Goal: Task Accomplishment & Management: Use online tool/utility

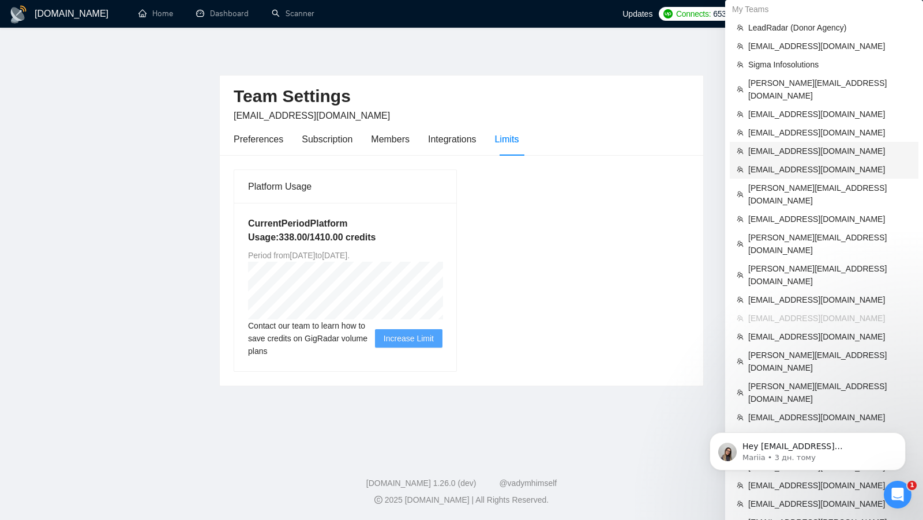
scroll to position [336, 0]
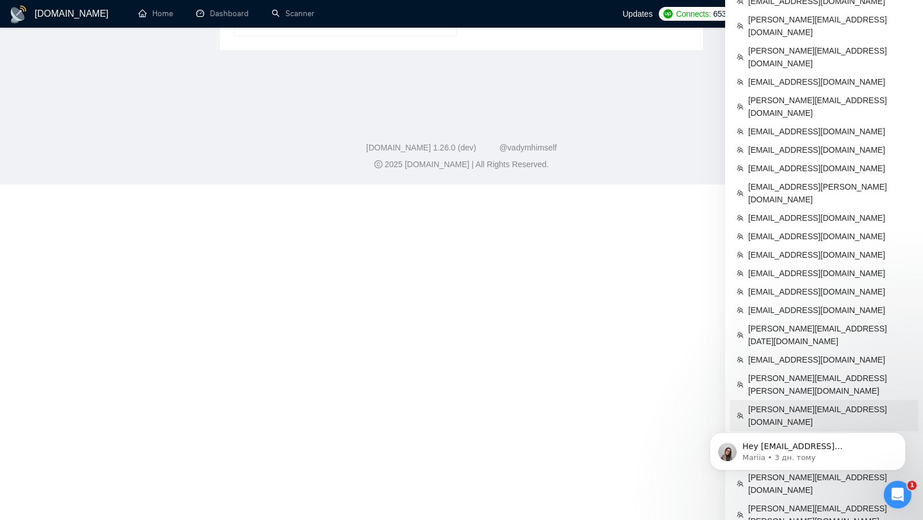
click at [798, 403] on span "[PERSON_NAME][EMAIL_ADDRESS][DOMAIN_NAME]" at bounding box center [829, 415] width 163 height 25
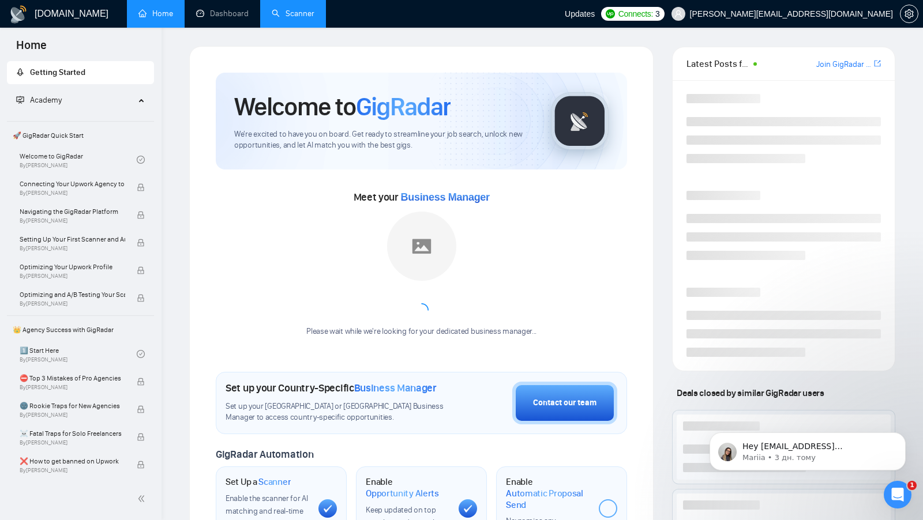
click at [299, 13] on link "Scanner" at bounding box center [293, 14] width 43 height 10
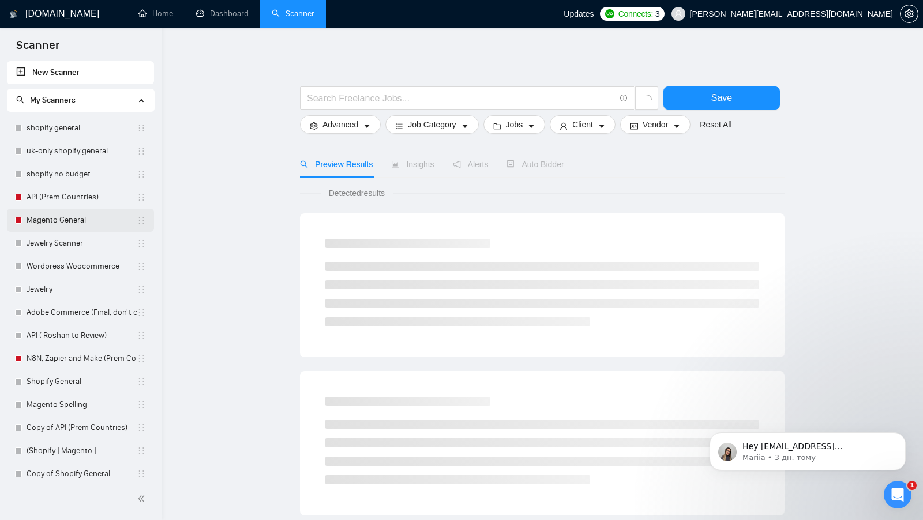
scroll to position [7, 0]
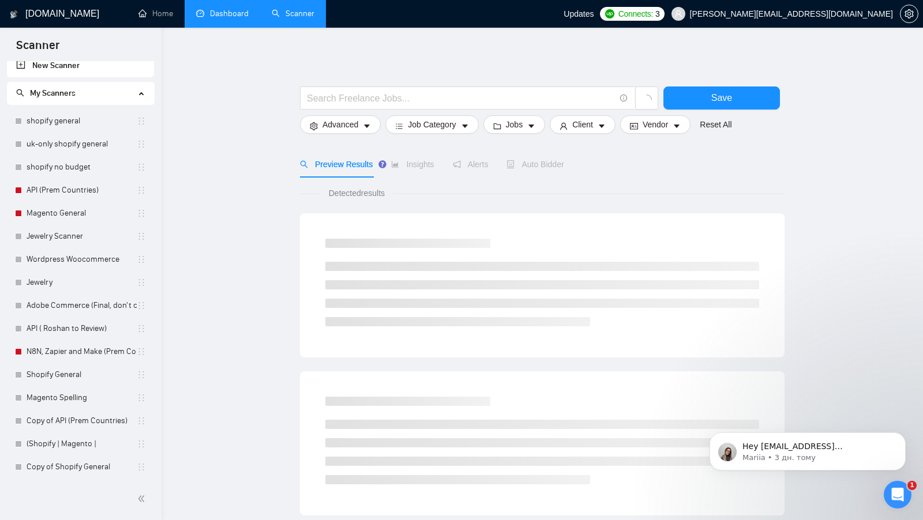
click at [227, 9] on link "Dashboard" at bounding box center [222, 14] width 52 height 10
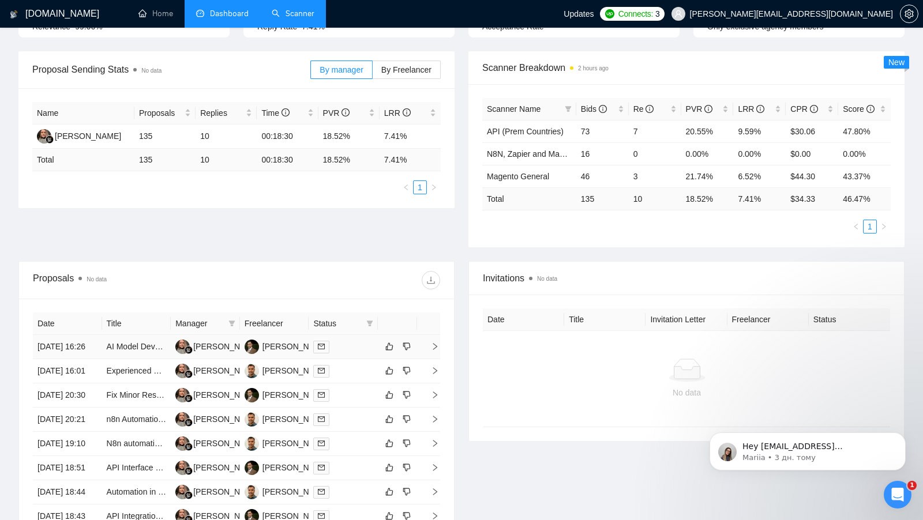
scroll to position [191, 0]
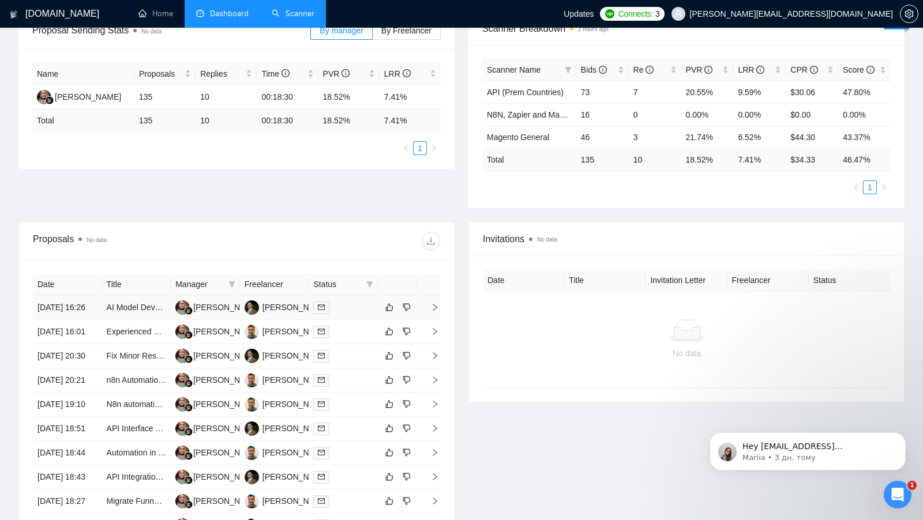
click at [358, 308] on div at bounding box center [343, 307] width 60 height 13
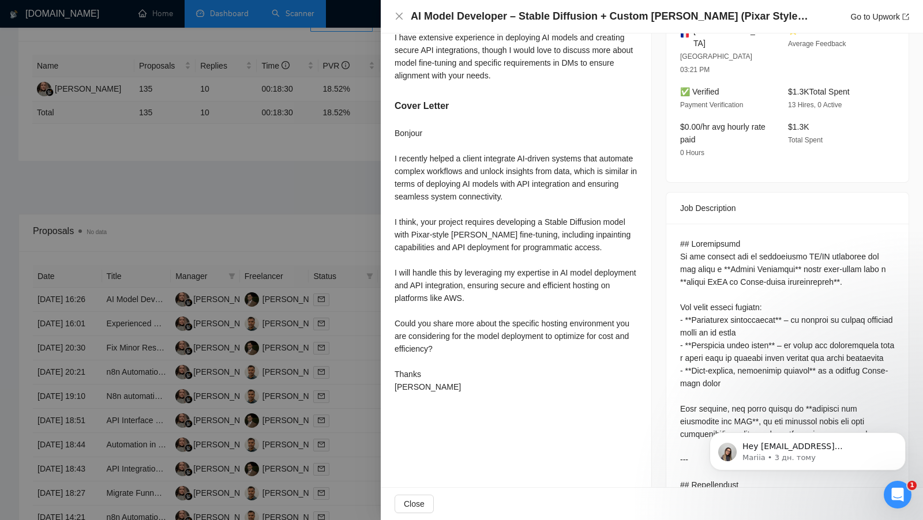
scroll to position [339, 0]
click at [376, 281] on div at bounding box center [461, 260] width 923 height 520
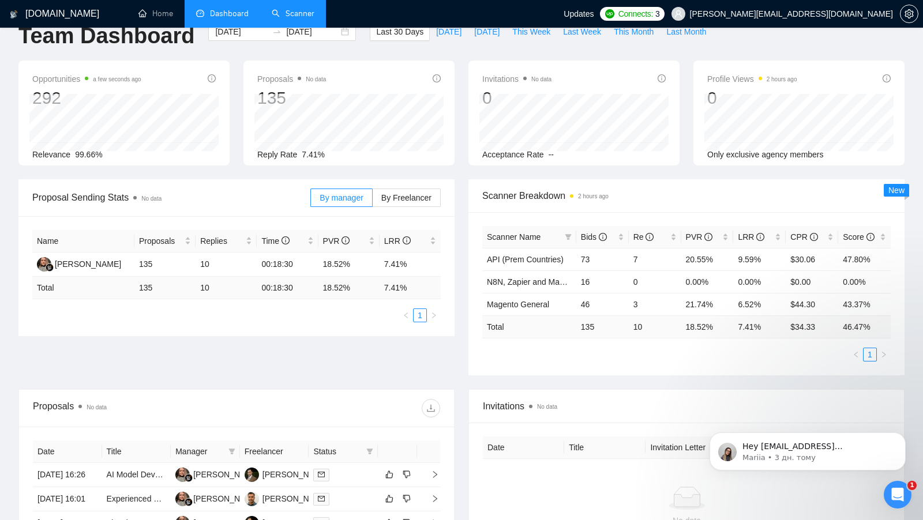
scroll to position [0, 0]
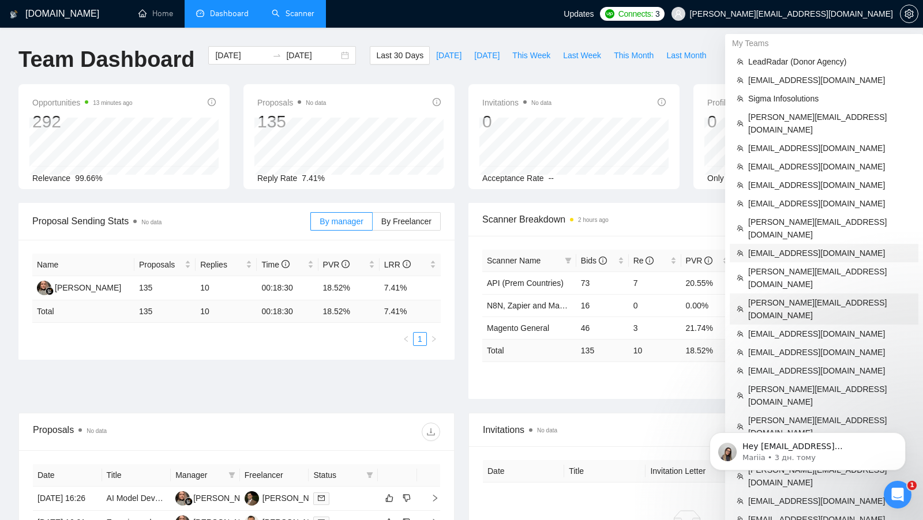
click at [809, 294] on li "[PERSON_NAME][EMAIL_ADDRESS][DOMAIN_NAME]" at bounding box center [824, 309] width 189 height 31
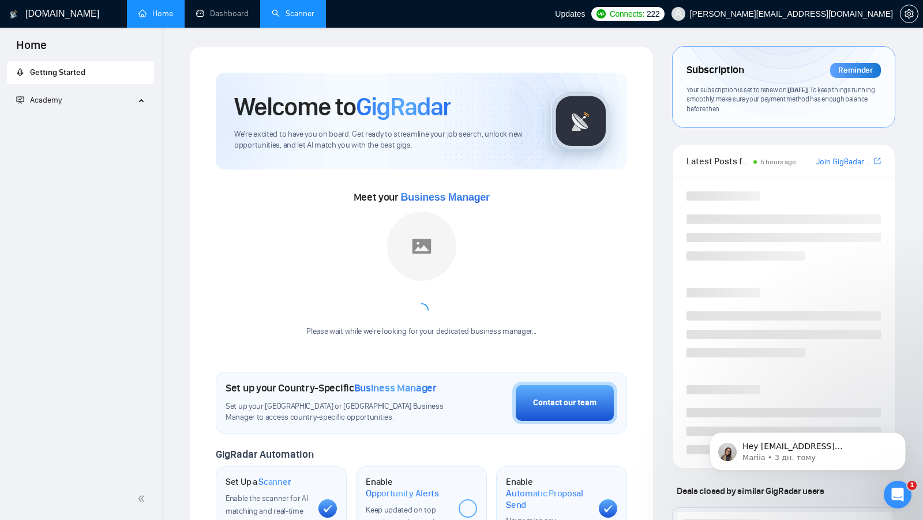
click at [310, 18] on link "Scanner" at bounding box center [293, 14] width 43 height 10
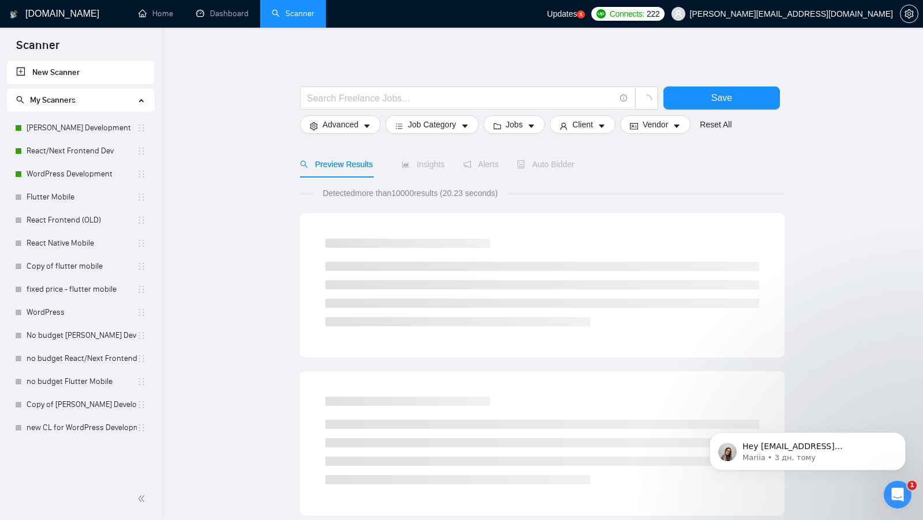
click at [223, 27] on li "Dashboard" at bounding box center [223, 14] width 76 height 28
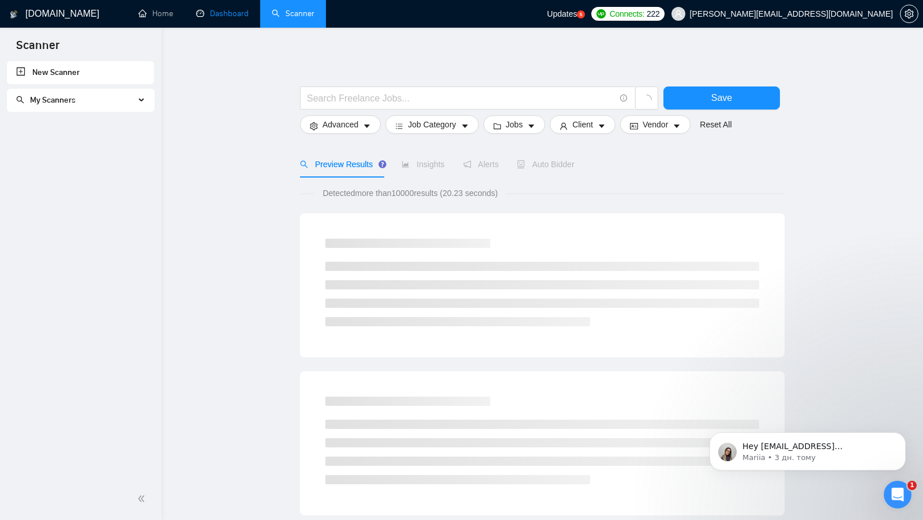
click at [232, 18] on link "Dashboard" at bounding box center [222, 14] width 52 height 10
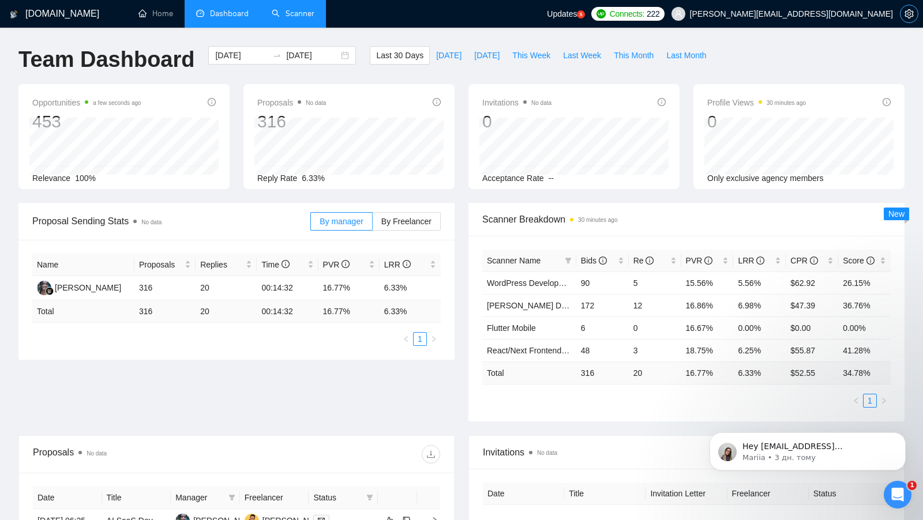
click at [903, 9] on span "setting" at bounding box center [909, 13] width 17 height 9
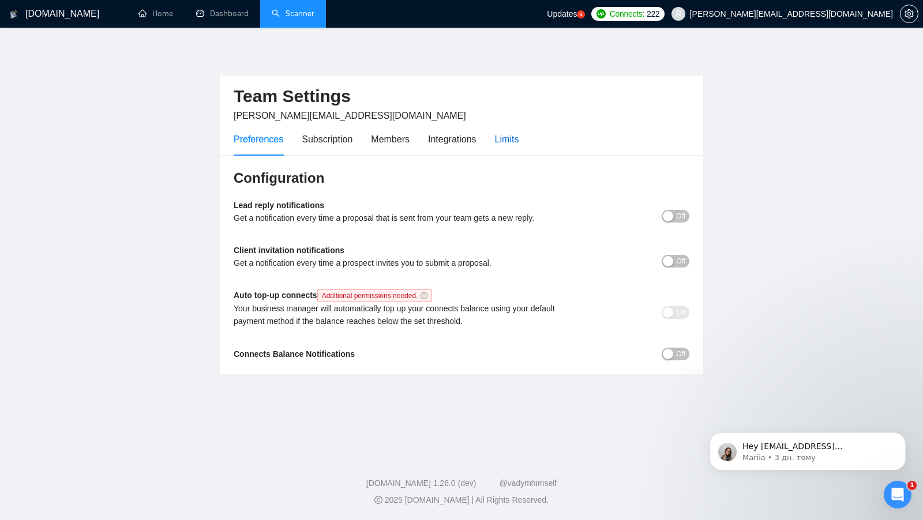
click at [519, 132] on div "Limits" at bounding box center [507, 139] width 24 height 14
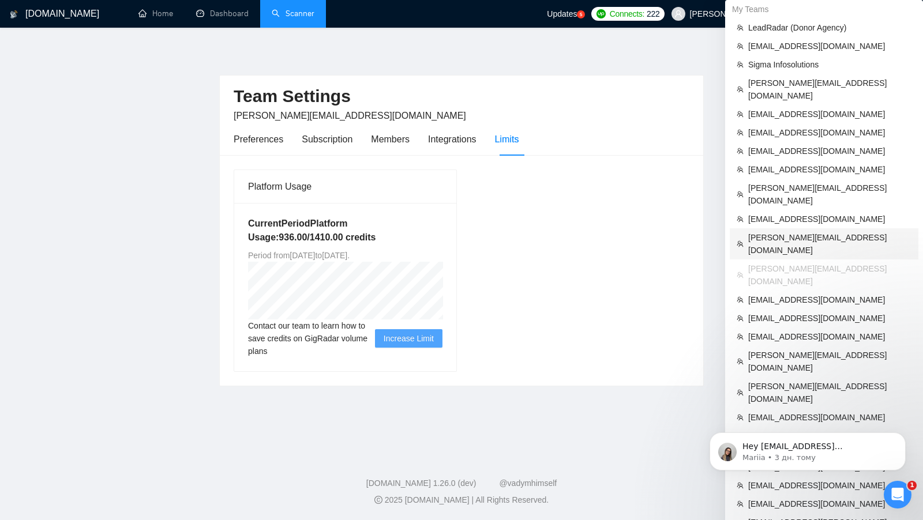
click at [797, 231] on span "[PERSON_NAME][EMAIL_ADDRESS][DOMAIN_NAME]" at bounding box center [829, 243] width 163 height 25
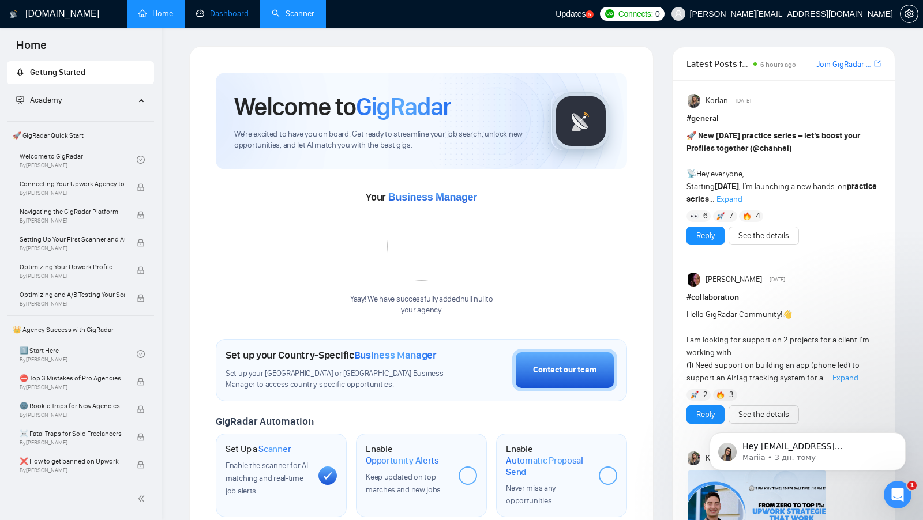
click at [244, 16] on link "Dashboard" at bounding box center [222, 14] width 52 height 10
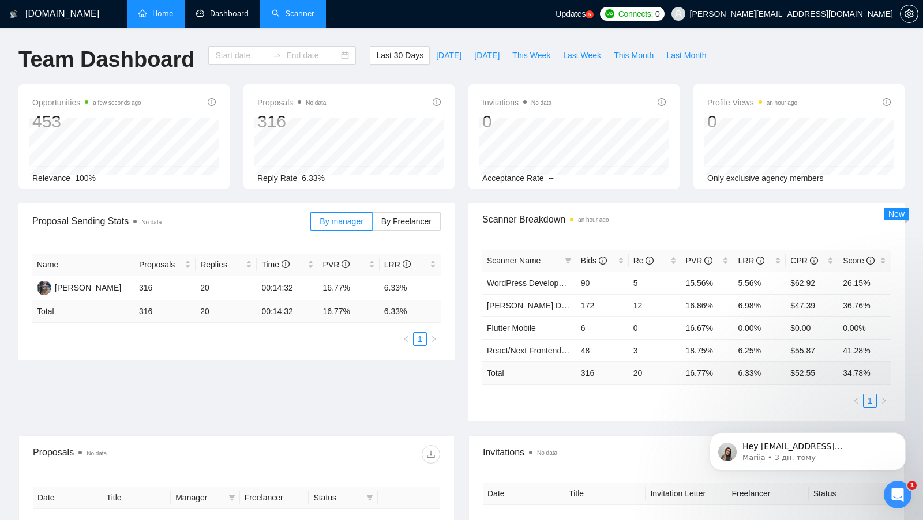
type input "[DATE]"
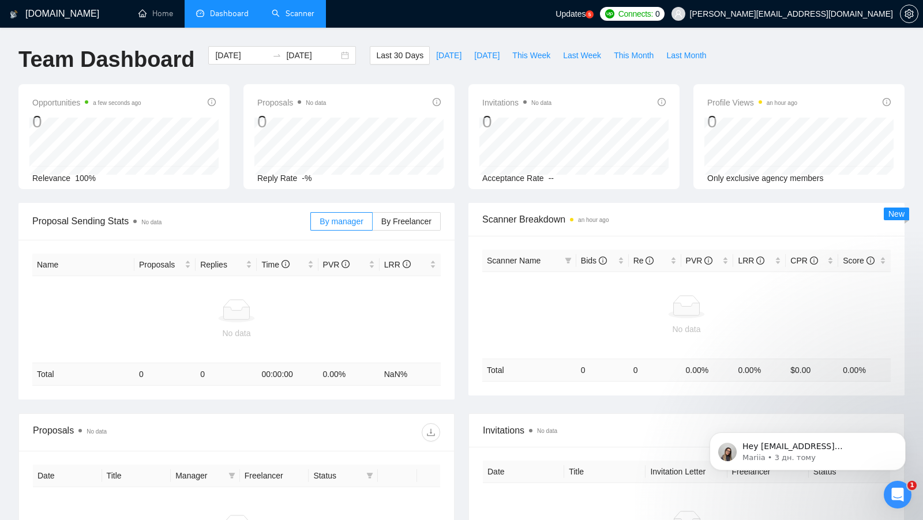
click at [277, 18] on link "Scanner" at bounding box center [293, 14] width 43 height 10
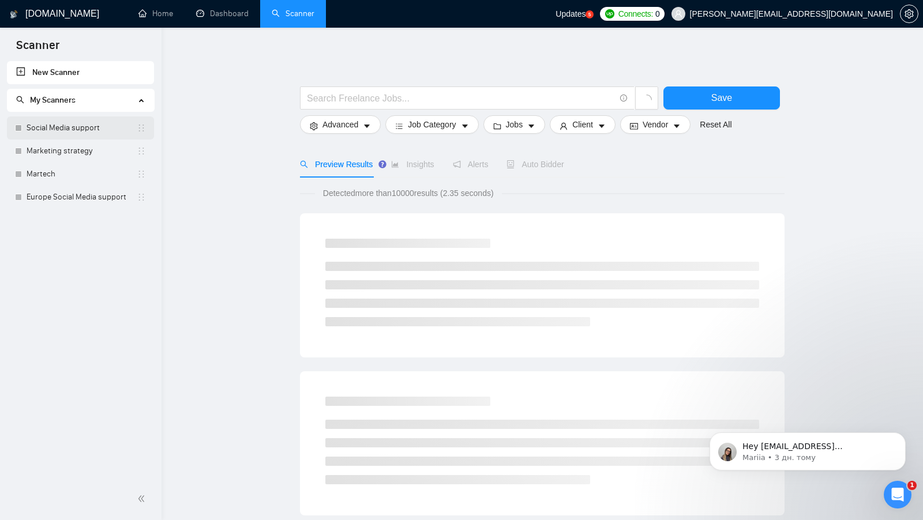
click at [81, 124] on link "Social Media support" at bounding box center [82, 128] width 110 height 23
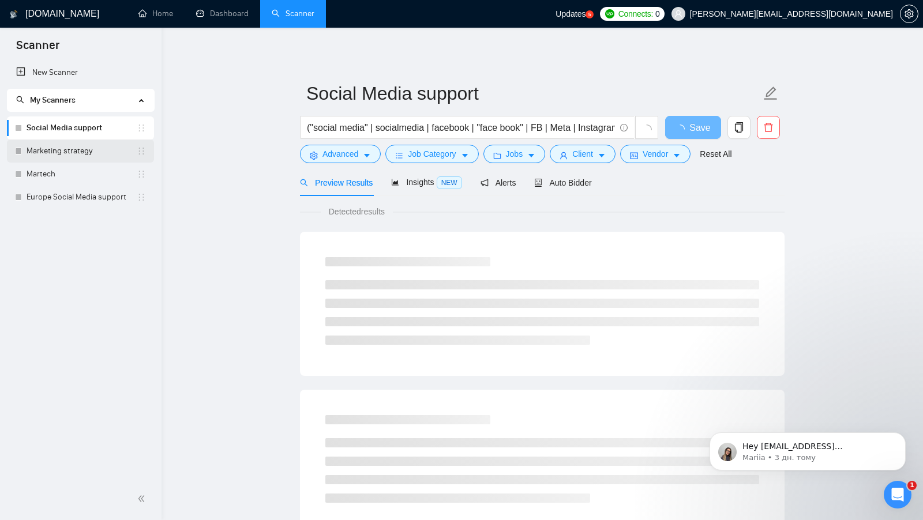
click at [78, 156] on link "Marketing strategy" at bounding box center [82, 151] width 110 height 23
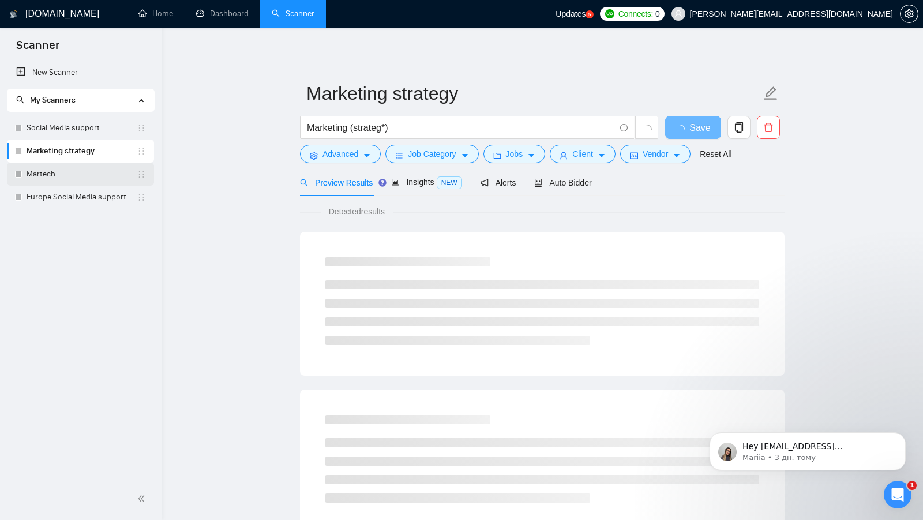
click at [78, 170] on link "Martech" at bounding box center [82, 174] width 110 height 23
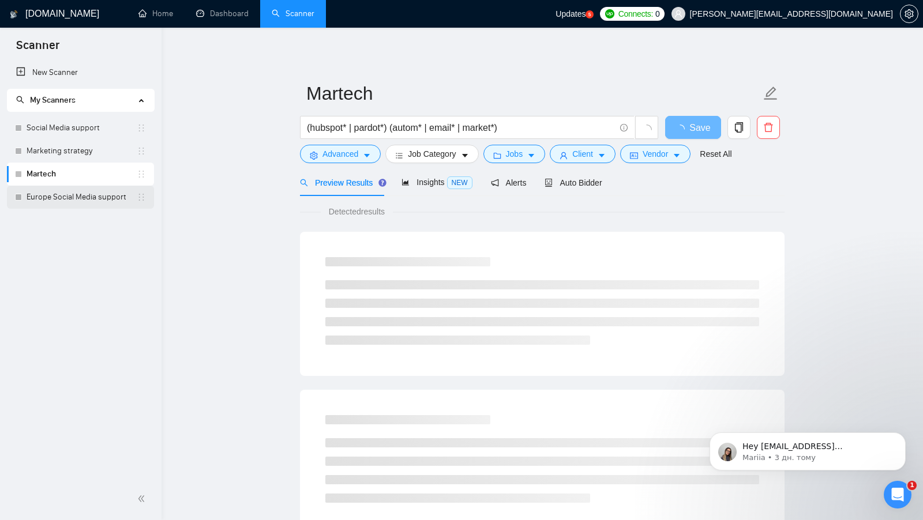
click at [79, 186] on link "Europe Social Media support" at bounding box center [82, 197] width 110 height 23
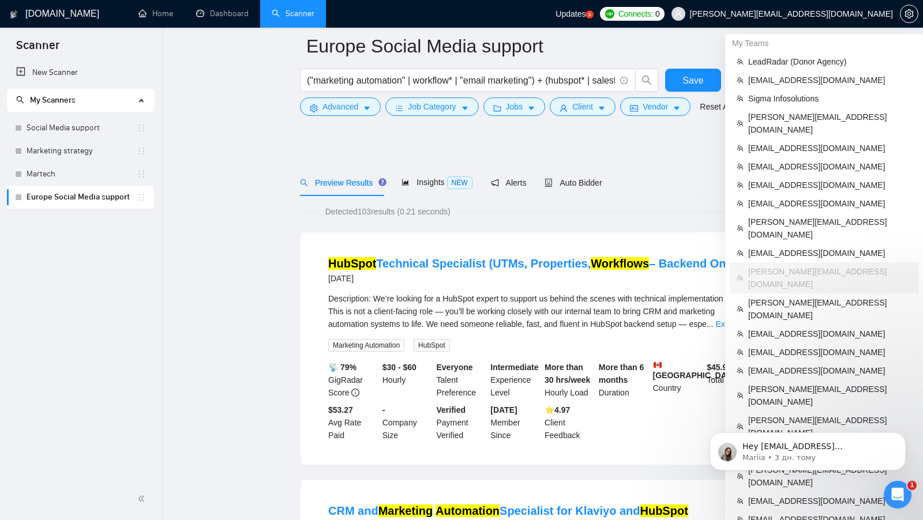
scroll to position [299, 0]
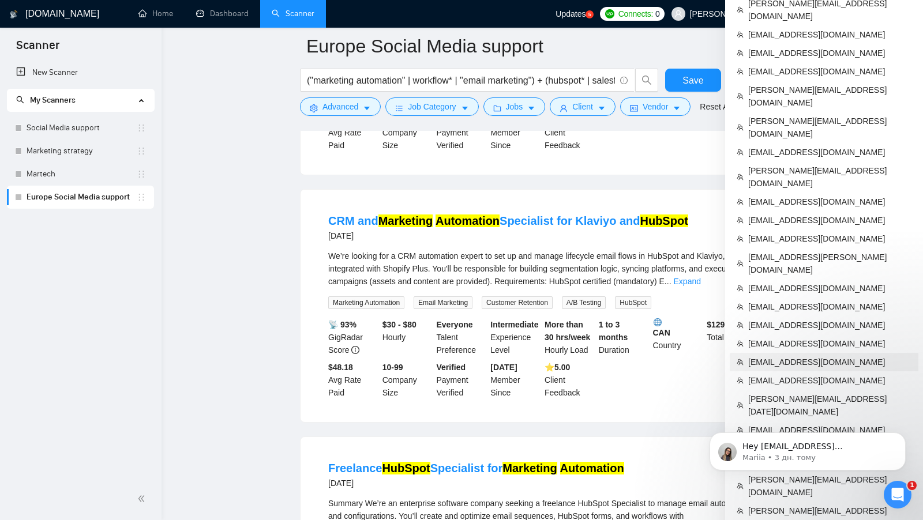
click at [794, 356] on span "wdavis@ledgerlyai.com" at bounding box center [829, 362] width 163 height 13
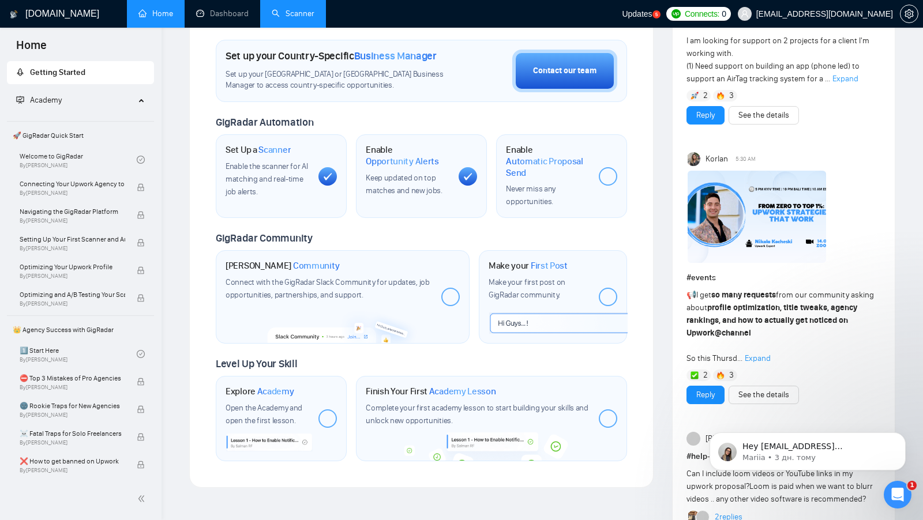
click at [282, 14] on link "Scanner" at bounding box center [293, 14] width 43 height 10
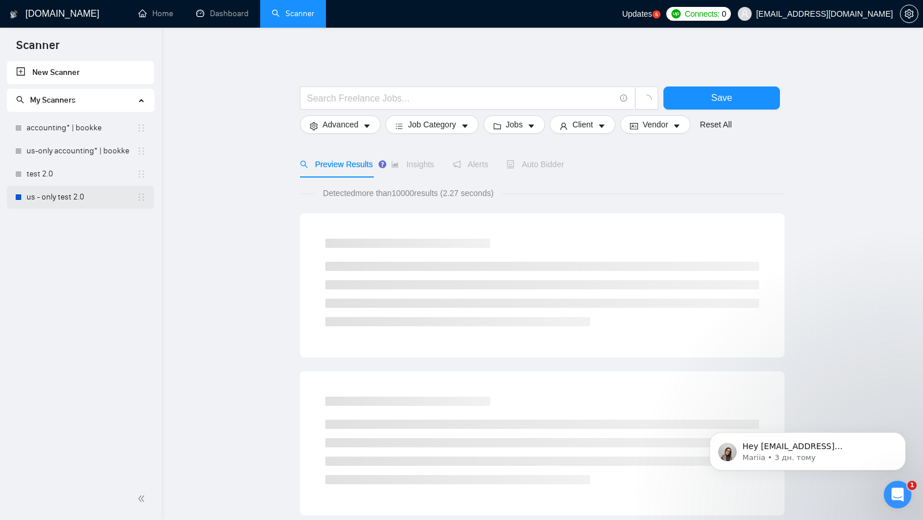
click at [59, 195] on link "us - only test 2.0" at bounding box center [82, 197] width 110 height 23
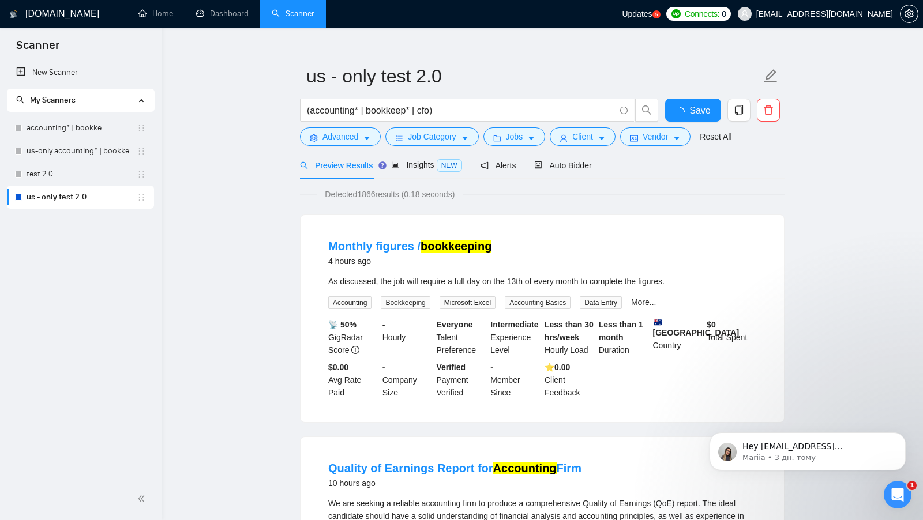
scroll to position [3, 0]
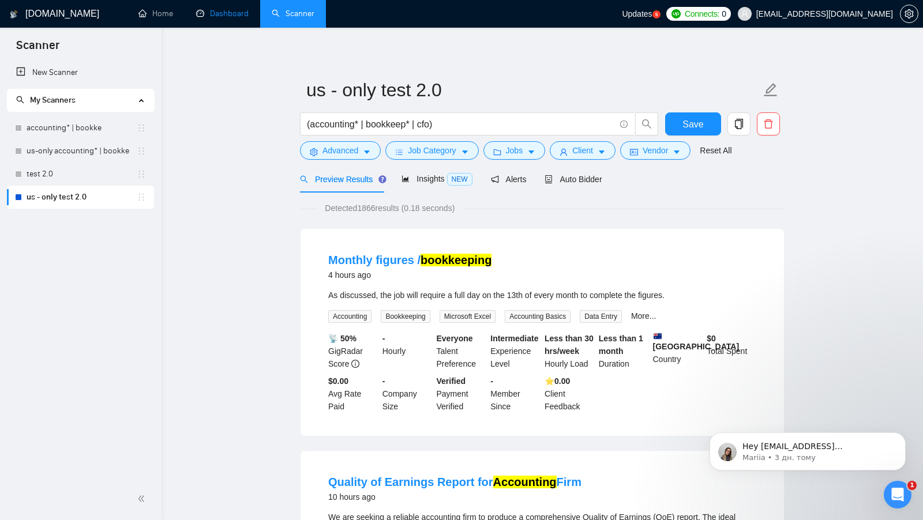
click at [221, 14] on link "Dashboard" at bounding box center [222, 14] width 52 height 10
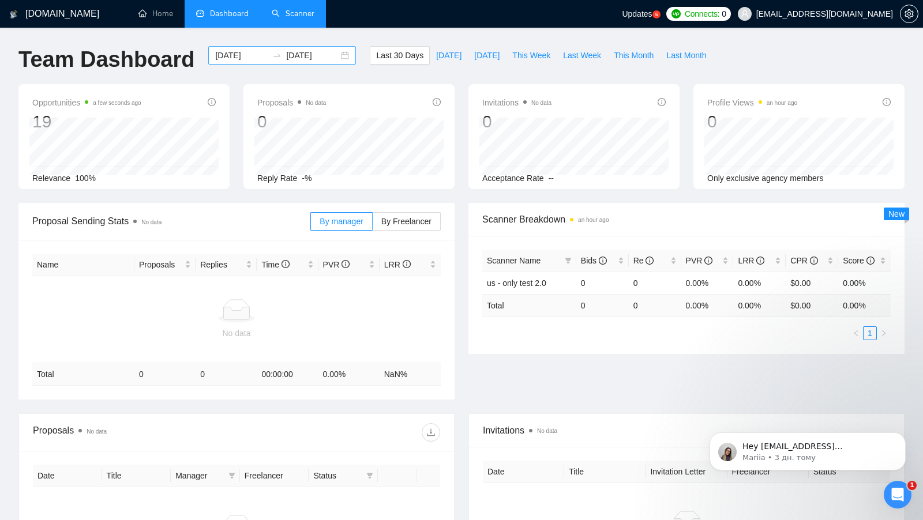
click at [333, 62] on div "2025-07-13 2025-08-12" at bounding box center [282, 55] width 148 height 18
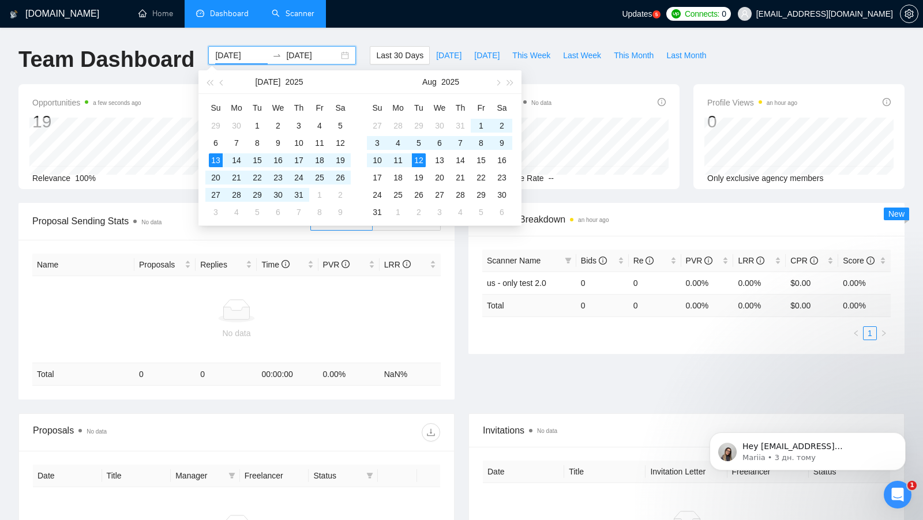
click at [333, 61] on div "2025-07-13 2025-08-12" at bounding box center [282, 55] width 148 height 18
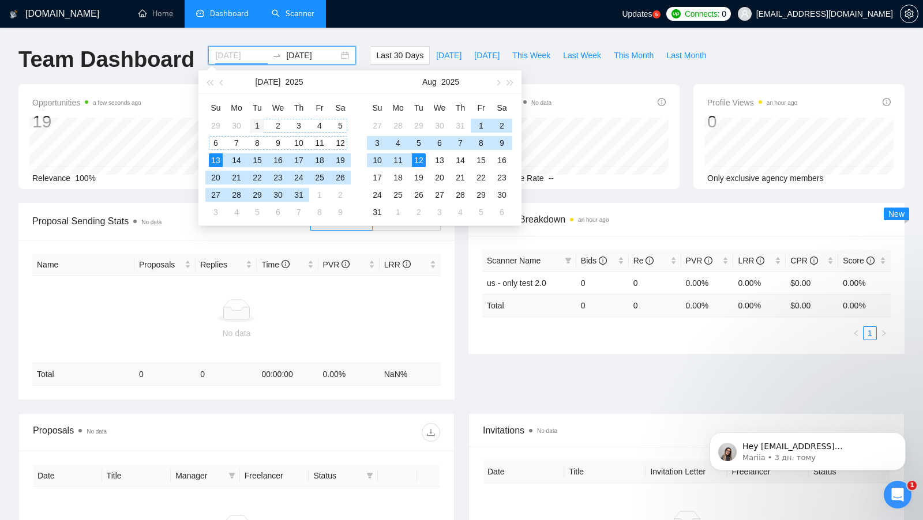
type input "2025-07-01"
click at [262, 119] on div "1" at bounding box center [257, 126] width 14 height 14
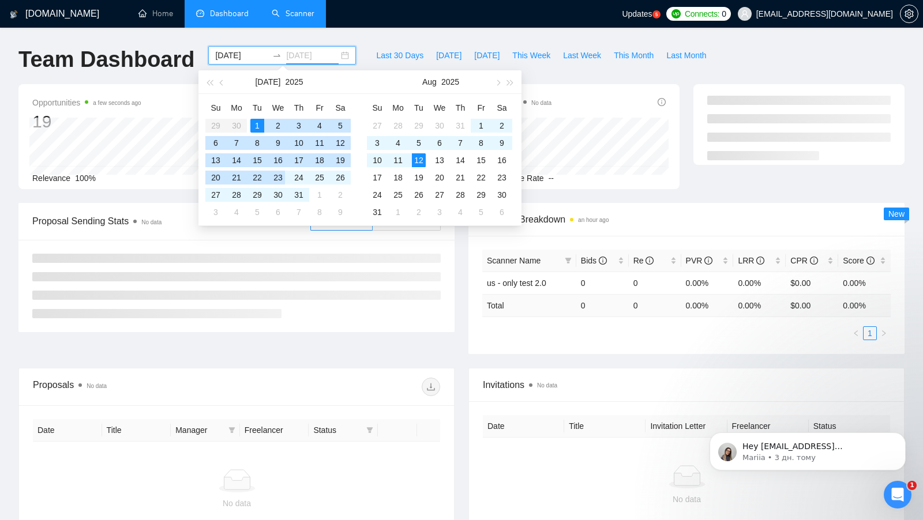
type input "2025-08-12"
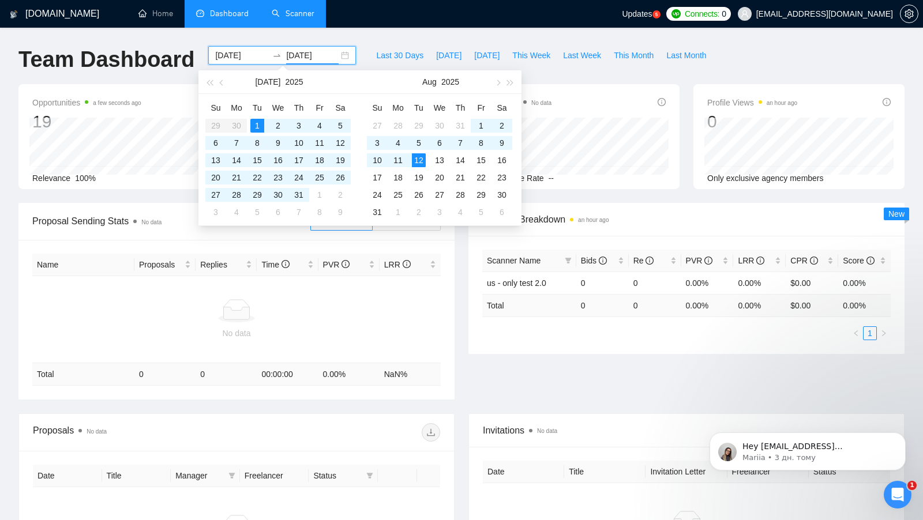
click at [281, 322] on div "No data" at bounding box center [236, 319] width 399 height 40
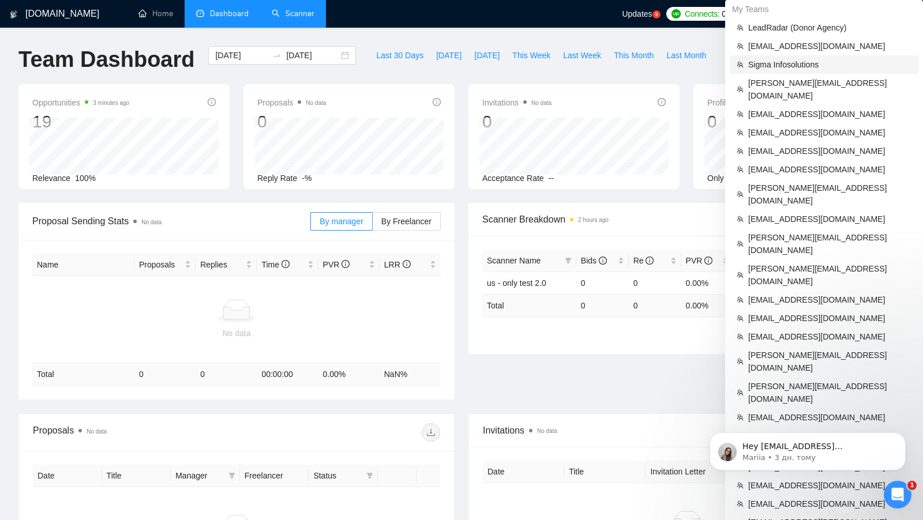
click at [813, 71] on li "Sigma Infosolutions" at bounding box center [824, 64] width 189 height 18
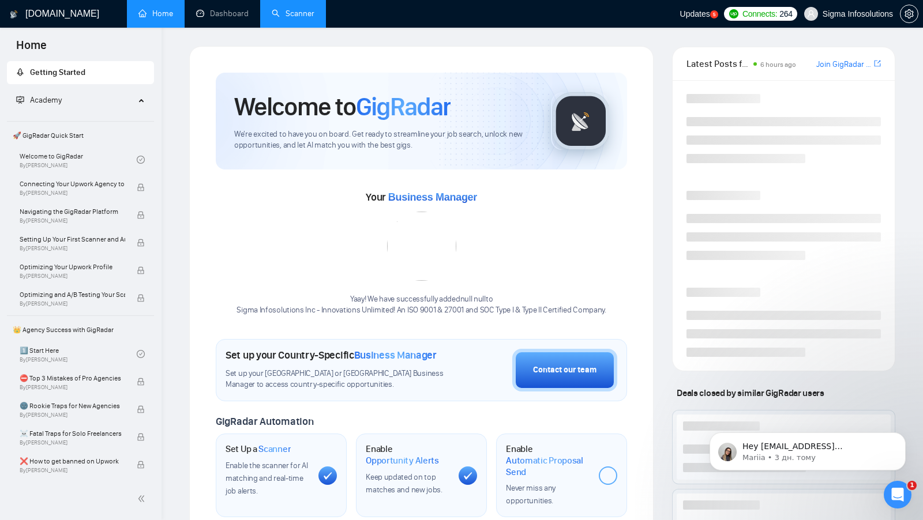
scroll to position [16, 0]
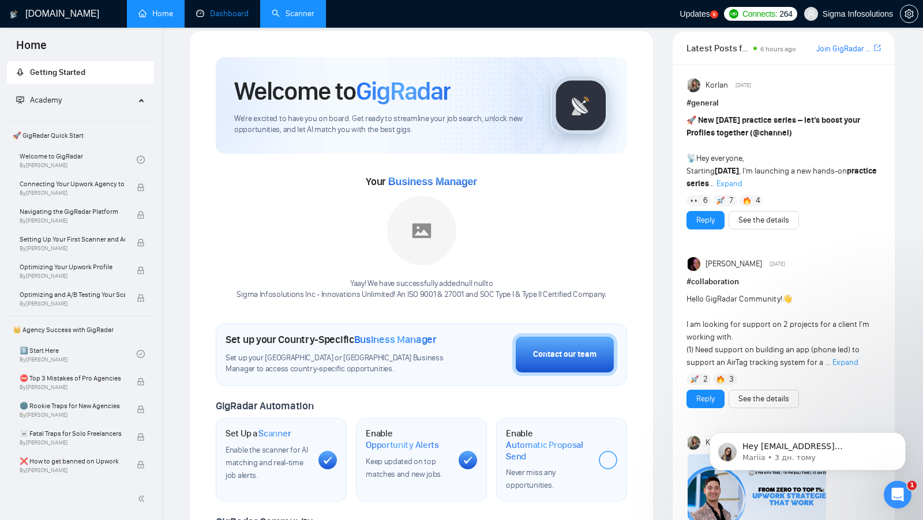
click at [215, 17] on link "Dashboard" at bounding box center [222, 14] width 52 height 10
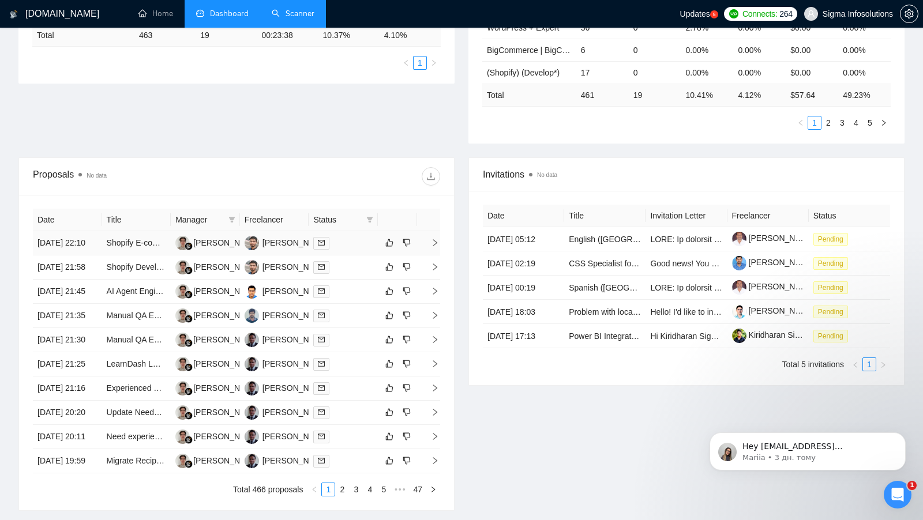
scroll to position [467, 0]
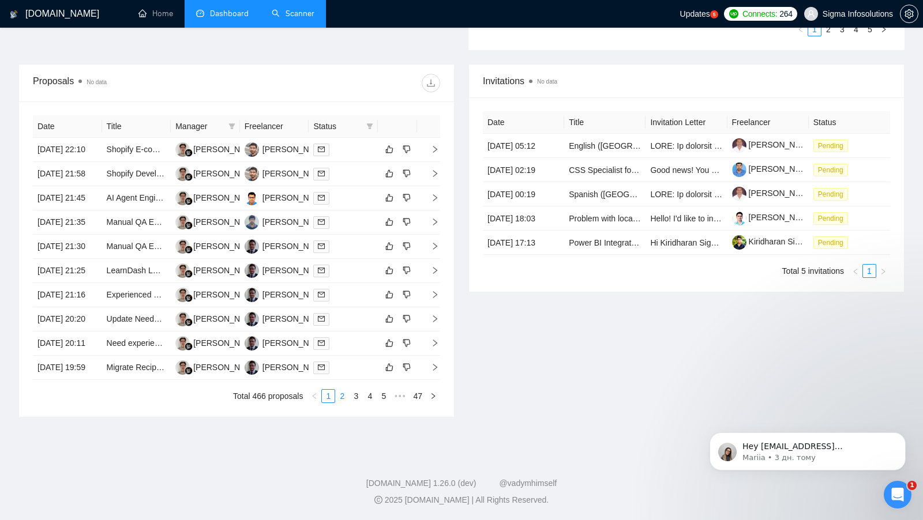
click at [342, 403] on link "2" at bounding box center [342, 396] width 13 height 13
click at [359, 403] on link "3" at bounding box center [356, 396] width 13 height 13
click at [375, 403] on link "4" at bounding box center [369, 396] width 13 height 13
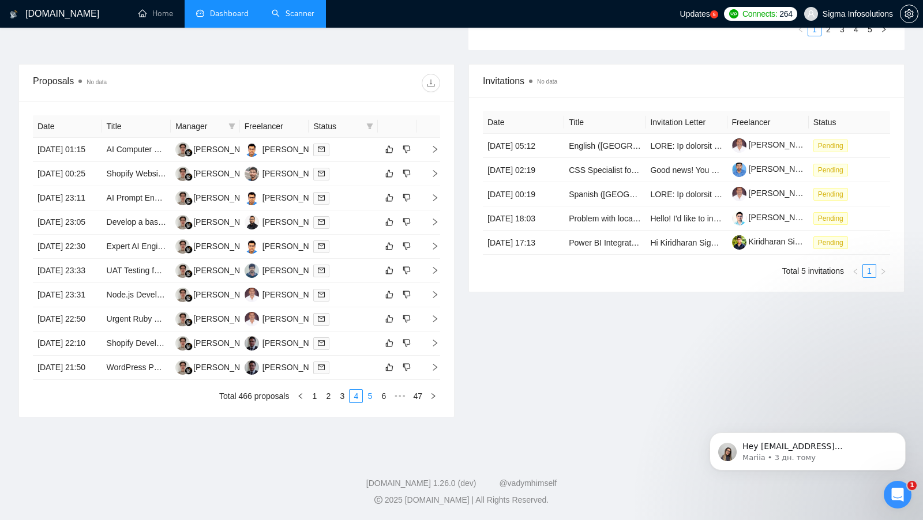
click at [374, 403] on link "5" at bounding box center [369, 396] width 13 height 13
click at [371, 403] on link "6" at bounding box center [369, 396] width 13 height 13
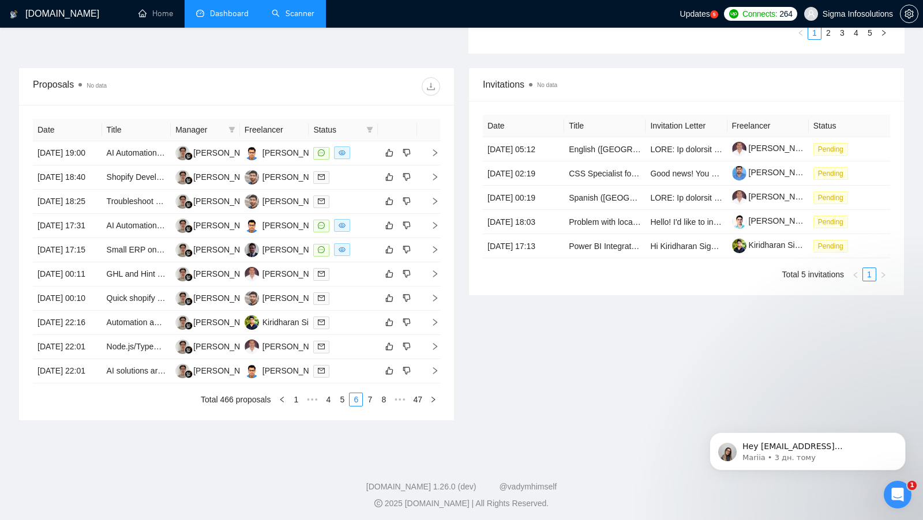
scroll to position [378, 0]
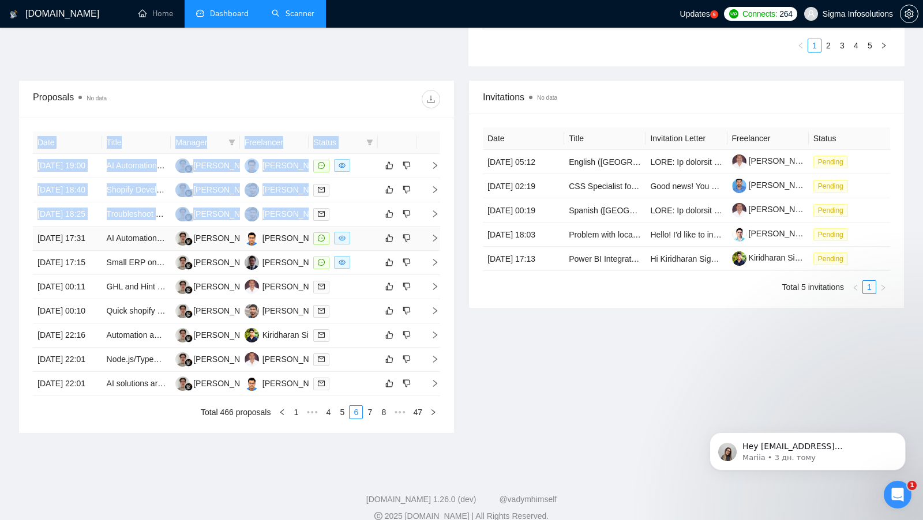
drag, startPoint x: 19, startPoint y: 253, endPoint x: 46, endPoint y: 256, distance: 26.7
click at [50, 257] on div "Date Title Manager Freelancer Status 08 Aug, 2025 19:00 AI Automation Engineer …" at bounding box center [236, 276] width 435 height 316
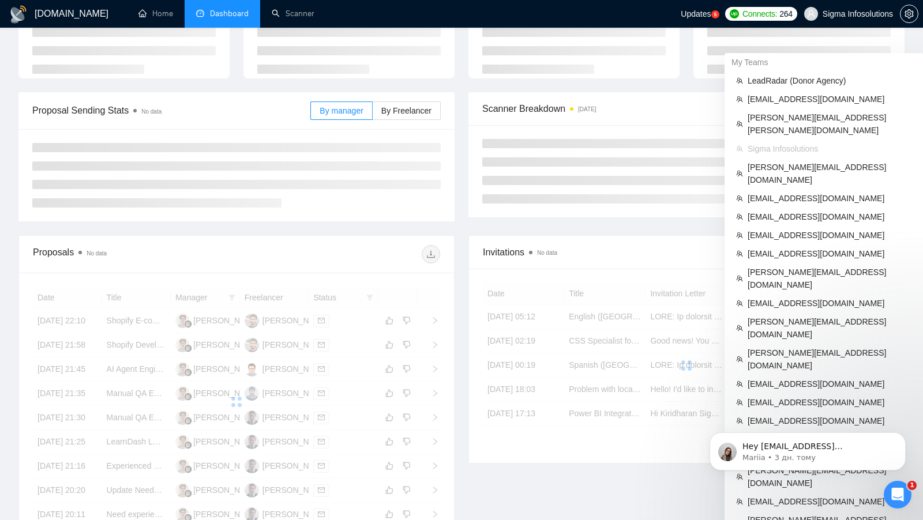
scroll to position [105, 0]
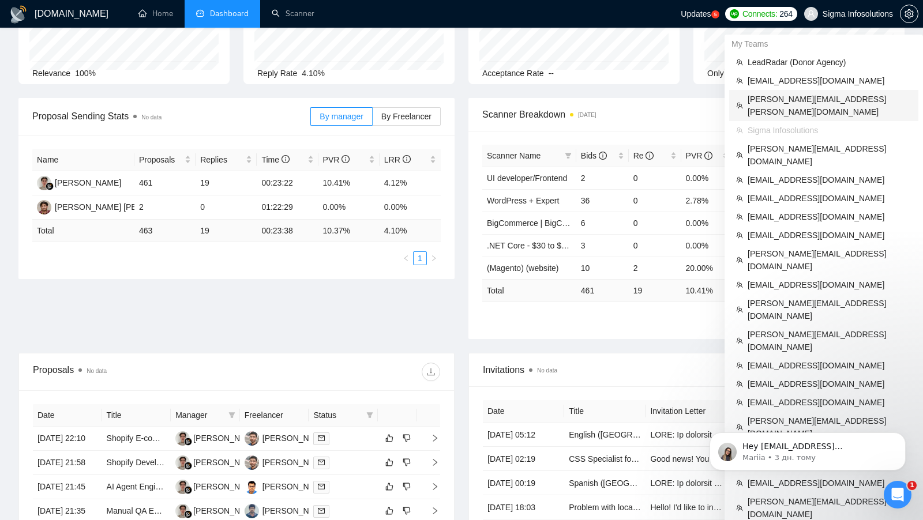
click at [804, 99] on span "[PERSON_NAME][EMAIL_ADDRESS][PERSON_NAME][DOMAIN_NAME]" at bounding box center [830, 105] width 164 height 25
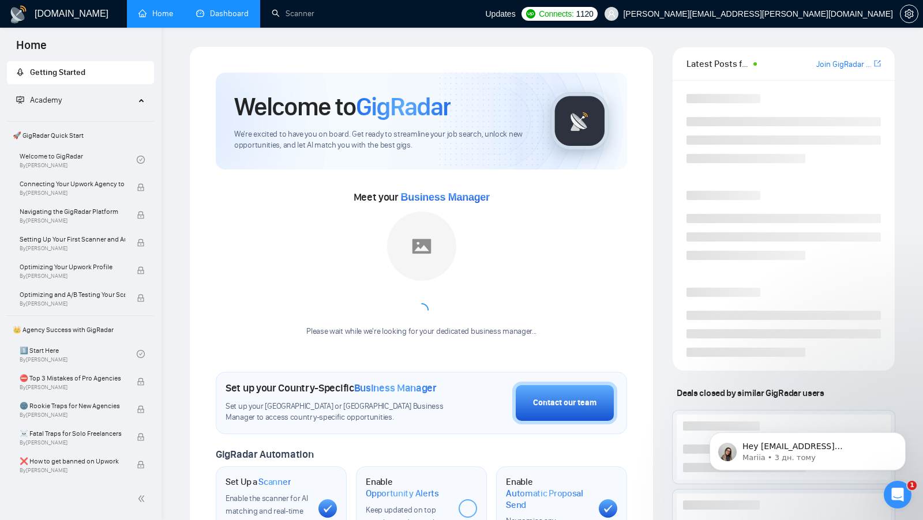
click at [231, 18] on link "Dashboard" at bounding box center [222, 14] width 52 height 10
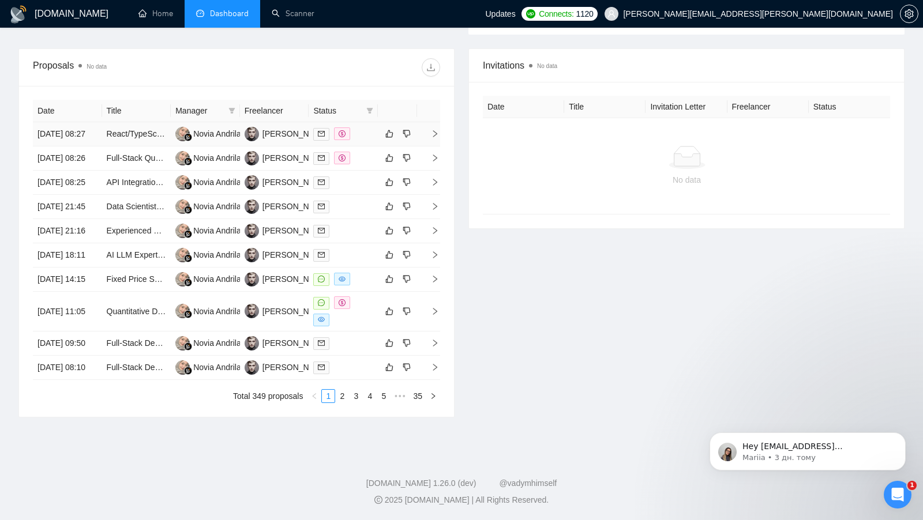
scroll to position [434, 0]
click at [369, 401] on link "4" at bounding box center [369, 396] width 13 height 13
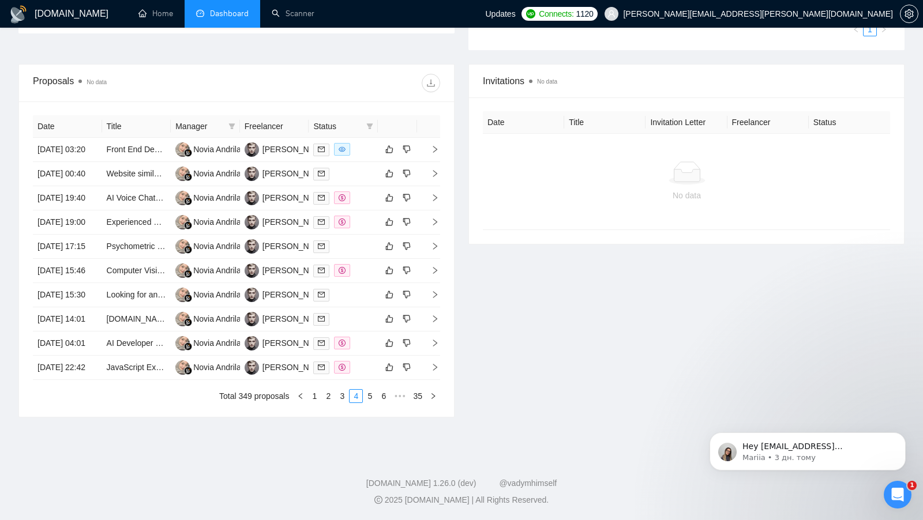
scroll to position [362, 0]
click at [369, 403] on link "5" at bounding box center [369, 396] width 13 height 13
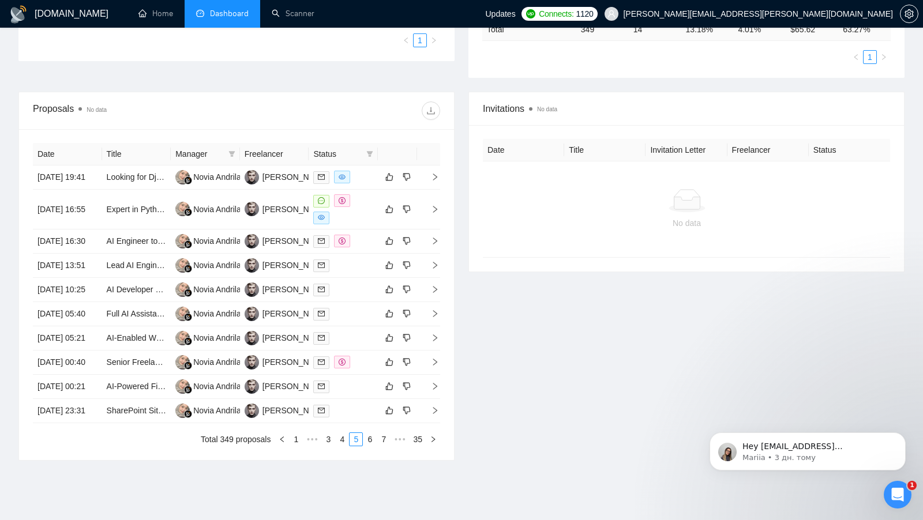
scroll to position [298, 0]
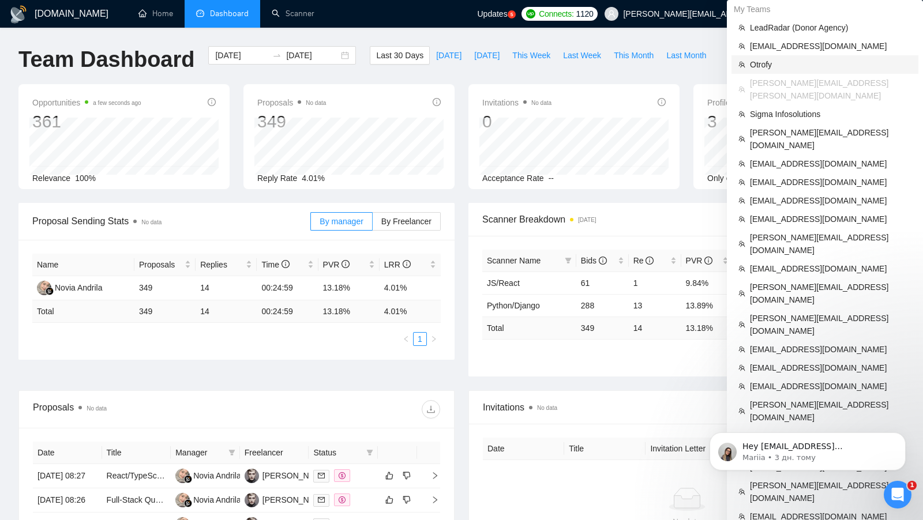
click at [780, 67] on span "Otrofy" at bounding box center [831, 64] width 162 height 13
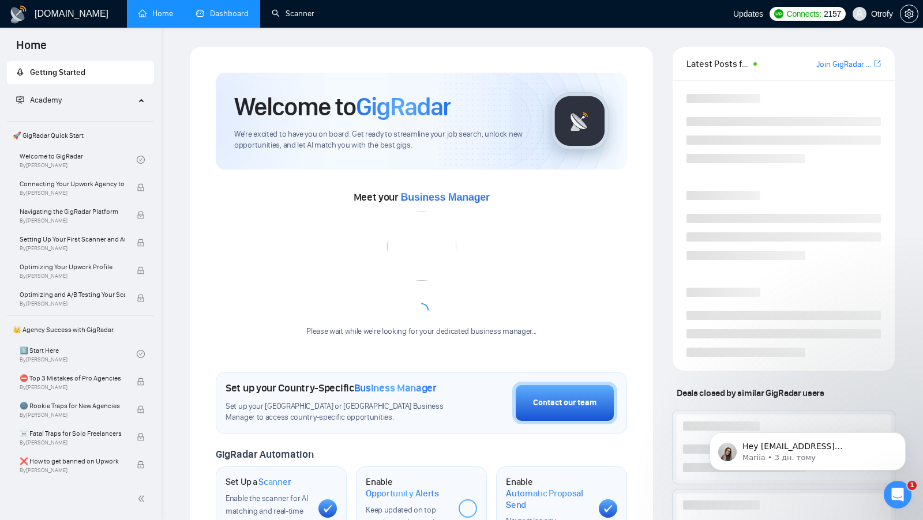
click at [219, 9] on link "Dashboard" at bounding box center [222, 14] width 52 height 10
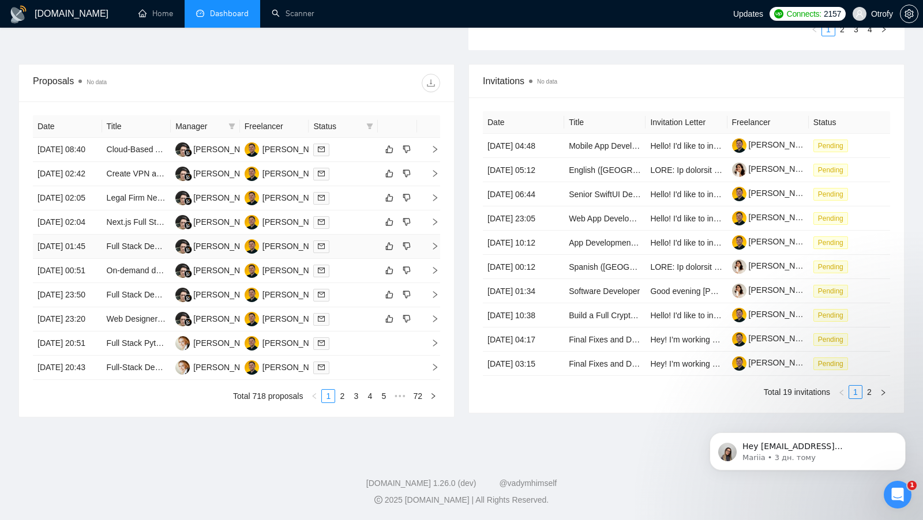
scroll to position [497, 0]
click at [354, 391] on link "3" at bounding box center [356, 396] width 13 height 13
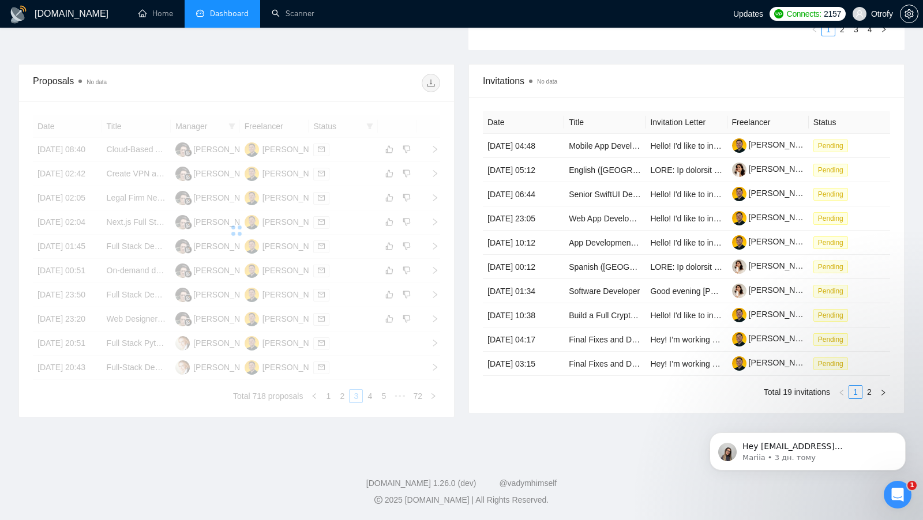
scroll to position [477, 0]
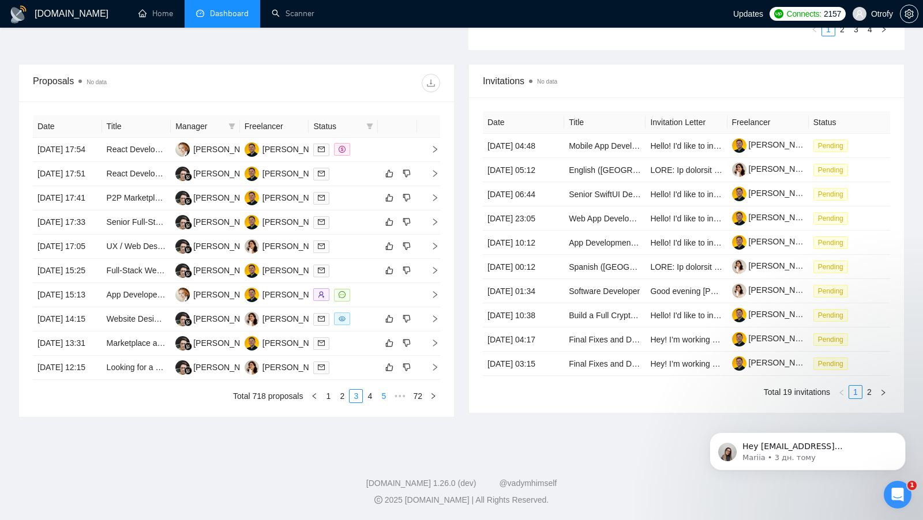
click at [388, 403] on link "5" at bounding box center [383, 396] width 13 height 13
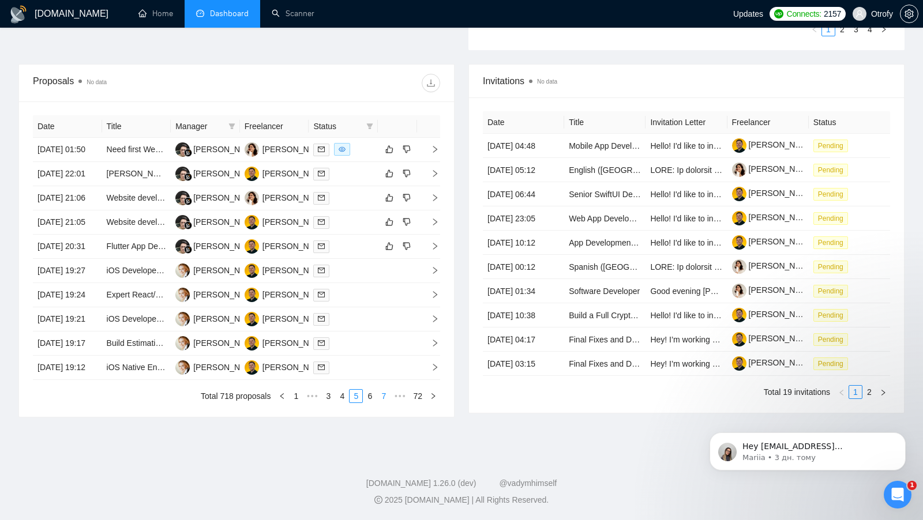
click at [387, 403] on link "7" at bounding box center [383, 396] width 13 height 13
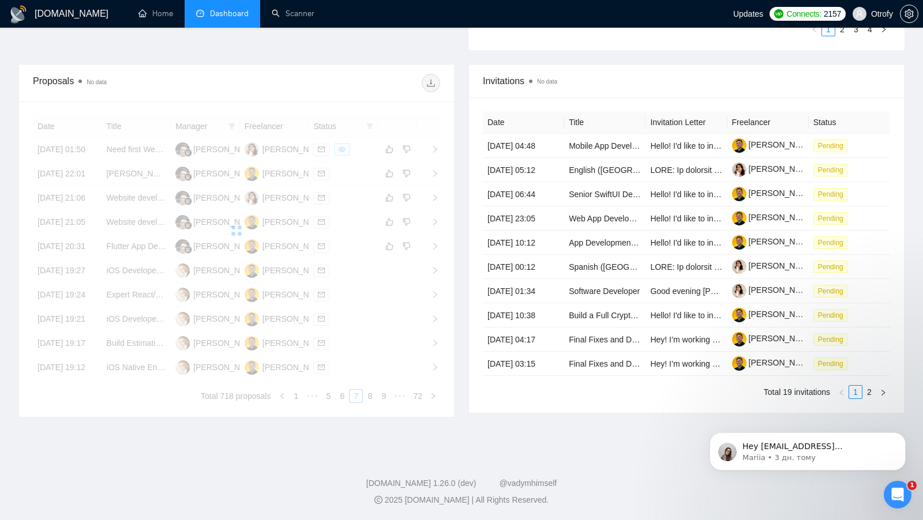
scroll to position [468, 0]
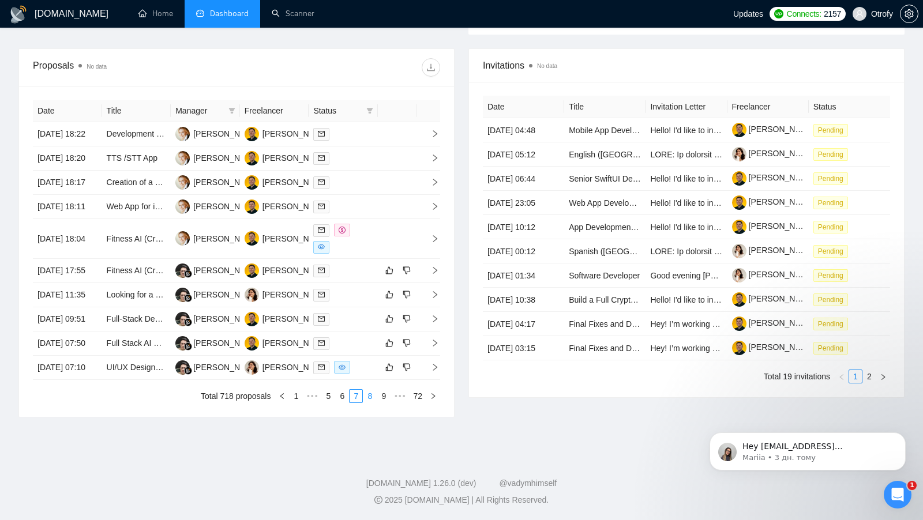
click at [372, 403] on link "8" at bounding box center [369, 396] width 13 height 13
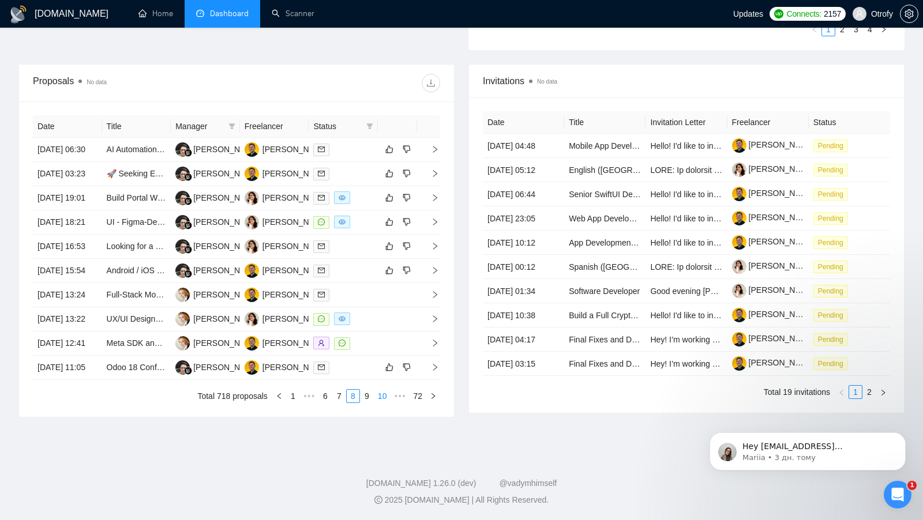
click at [380, 403] on link "10" at bounding box center [382, 396] width 16 height 13
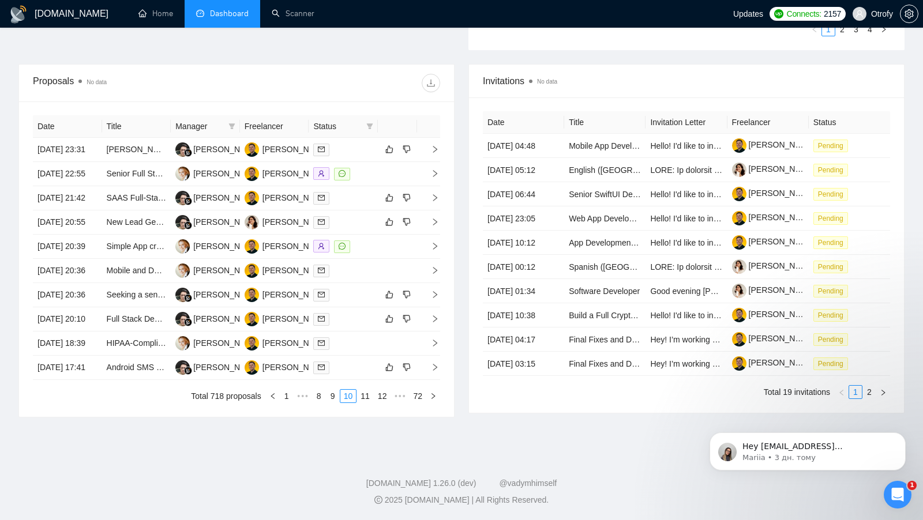
scroll to position [426, 0]
click at [359, 403] on link "11" at bounding box center [365, 396] width 16 height 13
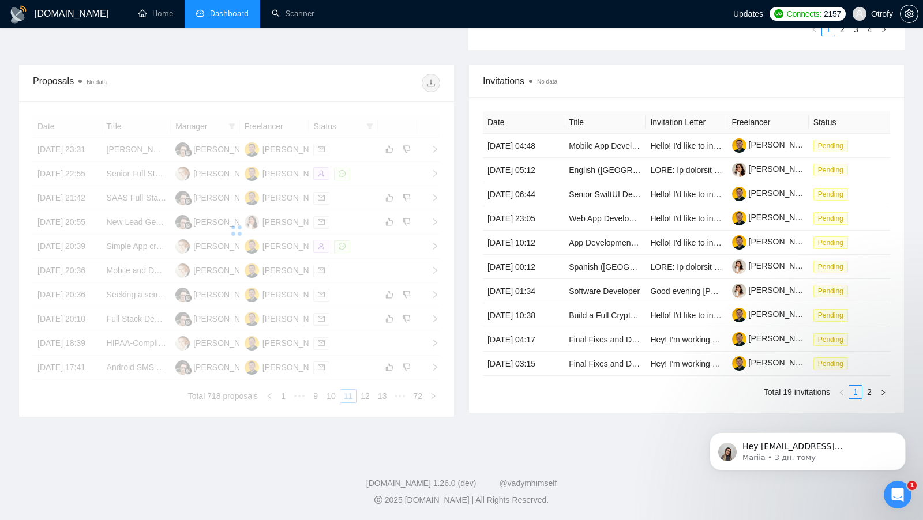
scroll to position [427, 0]
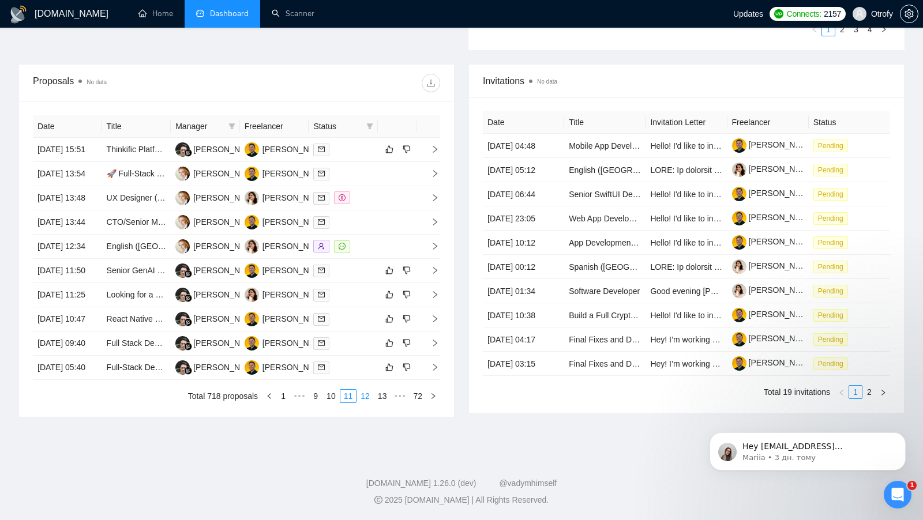
click at [367, 403] on link "12" at bounding box center [365, 396] width 16 height 13
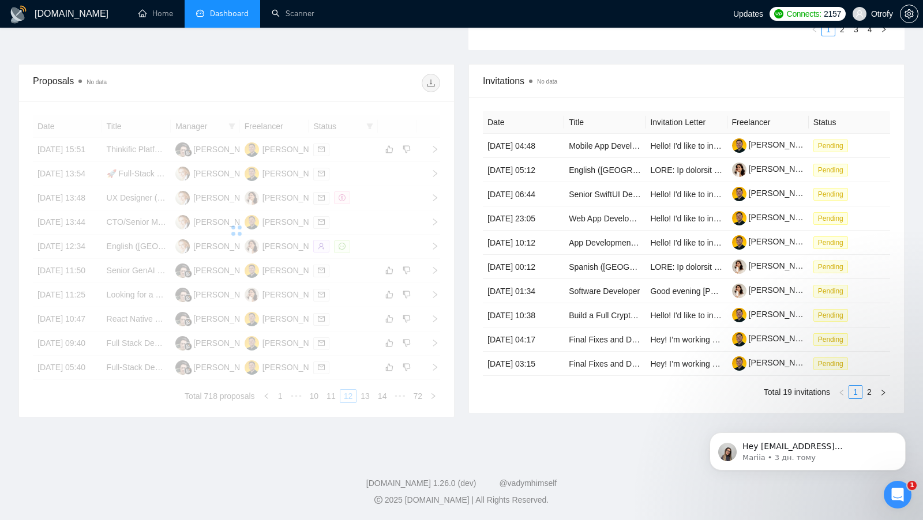
scroll to position [431, 0]
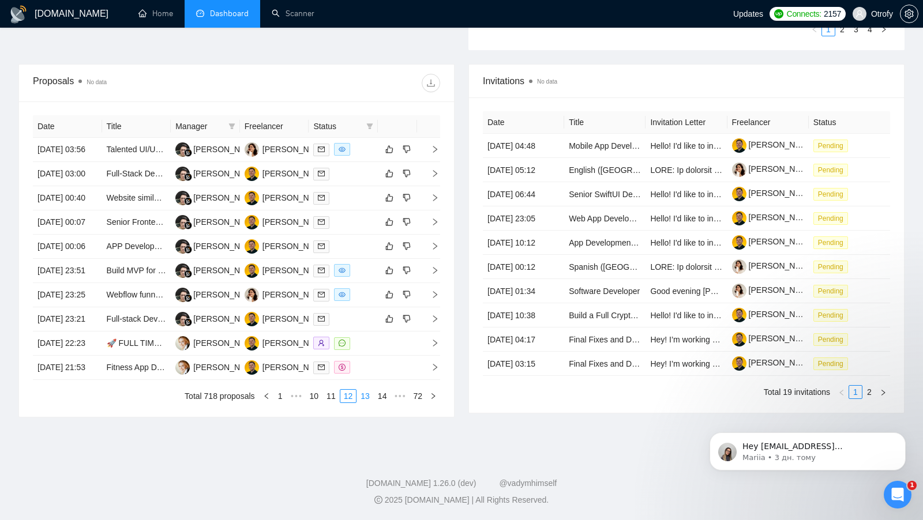
click at [368, 403] on link "13" at bounding box center [365, 396] width 16 height 13
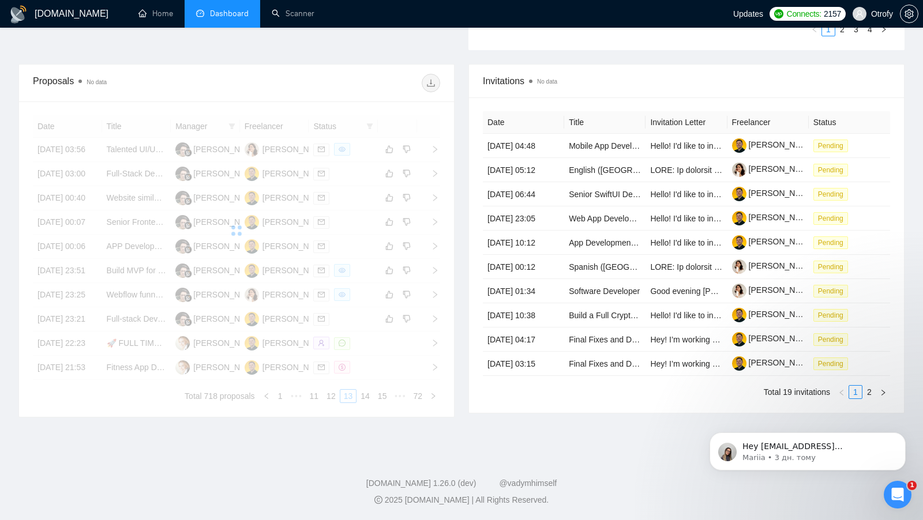
scroll to position [422, 0]
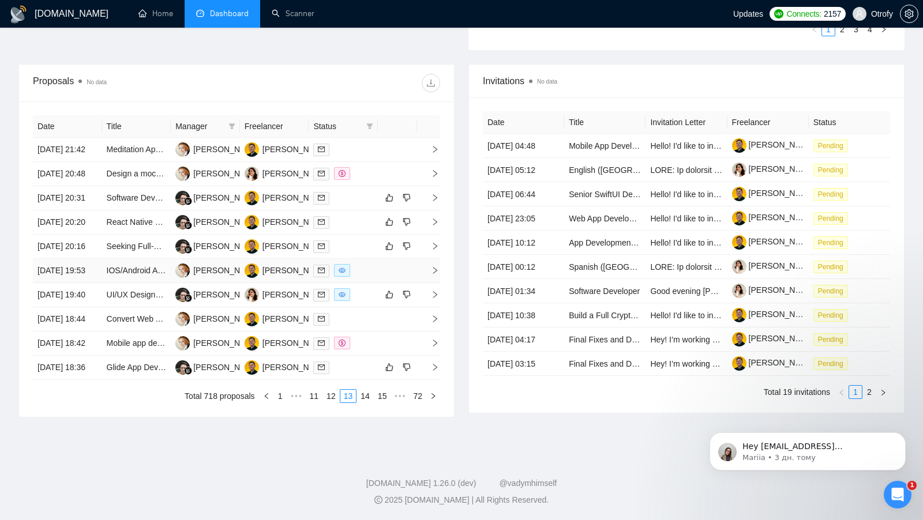
click at [358, 277] on div at bounding box center [343, 270] width 60 height 13
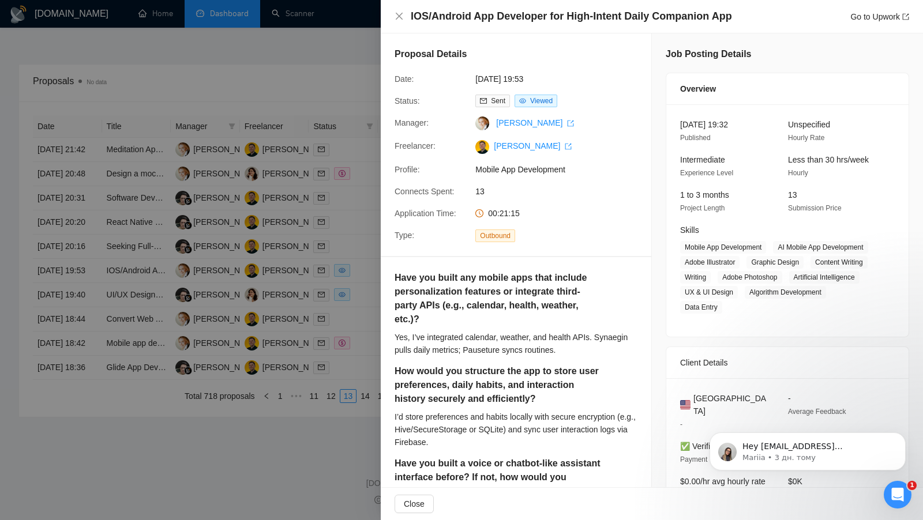
click at [355, 315] on div at bounding box center [461, 260] width 923 height 520
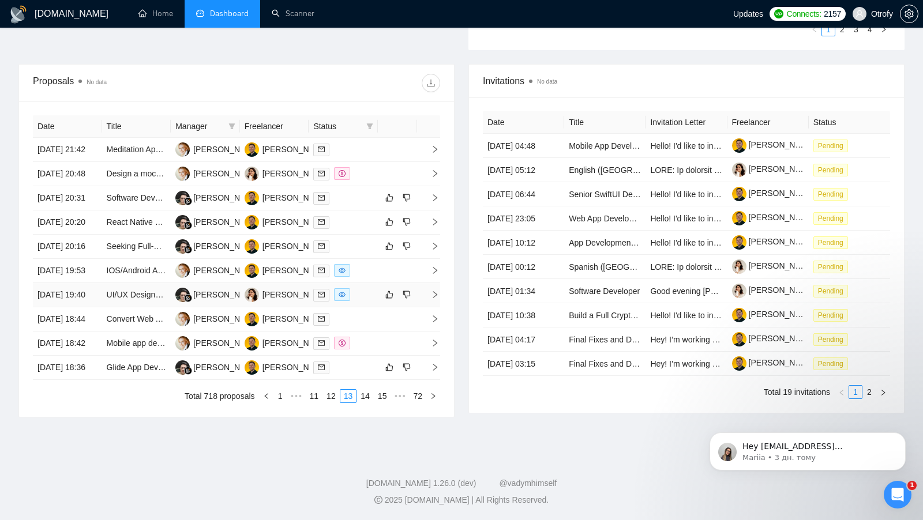
click at [355, 302] on div at bounding box center [343, 294] width 60 height 13
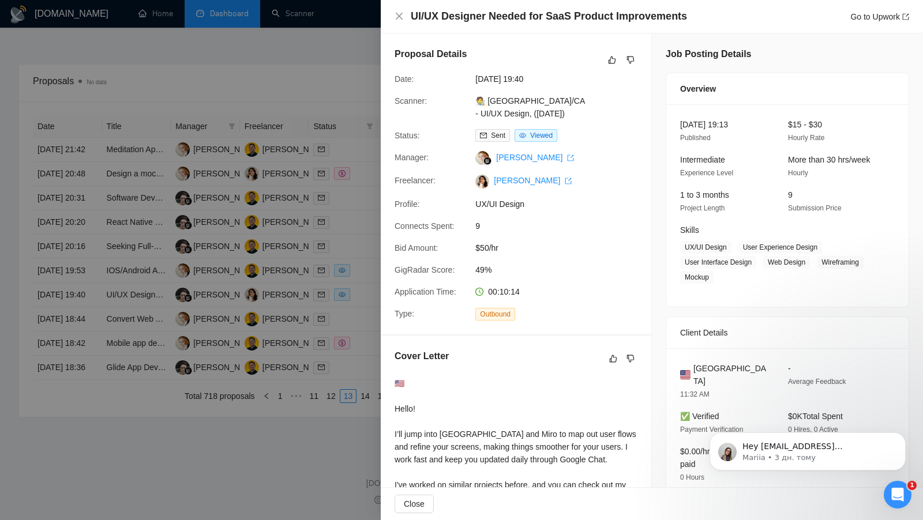
click at [354, 321] on div at bounding box center [461, 260] width 923 height 520
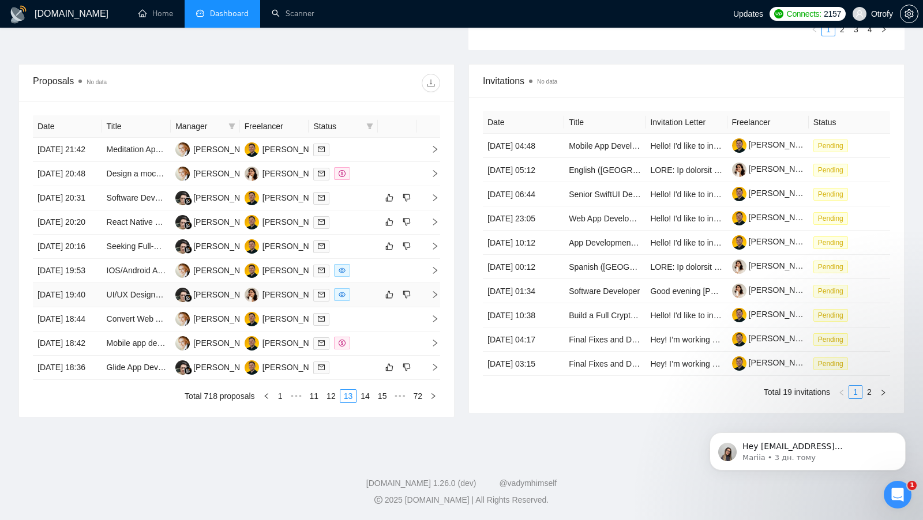
click at [369, 302] on div at bounding box center [343, 294] width 60 height 13
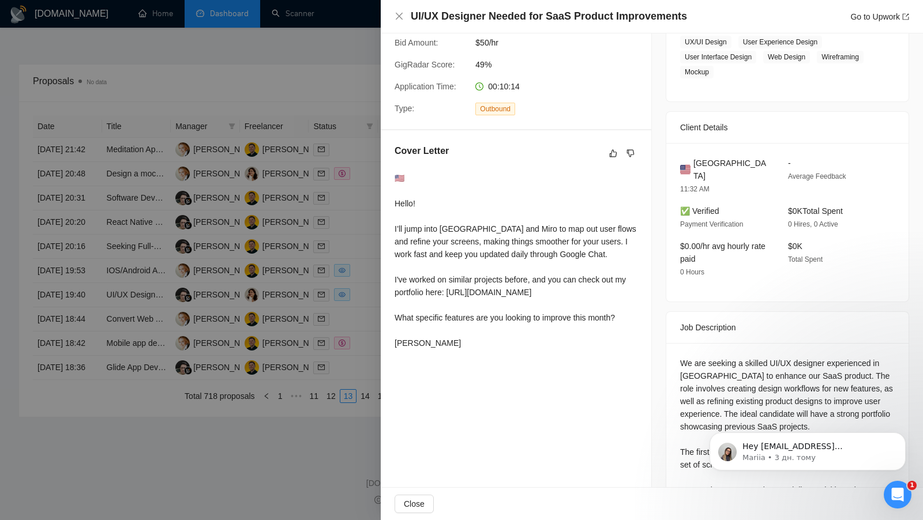
scroll to position [211, 0]
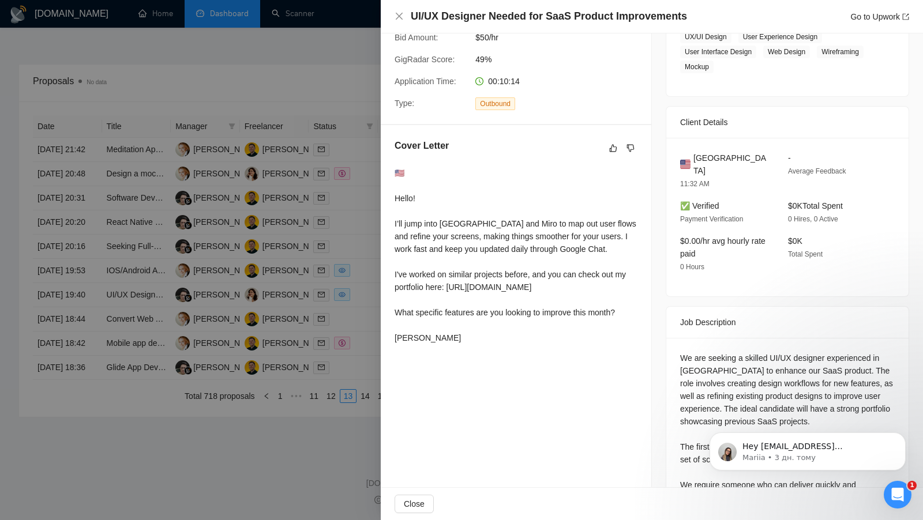
click at [356, 387] on div at bounding box center [461, 260] width 923 height 520
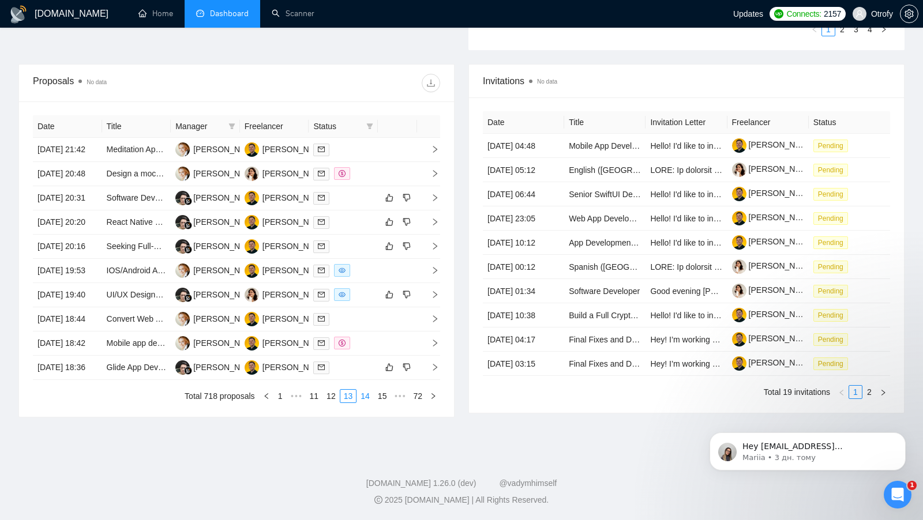
click at [370, 403] on link "14" at bounding box center [365, 396] width 16 height 13
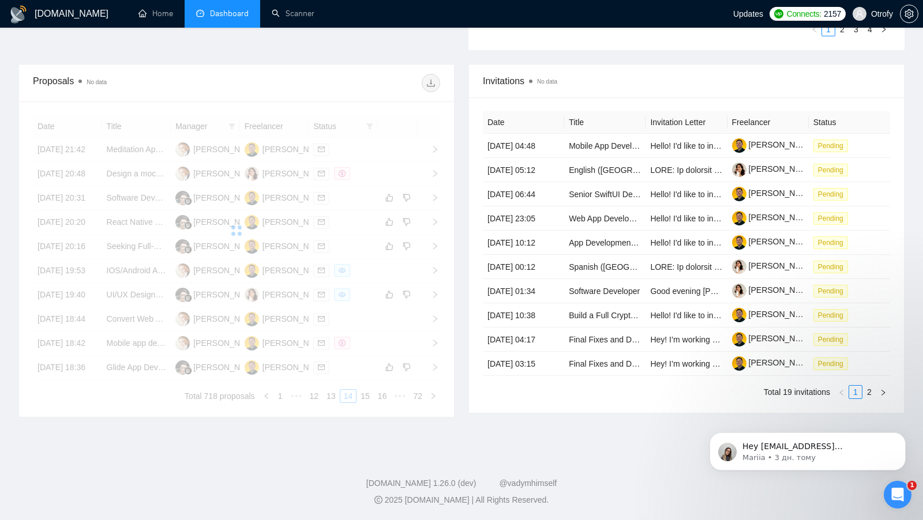
scroll to position [412, 0]
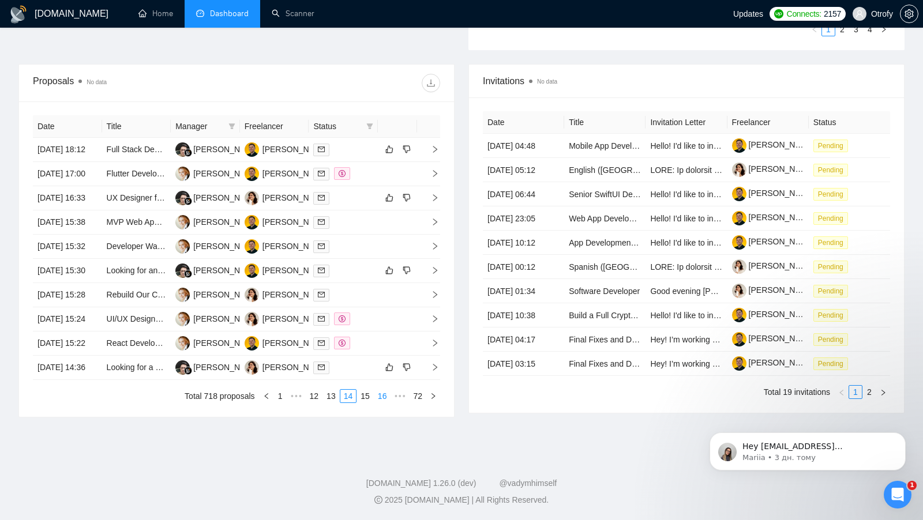
click at [374, 403] on link "16" at bounding box center [382, 396] width 16 height 13
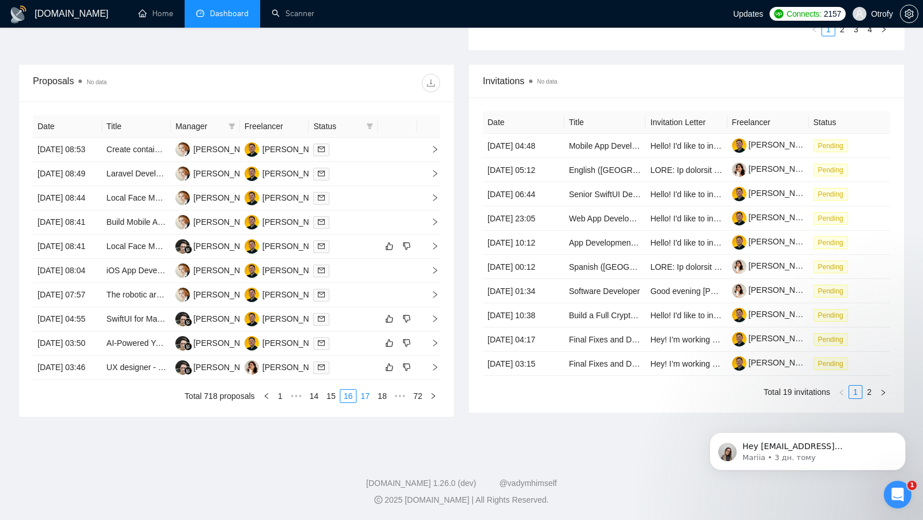
click at [365, 403] on link "17" at bounding box center [365, 396] width 16 height 13
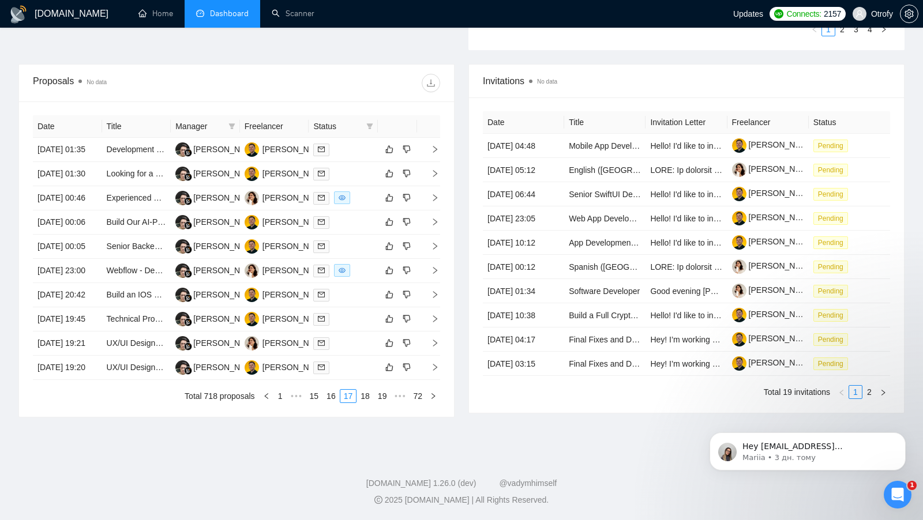
scroll to position [430, 0]
click at [366, 403] on link "18" at bounding box center [365, 396] width 16 height 13
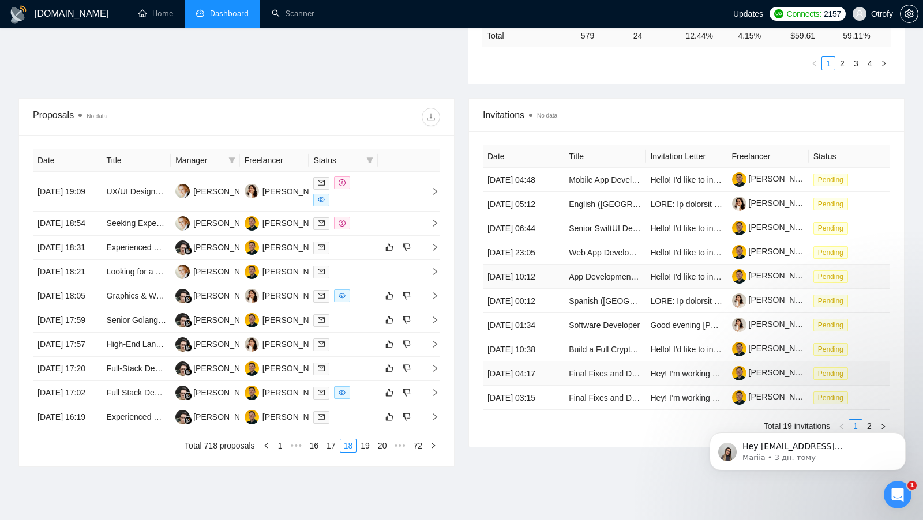
scroll to position [373, 0]
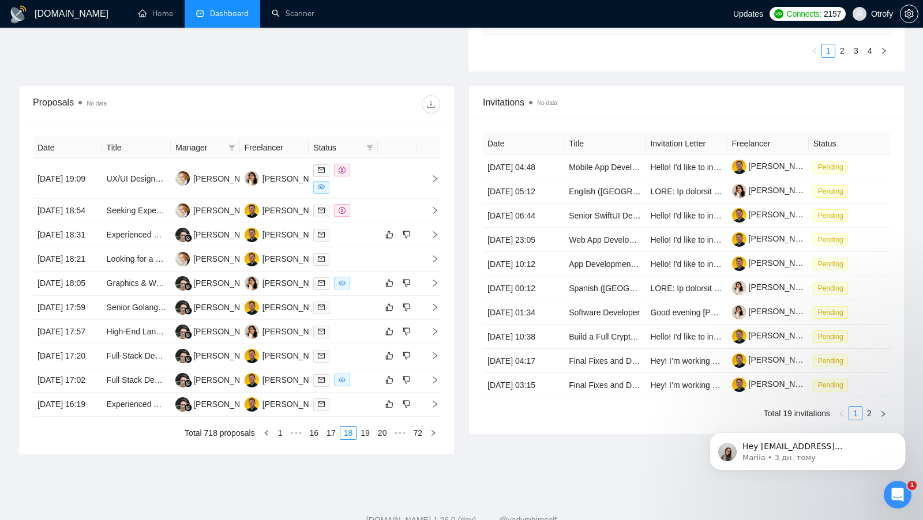
click at [363, 145] on div "Status" at bounding box center [343, 147] width 60 height 13
click at [369, 145] on icon "filter" at bounding box center [370, 148] width 6 height 6
click at [336, 170] on span "Chat" at bounding box center [333, 166] width 22 height 9
checkbox input "true"
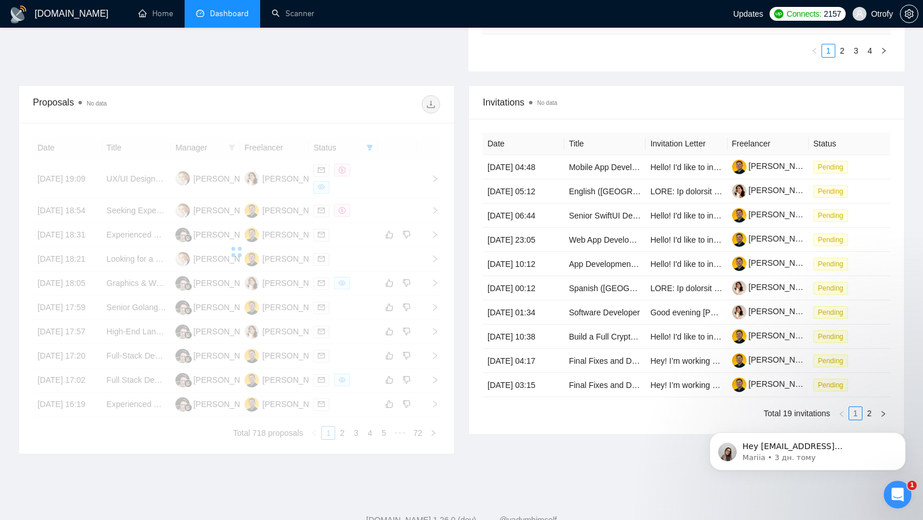
click at [453, 230] on div "Date Title Manager Freelancer Status 06 Aug, 2025 19:09 UX/UI Designer Needed f…" at bounding box center [236, 288] width 435 height 331
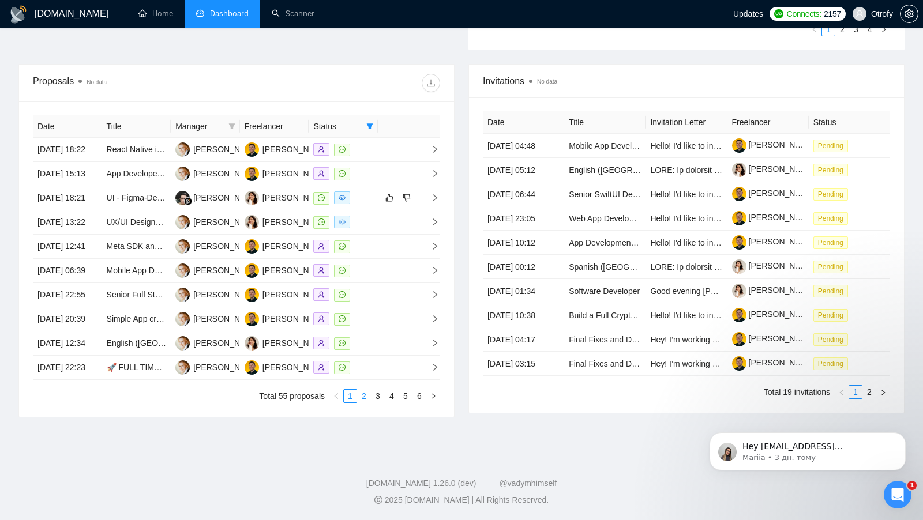
click at [367, 403] on link "2" at bounding box center [364, 396] width 13 height 13
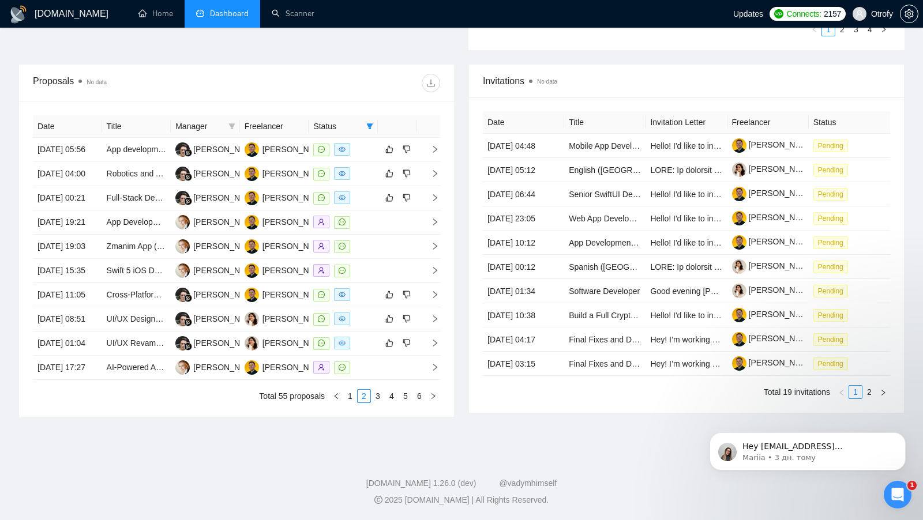
scroll to position [411, 0]
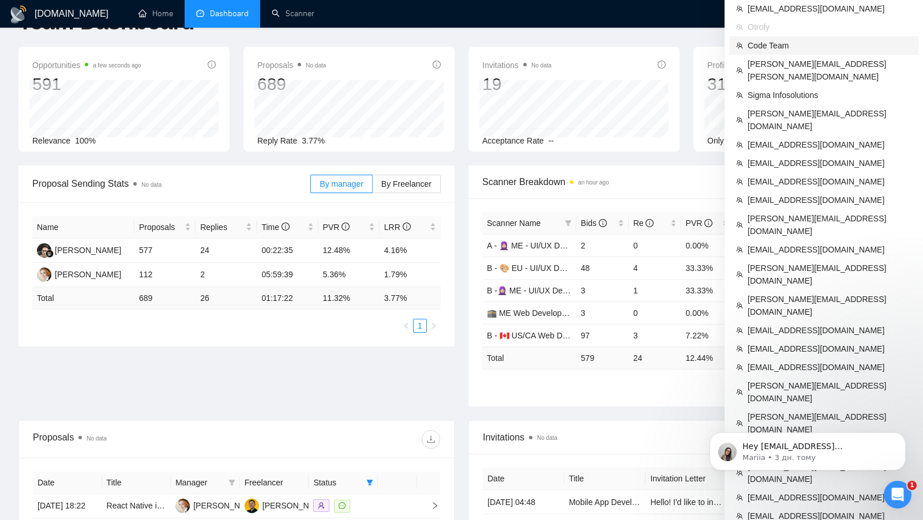
click at [817, 47] on span "Code Team" at bounding box center [830, 45] width 164 height 13
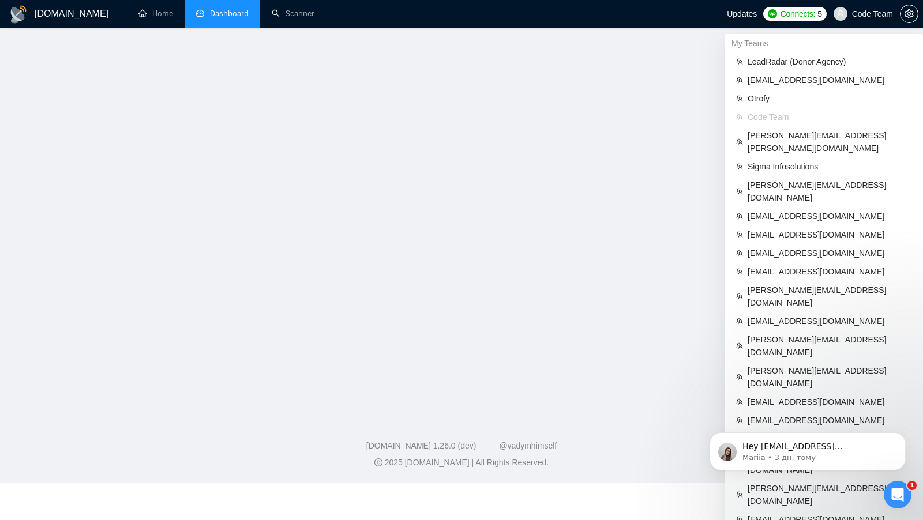
scroll to position [65, 0]
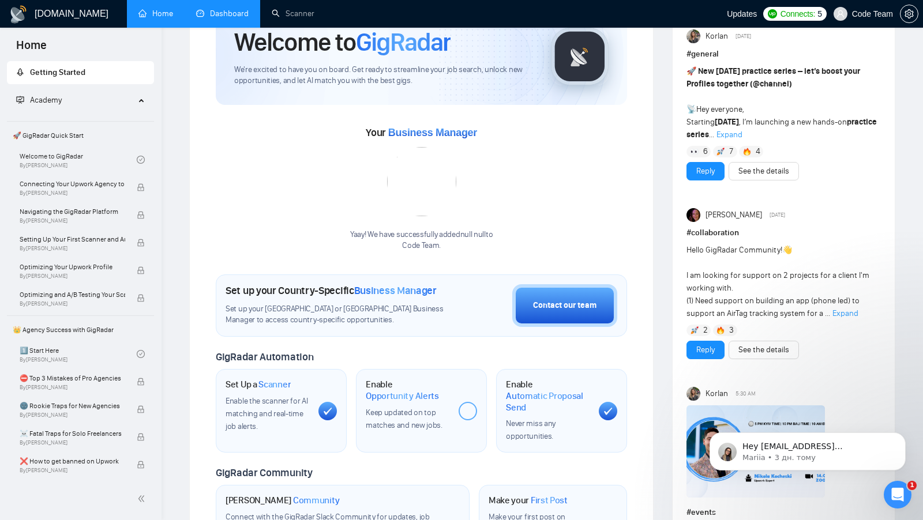
click at [222, 9] on link "Dashboard" at bounding box center [222, 14] width 52 height 10
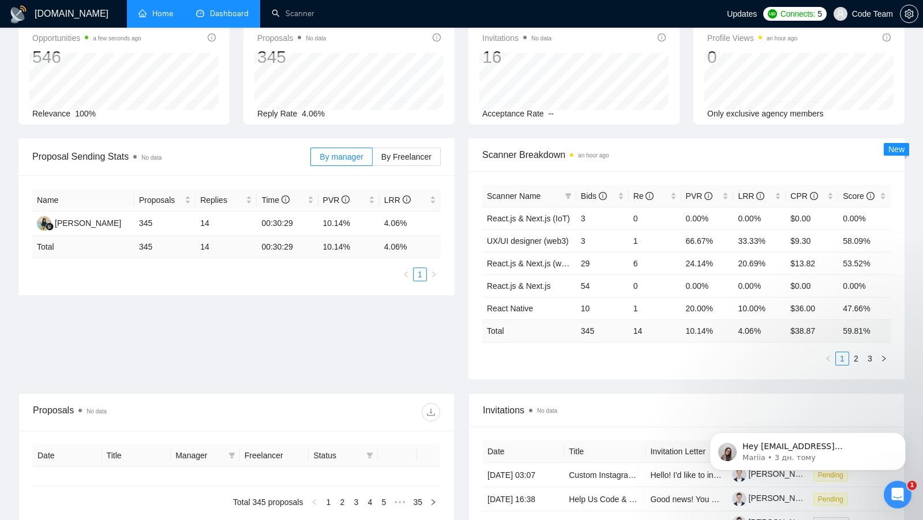
type input "[DATE]"
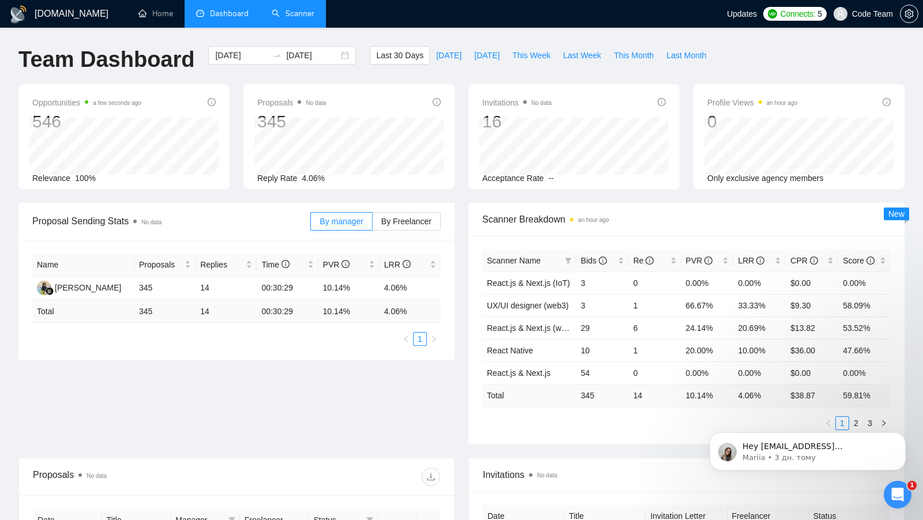
click at [288, 18] on link "Scanner" at bounding box center [293, 14] width 43 height 10
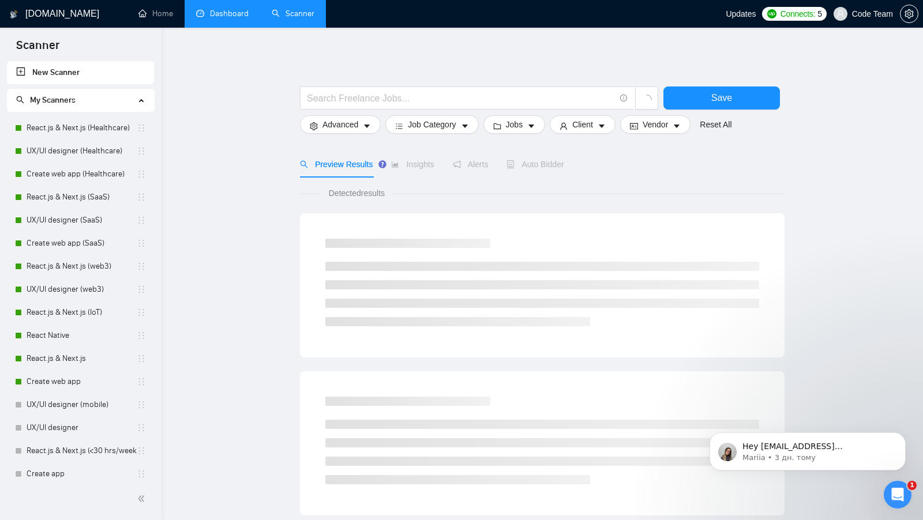
click at [225, 18] on link "Dashboard" at bounding box center [222, 14] width 52 height 10
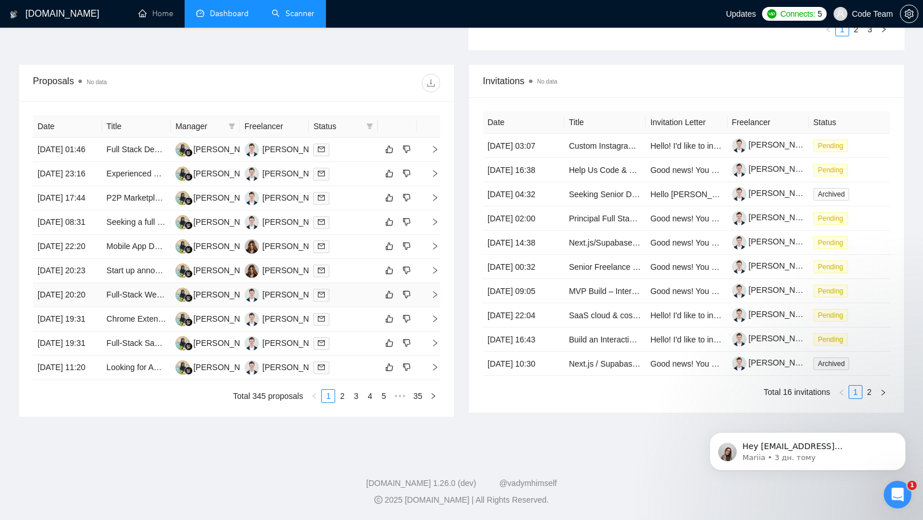
scroll to position [270, 0]
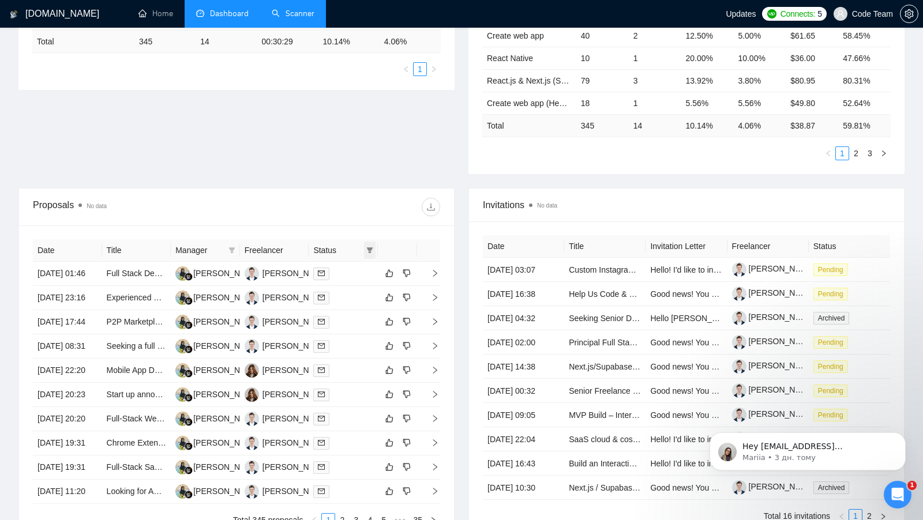
click at [365, 245] on span at bounding box center [370, 250] width 12 height 17
click at [348, 270] on span "Chat" at bounding box center [340, 268] width 55 height 13
checkbox input "true"
click at [336, 231] on div "Date Title Manager Freelancer Status 12 Aug, 2025 01:46 Full Stack Developer Ne…" at bounding box center [236, 384] width 435 height 316
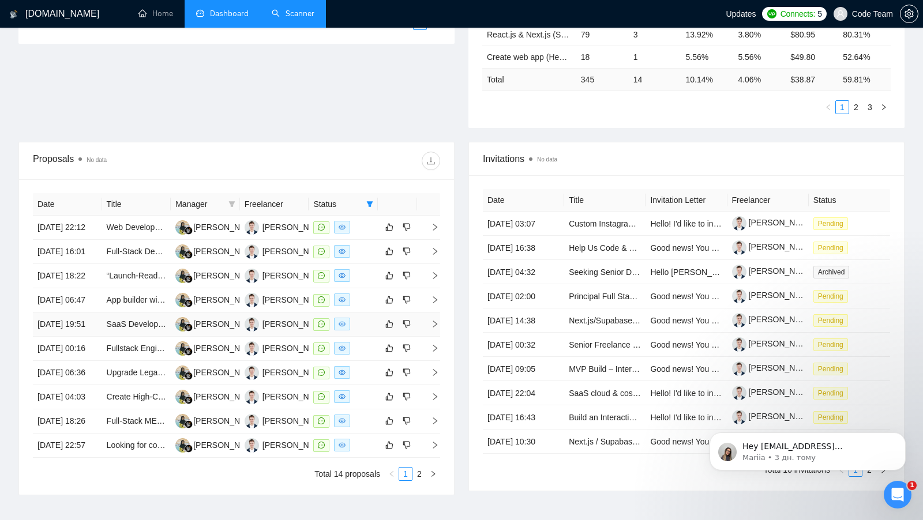
scroll to position [287, 0]
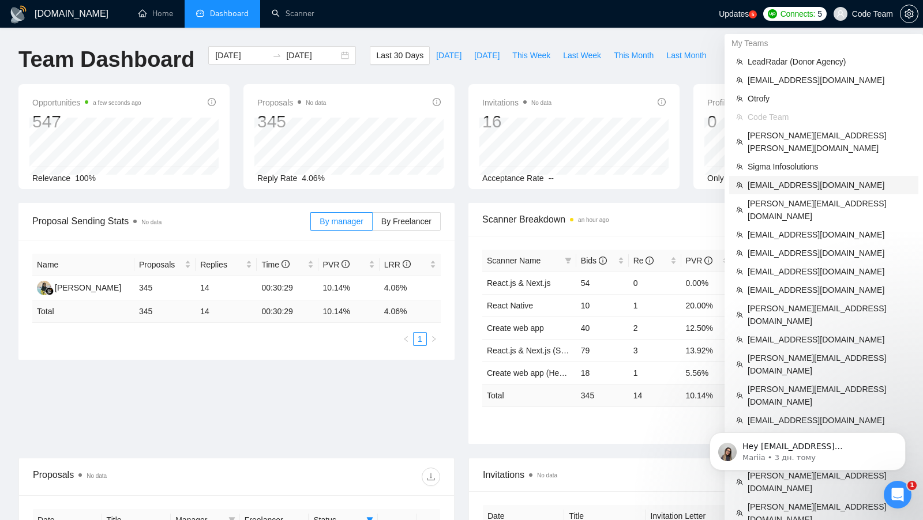
click at [787, 179] on span "[EMAIL_ADDRESS][DOMAIN_NAME]" at bounding box center [830, 185] width 164 height 13
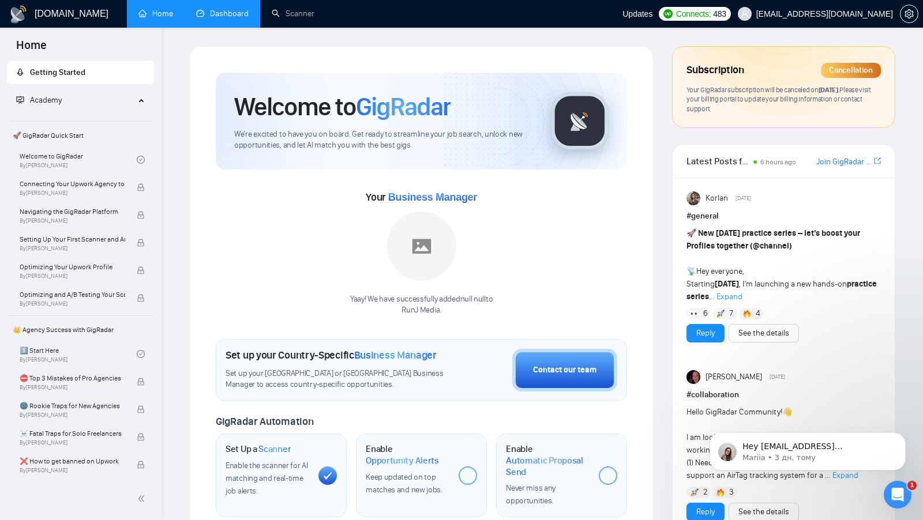
click at [207, 18] on link "Dashboard" at bounding box center [222, 14] width 52 height 10
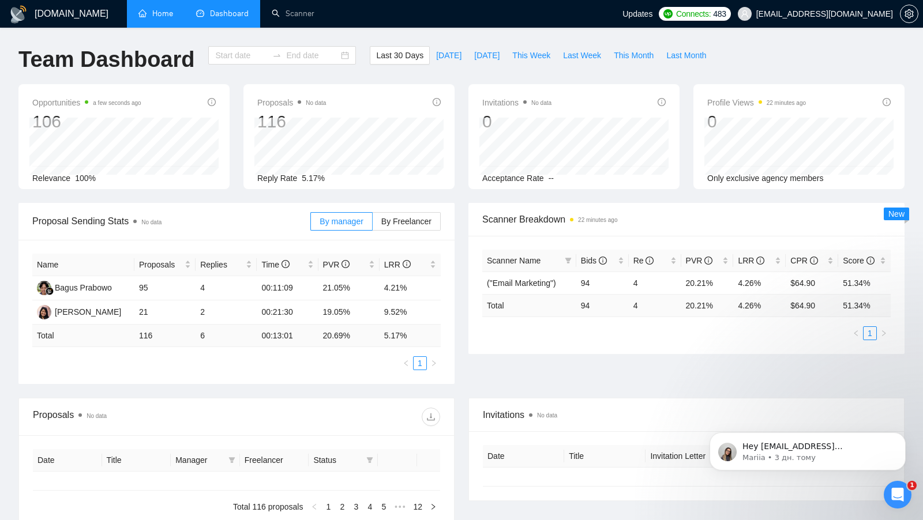
type input "[DATE]"
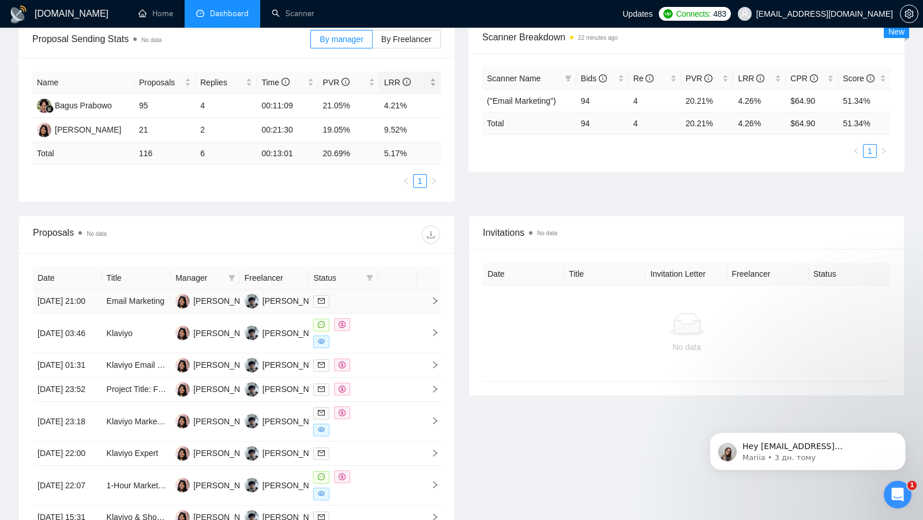
scroll to position [207, 0]
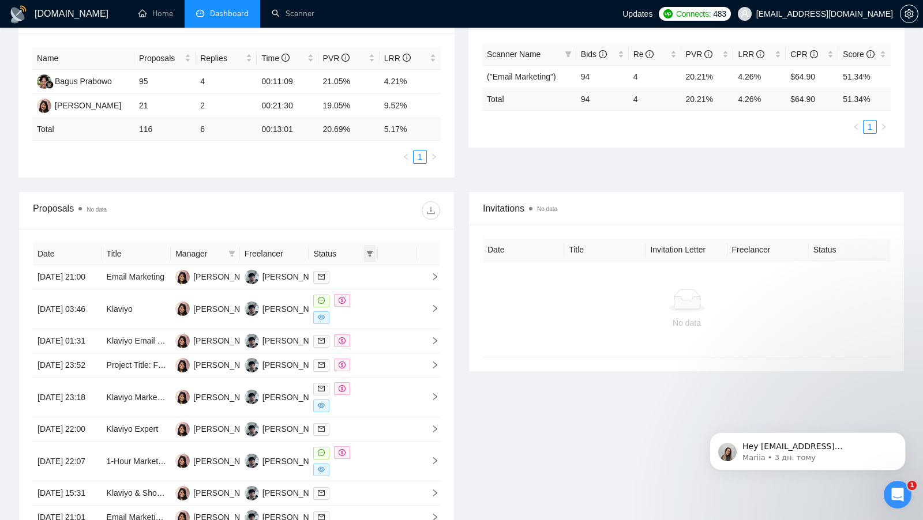
click at [366, 250] on icon "filter" at bounding box center [369, 253] width 7 height 7
click at [338, 275] on span "Chat" at bounding box center [333, 273] width 22 height 9
checkbox input "true"
click at [514, 376] on div "Invitations No data Date Title Invitation Letter Freelancer Status No data" at bounding box center [687, 392] width 450 height 400
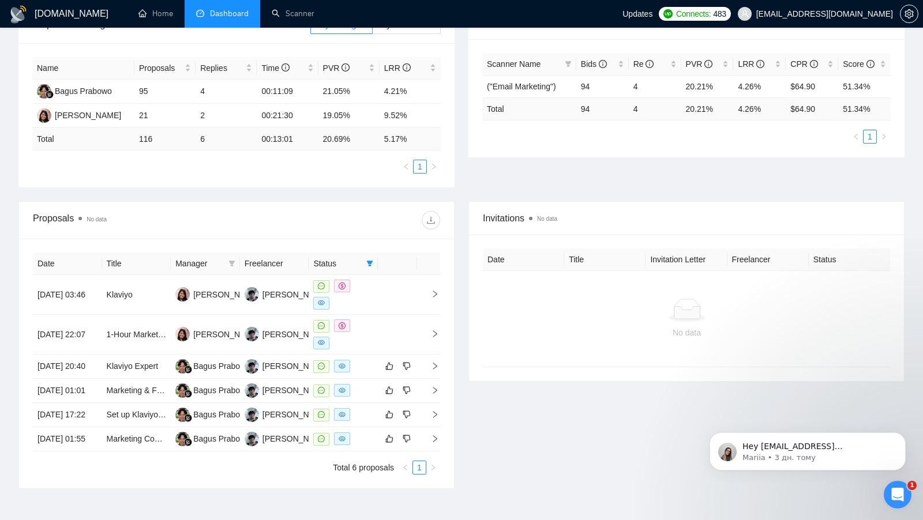
scroll to position [200, 0]
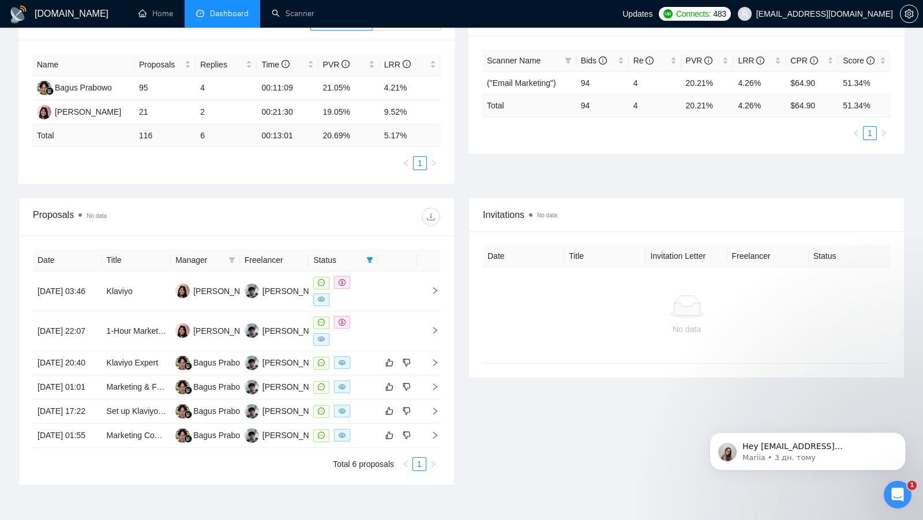
click at [508, 247] on th "Date" at bounding box center [523, 256] width 81 height 22
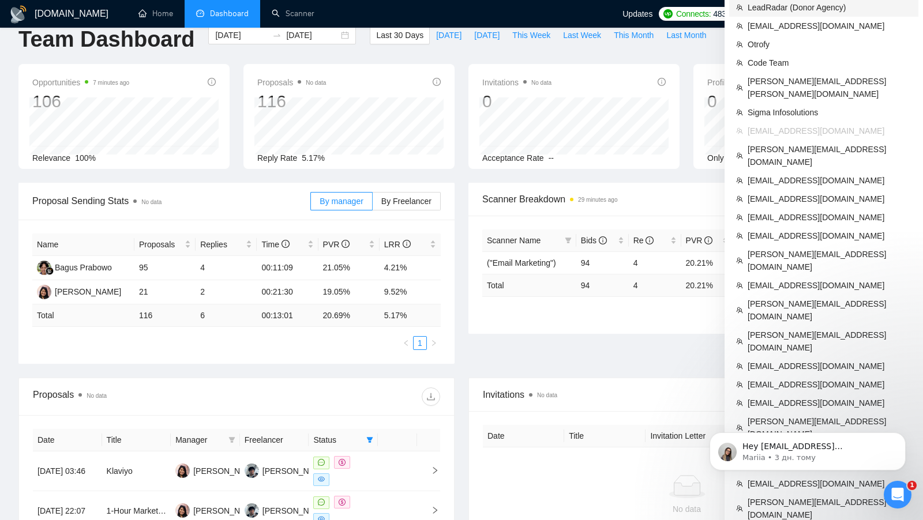
scroll to position [410, 0]
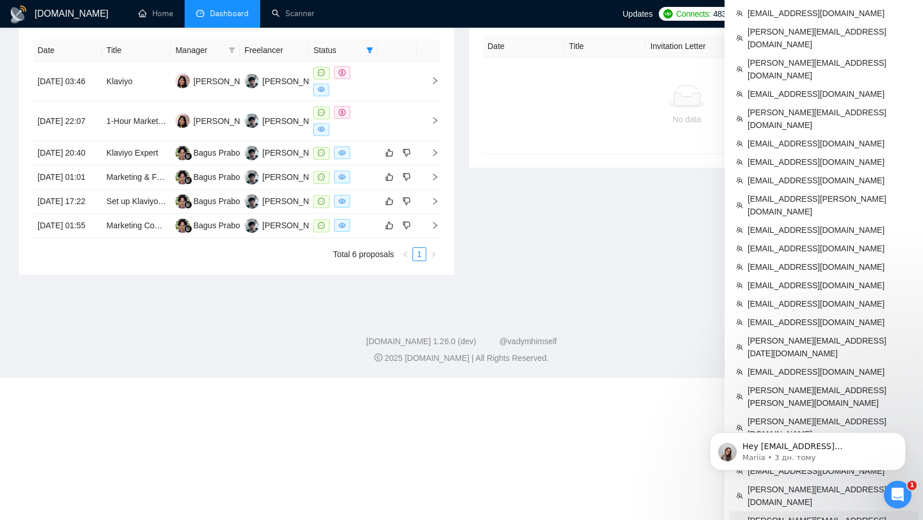
click at [793, 515] on span "[PERSON_NAME][EMAIL_ADDRESS][PERSON_NAME][DOMAIN_NAME]" at bounding box center [830, 527] width 164 height 25
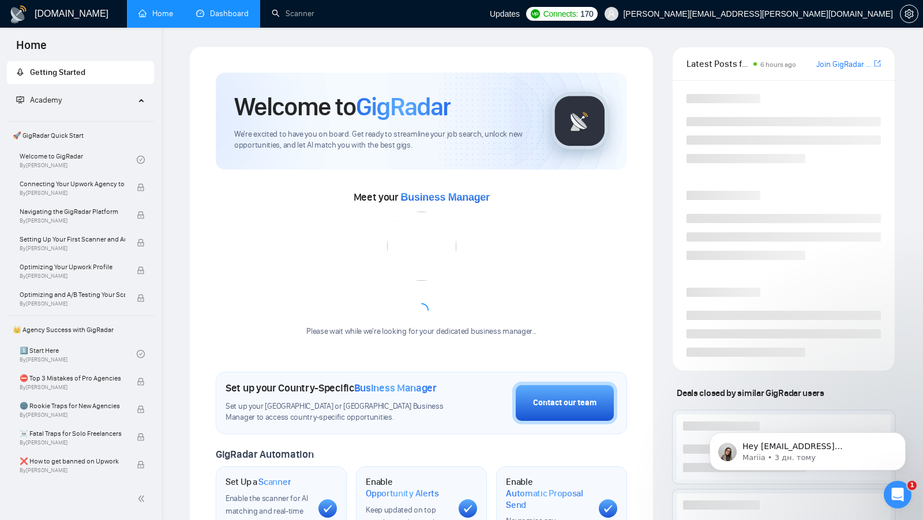
click at [224, 18] on link "Dashboard" at bounding box center [222, 14] width 52 height 10
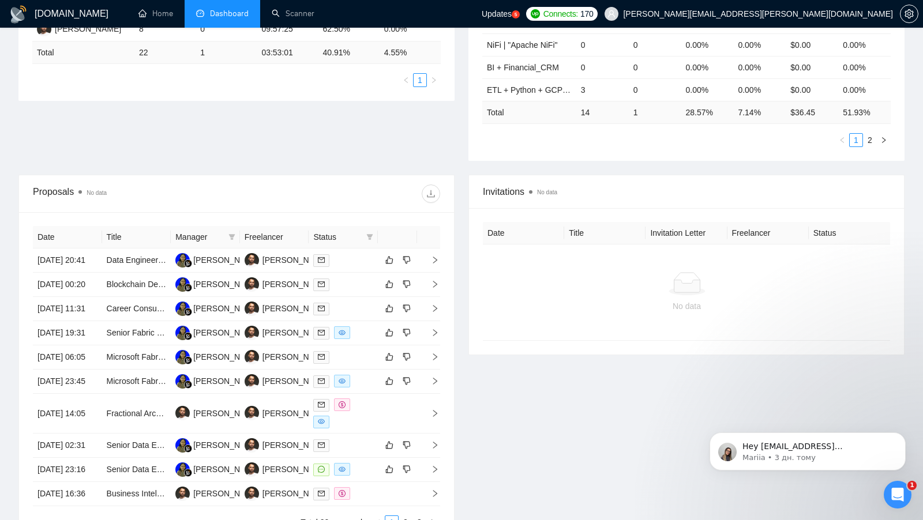
scroll to position [385, 0]
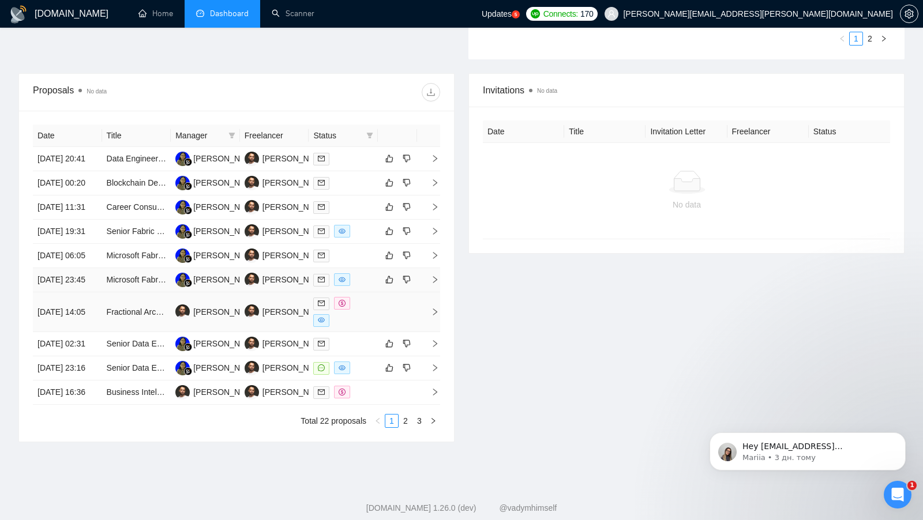
click at [363, 327] on div at bounding box center [343, 312] width 60 height 30
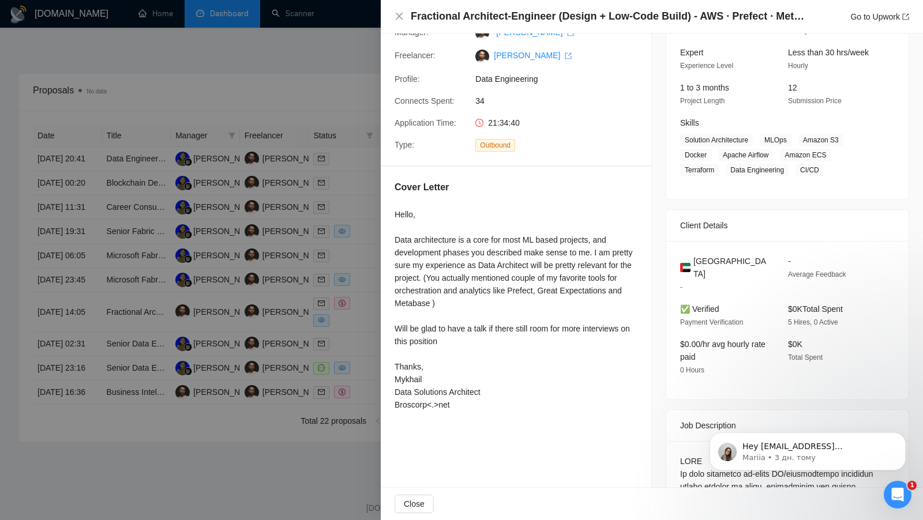
scroll to position [117, 0]
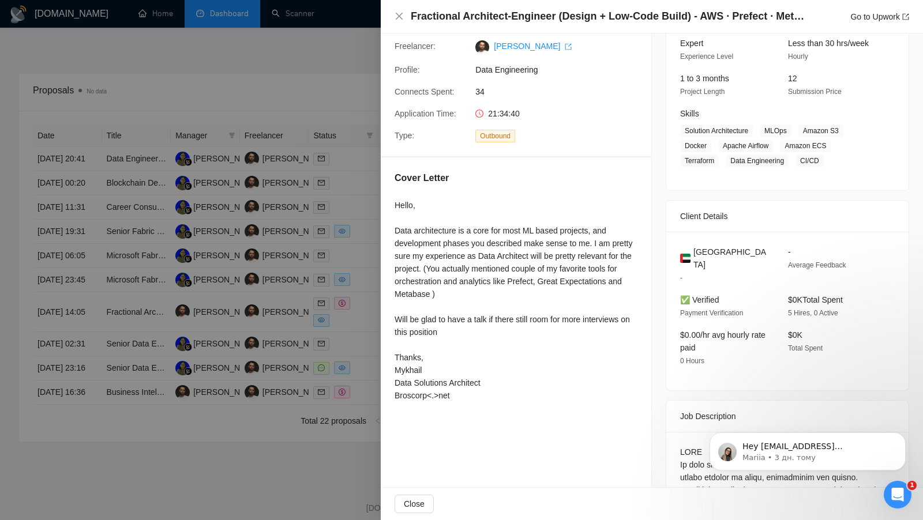
click at [370, 350] on div at bounding box center [461, 260] width 923 height 520
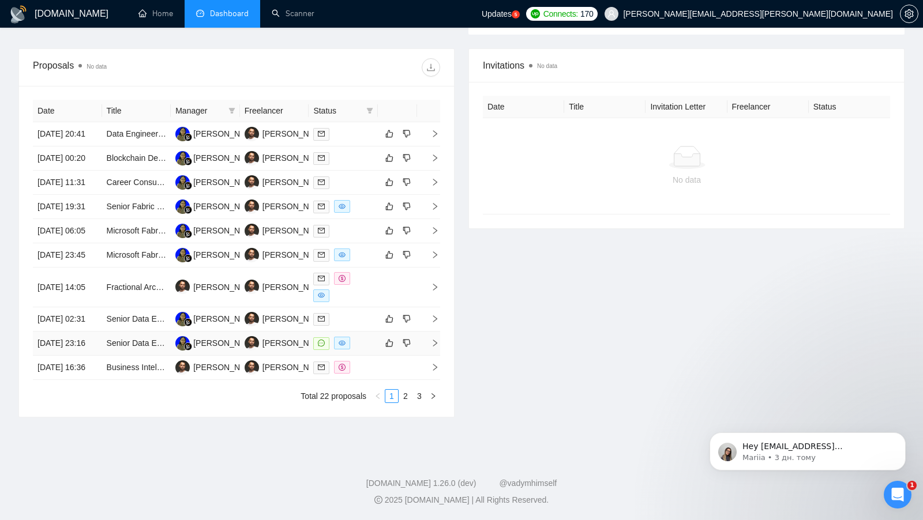
scroll to position [501, 0]
click at [358, 337] on div at bounding box center [343, 343] width 60 height 13
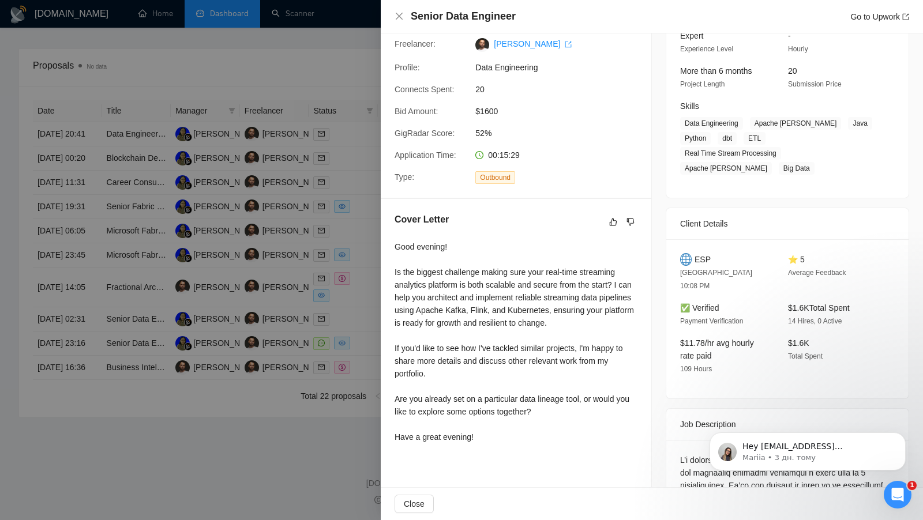
scroll to position [125, 0]
click at [361, 327] on div at bounding box center [461, 260] width 923 height 520
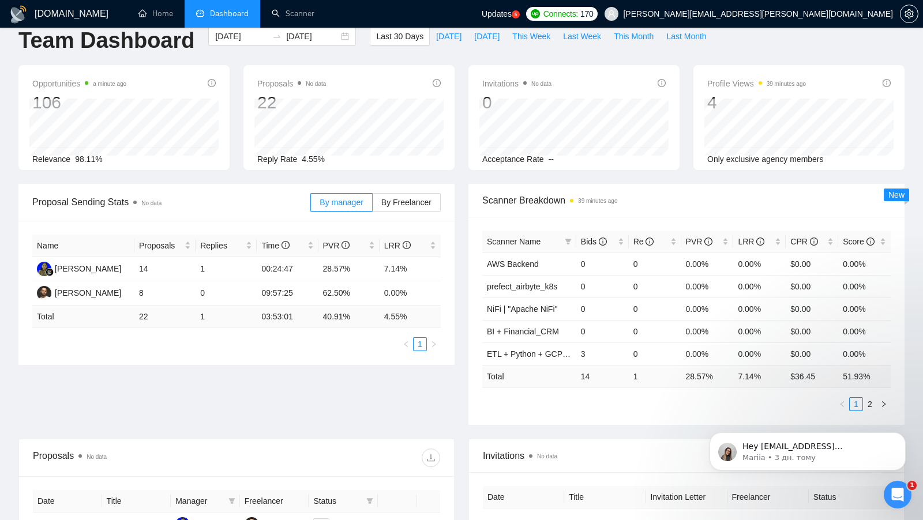
scroll to position [15, 0]
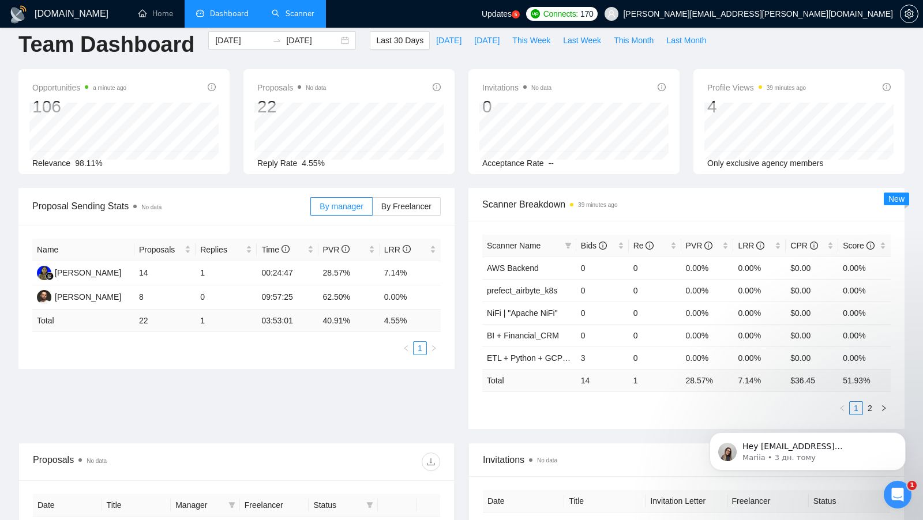
click at [291, 16] on link "Scanner" at bounding box center [293, 14] width 43 height 10
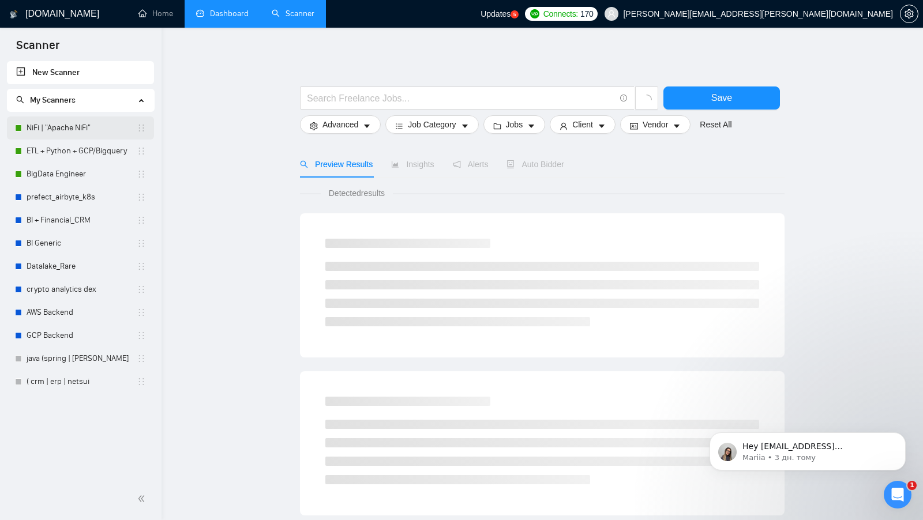
click at [89, 121] on link "NiFi | "Apache NiFi"" at bounding box center [82, 128] width 110 height 23
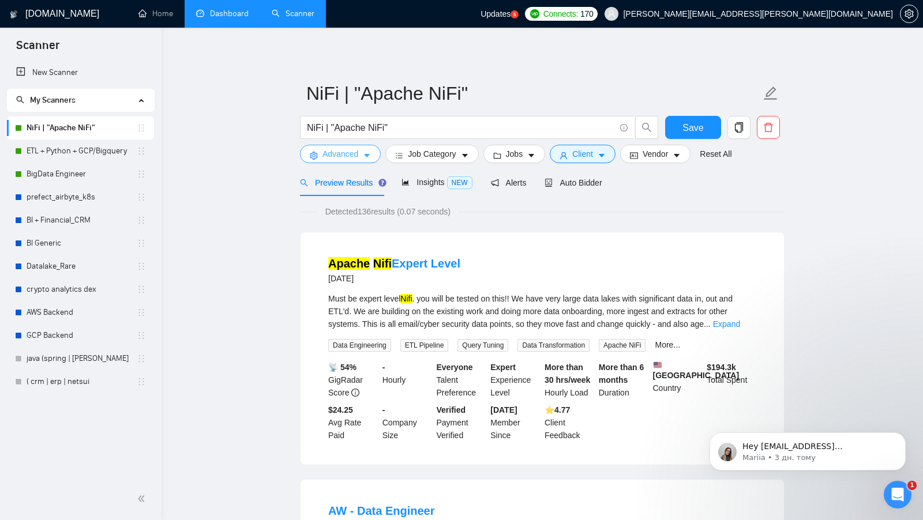
click at [356, 157] on span "Advanced" at bounding box center [340, 154] width 36 height 13
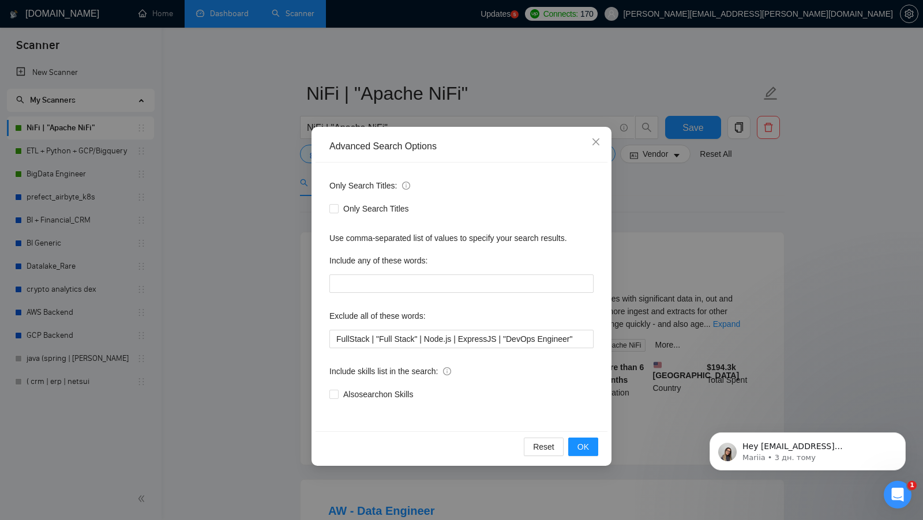
click at [642, 313] on div "Advanced Search Options Only Search Titles: Only Search Titles Use comma-separa…" at bounding box center [461, 260] width 923 height 520
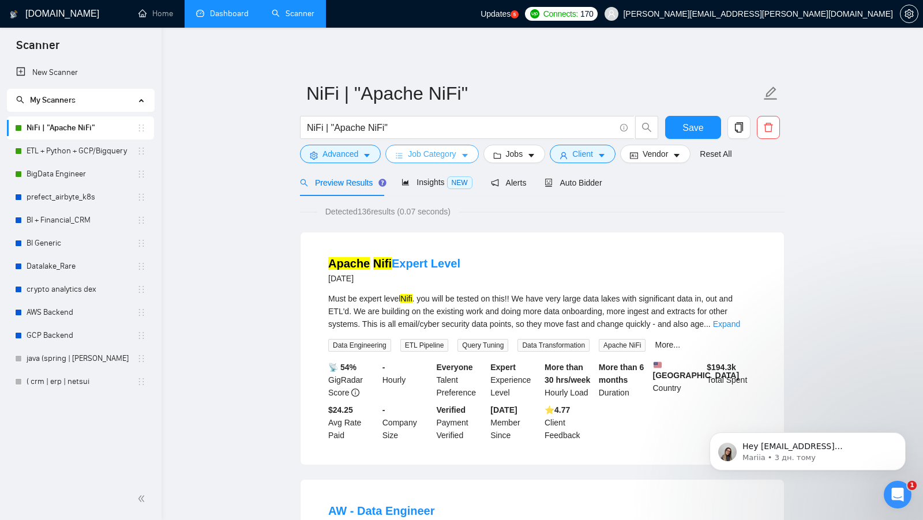
click at [468, 156] on icon "caret-down" at bounding box center [465, 156] width 8 height 8
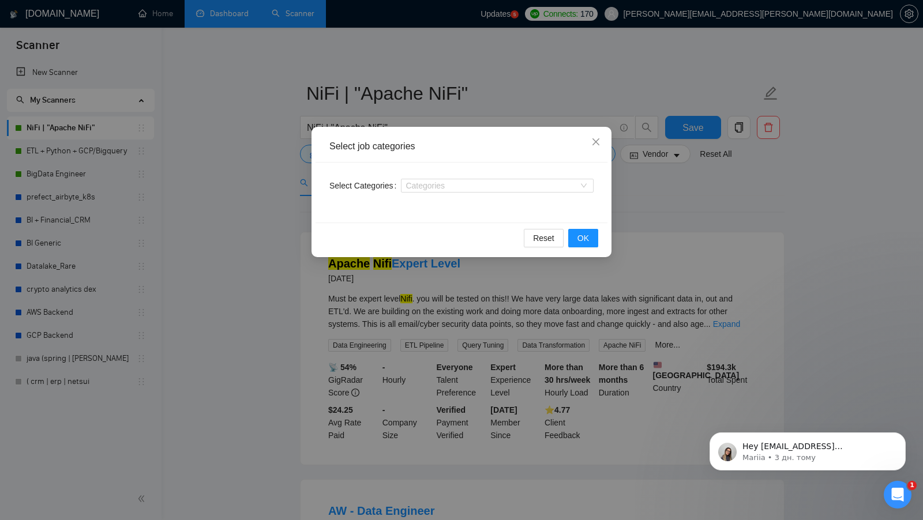
click at [621, 230] on div "Select job categories Select Categories Categories Reset OK" at bounding box center [461, 260] width 923 height 520
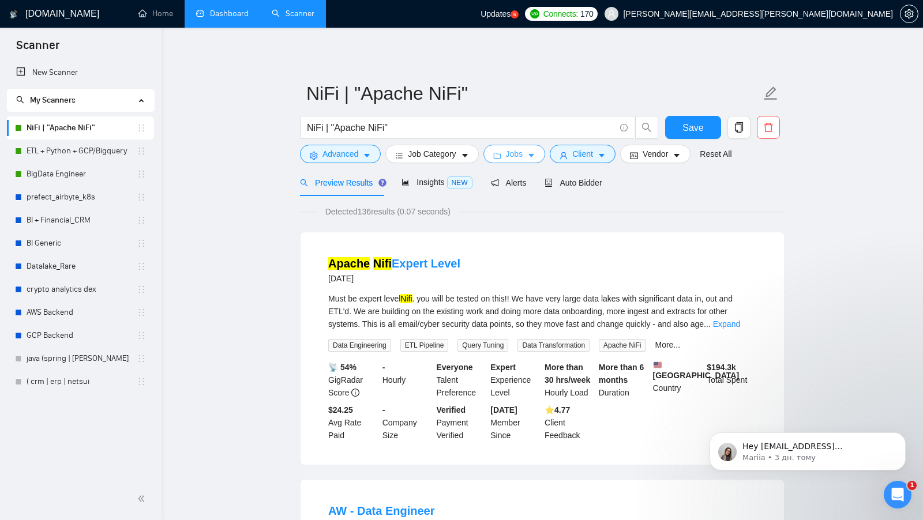
click at [517, 155] on span "Jobs" at bounding box center [514, 154] width 17 height 13
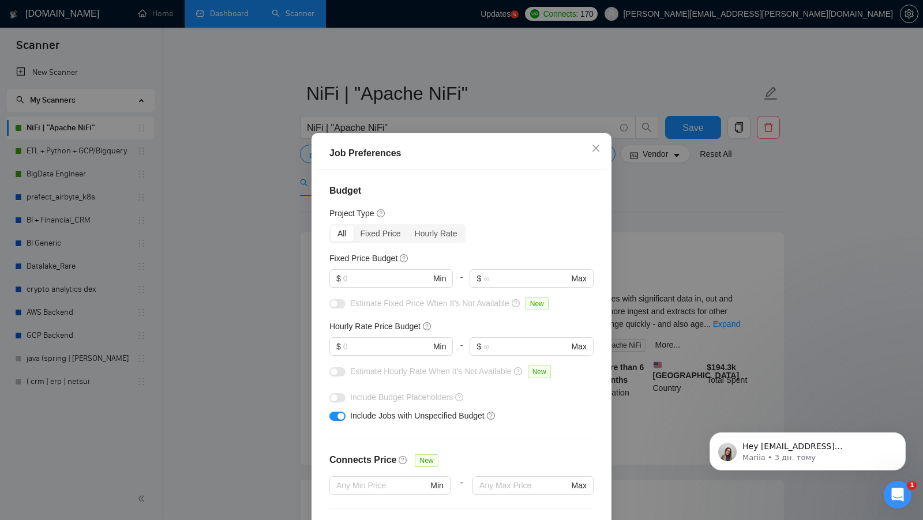
scroll to position [17, 0]
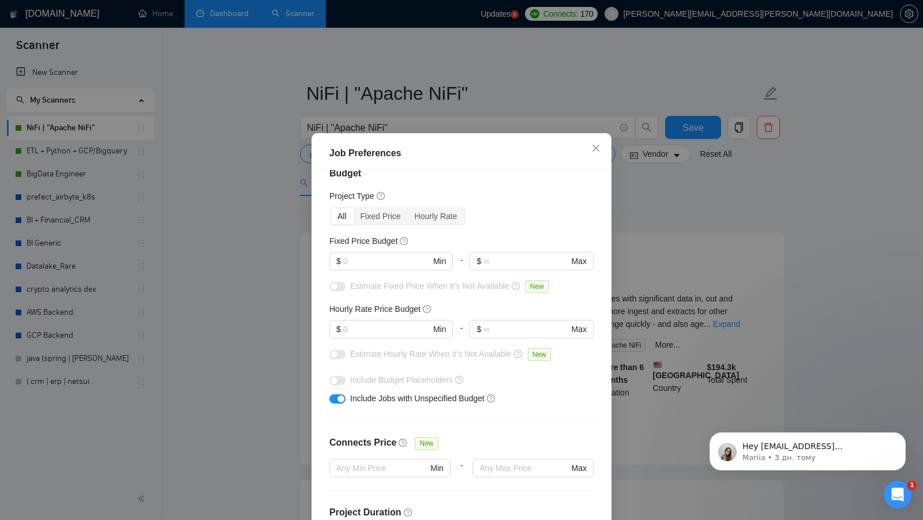
click at [715, 268] on div "Job Preferences Budget Project Type All Fixed Price Hourly Rate Fixed Price Bud…" at bounding box center [461, 260] width 923 height 520
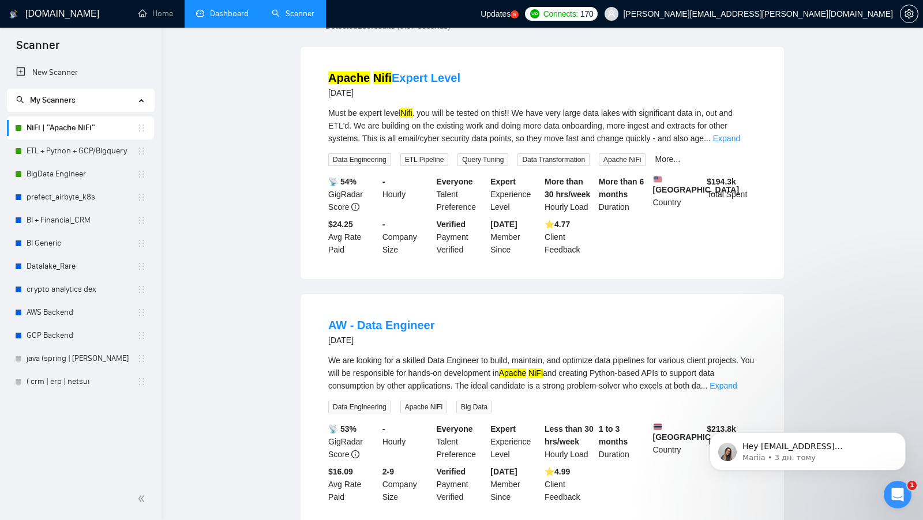
scroll to position [13, 0]
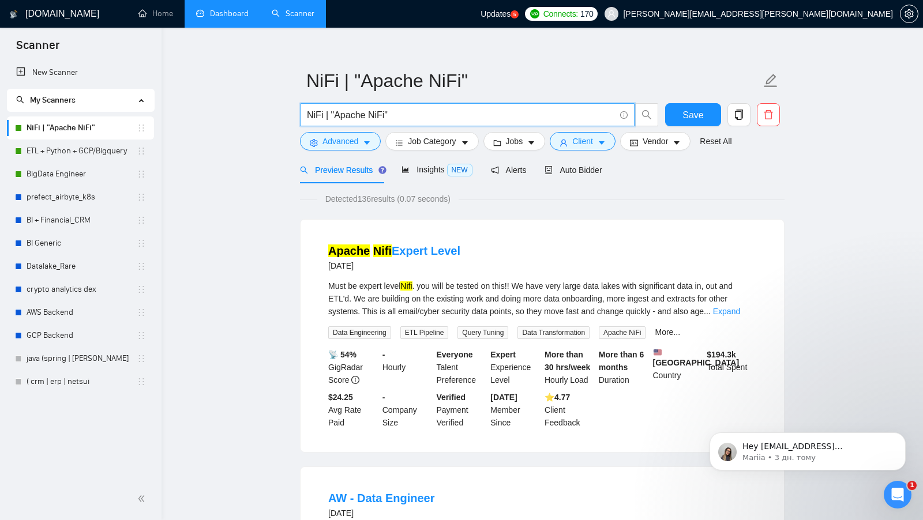
click at [515, 108] on input "NiFi | "Apache NiFi"" at bounding box center [461, 115] width 308 height 14
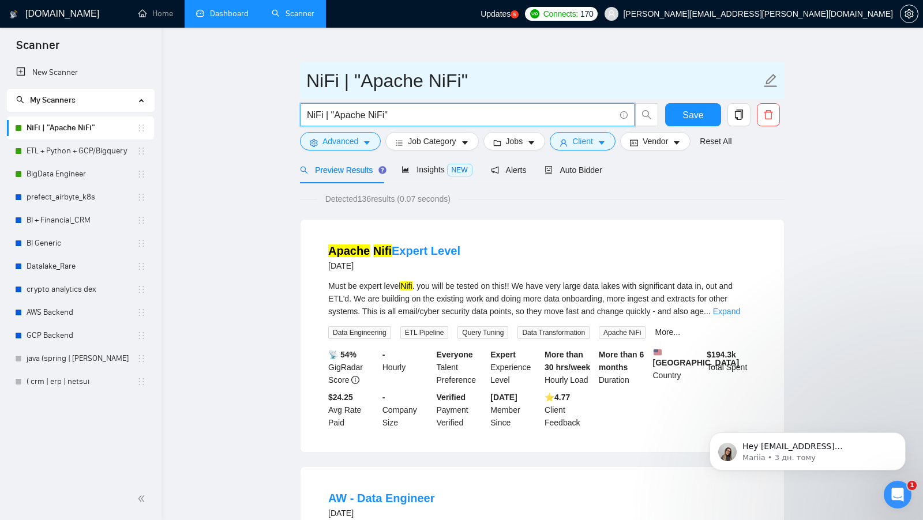
click at [493, 87] on input "NiFi | "Apache NiFi"" at bounding box center [533, 80] width 455 height 29
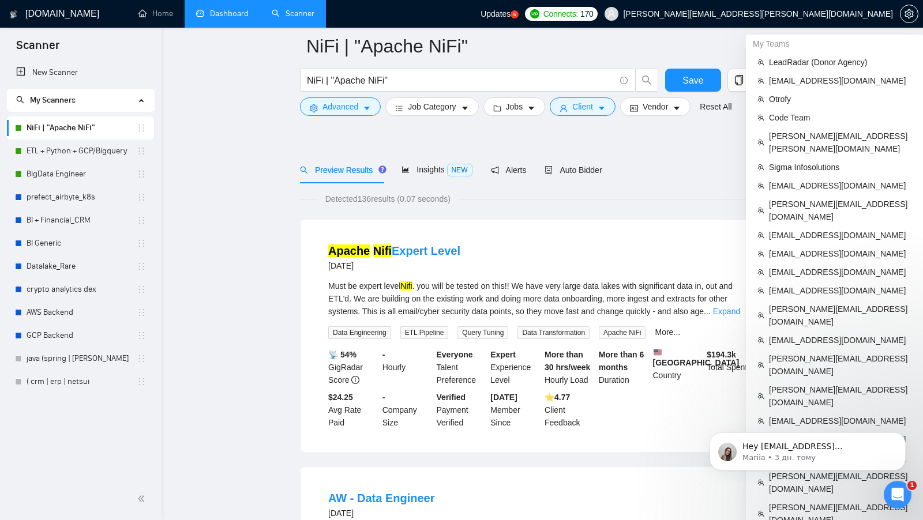
scroll to position [663, 0]
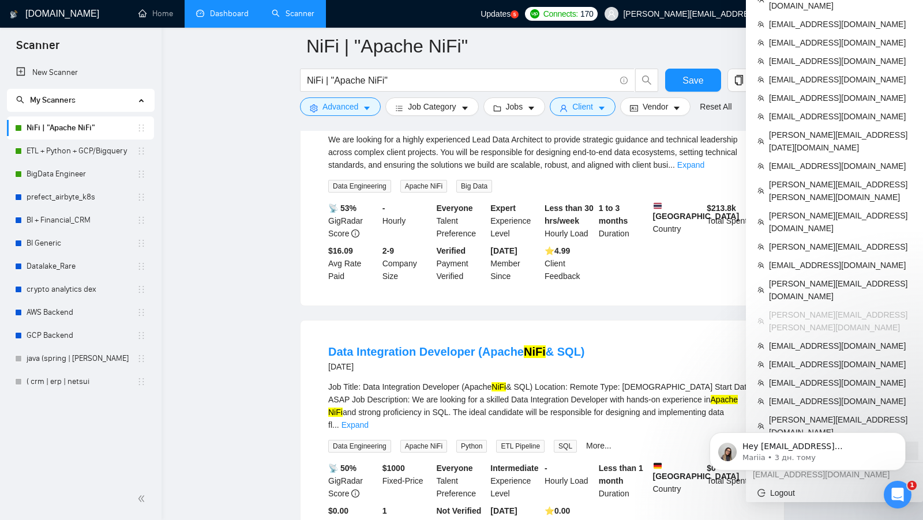
click at [814, 445] on span "[EMAIL_ADDRESS][DOMAIN_NAME]" at bounding box center [840, 451] width 142 height 13
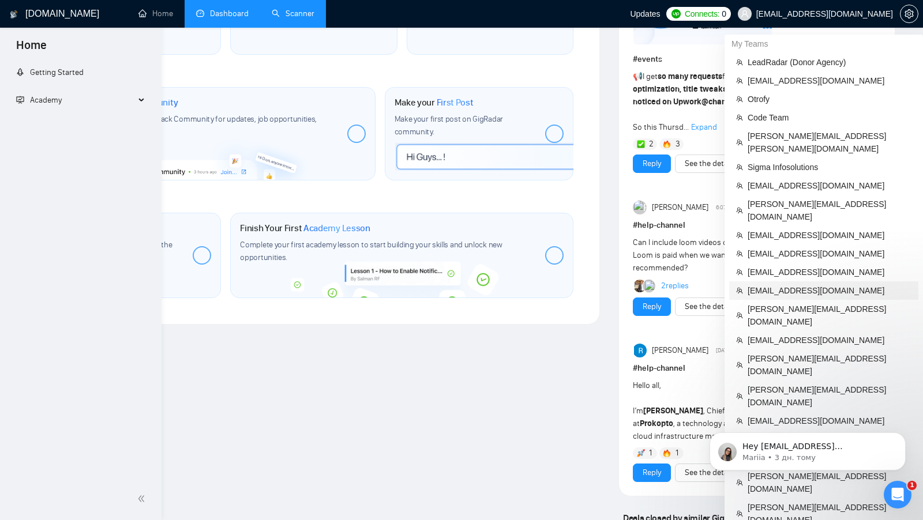
click at [297, 18] on link "Scanner" at bounding box center [293, 14] width 43 height 10
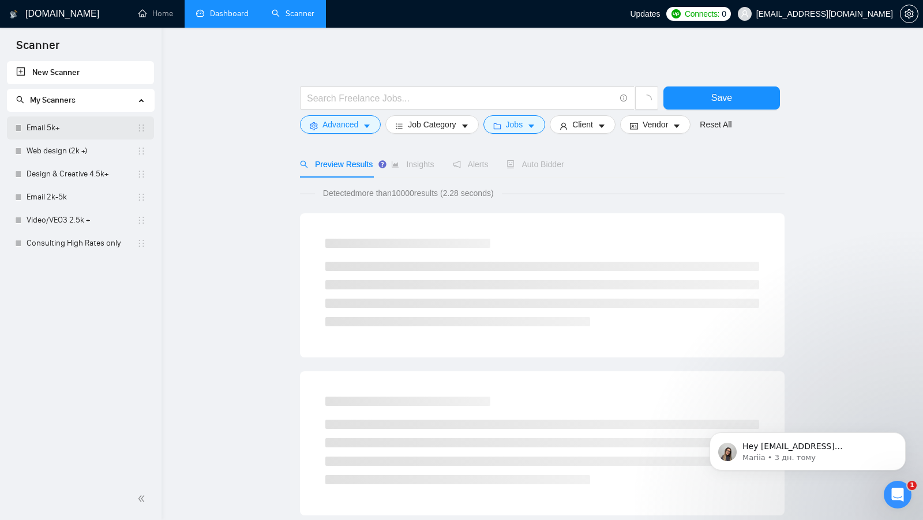
click at [115, 124] on link "Email 5k+" at bounding box center [82, 128] width 110 height 23
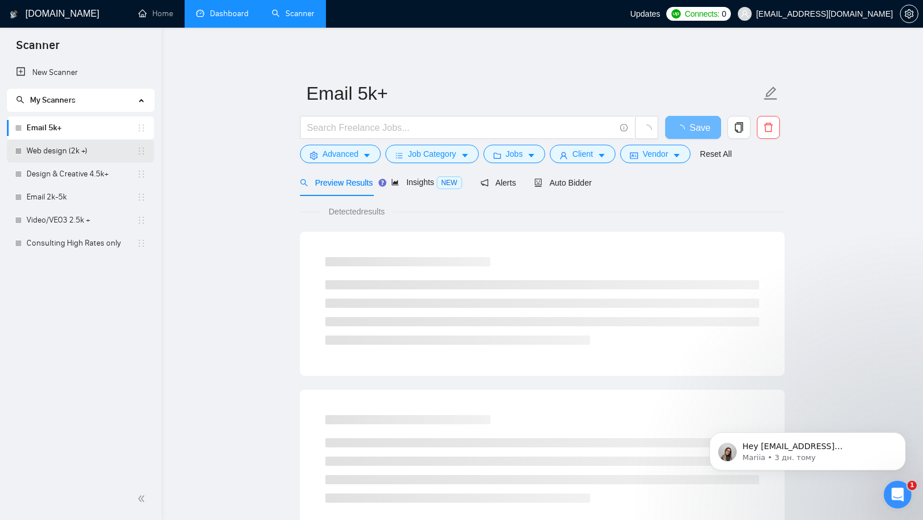
click at [97, 156] on link "Web design (2k +)" at bounding box center [82, 151] width 110 height 23
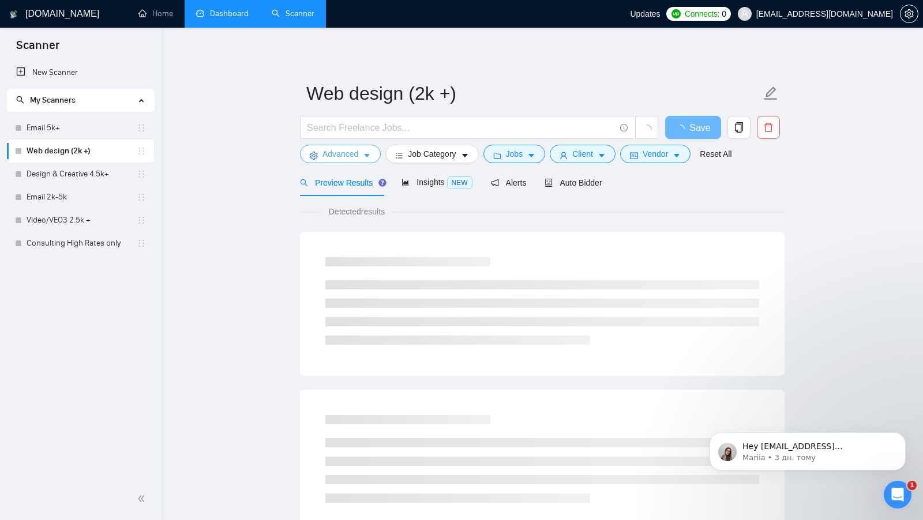
click at [348, 159] on span "Advanced" at bounding box center [340, 154] width 36 height 13
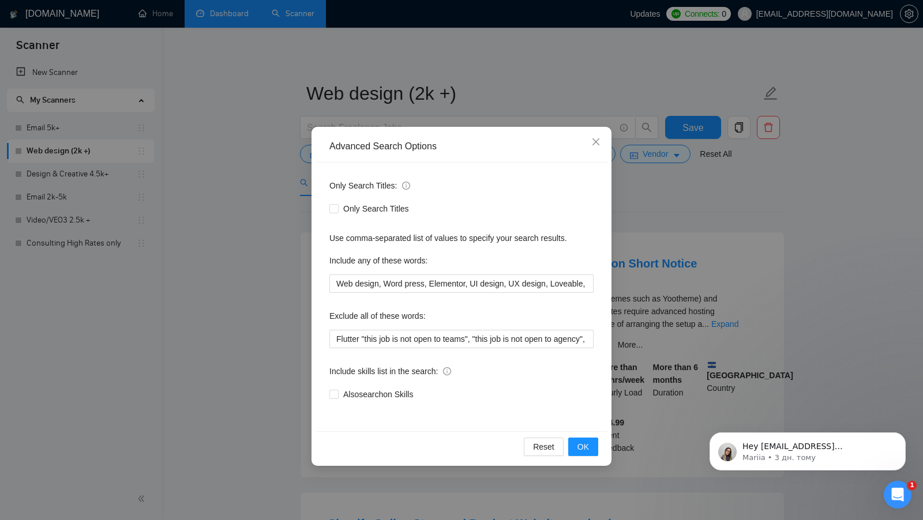
click at [265, 252] on div "Advanced Search Options Only Search Titles: Only Search Titles Use comma-separa…" at bounding box center [461, 260] width 923 height 520
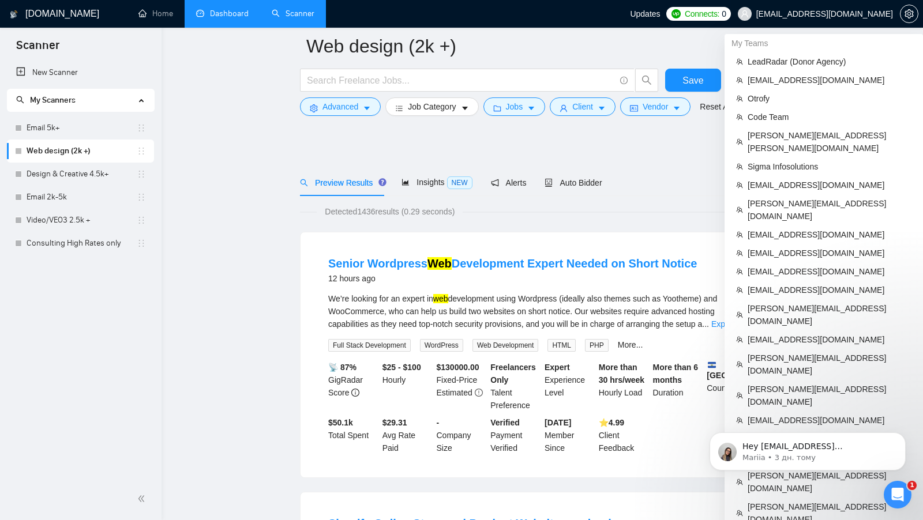
scroll to position [539, 0]
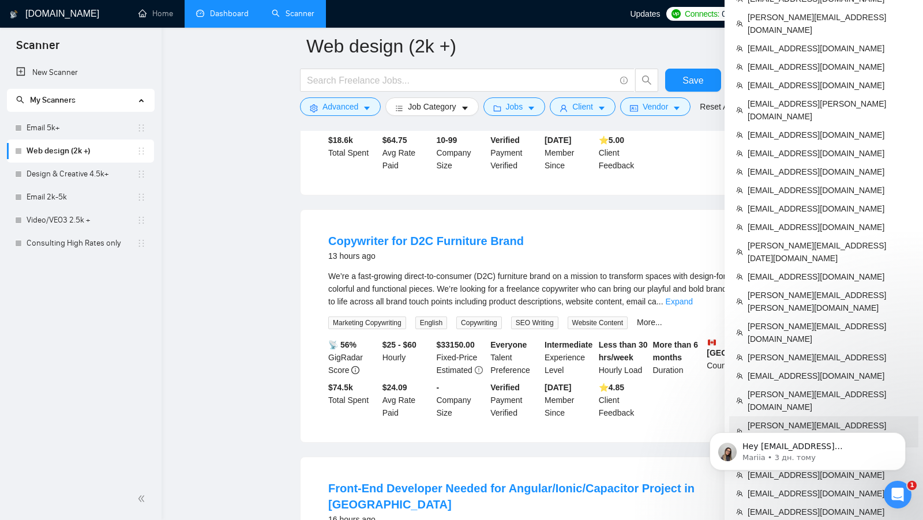
click at [797, 419] on span "[PERSON_NAME][EMAIL_ADDRESS][PERSON_NAME][DOMAIN_NAME]" at bounding box center [830, 431] width 164 height 25
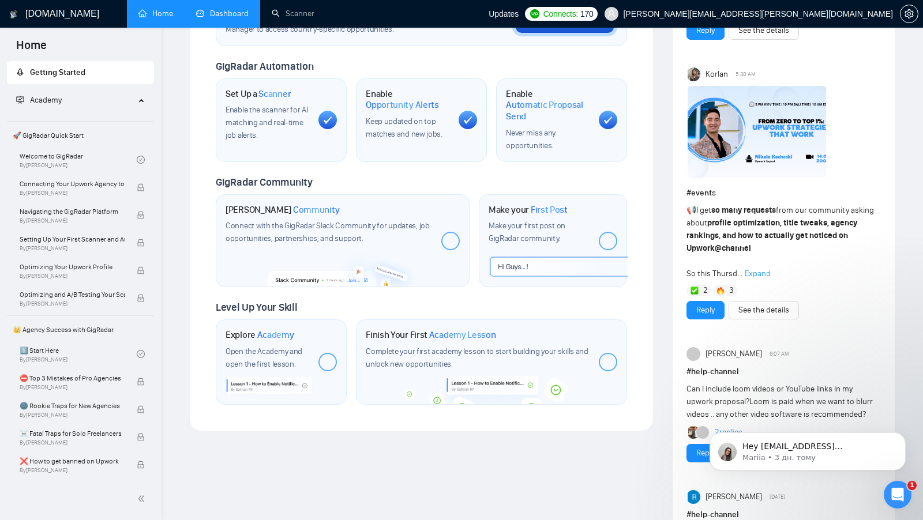
scroll to position [539, 0]
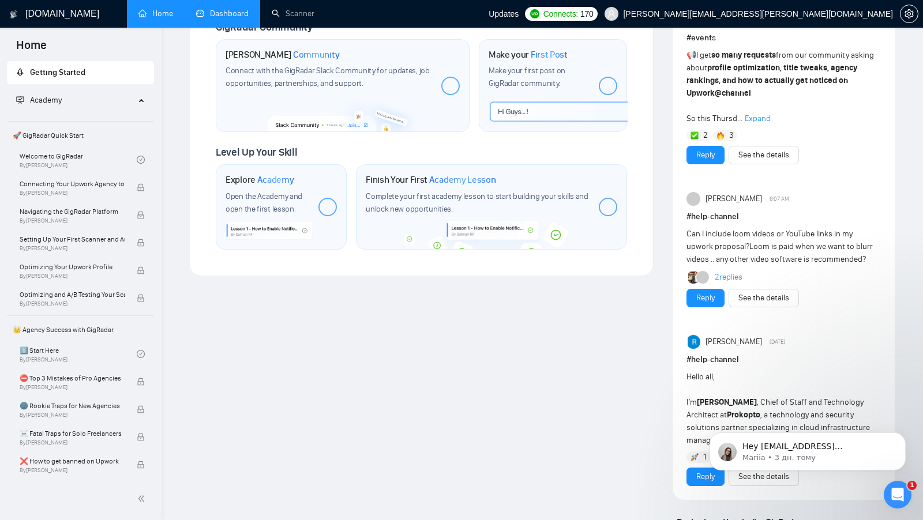
click at [226, 18] on link "Dashboard" at bounding box center [222, 14] width 52 height 10
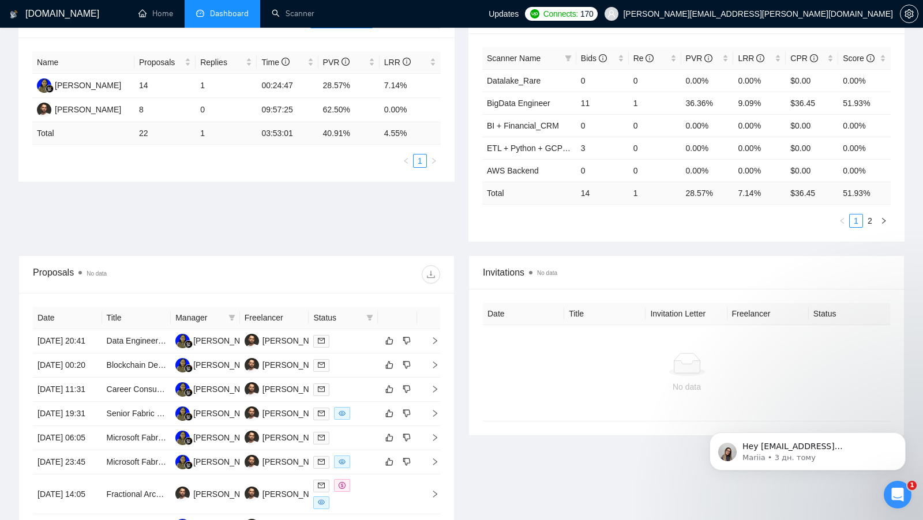
scroll to position [203, 0]
click at [287, 340] on div "Mykhail Martsyniuk" at bounding box center [295, 340] width 66 height 13
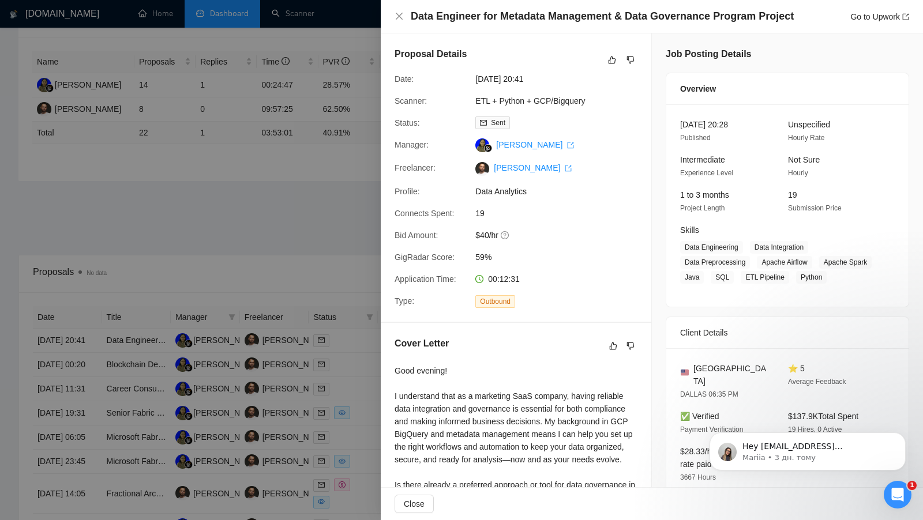
click at [275, 346] on div at bounding box center [461, 260] width 923 height 520
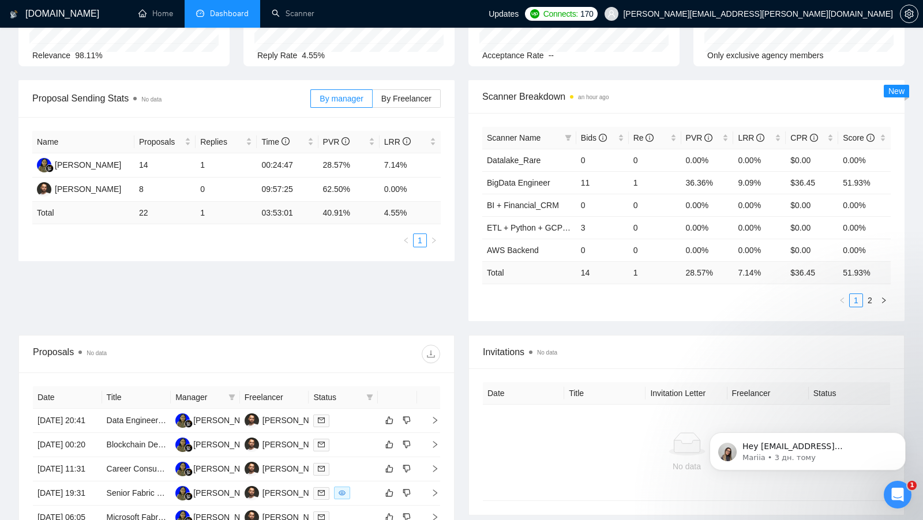
scroll to position [122, 0]
click at [305, 11] on link "Scanner" at bounding box center [293, 14] width 43 height 10
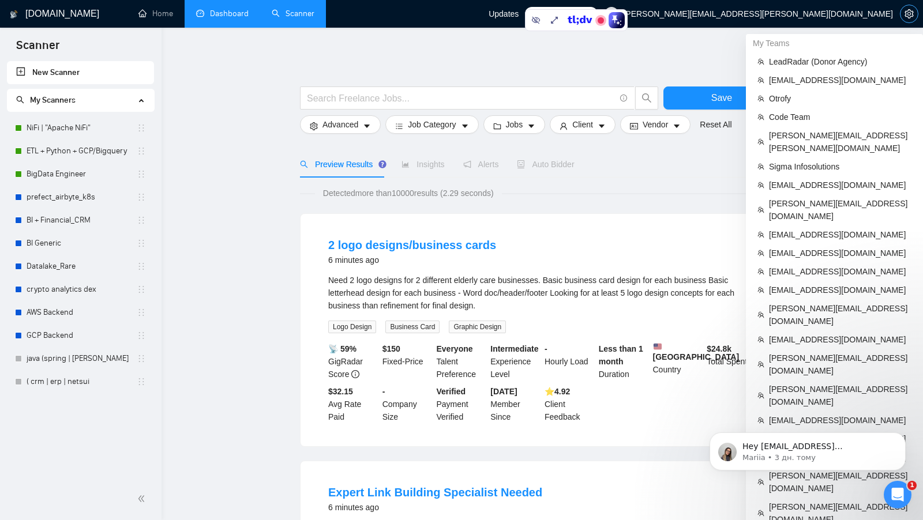
click at [911, 18] on button "button" at bounding box center [909, 14] width 18 height 18
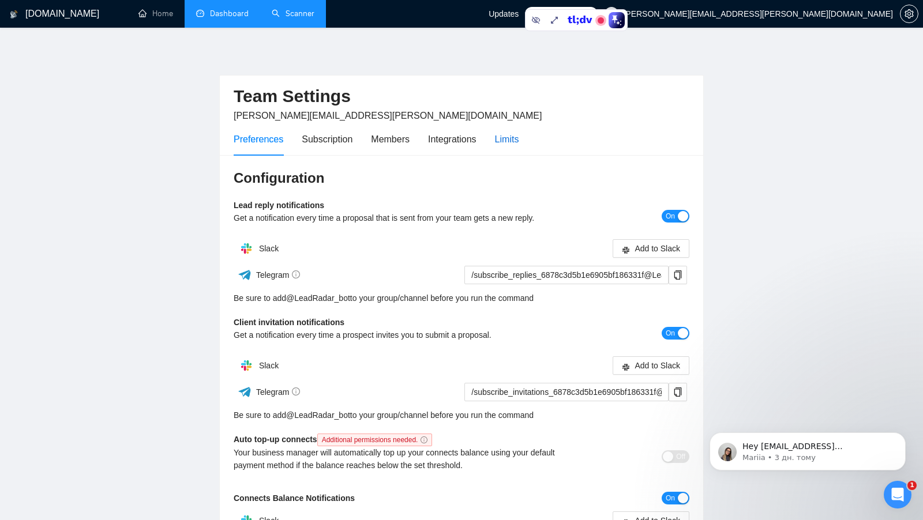
click at [511, 142] on div "Limits" at bounding box center [507, 139] width 24 height 14
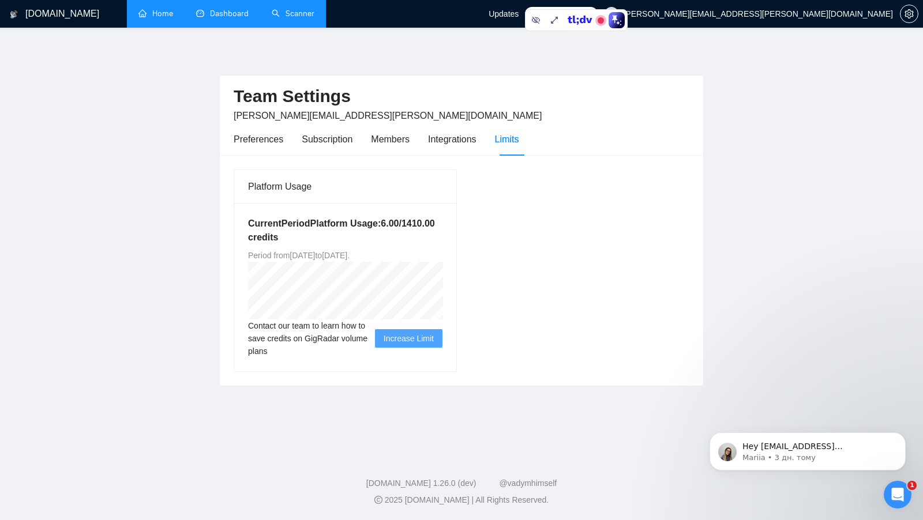
click at [166, 13] on link "Home" at bounding box center [155, 14] width 35 height 10
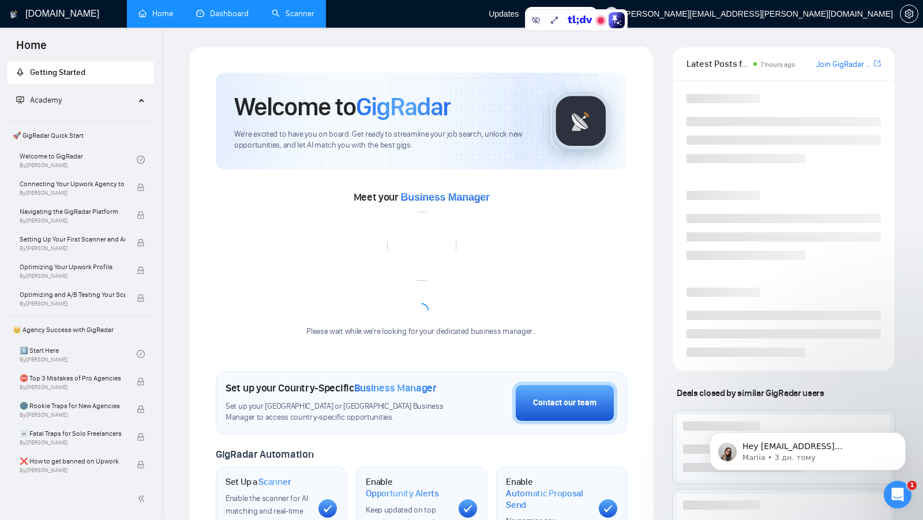
click at [297, 13] on link "Scanner" at bounding box center [293, 14] width 43 height 10
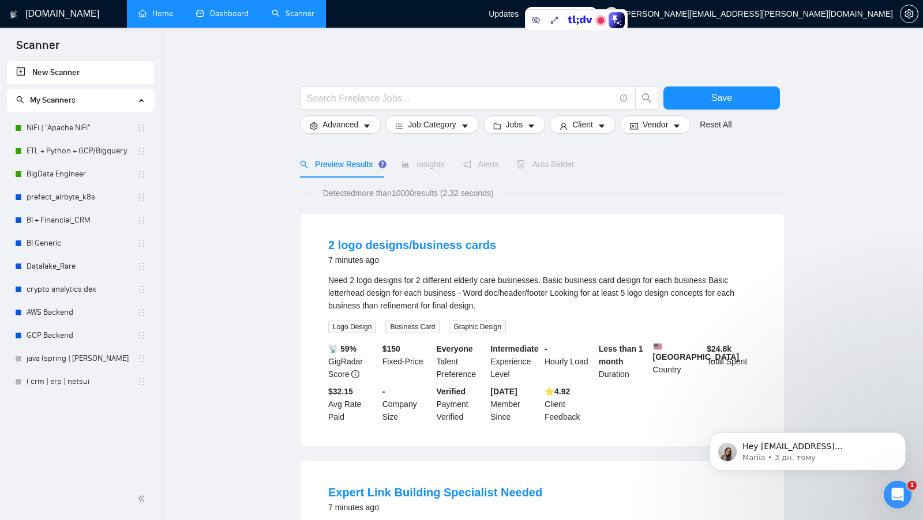
click at [205, 10] on link "Dashboard" at bounding box center [222, 14] width 52 height 10
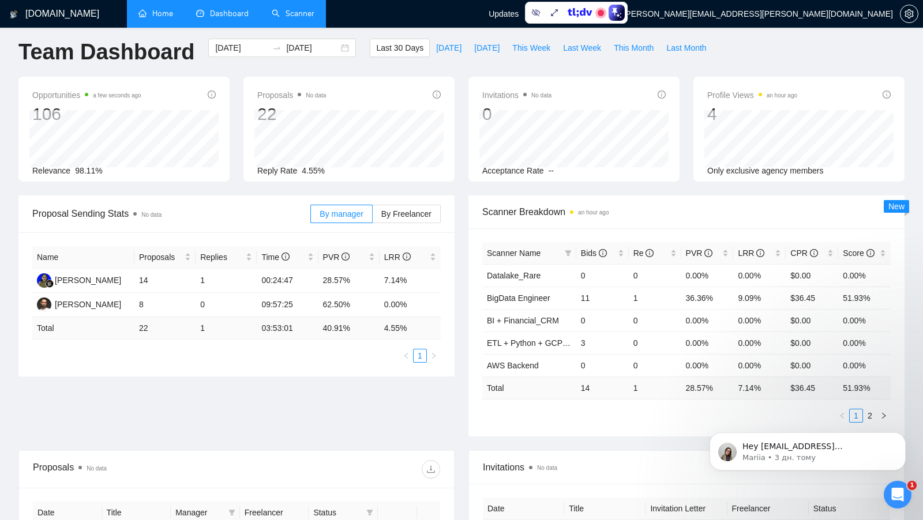
scroll to position [4, 0]
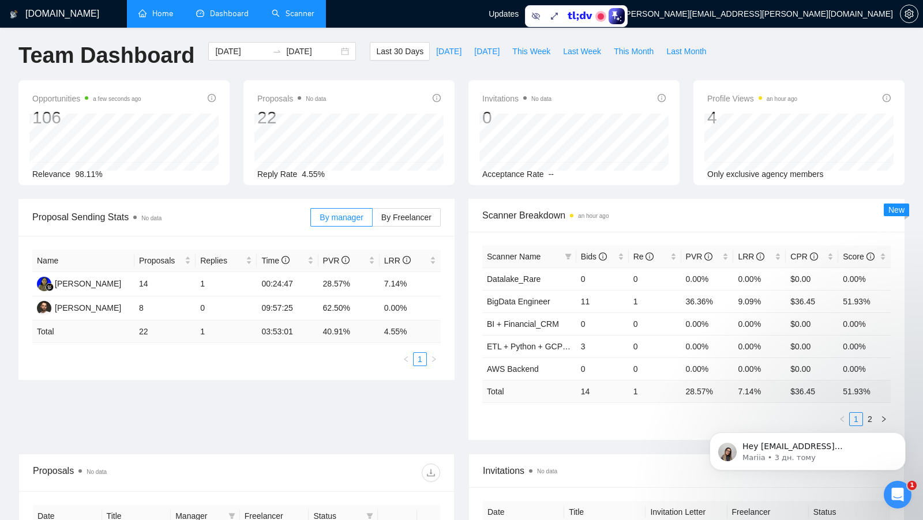
click at [305, 16] on link "Scanner" at bounding box center [293, 14] width 43 height 10
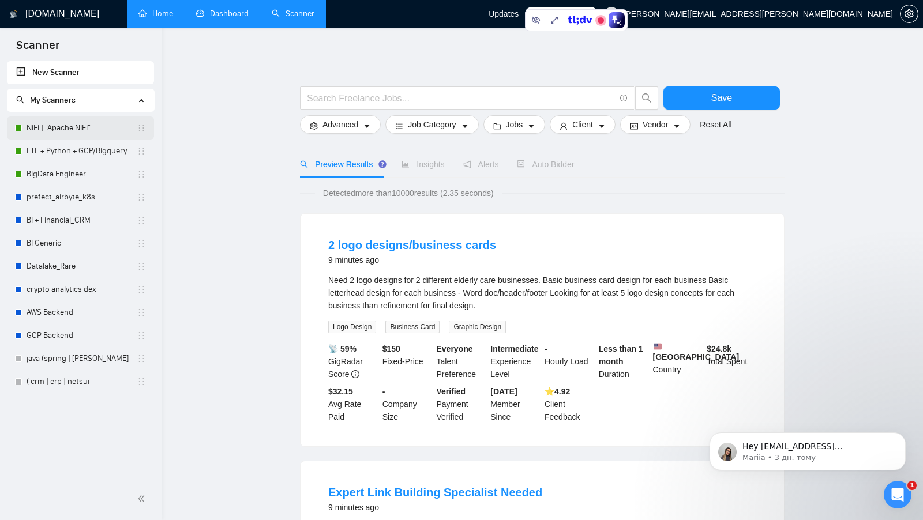
click at [65, 124] on link "NiFi | "Apache NiFi"" at bounding box center [82, 128] width 110 height 23
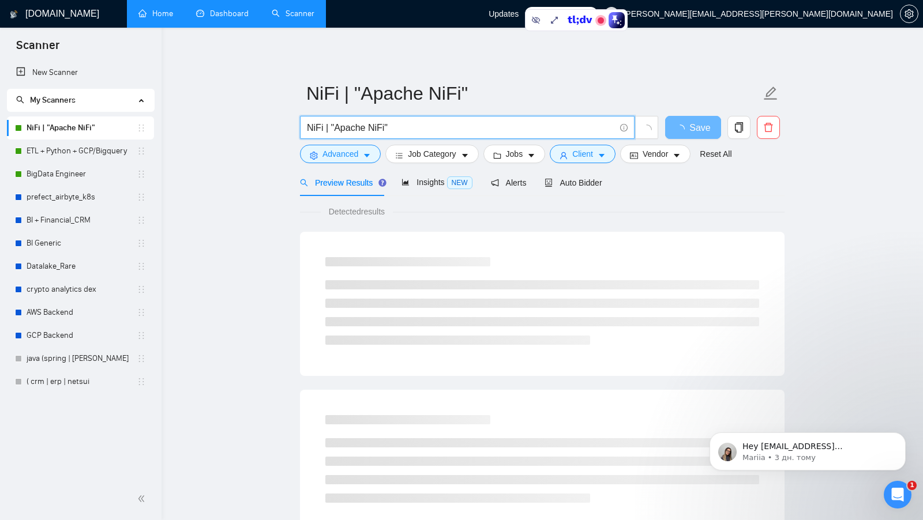
click at [307, 128] on input "NiFi | "Apache NiFi"" at bounding box center [461, 128] width 308 height 14
drag, startPoint x: 336, startPoint y: 126, endPoint x: 373, endPoint y: 127, distance: 36.3
click at [373, 127] on input "NiFi | "Apache NiFi"" at bounding box center [461, 128] width 308 height 14
drag, startPoint x: 331, startPoint y: 128, endPoint x: 384, endPoint y: 130, distance: 52.5
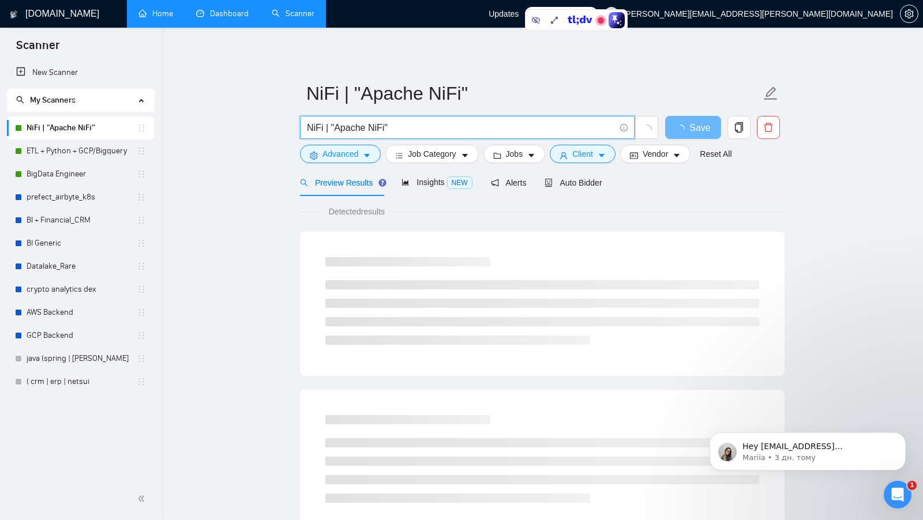
click at [384, 130] on input "NiFi | "Apache NiFi"" at bounding box center [461, 128] width 308 height 14
click at [374, 129] on input "NiFi | "Apache NiFi"" at bounding box center [461, 128] width 308 height 14
click at [373, 129] on input "NiFi | "Apache NiFi"" at bounding box center [461, 128] width 308 height 14
click at [311, 131] on input "NiFi | "Apache NiFi"" at bounding box center [461, 128] width 308 height 14
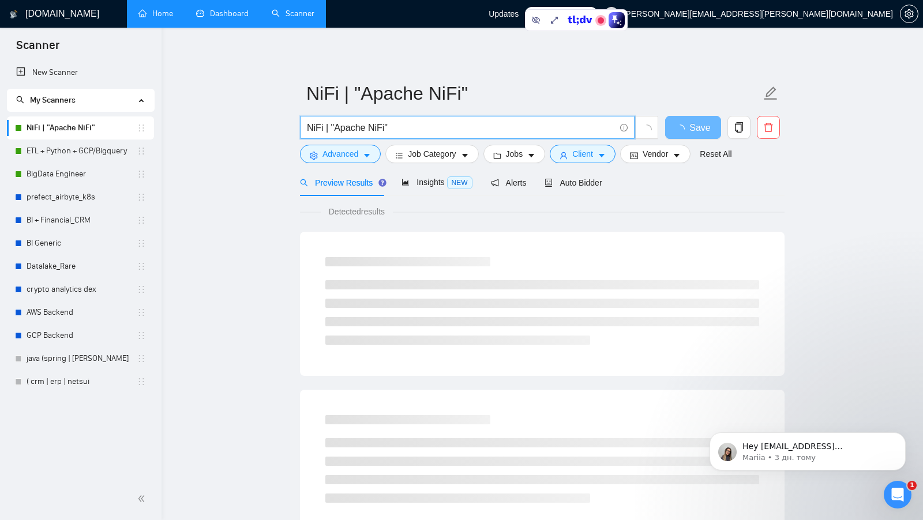
click at [272, 137] on main "NiFi | "Apache NiFi" NiFi | "Apache NiFi" Save Advanced Job Category Jobs Clien…" at bounding box center [542, 527] width 725 height 962
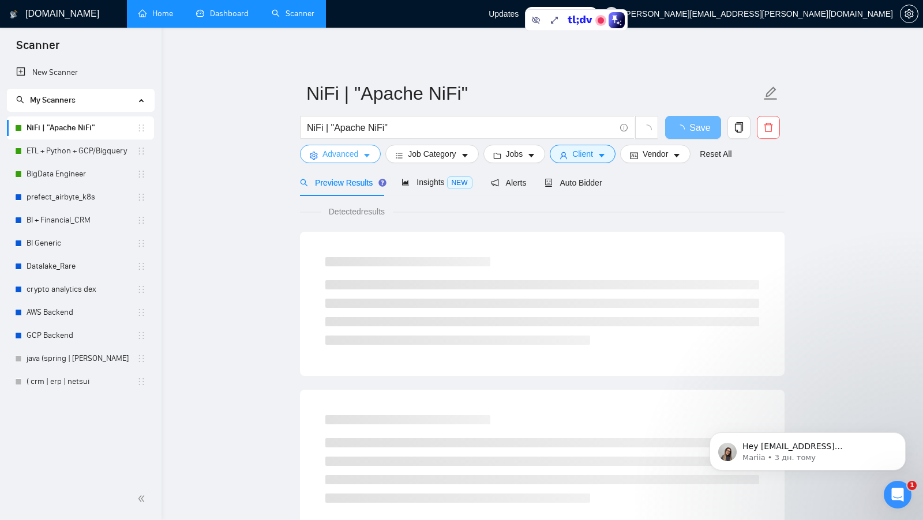
click at [368, 155] on icon "caret-down" at bounding box center [367, 156] width 6 height 3
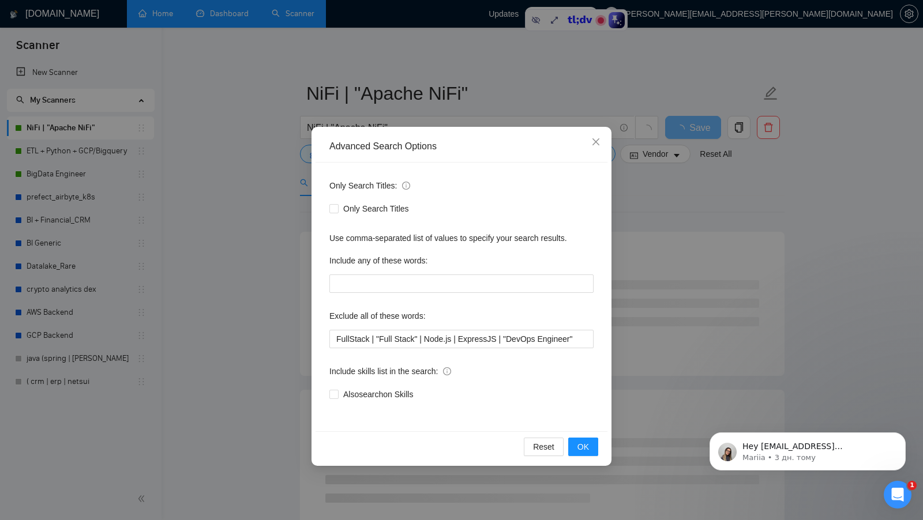
click at [283, 355] on div "Advanced Search Options Only Search Titles: Only Search Titles Use comma-separa…" at bounding box center [461, 260] width 923 height 520
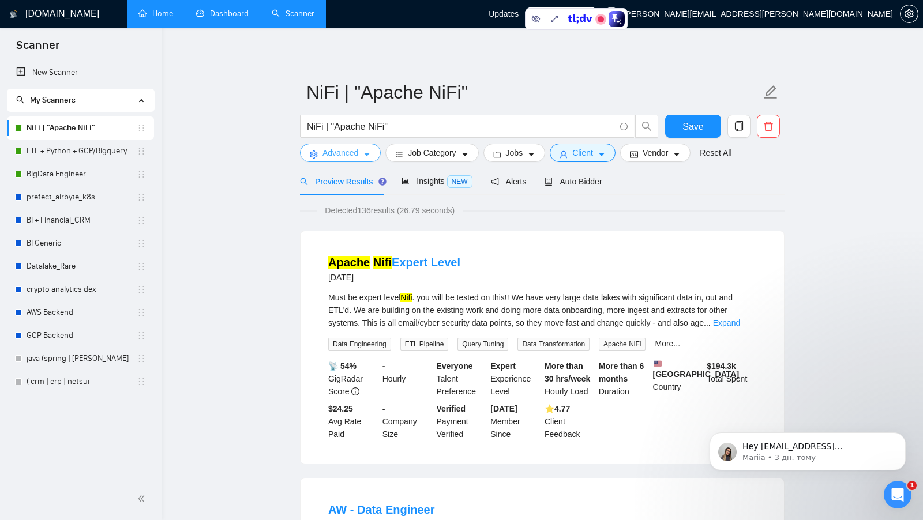
scroll to position [2, 0]
click at [351, 126] on input "NiFi | "Apache NiFi"" at bounding box center [461, 126] width 308 height 14
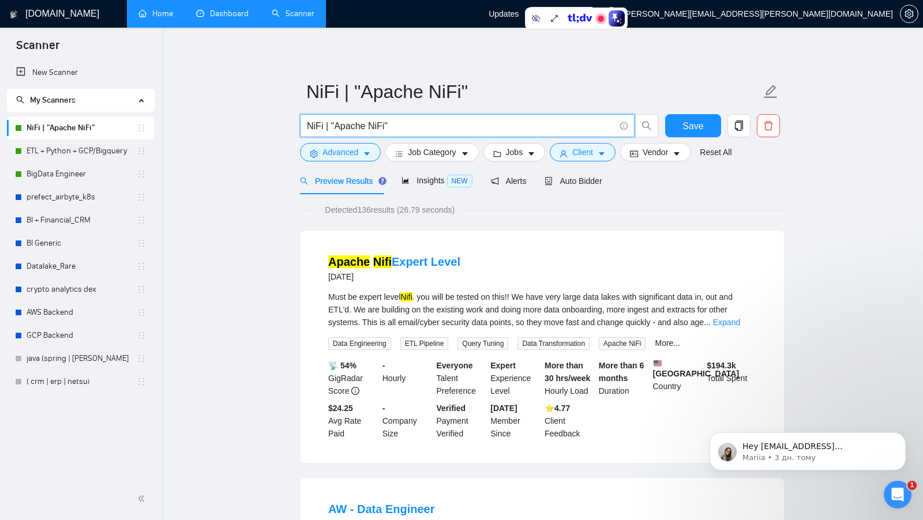
click at [351, 126] on input "NiFi | "Apache NiFi"" at bounding box center [461, 126] width 308 height 14
click at [394, 125] on input "NiFi | "Apache NiFi"" at bounding box center [461, 126] width 308 height 14
click at [324, 123] on input "NiFi | "Apache NiFi"" at bounding box center [461, 126] width 308 height 14
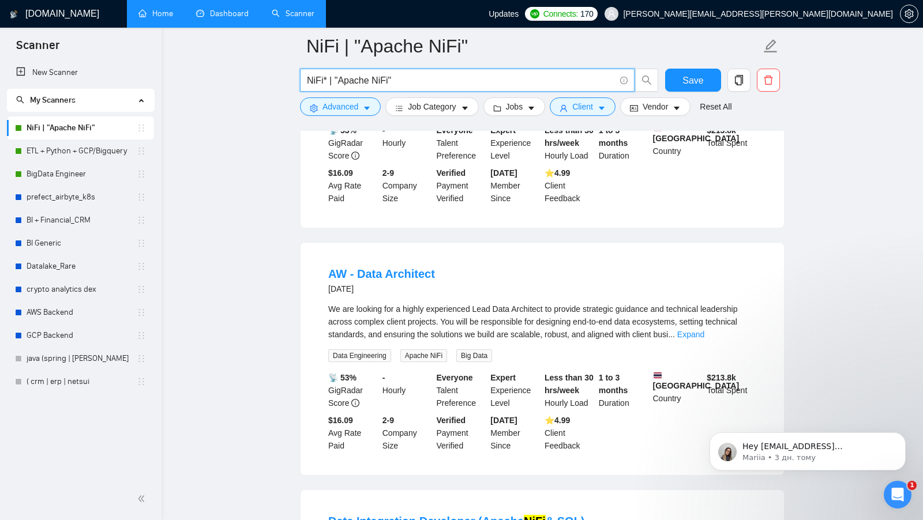
scroll to position [608, 0]
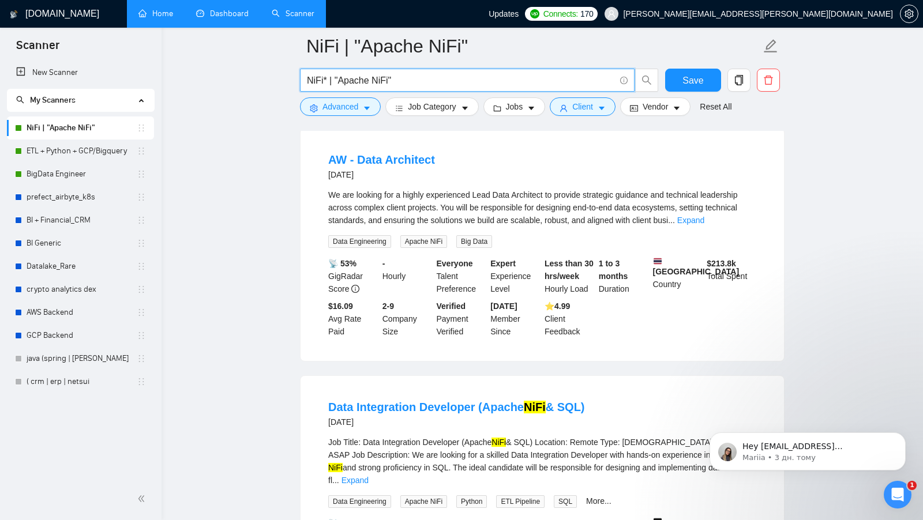
type input "NiFi* | "Apache NiFi""
click at [704, 225] on link "Expand" at bounding box center [690, 220] width 27 height 9
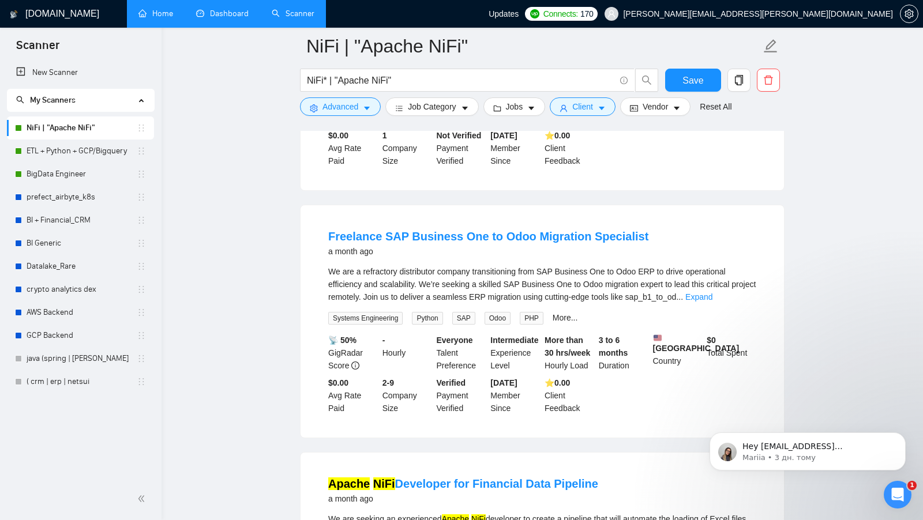
scroll to position [1264, 0]
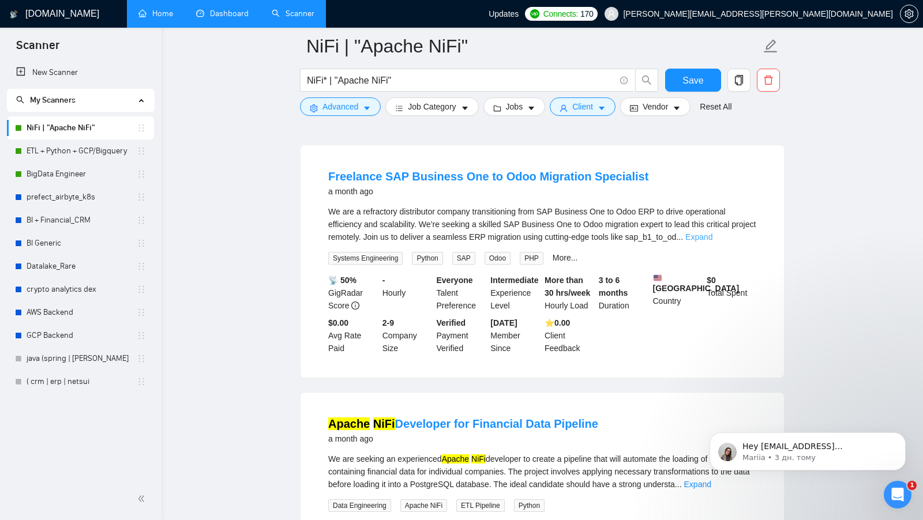
click at [712, 241] on link "Expand" at bounding box center [698, 236] width 27 height 9
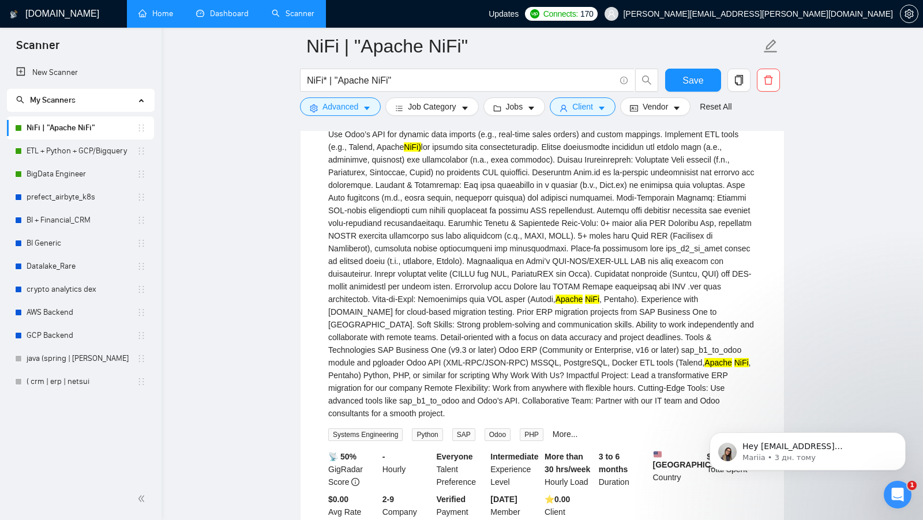
scroll to position [1304, 0]
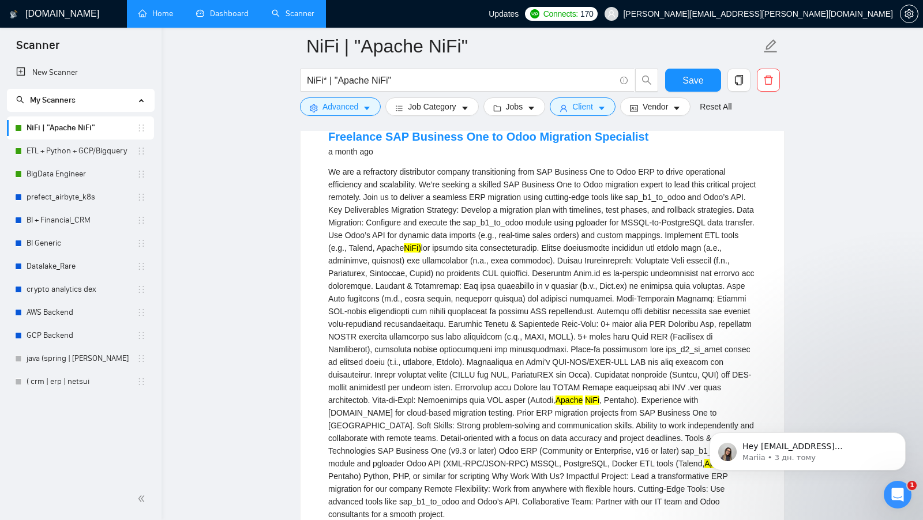
click at [421, 251] on mark "NiFi)" at bounding box center [412, 247] width 17 height 9
click at [546, 248] on div "We are a refractory distributor company transitioning from SAP Business One to …" at bounding box center [542, 343] width 428 height 355
drag, startPoint x: 543, startPoint y: 252, endPoint x: 526, endPoint y: 252, distance: 16.7
click at [527, 252] on div "We are a refractory distributor company transitioning from SAP Business One to …" at bounding box center [542, 343] width 428 height 355
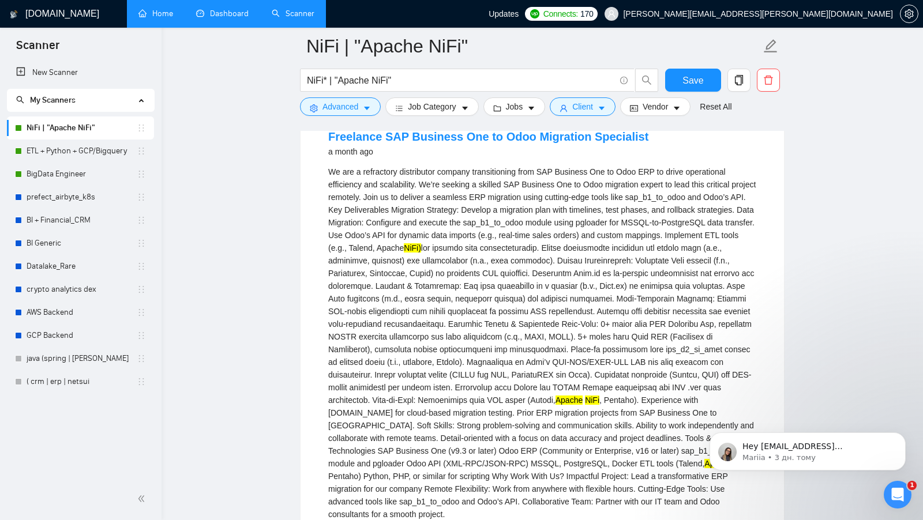
click at [555, 253] on div "We are a refractory distributor company transitioning from SAP Business One to …" at bounding box center [542, 343] width 428 height 355
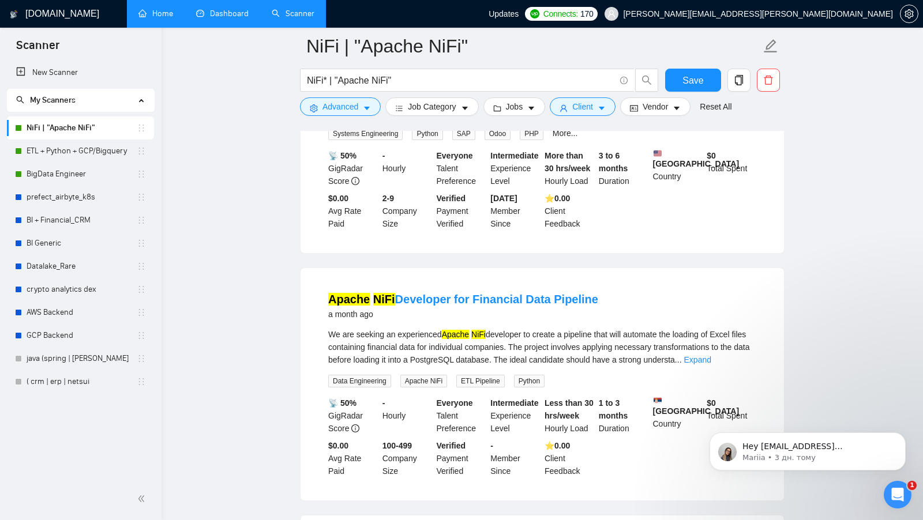
scroll to position [1724, 0]
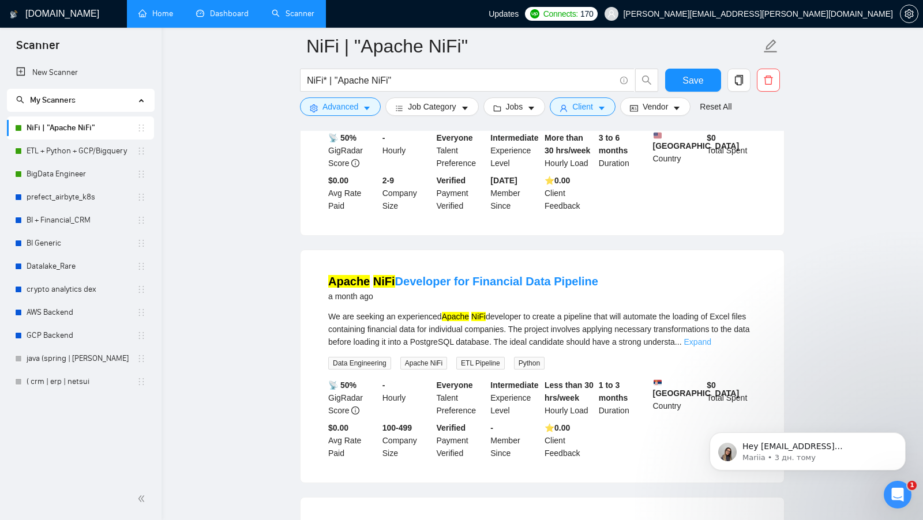
click at [711, 347] on link "Expand" at bounding box center [697, 341] width 27 height 9
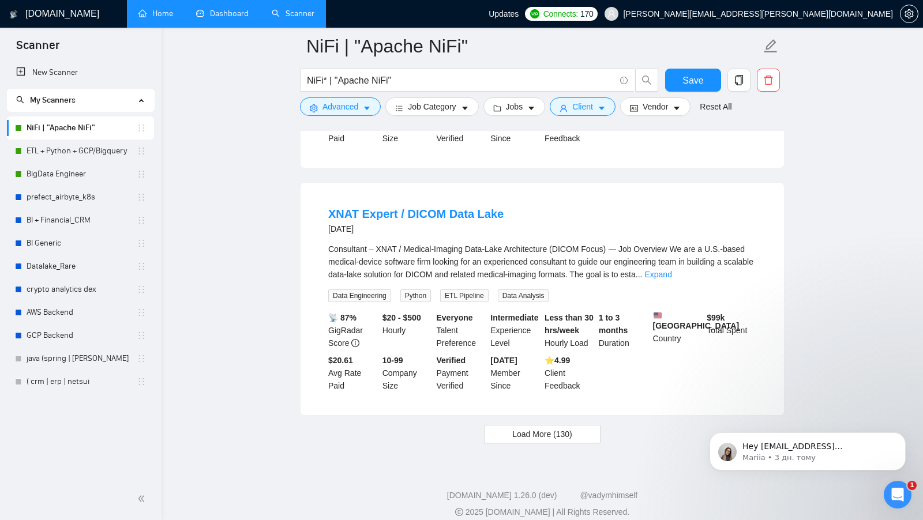
scroll to position [2841, 0]
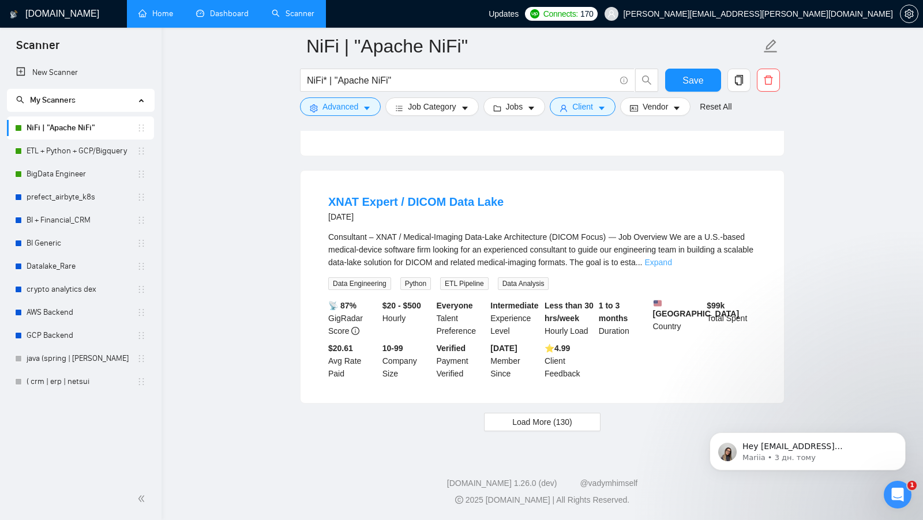
click at [672, 258] on link "Expand" at bounding box center [657, 262] width 27 height 9
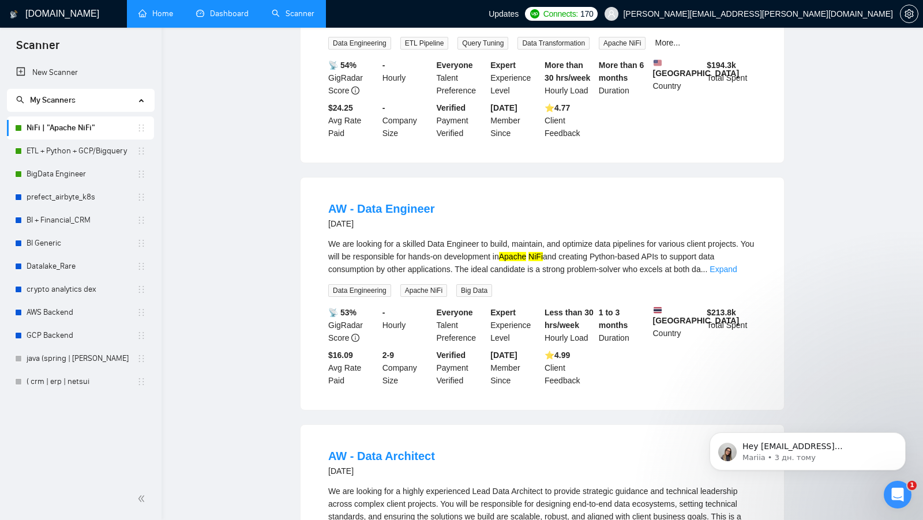
scroll to position [0, 0]
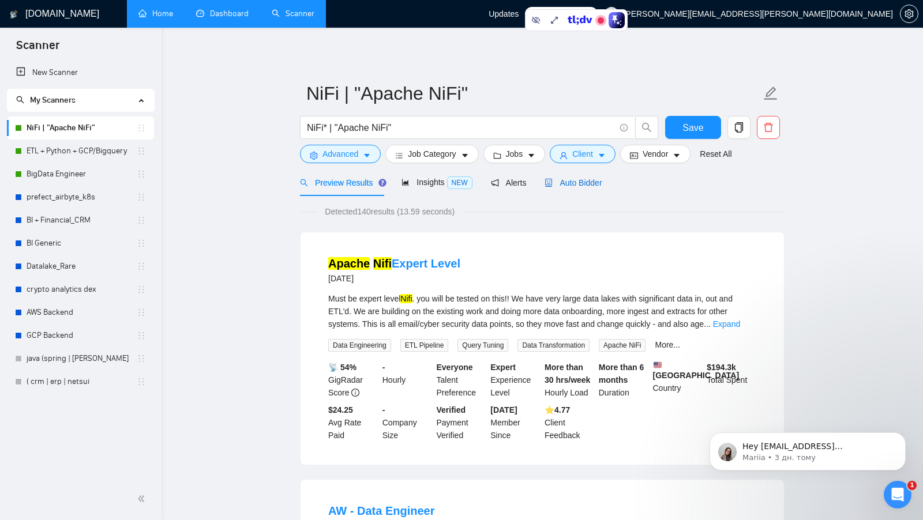
click at [596, 185] on span "Auto Bidder" at bounding box center [573, 182] width 57 height 9
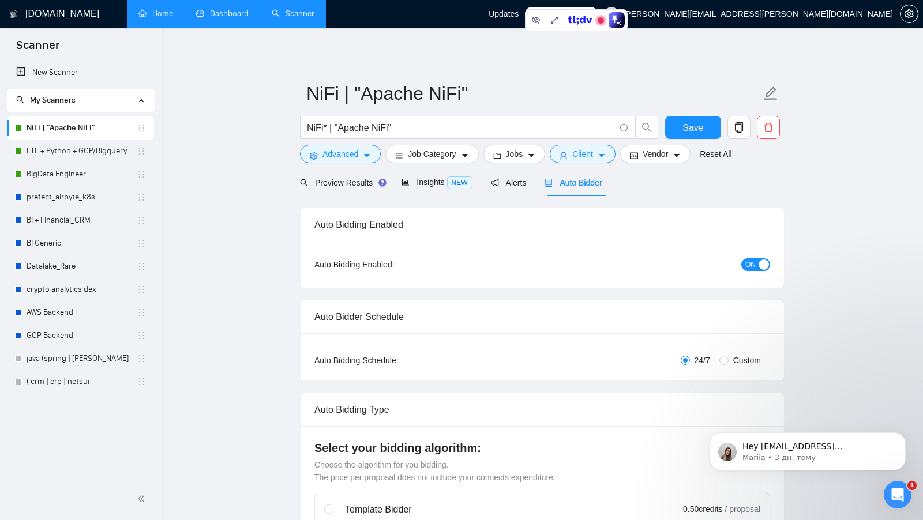
checkbox input "true"
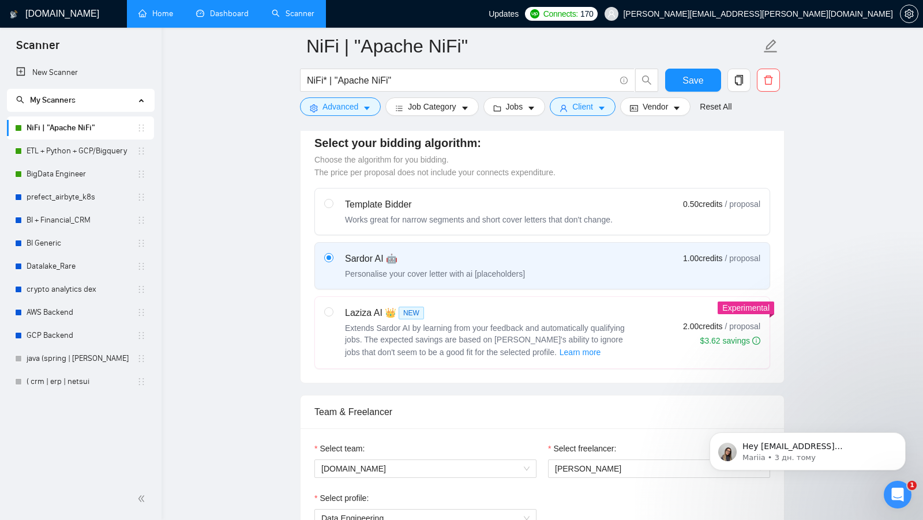
scroll to position [316, 0]
click at [462, 313] on div "Laziza AI 👑 NEW" at bounding box center [489, 312] width 288 height 14
click at [332, 313] on input "radio" at bounding box center [328, 310] width 8 height 8
radio input "true"
radio input "false"
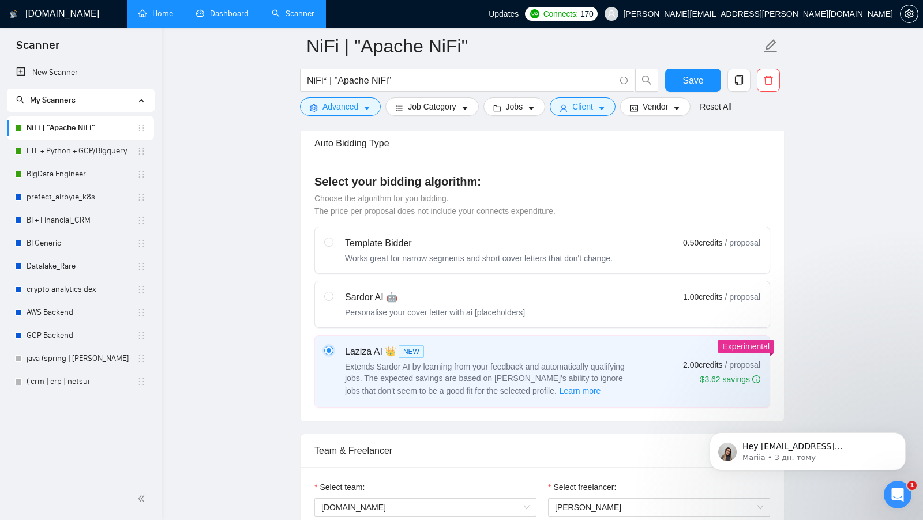
scroll to position [277, 0]
click at [513, 296] on div "Sardor AI 🤖" at bounding box center [435, 297] width 180 height 14
click at [332, 296] on input "radio" at bounding box center [328, 295] width 8 height 8
radio input "true"
radio input "false"
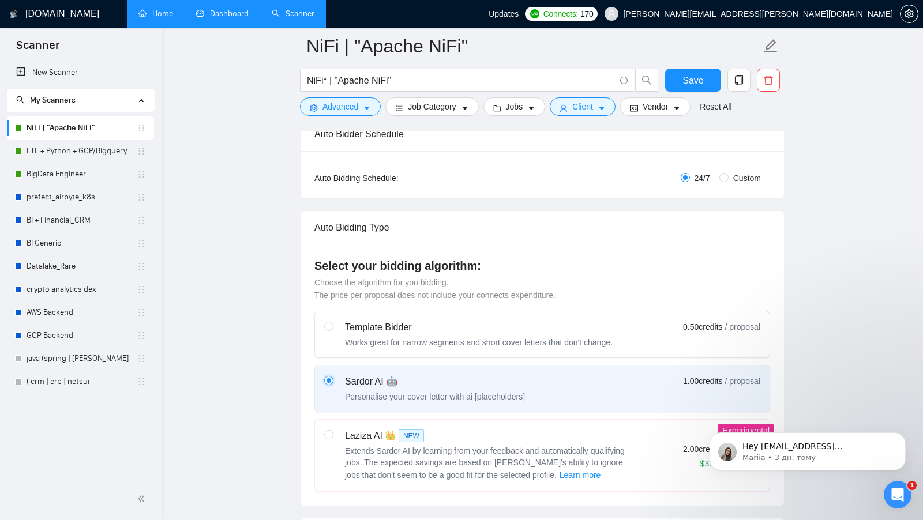
scroll to position [0, 0]
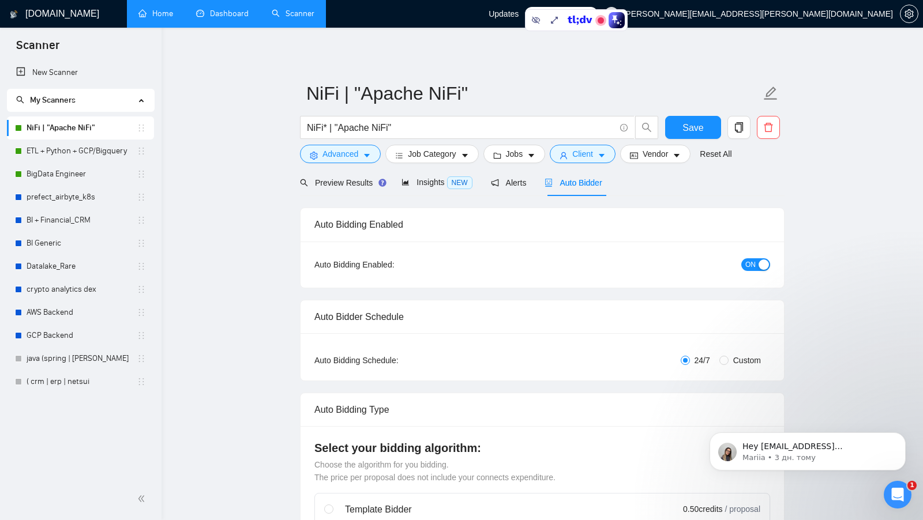
click at [342, 189] on div "Preview Results" at bounding box center [341, 182] width 83 height 27
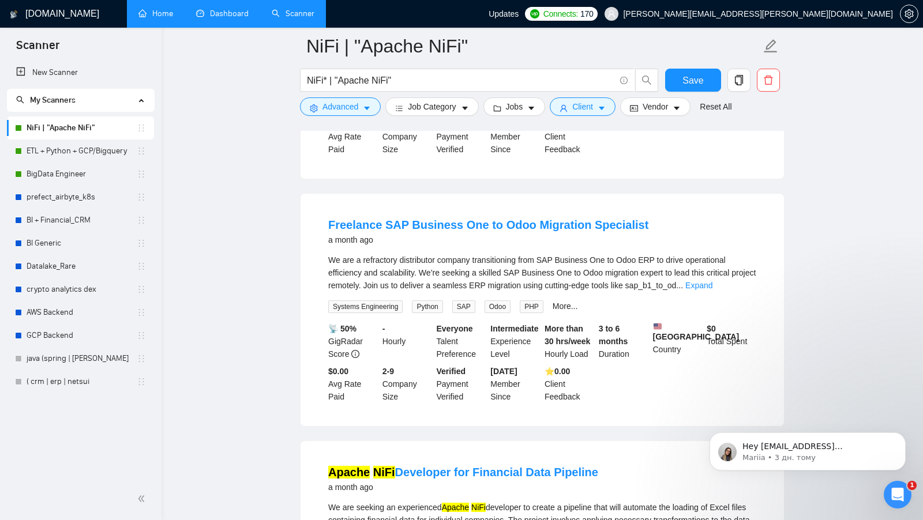
scroll to position [1045, 0]
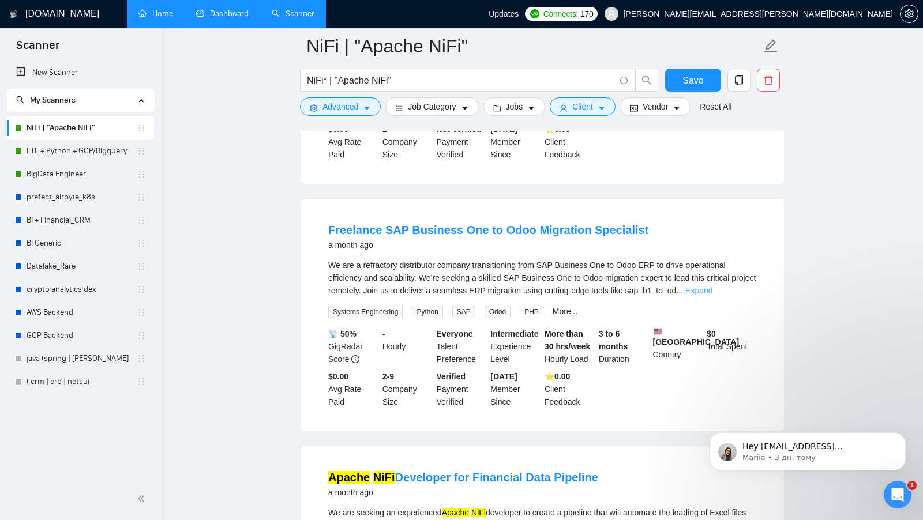
click at [712, 286] on link "Expand" at bounding box center [698, 290] width 27 height 9
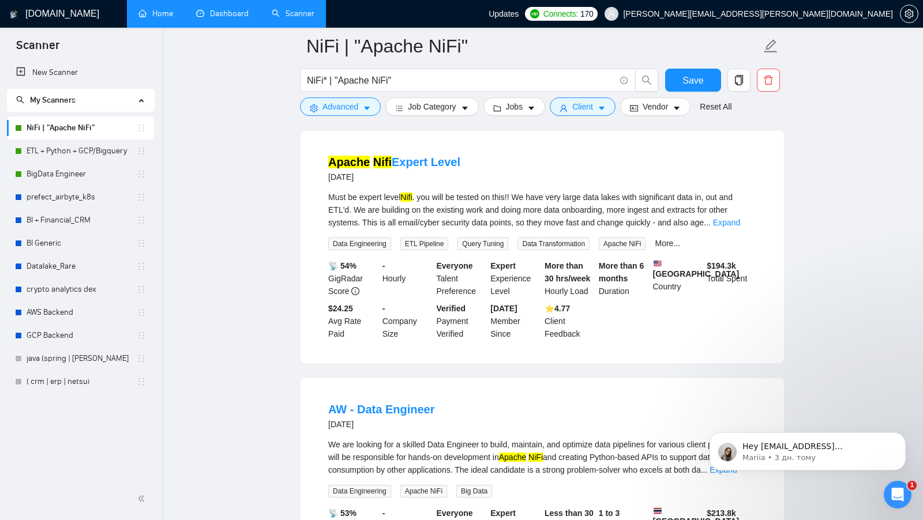
scroll to position [0, 0]
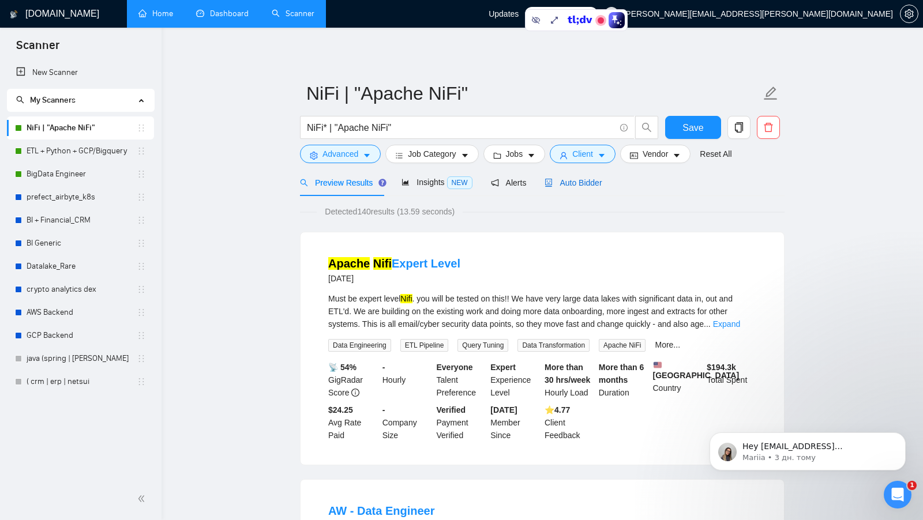
click at [587, 183] on span "Auto Bidder" at bounding box center [573, 182] width 57 height 9
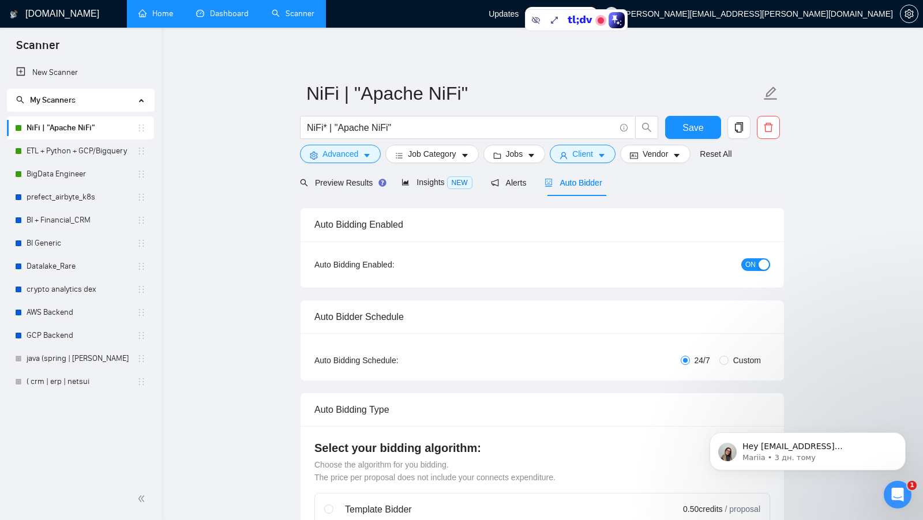
checkbox input "true"
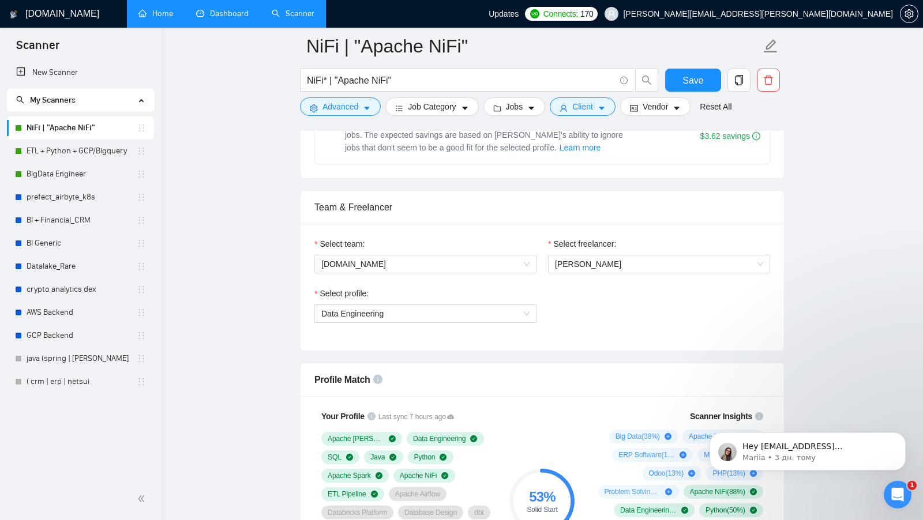
scroll to position [520, 0]
click at [692, 246] on div "Select freelancer:" at bounding box center [659, 245] width 222 height 17
click at [676, 255] on span "Mykhail Martsyniuk" at bounding box center [659, 263] width 208 height 17
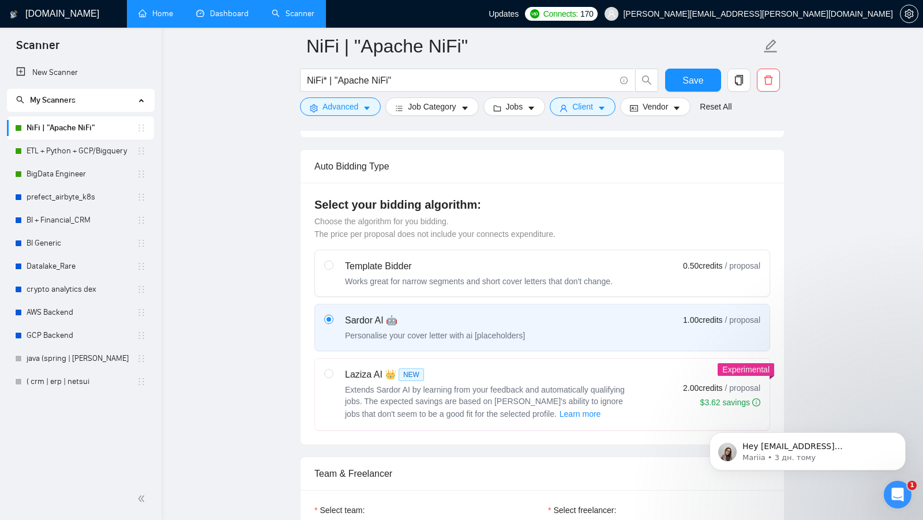
scroll to position [252, 0]
click at [452, 372] on div "Laziza AI 👑 NEW" at bounding box center [489, 376] width 288 height 14
click at [332, 372] on input "radio" at bounding box center [328, 374] width 8 height 8
radio input "true"
radio input "false"
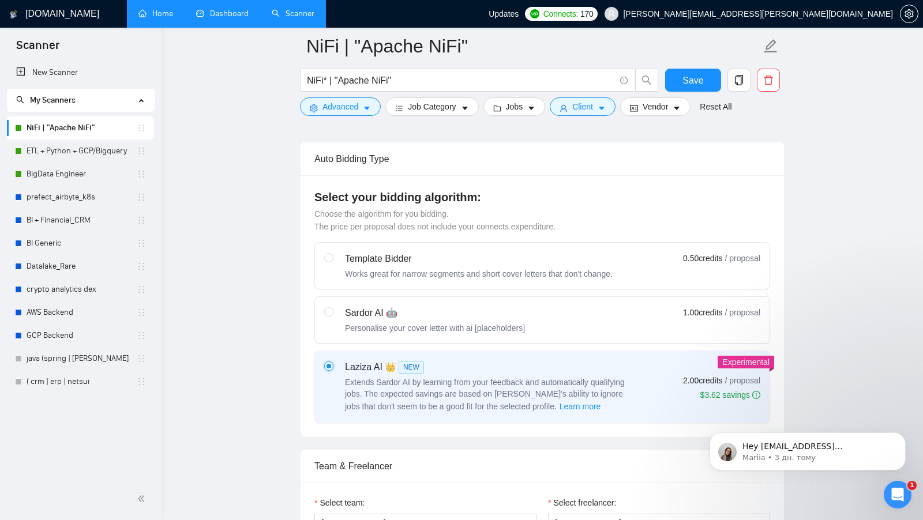
scroll to position [262, 0]
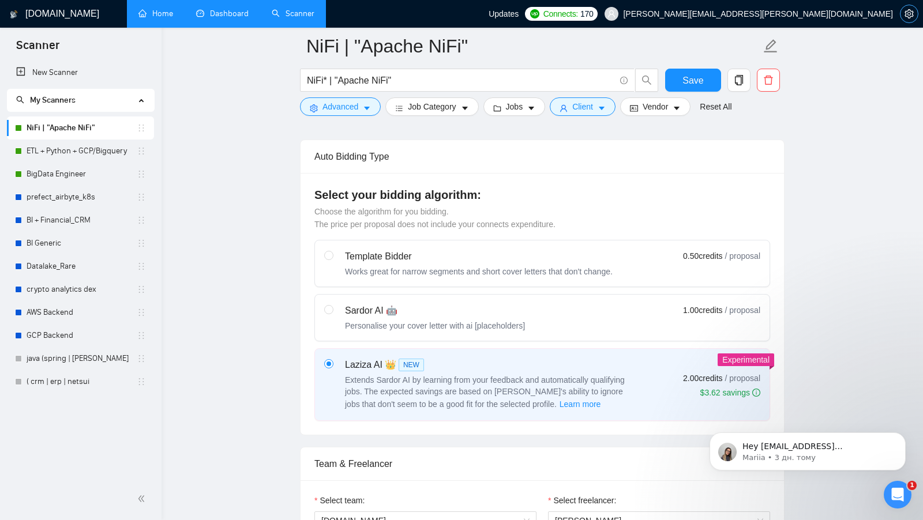
click at [904, 17] on span "setting" at bounding box center [909, 13] width 17 height 9
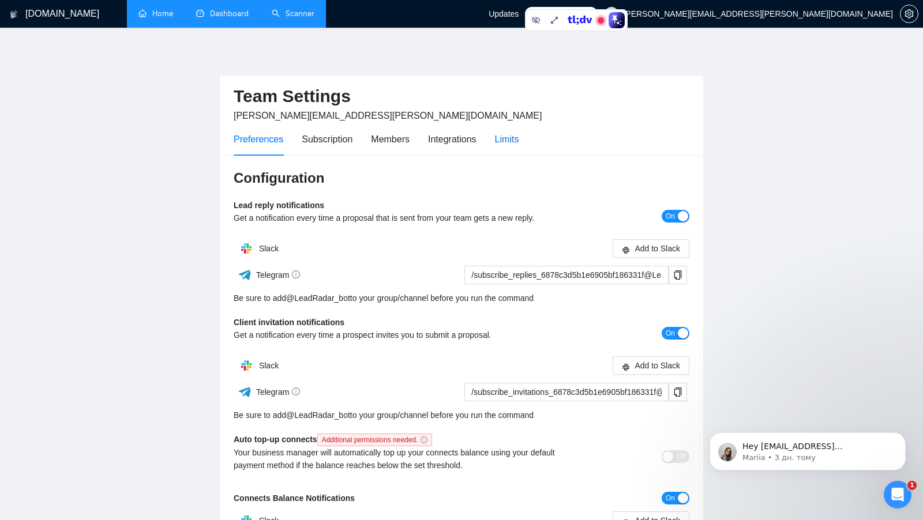
click at [511, 140] on div "Limits" at bounding box center [507, 139] width 24 height 14
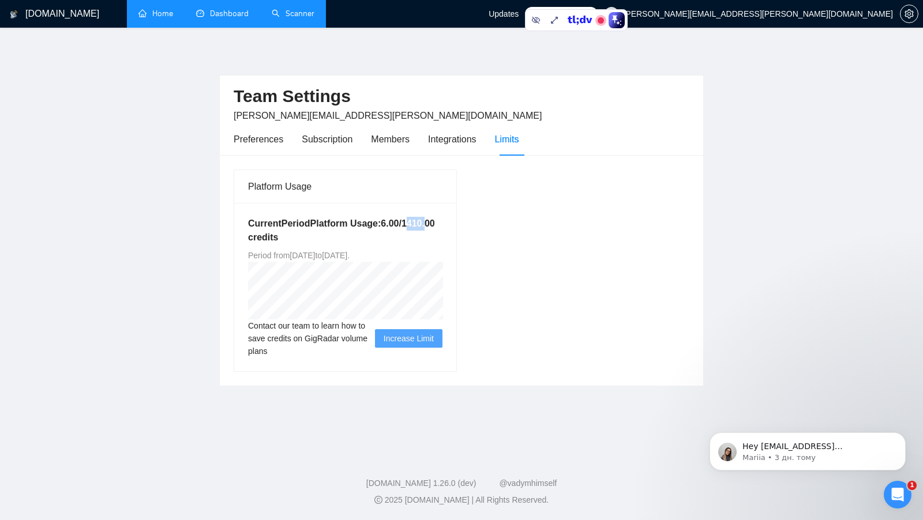
drag, startPoint x: 305, startPoint y: 235, endPoint x: 327, endPoint y: 236, distance: 22.5
click at [327, 236] on h5 "Current Period Platform Usage: 6.00 / 1410.00 credits" at bounding box center [345, 231] width 194 height 28
drag, startPoint x: 302, startPoint y: 235, endPoint x: 350, endPoint y: 235, distance: 47.3
click at [350, 235] on h5 "Current Period Platform Usage: 6.00 / 1410.00 credits" at bounding box center [345, 231] width 194 height 28
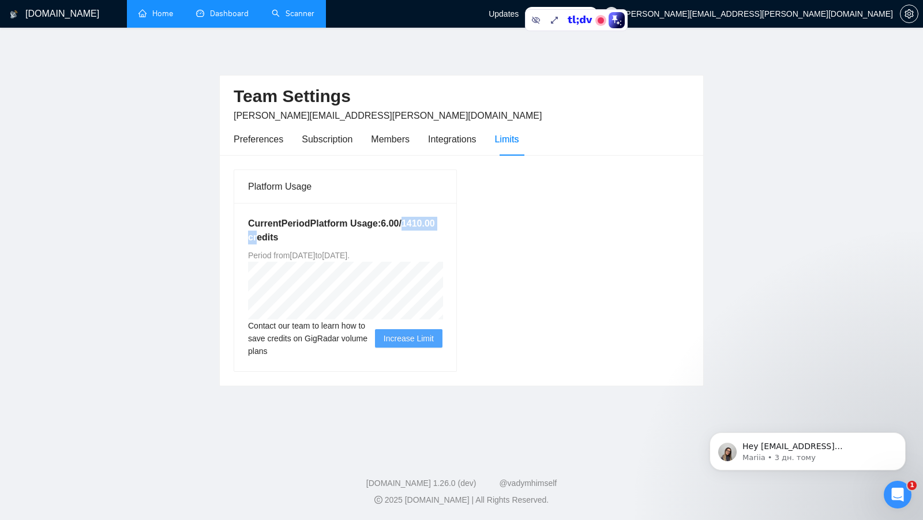
click at [350, 235] on h5 "Current Period Platform Usage: 6.00 / 1410.00 credits" at bounding box center [345, 231] width 194 height 28
drag, startPoint x: 388, startPoint y: 235, endPoint x: 302, endPoint y: 238, distance: 86.0
click at [302, 238] on h5 "Current Period Platform Usage: 6.00 / 1410.00 credits" at bounding box center [345, 231] width 194 height 28
click at [421, 228] on h5 "Current Period Platform Usage: 6.00 / 1410.00 credits" at bounding box center [345, 231] width 194 height 28
click at [302, 18] on link "Scanner" at bounding box center [293, 14] width 43 height 10
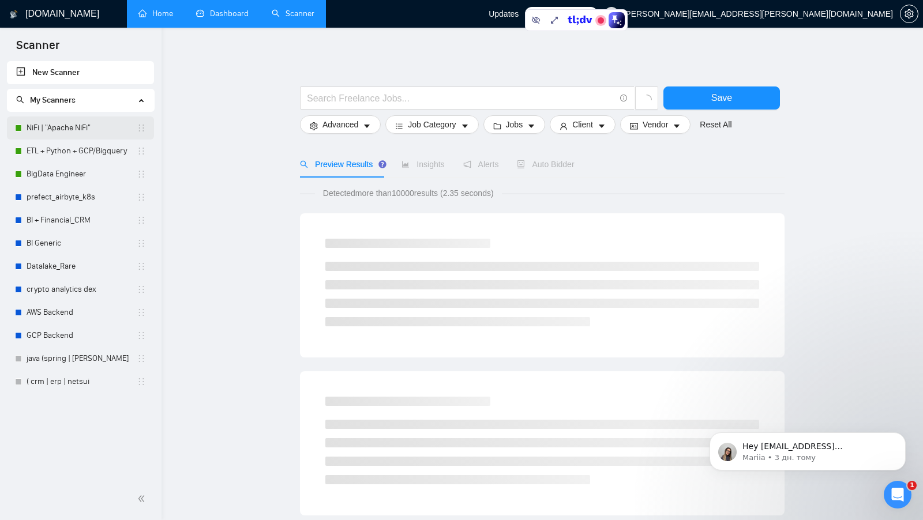
click at [108, 124] on link "NiFi | "Apache NiFi"" at bounding box center [82, 128] width 110 height 23
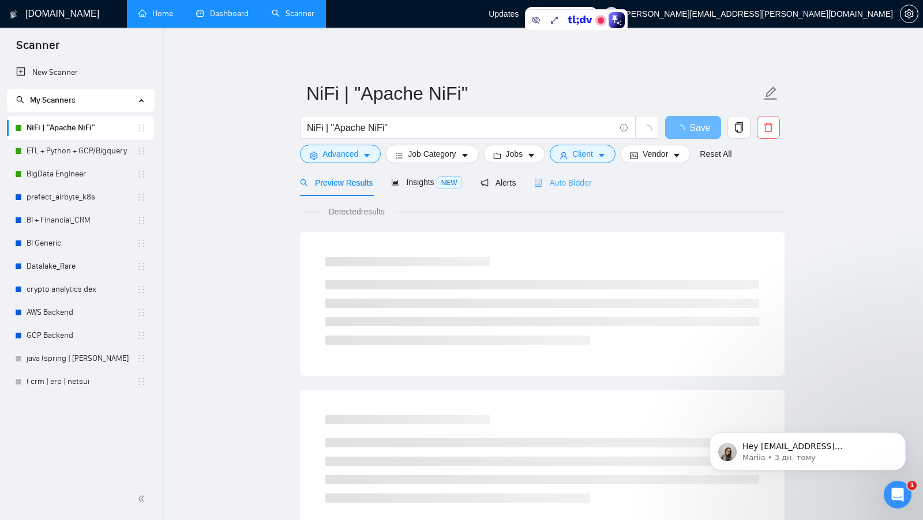
click at [582, 190] on div "Auto Bidder" at bounding box center [562, 182] width 57 height 27
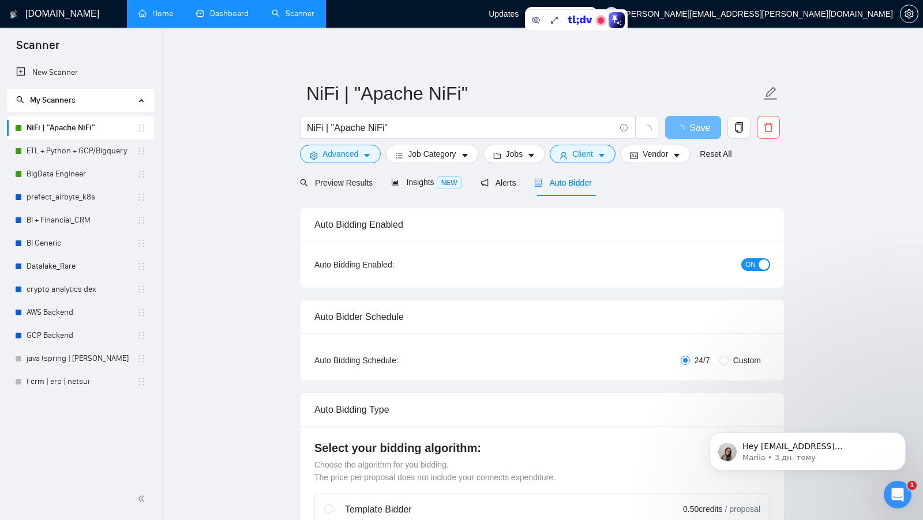
checkbox input "true"
click at [355, 186] on span "Preview Results" at bounding box center [341, 182] width 83 height 9
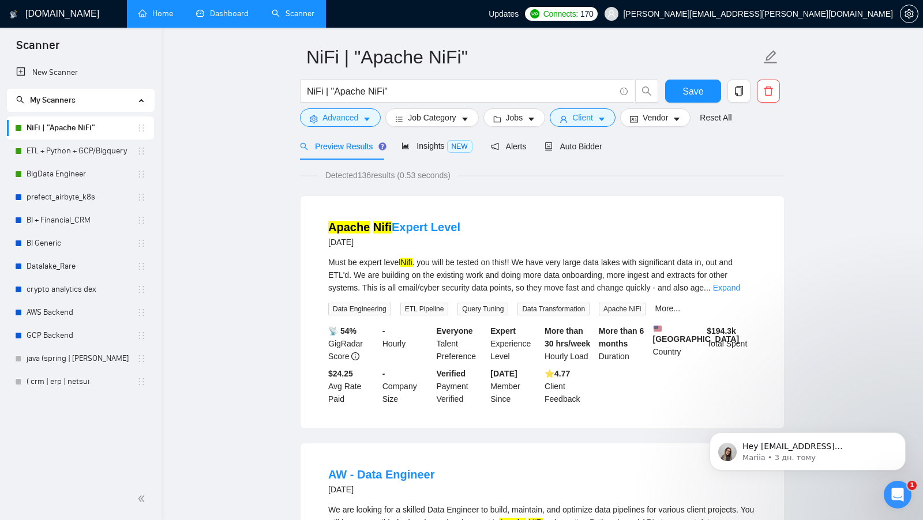
scroll to position [28, 0]
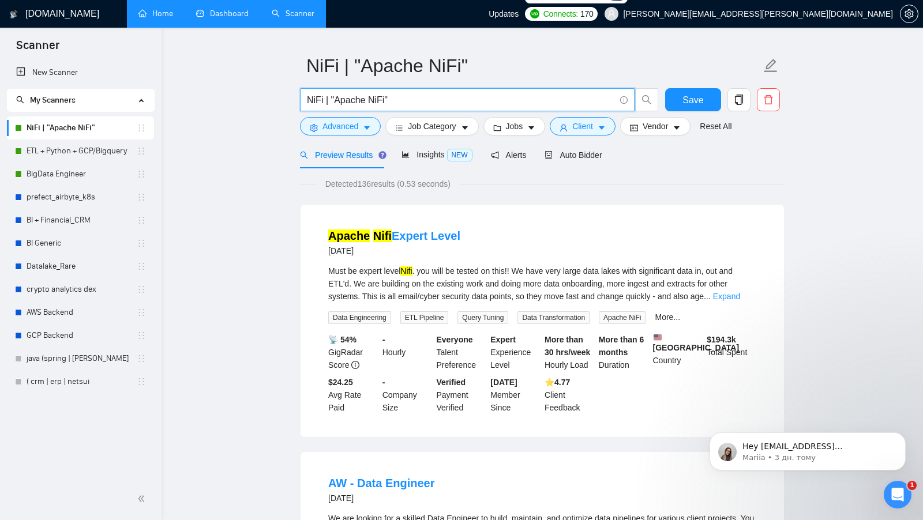
drag, startPoint x: 324, startPoint y: 100, endPoint x: 303, endPoint y: 97, distance: 21.1
click at [303, 97] on span "NiFi | "Apache NiFi"" at bounding box center [467, 99] width 335 height 23
click at [558, 209] on div "Apache Nifi Expert Level 6 days ago Must be expert level Nifi . you will be tes…" at bounding box center [542, 321] width 483 height 232
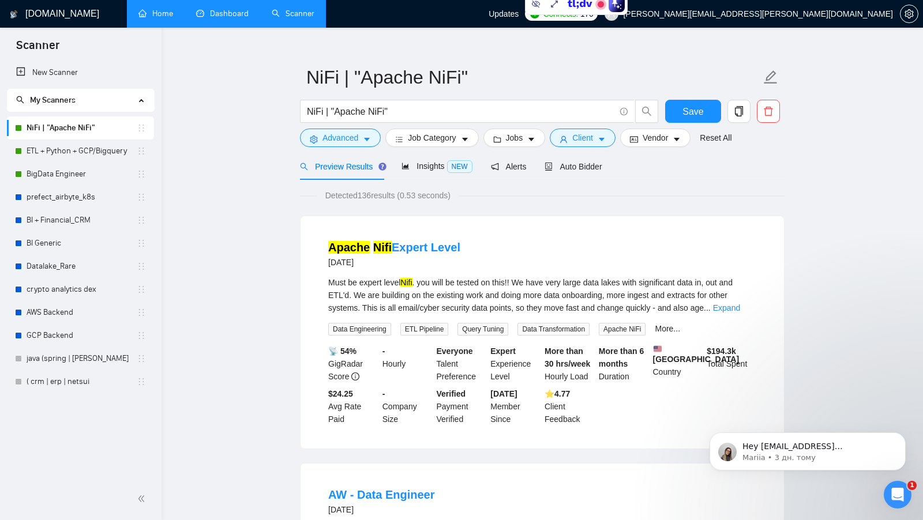
scroll to position [13, 0]
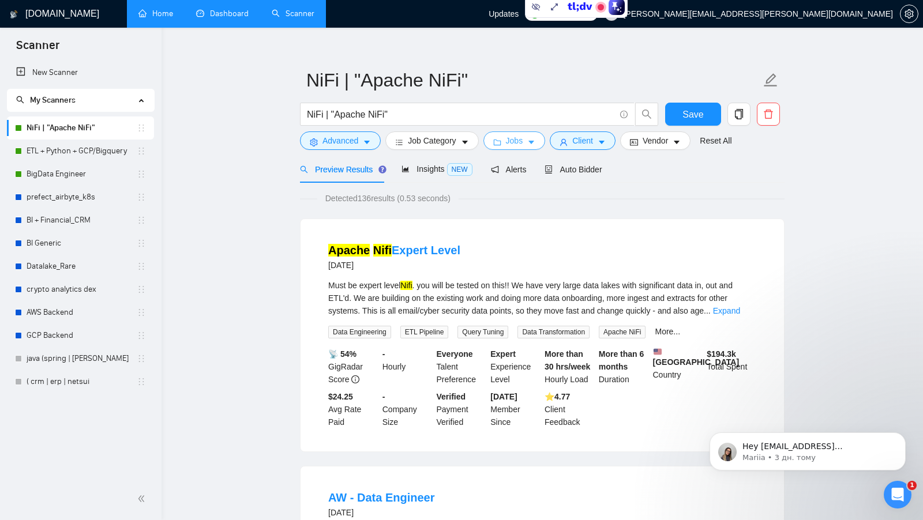
click at [543, 142] on button "Jobs" at bounding box center [514, 141] width 62 height 18
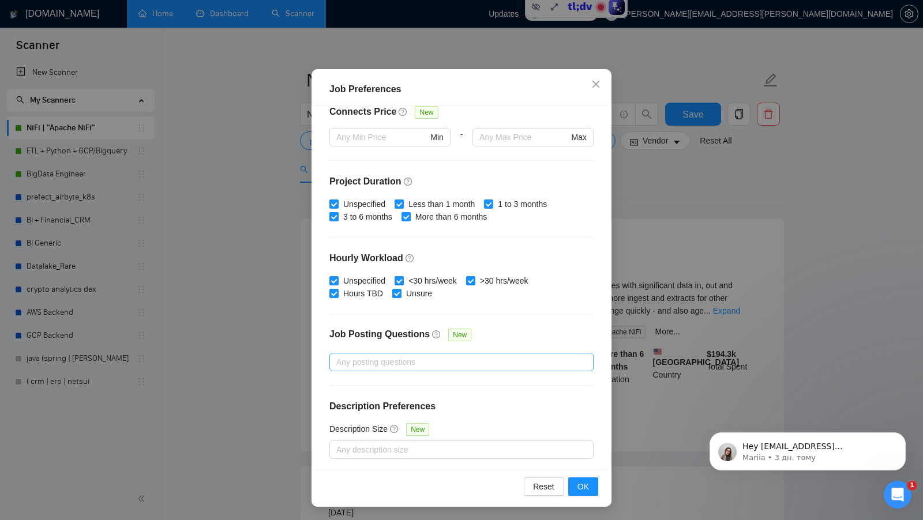
scroll to position [0, 0]
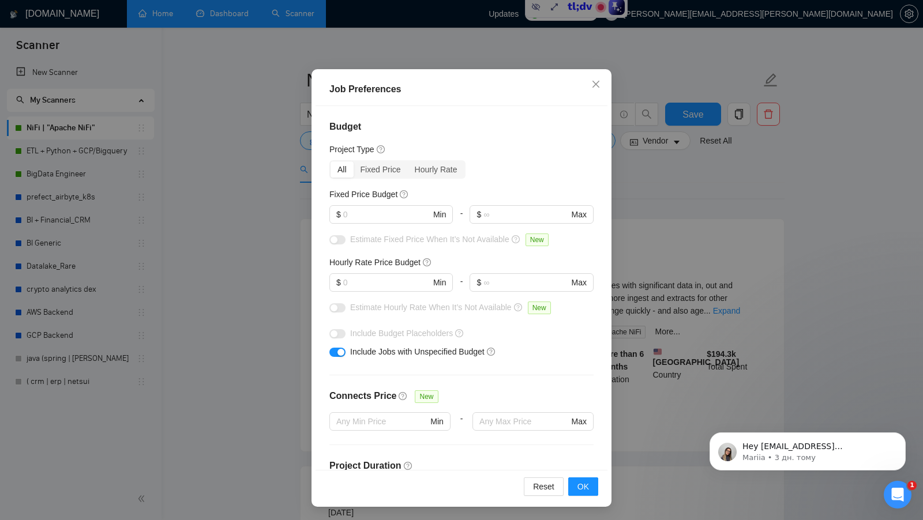
click at [679, 306] on div "Job Preferences Budget Project Type All Fixed Price Hourly Rate Fixed Price Bud…" at bounding box center [461, 260] width 923 height 520
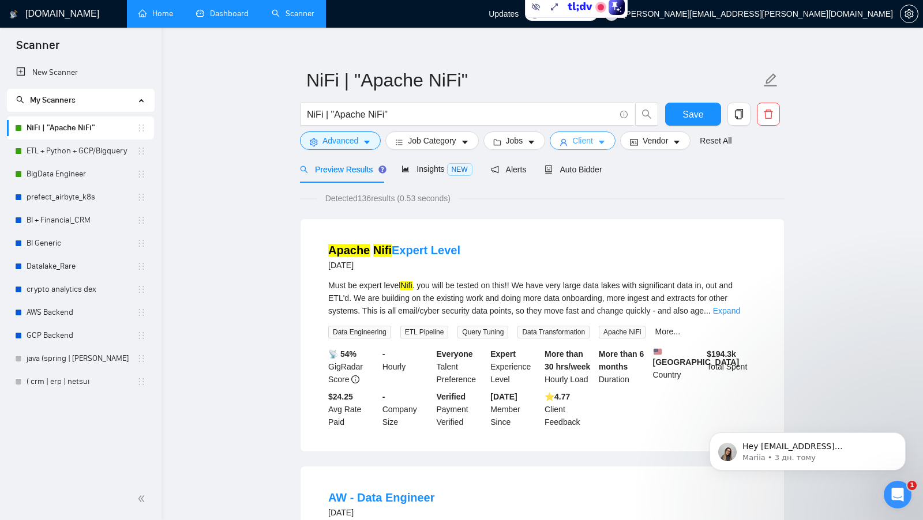
click at [591, 137] on span "Client" at bounding box center [582, 140] width 21 height 13
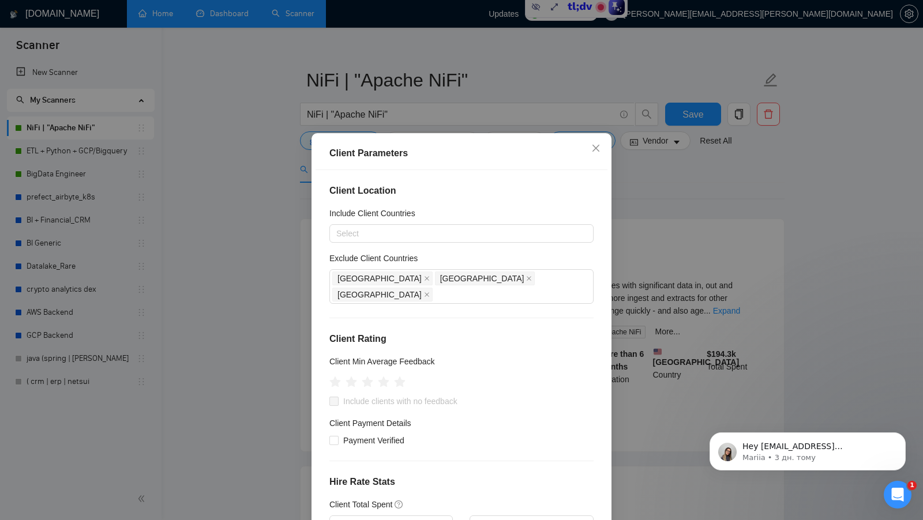
click at [645, 307] on div "Client Parameters Client Location Include Client Countries Select Exclude Clien…" at bounding box center [461, 260] width 923 height 520
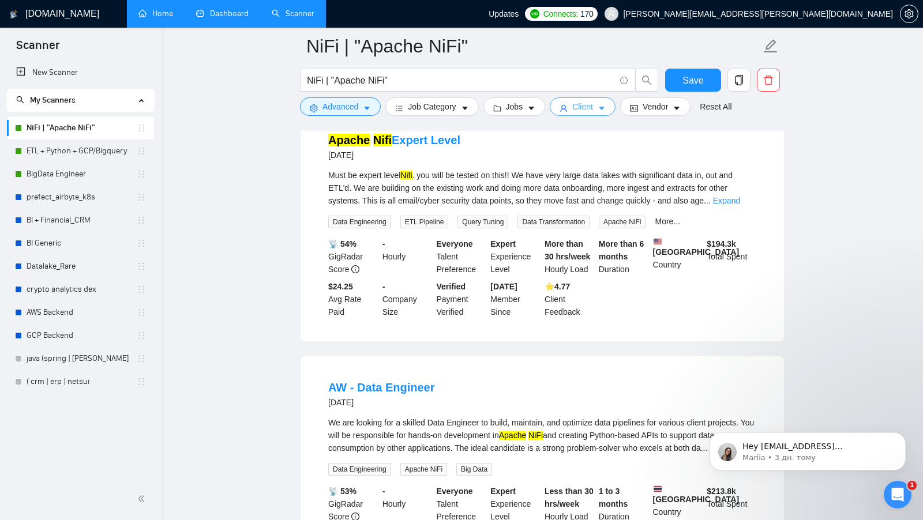
scroll to position [82, 0]
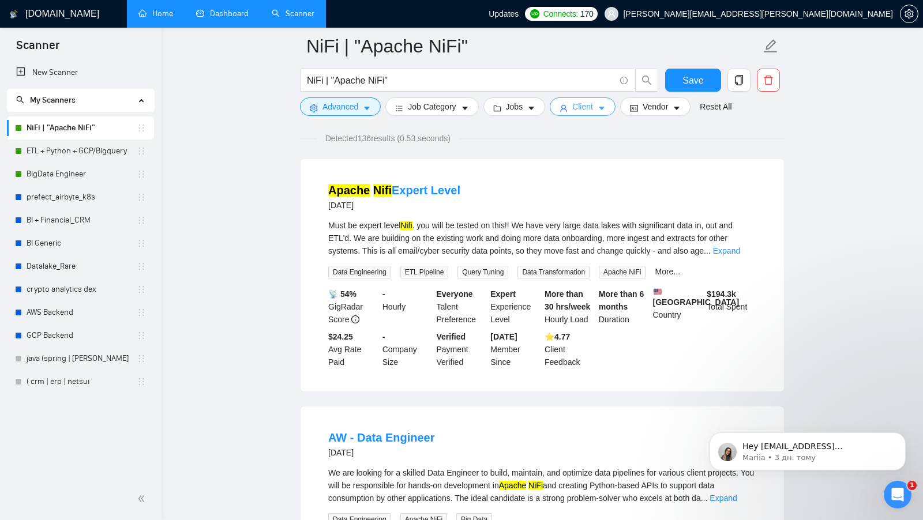
click at [588, 107] on span "Client" at bounding box center [582, 106] width 21 height 13
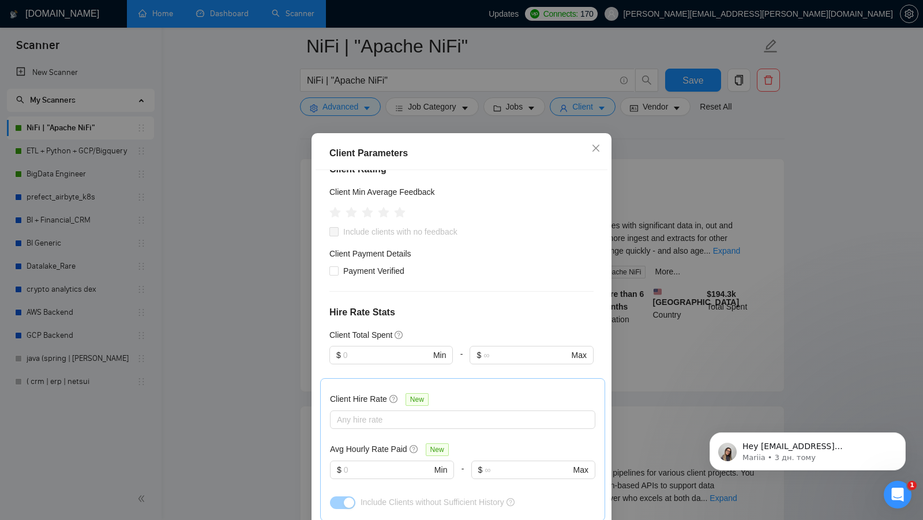
scroll to position [171, 0]
click at [687, 236] on div "Client Parameters Client Location Include Client Countries Select Exclude Clien…" at bounding box center [461, 260] width 923 height 520
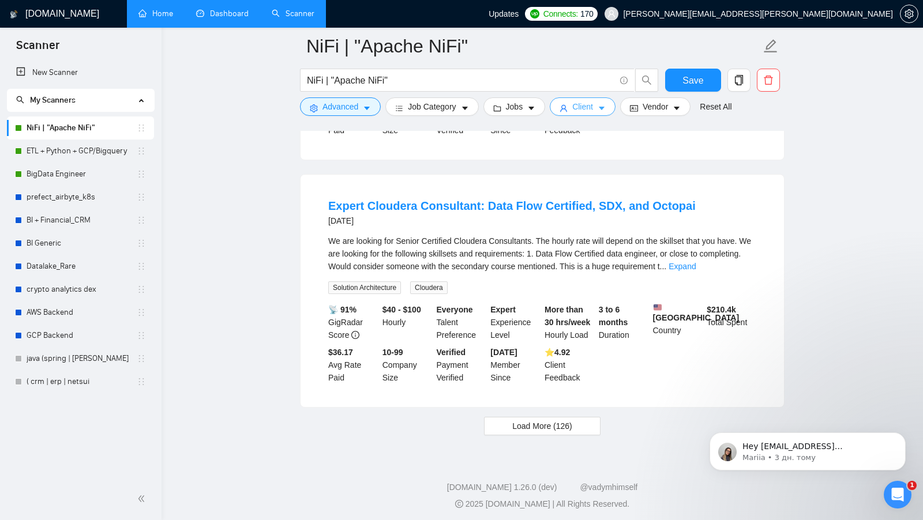
scroll to position [2268, 0]
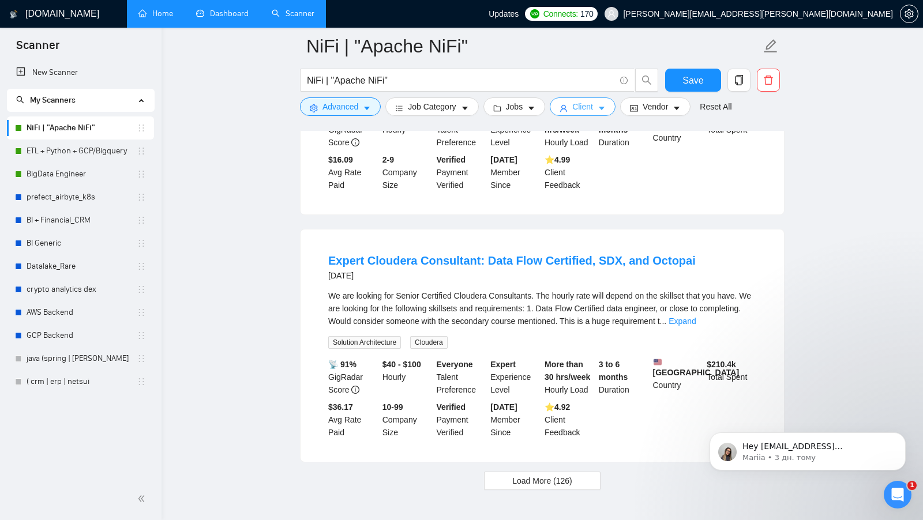
click at [591, 108] on span "Client" at bounding box center [582, 106] width 21 height 13
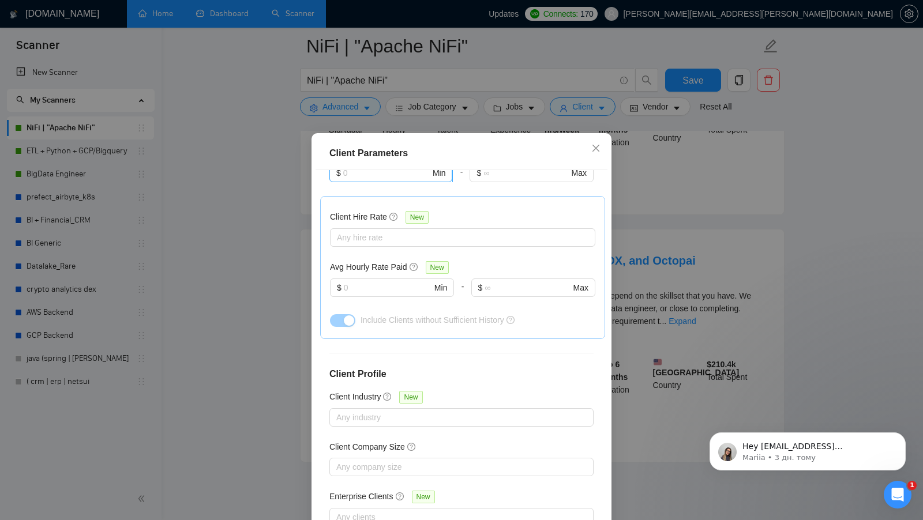
scroll to position [64, 0]
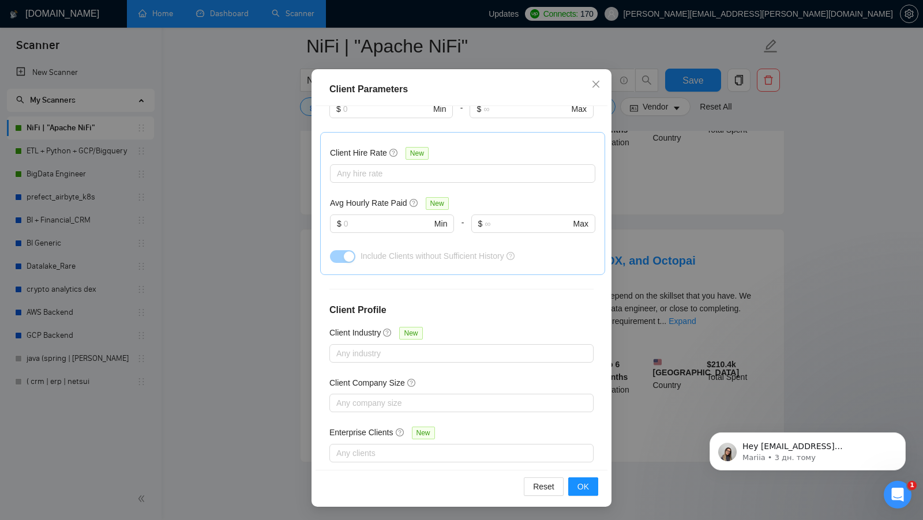
click at [708, 219] on div "Client Parameters Client Location Include Client Countries Select Exclude Clien…" at bounding box center [461, 260] width 923 height 520
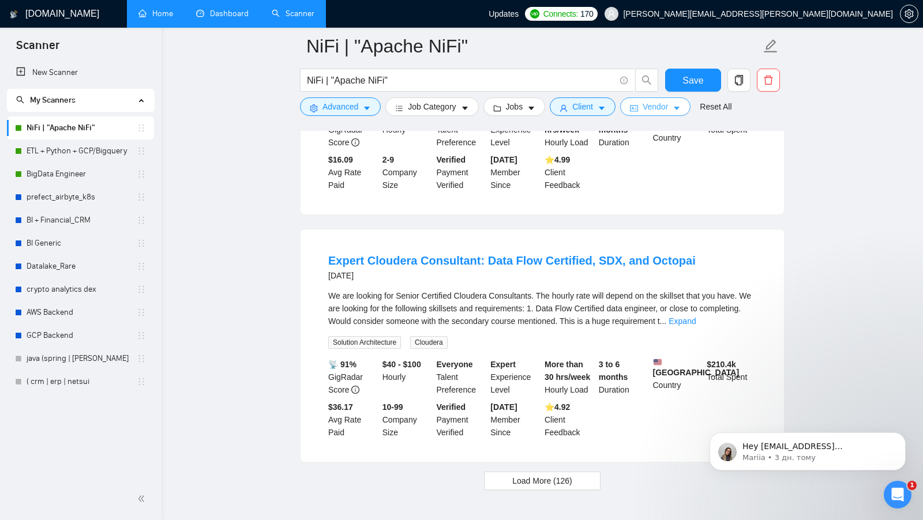
click at [638, 104] on span "idcard" at bounding box center [634, 108] width 8 height 9
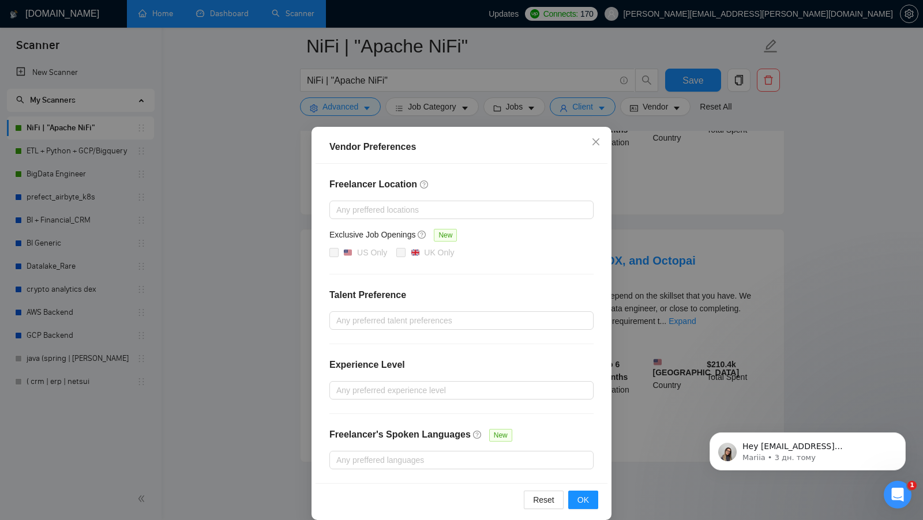
click at [626, 240] on div "Vendor Preferences Freelancer Location Any preffered locations Exclusive Job Op…" at bounding box center [461, 260] width 923 height 520
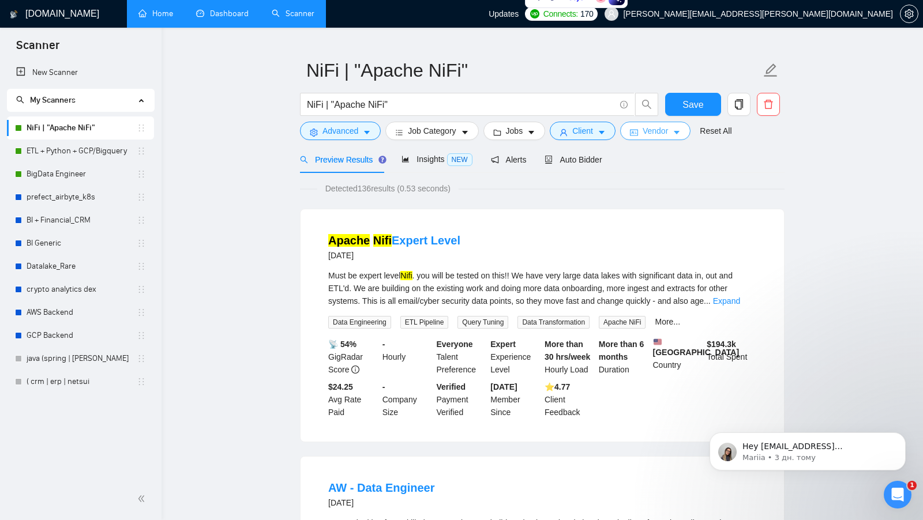
scroll to position [16, 0]
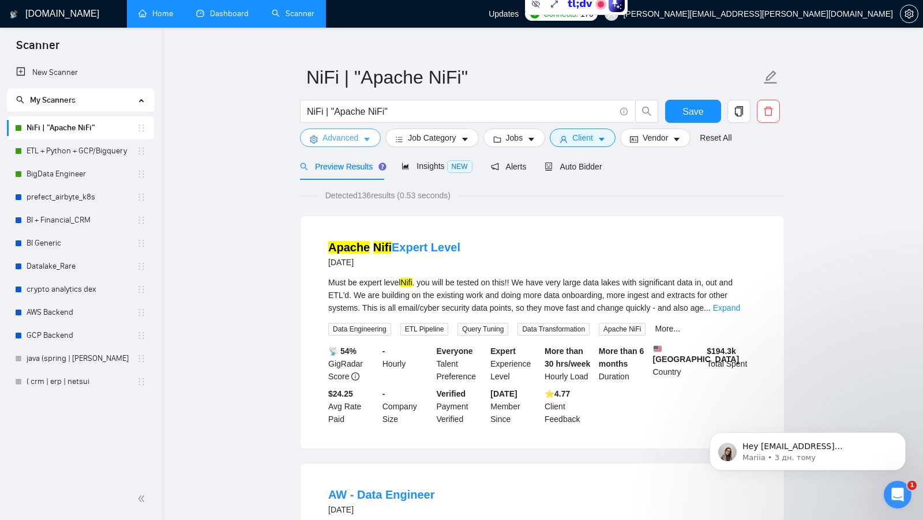
click at [341, 138] on span "Advanced" at bounding box center [340, 138] width 36 height 13
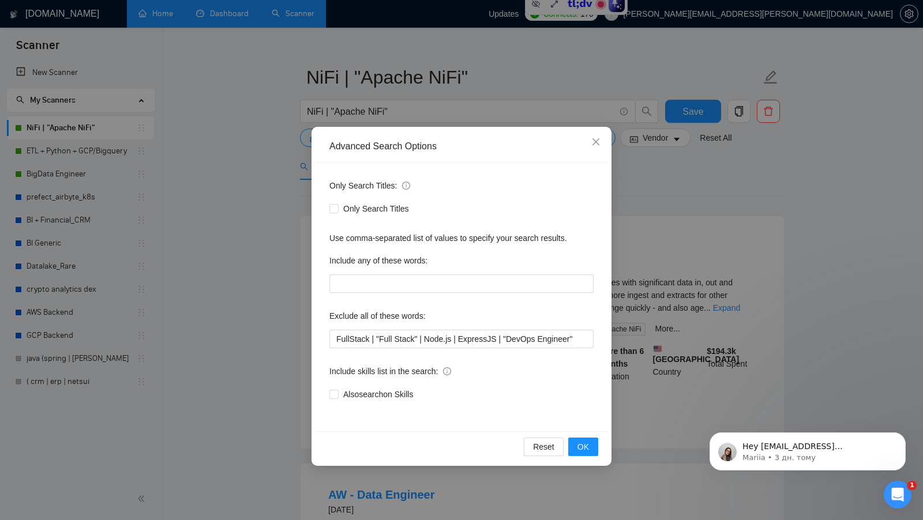
click at [288, 265] on div "Advanced Search Options Only Search Titles: Only Search Titles Use comma-separa…" at bounding box center [461, 260] width 923 height 520
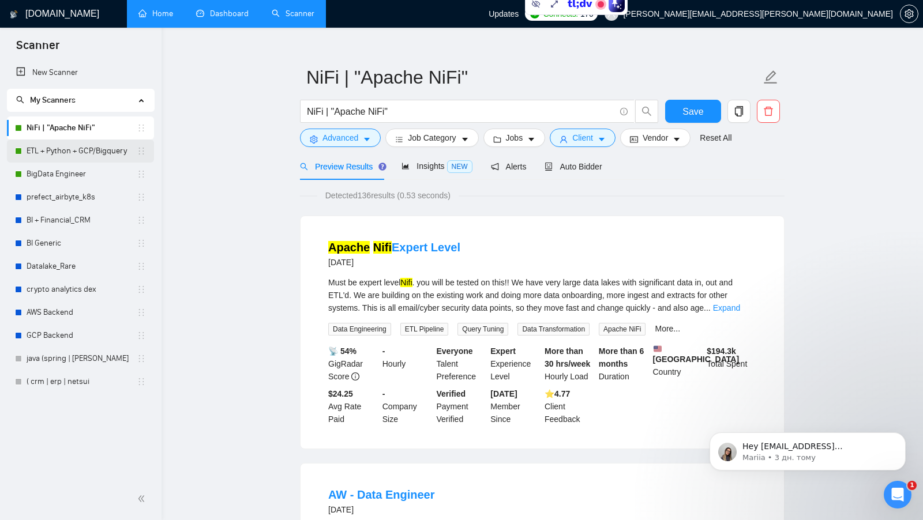
click at [74, 144] on link "ETL + Python + GCP/Bigquery" at bounding box center [82, 151] width 110 height 23
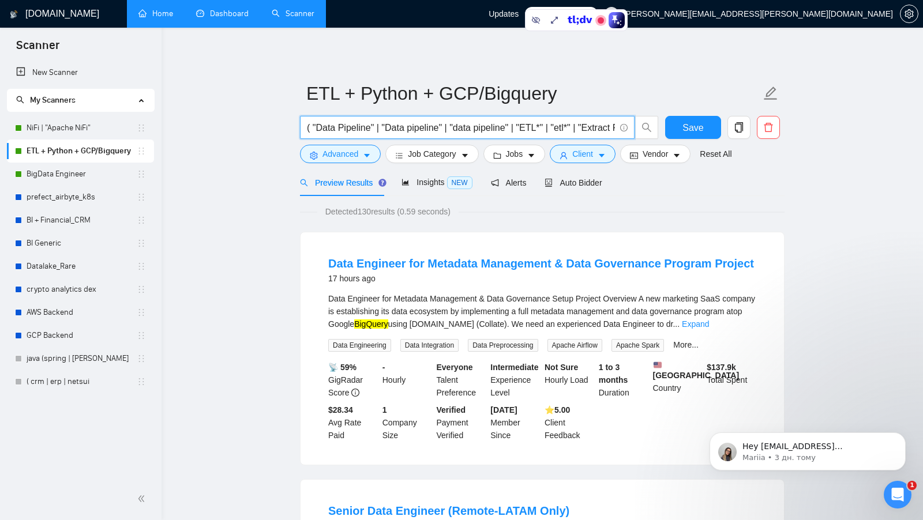
drag, startPoint x: 317, startPoint y: 126, endPoint x: 363, endPoint y: 127, distance: 46.7
click at [363, 127] on input "( "Data Pipeline" | "Data pipeline" | "data pipeline" | "ETL*" | "etl*" | "Extr…" at bounding box center [461, 128] width 308 height 14
click at [422, 127] on input "( "Data Pipeline" | "Data pipeline" | "data pipeline" | "ETL*" | "etl*" | "Extr…" at bounding box center [461, 128] width 308 height 14
drag, startPoint x: 456, startPoint y: 129, endPoint x: 509, endPoint y: 129, distance: 53.1
click at [509, 129] on input "( "Data Pipeline" | "Data pipeline" | "data pipeline" | "ETL*" | "etl*" | "Extr…" at bounding box center [461, 128] width 308 height 14
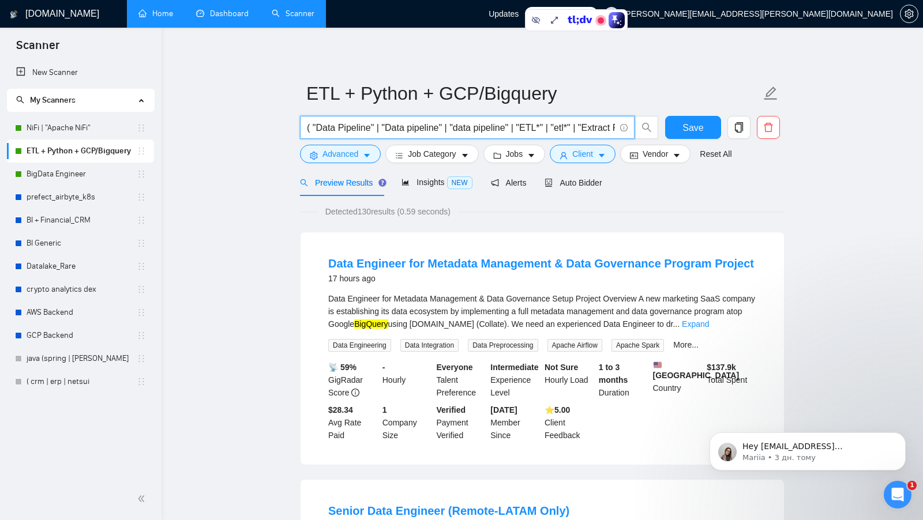
click at [509, 129] on input "( "Data Pipeline" | "Data pipeline" | "data pipeline" | "ETL*" | "etl*" | "Extr…" at bounding box center [461, 128] width 308 height 14
drag, startPoint x: 515, startPoint y: 126, endPoint x: 379, endPoint y: 129, distance: 136.2
click at [379, 129] on input "( "Data Pipeline" | "Data pipeline" | "data pipeline" | "ETL*" | "etl*" | "Extr…" at bounding box center [461, 128] width 308 height 14
click at [418, 127] on input "( "Data Pipeline" | "Data pipeline" | "data pipeline" | "ETL*" | "etl*" | "Extr…" at bounding box center [461, 128] width 308 height 14
click at [894, 490] on icon "Відкрити програму для спілкування Intercom" at bounding box center [897, 495] width 19 height 19
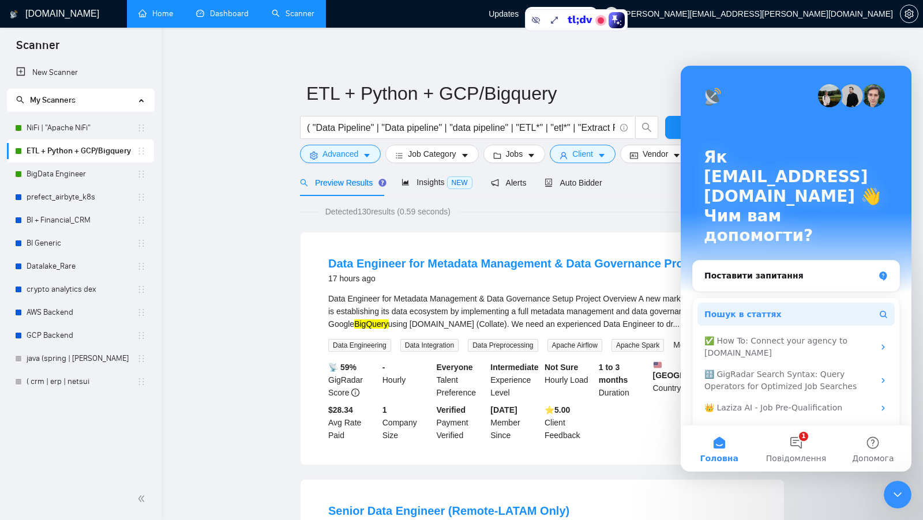
click at [762, 303] on button "Пошук в статтях" at bounding box center [795, 314] width 197 height 23
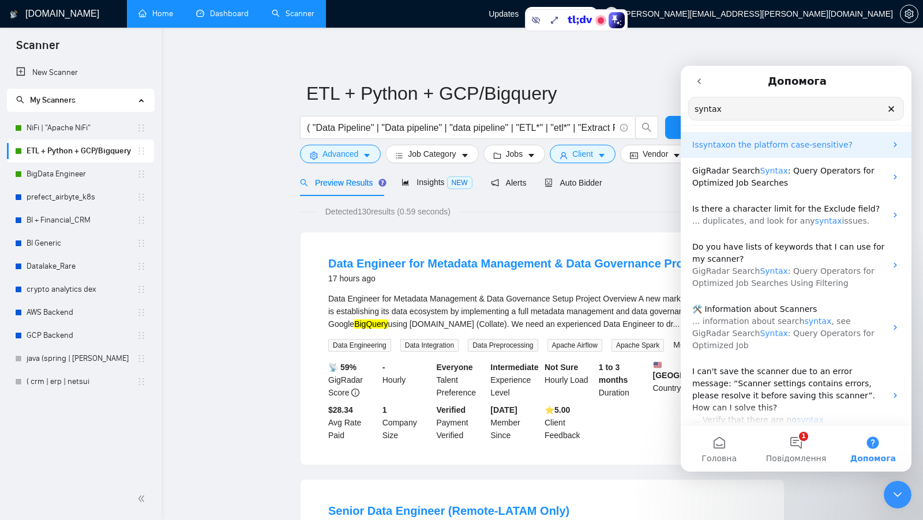
type input "syntax"
click at [849, 148] on p "Is syntax on the platform case-sensitive?" at bounding box center [789, 145] width 194 height 12
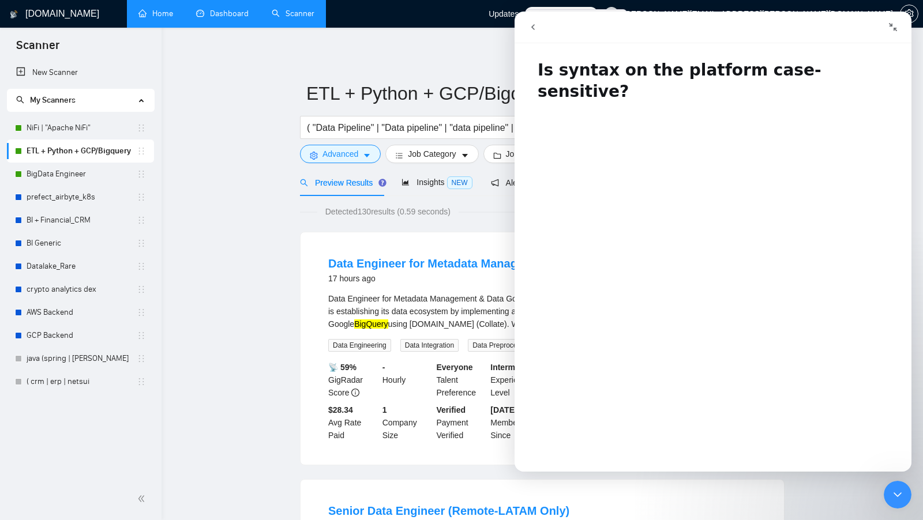
click at [892, 505] on div "Закрити програму для спілкування Intercom" at bounding box center [898, 495] width 28 height 28
click at [891, 487] on div "Закрити програму для спілкування Intercom" at bounding box center [898, 495] width 28 height 28
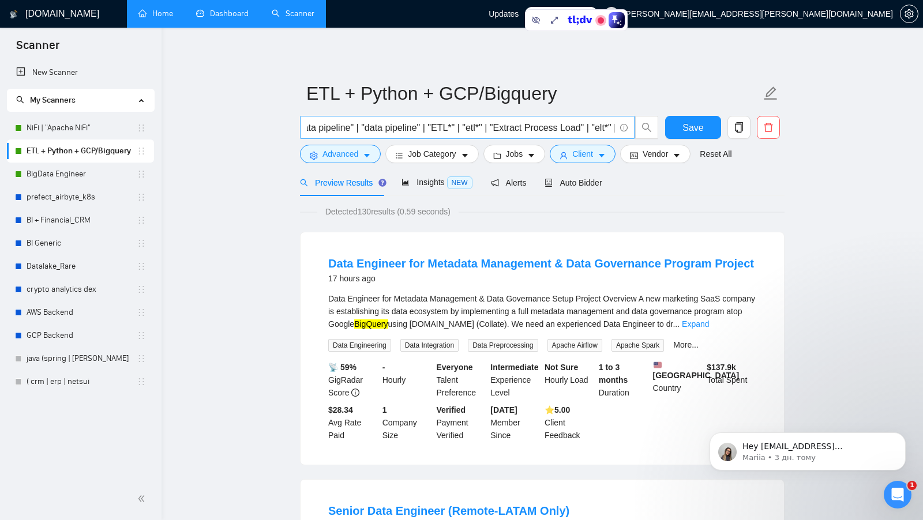
scroll to position [0, 89]
click at [487, 127] on input "( "Data Pipeline" | "Data pipeline" | "data pipeline" | "ETL*" | "etl*" | "Extr…" at bounding box center [461, 128] width 308 height 14
click at [482, 126] on input "( "Data Pipeline" | "Data pipeline" | "data pipeline" | "ETL*" | "etl*" | "Extr…" at bounding box center [461, 128] width 308 height 14
click at [460, 125] on input "( "Data Pipeline" | "Data pipeline" | "data pipeline" | "ETL*" | "etl*" | "Extr…" at bounding box center [461, 128] width 308 height 14
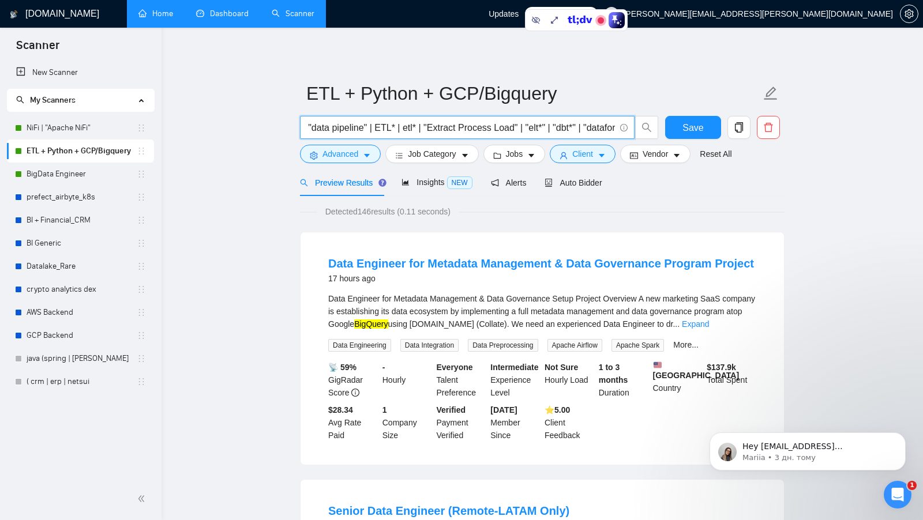
click at [536, 128] on input "( "Data Pipeline" | "Data pipeline" | "data pipeline" | ETL* | etl* | "Extract …" at bounding box center [461, 128] width 308 height 14
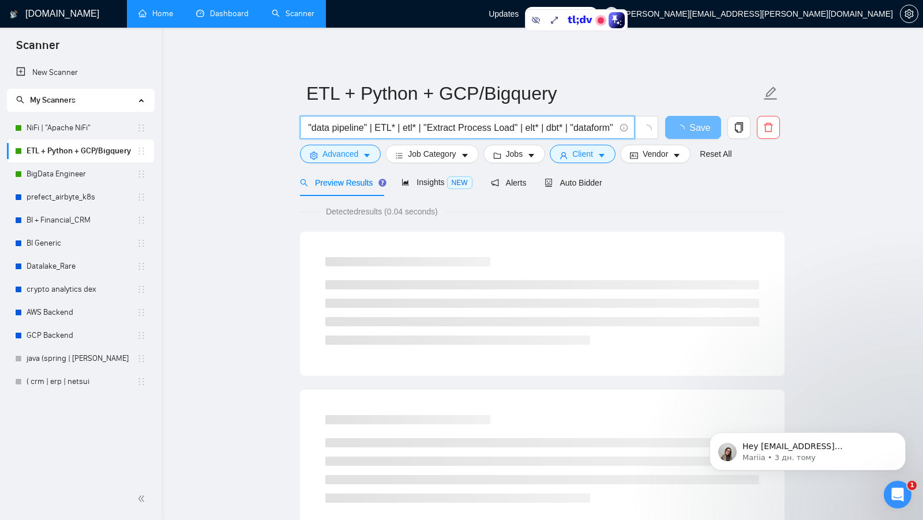
scroll to position [0, 301]
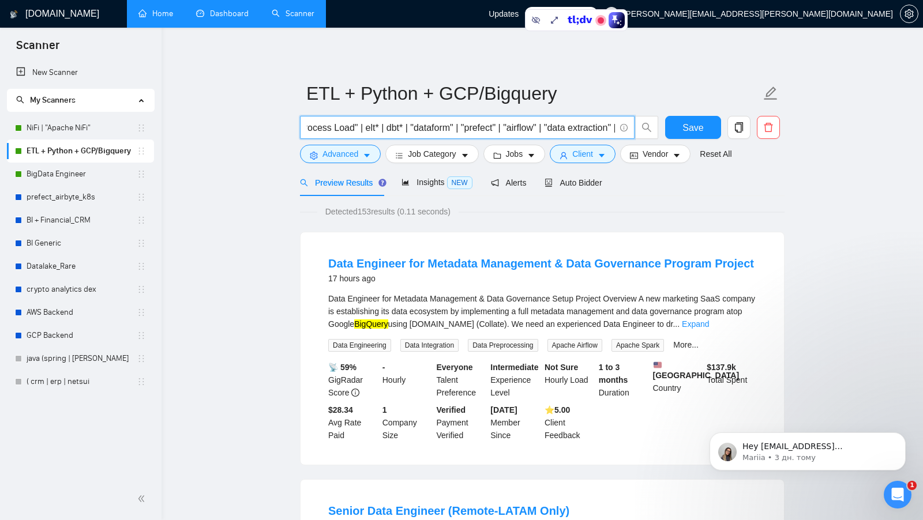
click at [427, 128] on input "( "Data Pipeline" | "Data pipeline" | "data pipeline" | ETL* | etl* | "Extract …" at bounding box center [461, 128] width 308 height 14
click at [460, 127] on input "( "Data Pipeline" | "Data pipeline" | "data pipeline" | ETL* | etl* | "Extract …" at bounding box center [461, 128] width 308 height 14
click at [471, 130] on input "( "Data Pipeline" | "Data pipeline" | "data pipeline" | ETL* | etl* | "Extract …" at bounding box center [461, 128] width 308 height 14
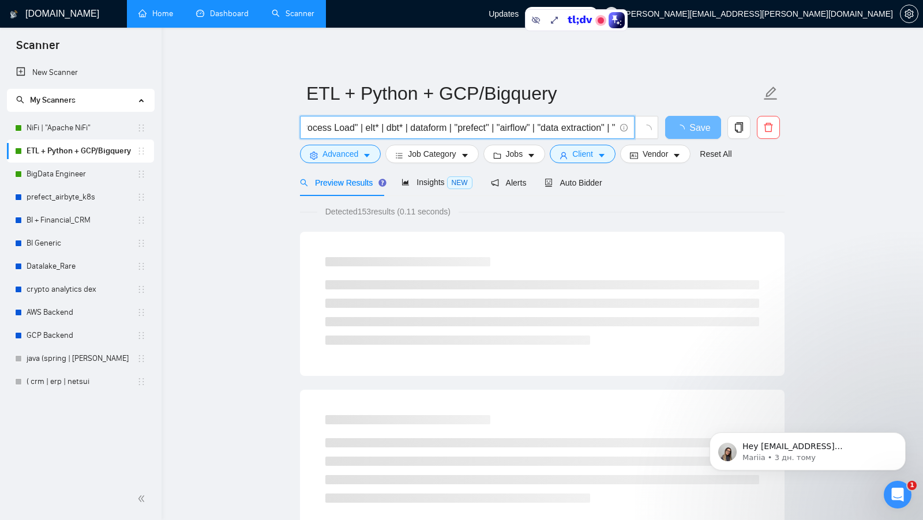
click at [467, 129] on input "( "Data Pipeline" | "Data pipeline" | "data pipeline" | ETL* | etl* | "Extract …" at bounding box center [461, 128] width 308 height 14
click at [497, 123] on input "( "Data Pipeline" | "Data pipeline" | "data pipeline" | ETL* | etl* | "Extract …" at bounding box center [461, 128] width 308 height 14
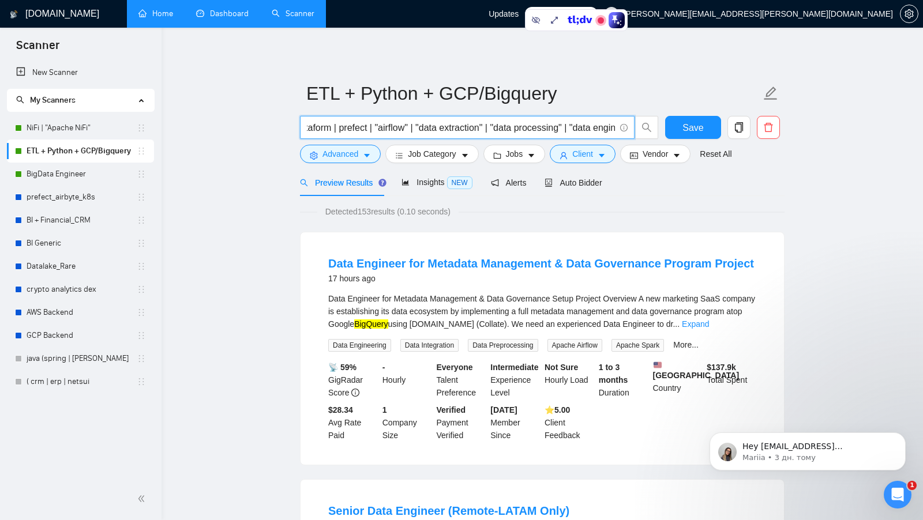
scroll to position [0, 422]
click at [350, 124] on input "( "Data Pipeline" | "Data pipeline" | "data pipeline" | ETL* | etl* | "Extract …" at bounding box center [461, 128] width 308 height 14
click at [409, 124] on input "( "Data Pipeline" | "Data pipeline" | "data pipeline" | ETL* | etl* | "Extract …" at bounding box center [461, 128] width 308 height 14
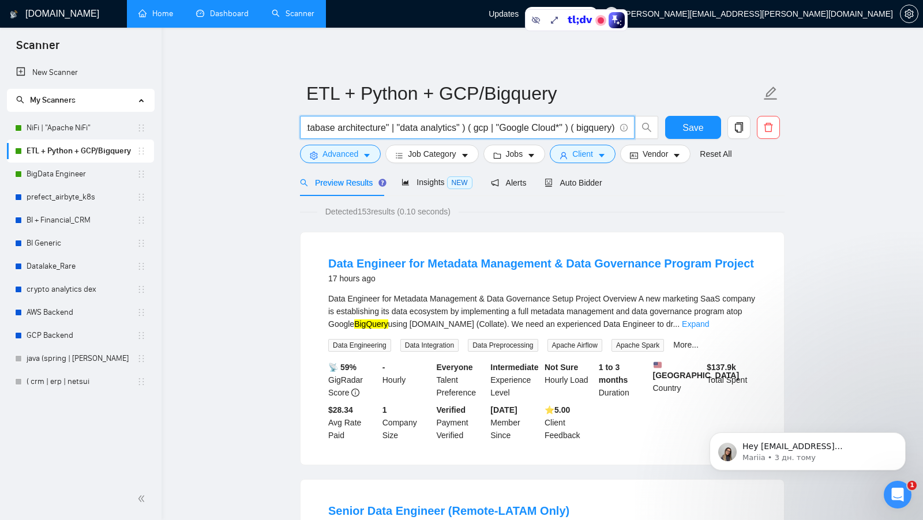
drag, startPoint x: 468, startPoint y: 127, endPoint x: 606, endPoint y: 128, distance: 137.3
click at [605, 128] on input "( "Data Pipeline" | "Data pipeline" | "data pipeline" | ETL* | etl* | "Extract …" at bounding box center [461, 128] width 308 height 14
click at [606, 128] on input "( "Data Pipeline" | "Data pipeline" | "data pipeline" | ETL* | etl* | "Extract …" at bounding box center [461, 128] width 308 height 14
click at [591, 130] on input "( "Data Pipeline" | "Data pipeline" | "data pipeline" | ETL* | etl* | "Extract …" at bounding box center [461, 128] width 308 height 14
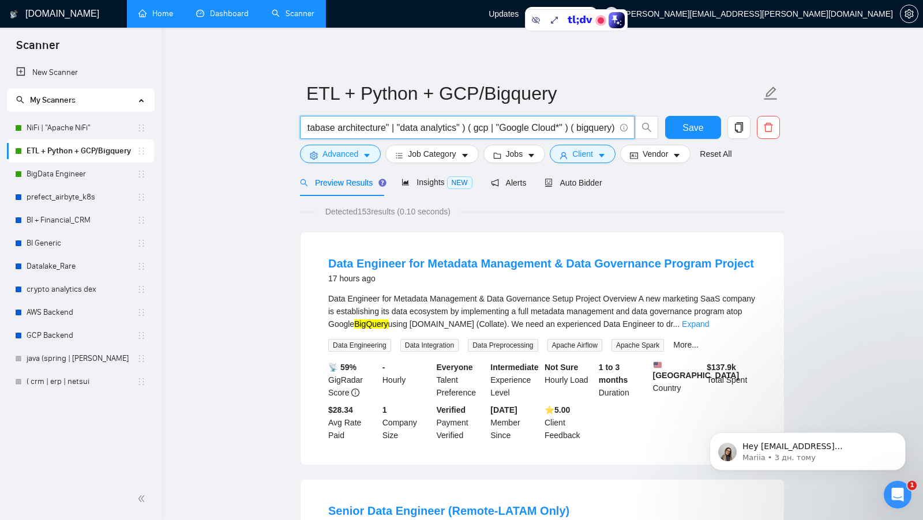
click at [576, 122] on input "( "Data Pipeline" | "Data pipeline" | "data pipeline" | ETL* | etl* | "Extract …" at bounding box center [461, 128] width 308 height 14
click at [709, 322] on link "Expand" at bounding box center [695, 324] width 27 height 9
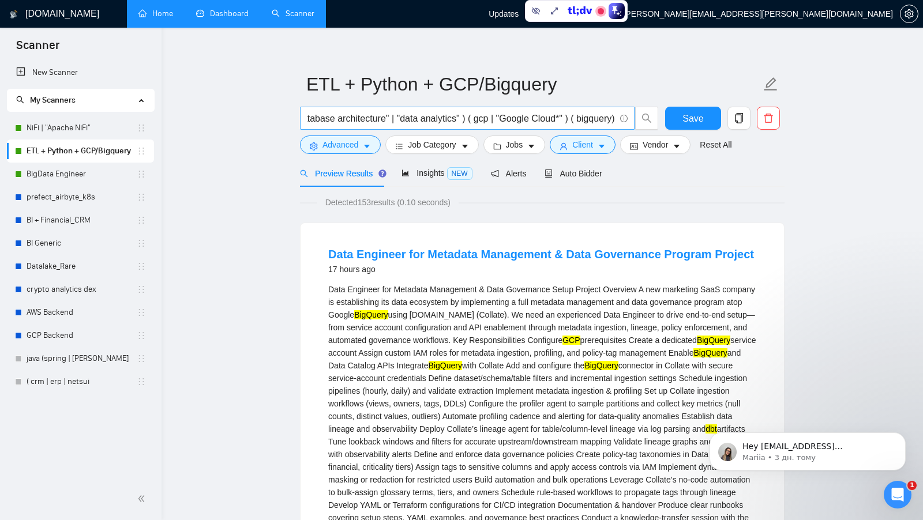
click at [576, 119] on input "( "Data Pipeline" | "Data pipeline" | "data pipeline" | ETL* | etl* | "Extract …" at bounding box center [461, 118] width 308 height 14
click at [613, 118] on input "( "Data Pipeline" | "Data pipeline" | "data pipeline" | ETL* | etl* | "Extract …" at bounding box center [461, 118] width 308 height 14
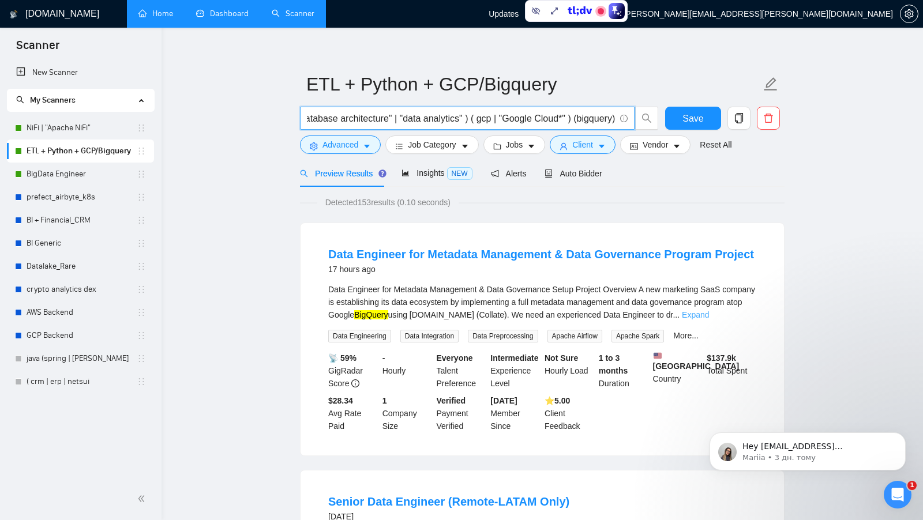
type input "( "Data Pipeline" | "Data pipeline" | "data pipeline" | ETL* | etl* | "Extract …"
click at [709, 314] on link "Expand" at bounding box center [695, 314] width 27 height 9
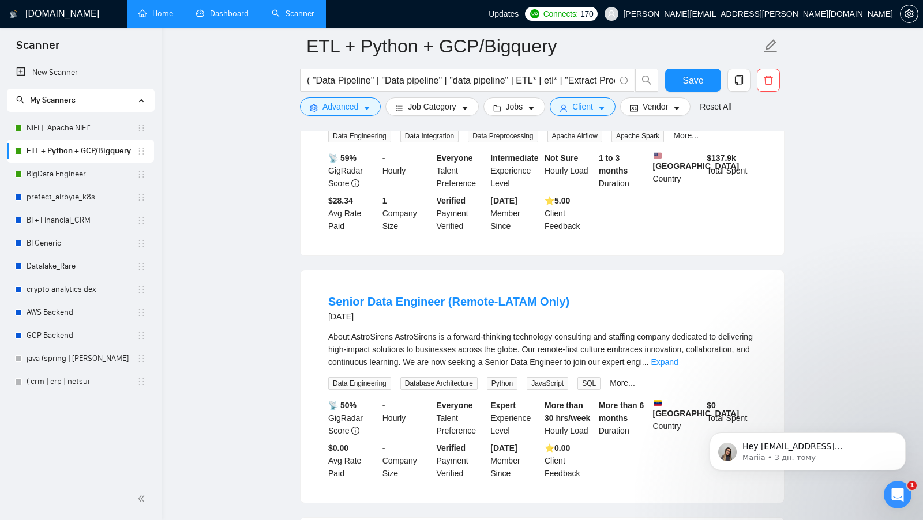
scroll to position [658, 0]
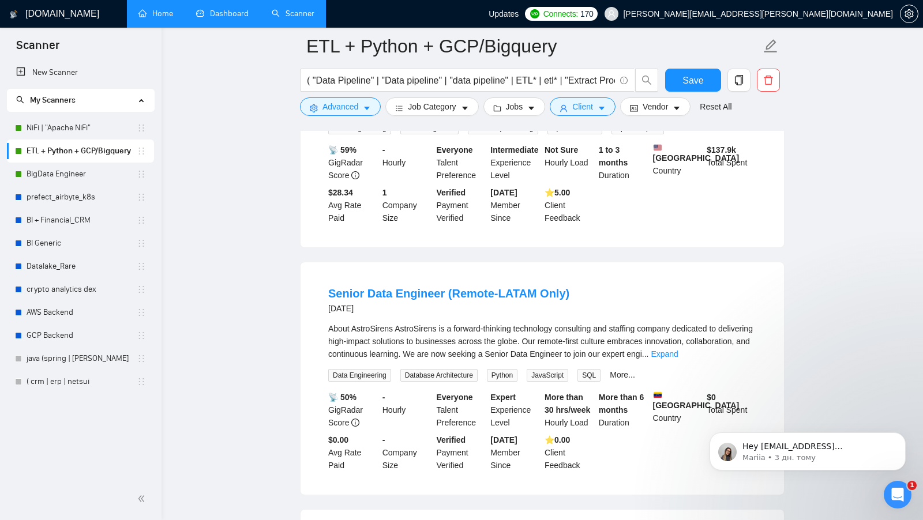
click at [678, 359] on link "Expand" at bounding box center [664, 354] width 27 height 9
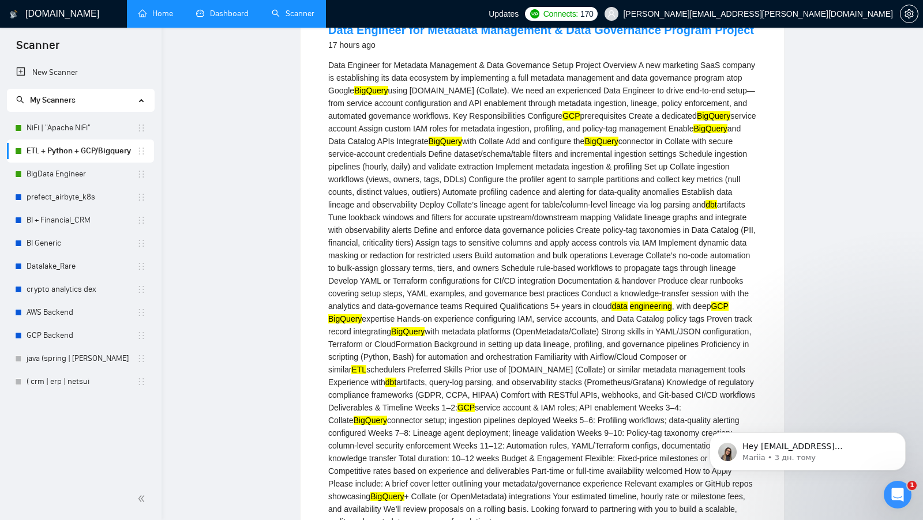
scroll to position [0, 0]
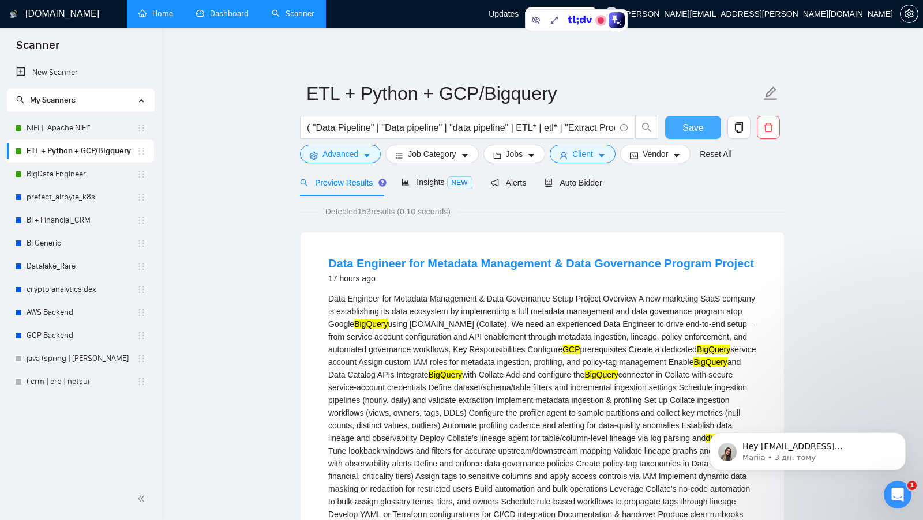
click at [695, 122] on span "Save" at bounding box center [692, 128] width 21 height 14
click at [528, 127] on input "( "Data Pipeline" | "Data pipeline" | "data pipeline" | ETL* | etl* | "Extract …" at bounding box center [461, 128] width 308 height 14
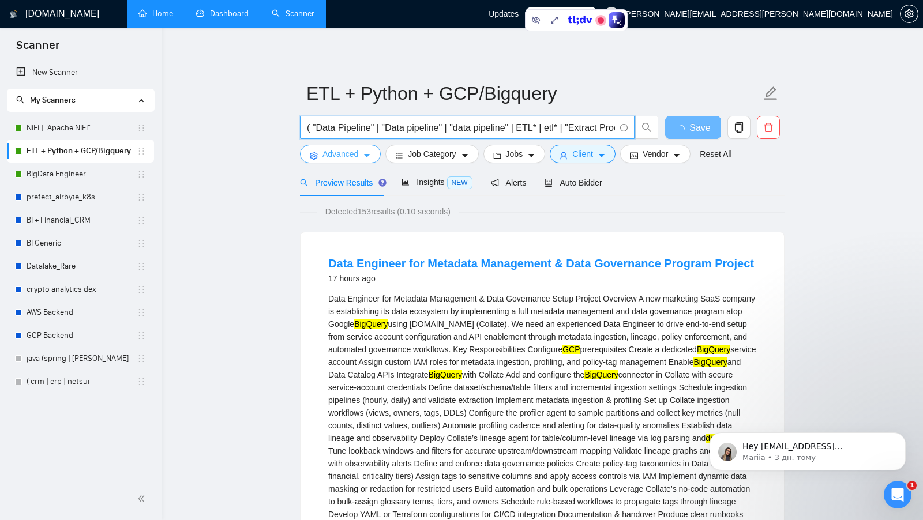
click at [362, 153] on button "Advanced" at bounding box center [340, 154] width 81 height 18
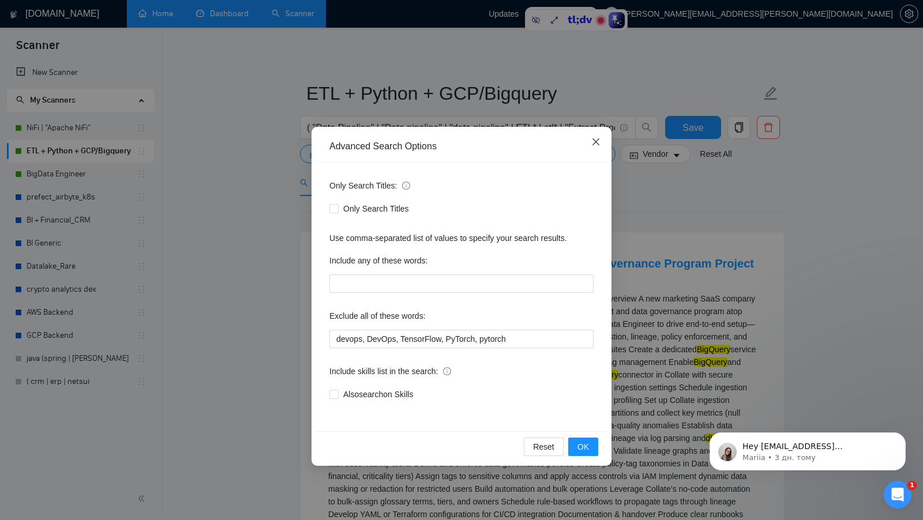
click at [595, 142] on icon "close" at bounding box center [595, 141] width 7 height 7
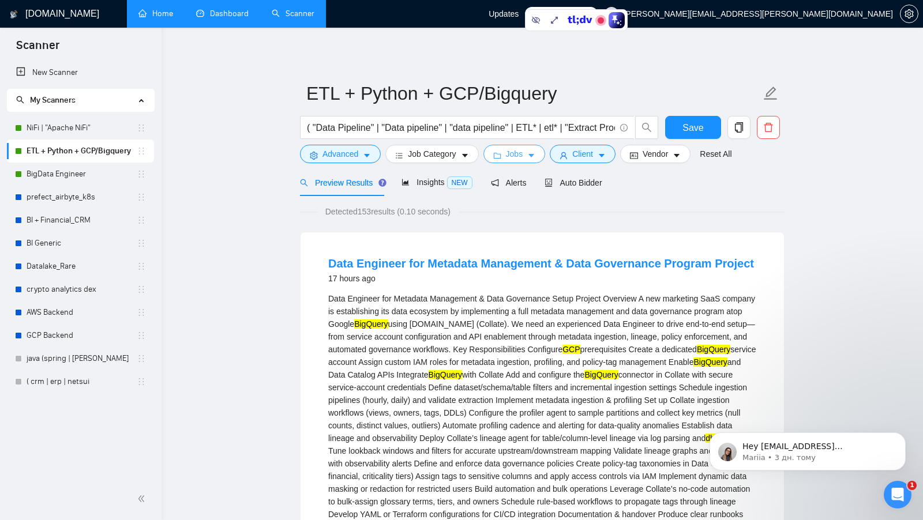
click at [531, 157] on icon "caret-down" at bounding box center [531, 156] width 8 height 8
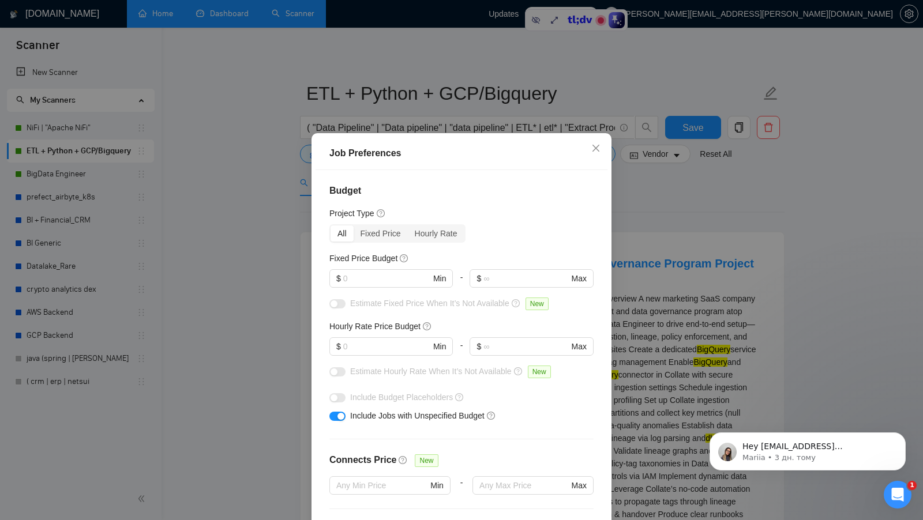
scroll to position [284, 0]
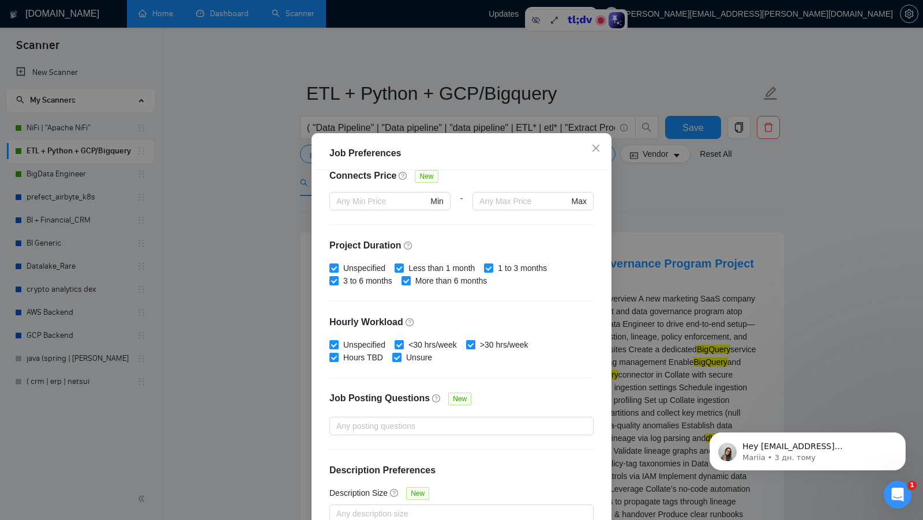
click at [657, 272] on div "Job Preferences Budget Project Type All Fixed Price Hourly Rate Fixed Price Bud…" at bounding box center [461, 260] width 923 height 520
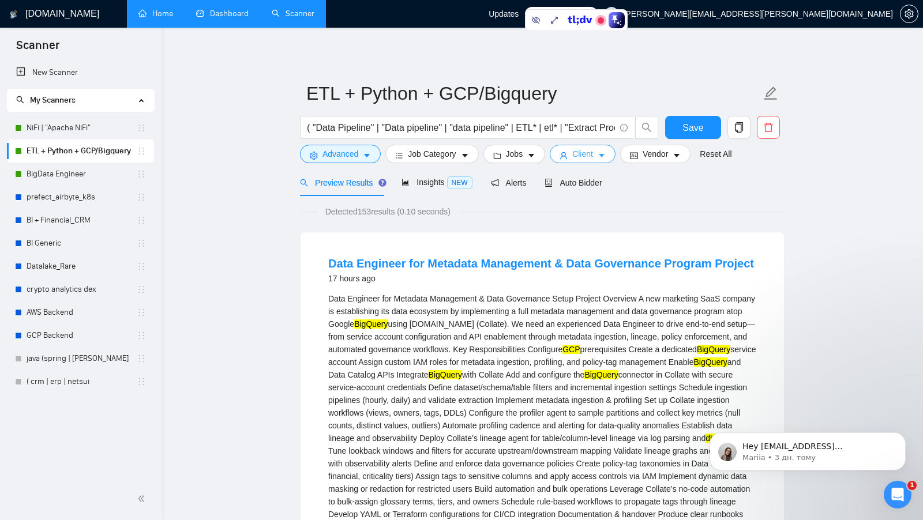
click at [588, 163] on button "Client" at bounding box center [583, 154] width 66 height 18
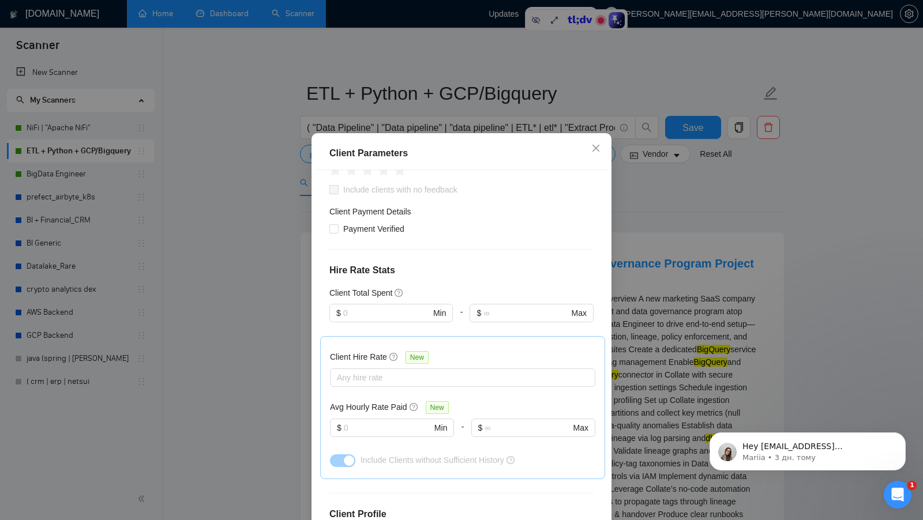
scroll to position [352, 0]
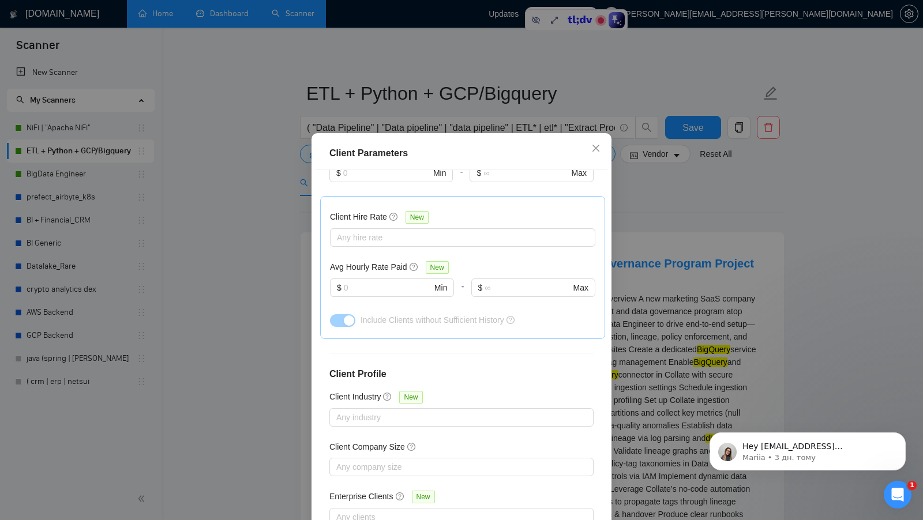
click at [651, 285] on div "Client Parameters Client Location Include Client Countries Select Exclude Clien…" at bounding box center [461, 260] width 923 height 520
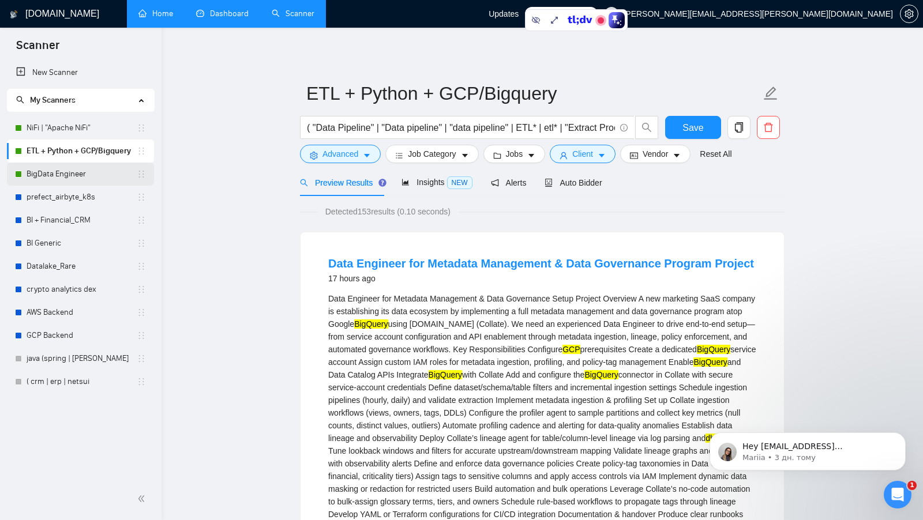
click at [116, 173] on link "BigData Engineer" at bounding box center [82, 174] width 110 height 23
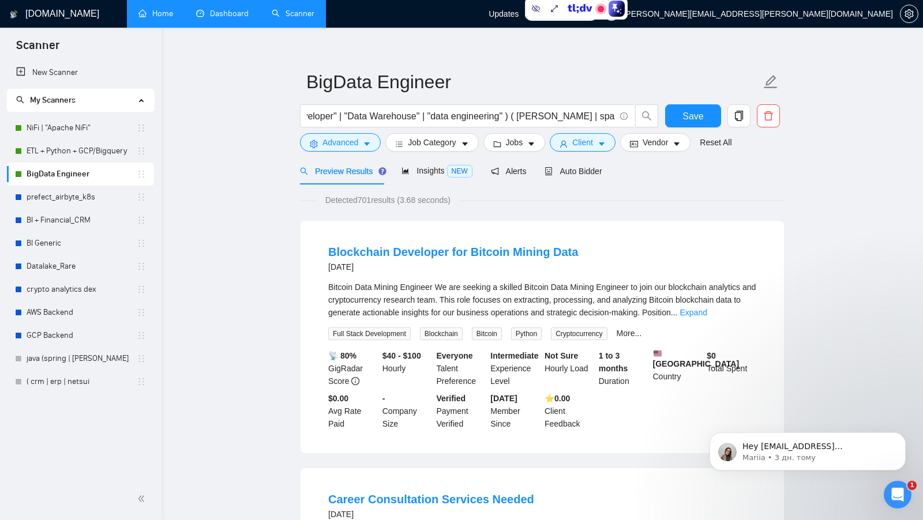
scroll to position [9, 0]
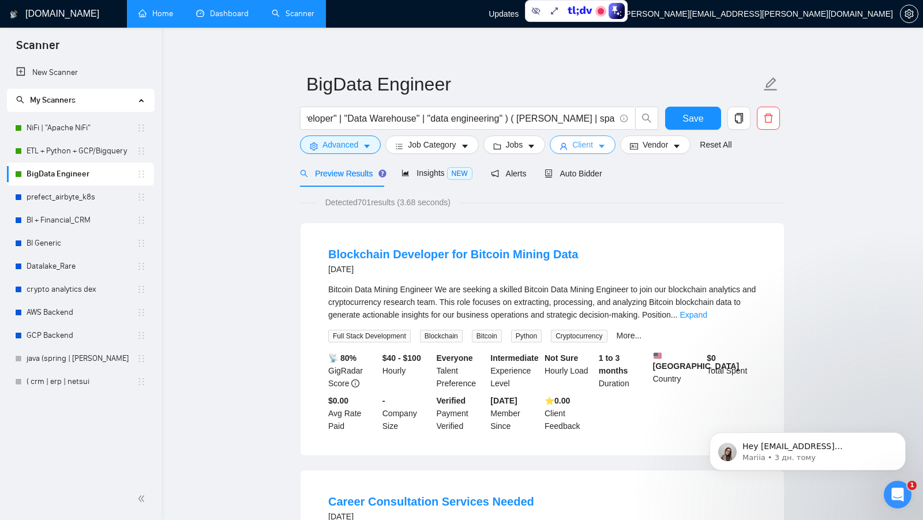
click at [567, 146] on icon "user" at bounding box center [564, 146] width 8 height 8
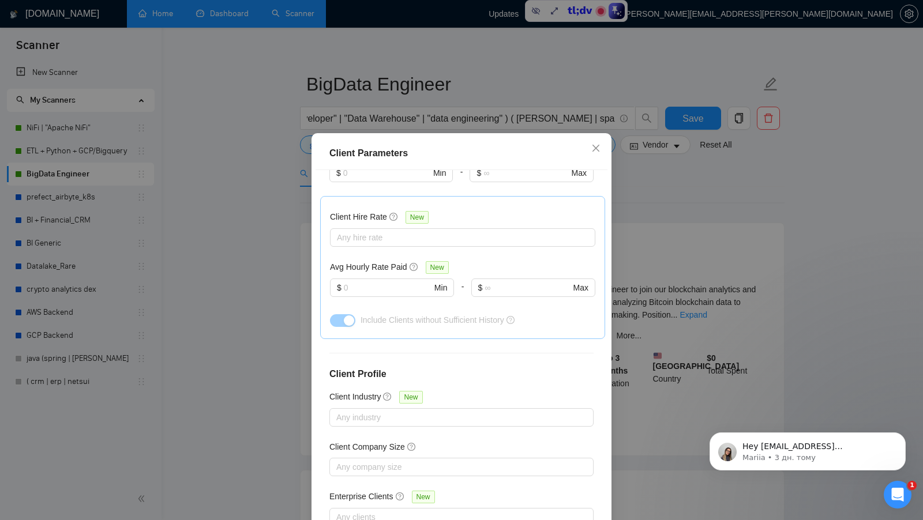
scroll to position [0, 0]
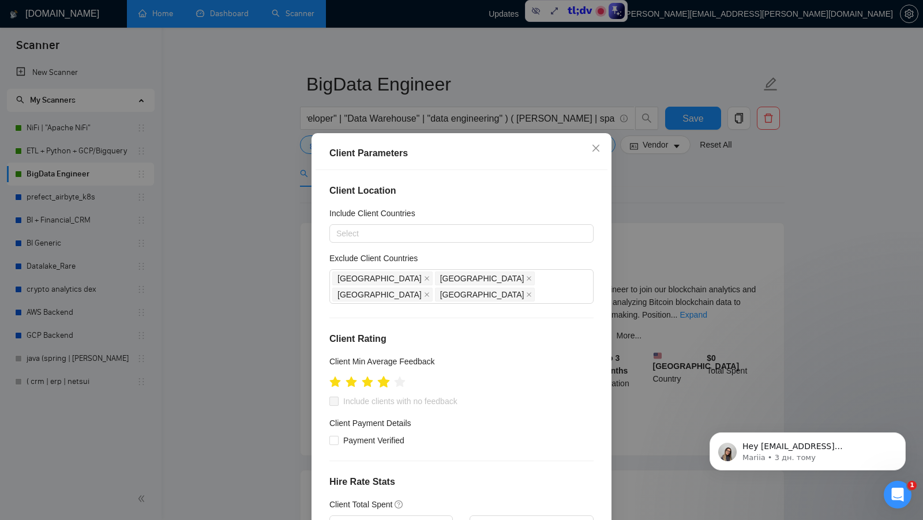
click at [385, 376] on icon "star" at bounding box center [384, 382] width 12 height 12
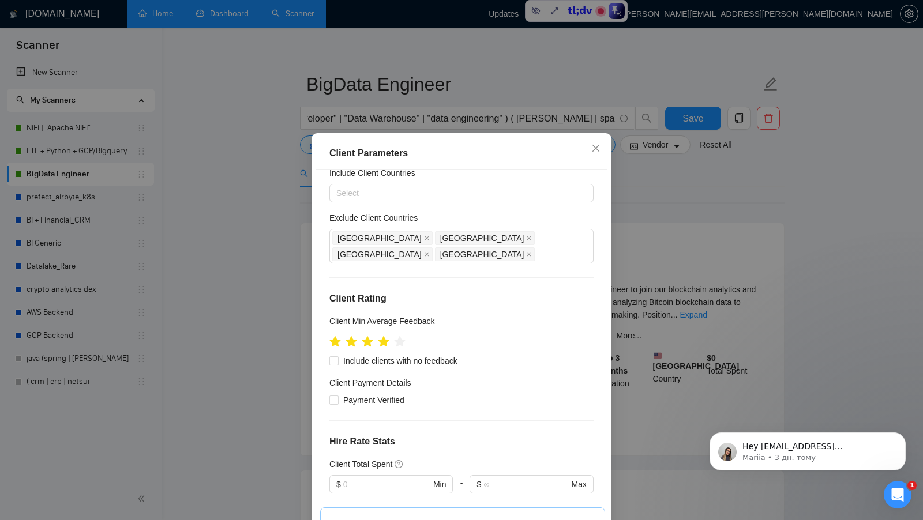
scroll to position [48, 0]
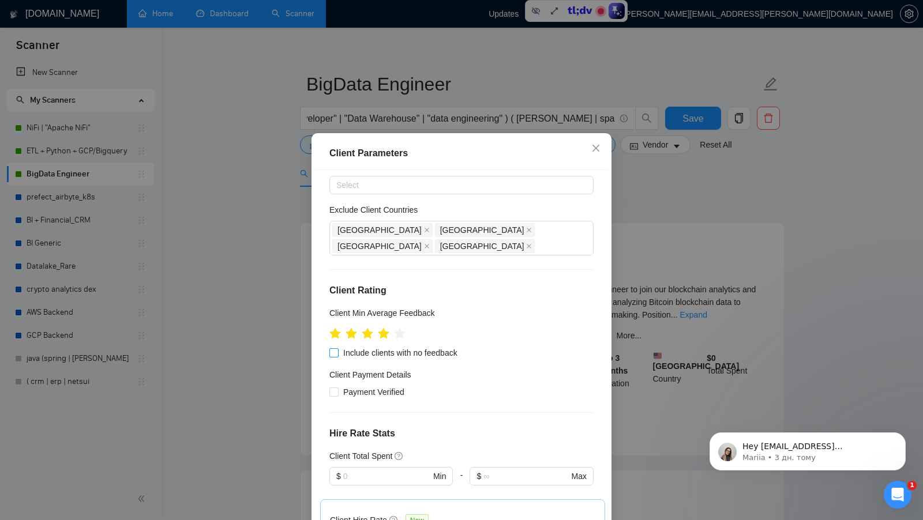
click at [426, 347] on span "Include clients with no feedback" at bounding box center [400, 353] width 123 height 13
click at [337, 348] on input "Include clients with no feedback" at bounding box center [333, 352] width 8 height 8
checkbox input "true"
click at [360, 386] on span "Payment Verified" at bounding box center [374, 392] width 70 height 13
click at [337, 388] on input "Payment Verified" at bounding box center [333, 392] width 8 height 8
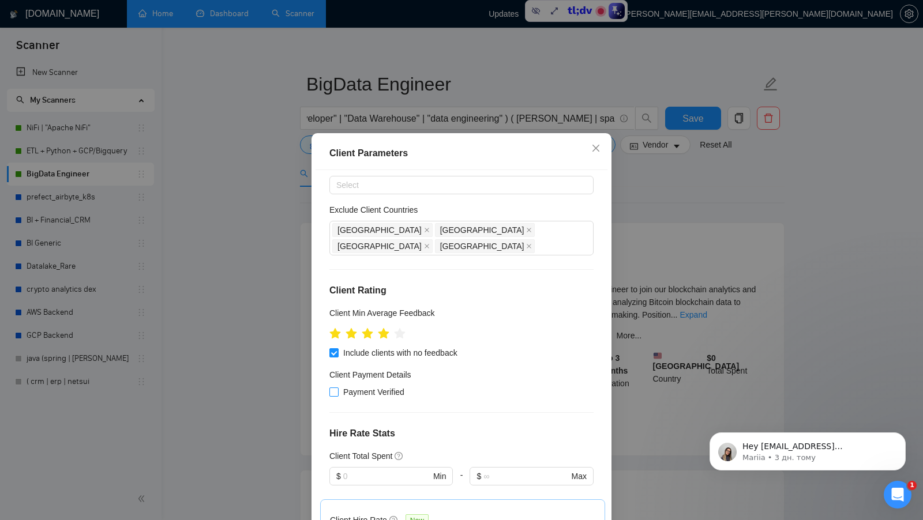
checkbox input "true"
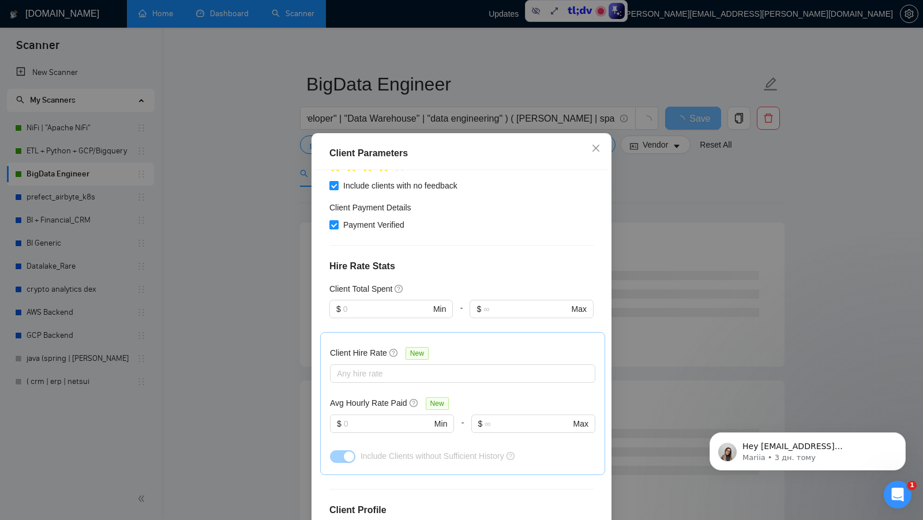
scroll to position [246, 0]
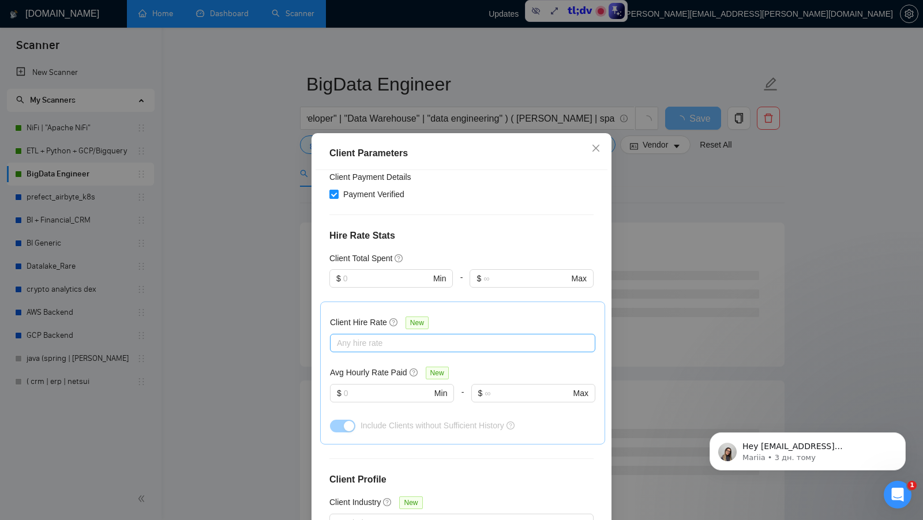
click at [386, 336] on div at bounding box center [457, 343] width 248 height 14
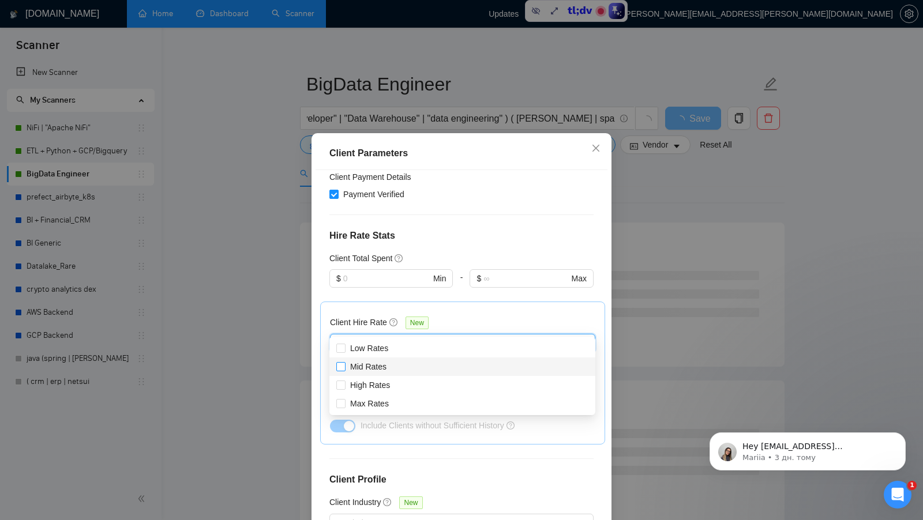
click at [372, 363] on span "Mid Rates" at bounding box center [368, 366] width 36 height 9
click at [344, 363] on input "Mid Rates" at bounding box center [340, 366] width 8 height 8
checkbox input "true"
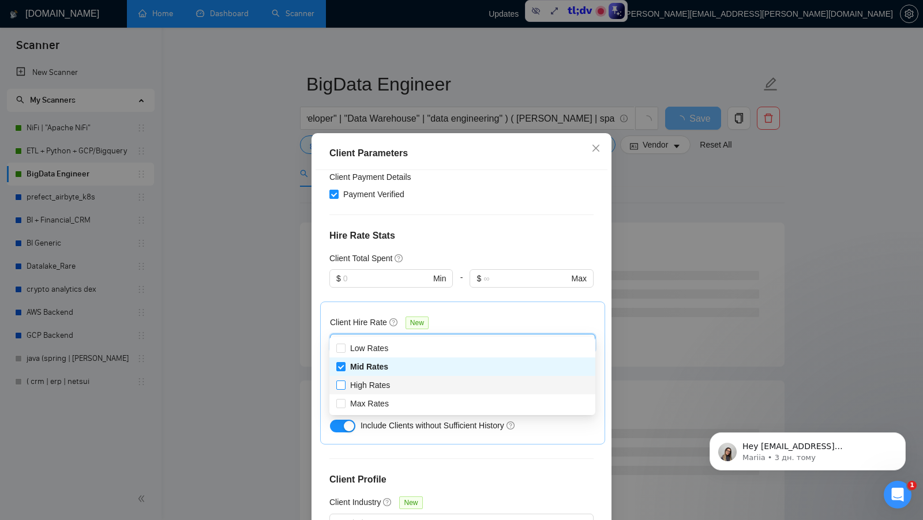
click at [369, 381] on span "High Rates" at bounding box center [370, 385] width 40 height 9
click at [344, 381] on input "High Rates" at bounding box center [340, 385] width 8 height 8
checkbox input "true"
click at [366, 404] on span "Max Rates" at bounding box center [369, 403] width 39 height 9
click at [344, 404] on input "Max Rates" at bounding box center [340, 403] width 8 height 8
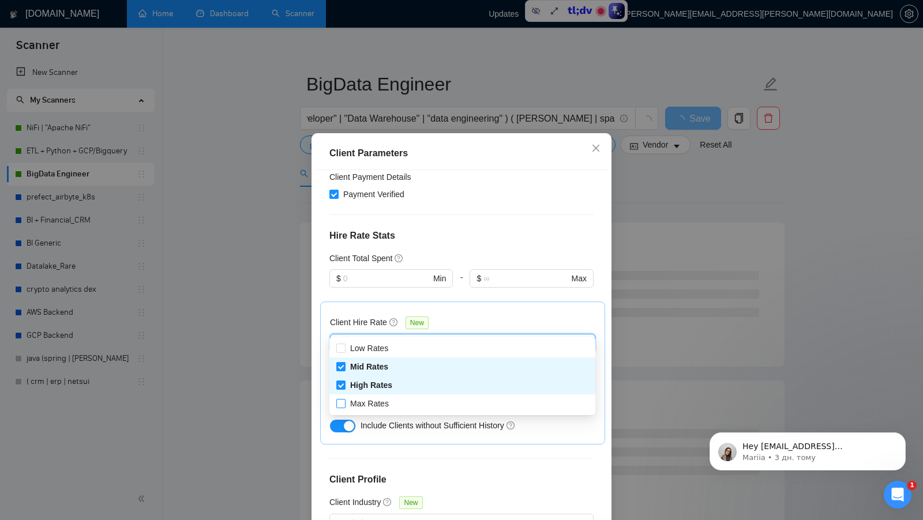
checkbox input "true"
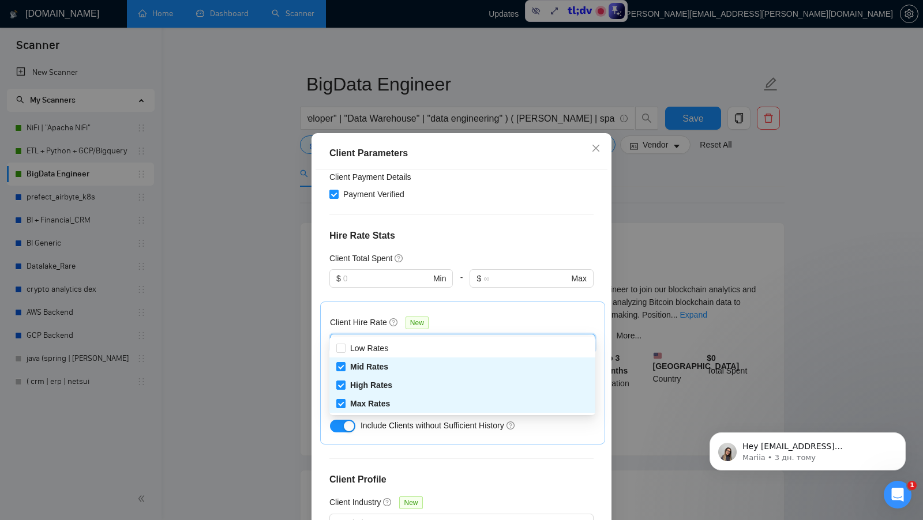
click at [492, 316] on div "Client Hire Rate New" at bounding box center [462, 325] width 265 height 18
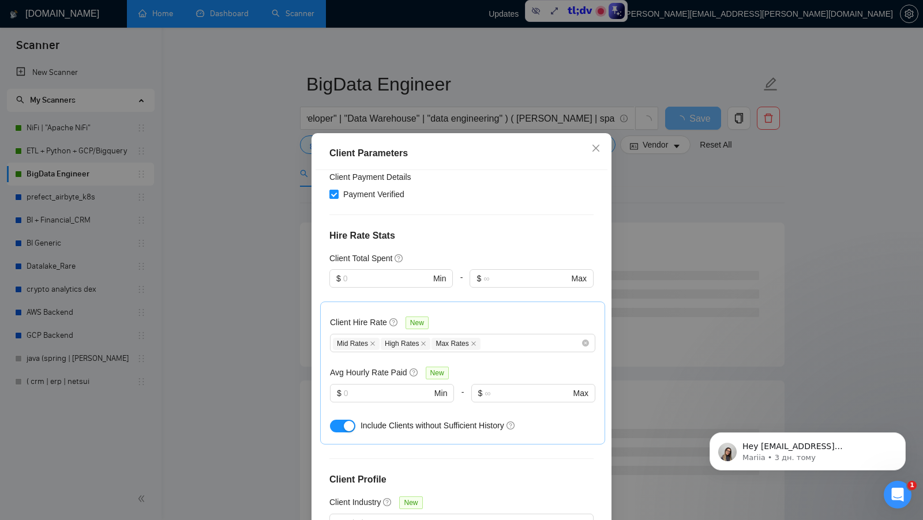
scroll to position [269, 0]
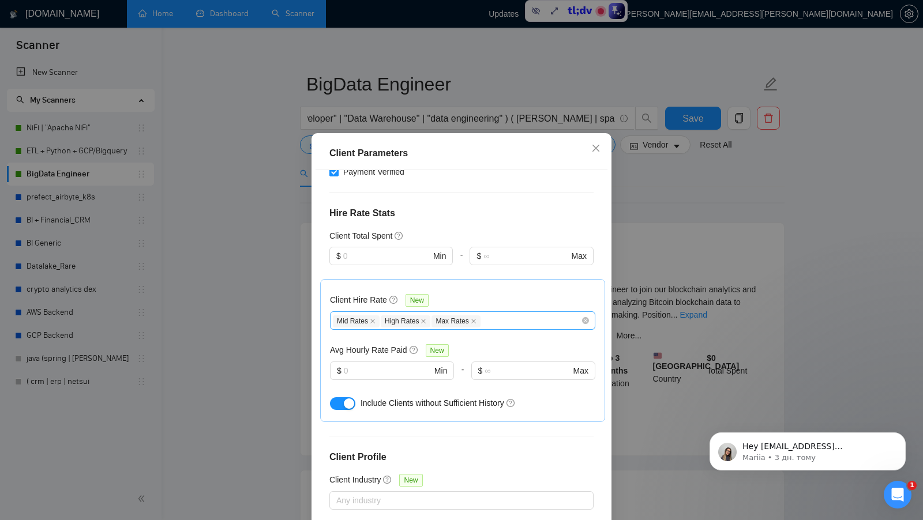
click at [497, 312] on div "Mid Rates High Rates Max Rates" at bounding box center [462, 321] width 265 height 18
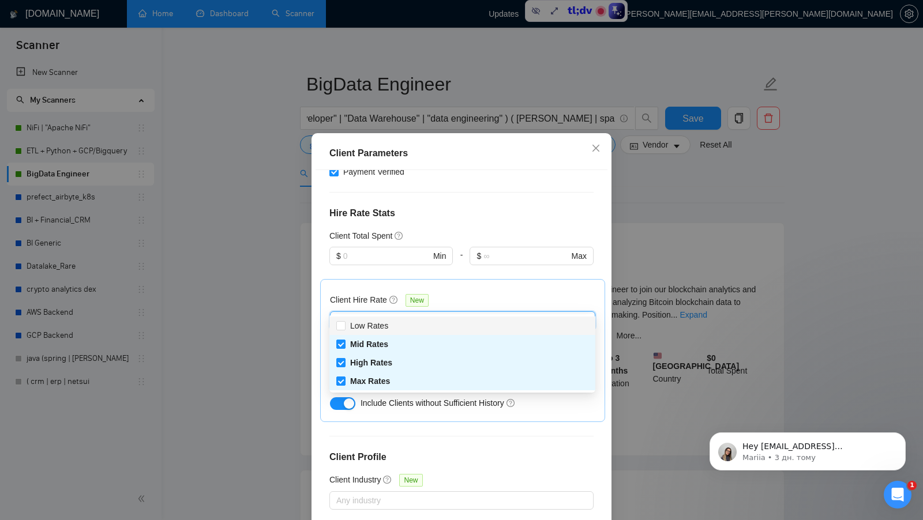
click at [530, 294] on div "Client Hire Rate New" at bounding box center [462, 303] width 265 height 18
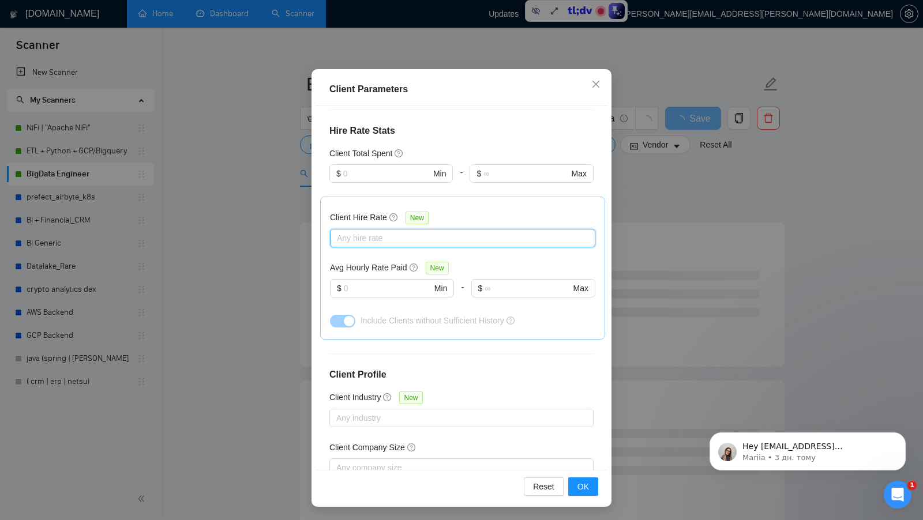
scroll to position [0, 0]
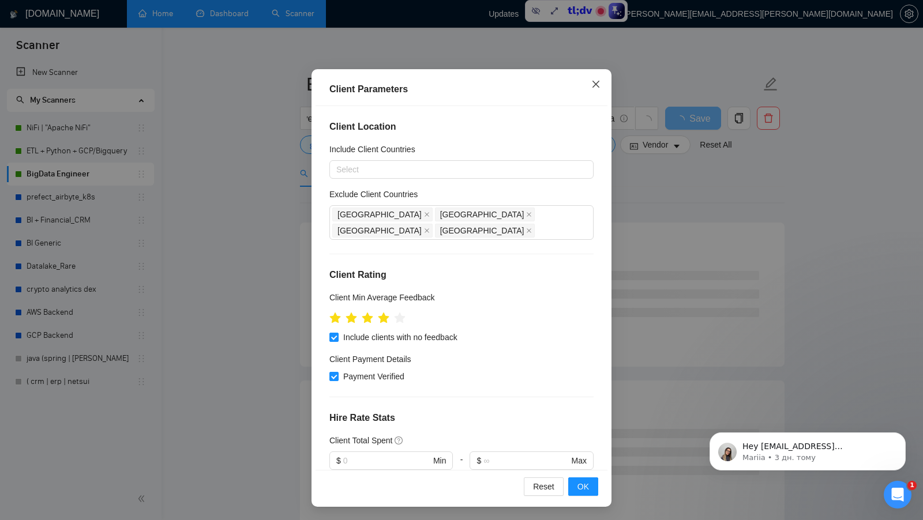
click at [600, 88] on icon "close" at bounding box center [595, 84] width 9 height 9
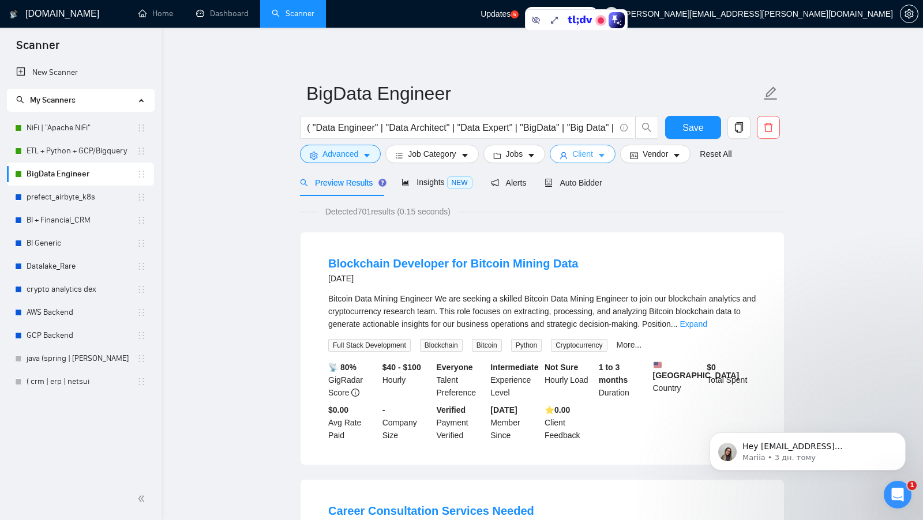
click at [597, 159] on button "Client" at bounding box center [583, 154] width 66 height 18
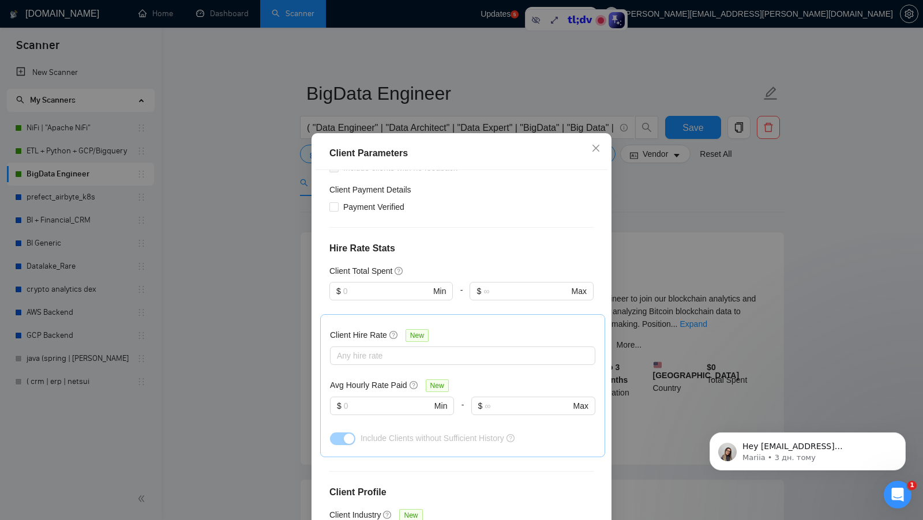
scroll to position [267, 0]
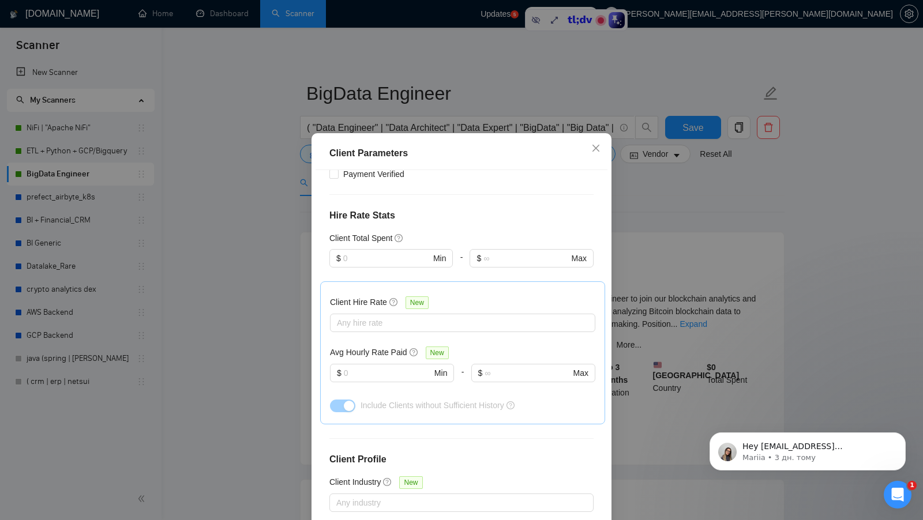
click at [432, 316] on div "Client Hire Rate New Any hire rate Avg Hourly Rate Paid New $ Min - $ Max Inclu…" at bounding box center [462, 352] width 265 height 123
click at [429, 314] on div "Any hire rate" at bounding box center [462, 323] width 265 height 18
click at [415, 316] on div at bounding box center [457, 323] width 248 height 14
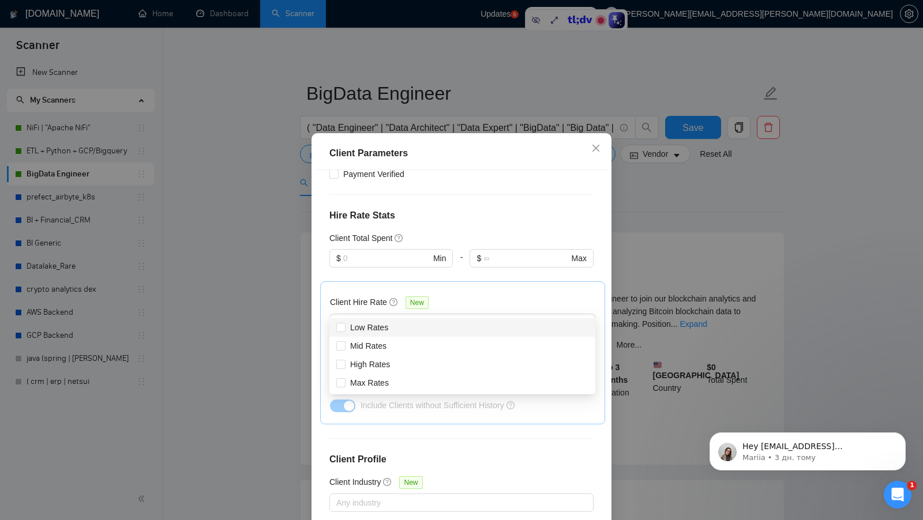
click at [531, 291] on div "Client Hire Rate New Any hire rate Avg Hourly Rate Paid New $ Min - $ Max Inclu…" at bounding box center [462, 352] width 265 height 123
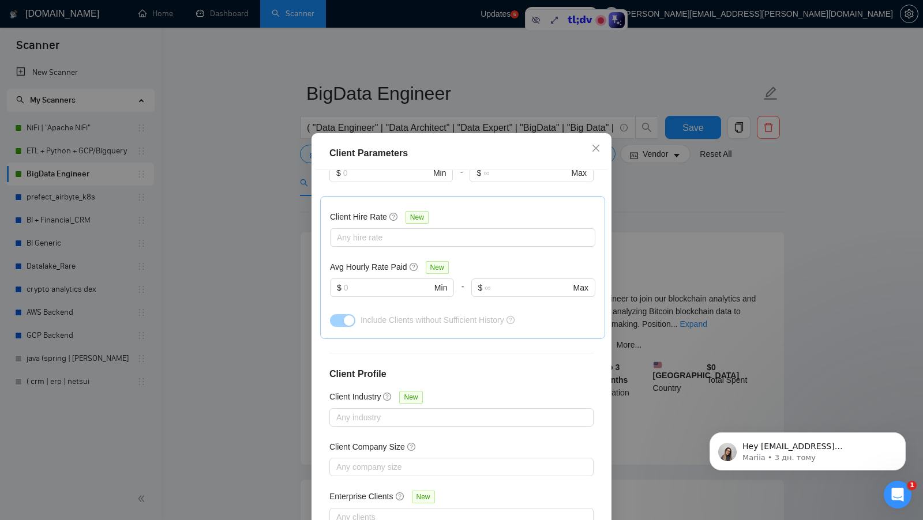
scroll to position [64, 0]
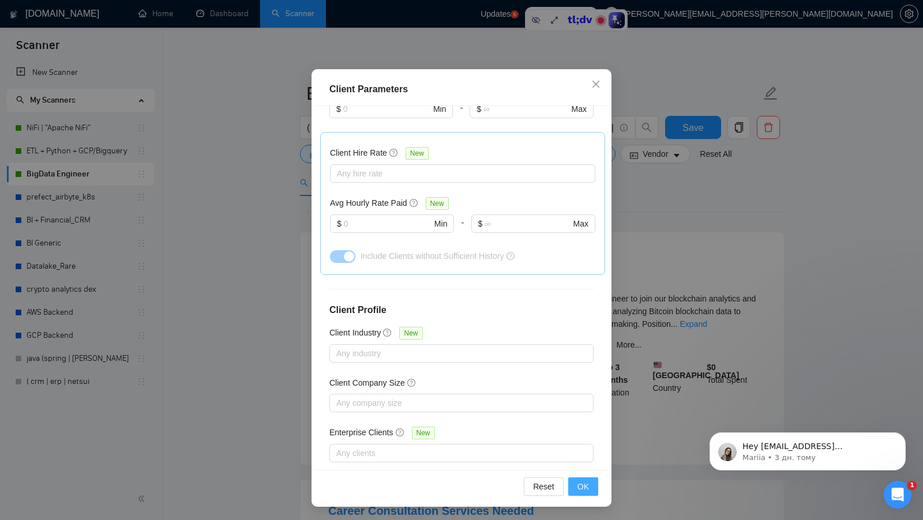
click at [576, 490] on button "OK" at bounding box center [583, 487] width 30 height 18
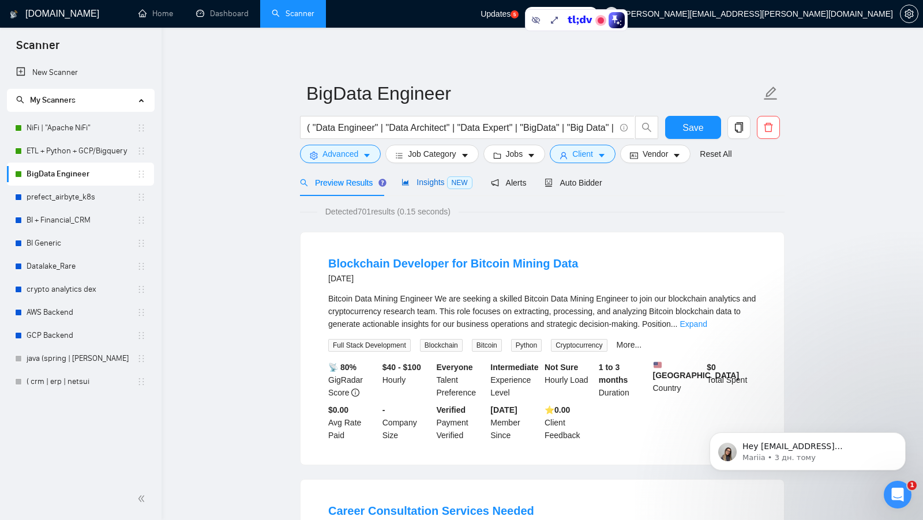
click at [426, 183] on span "Insights NEW" at bounding box center [437, 182] width 70 height 9
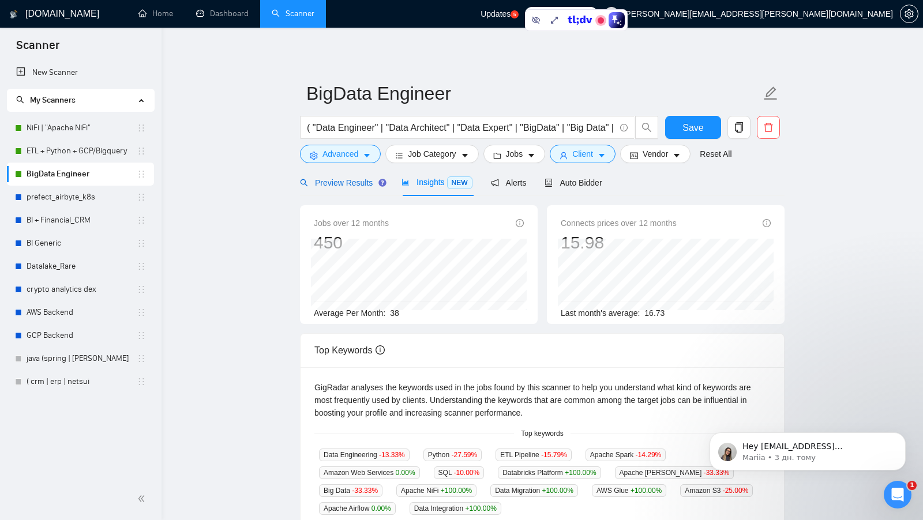
click at [351, 186] on span "Preview Results" at bounding box center [341, 182] width 83 height 9
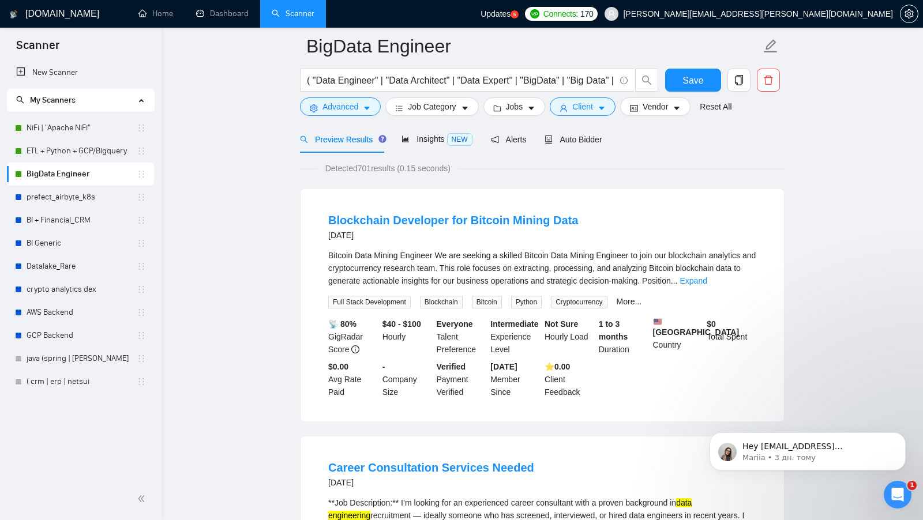
scroll to position [50, 0]
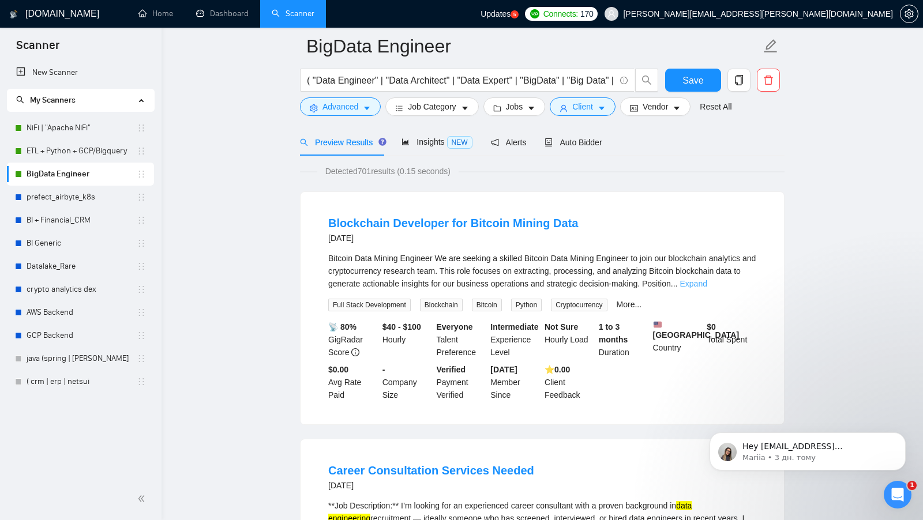
click at [707, 286] on link "Expand" at bounding box center [693, 283] width 27 height 9
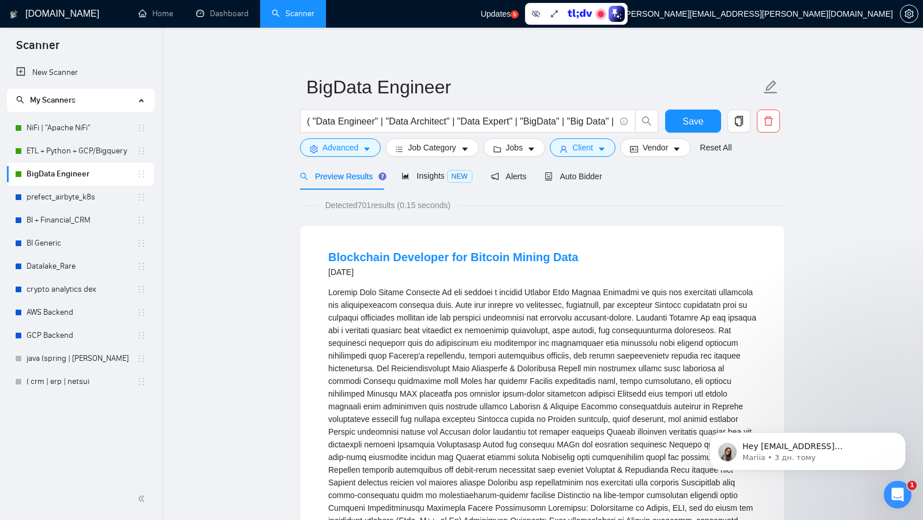
scroll to position [0, 0]
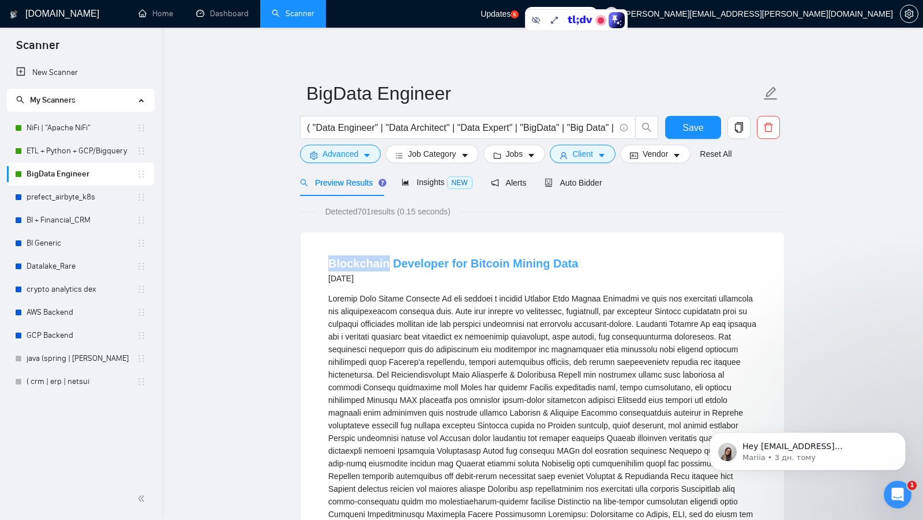
drag, startPoint x: 314, startPoint y: 260, endPoint x: 387, endPoint y: 261, distance: 72.7
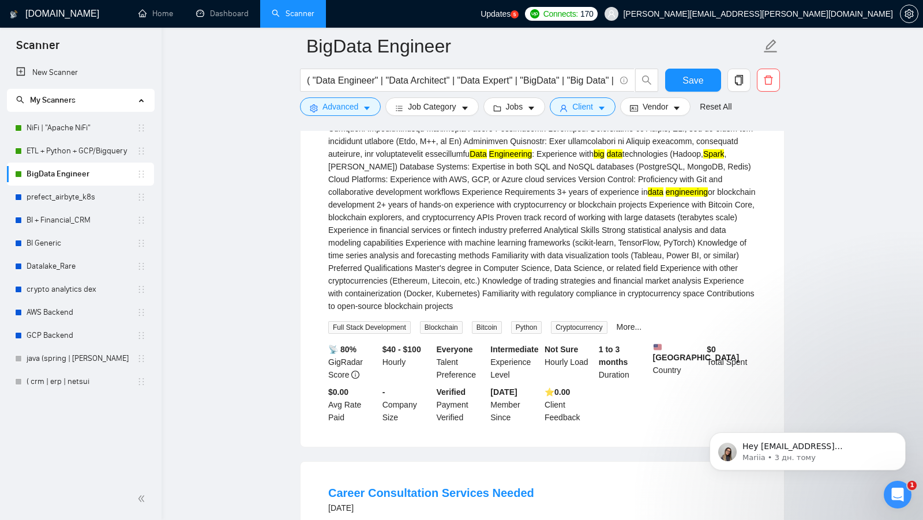
scroll to position [348, 0]
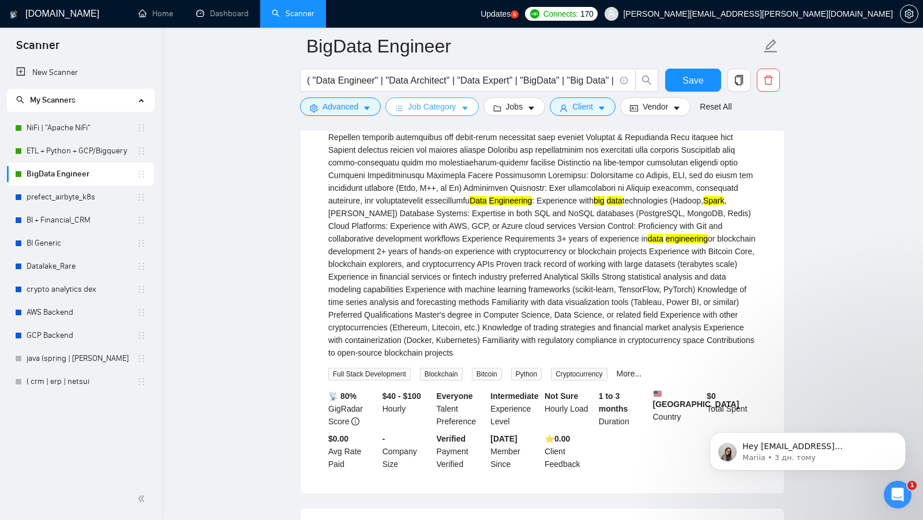
click at [443, 99] on button "Job Category" at bounding box center [431, 106] width 93 height 18
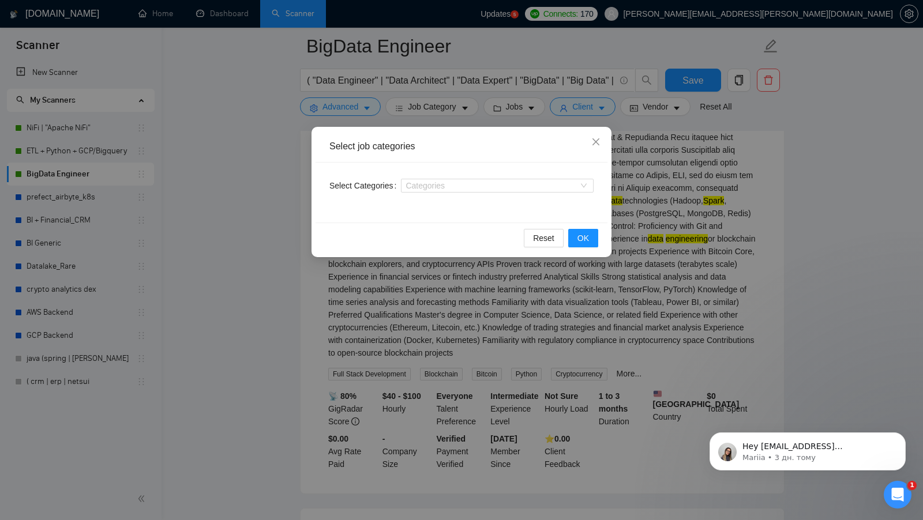
click at [620, 184] on div "Select job categories Select Categories Categories Reset OK" at bounding box center [461, 260] width 923 height 520
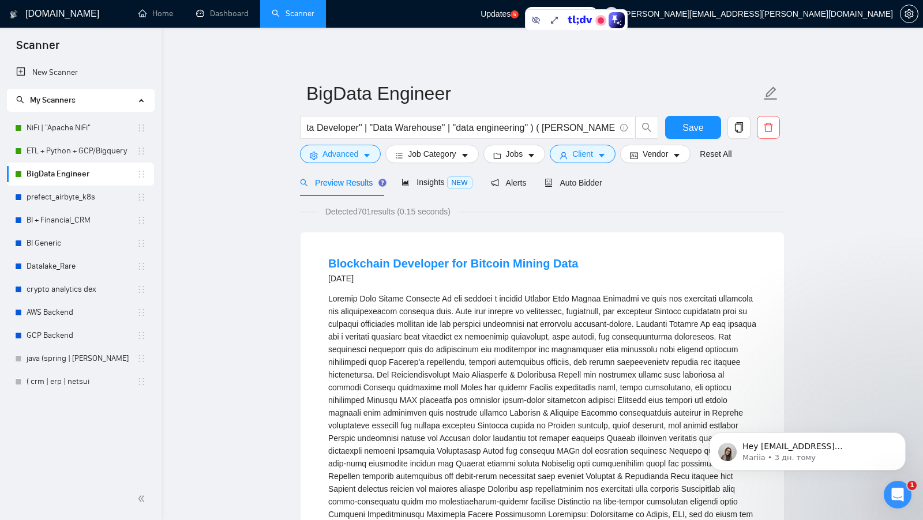
scroll to position [0, 366]
click at [608, 126] on input "( "Data Engineer" | "Data Architect" | "Data Expert" | "BigData" | "Big Data" |…" at bounding box center [461, 128] width 308 height 14
click at [579, 125] on input "( "Data Engineer" | "Data Architect" | "Data Expert" | "BigData" | "Big Data" |…" at bounding box center [461, 128] width 308 height 14
click at [549, 127] on input "( "Data Engineer" | "Data Architect" | "Data Expert" | "BigData" | "Big Data" |…" at bounding box center [461, 128] width 308 height 14
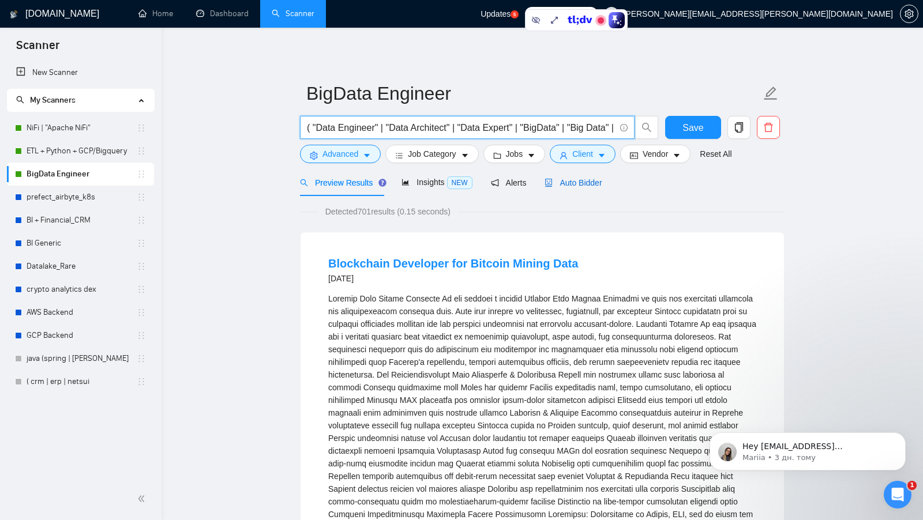
click at [586, 187] on span "Auto Bidder" at bounding box center [573, 182] width 57 height 9
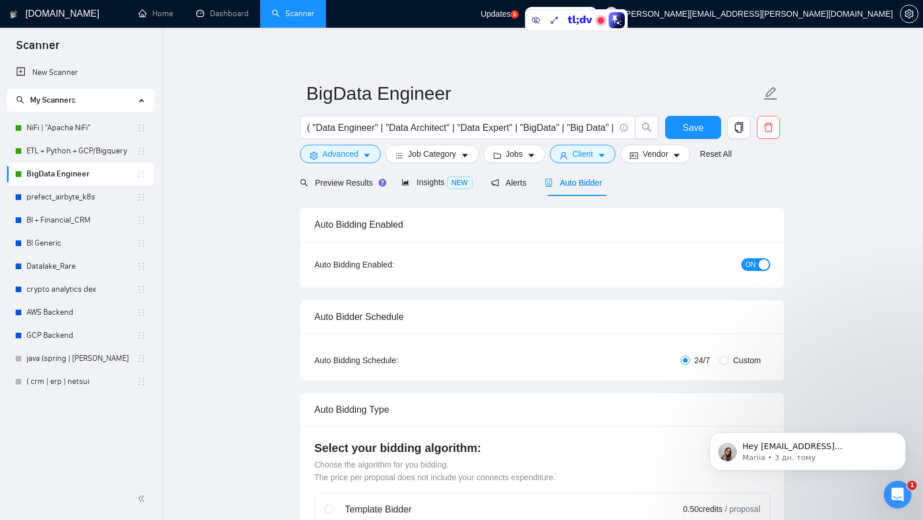
checkbox input "true"
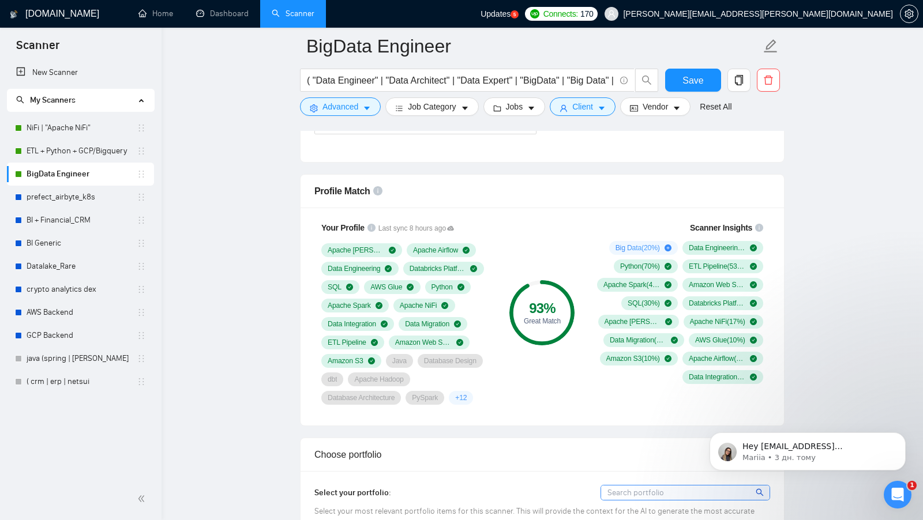
scroll to position [710, 0]
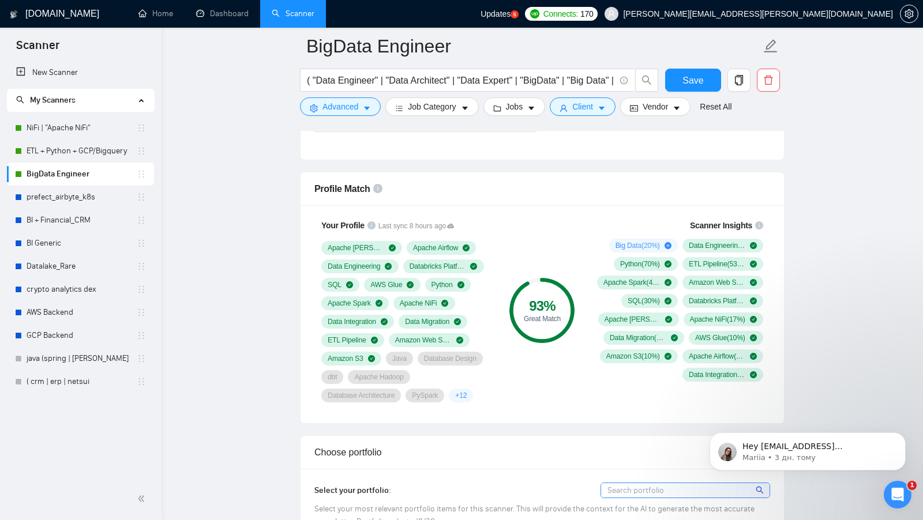
click at [536, 299] on div "93 %" at bounding box center [541, 306] width 65 height 14
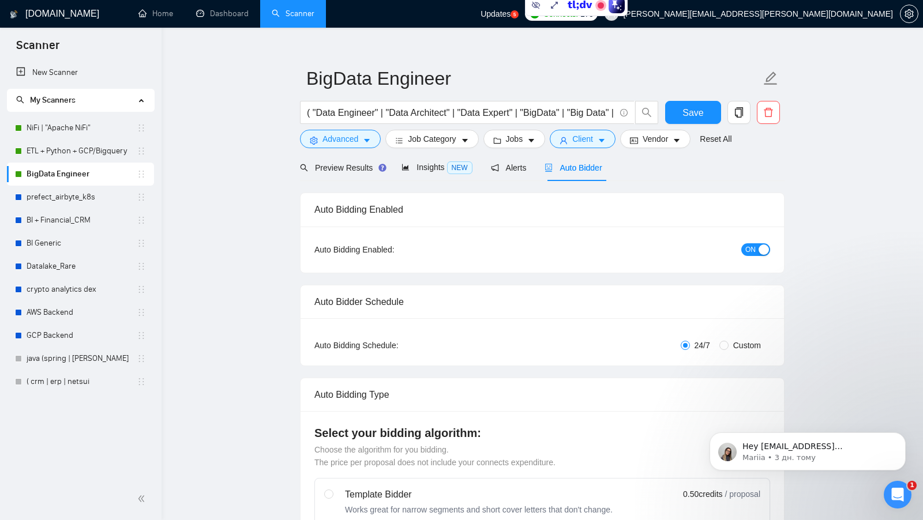
scroll to position [0, 0]
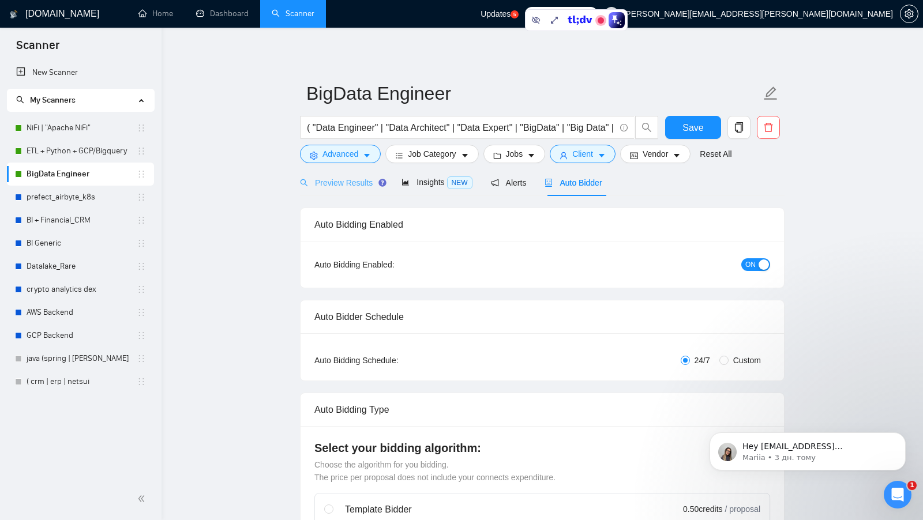
click at [343, 190] on div "Preview Results" at bounding box center [341, 182] width 83 height 27
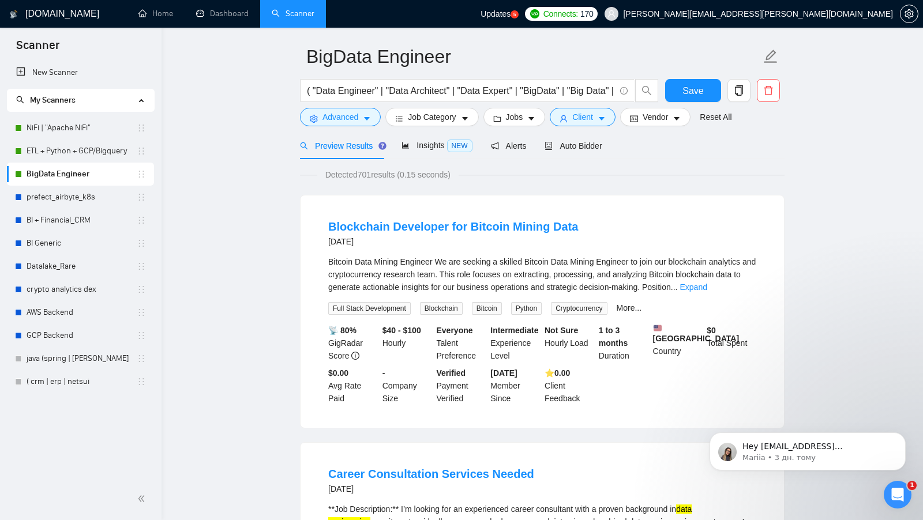
scroll to position [38, 0]
click at [642, 303] on link "More..." at bounding box center [629, 306] width 25 height 9
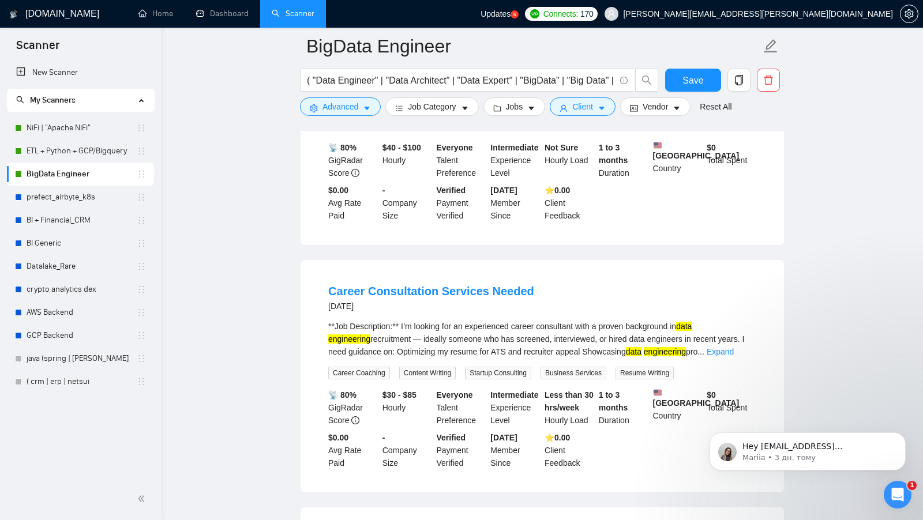
scroll to position [362, 0]
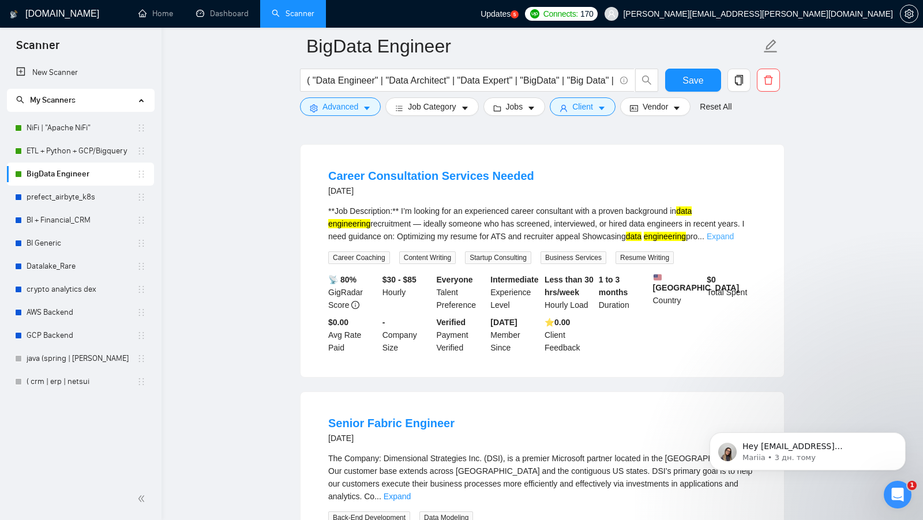
click at [734, 241] on link "Expand" at bounding box center [720, 236] width 27 height 9
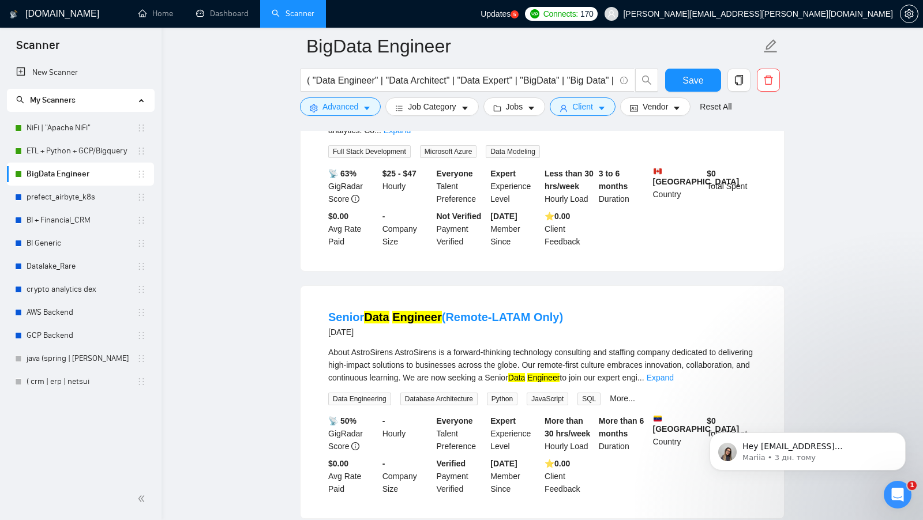
scroll to position [1314, 0]
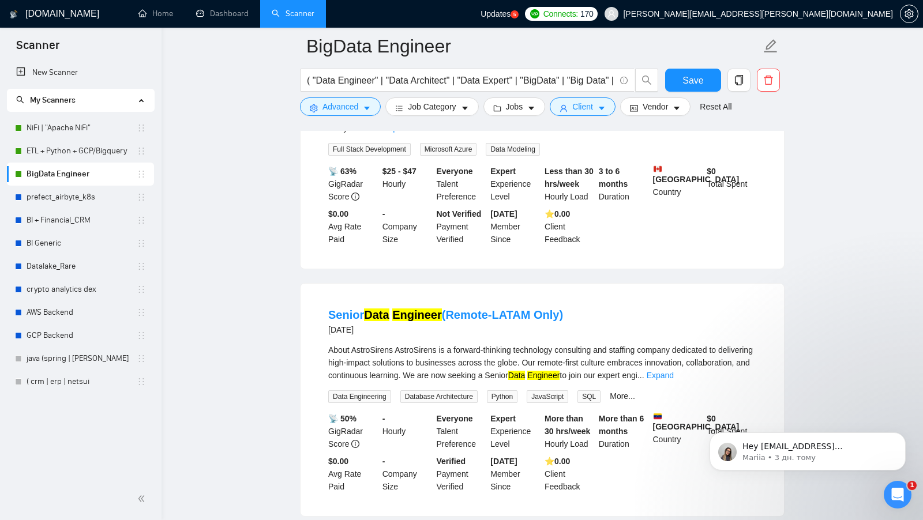
click at [674, 371] on link "Expand" at bounding box center [660, 375] width 27 height 9
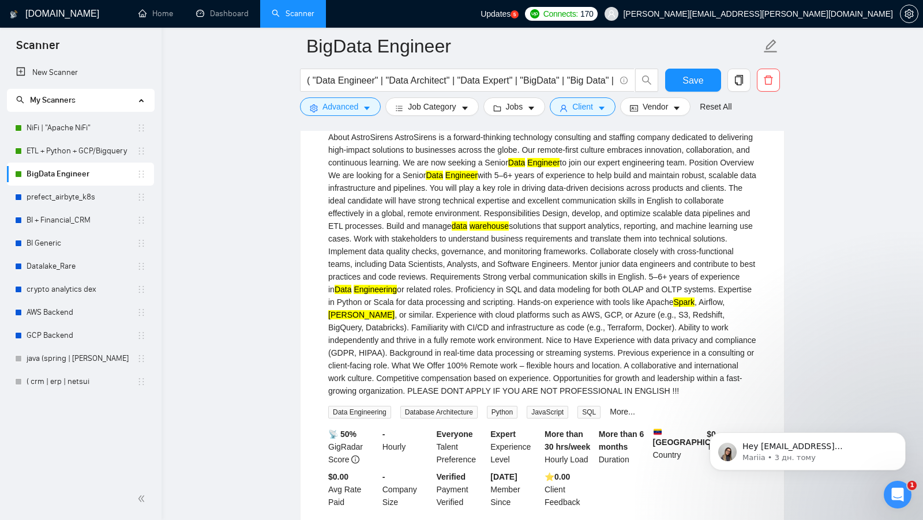
scroll to position [1528, 0]
click at [622, 407] on link "More..." at bounding box center [622, 411] width 25 height 9
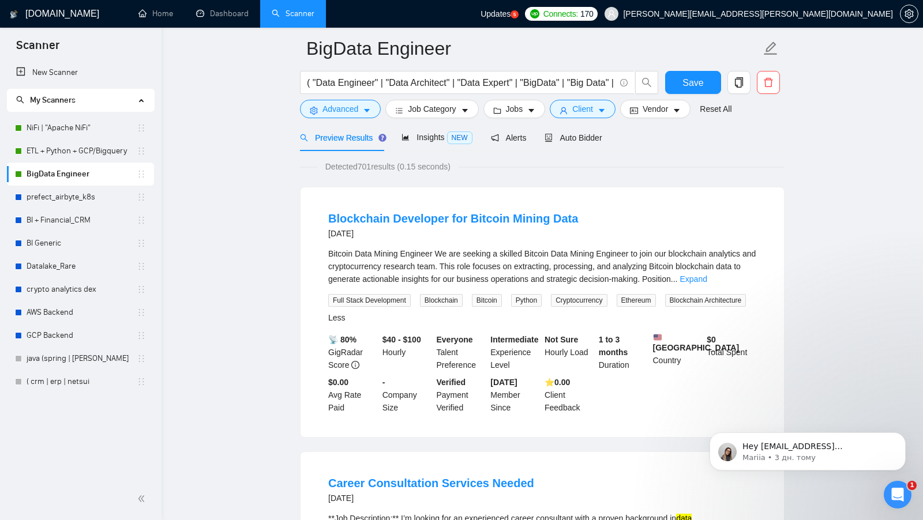
scroll to position [0, 0]
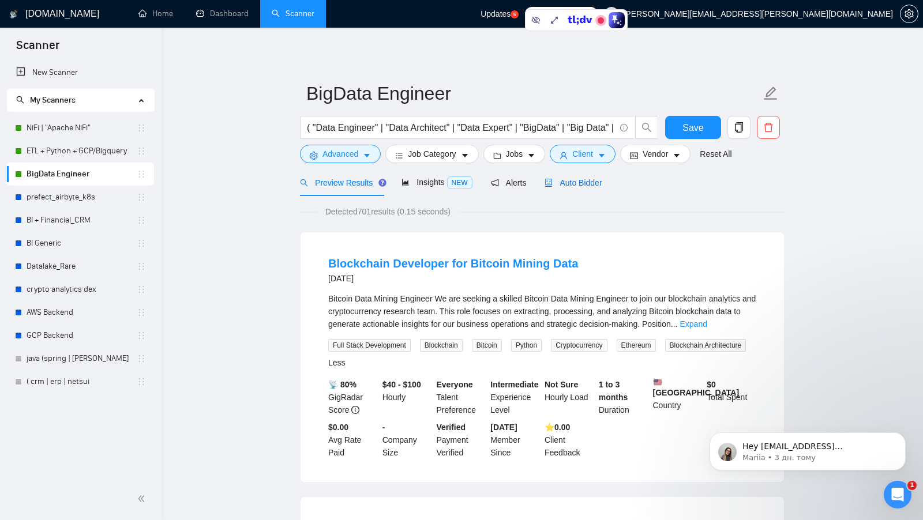
click at [574, 182] on span "Auto Bidder" at bounding box center [573, 182] width 57 height 9
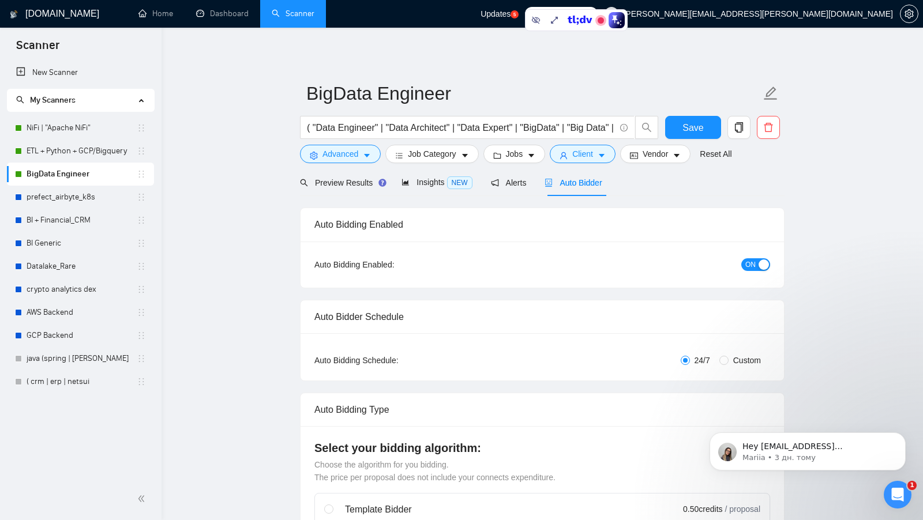
checkbox input "true"
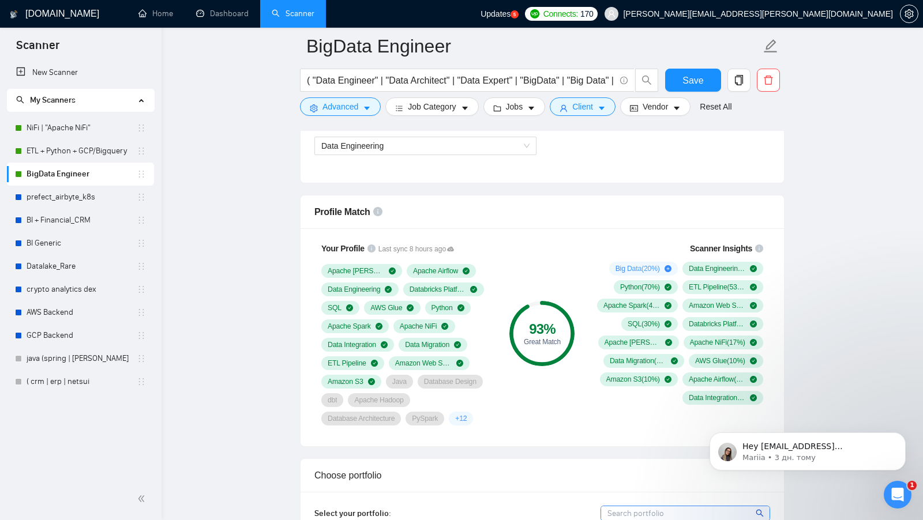
scroll to position [702, 0]
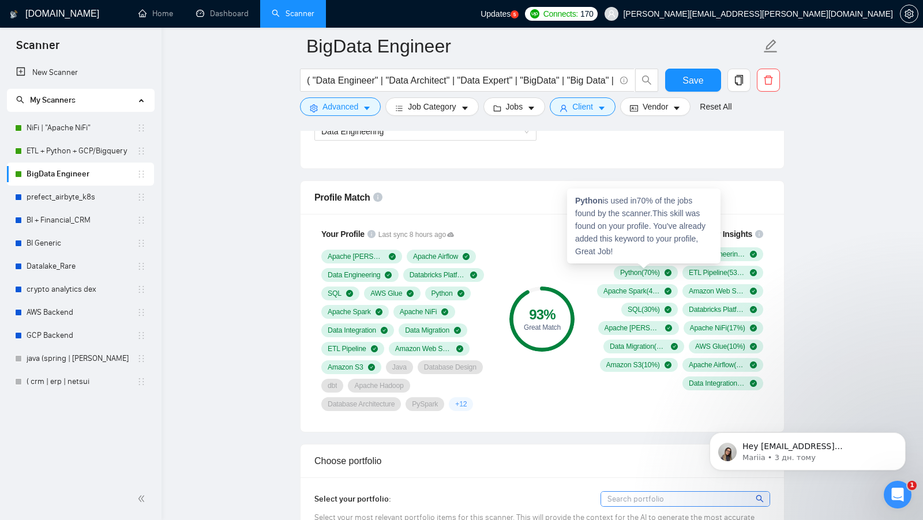
click at [541, 222] on div "93 % Great Match" at bounding box center [542, 319] width 77 height 197
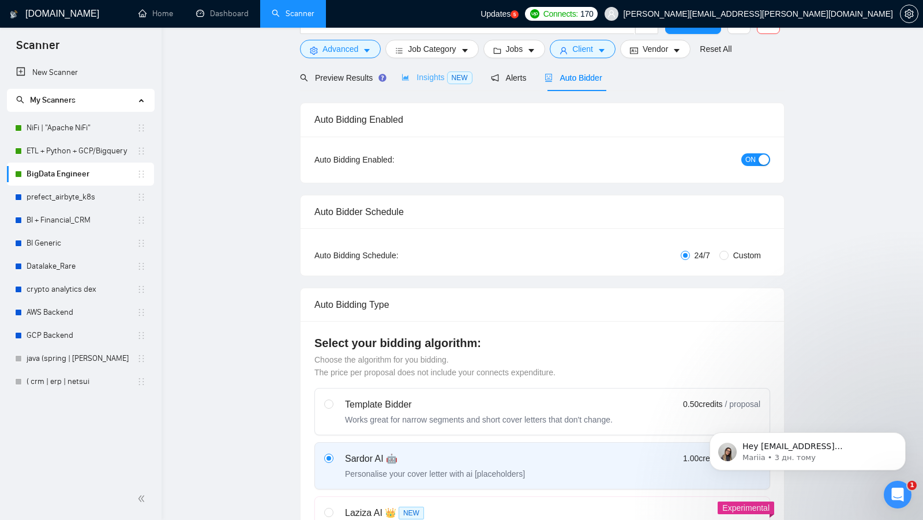
scroll to position [0, 0]
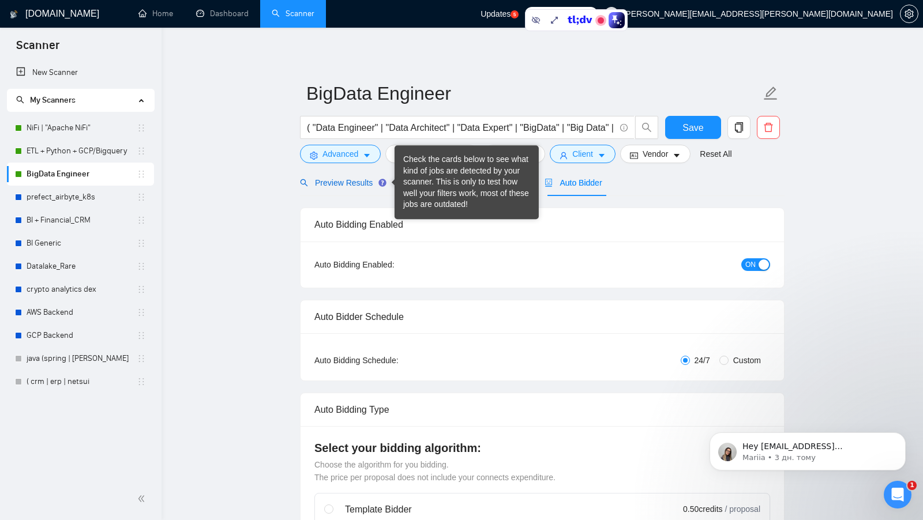
click at [356, 180] on span "Preview Results" at bounding box center [341, 182] width 83 height 9
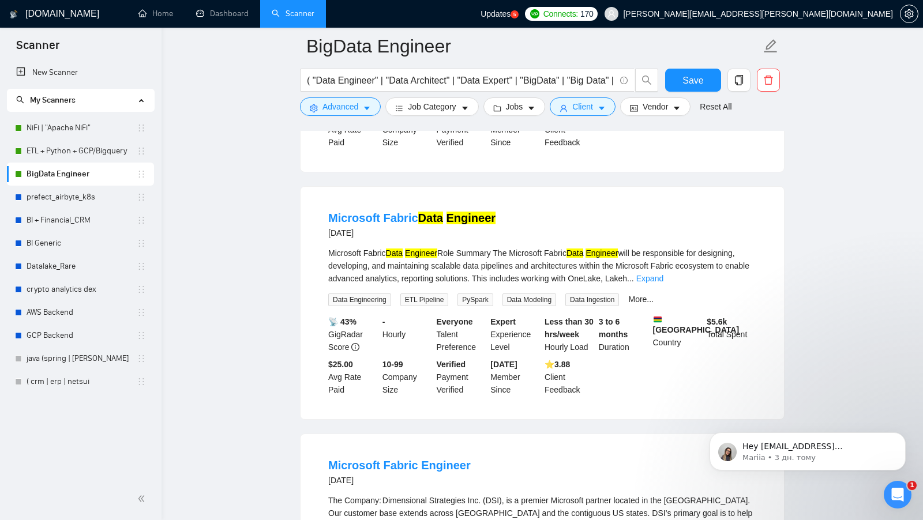
scroll to position [910, 0]
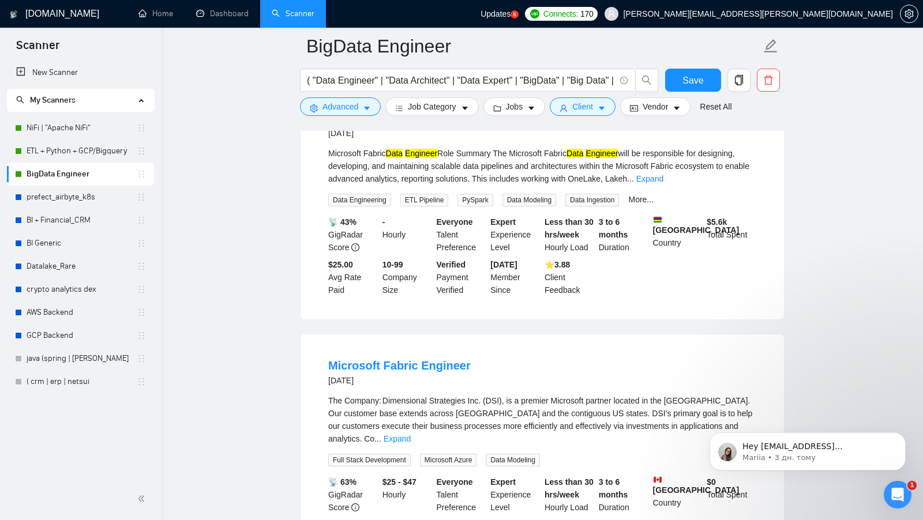
click at [652, 204] on div "More..." at bounding box center [641, 199] width 30 height 13
click at [650, 202] on link "More..." at bounding box center [640, 199] width 25 height 9
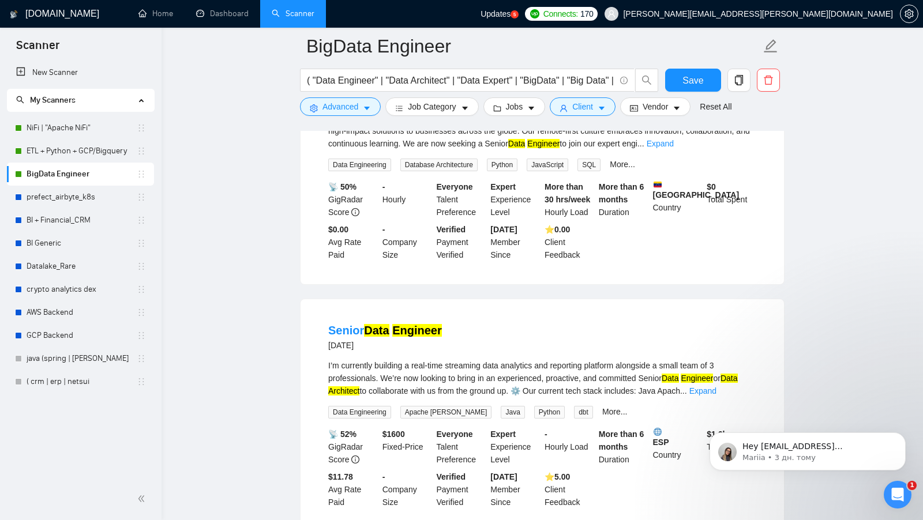
scroll to position [1552, 0]
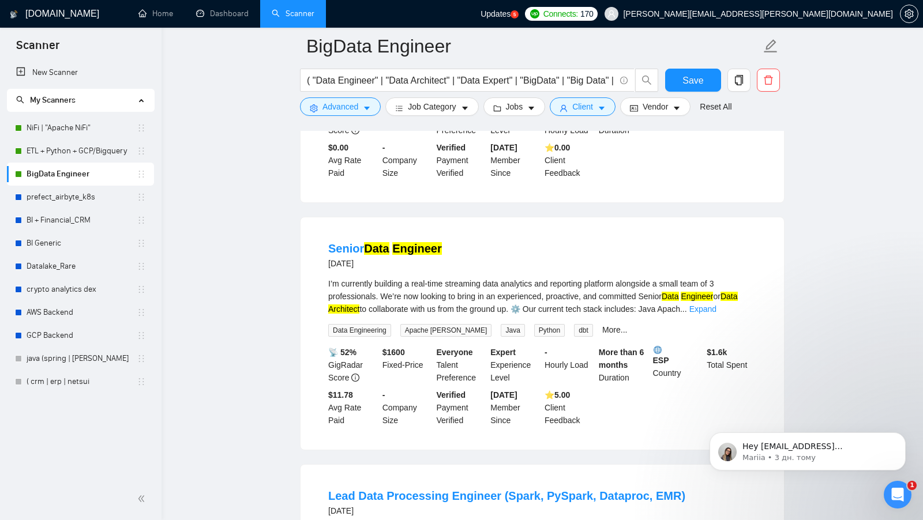
click at [601, 315] on div "I’m currently building a real-time streaming data analytics and reporting platf…" at bounding box center [542, 306] width 428 height 59
click at [602, 325] on link "More..." at bounding box center [614, 329] width 25 height 9
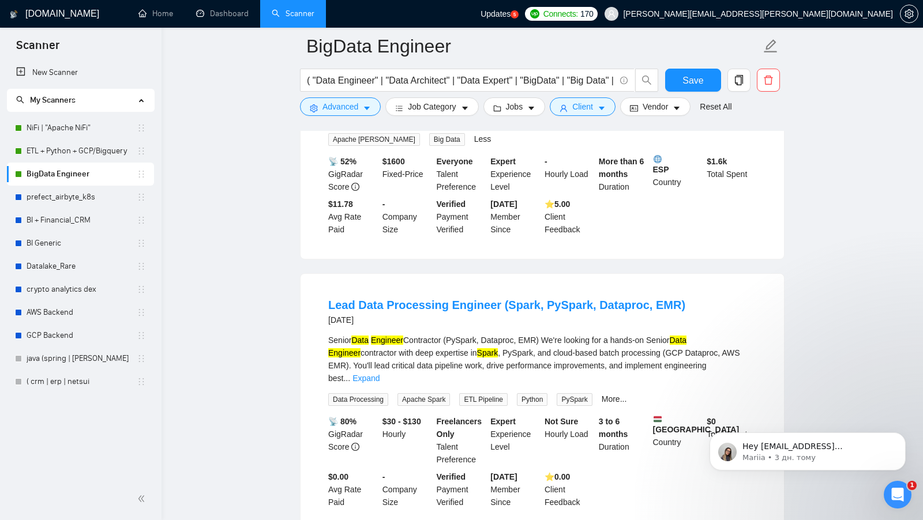
scroll to position [1758, 0]
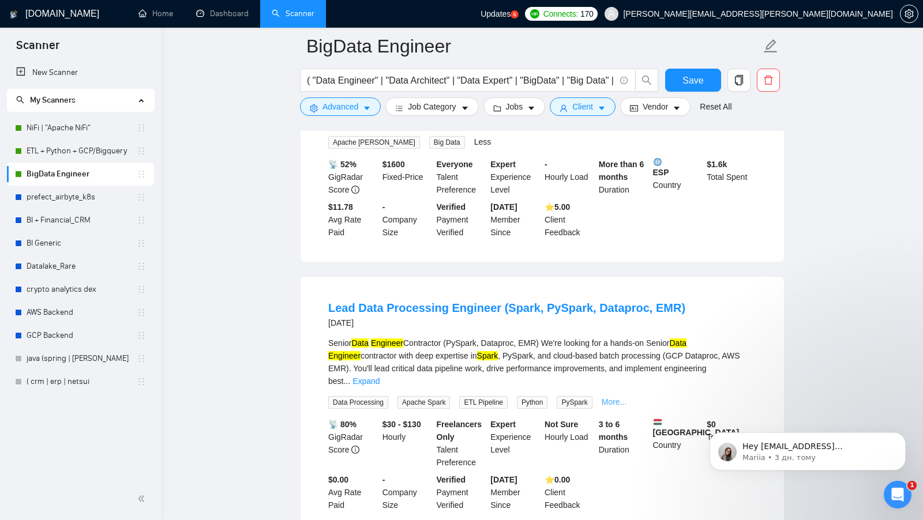
click at [618, 397] on link "More..." at bounding box center [614, 401] width 25 height 9
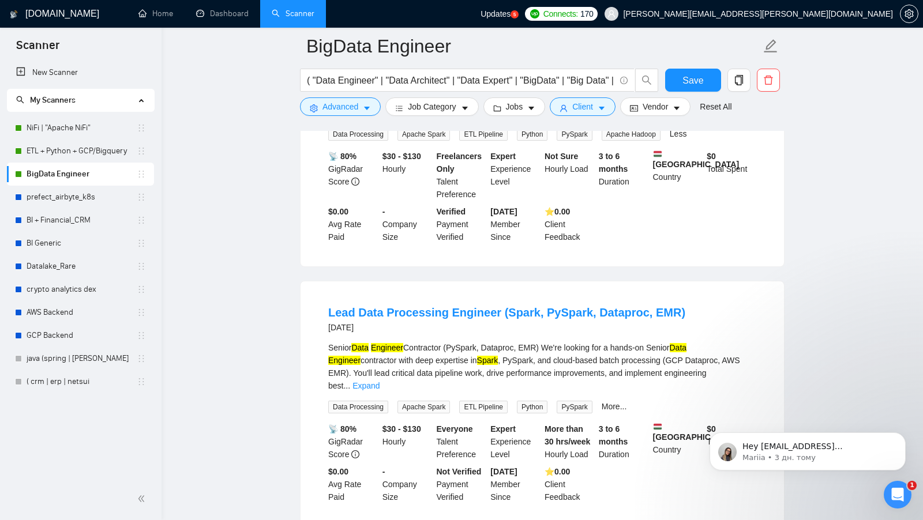
scroll to position [2027, 0]
click at [612, 402] on link "More..." at bounding box center [614, 406] width 25 height 9
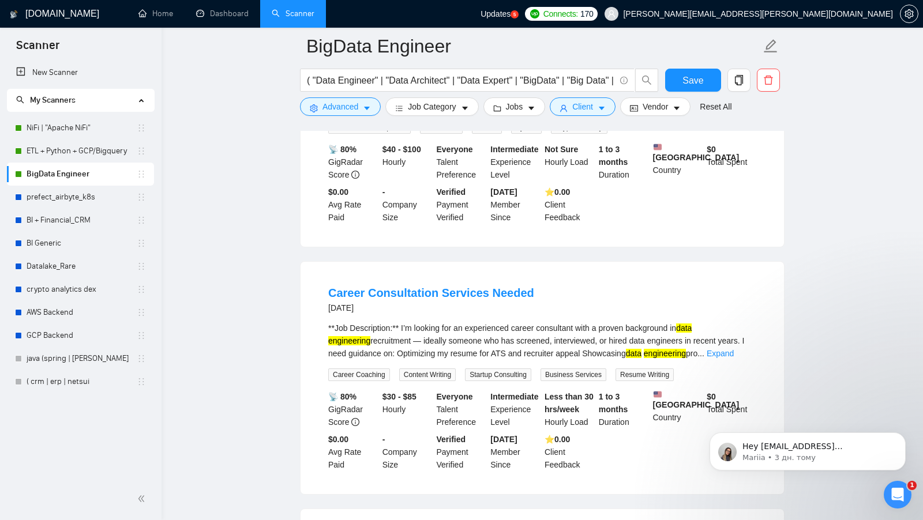
scroll to position [0, 0]
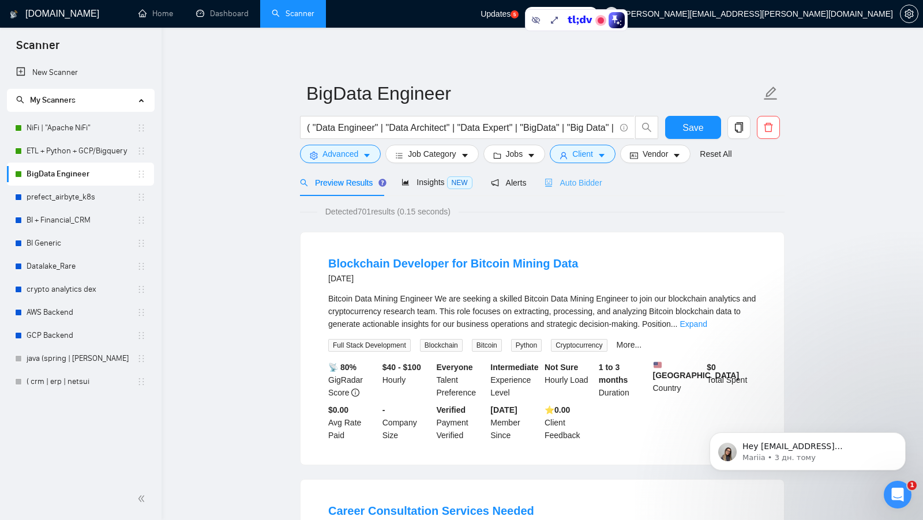
click at [590, 192] on div "Auto Bidder" at bounding box center [573, 182] width 57 height 27
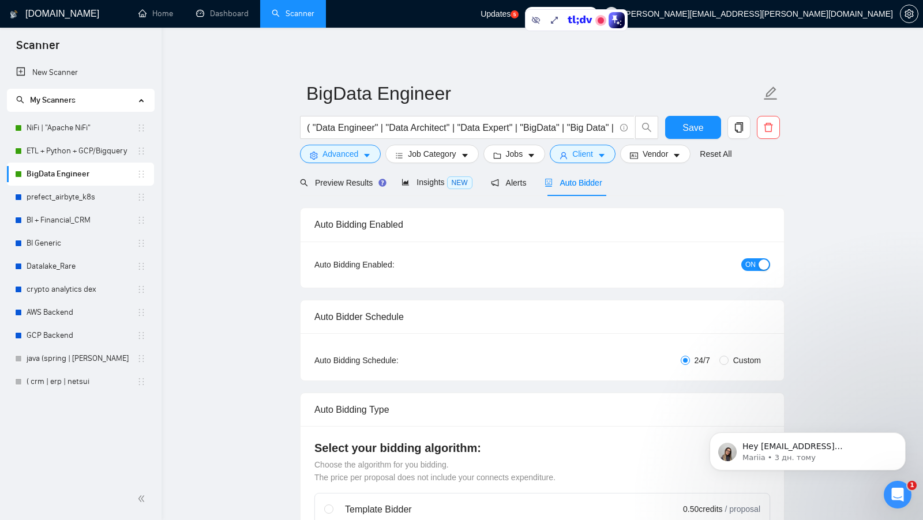
checkbox input "true"
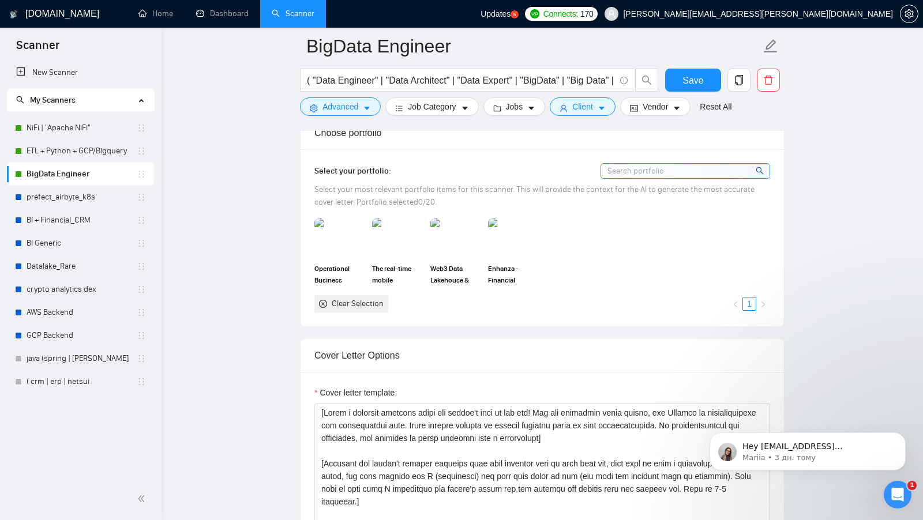
scroll to position [1041, 0]
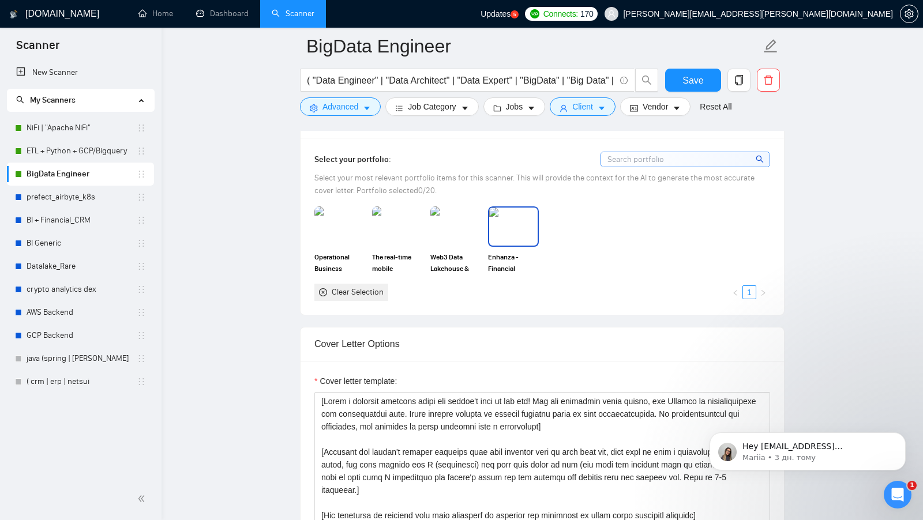
click at [509, 219] on img at bounding box center [513, 227] width 48 height 38
click at [465, 219] on img at bounding box center [456, 227] width 48 height 38
click at [395, 219] on img at bounding box center [397, 227] width 51 height 40
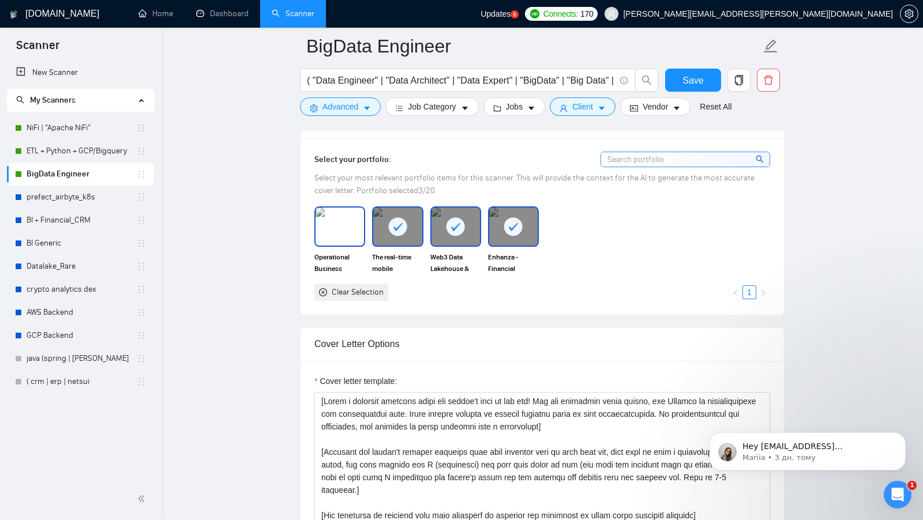
click at [347, 220] on img at bounding box center [340, 227] width 48 height 38
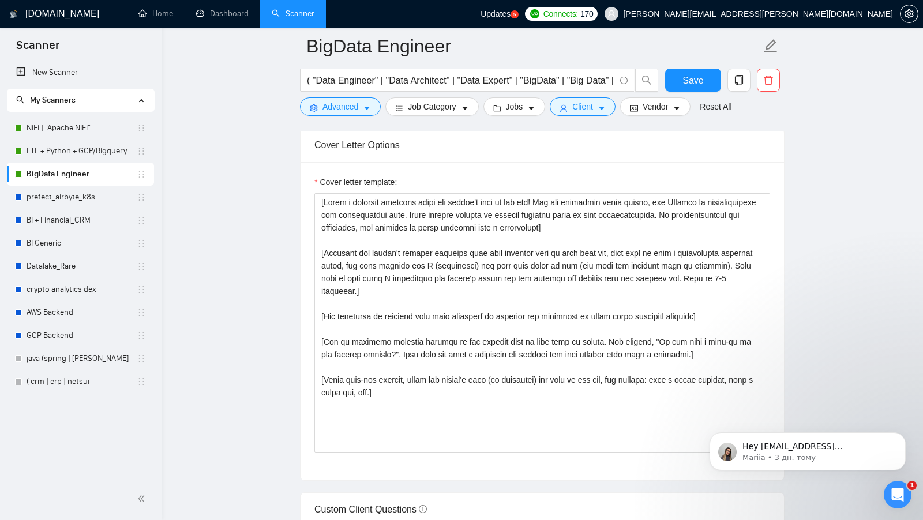
scroll to position [1239, 0]
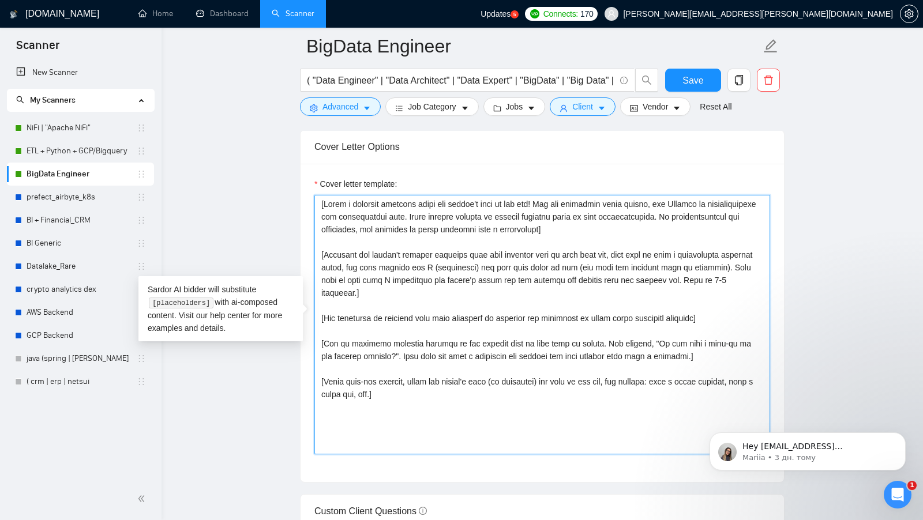
drag, startPoint x: 657, startPoint y: 227, endPoint x: 294, endPoint y: 195, distance: 363.7
click at [294, 194] on main "BigData Engineer ( "Data Engineer" | "Data Architect" | "Data Expert" | "BigDat…" at bounding box center [542, 511] width 725 height 3407
click at [639, 227] on textarea "Cover letter template:" at bounding box center [542, 325] width 456 height 260
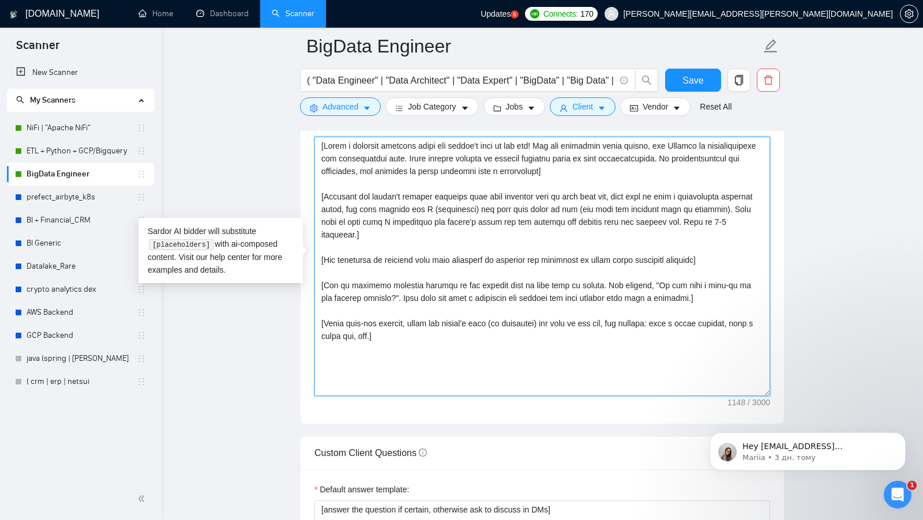
scroll to position [1299, 0]
drag, startPoint x: 751, startPoint y: 216, endPoint x: 316, endPoint y: 187, distance: 436.0
click at [316, 186] on textarea "Cover letter template:" at bounding box center [542, 265] width 456 height 260
click at [741, 212] on textarea "Cover letter template:" at bounding box center [542, 265] width 456 height 260
click at [746, 212] on textarea "Cover letter template:" at bounding box center [542, 265] width 456 height 260
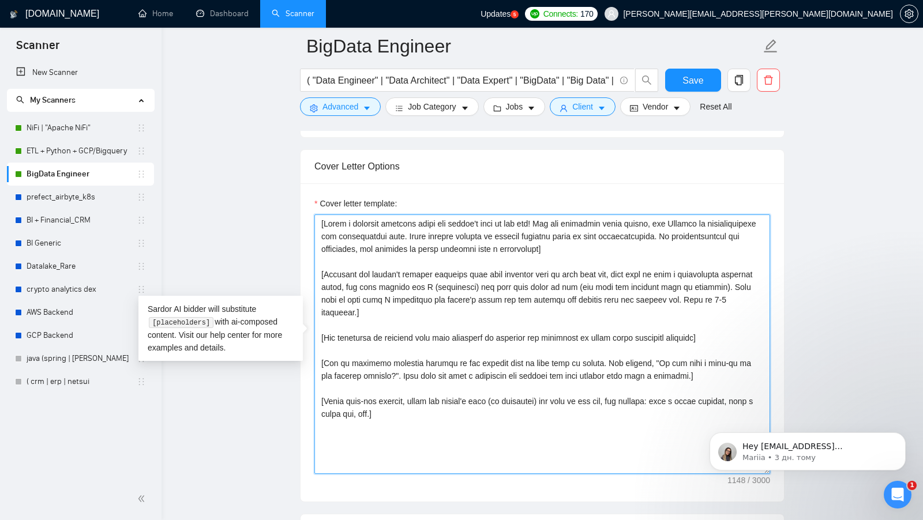
scroll to position [1218, 0]
drag, startPoint x: 633, startPoint y: 216, endPoint x: 666, endPoint y: 222, distance: 33.4
click at [666, 222] on textarea "Cover letter template:" at bounding box center [542, 346] width 456 height 260
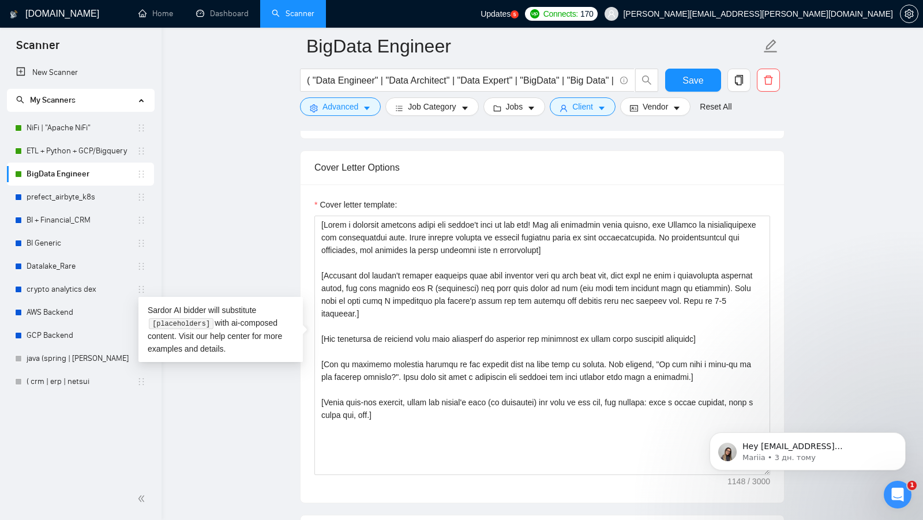
click at [310, 192] on div "Cover letter template:" at bounding box center [542, 344] width 483 height 318
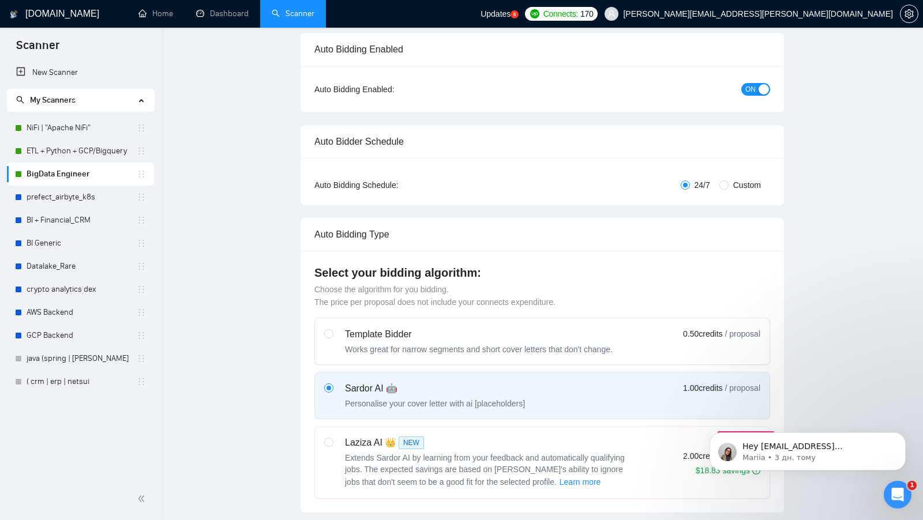
scroll to position [0, 0]
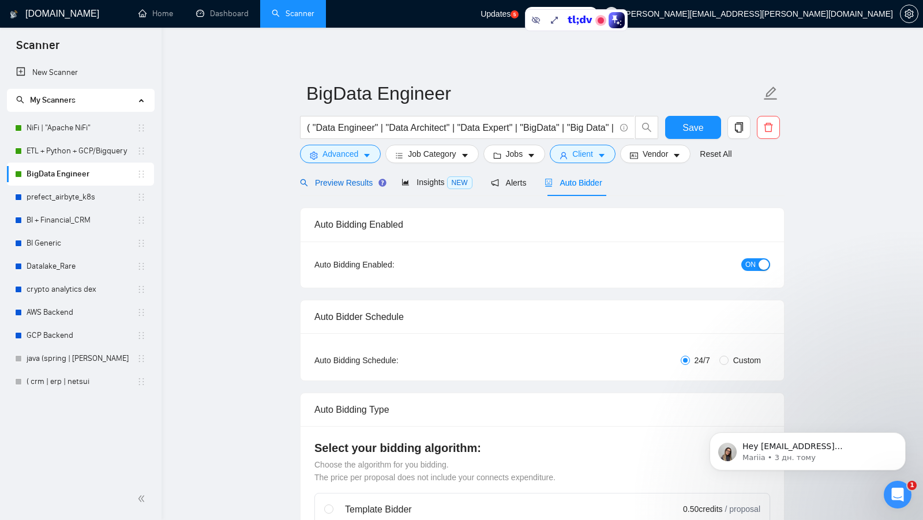
click at [357, 184] on span "Preview Results" at bounding box center [341, 182] width 83 height 9
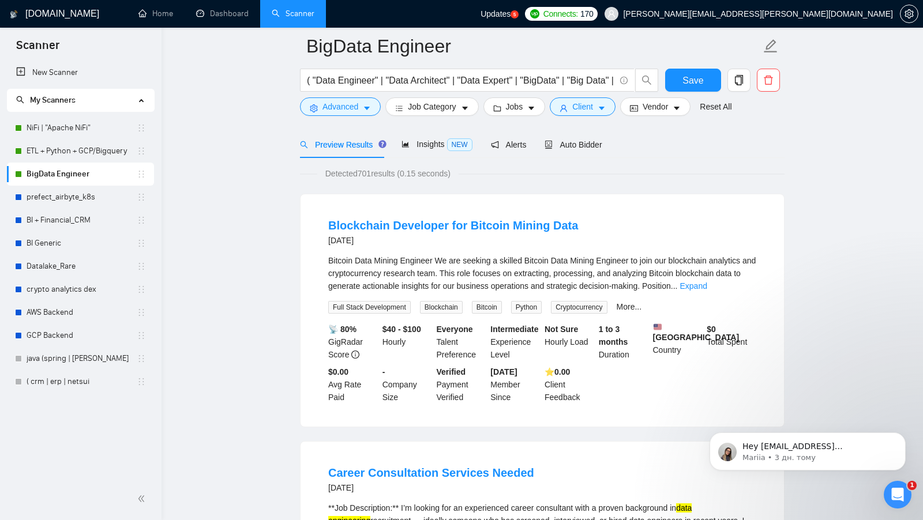
scroll to position [52, 0]
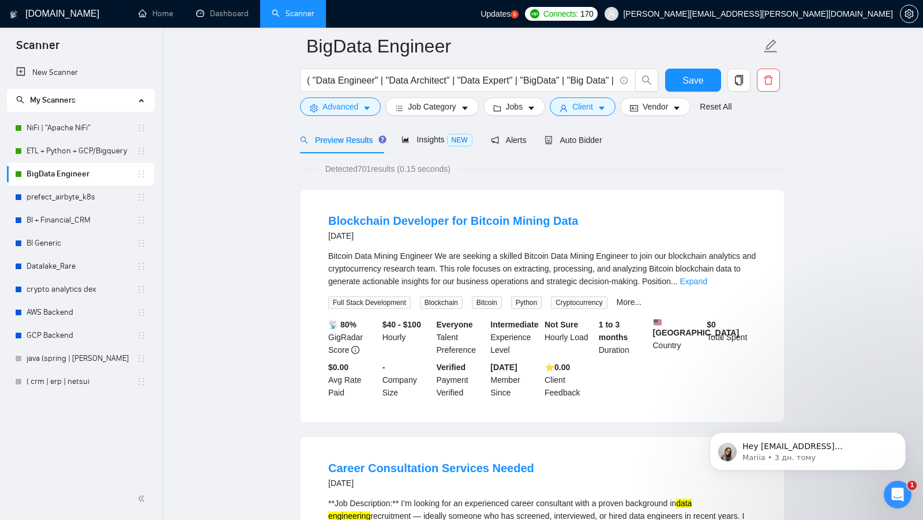
drag, startPoint x: 569, startPoint y: 146, endPoint x: 570, endPoint y: 162, distance: 16.2
click at [570, 146] on div "Auto Bidder" at bounding box center [573, 139] width 57 height 27
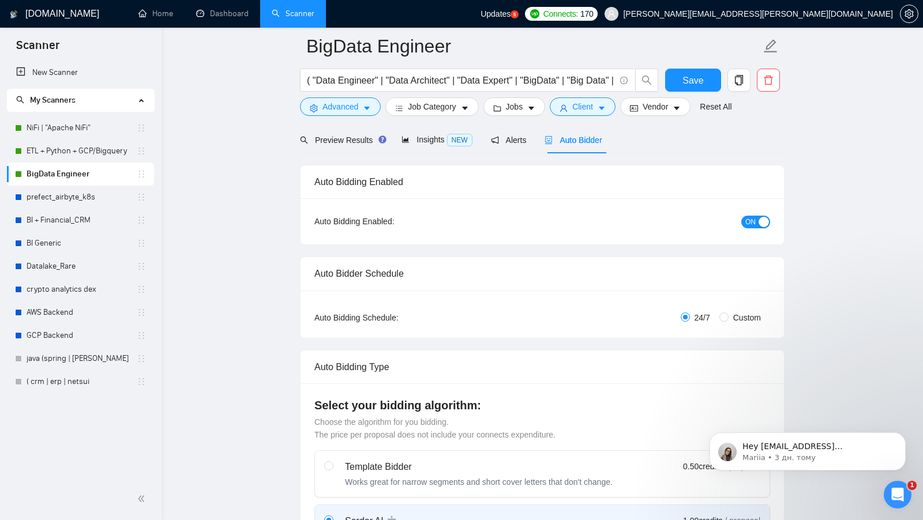
checkbox input "true"
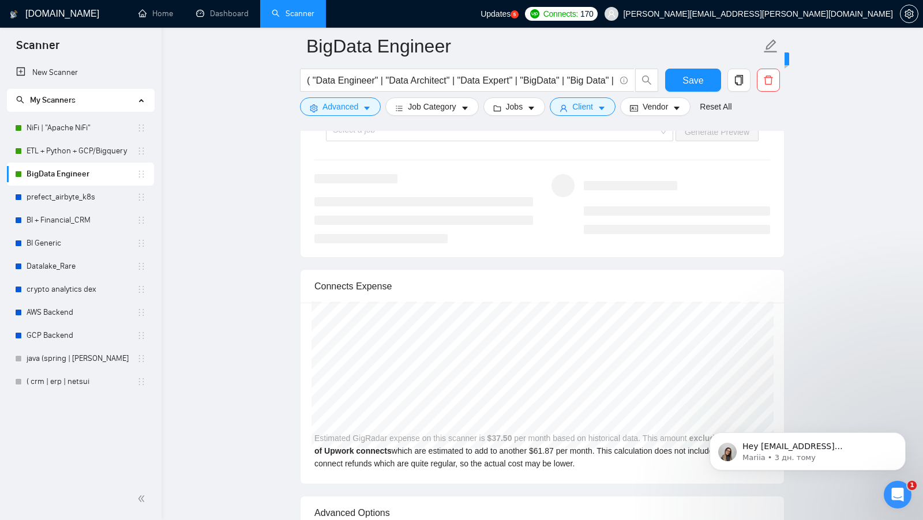
scroll to position [2074, 0]
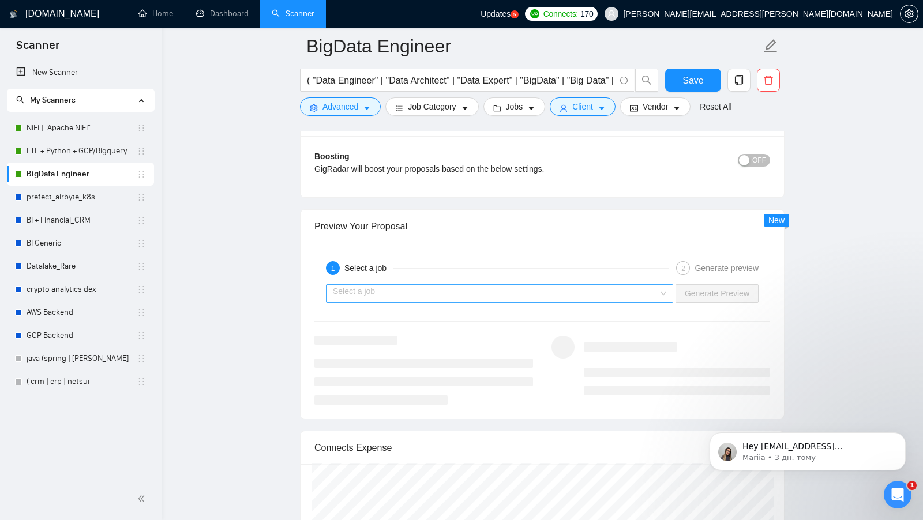
click at [656, 286] on input "search" at bounding box center [495, 293] width 325 height 17
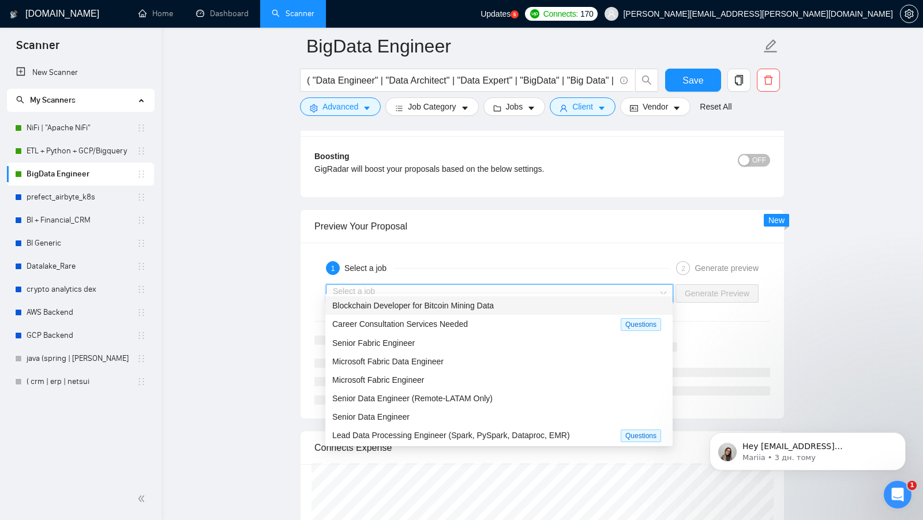
click at [503, 308] on div "Blockchain Developer for Bitcoin Mining Data" at bounding box center [498, 305] width 333 height 13
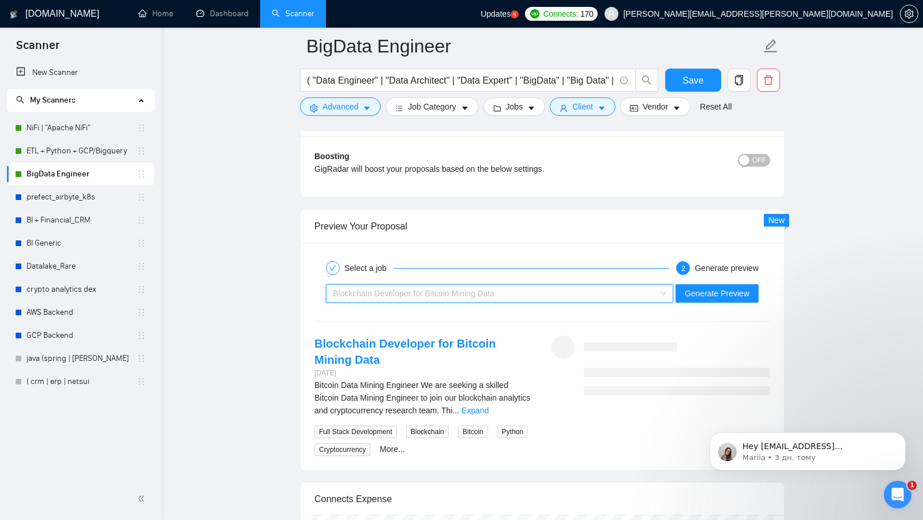
click at [670, 284] on div "Blockchain Developer for Bitcoin Mining Data" at bounding box center [499, 293] width 347 height 18
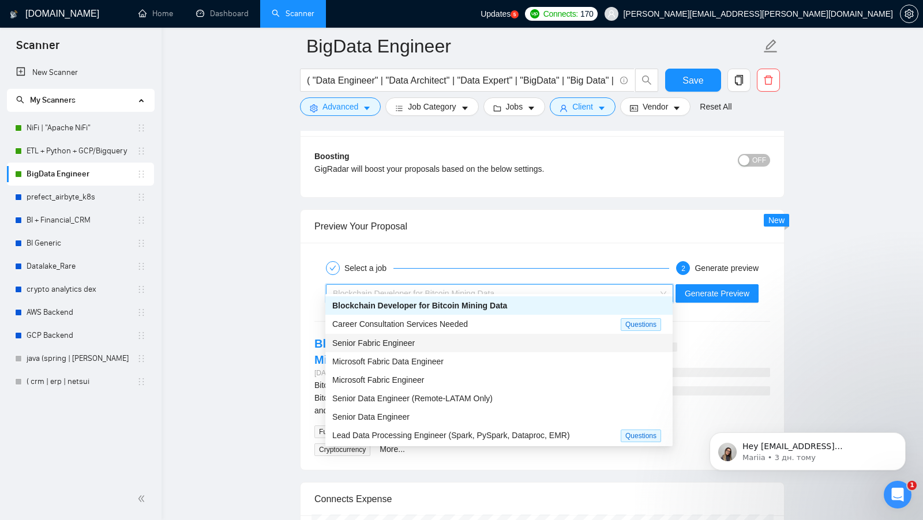
scroll to position [5, 0]
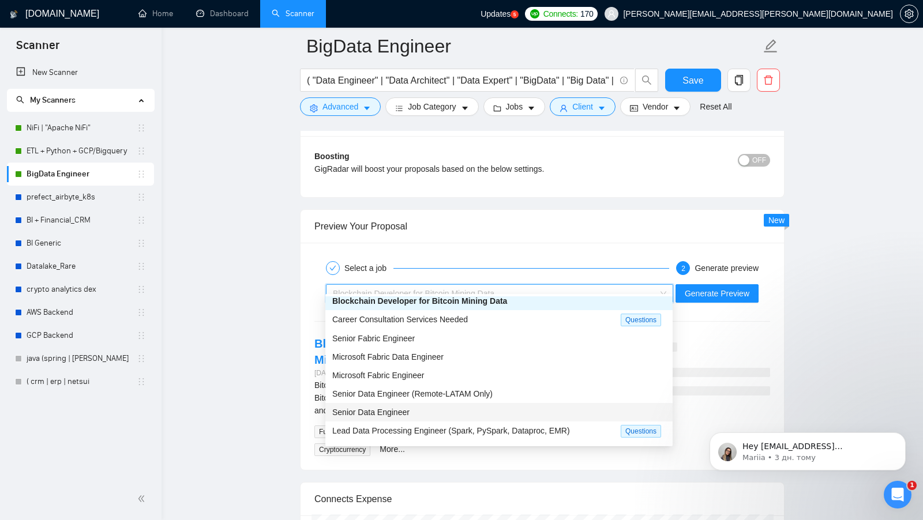
click at [468, 412] on div "Senior Data Engineer" at bounding box center [498, 412] width 333 height 13
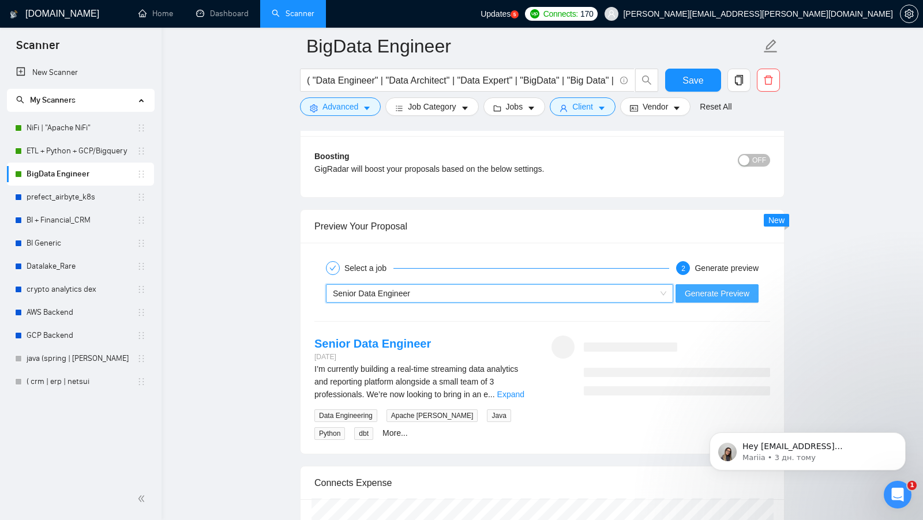
click at [741, 287] on span "Generate Preview" at bounding box center [717, 293] width 65 height 13
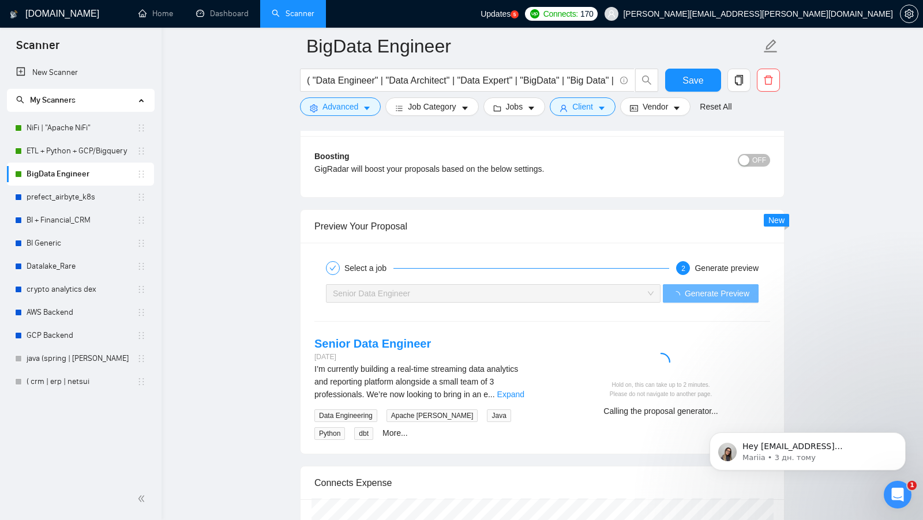
click at [509, 390] on link "Expand" at bounding box center [510, 394] width 27 height 9
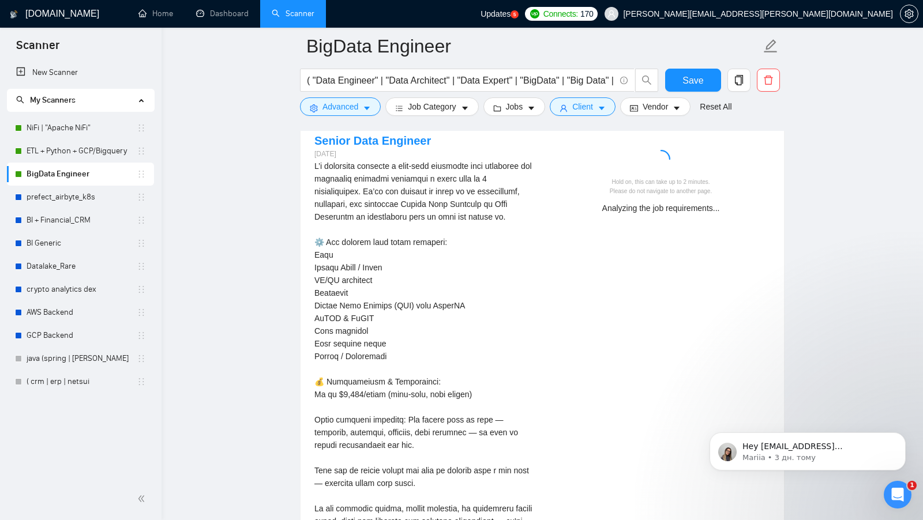
scroll to position [2282, 0]
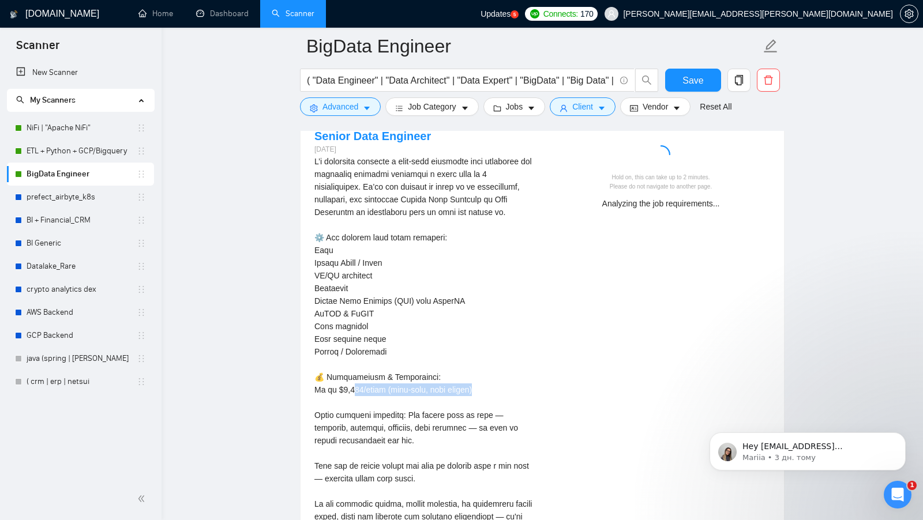
drag, startPoint x: 501, startPoint y: 391, endPoint x: 348, endPoint y: 389, distance: 152.9
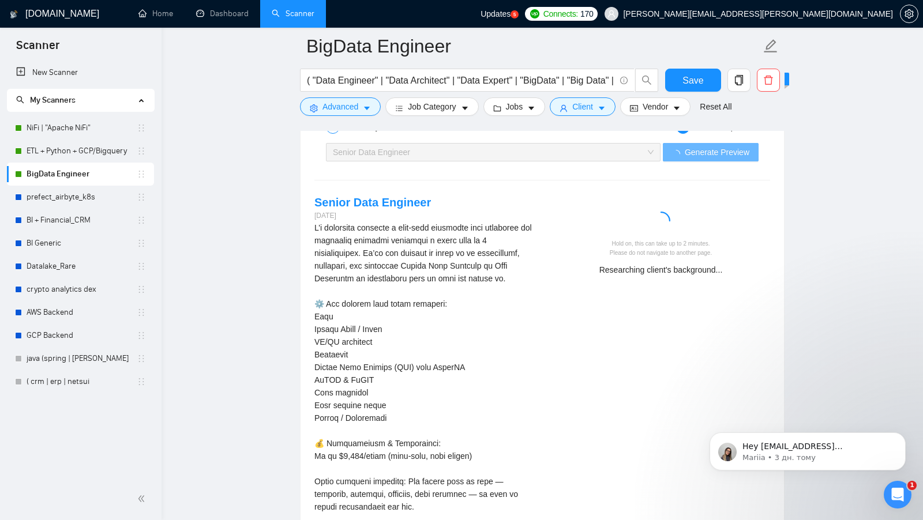
scroll to position [2212, 0]
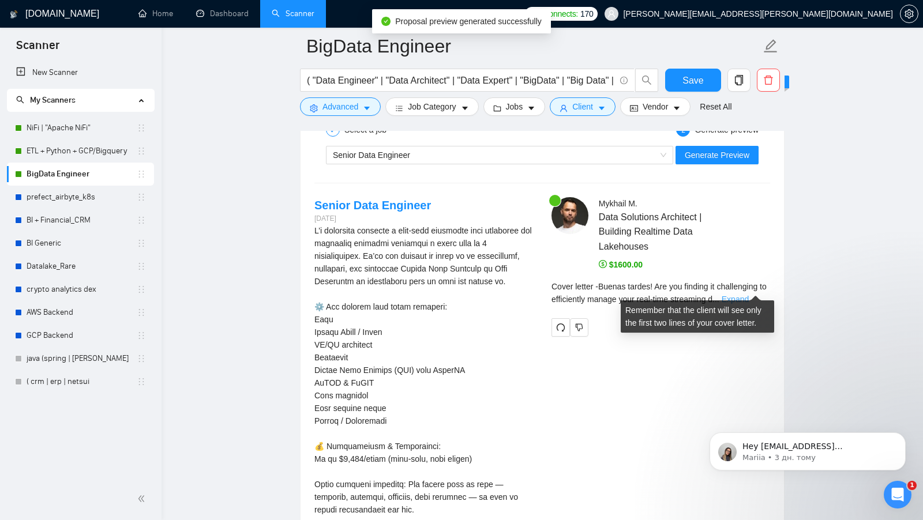
click at [744, 295] on link "Expand" at bounding box center [735, 299] width 27 height 9
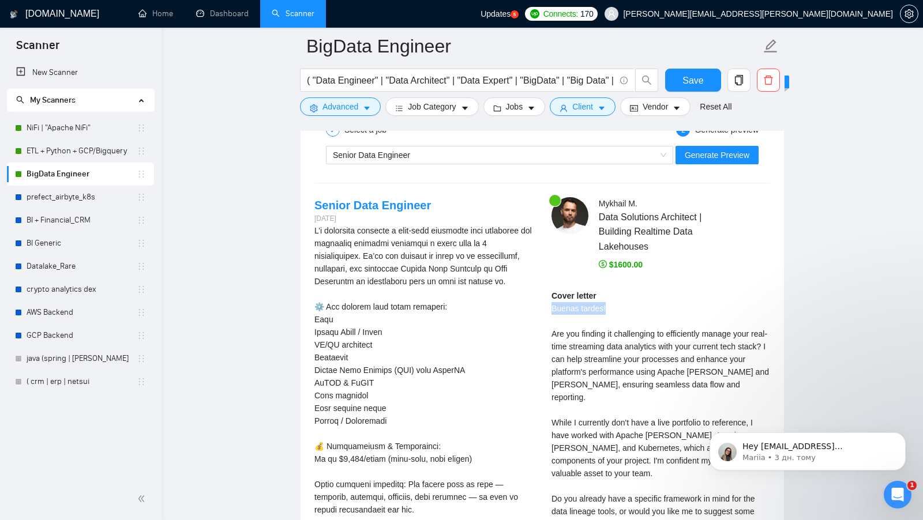
drag, startPoint x: 546, startPoint y: 292, endPoint x: 632, endPoint y: 302, distance: 87.0
click at [632, 301] on div "Mykhail M . Data Solutions Architect | Building Realtime Data Lakehouses $1600.…" at bounding box center [660, 391] width 237 height 389
click at [632, 302] on div "Cover letter Buenas tardes! Are you finding it challenging to efficiently manag…" at bounding box center [661, 423] width 219 height 267
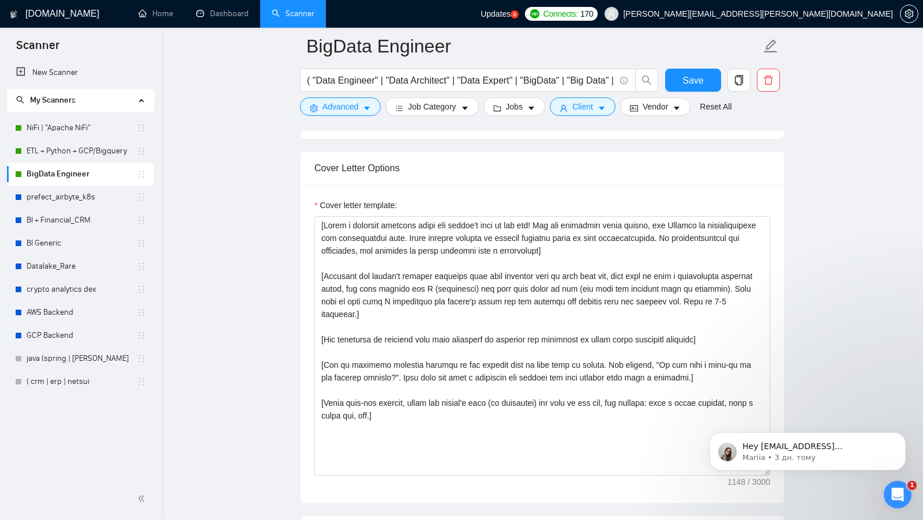
scroll to position [1216, 0]
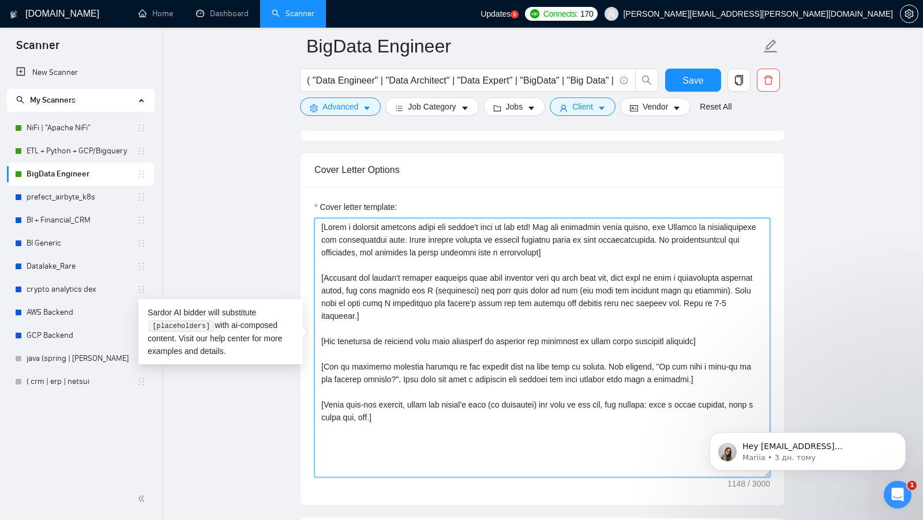
drag, startPoint x: 490, startPoint y: 320, endPoint x: 533, endPoint y: 321, distance: 42.7
click at [533, 321] on textarea "Cover letter template:" at bounding box center [542, 348] width 456 height 260
drag, startPoint x: 532, startPoint y: 321, endPoint x: 475, endPoint y: 320, distance: 57.1
click at [475, 320] on textarea "Cover letter template:" at bounding box center [542, 348] width 456 height 260
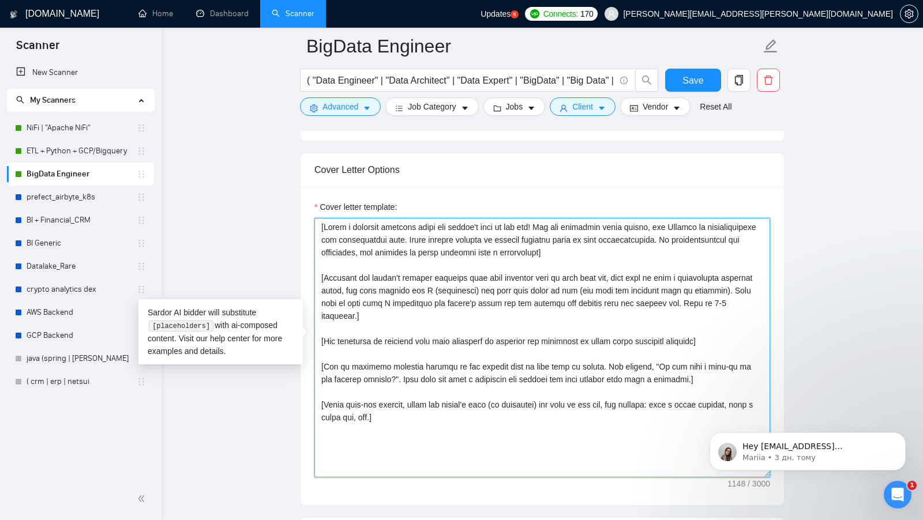
click at [567, 329] on textarea "Cover letter template:" at bounding box center [542, 348] width 456 height 260
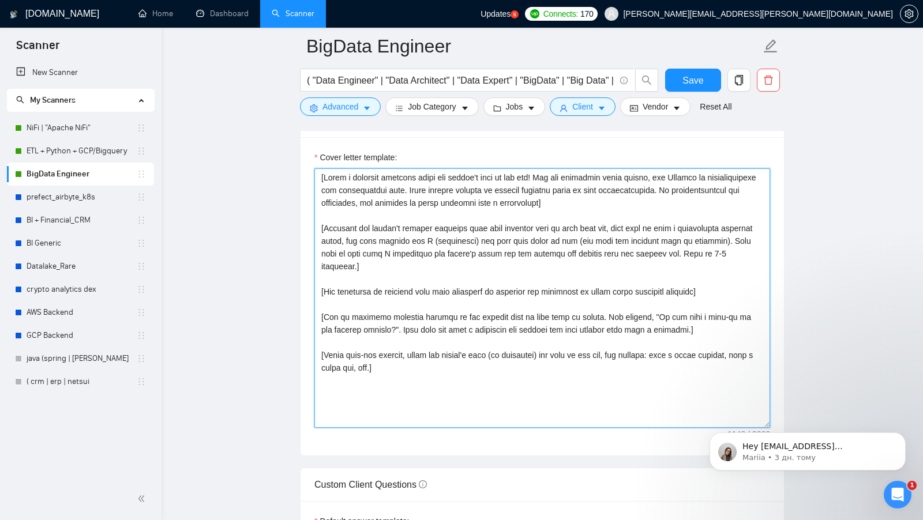
scroll to position [1253, 0]
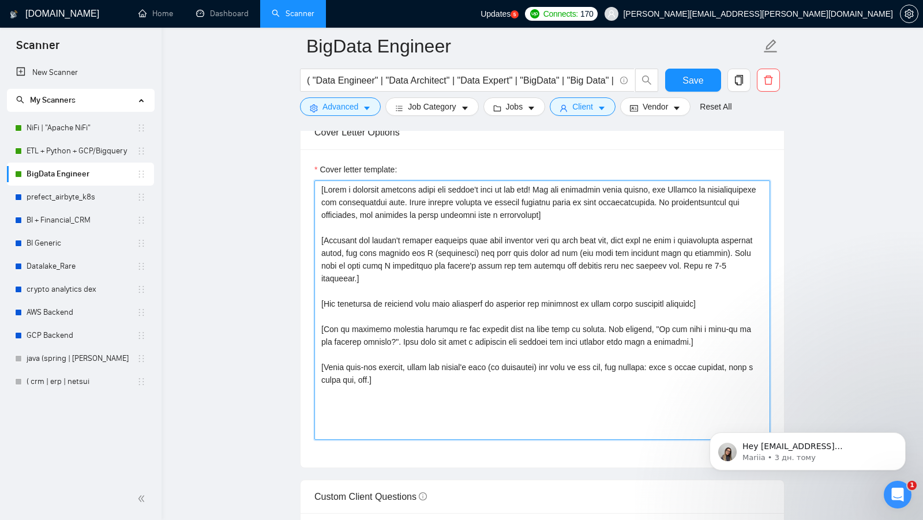
drag, startPoint x: 490, startPoint y: 363, endPoint x: 261, endPoint y: 130, distance: 326.8
paste textarea "I’ve done [the main task from the job post in 3–4 words] for [mention a similar…"
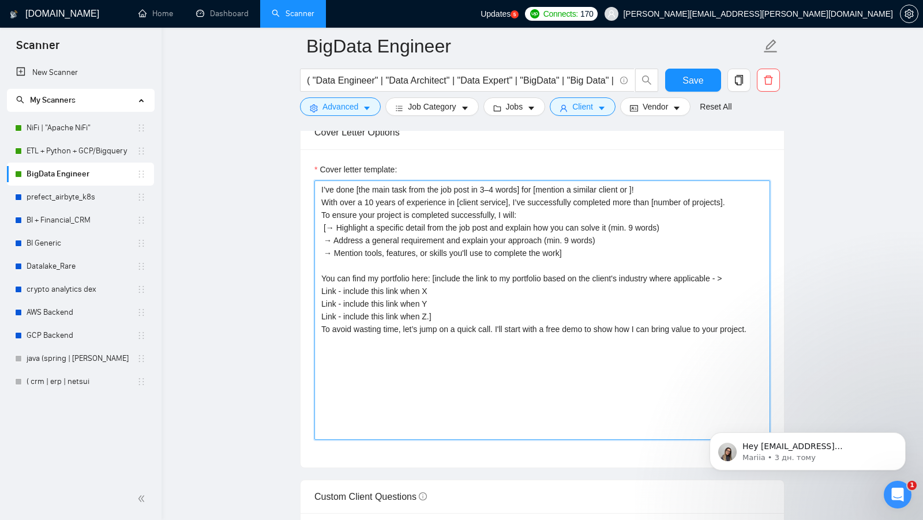
click at [590, 208] on textarea "I’ve done [the main task from the job post in 3–4 words] for [mention a similar…" at bounding box center [542, 311] width 456 height 260
click at [753, 193] on textarea "I’ve done [the main task from the job post in 3–4 words] for [mention a similar…" at bounding box center [542, 311] width 456 height 260
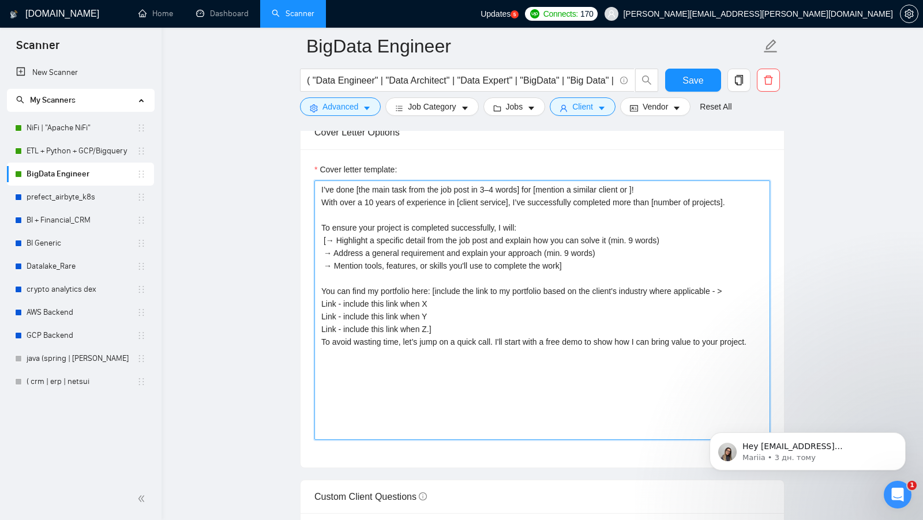
click at [494, 324] on textarea "I’ve done [the main task from the job post in 3–4 words] for [mention a similar…" at bounding box center [542, 311] width 456 height 260
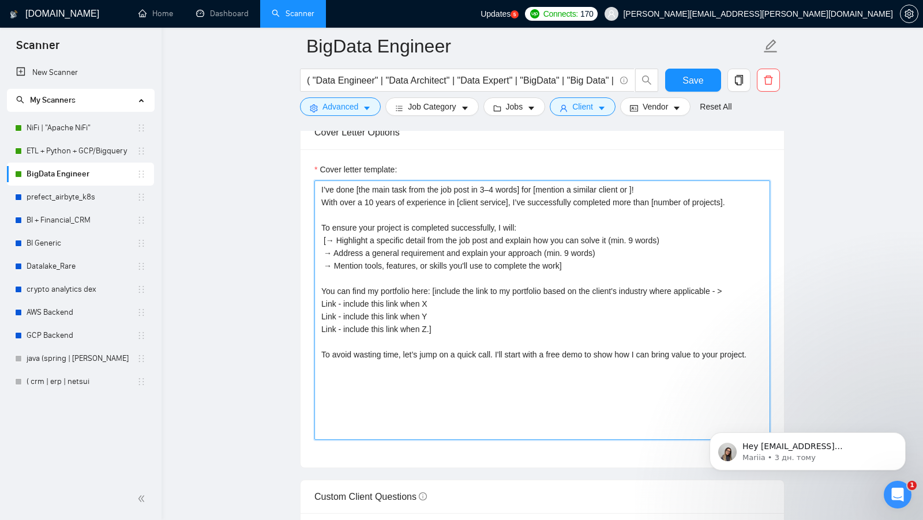
drag, startPoint x: 455, startPoint y: 324, endPoint x: 314, endPoint y: 283, distance: 146.4
click at [314, 283] on textarea "I’ve done [the main task from the job post in 3–4 words] for [mention a similar…" at bounding box center [542, 311] width 456 height 260
click at [462, 291] on textarea "I’ve done [the main task from the job post in 3–4 words] for [mention a similar…" at bounding box center [542, 311] width 456 height 260
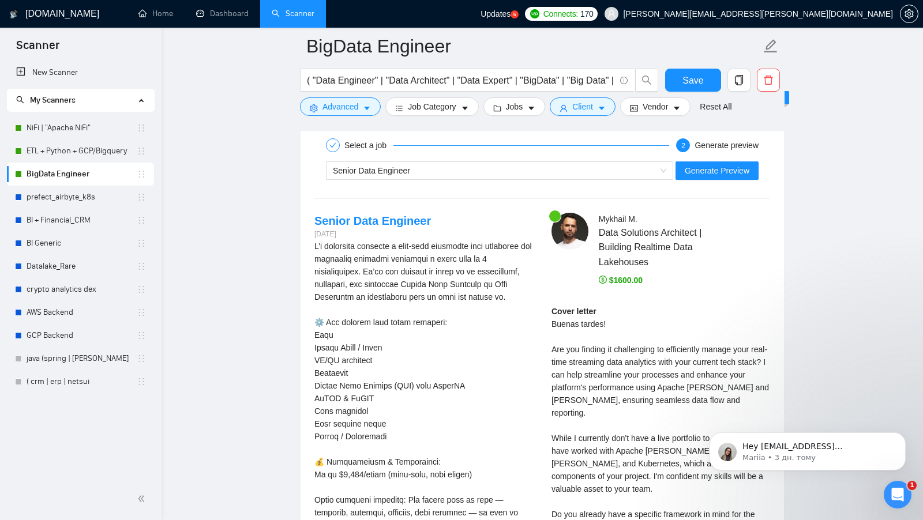
scroll to position [2192, 0]
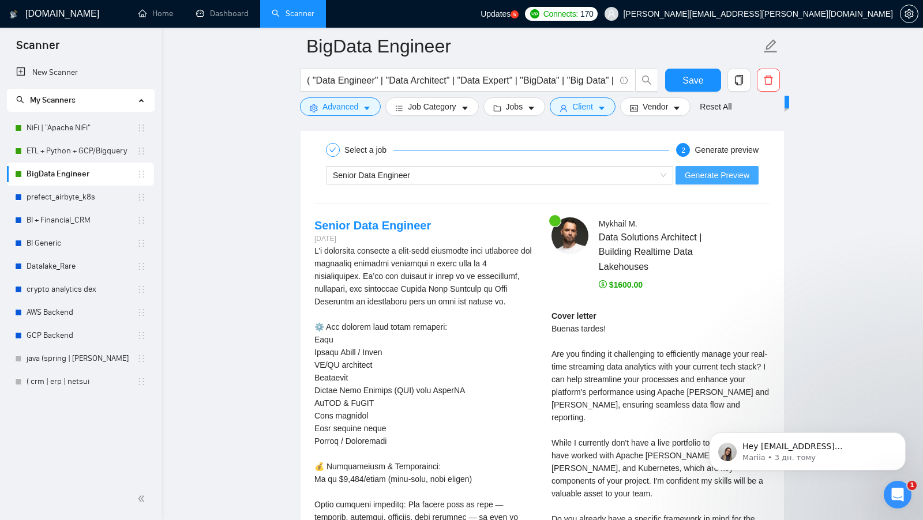
click at [707, 169] on span "Generate Preview" at bounding box center [717, 175] width 65 height 13
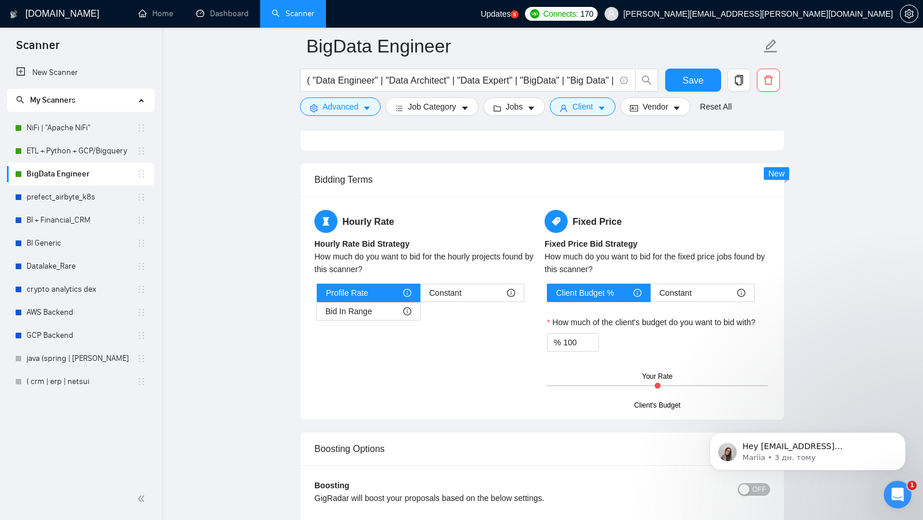
scroll to position [1743, 0]
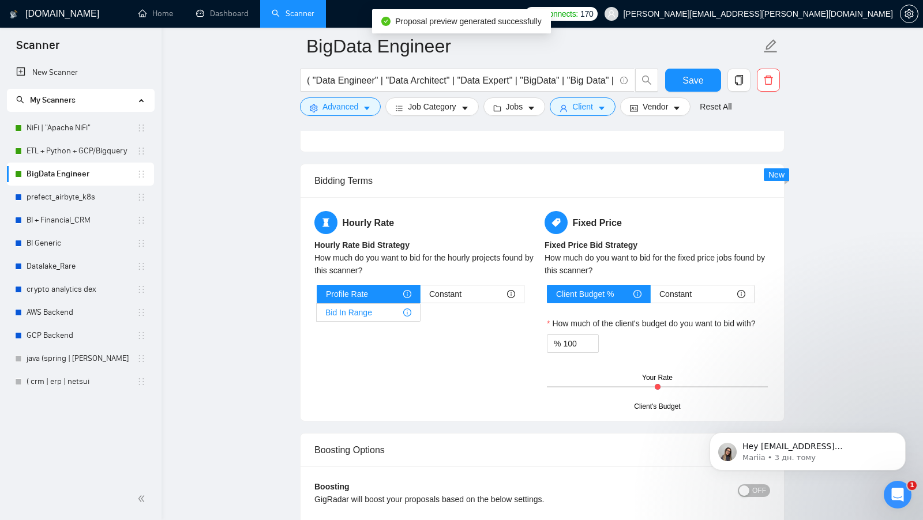
click at [372, 305] on div "Bid In Range" at bounding box center [368, 312] width 86 height 17
click at [317, 316] on input "Bid In Range" at bounding box center [317, 316] width 0 height 0
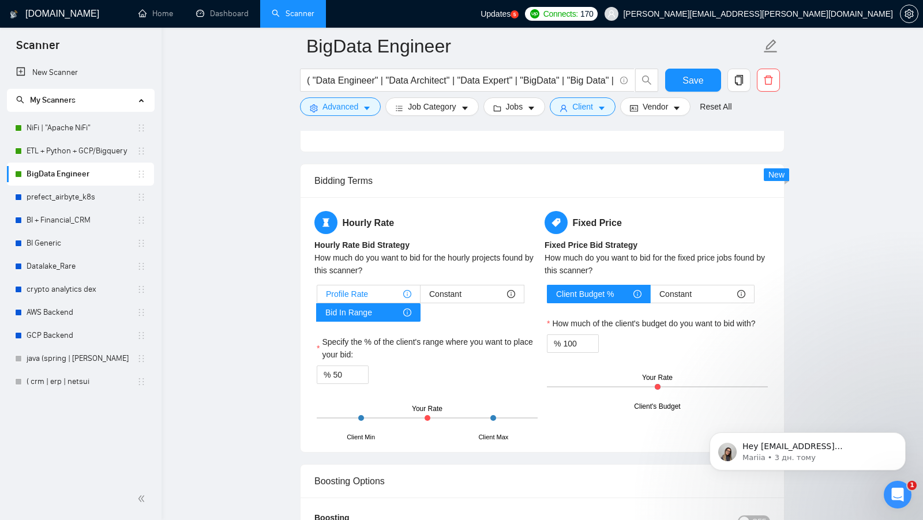
click at [386, 286] on div "Profile Rate" at bounding box center [368, 294] width 85 height 17
click at [317, 297] on input "Profile Rate" at bounding box center [317, 297] width 0 height 0
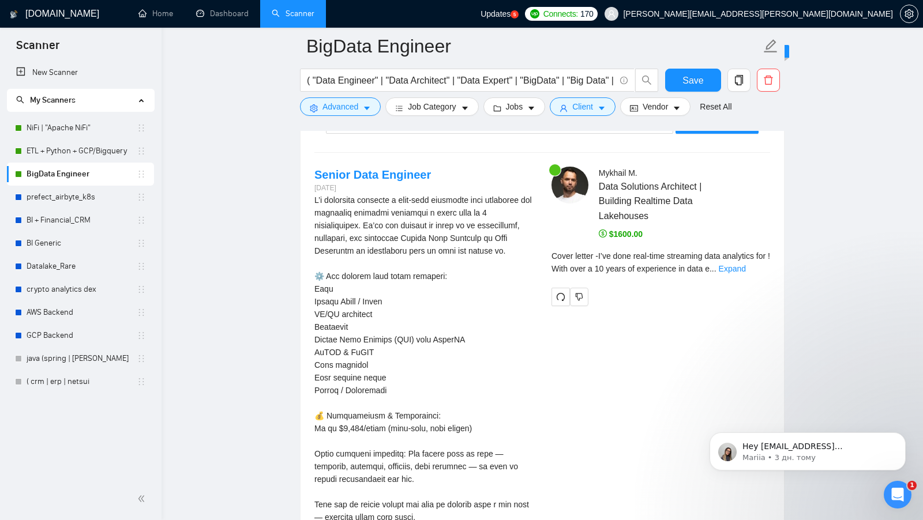
scroll to position [2241, 0]
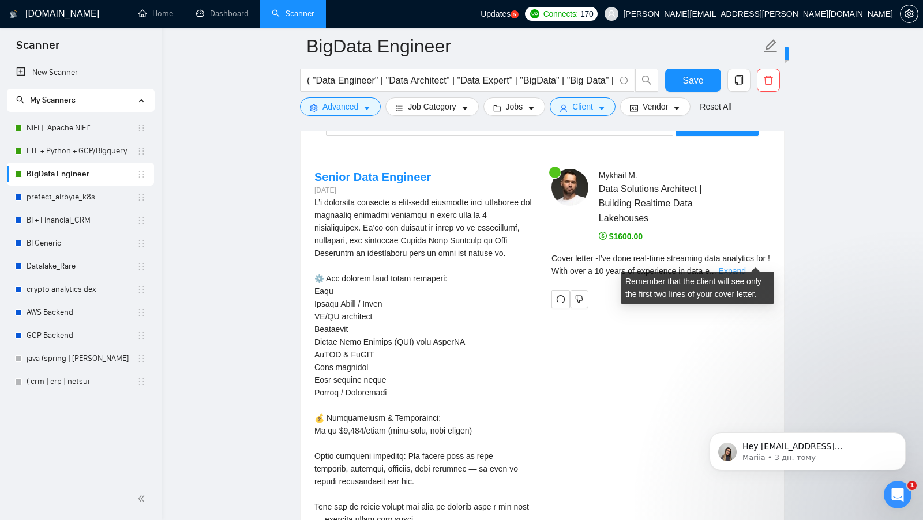
click at [746, 267] on link "Expand" at bounding box center [732, 271] width 27 height 9
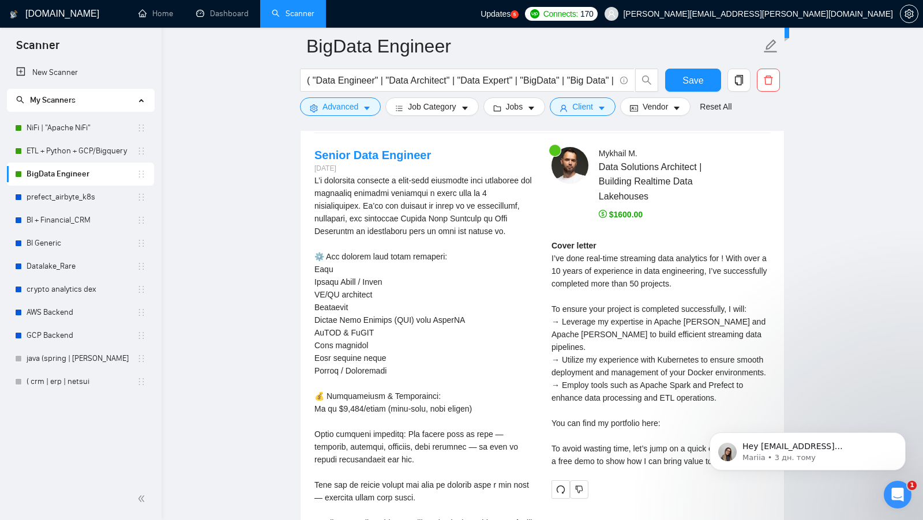
scroll to position [2263, 0]
click at [730, 249] on div "Cover letter I’ve done real-time streaming data analytics for ! With over a 10 …" at bounding box center [661, 353] width 219 height 228
click at [731, 264] on div "Cover letter I’ve done real-time streaming data analytics for ! With over a 10 …" at bounding box center [661, 353] width 219 height 228
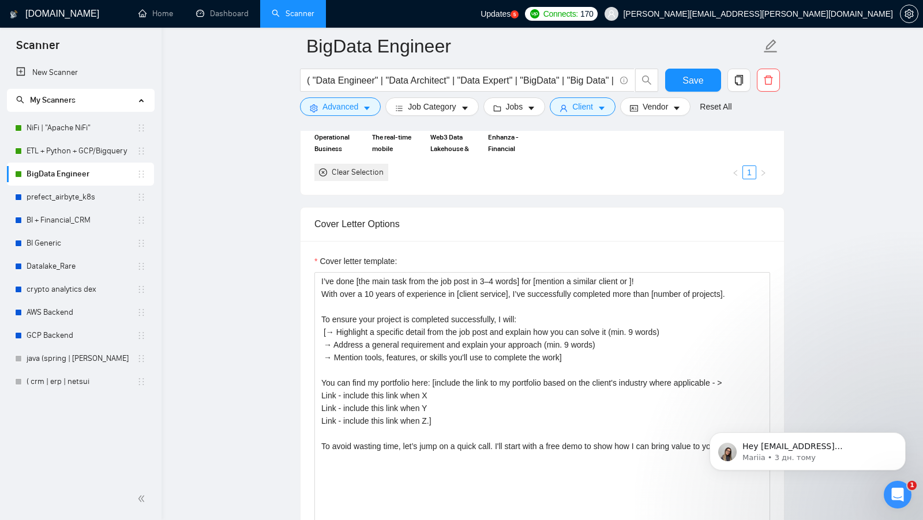
scroll to position [1160, 0]
click at [643, 279] on textarea "I’ve done [the main task from the job post in 3–4 words] for [mention a similar…" at bounding box center [542, 403] width 456 height 260
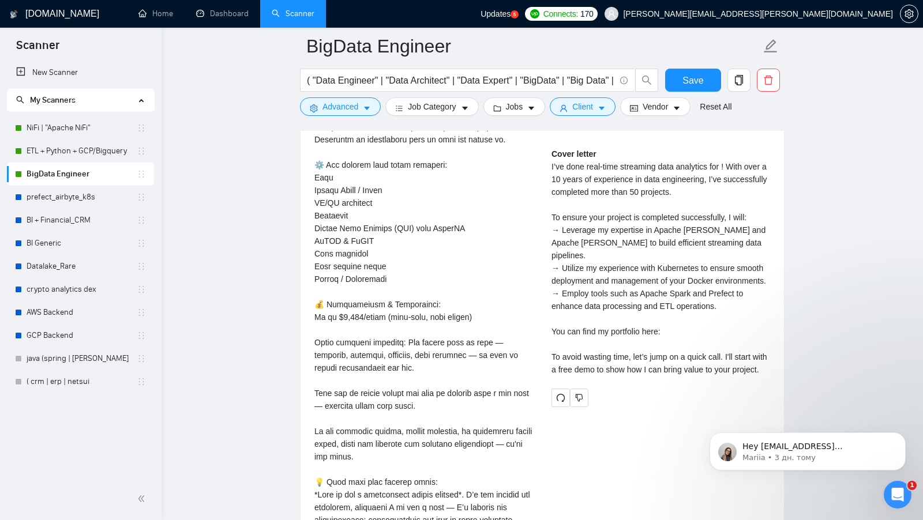
scroll to position [2356, 0]
click at [582, 215] on div "Cover letter I’ve done real-time streaming data analytics for ! With over a 10 …" at bounding box center [661, 260] width 219 height 228
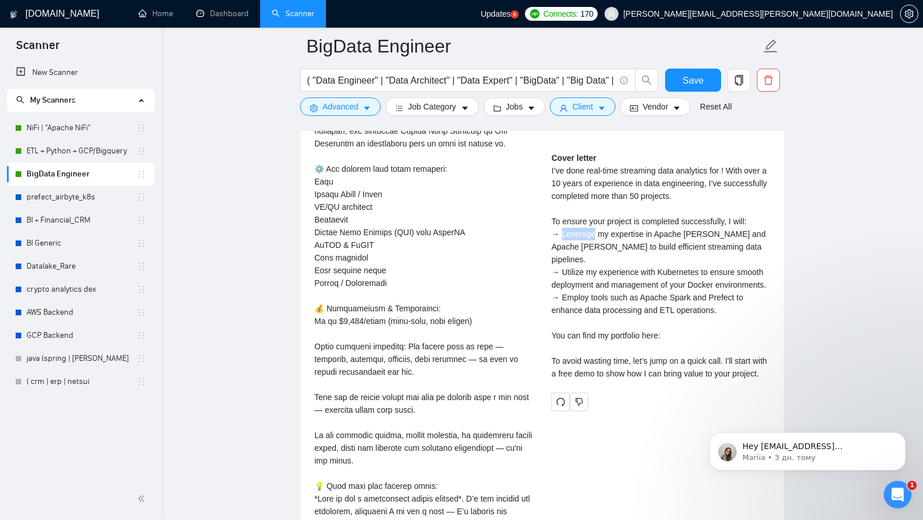
scroll to position [2348, 0]
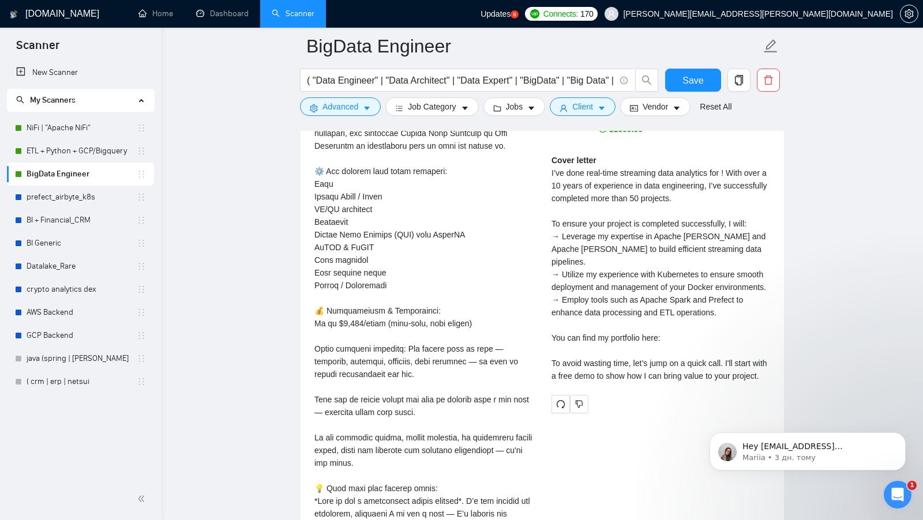
click at [569, 251] on div "Cover letter I’ve done real-time streaming data analytics for ! With over a 10 …" at bounding box center [661, 268] width 219 height 228
click at [645, 256] on div "Cover letter I’ve done real-time streaming data analytics for ! With over a 10 …" at bounding box center [661, 268] width 219 height 228
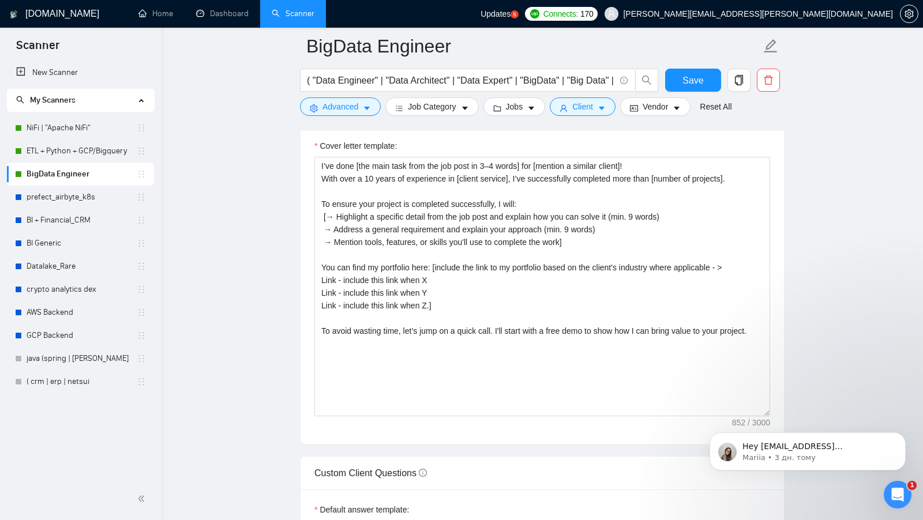
scroll to position [1256, 0]
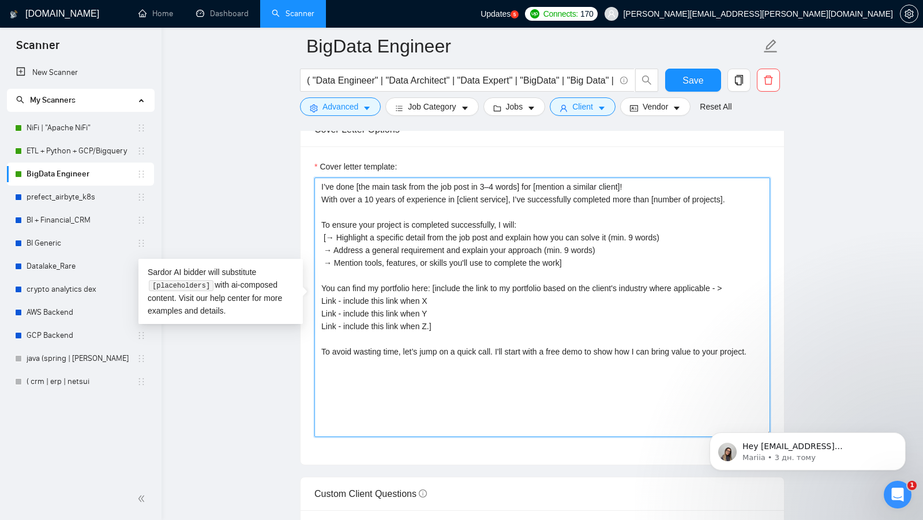
drag, startPoint x: 418, startPoint y: 360, endPoint x: 325, endPoint y: 210, distance: 176.4
click at [326, 214] on textarea "I’ve done [the main task from the job post in 3–4 words] for [mention a similar…" at bounding box center [542, 308] width 456 height 260
click at [319, 178] on textarea "I’ve done [the main task from the job post in 3–4 words] for [mention a similar…" at bounding box center [542, 308] width 456 height 260
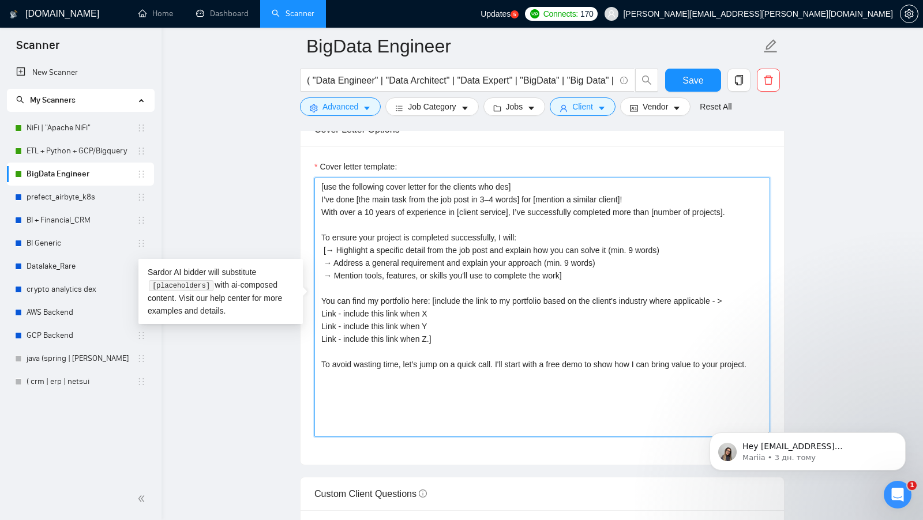
click at [375, 384] on textarea "[use the following cover letter for the clients who des] I’ve done [the main ta…" at bounding box center [542, 308] width 456 height 260
click at [474, 392] on textarea "[use the following cover letter for the clients who des] I’ve done [the main ta…" at bounding box center [542, 308] width 456 height 260
click at [475, 392] on textarea "[use the following cover letter for the clients who des] I’ve done [the main ta…" at bounding box center [542, 308] width 456 height 260
drag, startPoint x: 503, startPoint y: 394, endPoint x: 311, endPoint y: 391, distance: 192.1
click at [311, 391] on div "Cover letter template: [use the following cover letter for the clients who des]…" at bounding box center [542, 306] width 483 height 318
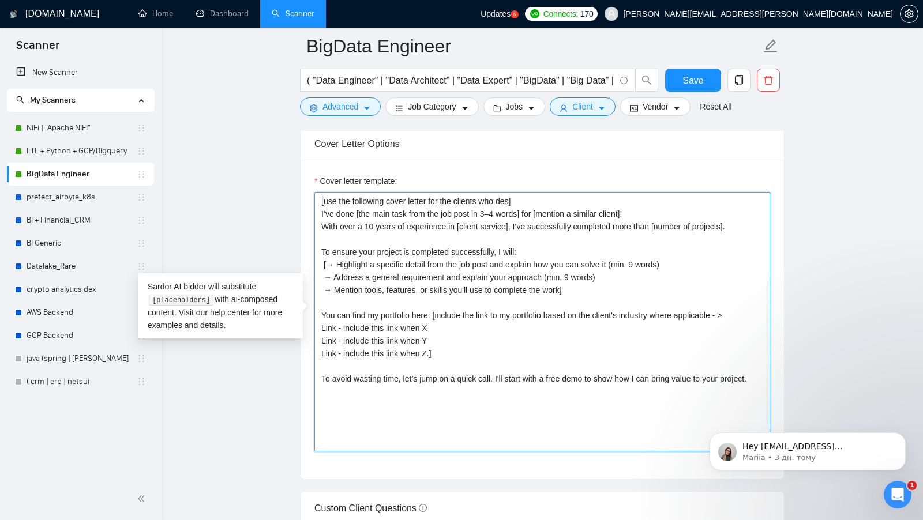
scroll to position [1240, 0]
click at [547, 197] on textarea "[use the following cover letter for the clients who des] I’ve done [the main ta…" at bounding box center [542, 323] width 456 height 260
drag, startPoint x: 557, startPoint y: 198, endPoint x: 298, endPoint y: 194, distance: 258.5
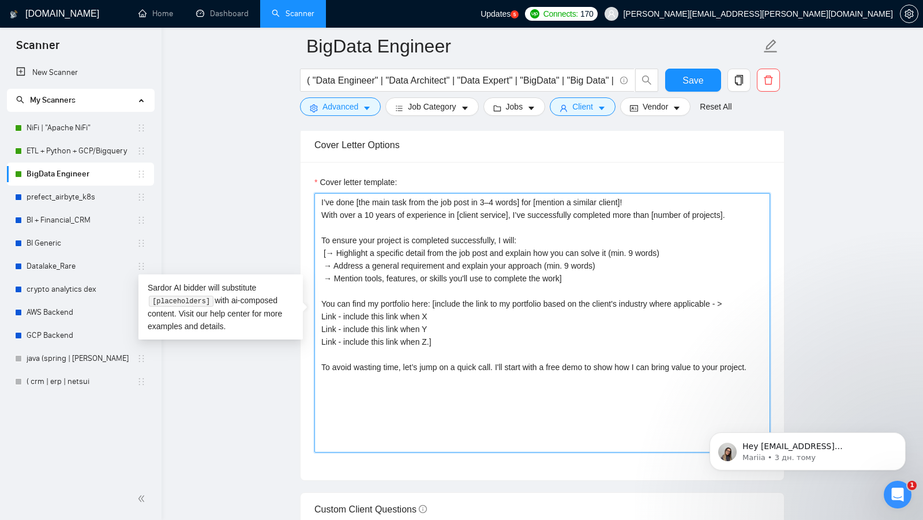
click at [531, 361] on textarea "I’ve done [the main task from the job post in 3–4 words] for [mention a similar…" at bounding box center [542, 323] width 456 height 260
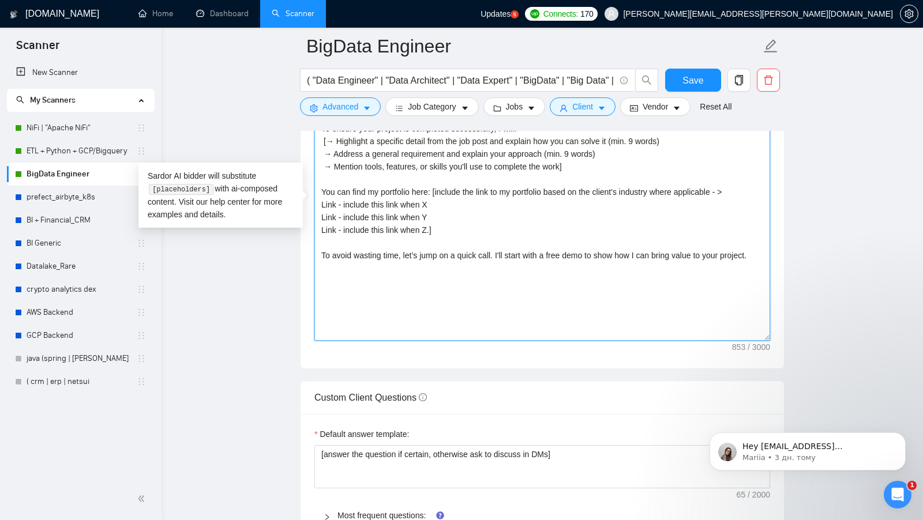
scroll to position [1353, 0]
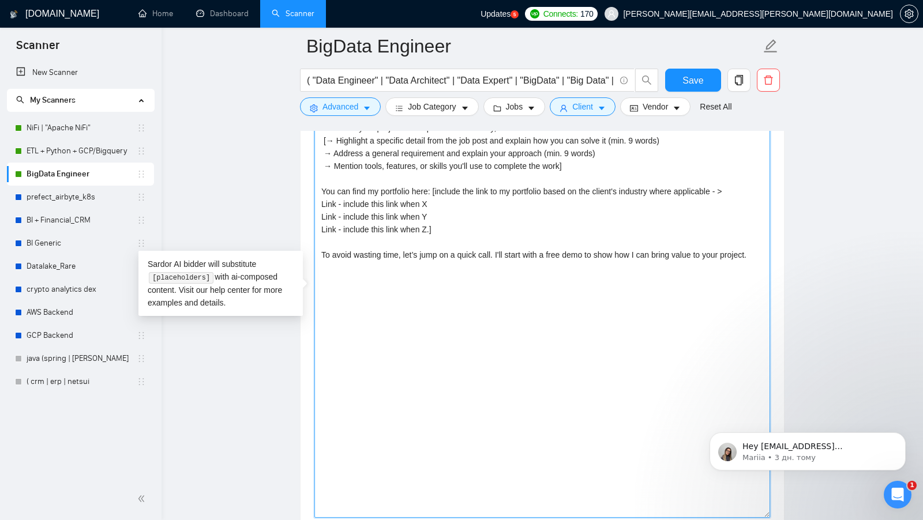
drag, startPoint x: 768, startPoint y: 328, endPoint x: 734, endPoint y: 508, distance: 183.9
click at [734, 508] on textarea "I’ve done [the main task from the job post in 3–4 words] for [mention a similar…" at bounding box center [542, 299] width 456 height 437
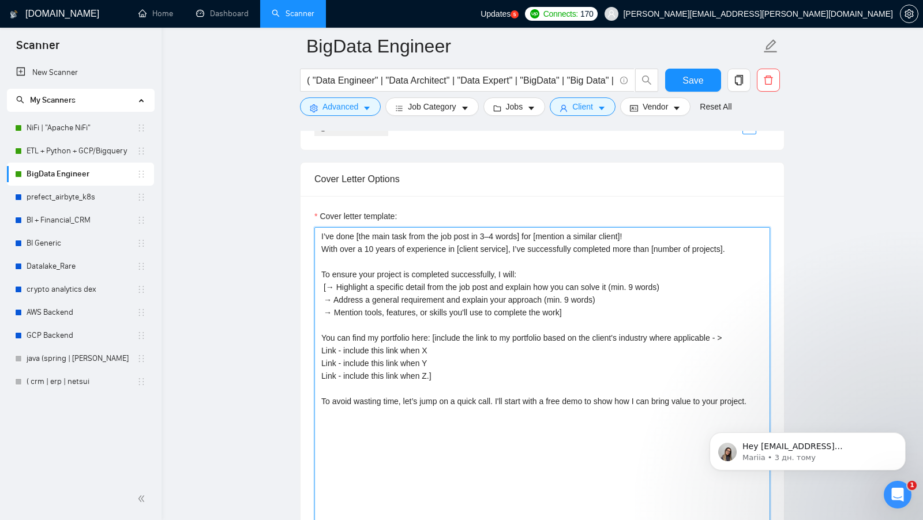
scroll to position [1205, 0]
click at [320, 231] on textarea "I’ve done [the main task from the job post in 3–4 words] for [mention a similar…" at bounding box center [542, 448] width 456 height 439
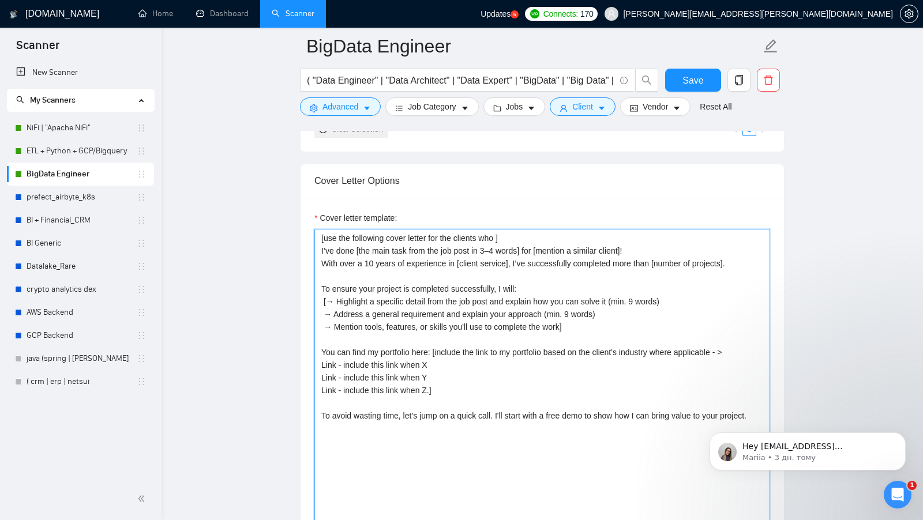
click at [374, 234] on textarea "[use the following cover letter for the clients who ] I’ve done [the main task …" at bounding box center [542, 448] width 456 height 439
click at [469, 232] on textarea "[use this cover letter for the clients who ] I’ve done [the main task from the …" at bounding box center [542, 448] width 456 height 439
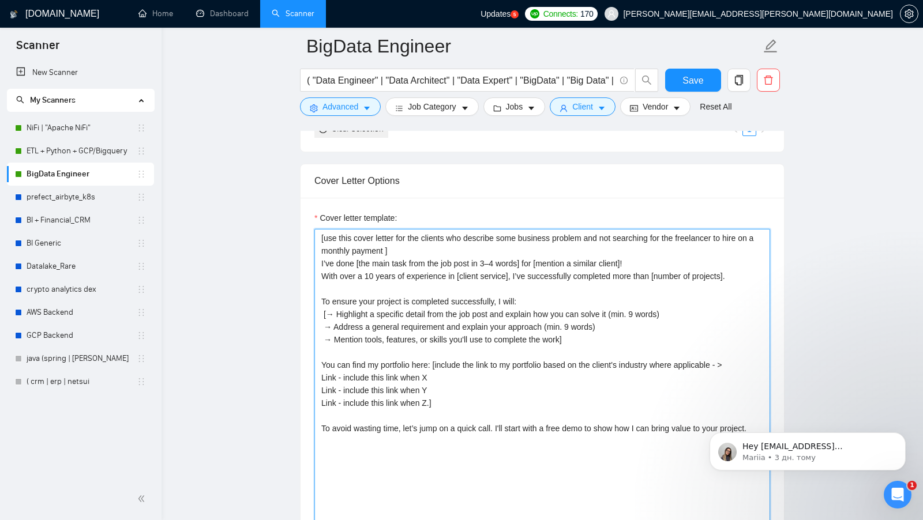
drag, startPoint x: 415, startPoint y: 245, endPoint x: 309, endPoint y: 223, distance: 108.4
click at [310, 223] on div "Cover letter template:" at bounding box center [542, 447] width 483 height 498
click at [352, 445] on textarea "[use this cover letter for the clients who describe some business problem and n…" at bounding box center [542, 448] width 456 height 439
paste textarea "[use this cover letter for the clients who describe some business problem and n…"
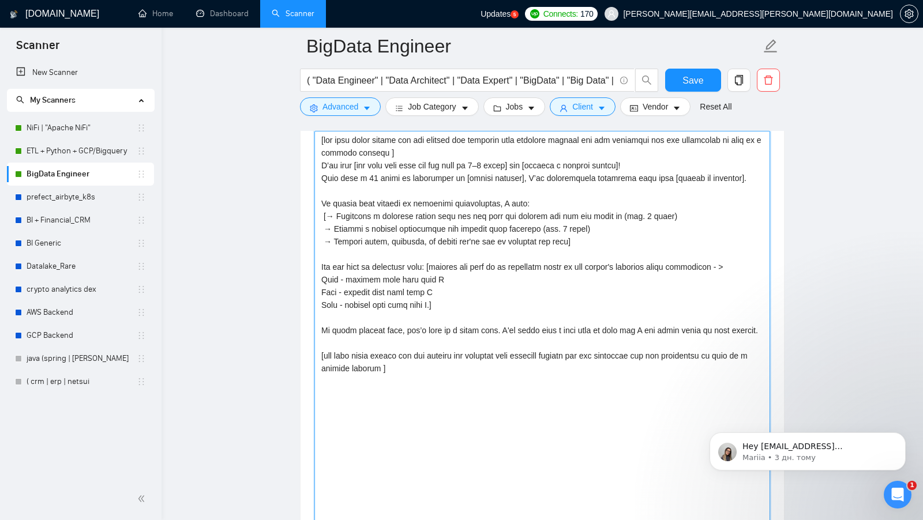
scroll to position [1307, 0]
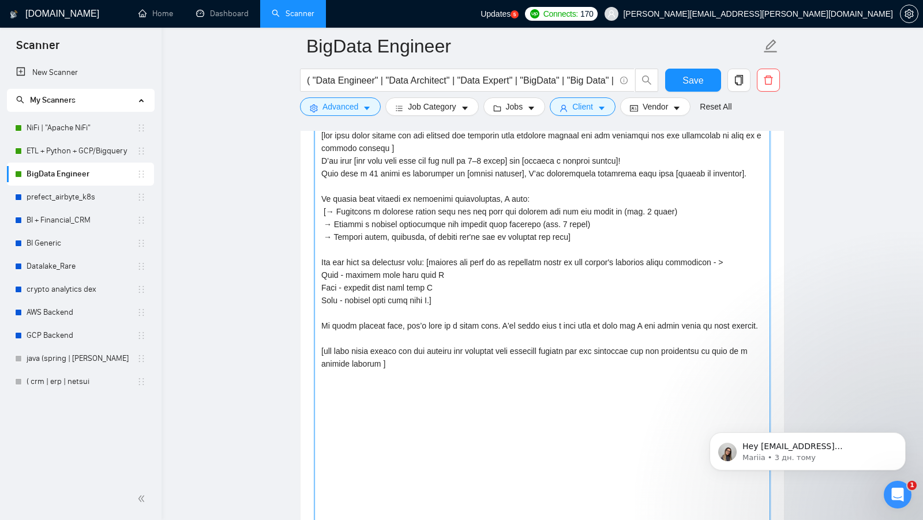
drag, startPoint x: 471, startPoint y: 357, endPoint x: 402, endPoint y: 373, distance: 71.1
click at [402, 373] on textarea "Cover letter template:" at bounding box center [542, 345] width 456 height 439
click at [452, 377] on textarea "Cover letter template:" at bounding box center [542, 345] width 456 height 439
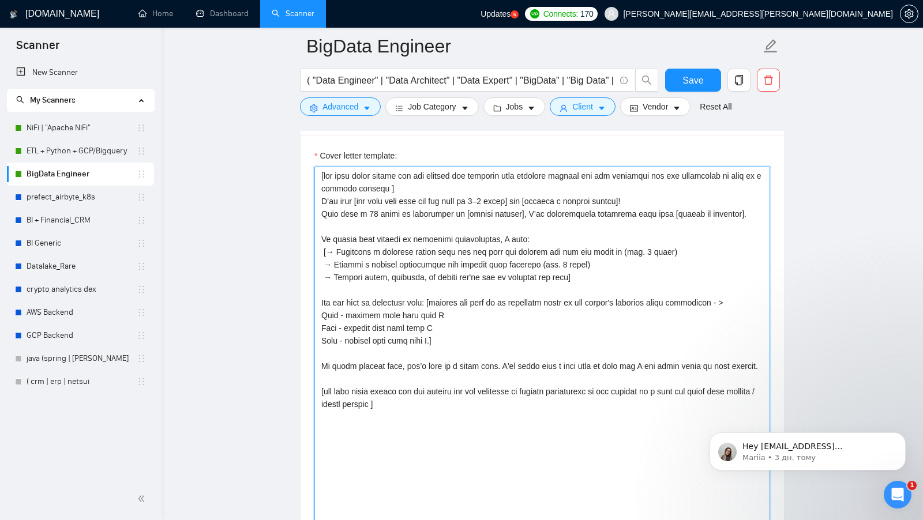
scroll to position [1265, 0]
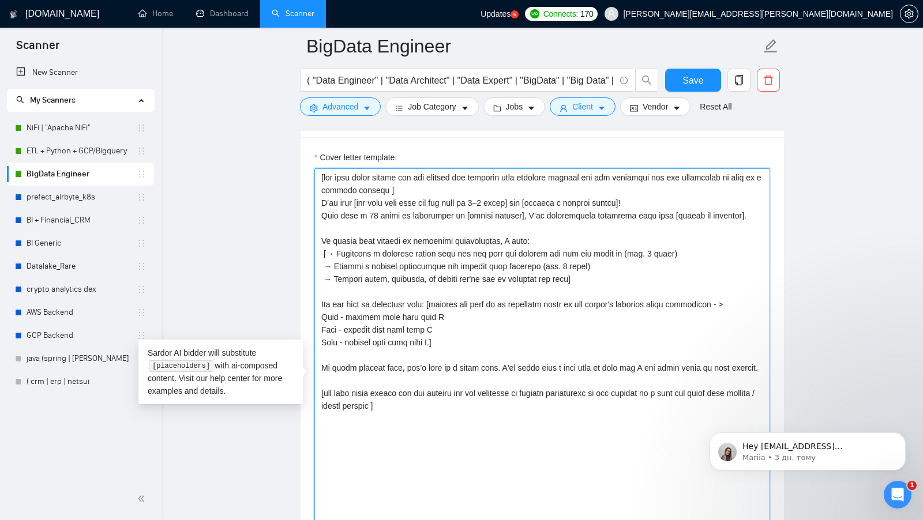
paste textarea "I’m [use freelancer profile to introduce yourself, description should be relate…"
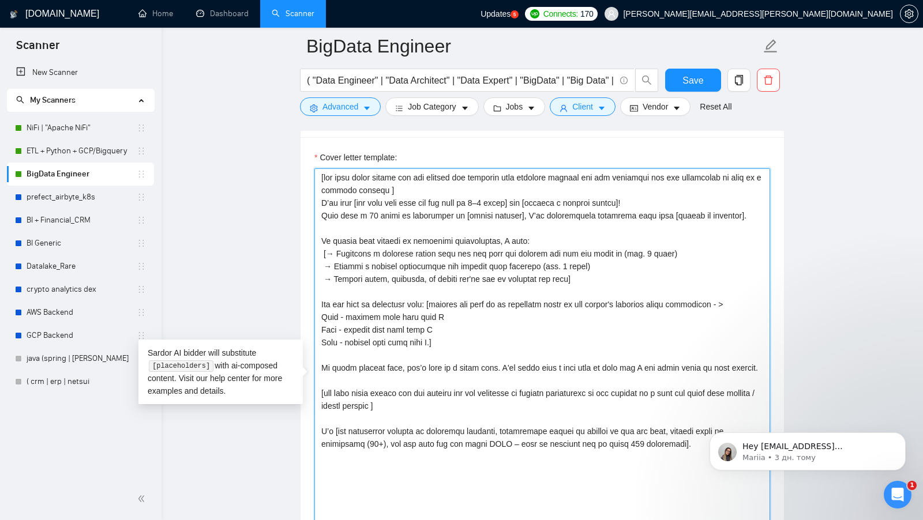
click at [694, 449] on textarea "Cover letter template:" at bounding box center [542, 387] width 456 height 439
paste textarea "I'm open to a quick call or text chat feel free to reply!"
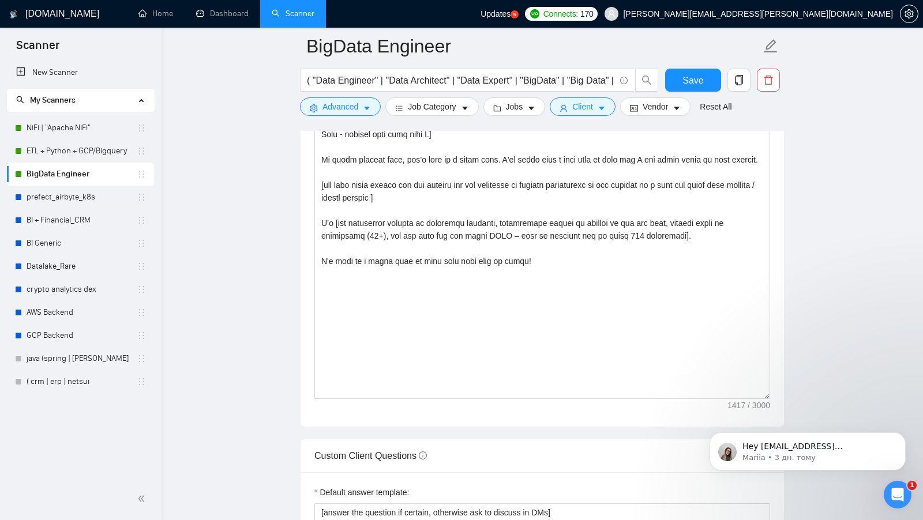
click at [560, 400] on div "Cover letter template:" at bounding box center [542, 178] width 483 height 498
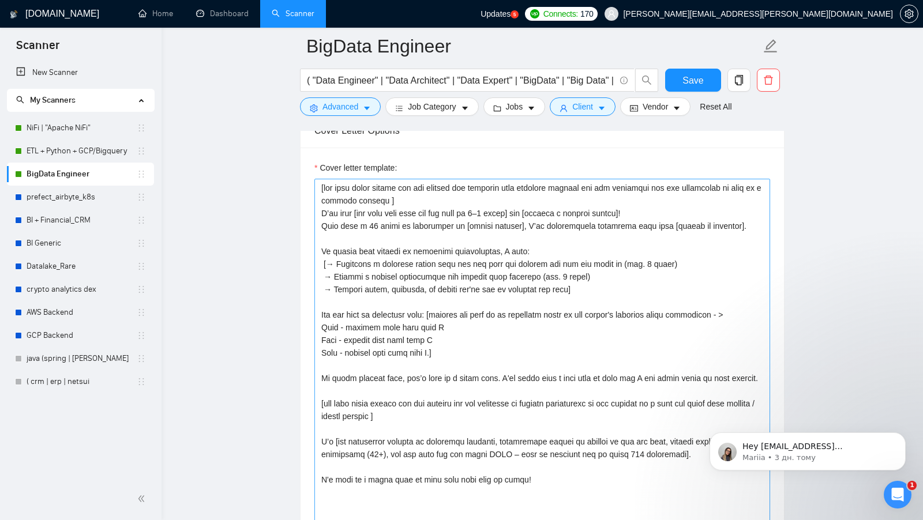
scroll to position [1250, 0]
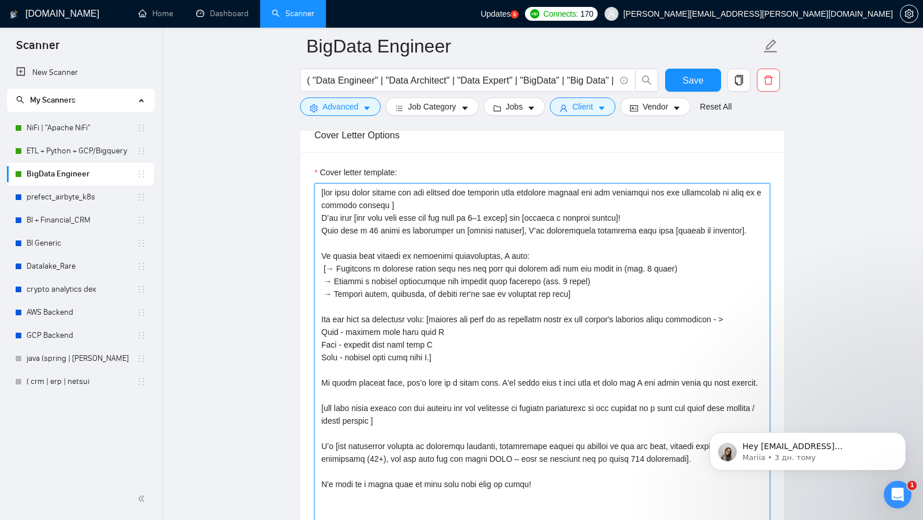
click at [404, 196] on textarea "Cover letter template:" at bounding box center [542, 402] width 456 height 439
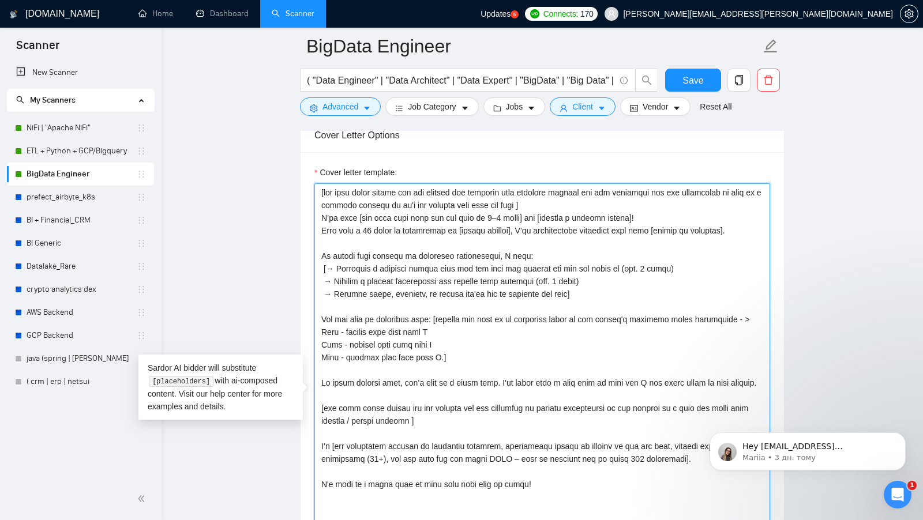
click at [767, 351] on textarea "Cover letter template:" at bounding box center [542, 402] width 456 height 439
click at [523, 195] on textarea "Cover letter template:" at bounding box center [542, 402] width 456 height 439
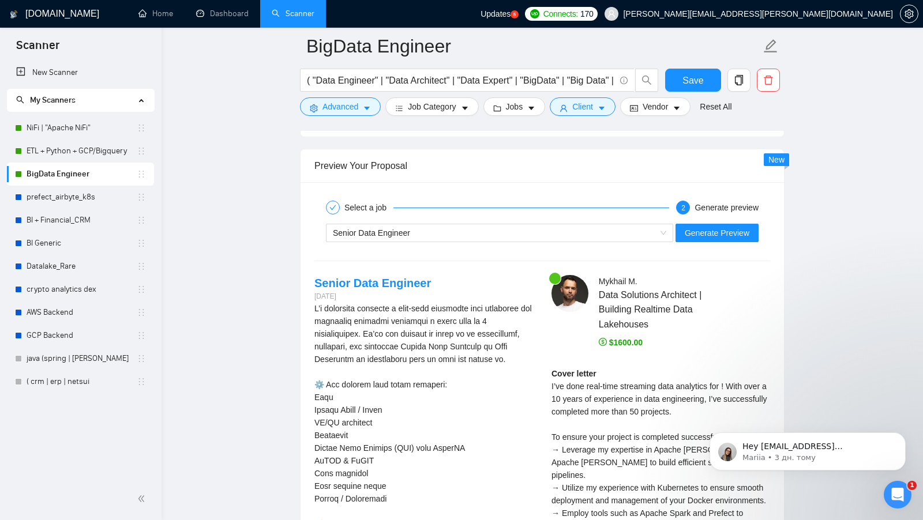
scroll to position [2294, 0]
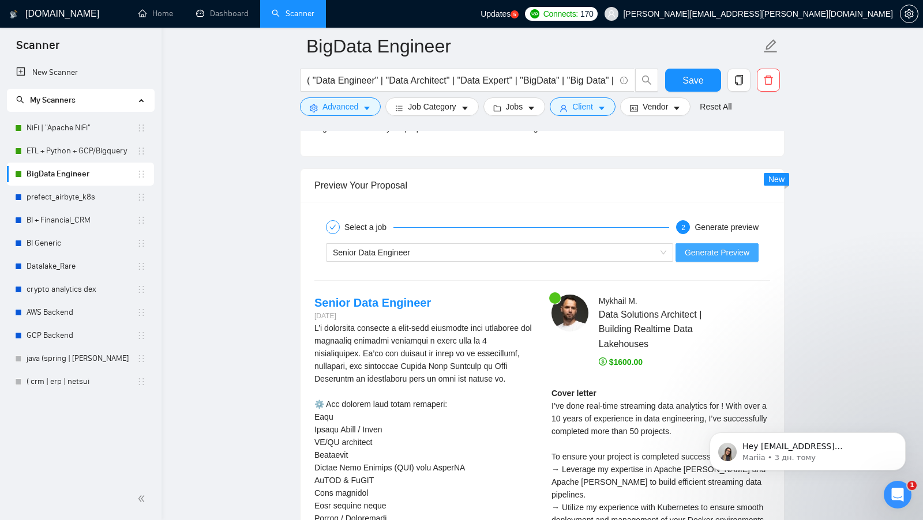
type textarea "[use this cover letter for the clients who describe some business problem and n…"
click at [744, 246] on span "Generate Preview" at bounding box center [717, 252] width 65 height 13
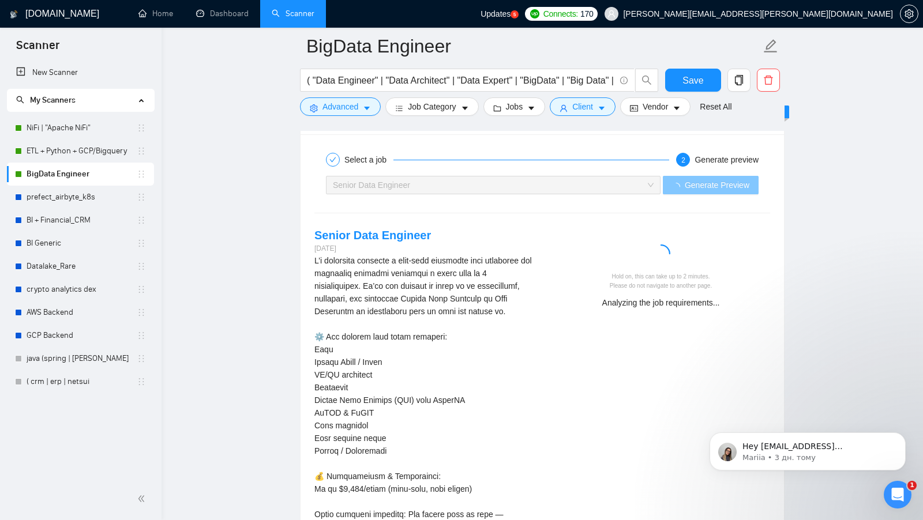
scroll to position [2381, 0]
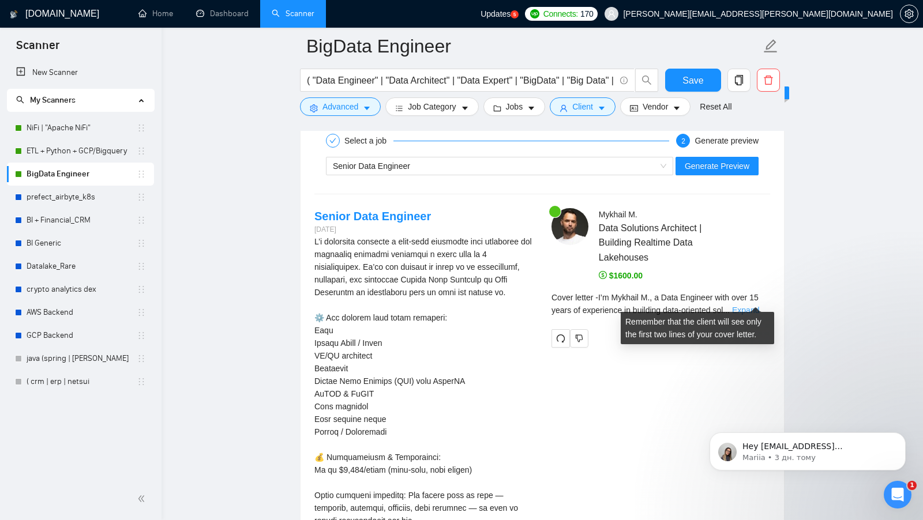
click at [745, 306] on link "Expand" at bounding box center [745, 310] width 27 height 9
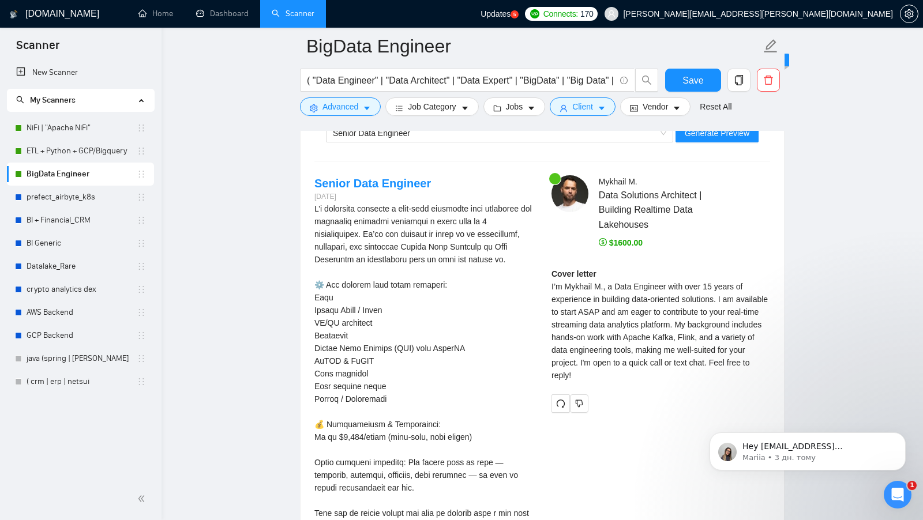
scroll to position [2421, 0]
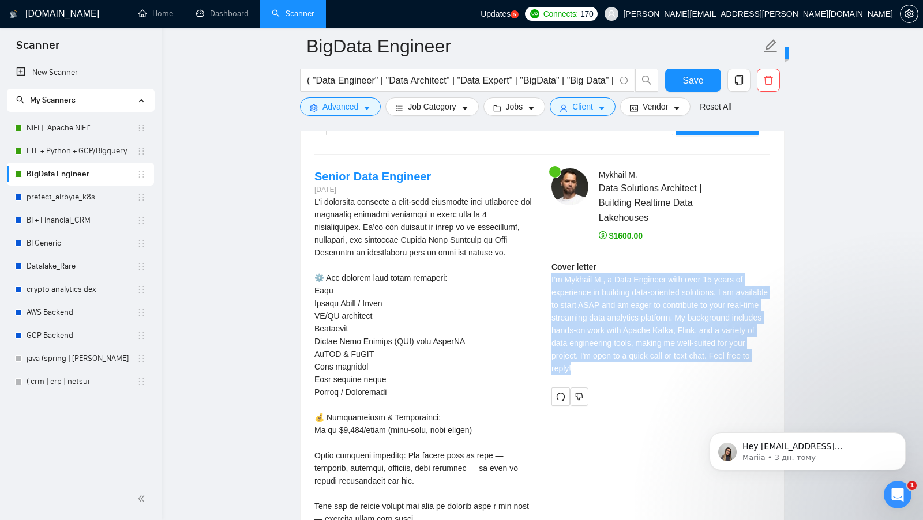
drag, startPoint x: 659, startPoint y: 357, endPoint x: 545, endPoint y: 271, distance: 143.0
click at [545, 271] on div "Mykhail M . Data Solutions Architect | Building Realtime Data Lakehouses $1600.…" at bounding box center [660, 286] width 237 height 237
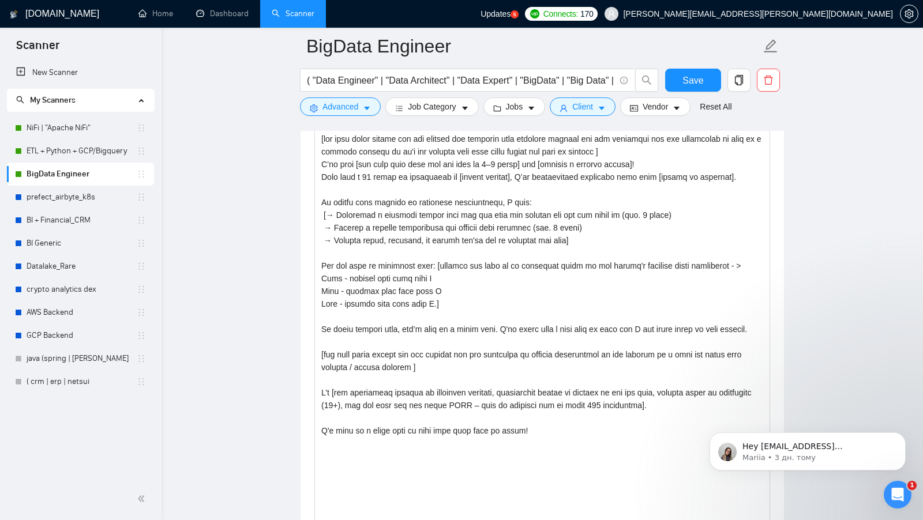
scroll to position [1373, 0]
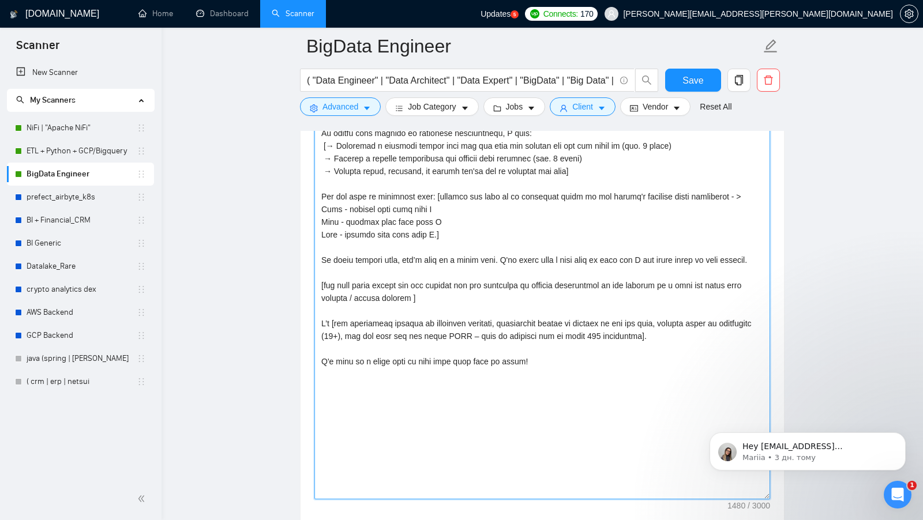
click at [745, 344] on textarea "Cover letter template:" at bounding box center [542, 280] width 456 height 439
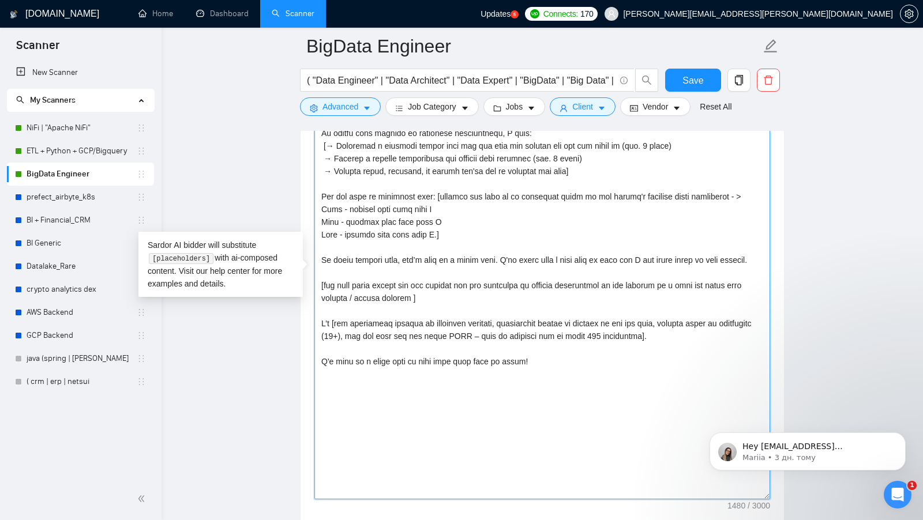
click at [329, 359] on textarea "Cover letter template:" at bounding box center [542, 280] width 456 height 439
click at [350, 354] on textarea "Cover letter template:" at bounding box center [542, 280] width 456 height 439
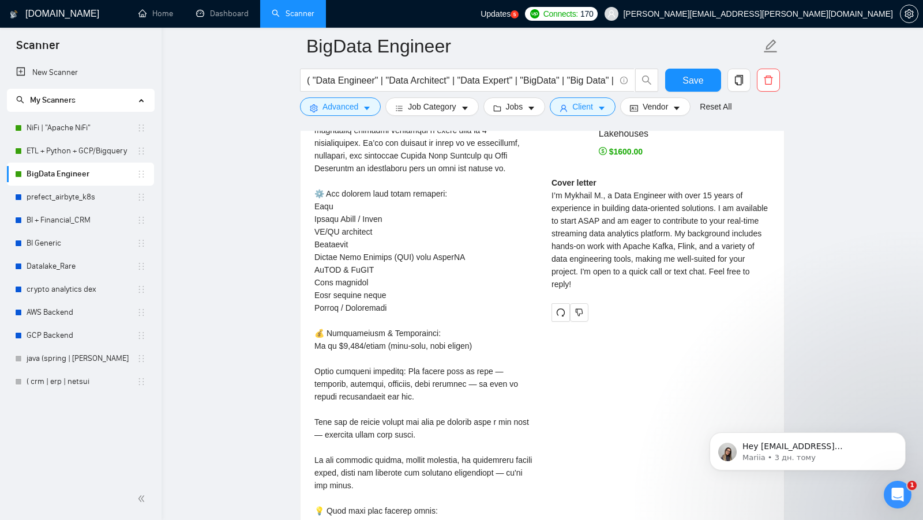
scroll to position [2473, 0]
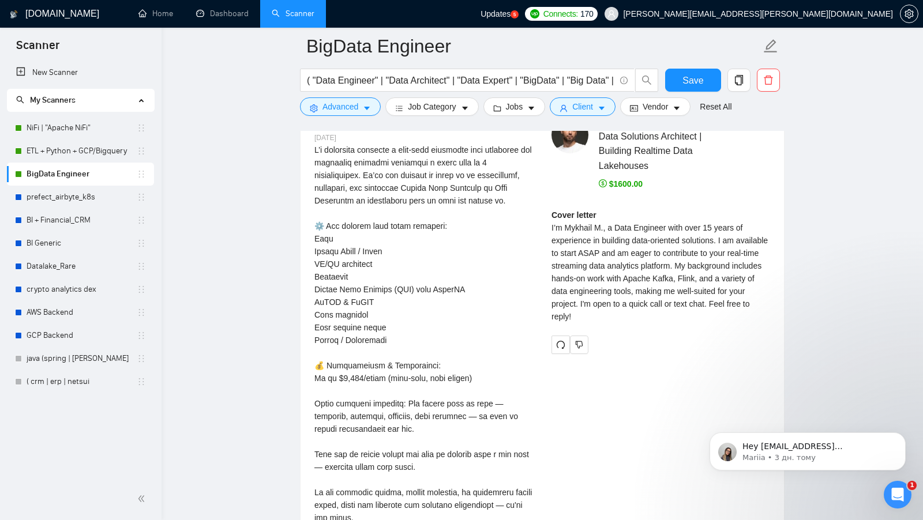
drag, startPoint x: 655, startPoint y: 292, endPoint x: 656, endPoint y: 311, distance: 19.0
click at [656, 311] on div "Cover letter I’m Mykhail M., a Data Engineer with over 15 years of experience i…" at bounding box center [661, 266] width 219 height 114
drag, startPoint x: 655, startPoint y: 292, endPoint x: 655, endPoint y: 302, distance: 9.8
click at [655, 302] on div "Cover letter I’m Mykhail M., a Data Engineer with over 15 years of experience i…" at bounding box center [661, 266] width 219 height 114
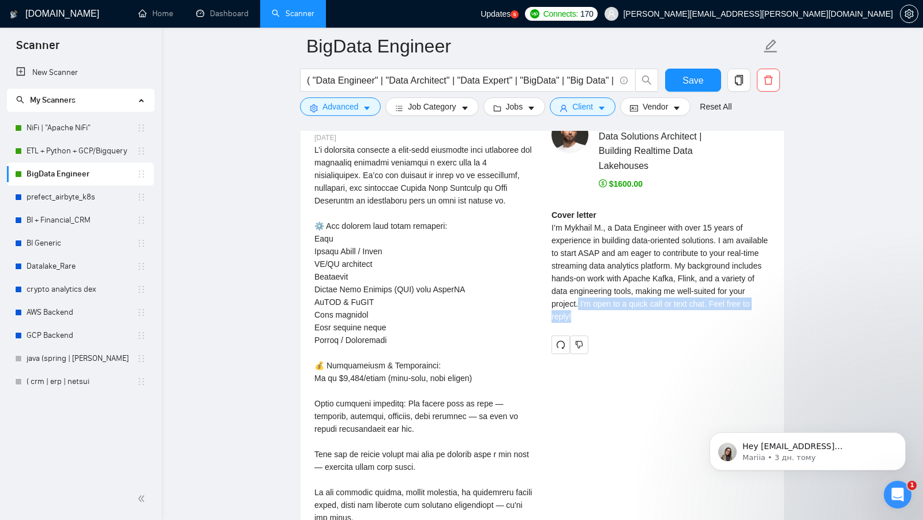
click at [655, 302] on div "Cover letter I’m Mykhail M., a Data Engineer with over 15 years of experience i…" at bounding box center [661, 266] width 219 height 114
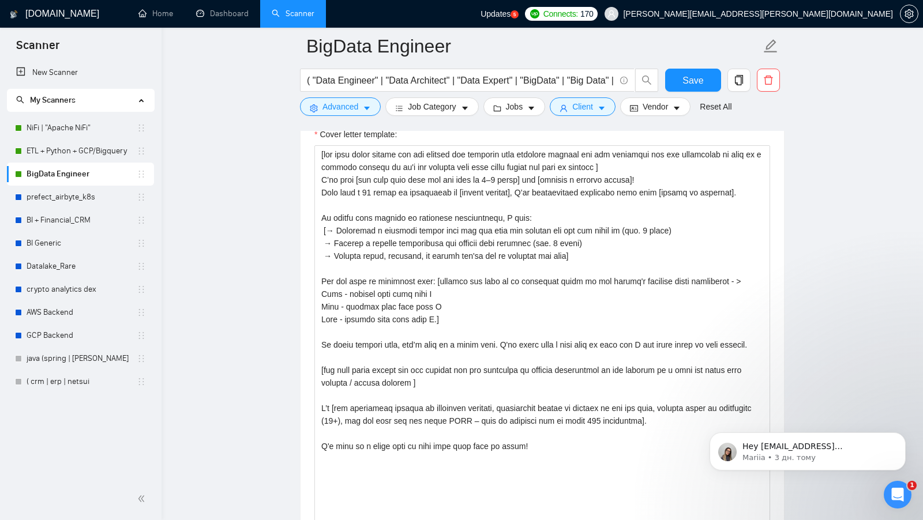
scroll to position [1266, 0]
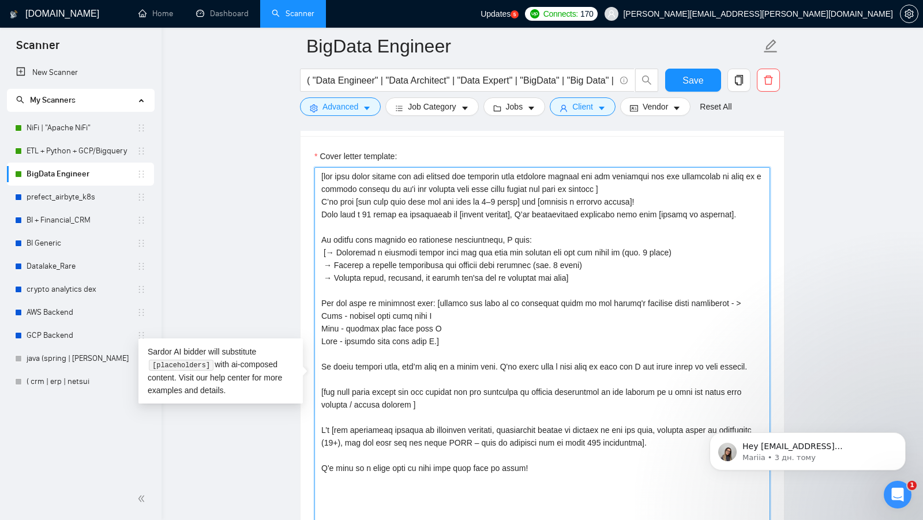
drag, startPoint x: 557, startPoint y: 475, endPoint x: 313, endPoint y: 164, distance: 395.7
click at [313, 164] on div "Cover letter template:" at bounding box center [542, 385] width 483 height 498
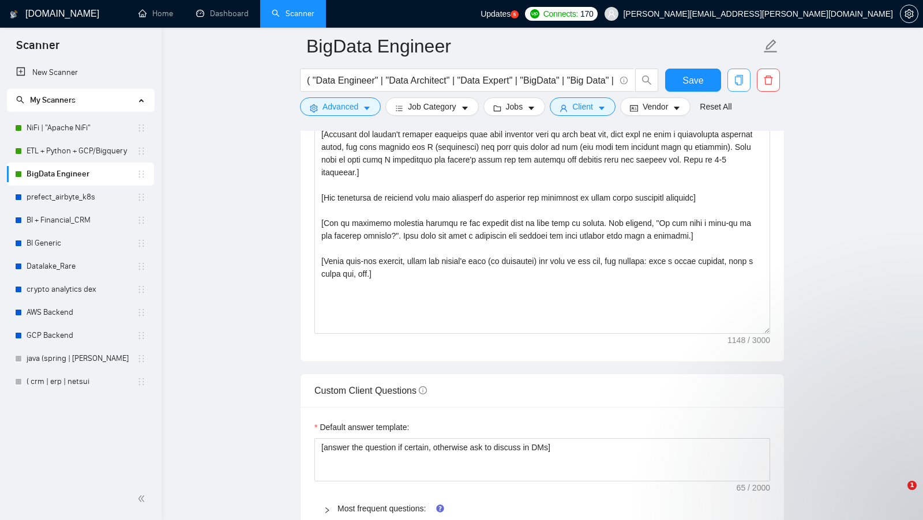
click at [741, 86] on button "button" at bounding box center [738, 80] width 23 height 23
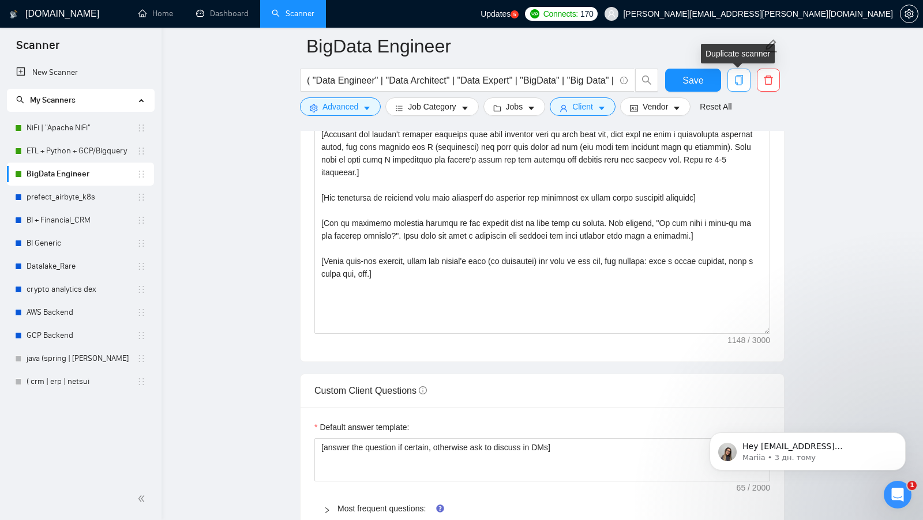
click at [741, 88] on button "button" at bounding box center [738, 80] width 23 height 23
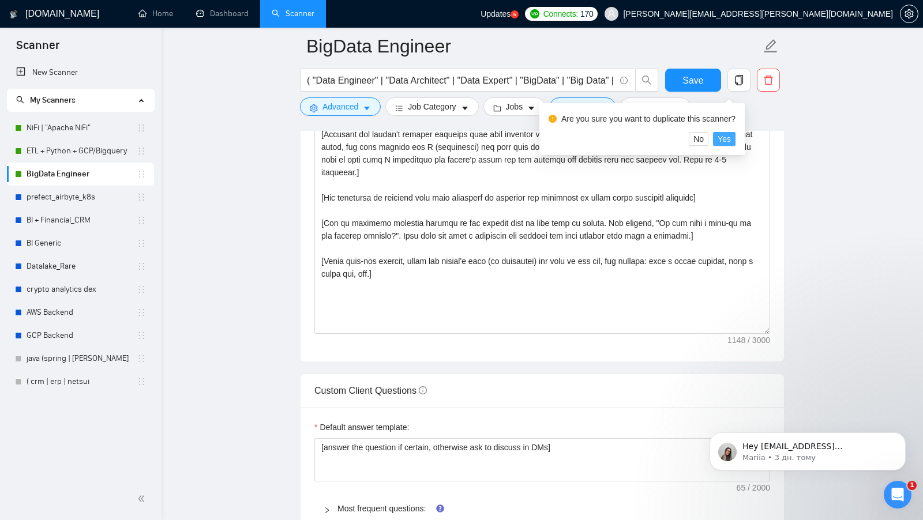
click at [731, 138] on span "Yes" at bounding box center [724, 139] width 13 height 13
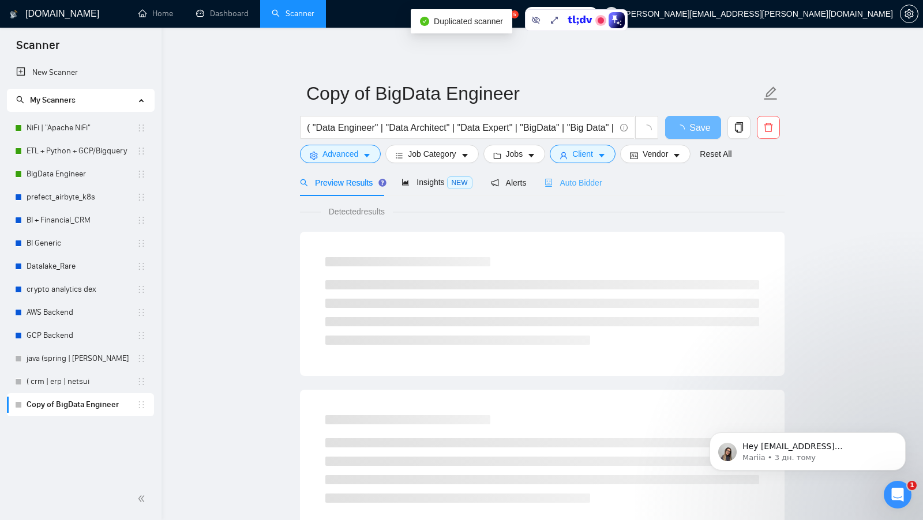
click at [588, 193] on div "Auto Bidder" at bounding box center [573, 182] width 57 height 27
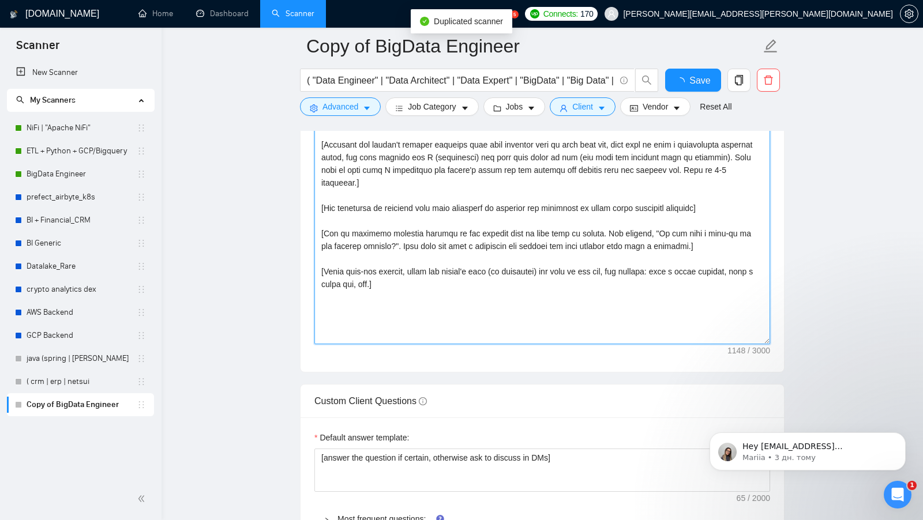
scroll to position [1192, 0]
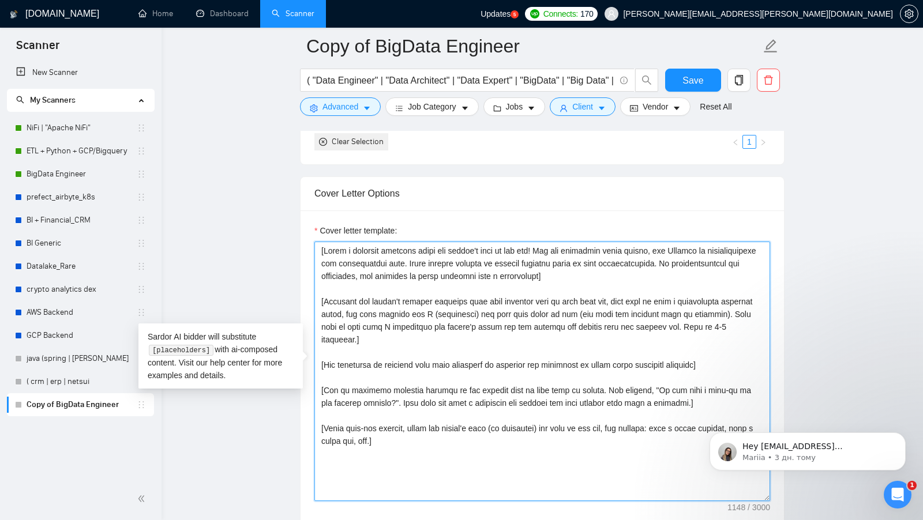
drag, startPoint x: 456, startPoint y: 382, endPoint x: 317, endPoint y: 216, distance: 216.6
click at [317, 216] on div "Cover letter template:" at bounding box center [542, 370] width 483 height 318
drag, startPoint x: 451, startPoint y: 453, endPoint x: 306, endPoint y: 219, distance: 275.4
click at [306, 219] on div "Cover letter template:" at bounding box center [542, 370] width 483 height 318
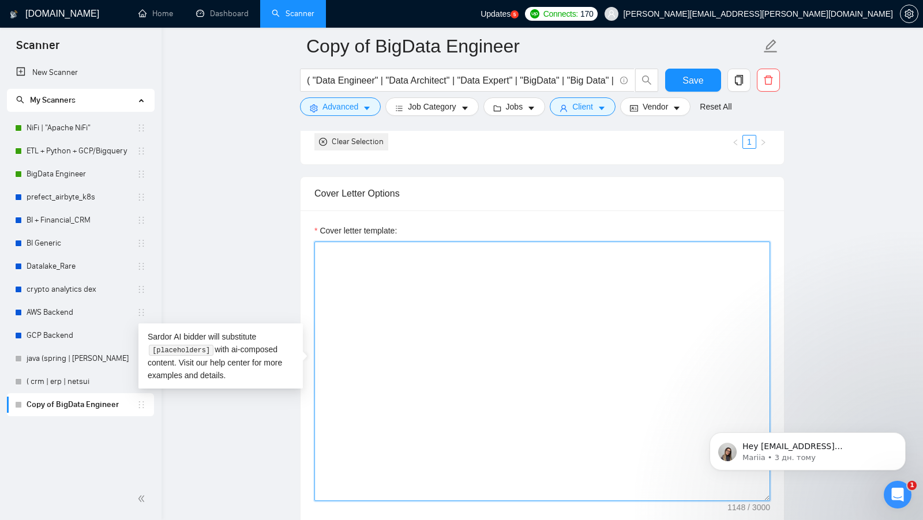
paste textarea "[lor ipsu dolor sitame con adi elitsed doe temporin utla etdolore magnaal eni a…"
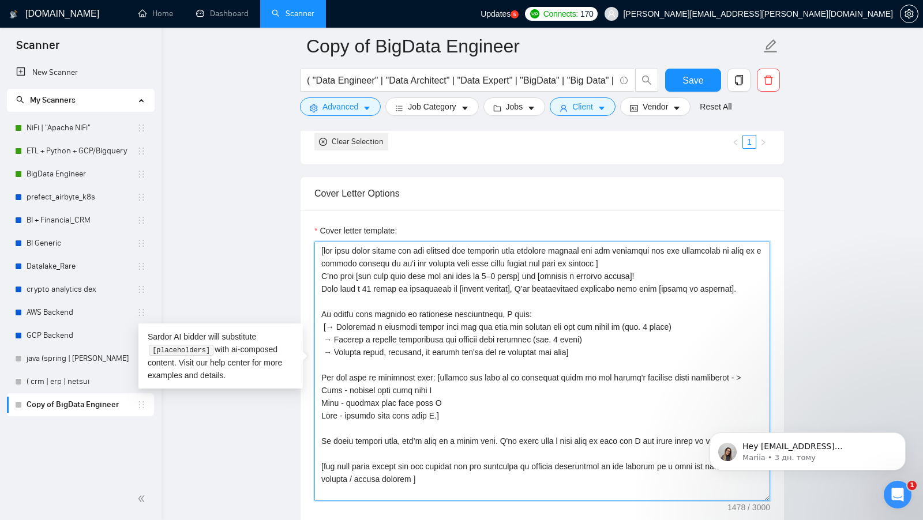
scroll to position [1089, 0]
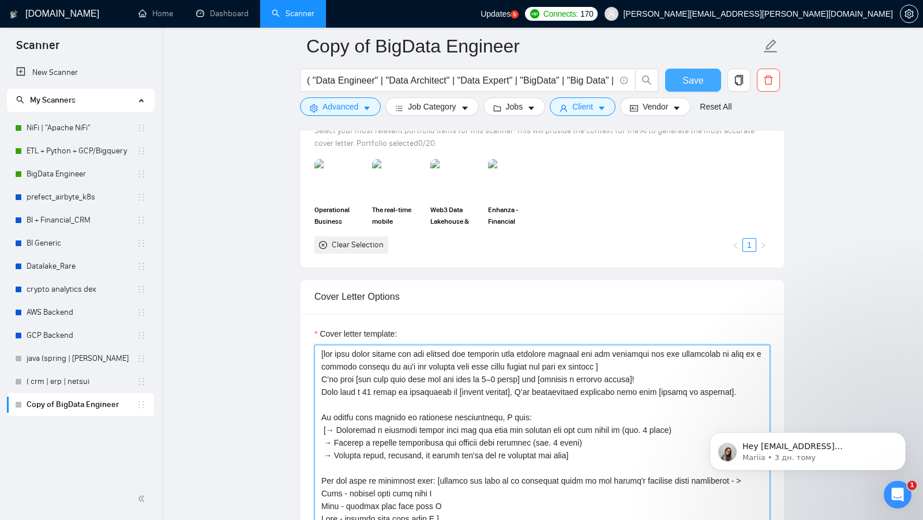
type textarea "[lor ipsu dolor sitame con adi elitsed doe temporin utla etdolore magnaal eni a…"
click at [672, 78] on button "Save" at bounding box center [693, 80] width 56 height 23
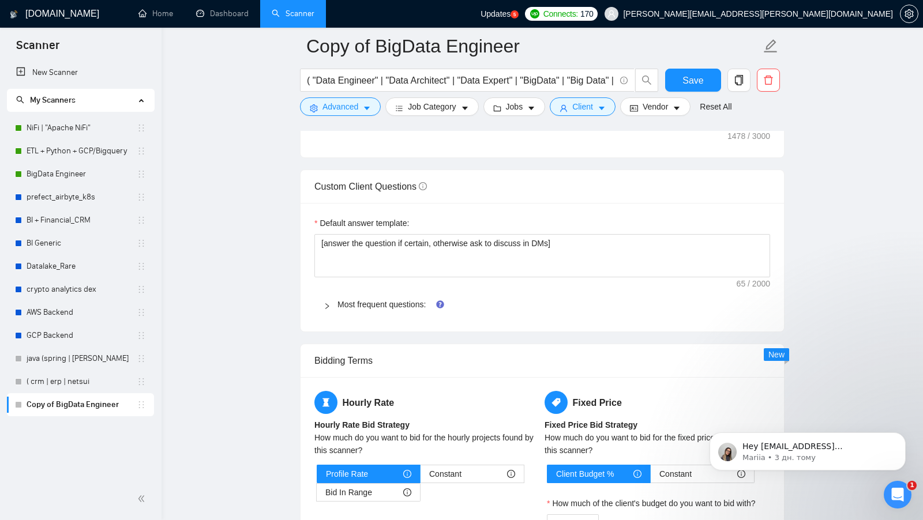
scroll to position [1564, 0]
click at [369, 299] on link "Most frequent questions:" at bounding box center [381, 303] width 88 height 9
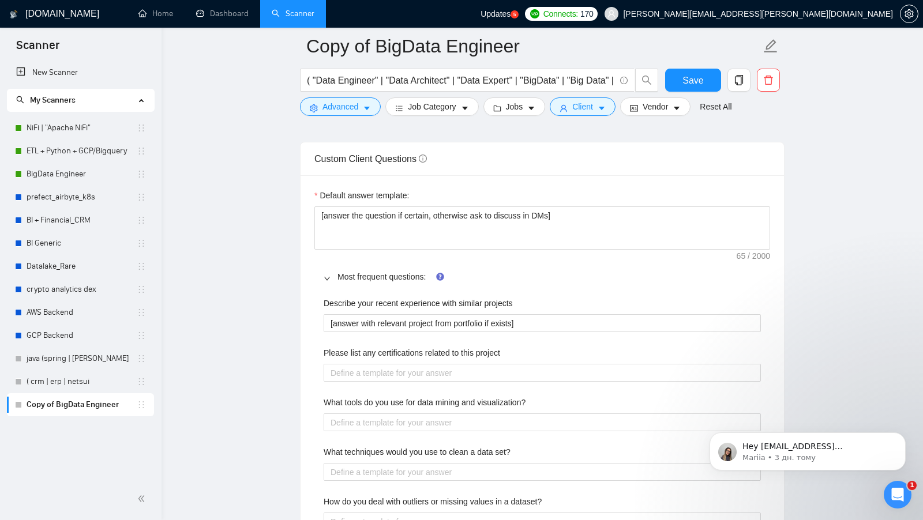
scroll to position [1599, 0]
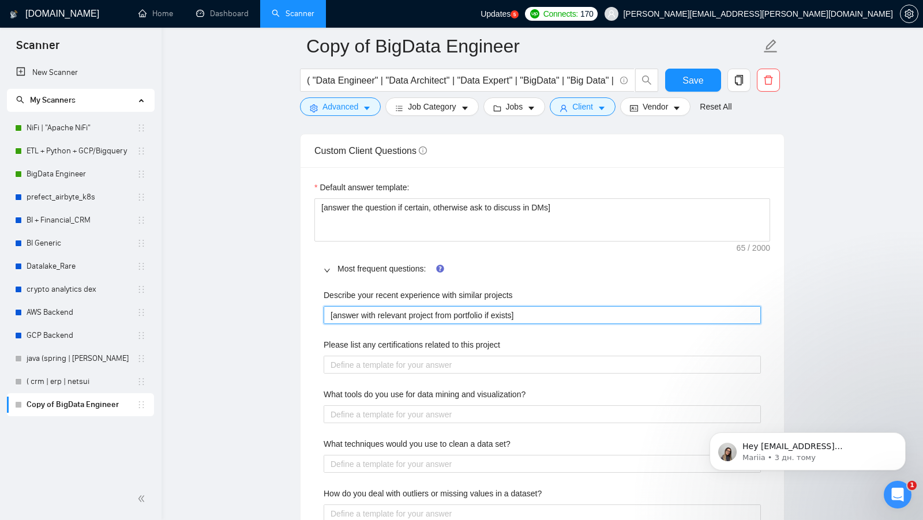
click at [550, 312] on projects "[answer with relevant project from portfolio if exists]" at bounding box center [542, 315] width 437 height 18
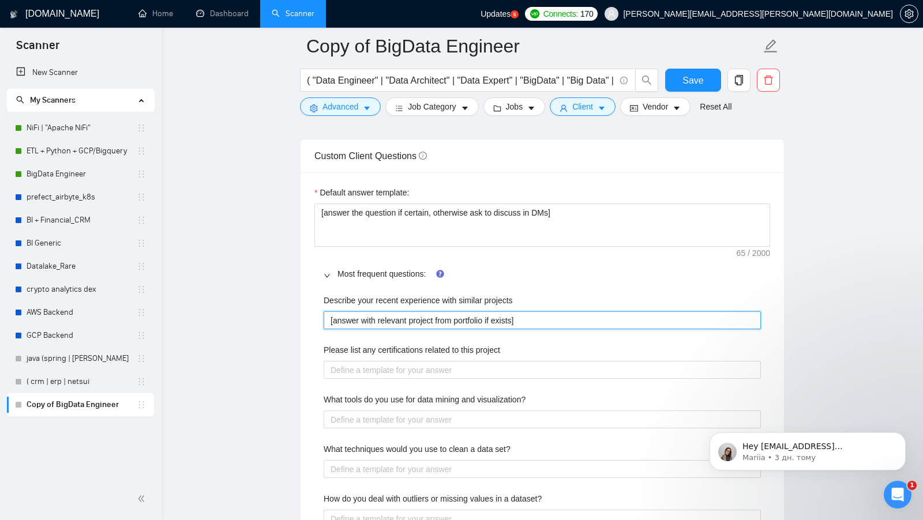
drag, startPoint x: 550, startPoint y: 312, endPoint x: 319, endPoint y: 306, distance: 230.9
click at [320, 306] on div "Describe your recent experience with similar projects [answer with relevant pro…" at bounding box center [542, 418] width 456 height 262
click at [550, 312] on projects "[answer with relevant project from portfolio if exists]" at bounding box center [542, 321] width 437 height 18
click at [505, 316] on projects "[answer with relevant project from portfolio if exists]" at bounding box center [542, 321] width 437 height 18
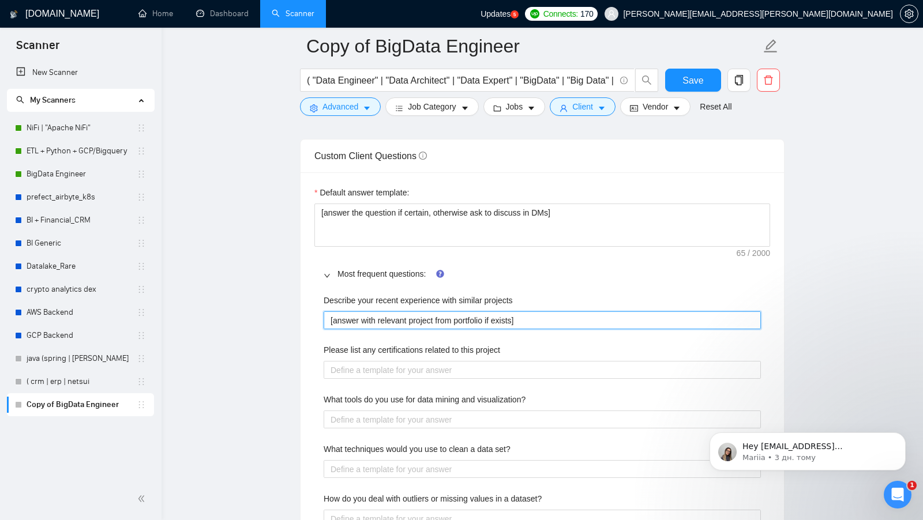
click at [532, 314] on projects "[answer with relevant project from portfolio if exists]" at bounding box center [542, 321] width 437 height 18
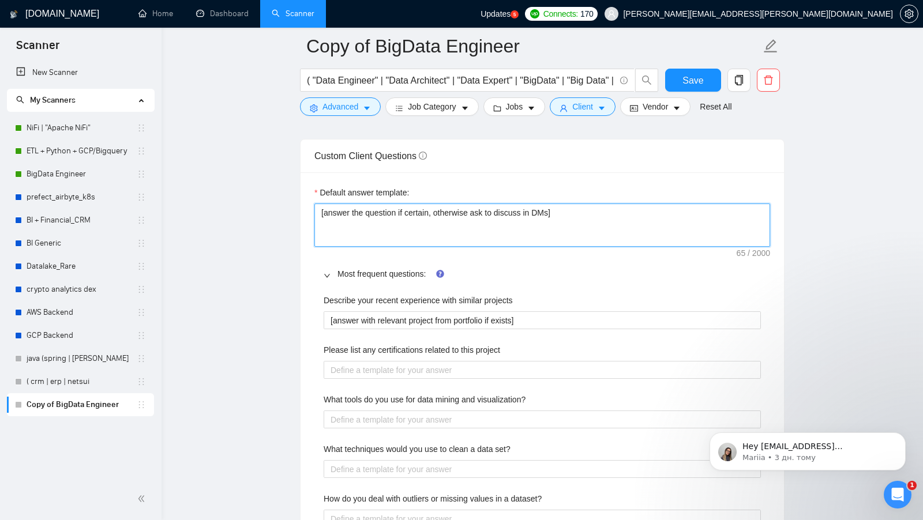
click at [477, 217] on textarea "[answer the question if certain, otherwise ask to discuss in DMs]" at bounding box center [542, 225] width 456 height 43
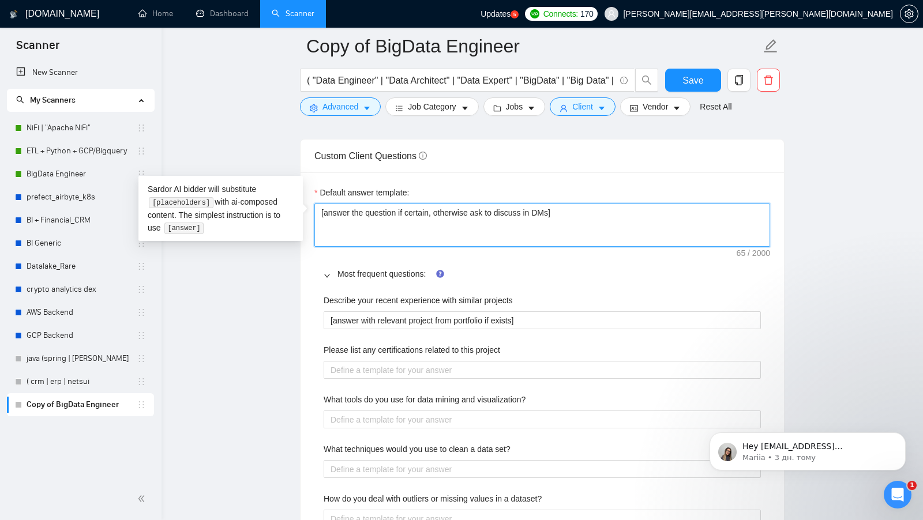
click at [477, 217] on textarea "[answer the question if certain, otherwise ask to discuss in DMs]" at bounding box center [542, 225] width 456 height 43
click at [541, 204] on textarea "[answer the question if certain, otherwise ask to discuss in DMs]" at bounding box center [542, 225] width 456 height 43
click at [584, 208] on textarea "[answer the question if certain, otherwise ask to discuss in DMs]" at bounding box center [542, 225] width 456 height 43
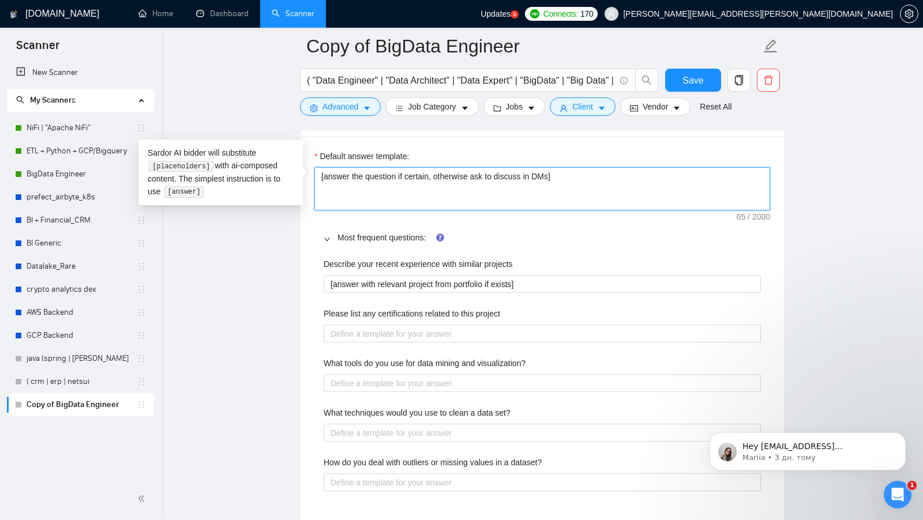
scroll to position [1633, 0]
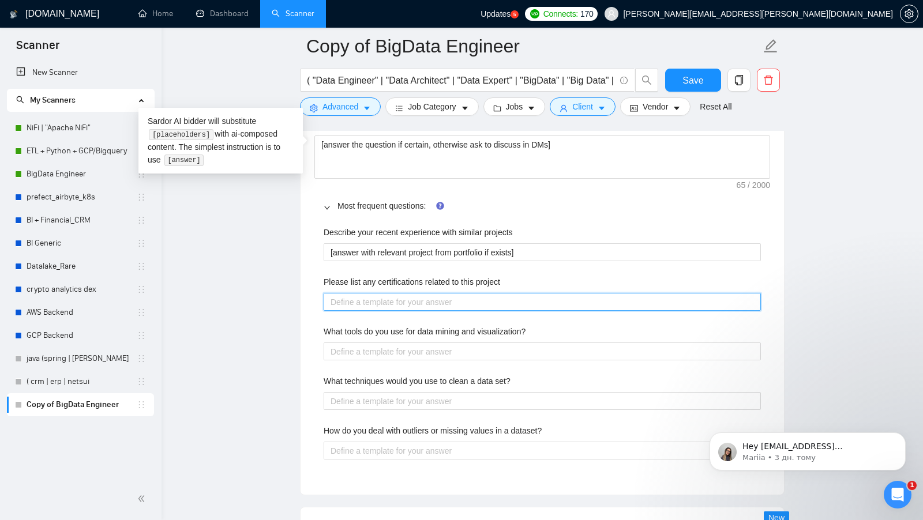
click at [467, 293] on project "Please list any certifications related to this project" at bounding box center [542, 302] width 437 height 18
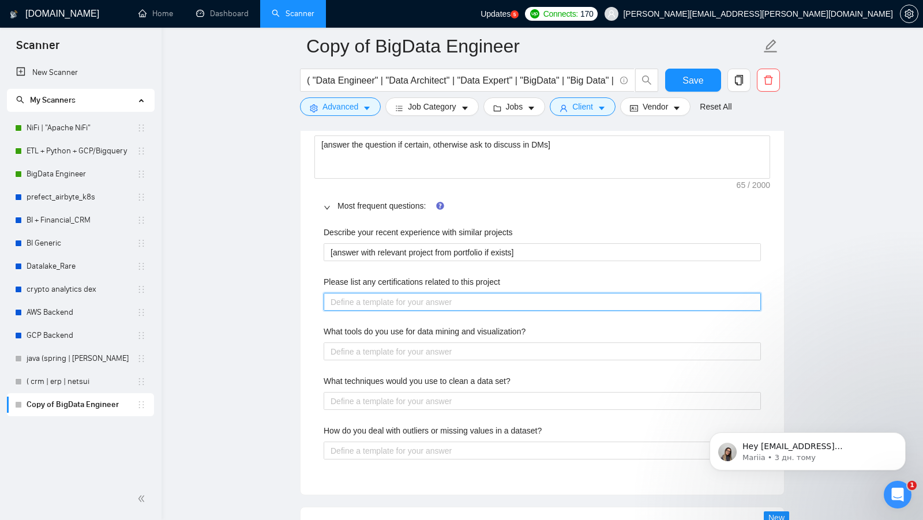
scroll to position [1697, 0]
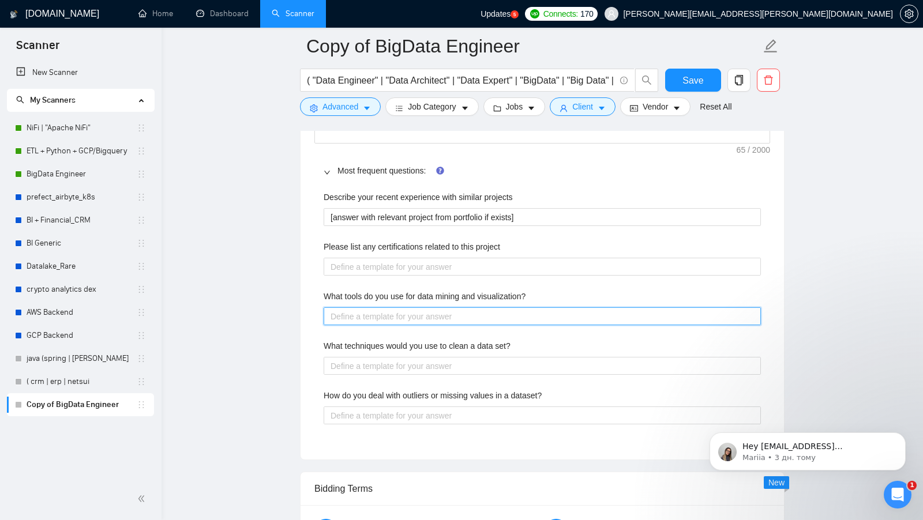
click at [440, 307] on visualization\? "What tools do you use for data mining and visualization?" at bounding box center [542, 316] width 437 height 18
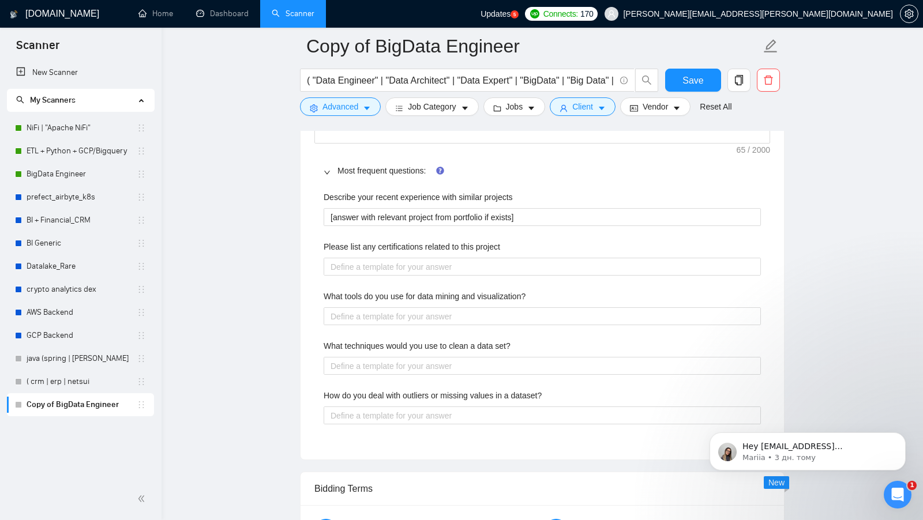
click at [424, 366] on div "Describe your recent experience with similar projects [answer with relevant pro…" at bounding box center [542, 315] width 456 height 262
click at [424, 363] on set\? "What techniques would you use to clean a data set?" at bounding box center [542, 366] width 437 height 18
click at [422, 393] on div "How do you deal with outliers or missing values in a dataset?" at bounding box center [542, 397] width 437 height 17
click at [423, 455] on form "Auto Bidding Enabled Auto Bidding Enabled: OFF Auto Bidder Schedule Auto Biddin…" at bounding box center [542, 8] width 485 height 2977
click at [451, 408] on dataset\? "How do you deal with outliers or missing values in a dataset?" at bounding box center [542, 416] width 437 height 18
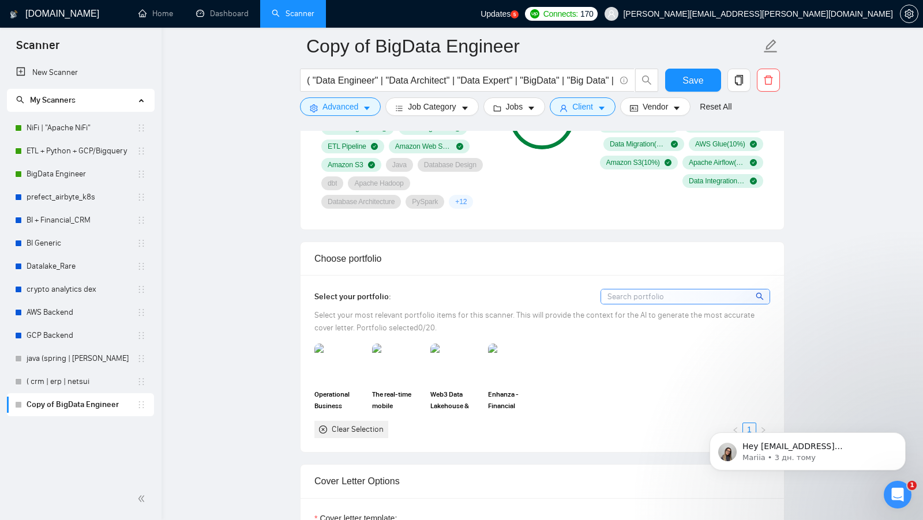
scroll to position [958, 0]
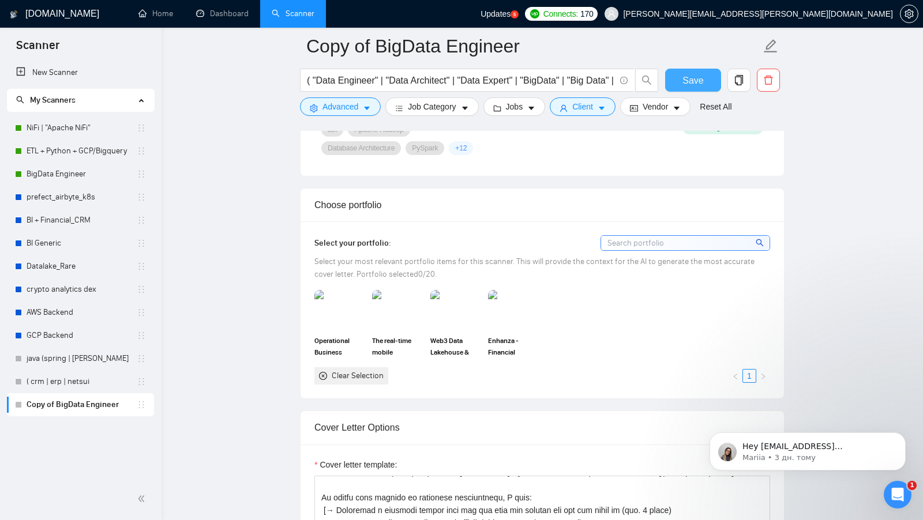
click at [680, 83] on button "Save" at bounding box center [693, 80] width 56 height 23
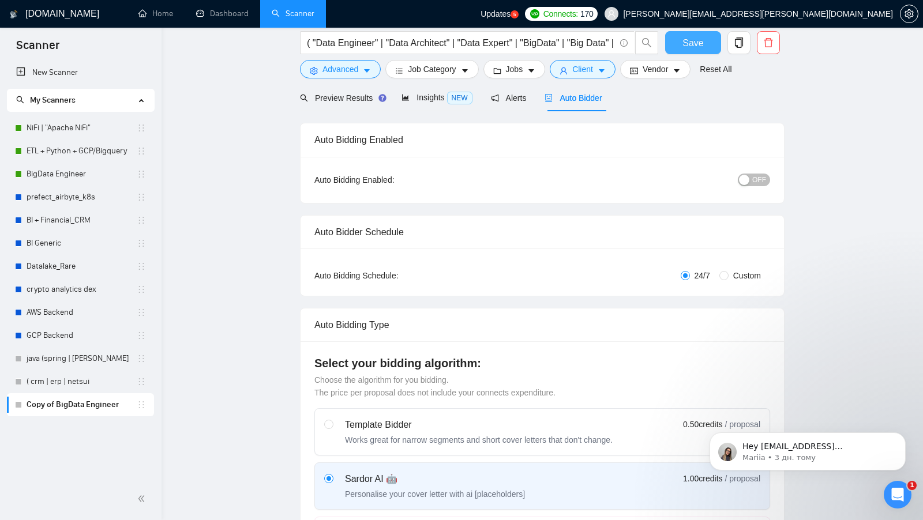
scroll to position [0, 0]
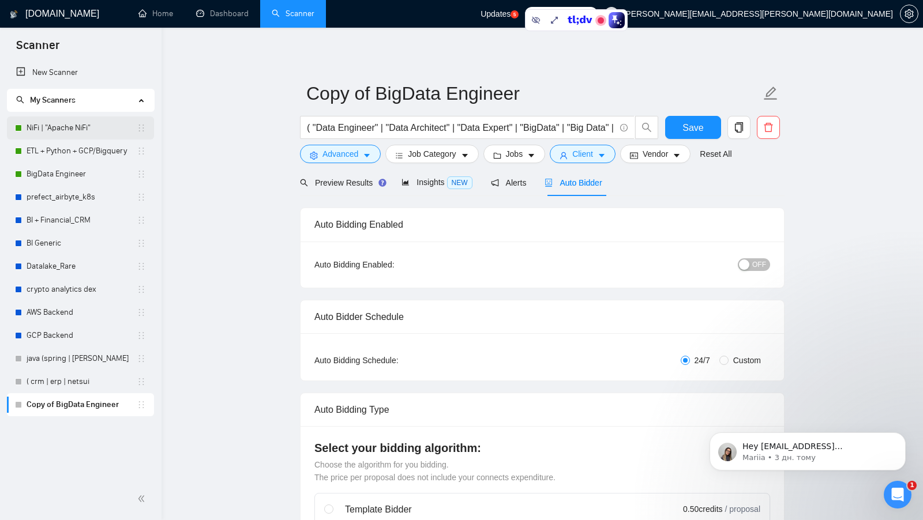
click at [64, 118] on link "NiFi | "Apache NiFi"" at bounding box center [82, 128] width 110 height 23
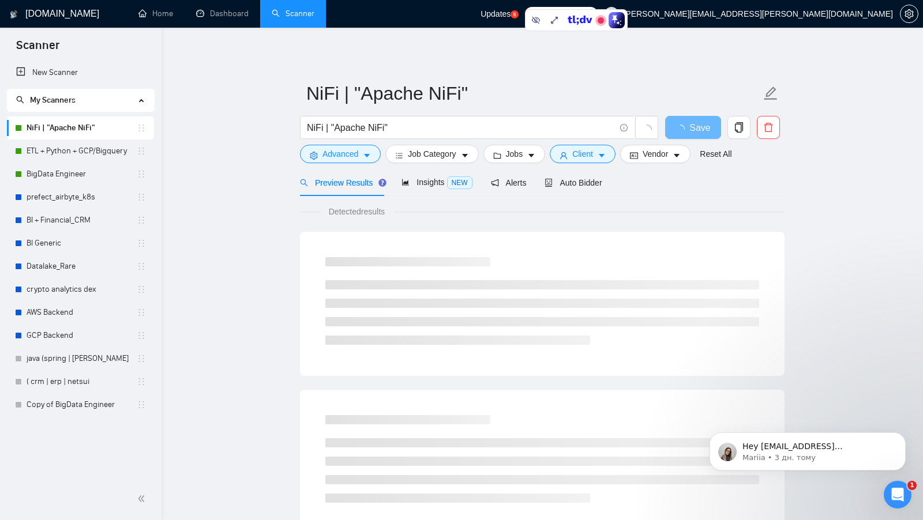
scroll to position [39, 0]
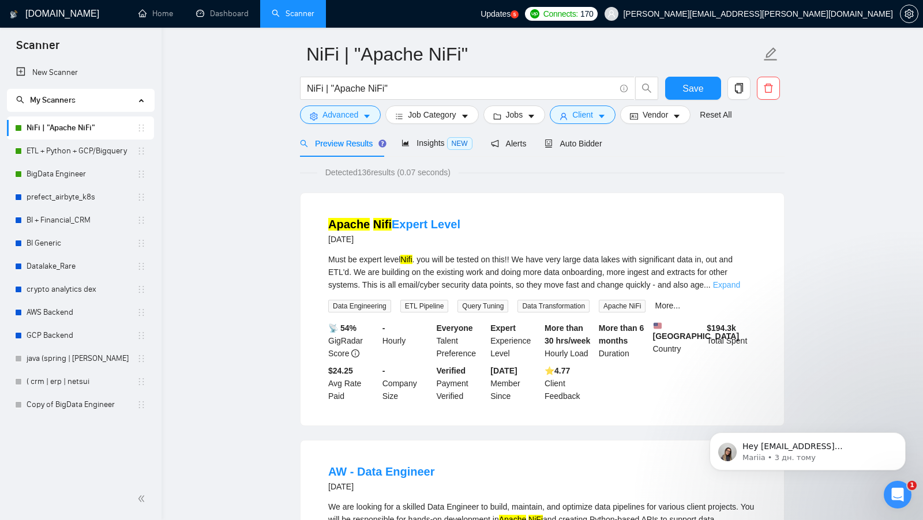
click at [740, 283] on link "Expand" at bounding box center [726, 284] width 27 height 9
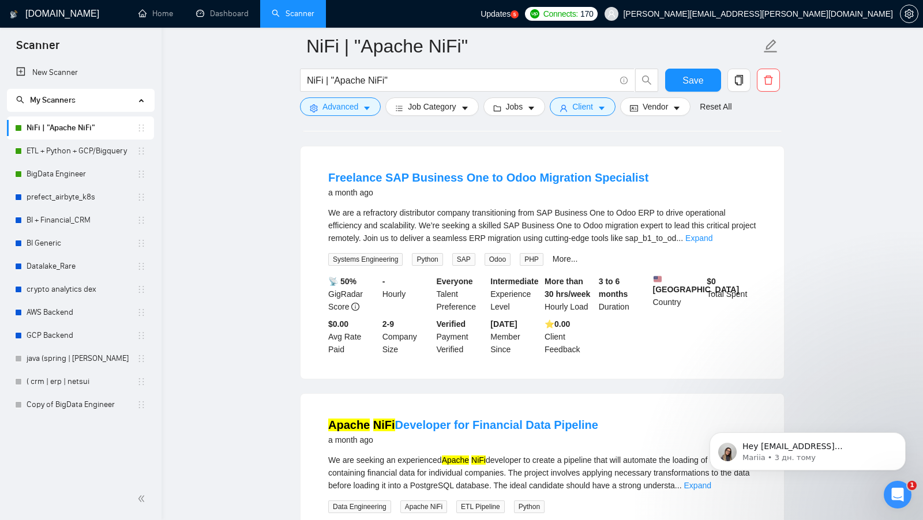
scroll to position [1145, 0]
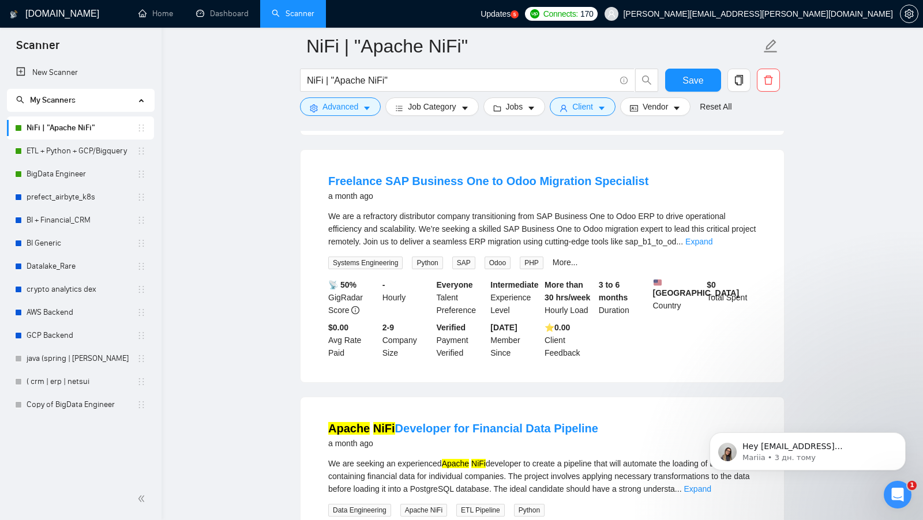
click at [742, 238] on div "We are a refractory distributor company transitioning from SAP Business One to …" at bounding box center [542, 239] width 428 height 59
click at [712, 237] on link "Expand" at bounding box center [698, 241] width 27 height 9
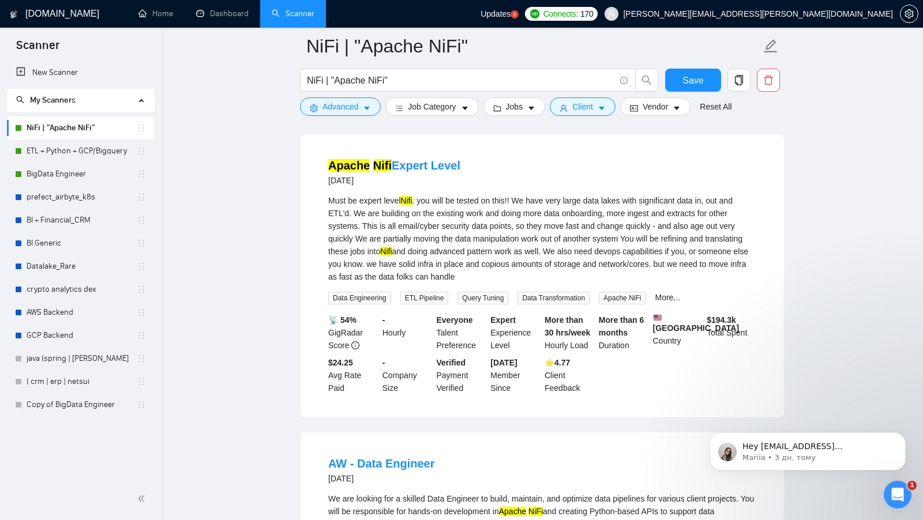
scroll to position [96, 0]
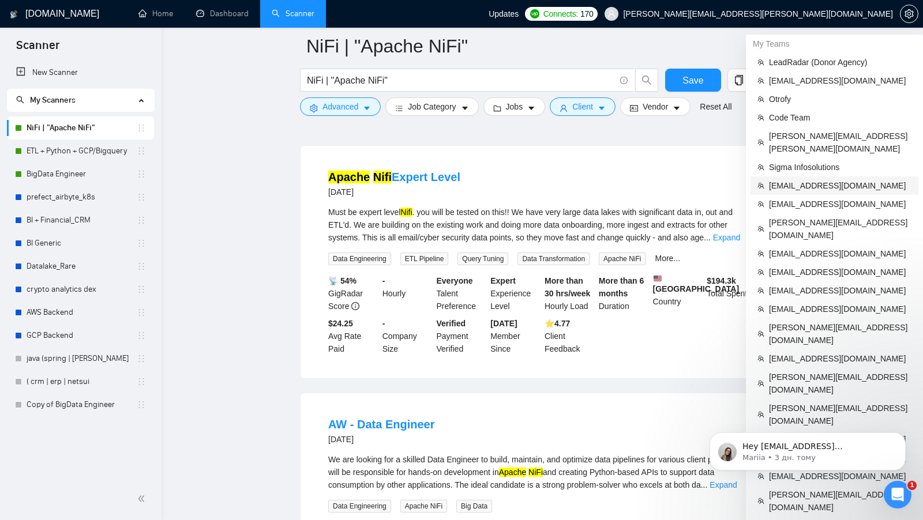
click at [831, 179] on span "[EMAIL_ADDRESS][DOMAIN_NAME]" at bounding box center [840, 185] width 142 height 13
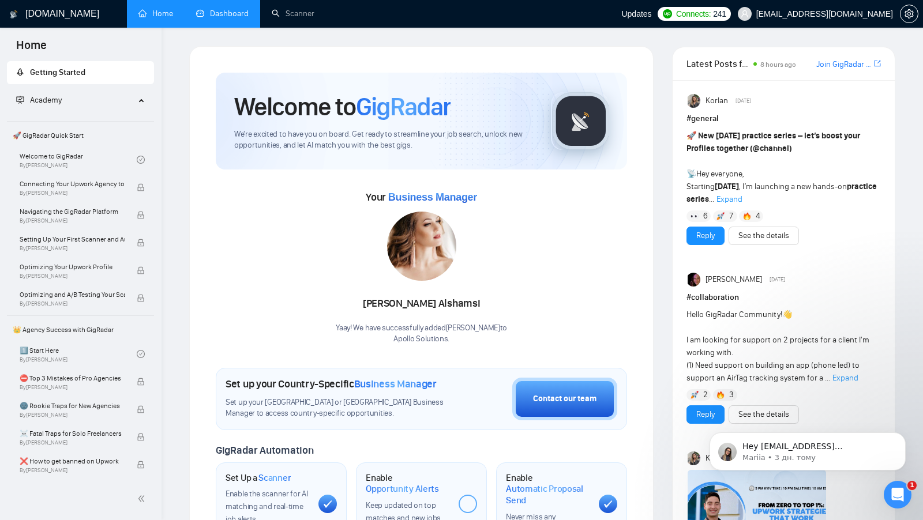
click at [228, 18] on link "Dashboard" at bounding box center [222, 14] width 52 height 10
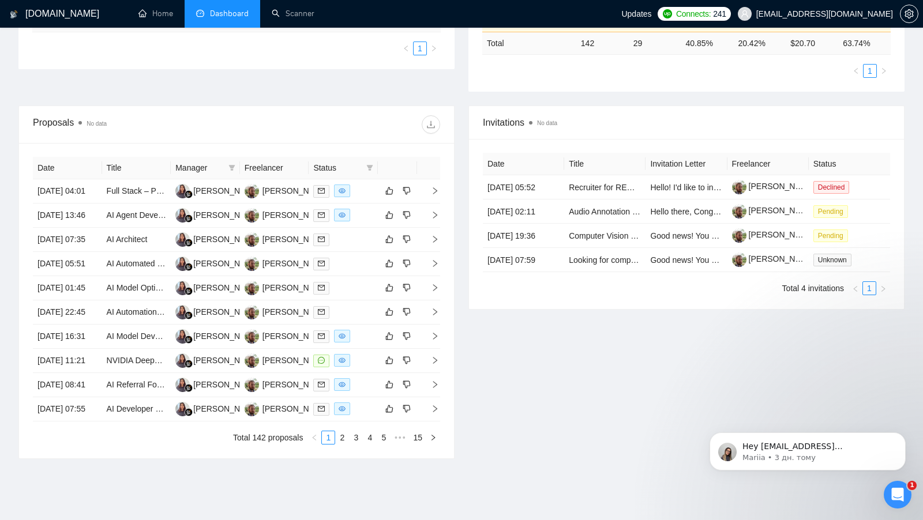
scroll to position [293, 0]
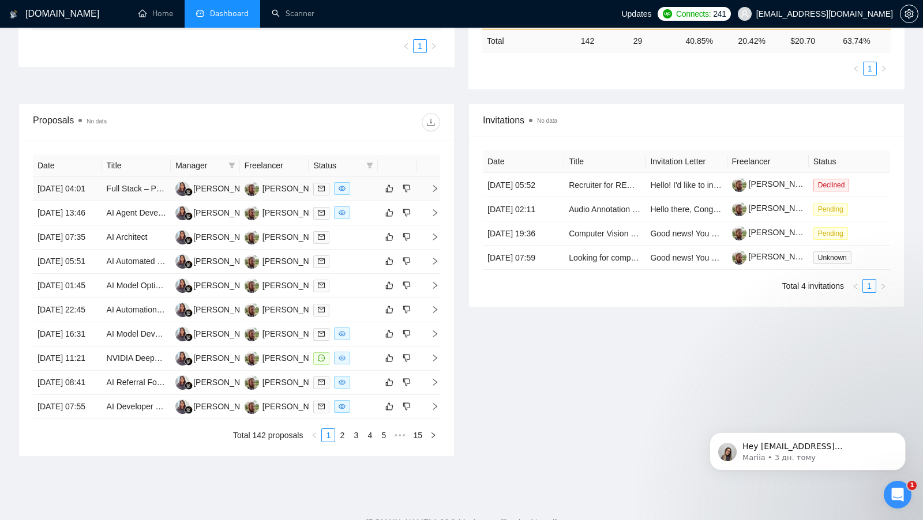
click at [359, 194] on div at bounding box center [343, 188] width 60 height 13
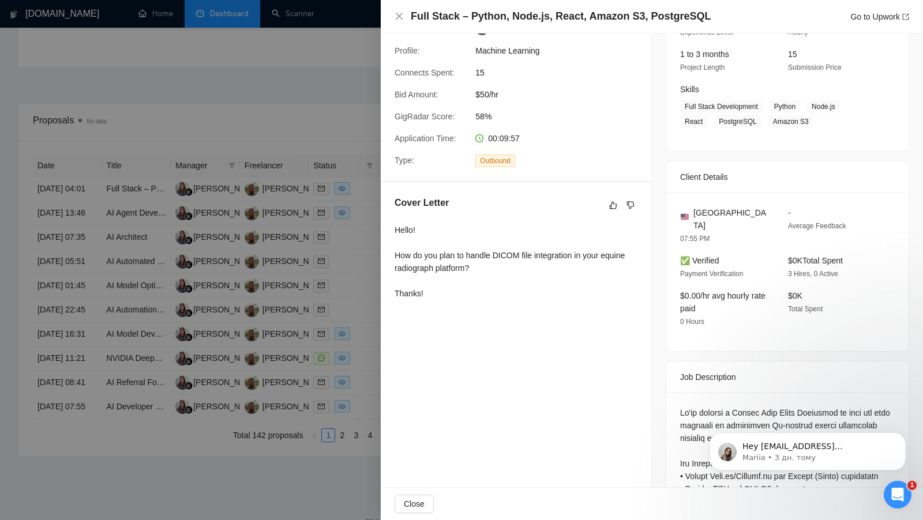
scroll to position [140, 0]
click at [354, 298] on div at bounding box center [461, 260] width 923 height 520
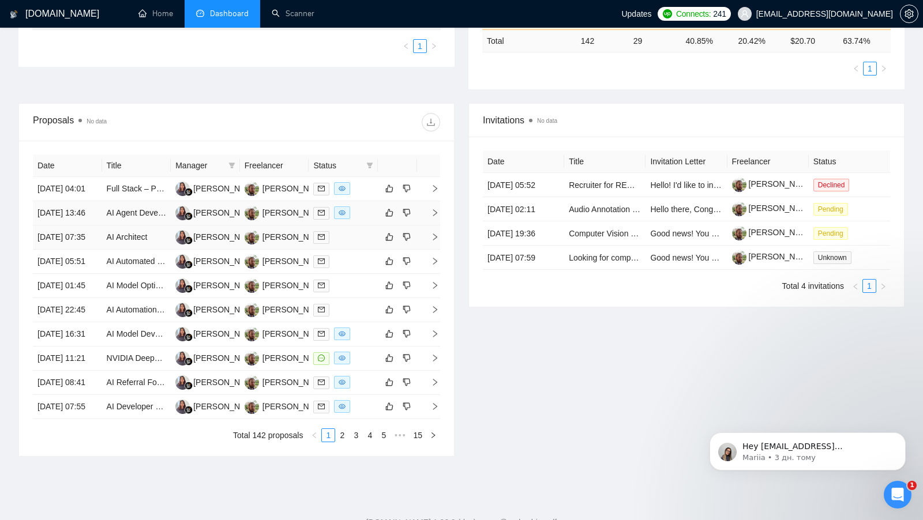
click at [361, 226] on td at bounding box center [343, 213] width 69 height 24
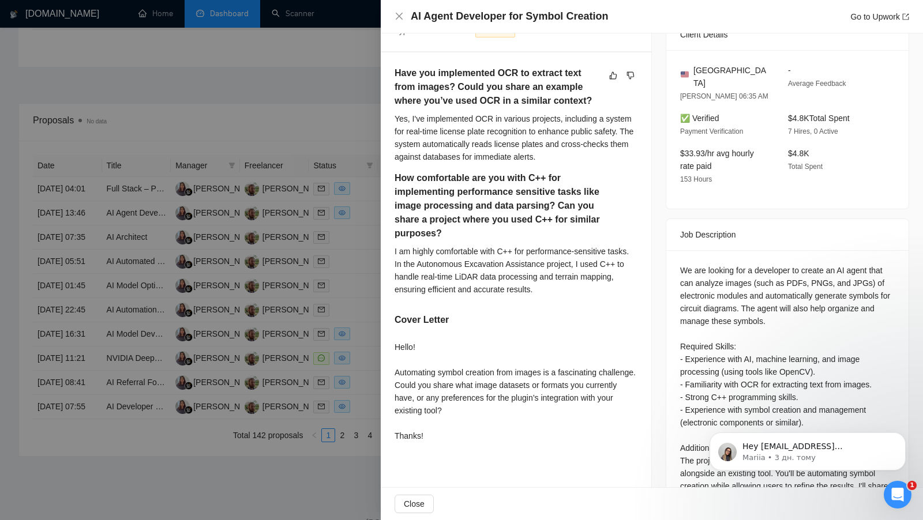
scroll to position [284, 0]
click at [366, 381] on div at bounding box center [461, 260] width 923 height 520
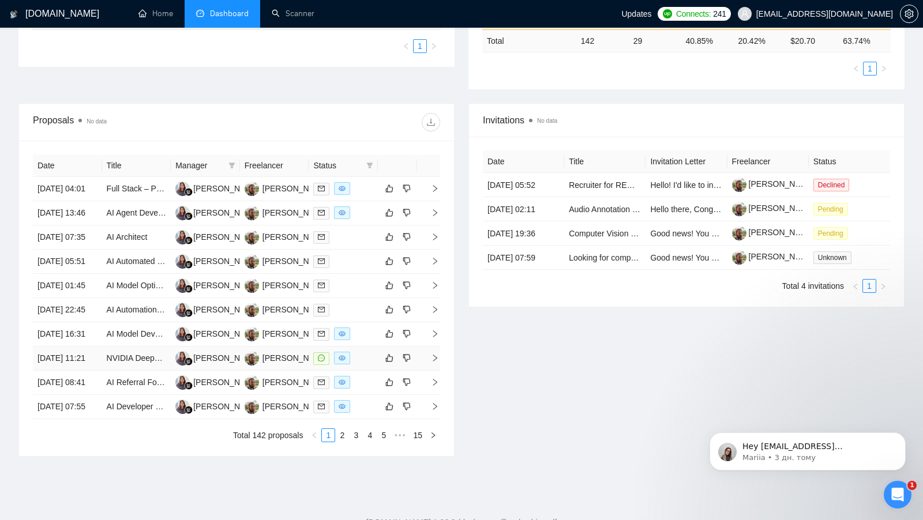
click at [369, 371] on td at bounding box center [343, 359] width 69 height 24
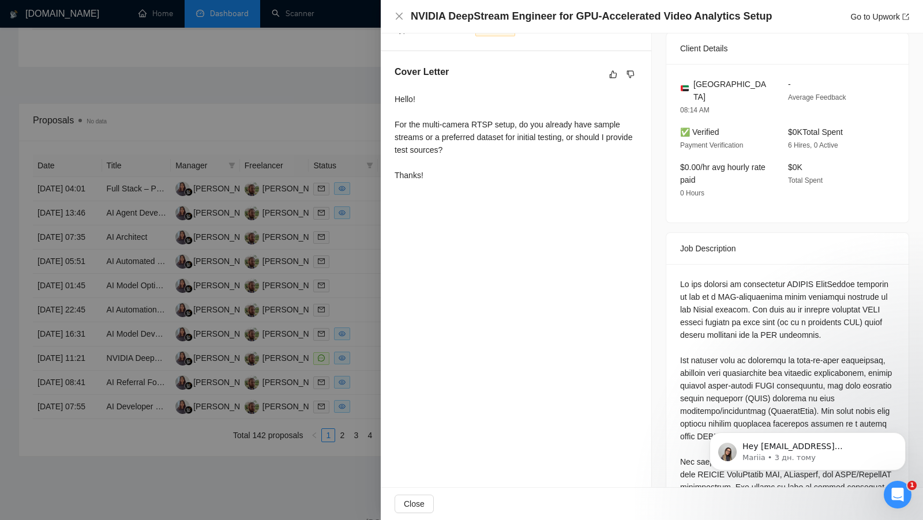
click at [370, 317] on div at bounding box center [461, 260] width 923 height 520
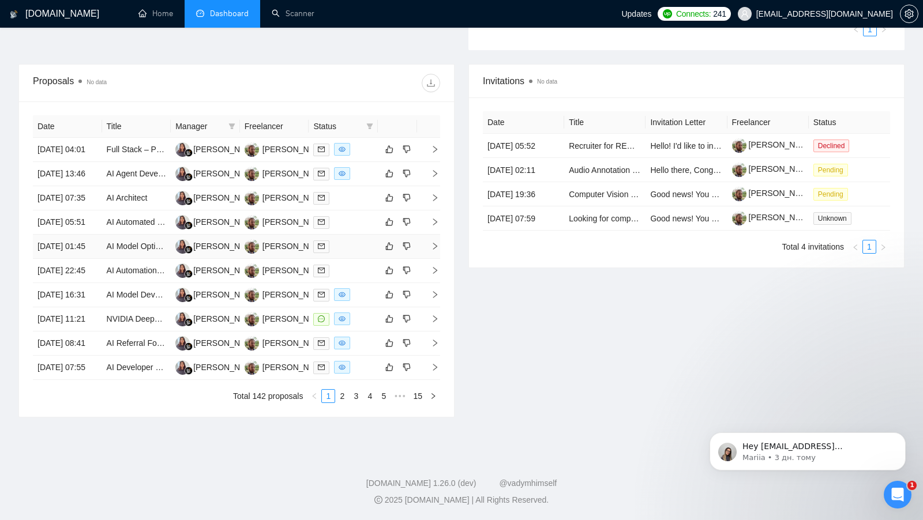
scroll to position [437, 0]
click at [367, 337] on div at bounding box center [343, 343] width 60 height 13
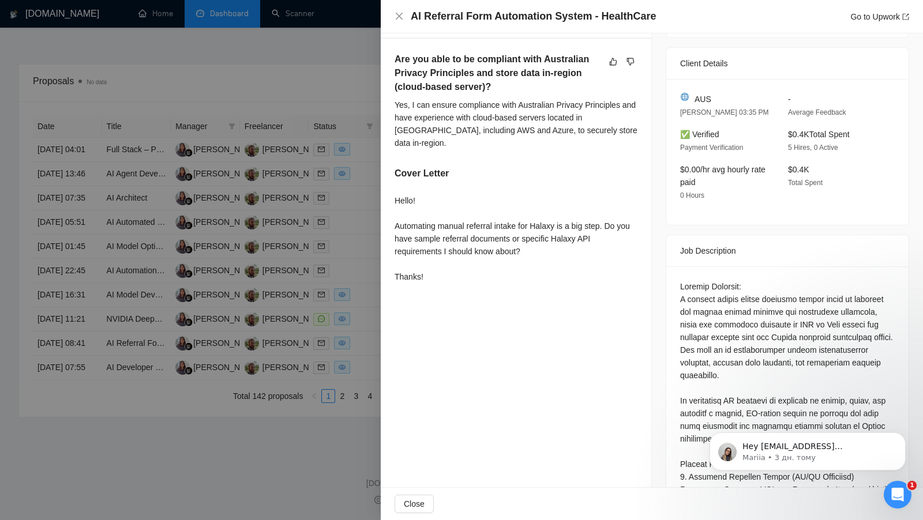
click at [357, 326] on div at bounding box center [461, 260] width 923 height 520
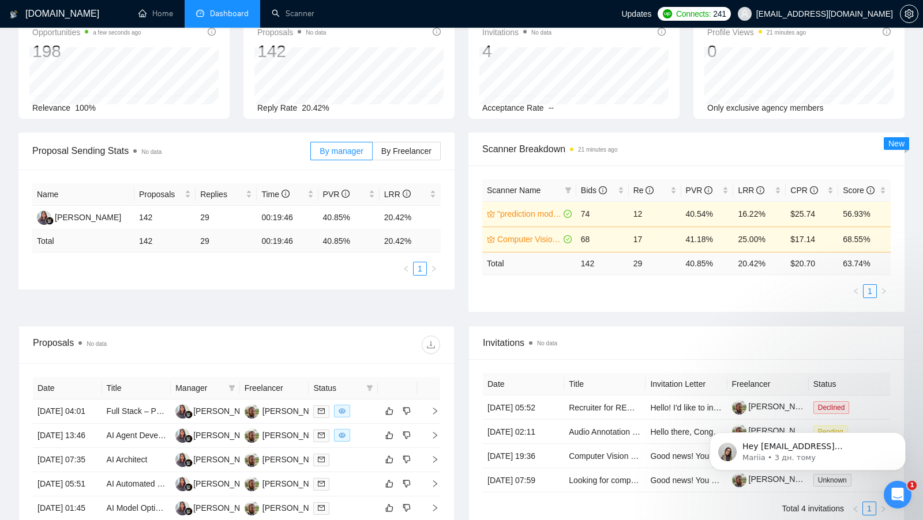
scroll to position [0, 0]
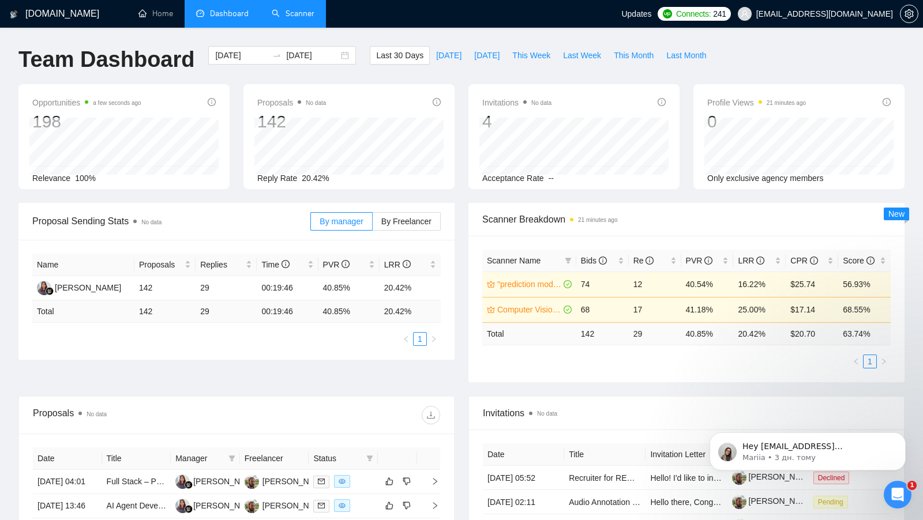
click at [292, 18] on link "Scanner" at bounding box center [293, 14] width 43 height 10
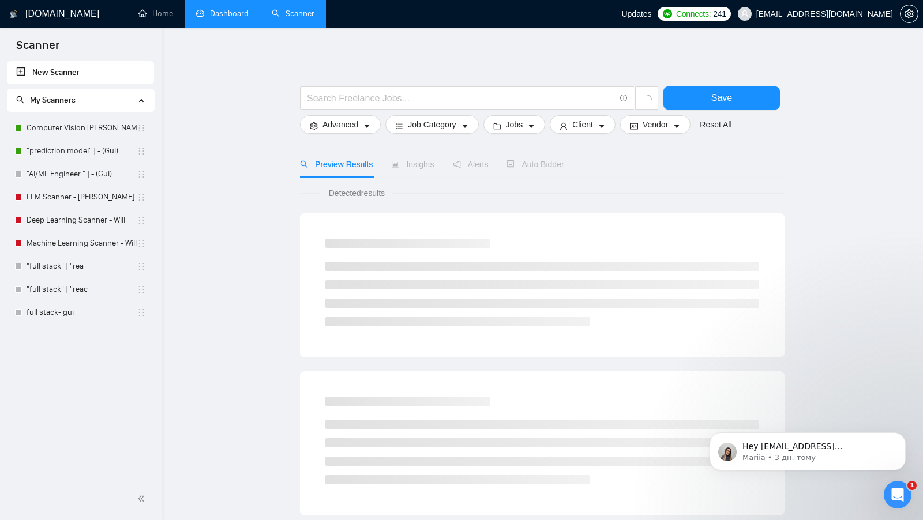
click at [69, 115] on li "My Scanners Computer Vision Scanner - Bonini "prediction model" | - (Gui) "AI/M…" at bounding box center [80, 206] width 147 height 235
click at [67, 118] on link "Computer Vision [PERSON_NAME]" at bounding box center [82, 128] width 110 height 23
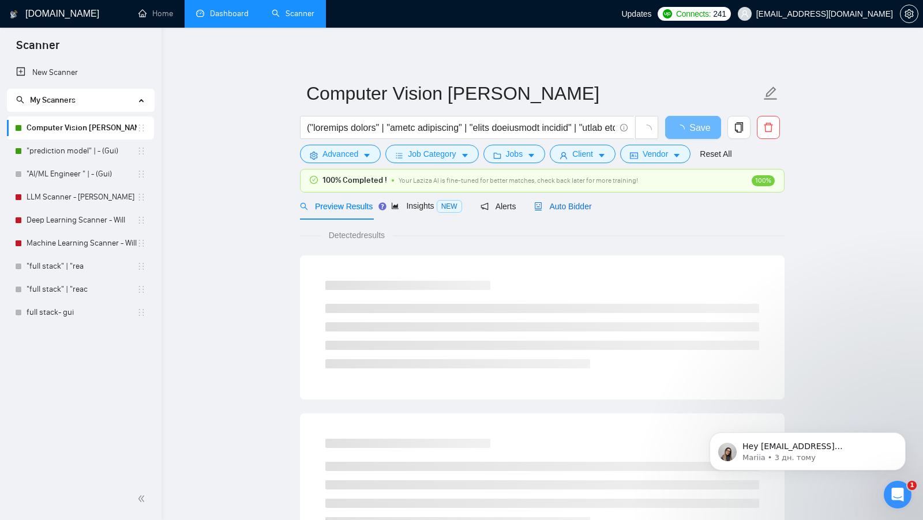
click at [556, 202] on span "Auto Bidder" at bounding box center [562, 206] width 57 height 9
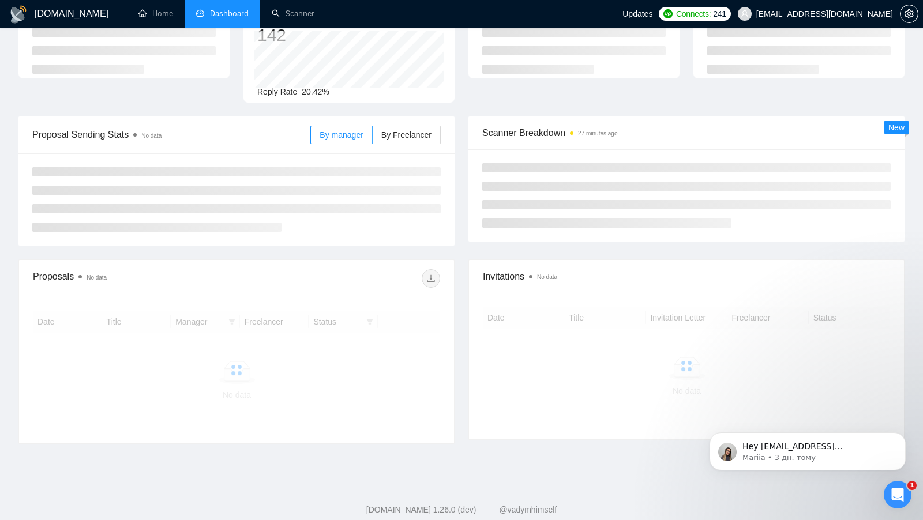
scroll to position [89, 0]
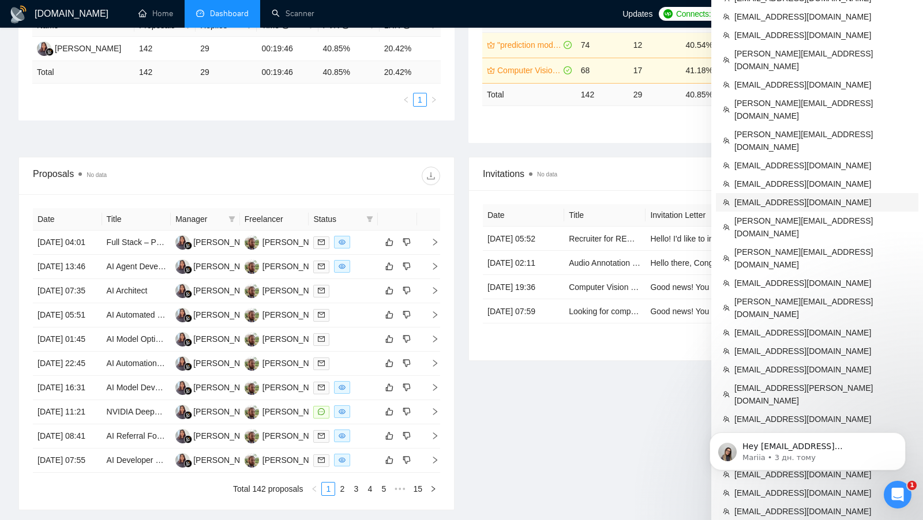
scroll to position [253, 0]
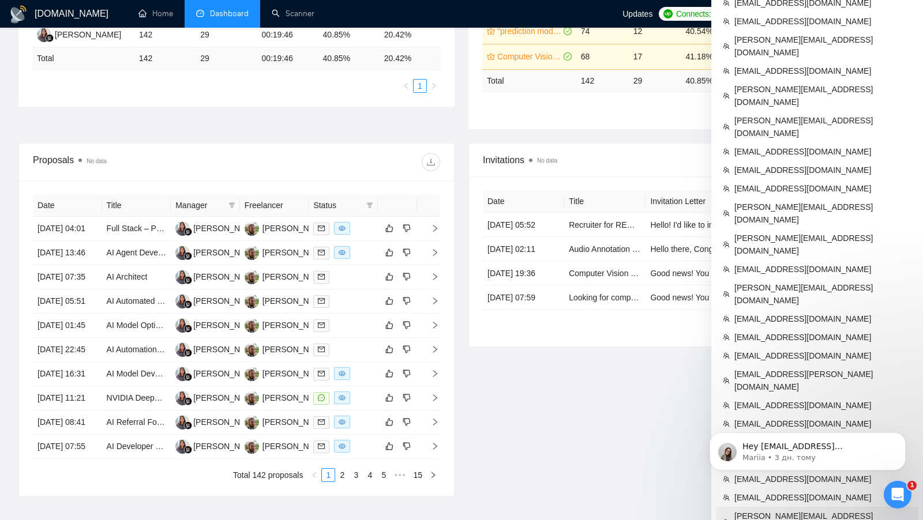
click at [779, 510] on span "[PERSON_NAME][EMAIL_ADDRESS][PERSON_NAME][DOMAIN_NAME]" at bounding box center [822, 522] width 177 height 25
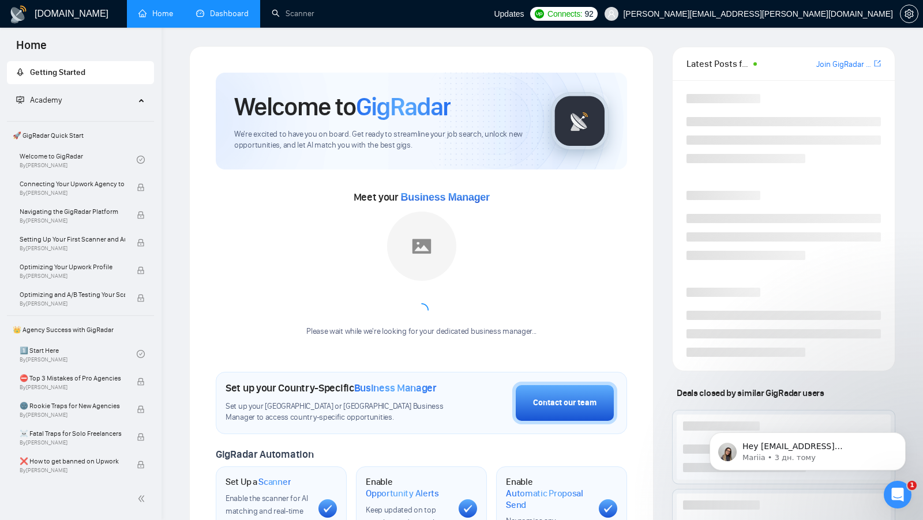
click at [227, 18] on link "Dashboard" at bounding box center [222, 14] width 52 height 10
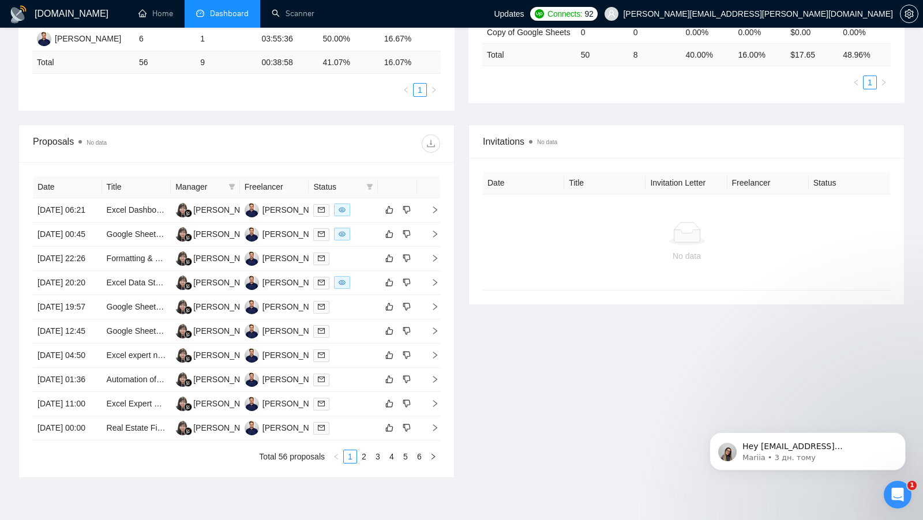
scroll to position [301, 0]
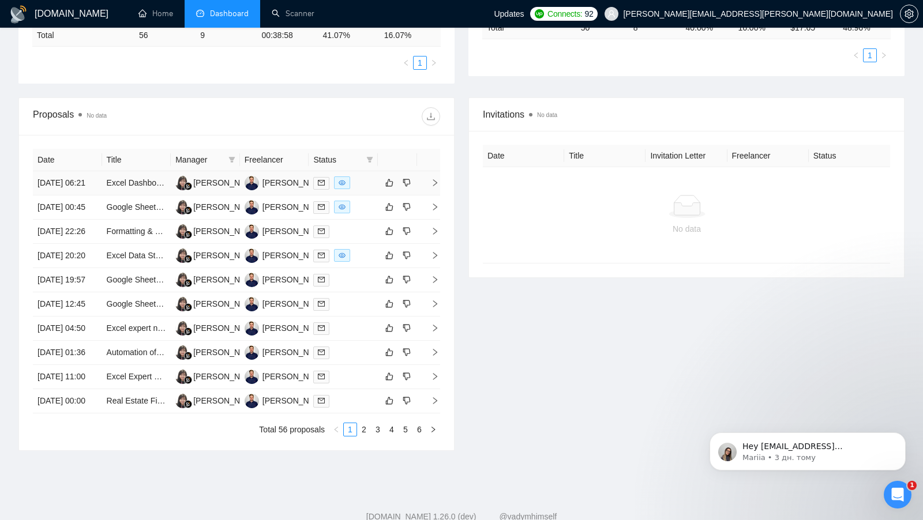
click at [370, 190] on div at bounding box center [343, 183] width 60 height 13
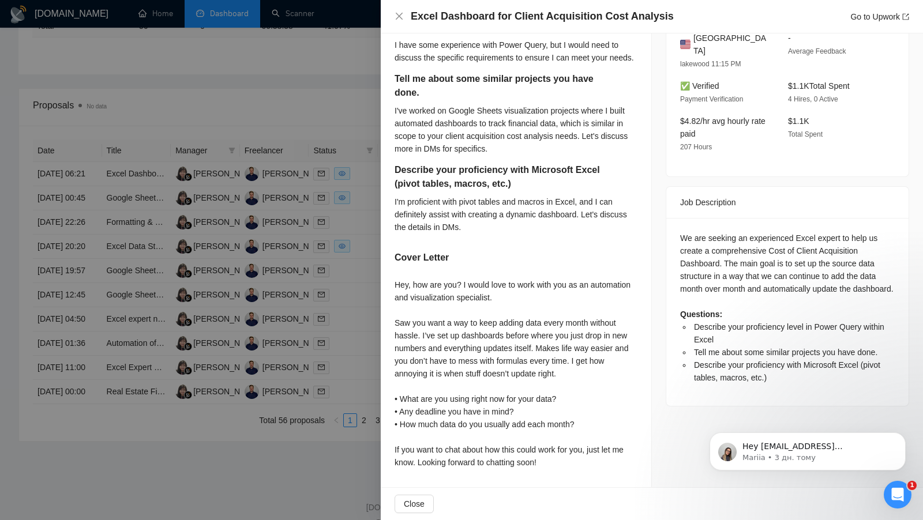
scroll to position [313, 0]
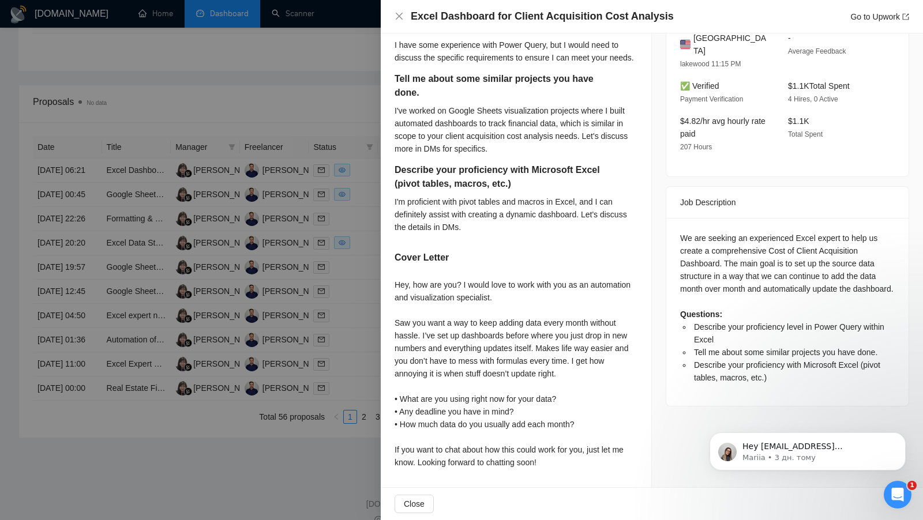
click at [373, 352] on div at bounding box center [461, 260] width 923 height 520
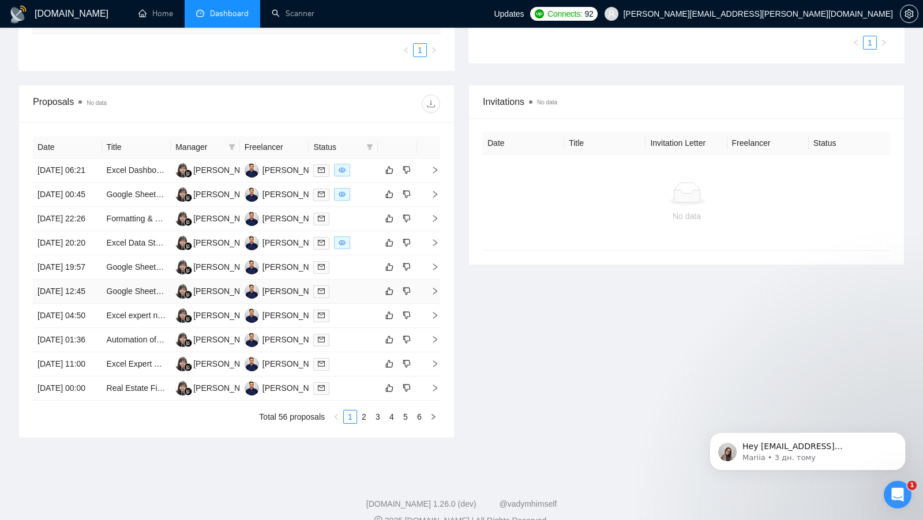
scroll to position [0, 0]
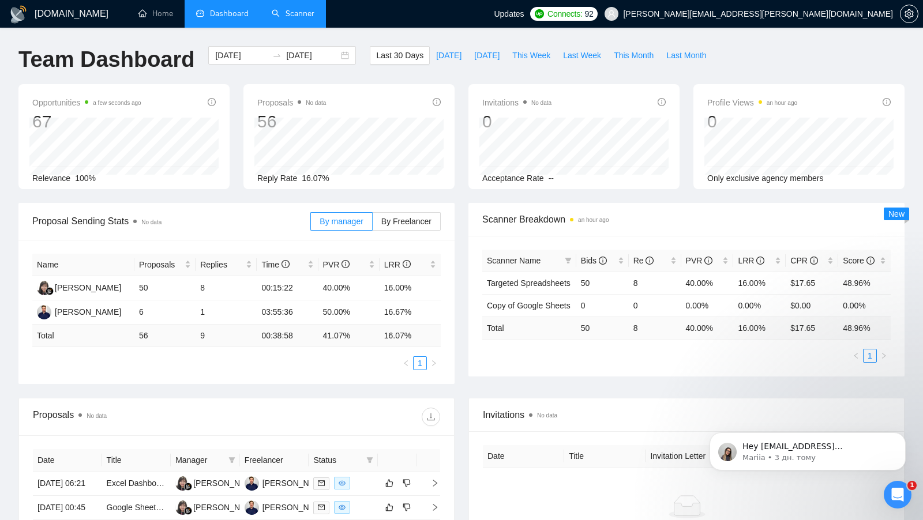
click at [299, 10] on link "Scanner" at bounding box center [293, 14] width 43 height 10
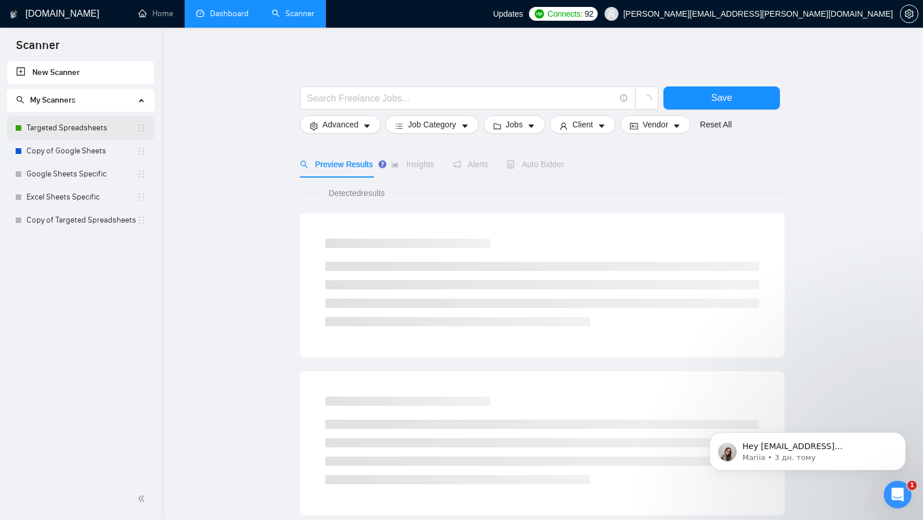
click at [73, 123] on link "Targeted Spreadsheets" at bounding box center [82, 128] width 110 height 23
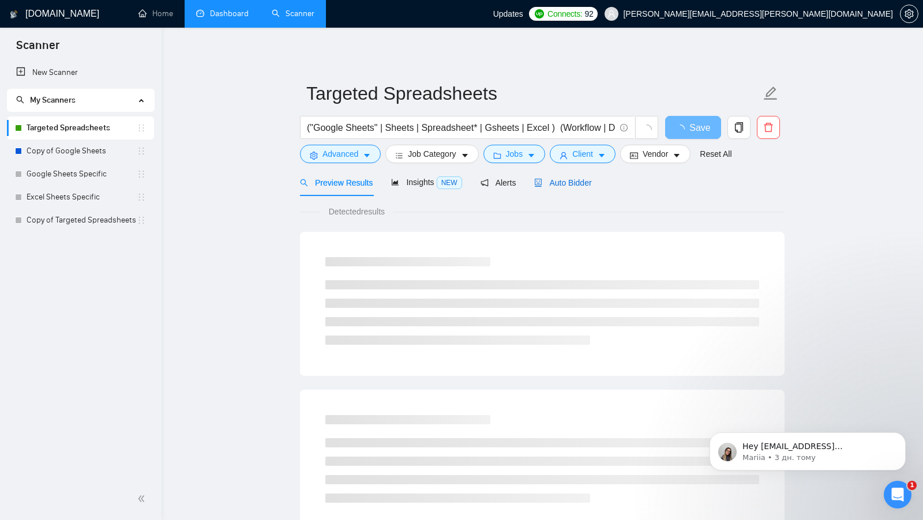
click at [575, 179] on span "Auto Bidder" at bounding box center [562, 182] width 57 height 9
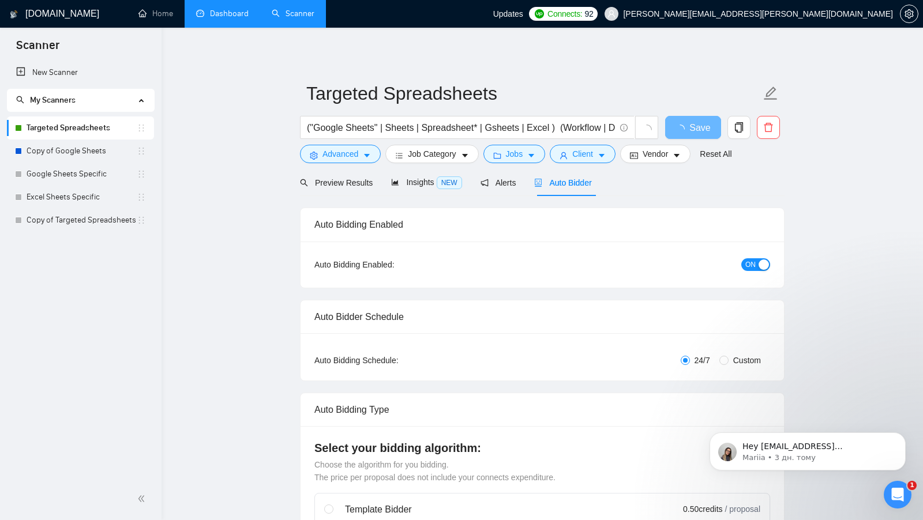
checkbox input "true"
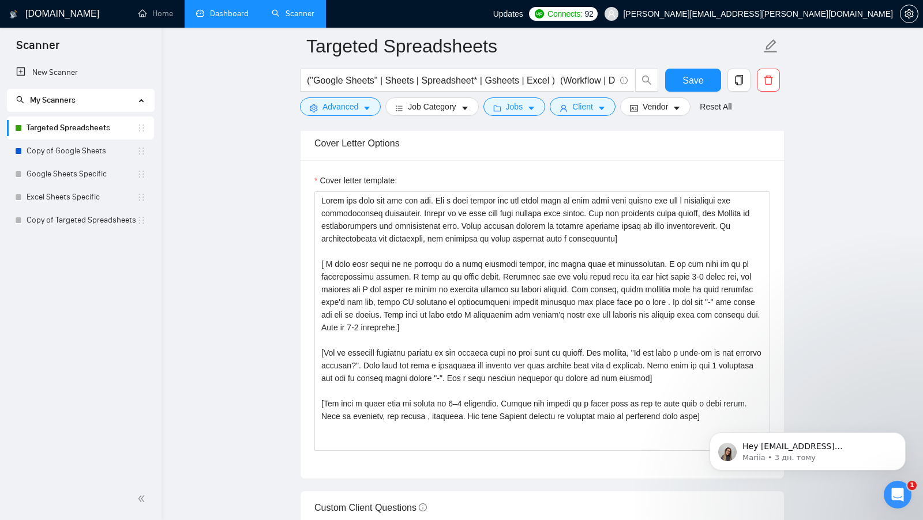
scroll to position [1220, 0]
drag, startPoint x: 696, startPoint y: 417, endPoint x: 408, endPoint y: 287, distance: 316.1
click html "Hey viktor+7@gigradar.io, Do you want to learn how to integrate GigRadar with y…"
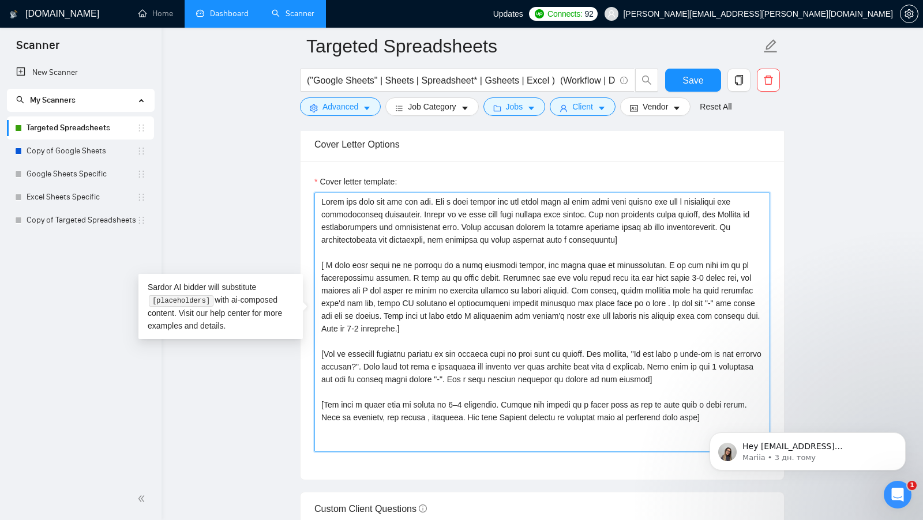
drag, startPoint x: 695, startPoint y: 410, endPoint x: 295, endPoint y: 194, distance: 454.6
click at [295, 194] on main "Targeted Spreadsheets ("Google Sheets" | Sheets | Spreadsheet* | Gsheets | Exce…" at bounding box center [542, 520] width 725 height 3389
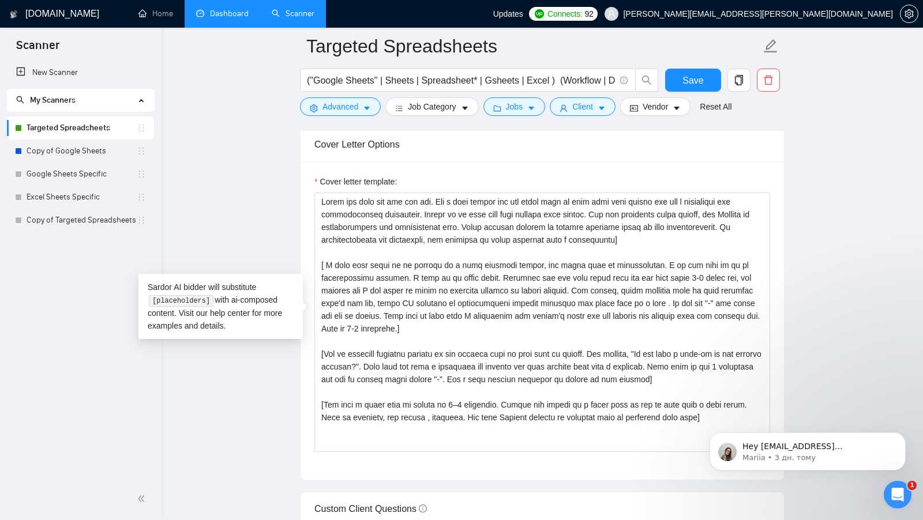
click at [781, 147] on div "Cover Letter Options" at bounding box center [542, 144] width 483 height 33
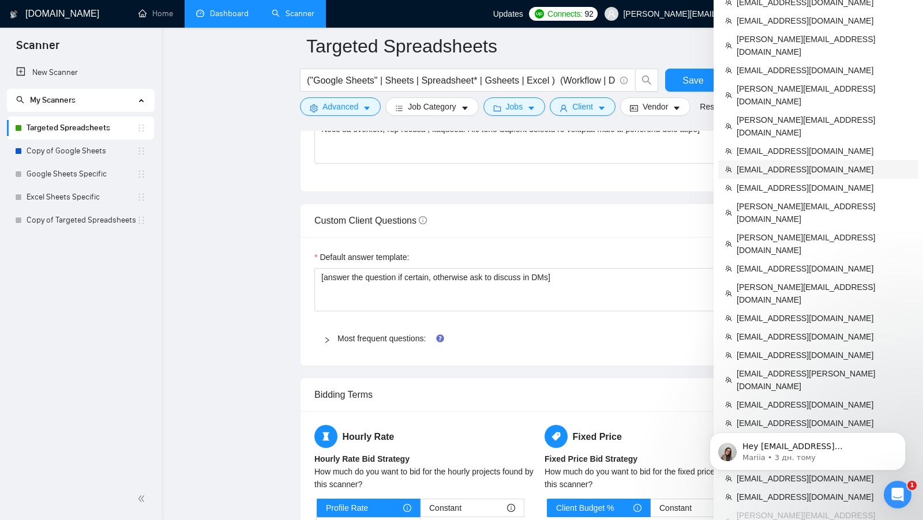
scroll to position [1207, 0]
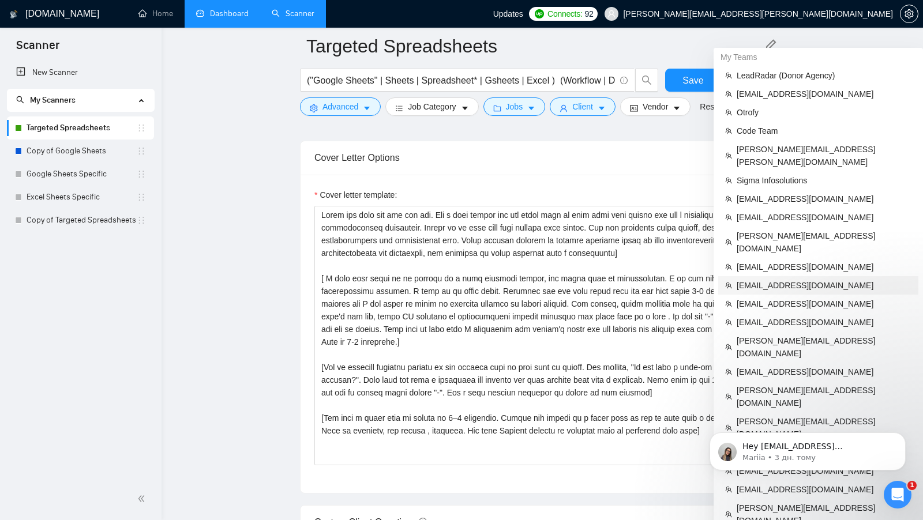
click at [778, 279] on span "[EMAIL_ADDRESS][DOMAIN_NAME]" at bounding box center [824, 285] width 175 height 13
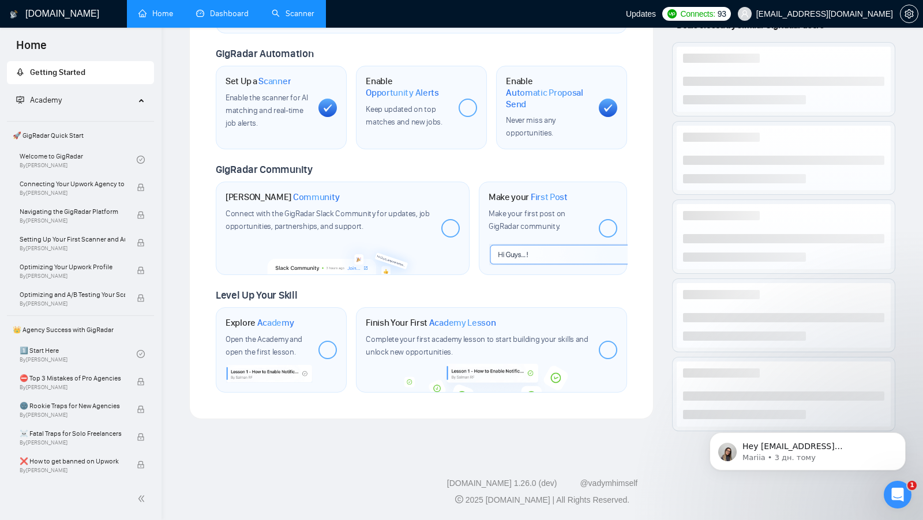
scroll to position [365, 0]
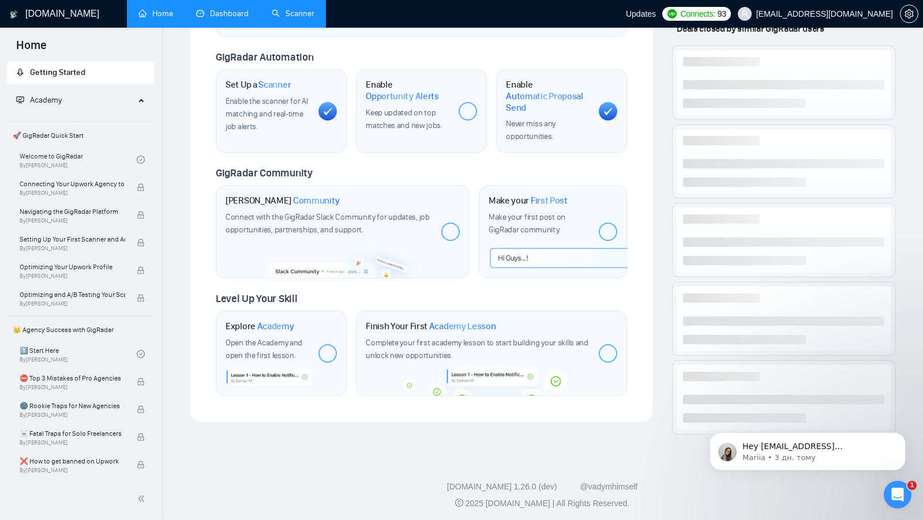
click at [282, 13] on link "Scanner" at bounding box center [293, 14] width 43 height 10
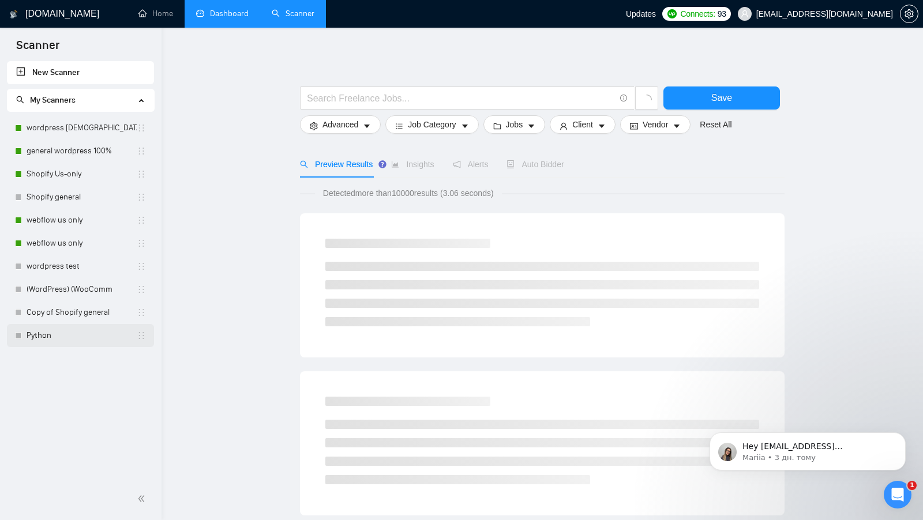
click at [75, 329] on link "Python" at bounding box center [82, 335] width 110 height 23
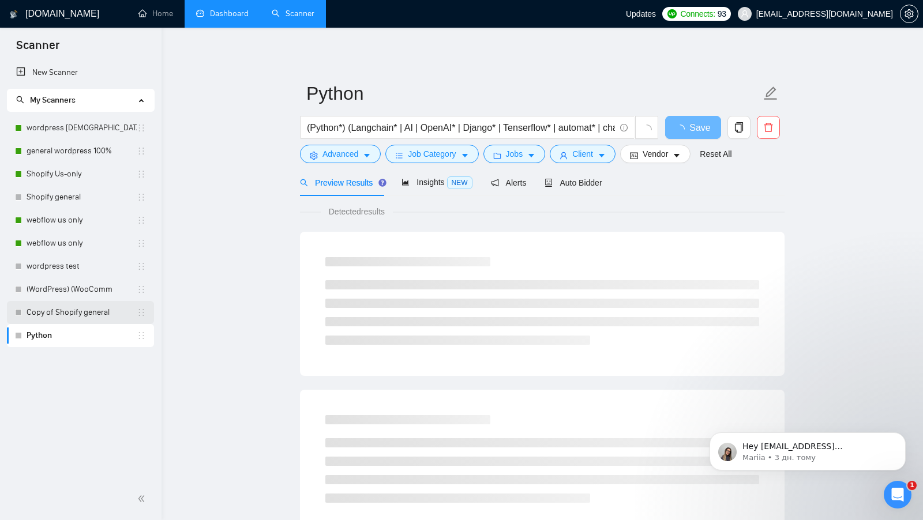
click at [97, 320] on link "Copy of Shopify general" at bounding box center [82, 312] width 110 height 23
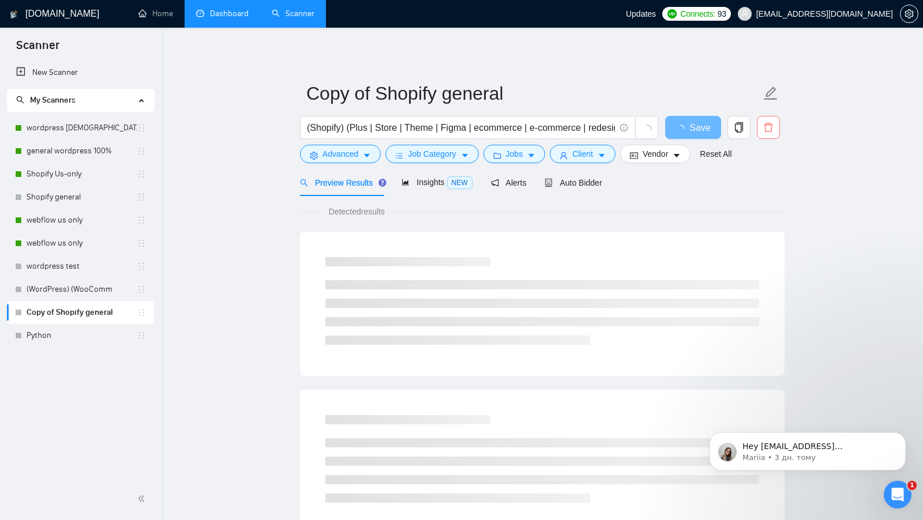
click at [760, 125] on span "delete" at bounding box center [768, 127] width 22 height 10
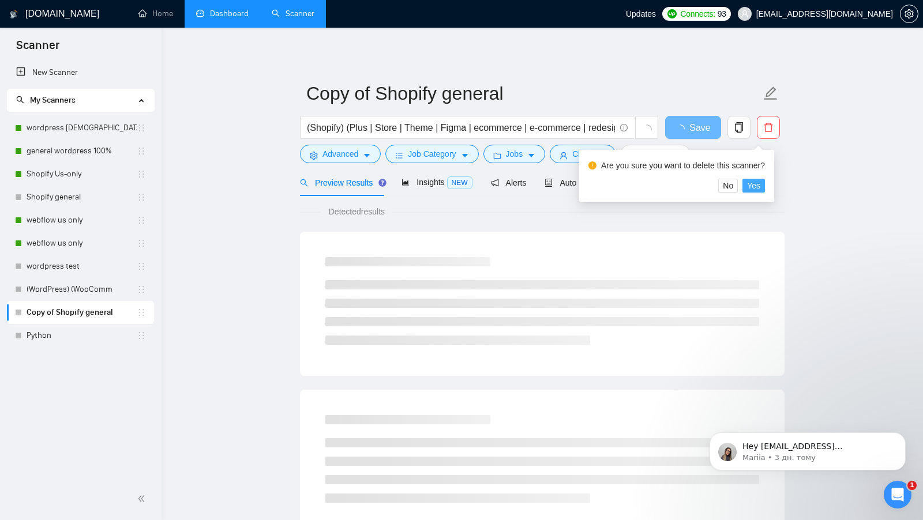
click at [760, 186] on span "Yes" at bounding box center [753, 185] width 13 height 13
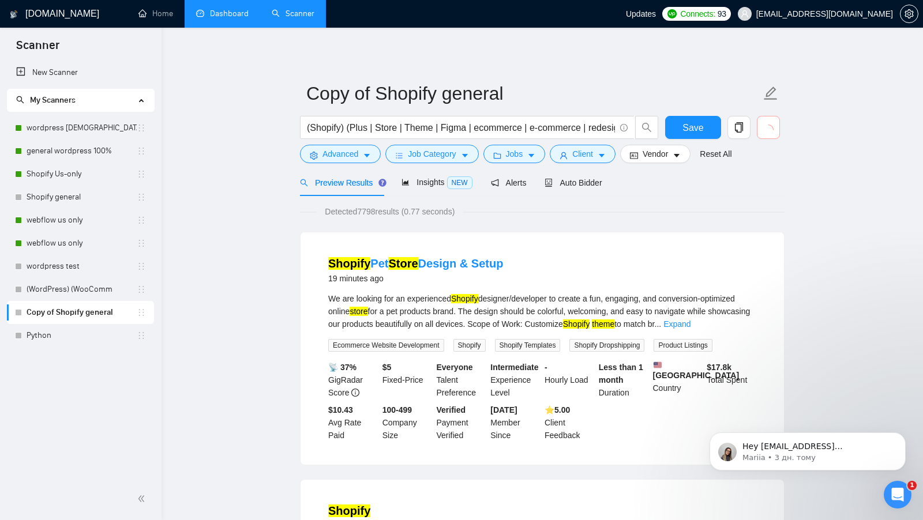
click at [767, 128] on icon "loading" at bounding box center [768, 129] width 12 height 12
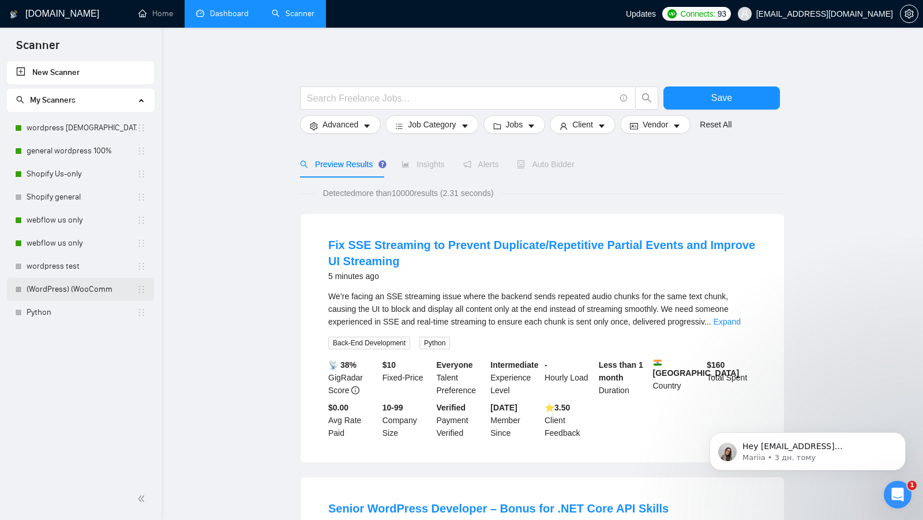
click at [85, 292] on link "(WordPress) (WooComm" at bounding box center [82, 289] width 110 height 23
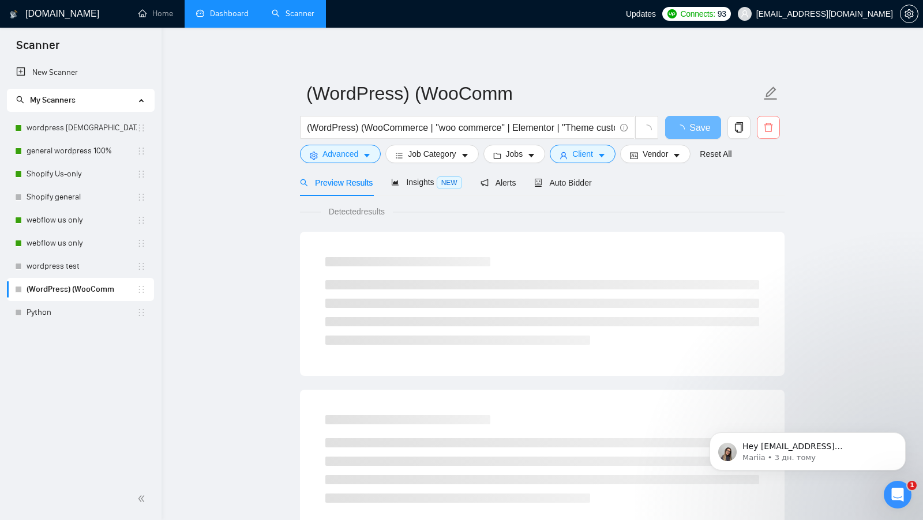
click at [760, 134] on button "button" at bounding box center [768, 127] width 23 height 23
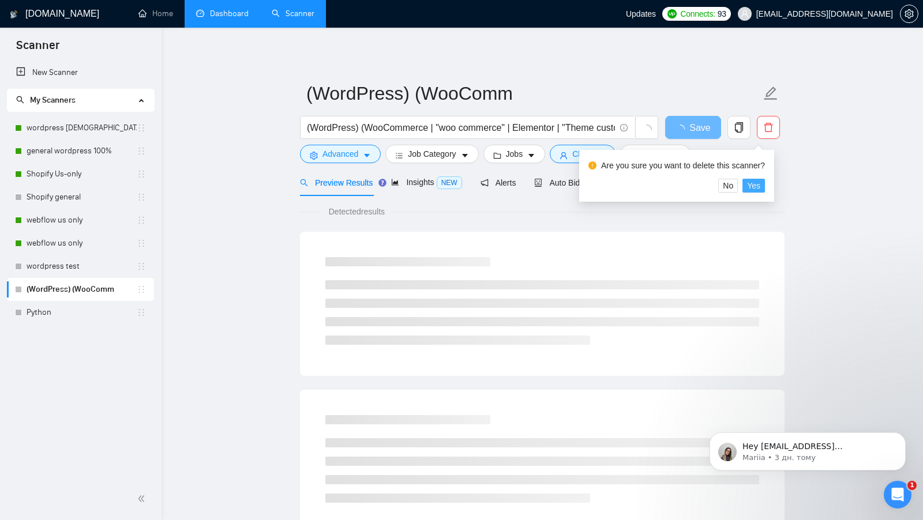
click at [759, 192] on span "Yes" at bounding box center [753, 185] width 13 height 13
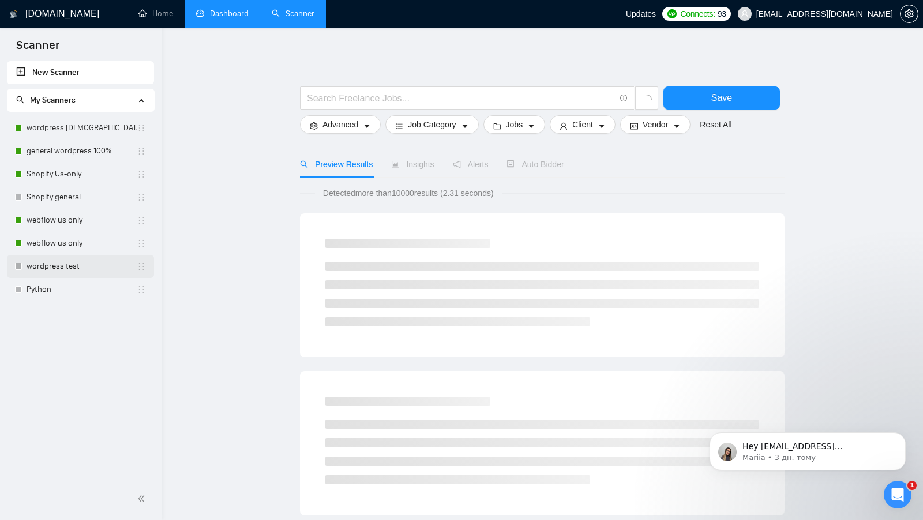
click at [94, 273] on link "wordpress test" at bounding box center [82, 266] width 110 height 23
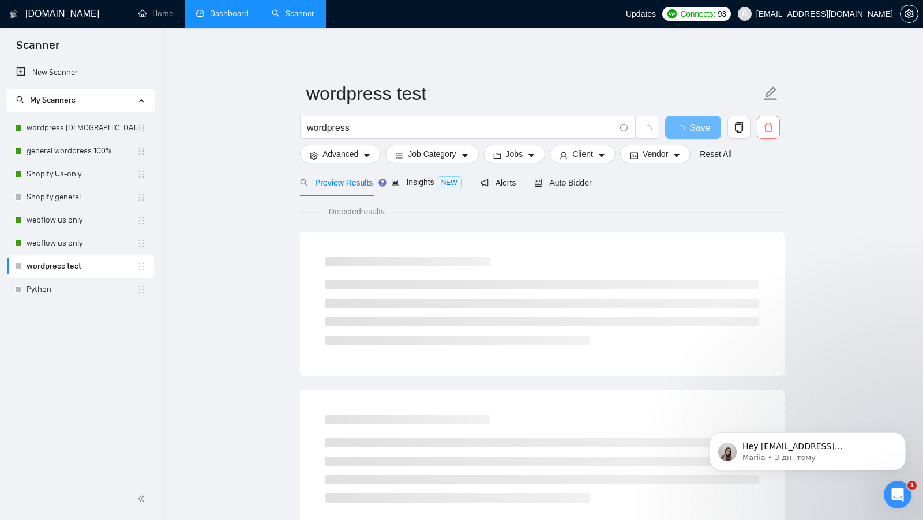
click at [768, 130] on icon "delete" at bounding box center [768, 127] width 10 height 10
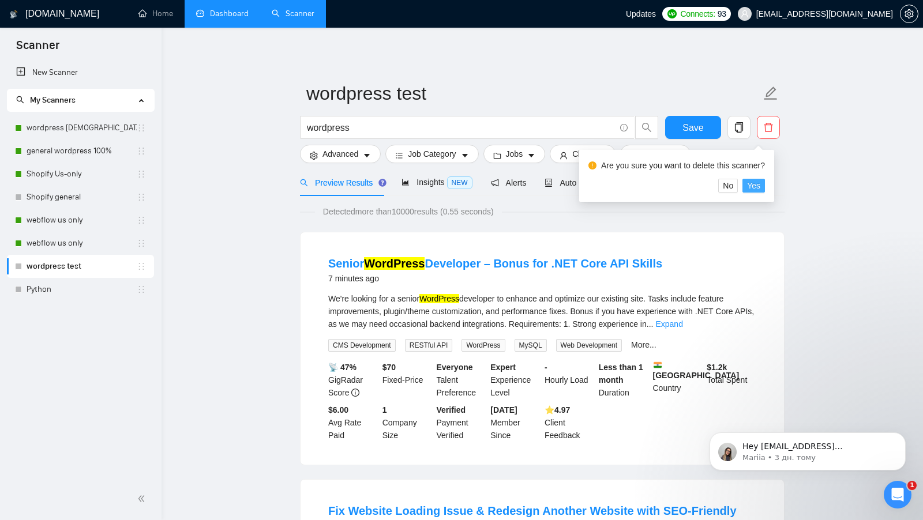
click at [756, 190] on span "Yes" at bounding box center [753, 185] width 13 height 13
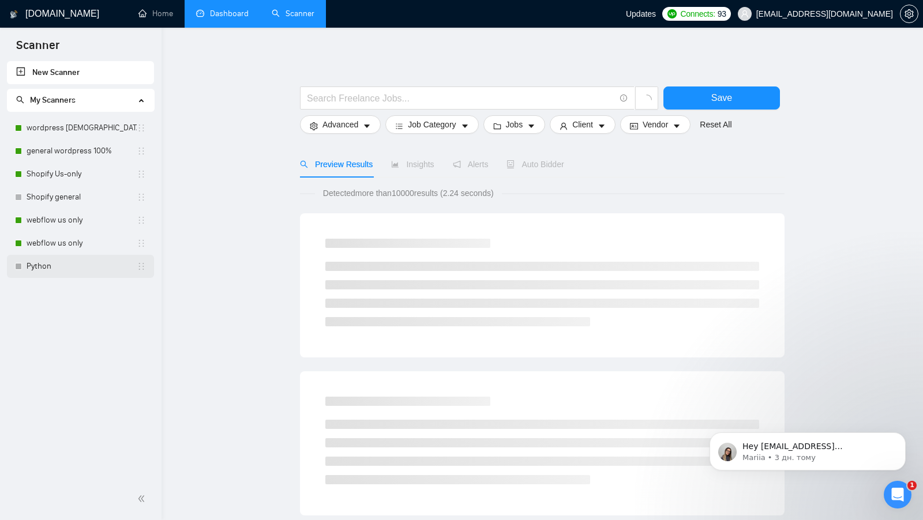
click at [89, 280] on div "New Scanner My Scanners wordpress US-only 100% general wordpress 100% Shopify U…" at bounding box center [81, 269] width 162 height 417
click at [70, 271] on link "Python" at bounding box center [82, 266] width 110 height 23
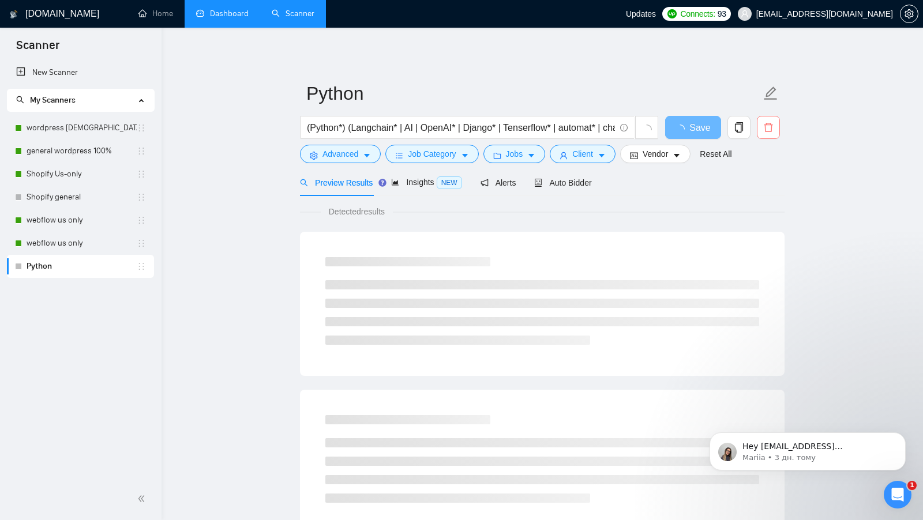
click at [764, 133] on button "button" at bounding box center [768, 127] width 23 height 23
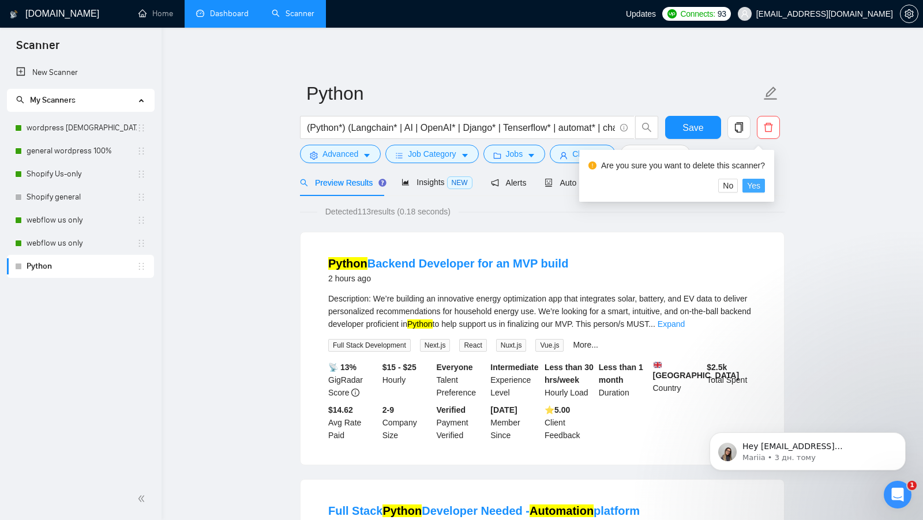
click at [753, 187] on span "Yes" at bounding box center [753, 185] width 13 height 13
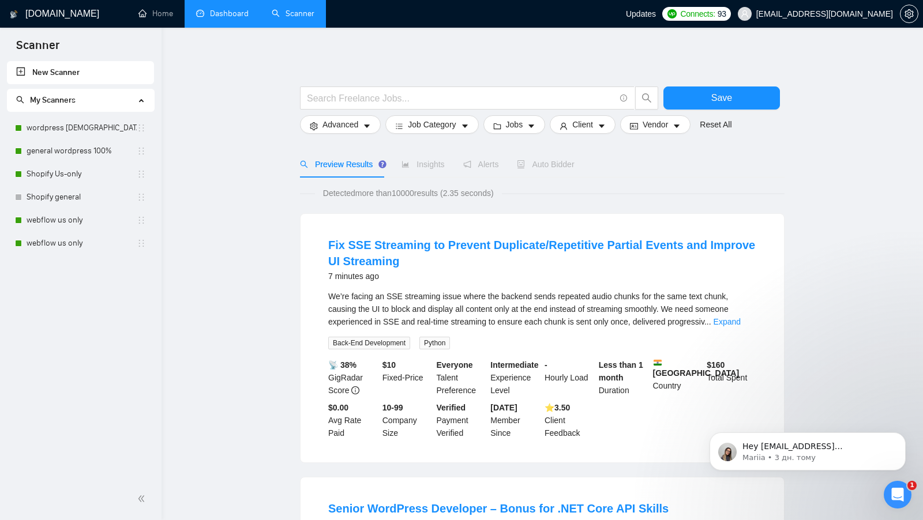
click at [64, 65] on link "New Scanner" at bounding box center [80, 72] width 129 height 23
click at [65, 73] on link "New Scanner" at bounding box center [80, 72] width 129 height 23
click at [422, 104] on input "text" at bounding box center [461, 98] width 308 height 14
paste input "(Webflow* | "web flow" | "web flow") (Figma* | ecom* | "e-commerce" | Store* | …"
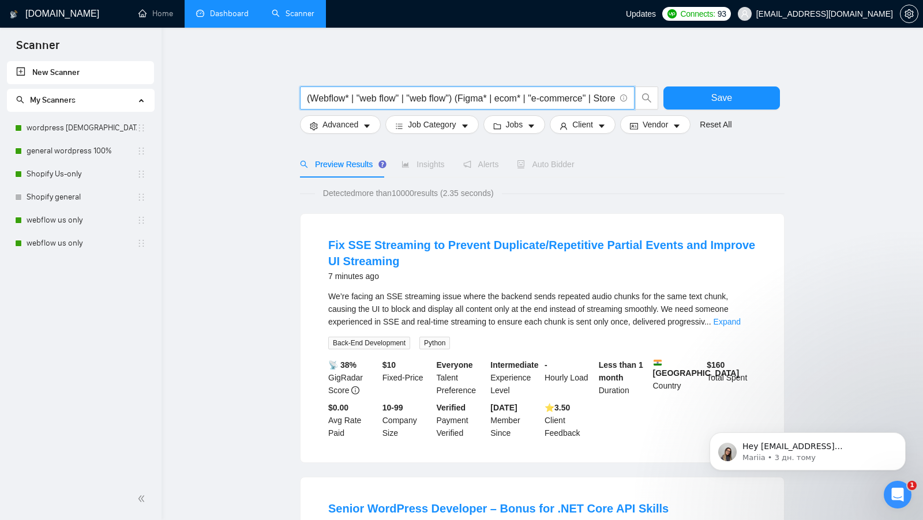
scroll to position [0, 530]
type input "(Webflow* | "web flow" | "web flow") (Figma* | ecom* | "e-commerce" | Store* | …"
click at [403, 76] on div at bounding box center [542, 81] width 485 height 12
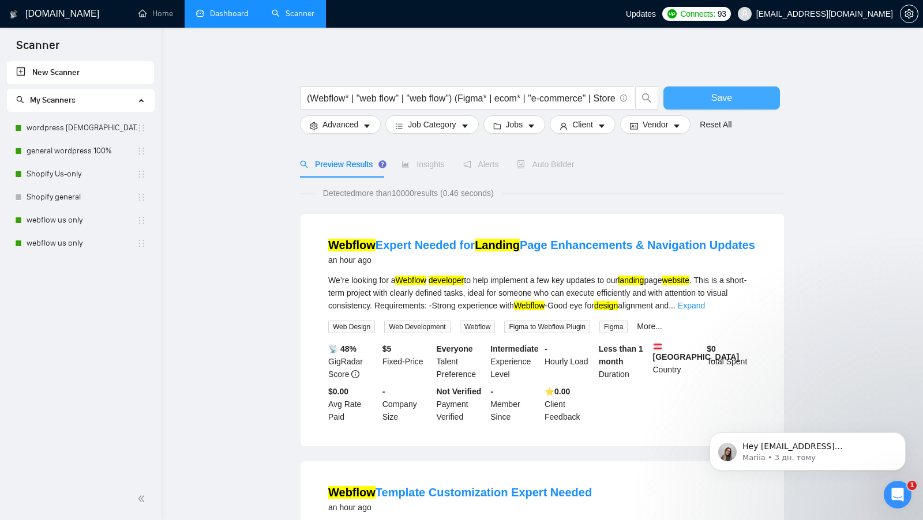
click at [717, 92] on span "Save" at bounding box center [721, 98] width 21 height 14
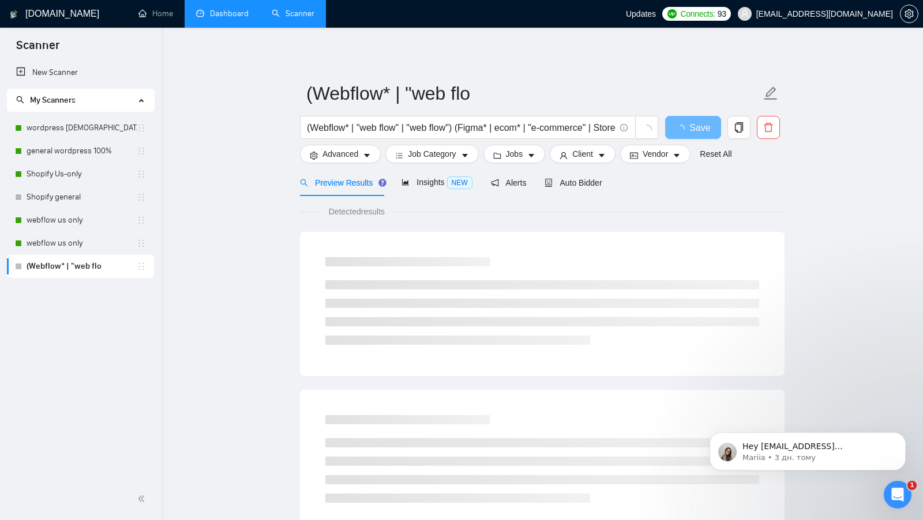
click at [524, 74] on div "(Webflow* | "web flo (Webflow* | "web flow" | "web flow") (Figma* | ecom* | "e-…" at bounding box center [542, 527] width 485 height 962
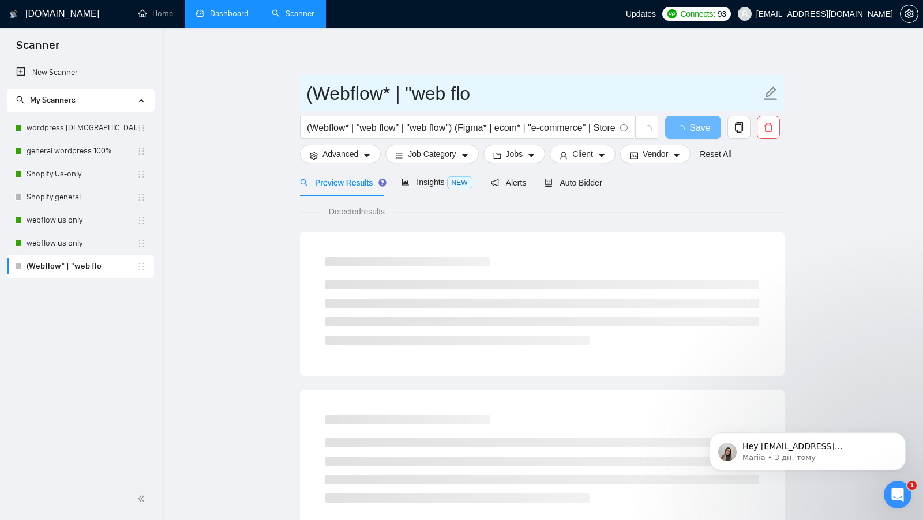
click at [510, 93] on input "(Webflow* | "web flo" at bounding box center [533, 93] width 455 height 29
click at [510, 94] on input "(Webflow* | "web flo" at bounding box center [533, 93] width 455 height 29
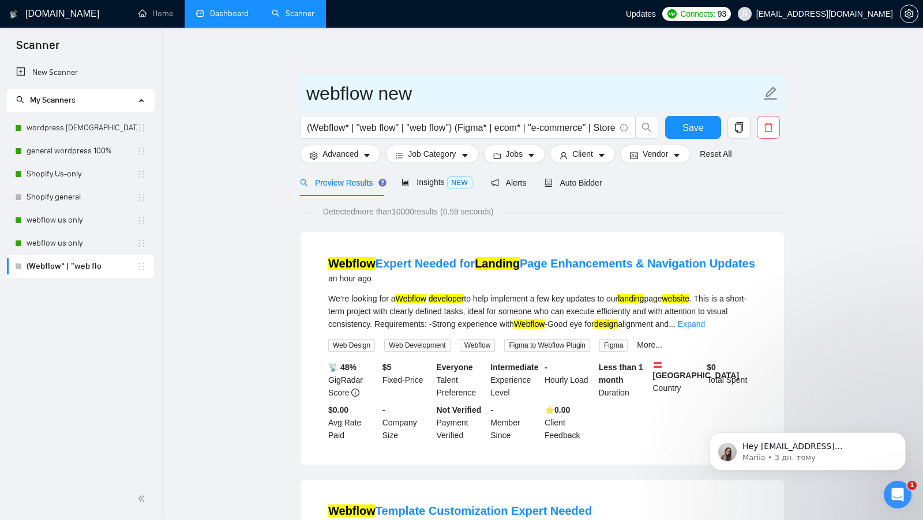
click at [310, 100] on input "webflow new" at bounding box center [533, 93] width 455 height 29
paste input ":rocket:"
paste input "🚀"
type input "🚀webflow new"
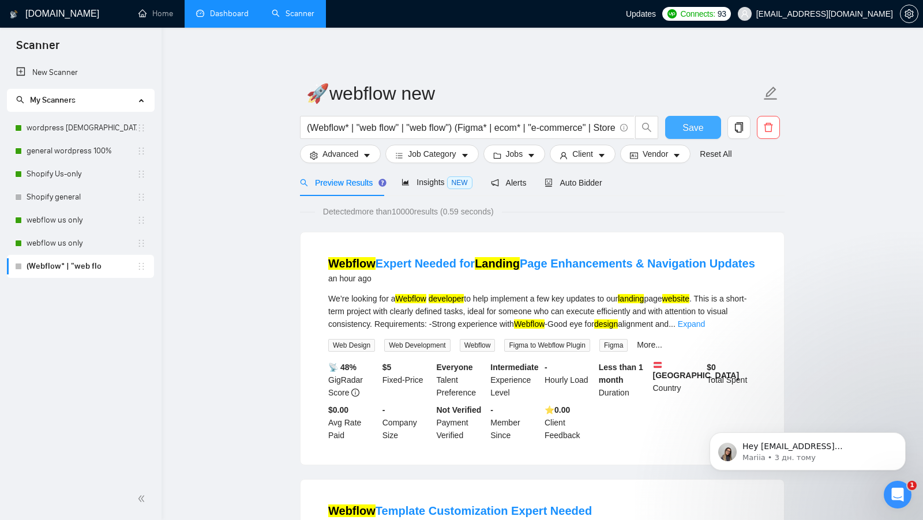
click at [697, 130] on span "Save" at bounding box center [692, 128] width 21 height 14
click at [732, 121] on button "button" at bounding box center [738, 127] width 23 height 23
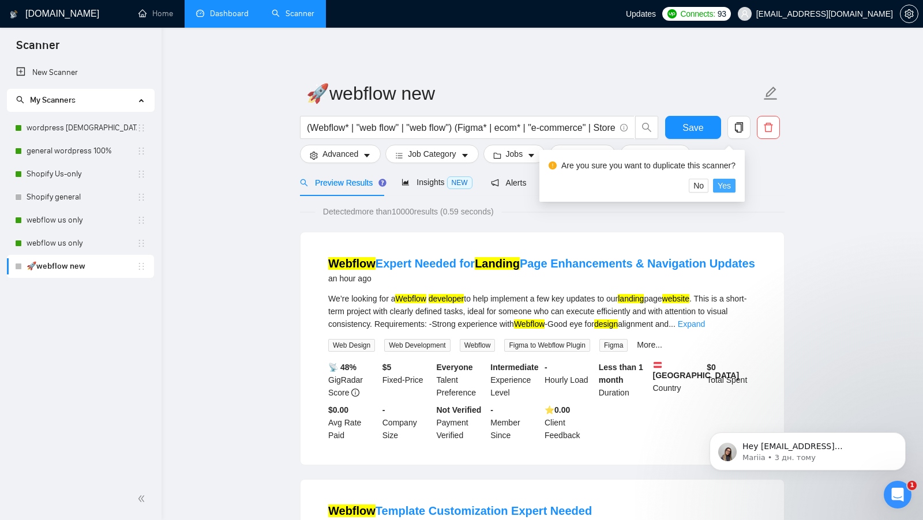
click at [736, 181] on button "Yes" at bounding box center [724, 186] width 22 height 14
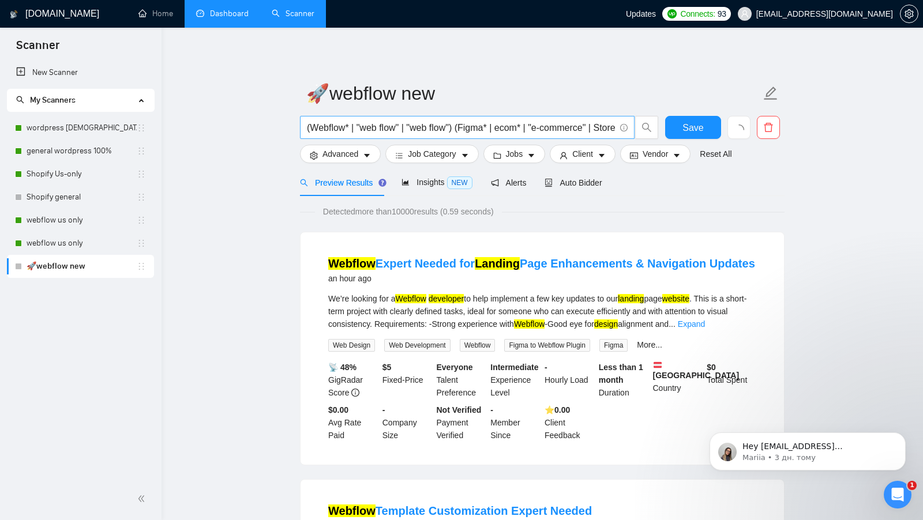
click at [348, 137] on span "(Webflow* | "web flow" | "web flow") (Figma* | ecom* | "e-commerce" | Store* | …" at bounding box center [467, 127] width 335 height 23
click at [93, 286] on div "New Scanner My Scanners wordpress US-only 100% general wordpress 100% Shopify U…" at bounding box center [81, 269] width 162 height 417
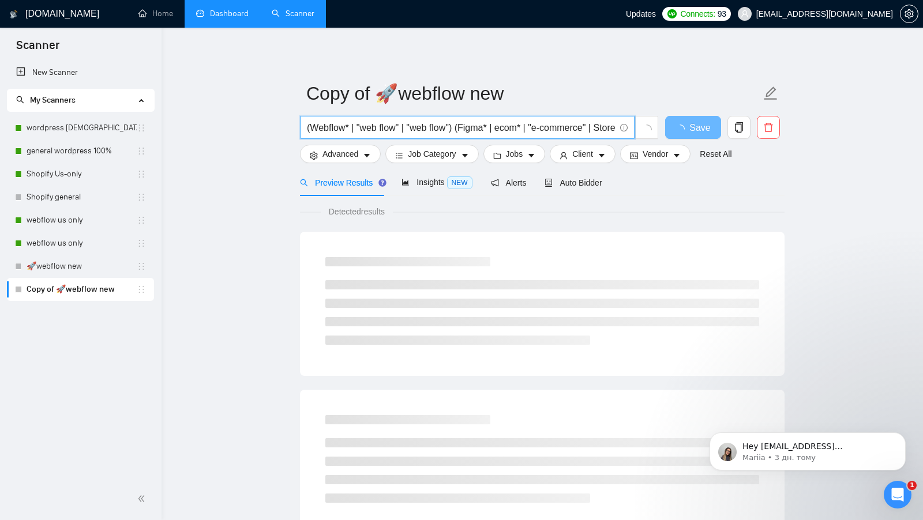
click at [473, 128] on input "(Webflow* | "web flow" | "web flow") (Figma* | ecom* | "e-commerce" | Store* | …" at bounding box center [461, 128] width 308 height 14
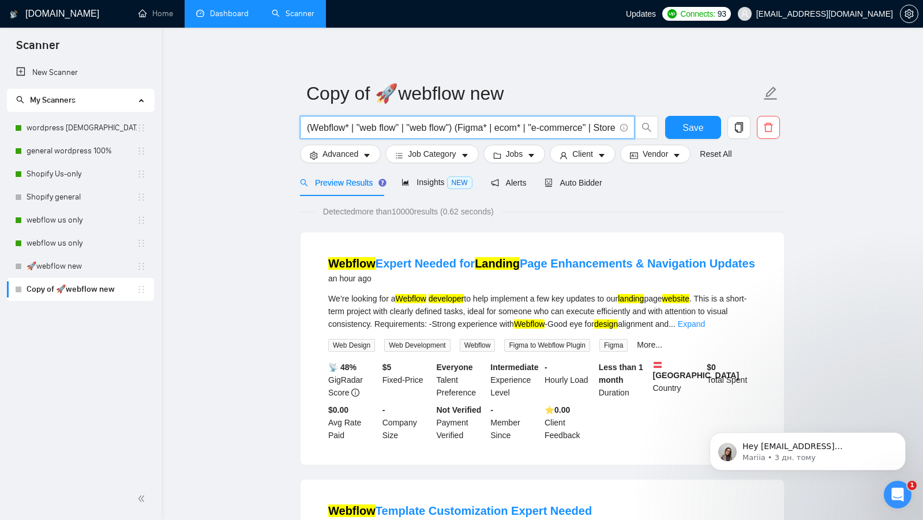
click at [481, 129] on input "(Webflow* | "web flow" | "web flow") (Figma* | ecom* | "e-commerce" | Store* | …" at bounding box center [461, 128] width 308 height 14
paste input "Shopify*) (Store* | Theme* | ecom* | "e-commerce" | Landing* | SaaS* | "softwar…"
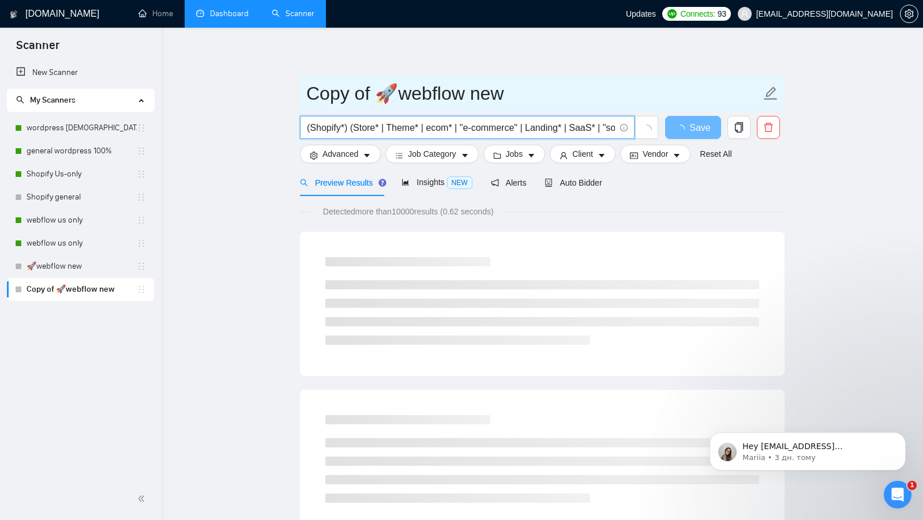
type input "(Shopify*) (Store* | Theme* | ecom* | "e-commerce" | Landing* | SaaS* | "softwa…"
click at [513, 91] on input "Copy of 🚀webflow new" at bounding box center [533, 93] width 455 height 29
click at [427, 93] on input "Copy of 🚀webflow new" at bounding box center [533, 93] width 455 height 29
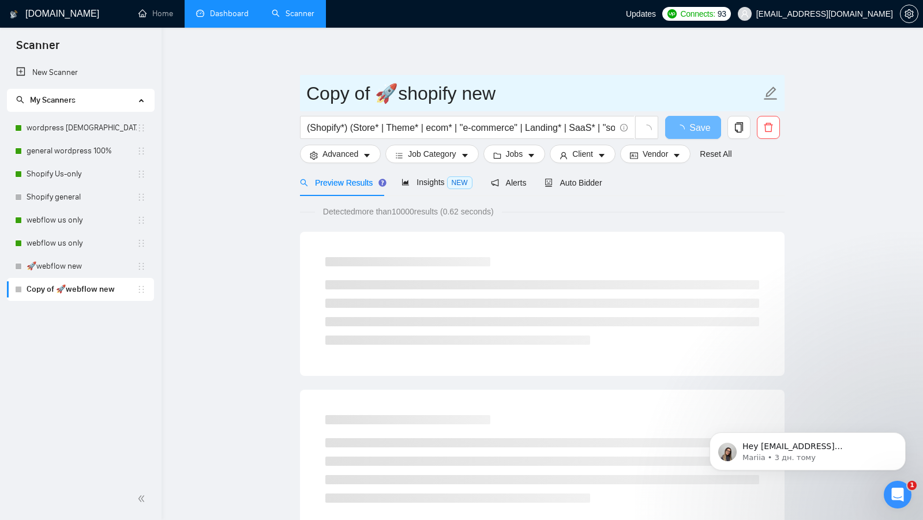
drag, startPoint x: 378, startPoint y: 99, endPoint x: 261, endPoint y: 99, distance: 116.5
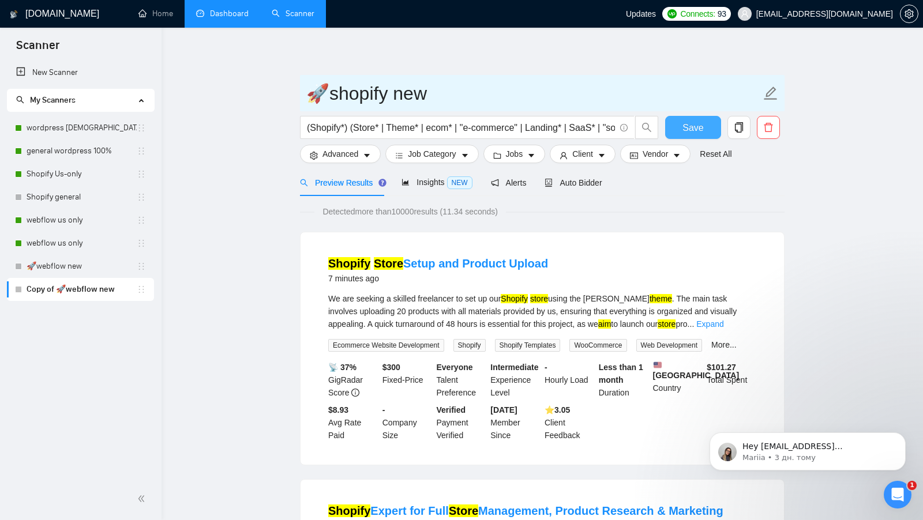
type input "🚀shopify new"
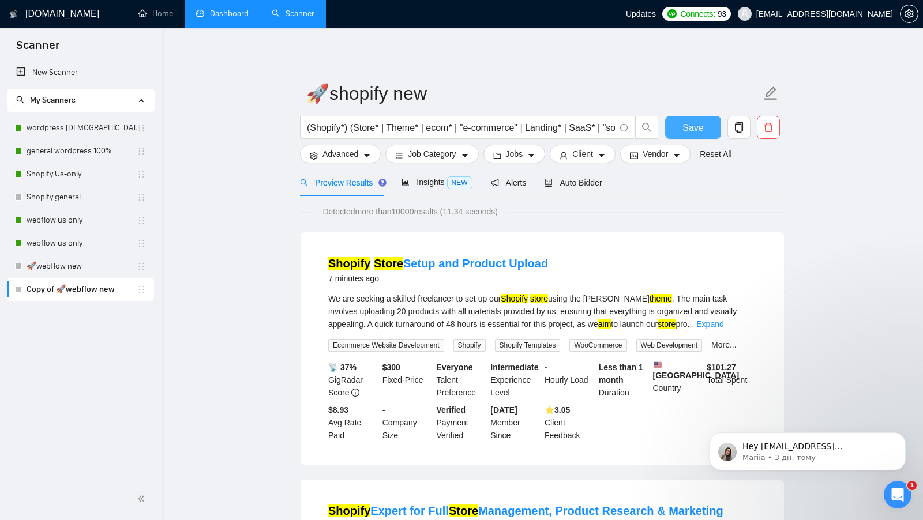
click at [687, 133] on span "Save" at bounding box center [692, 128] width 21 height 14
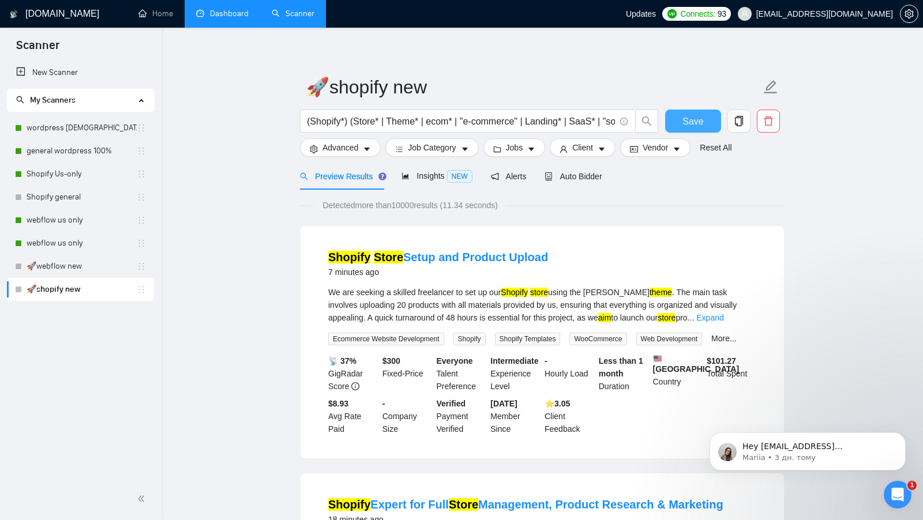
scroll to position [4, 0]
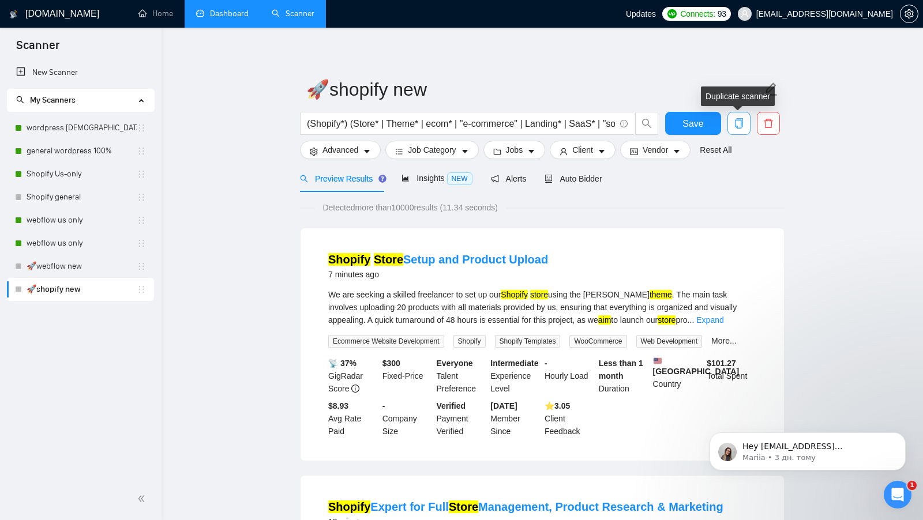
click at [741, 130] on button "button" at bounding box center [738, 123] width 23 height 23
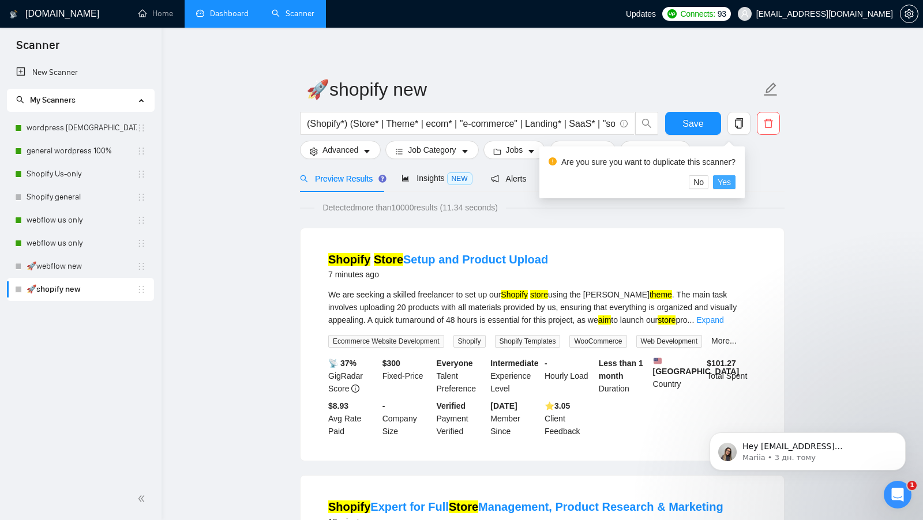
click at [731, 178] on span "Yes" at bounding box center [724, 182] width 13 height 13
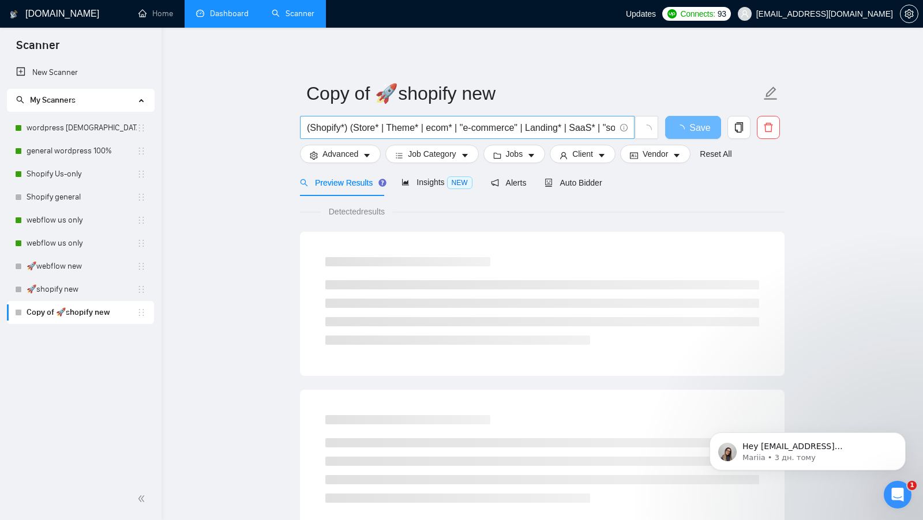
click at [438, 127] on input "(Shopify*) (Store* | Theme* | ecom* | "e-commerce" | Landing* | SaaS* | "softwa…" at bounding box center [461, 128] width 308 height 14
paste input "WordPress*) (WooCommerce* | "woo commerce" | Elementor* | DIVI* | Beaver* | "WP…"
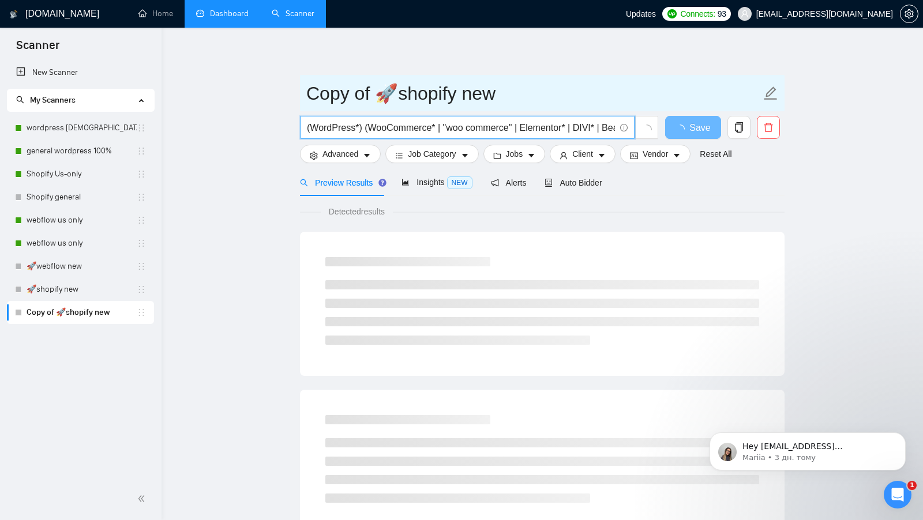
type input "(WordPress*) (WooCommerce* | "woo commerce" | Elementor* | DIVI* | Beaver* | "W…"
click at [428, 98] on input "Copy of 🚀shopify new" at bounding box center [533, 93] width 455 height 29
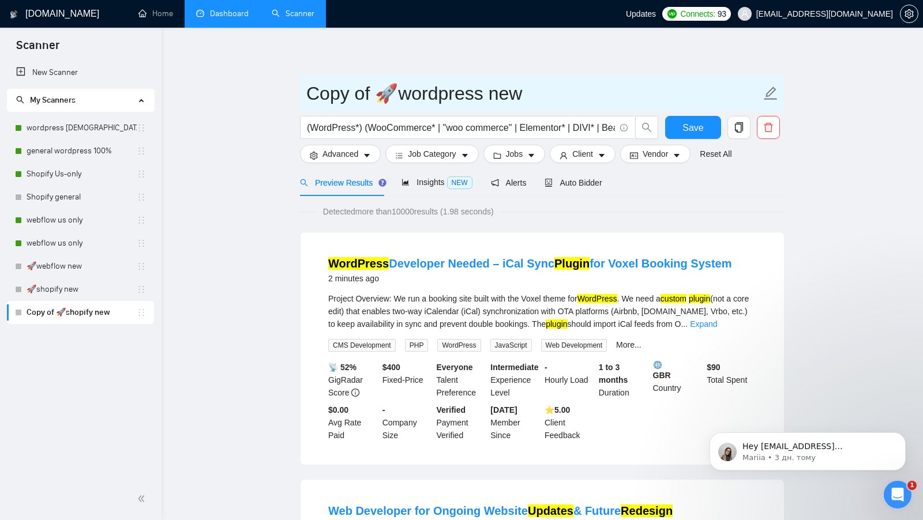
drag, startPoint x: 371, startPoint y: 95, endPoint x: 273, endPoint y: 98, distance: 98.1
type input "🚀wordpress new"
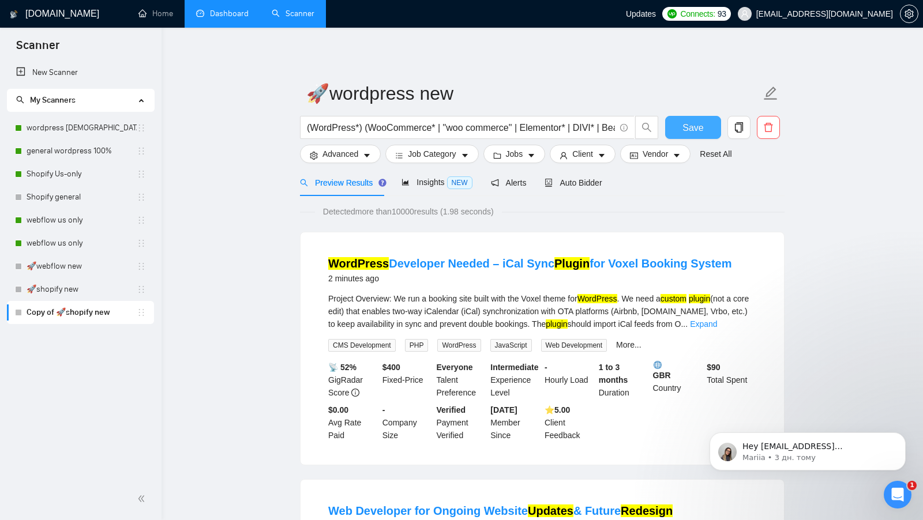
click at [687, 127] on span "Save" at bounding box center [692, 128] width 21 height 14
click at [729, 123] on span "copy" at bounding box center [739, 127] width 22 height 10
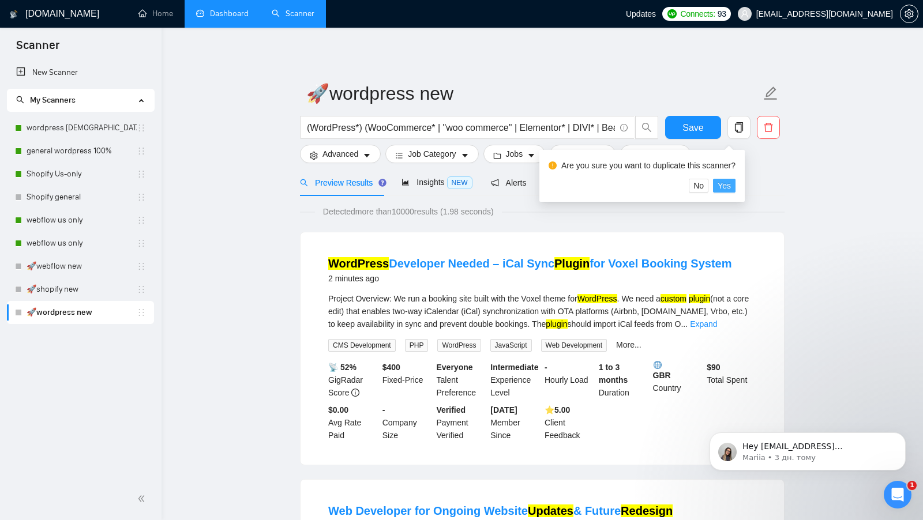
click at [731, 182] on span "Yes" at bounding box center [724, 185] width 13 height 13
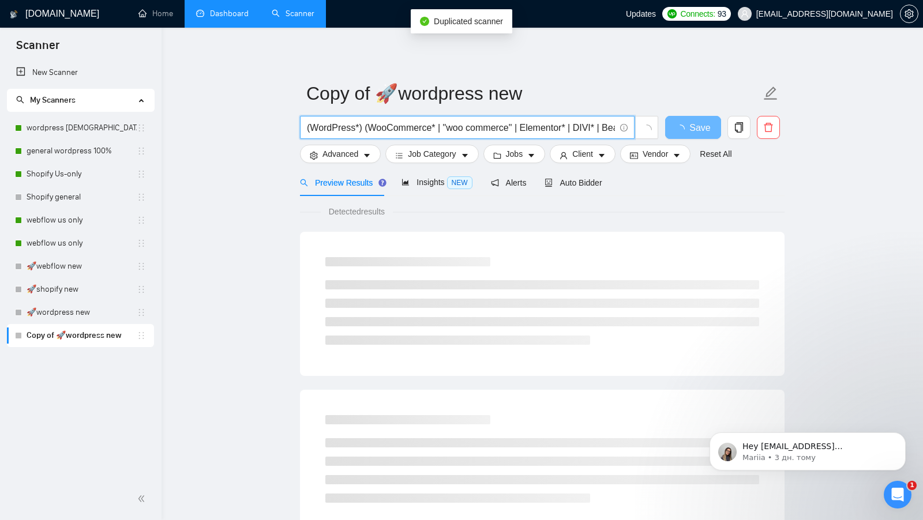
click at [505, 126] on input "(WordPress*) (WooCommerce* | "woo commerce" | Elementor* | DIVI* | Beaver* | "W…" at bounding box center [461, 128] width 308 height 14
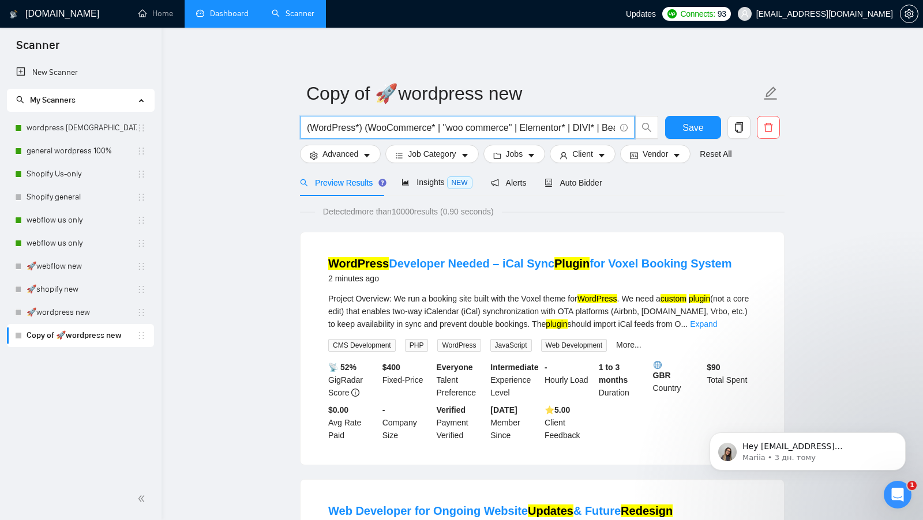
paste input "ASP*) (CORE | | API | DevOps | "dev ops" | Azure* | Angular | SQL | C# | MVC .N…"
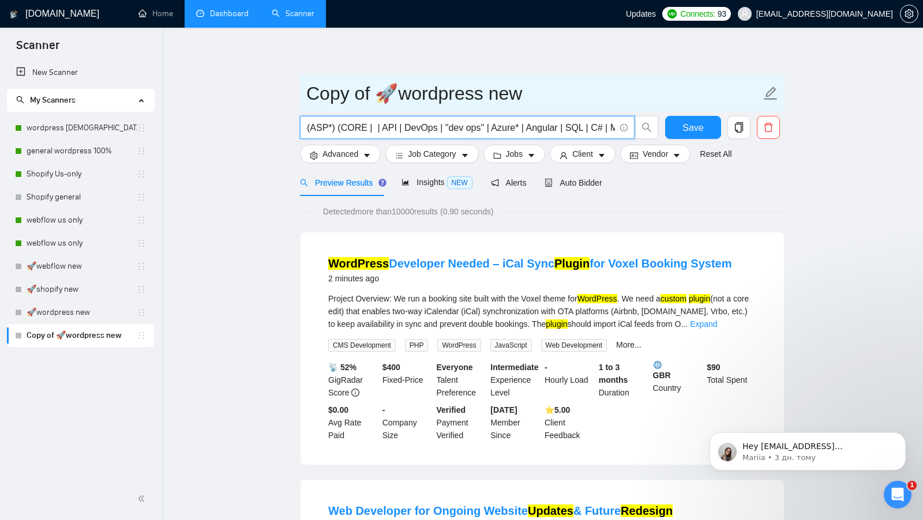
scroll to position [0, 39]
type input "(ASP*) (CORE | | API | DevOps | "dev ops" | Azure* | Angular | SQL | C# | MVC .…"
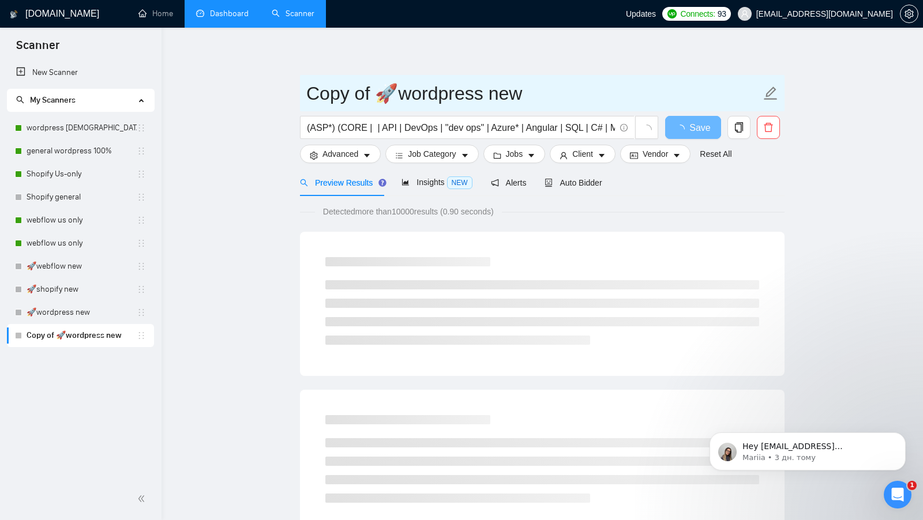
drag, startPoint x: 378, startPoint y: 92, endPoint x: 268, endPoint y: 100, distance: 110.4
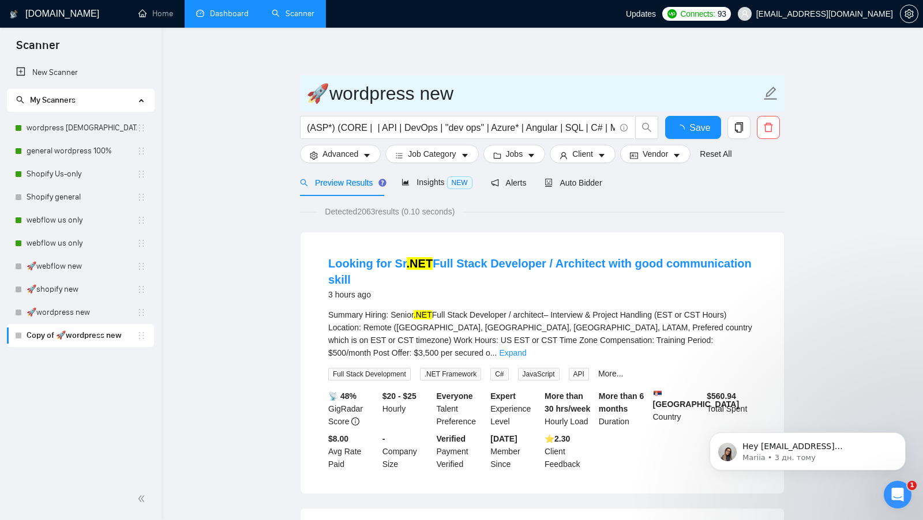
click at [342, 92] on input "🚀wordpress new" at bounding box center [533, 93] width 455 height 29
type input "🚀ASP new"
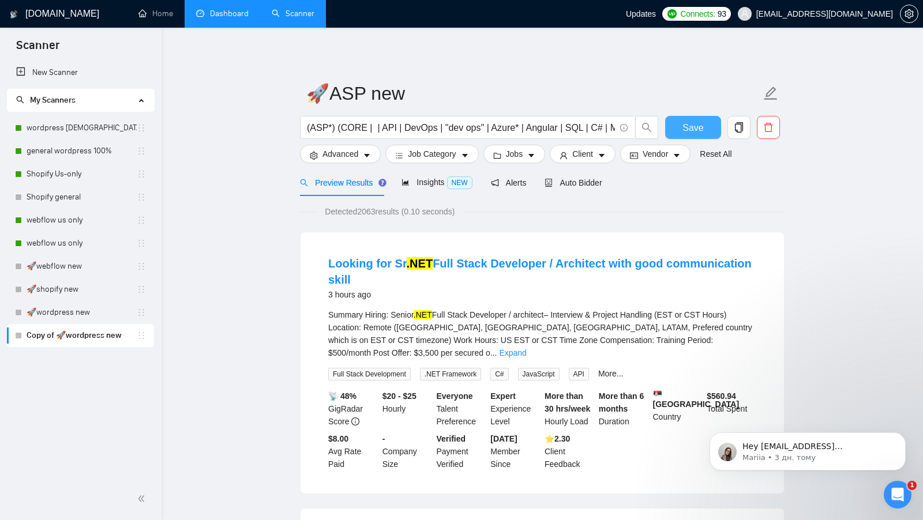
click at [706, 137] on button "Save" at bounding box center [693, 127] width 56 height 23
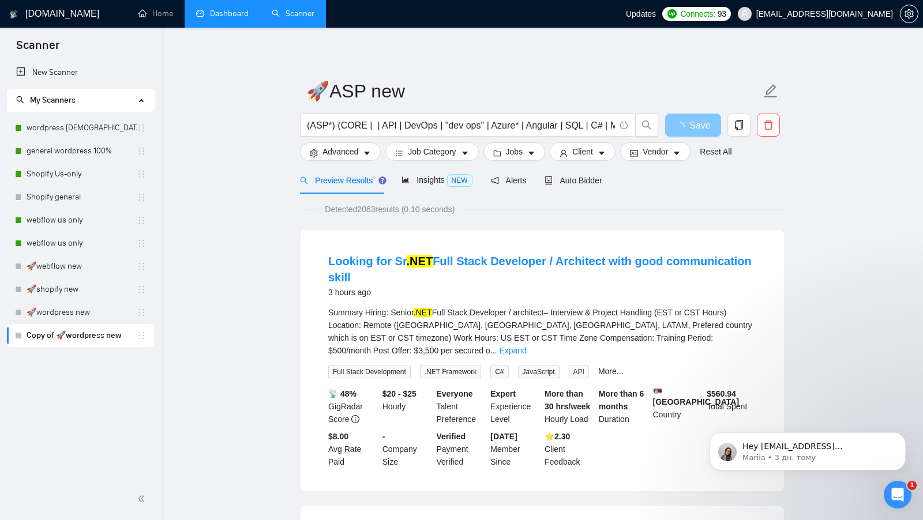
scroll to position [1, 0]
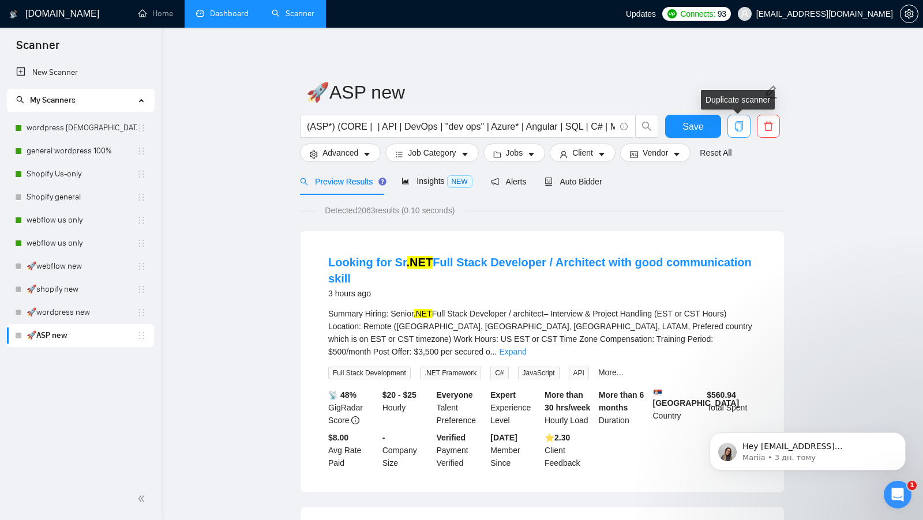
click at [739, 130] on icon "copy" at bounding box center [739, 126] width 10 height 10
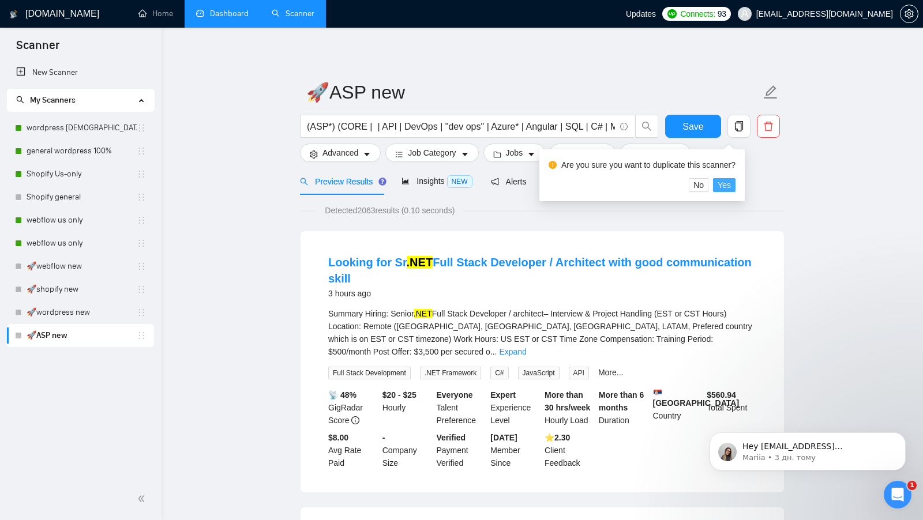
click at [731, 179] on span "Yes" at bounding box center [724, 185] width 13 height 13
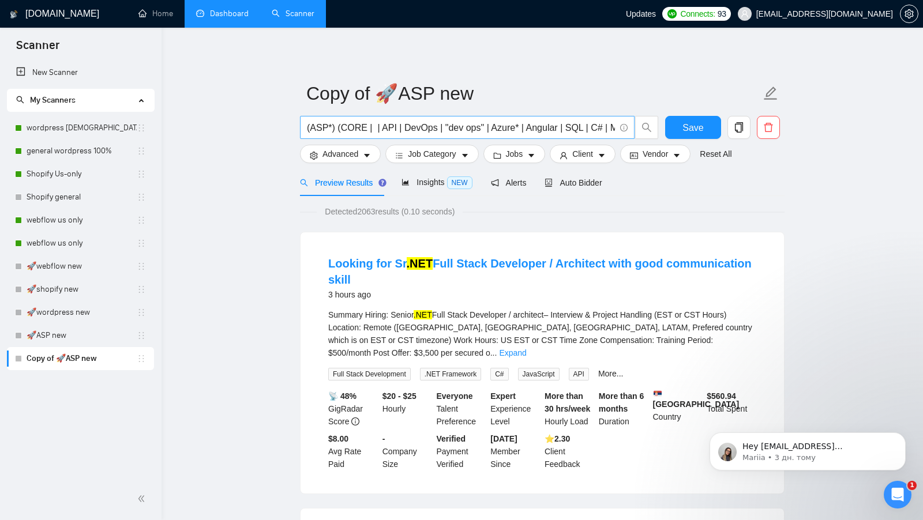
click at [456, 125] on input "(ASP*) (CORE | | API | DevOps | "dev ops" | Azure* | Angular | SQL | C# | MVC .…" at bounding box center [461, 128] width 308 height 14
paste input ""React Native" | Flutter* | "React-Native" | reactnative*) (mobile* | app* | io…"
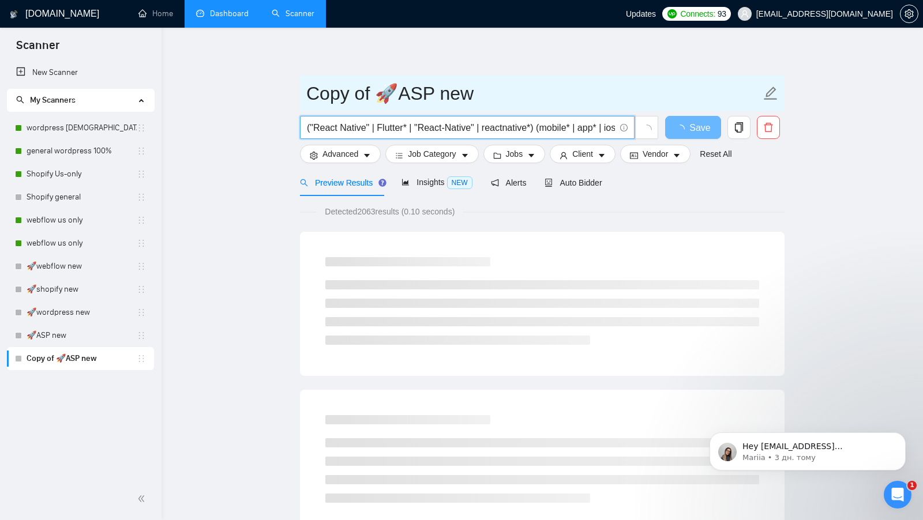
type input "("React Native" | Flutter* | "React-Native" | reactnative*) (mobile* | app* | i…"
drag, startPoint x: 380, startPoint y: 93, endPoint x: 310, endPoint y: 100, distance: 70.1
click at [310, 100] on input "Copy of 🚀ASP new" at bounding box center [533, 93] width 455 height 29
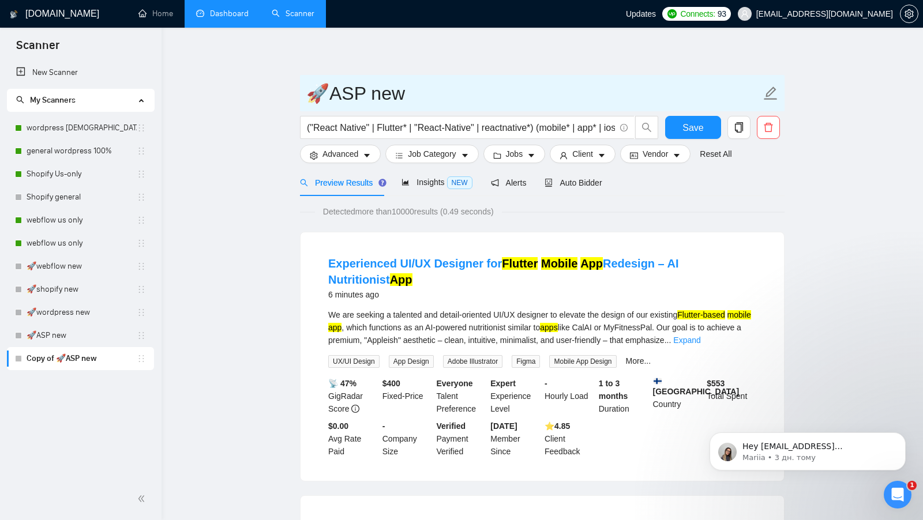
click at [340, 102] on input "🚀ASP new" at bounding box center [533, 93] width 455 height 29
type input "🚀Mobile dev new"
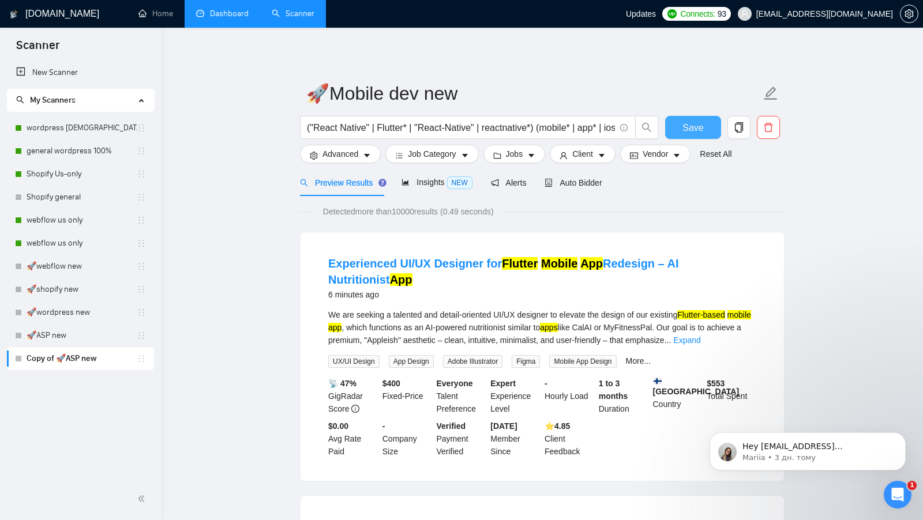
click at [684, 133] on span "Save" at bounding box center [692, 128] width 21 height 14
click at [736, 127] on icon "copy" at bounding box center [739, 127] width 10 height 10
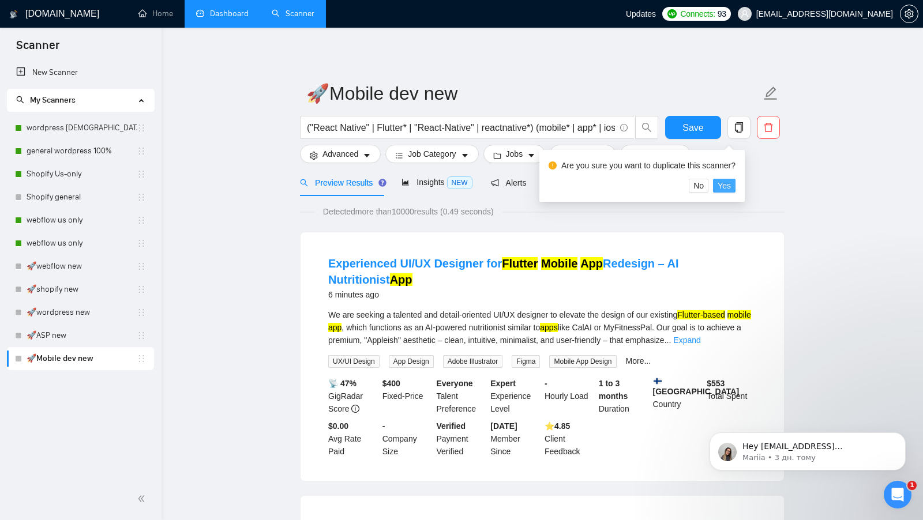
click at [726, 191] on span "Yes" at bounding box center [724, 185] width 13 height 13
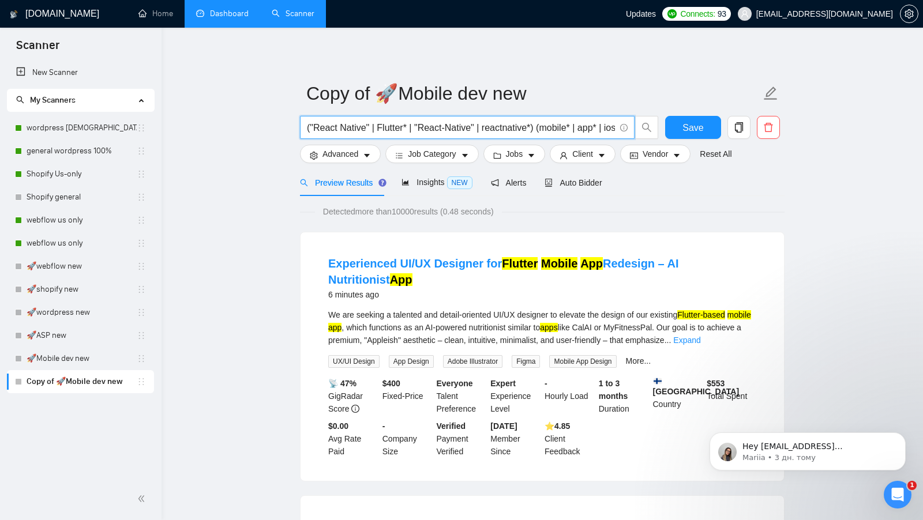
click at [484, 125] on input "("React Native" | Flutter* | "React-Native" | reactnative*) (mobile* | app* | i…" at bounding box center [461, 128] width 308 height 14
paste input "Python*) (Langchain* | AI | OpenAI* | Django* | Tenserflow* | automat* | chatbot"
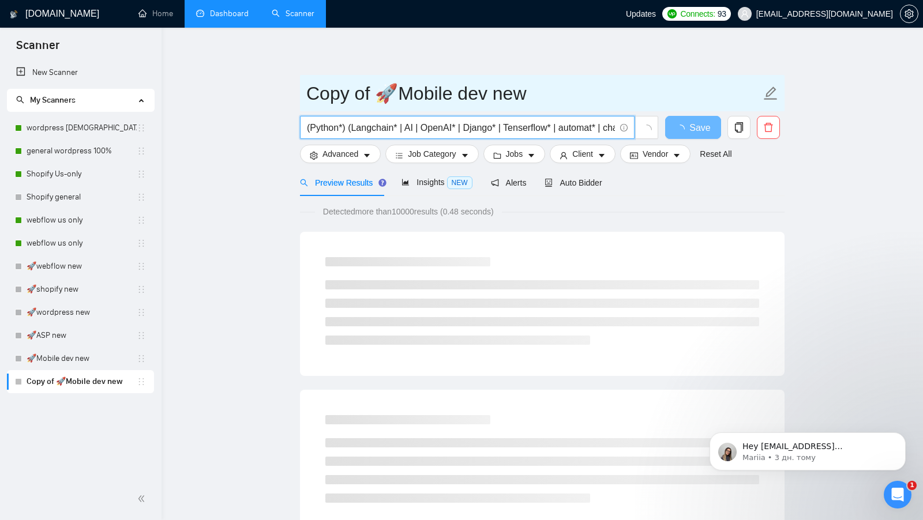
type input "(Python*) (Langchain* | AI | OpenAI* | Django* | Tenserflow* | automat* | chatb…"
drag, startPoint x: 376, startPoint y: 94, endPoint x: 297, endPoint y: 99, distance: 79.2
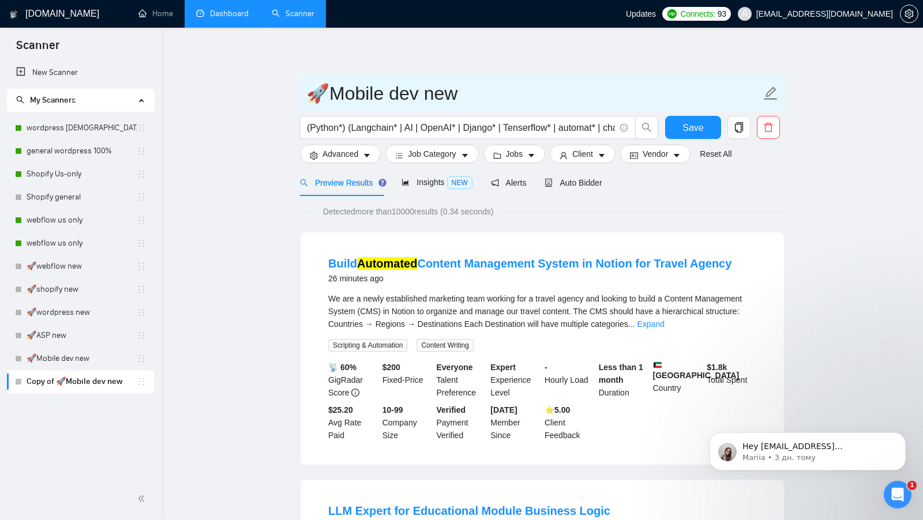
drag, startPoint x: 413, startPoint y: 103, endPoint x: 327, endPoint y: 100, distance: 86.6
click at [327, 100] on input "🚀Mobile dev new" at bounding box center [533, 93] width 455 height 29
type input "🚀Python new"
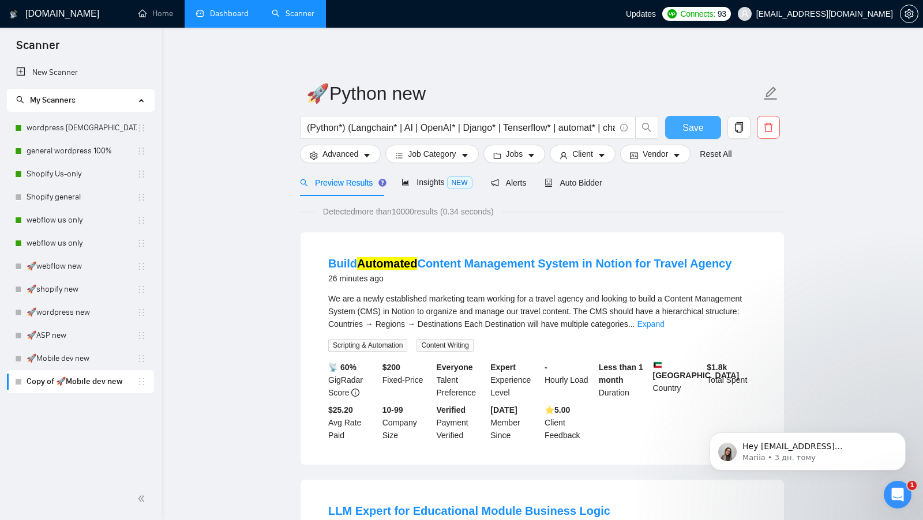
click at [685, 130] on span "Save" at bounding box center [692, 128] width 21 height 14
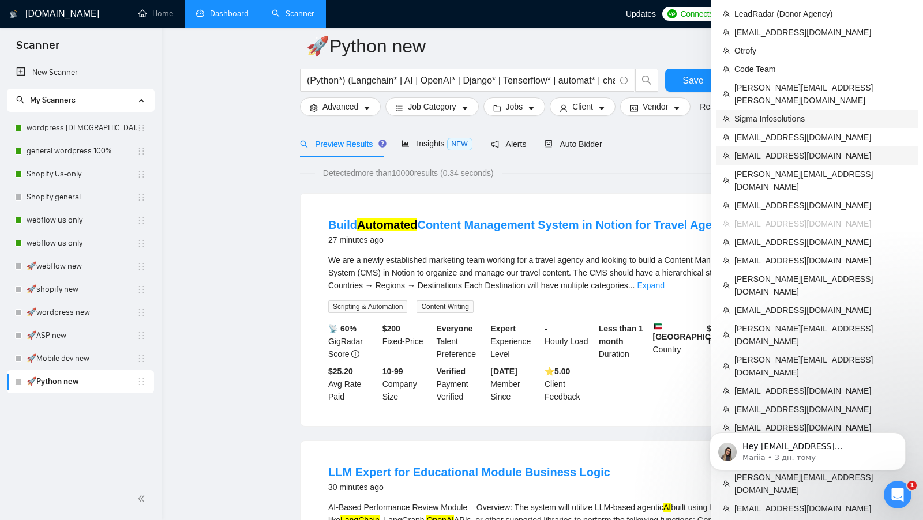
scroll to position [689, 0]
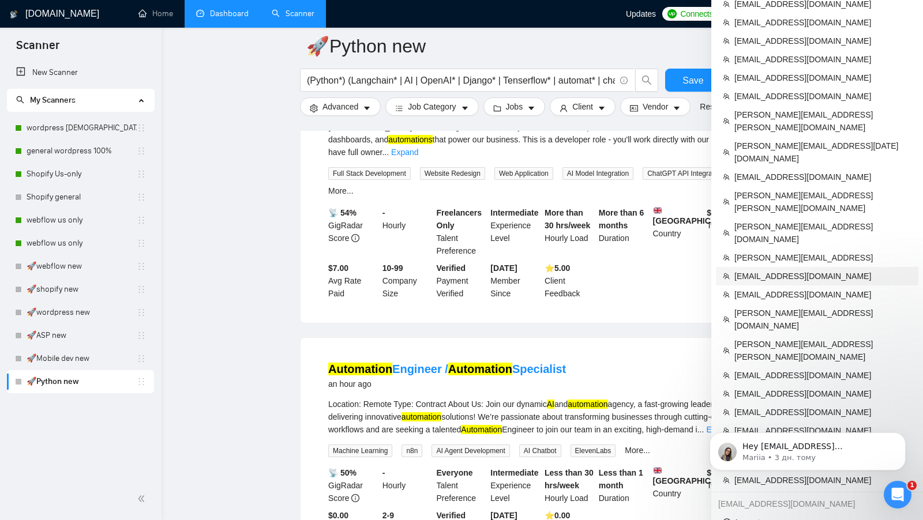
click at [819, 270] on span "[EMAIL_ADDRESS][DOMAIN_NAME]" at bounding box center [822, 276] width 177 height 13
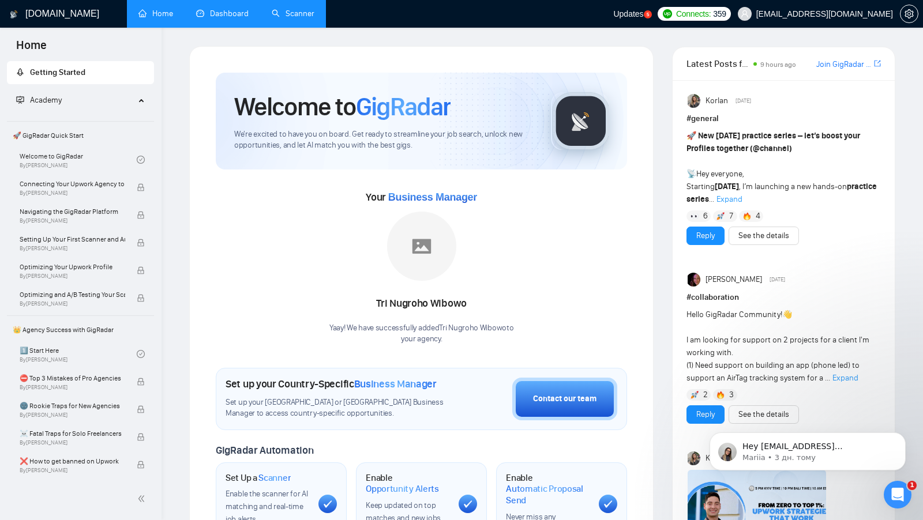
click at [220, 10] on link "Dashboard" at bounding box center [222, 14] width 52 height 10
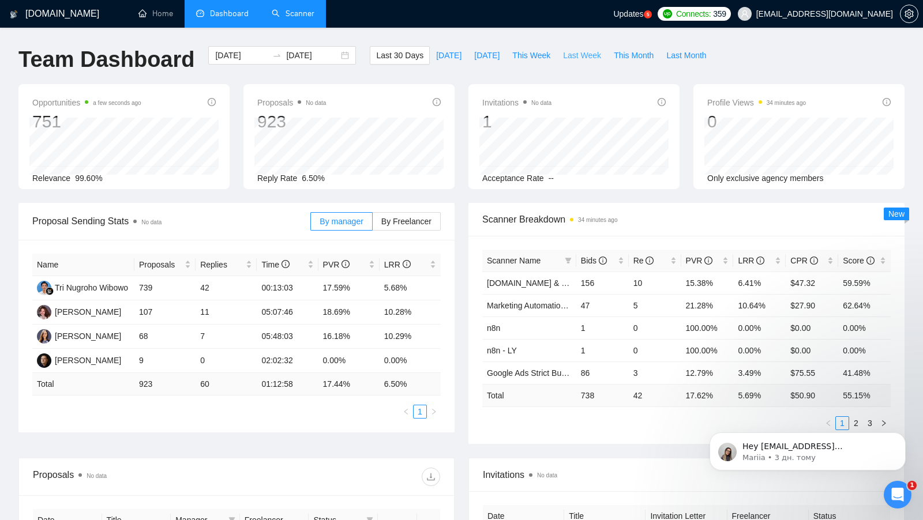
click at [581, 55] on span "Last Week" at bounding box center [582, 55] width 38 height 13
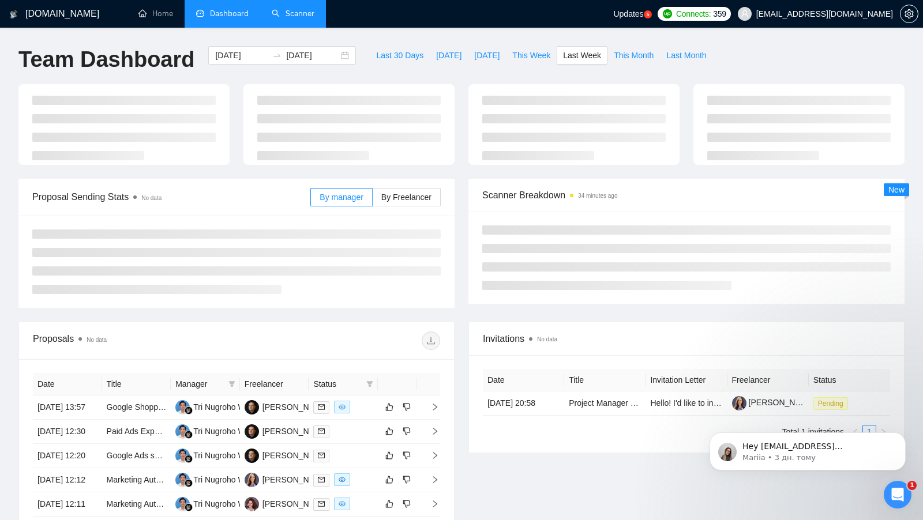
type input "2025-08-04"
type input "2025-08-10"
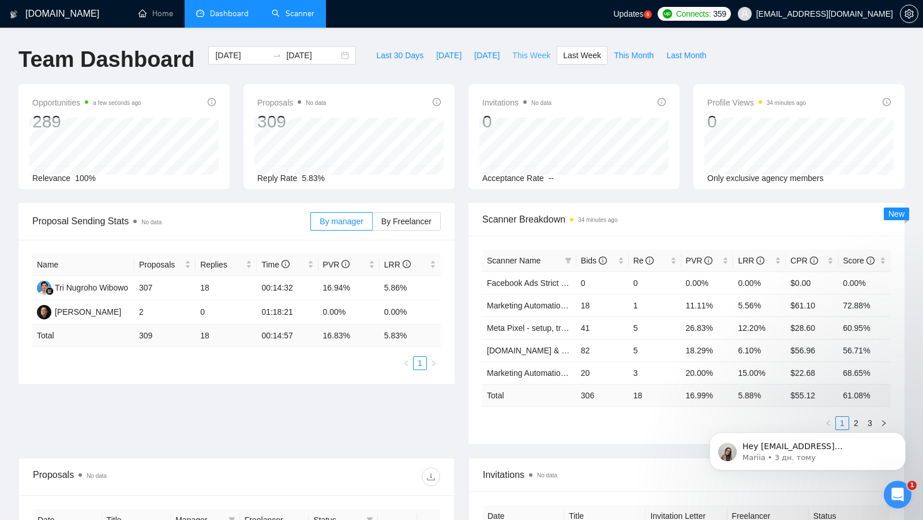
click at [526, 55] on span "This Week" at bounding box center [531, 55] width 38 height 13
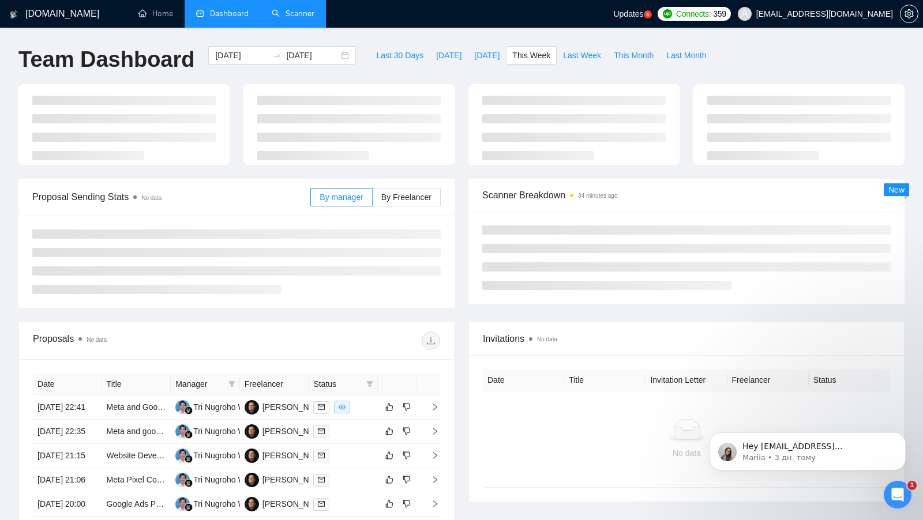
type input "2025-08-11"
type input "2025-08-17"
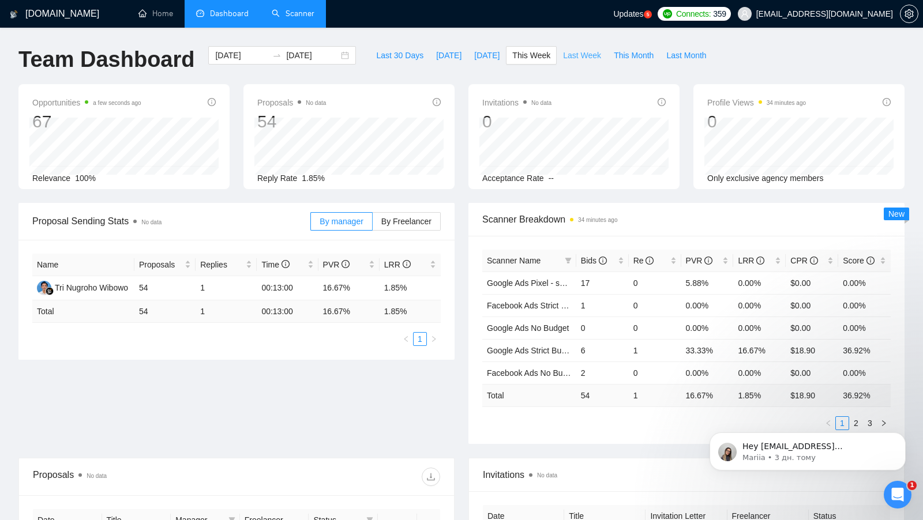
click at [580, 59] on span "Last Week" at bounding box center [582, 55] width 38 height 13
type input "2025-08-04"
type input "2025-08-10"
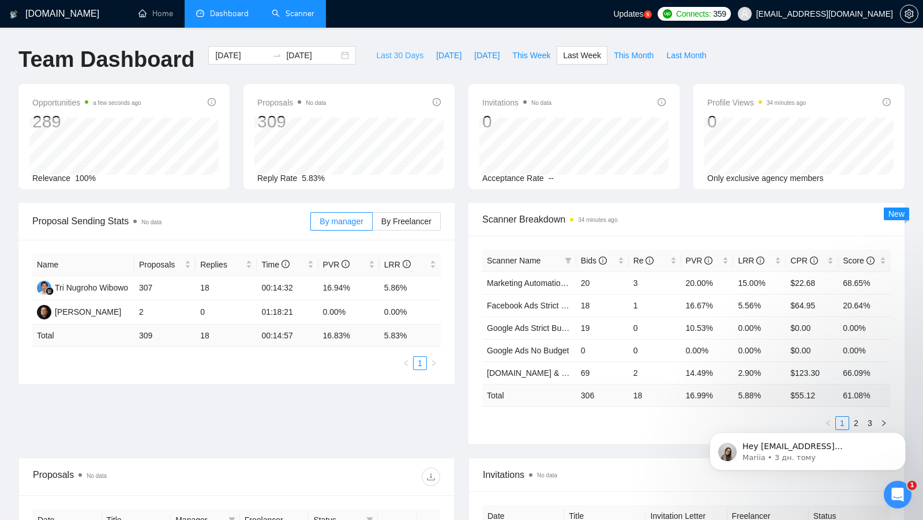
click at [396, 48] on button "Last 30 Days" at bounding box center [400, 55] width 60 height 18
type input "[DATE]"
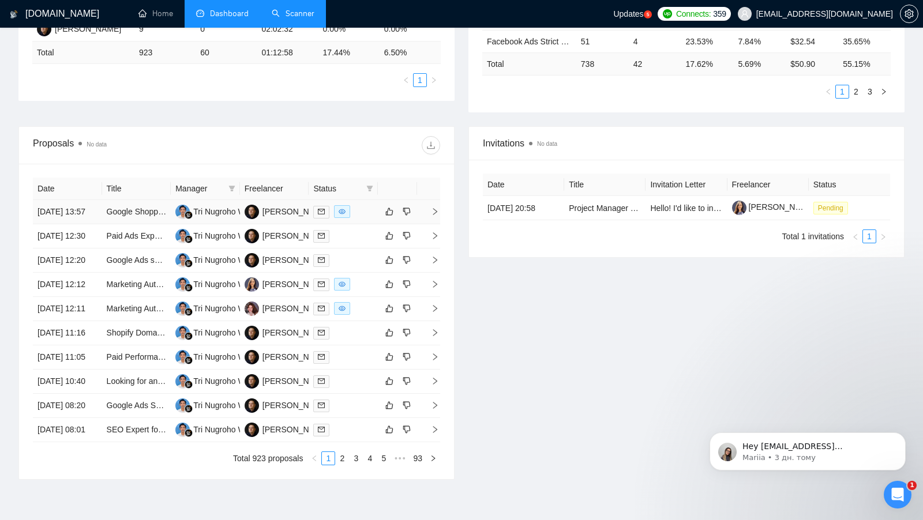
scroll to position [354, 0]
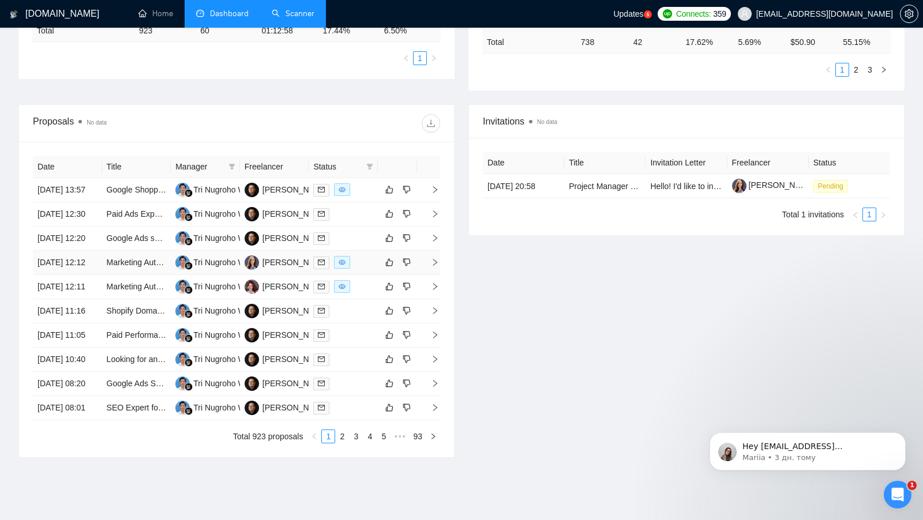
click at [378, 275] on td at bounding box center [397, 263] width 39 height 24
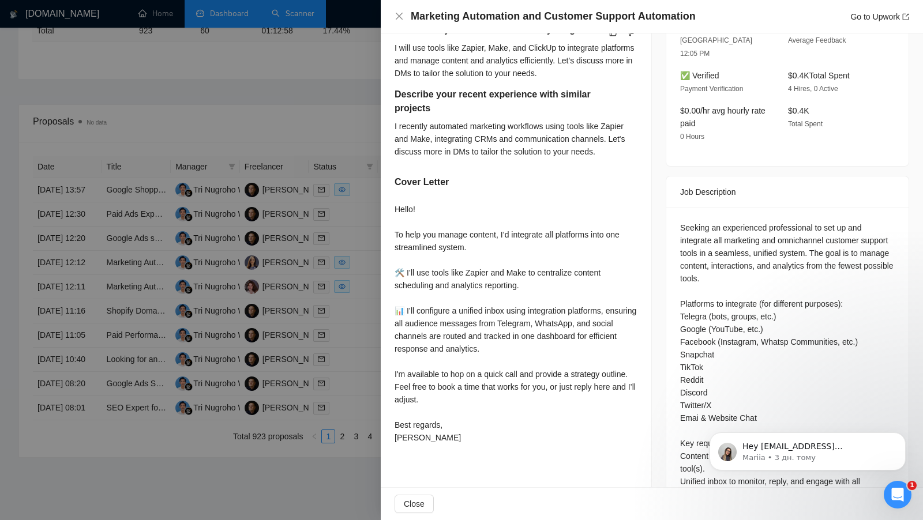
scroll to position [329, 0]
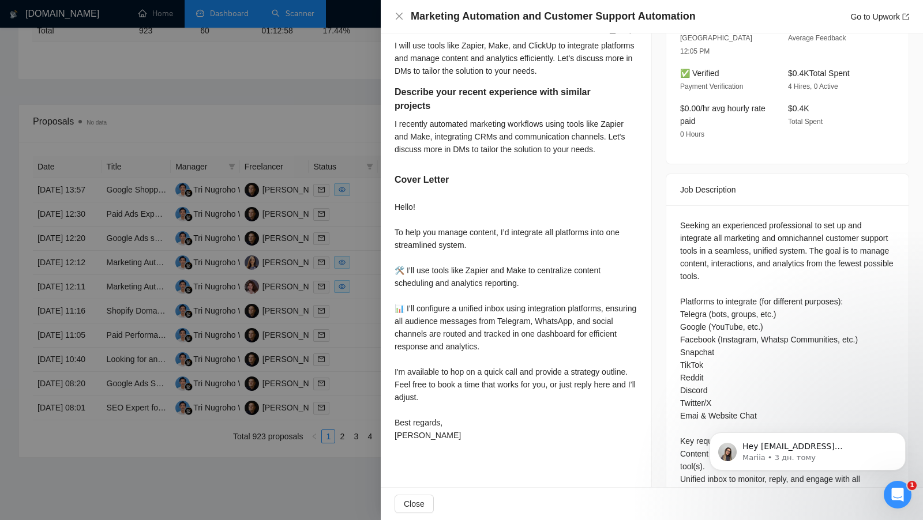
click at [332, 84] on div at bounding box center [461, 260] width 923 height 520
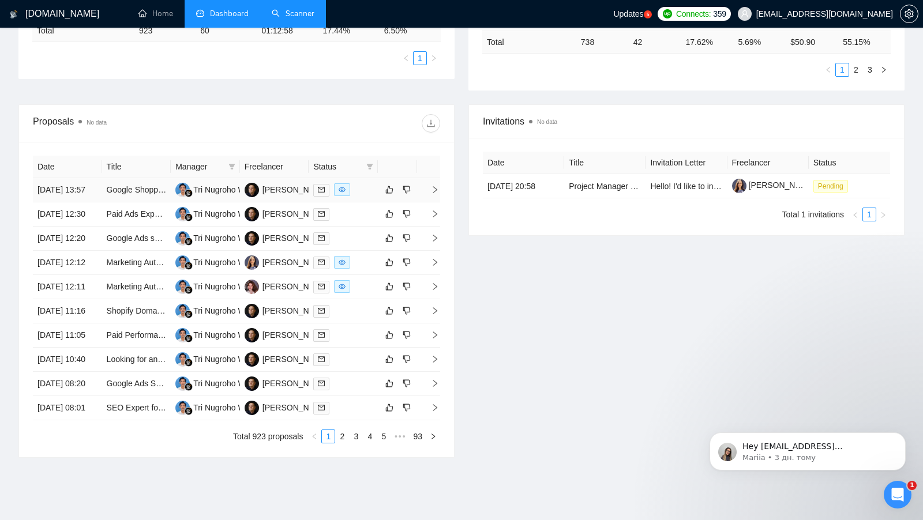
click at [362, 202] on td at bounding box center [343, 190] width 69 height 24
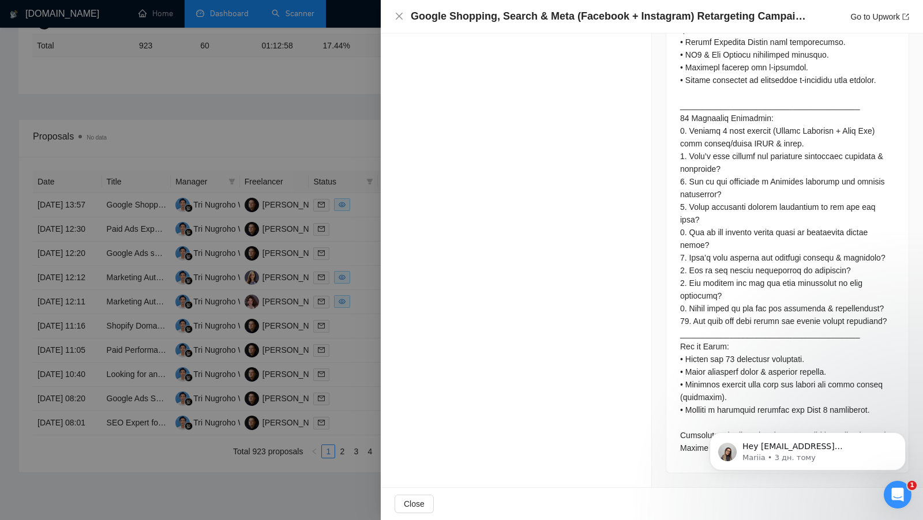
scroll to position [335, 0]
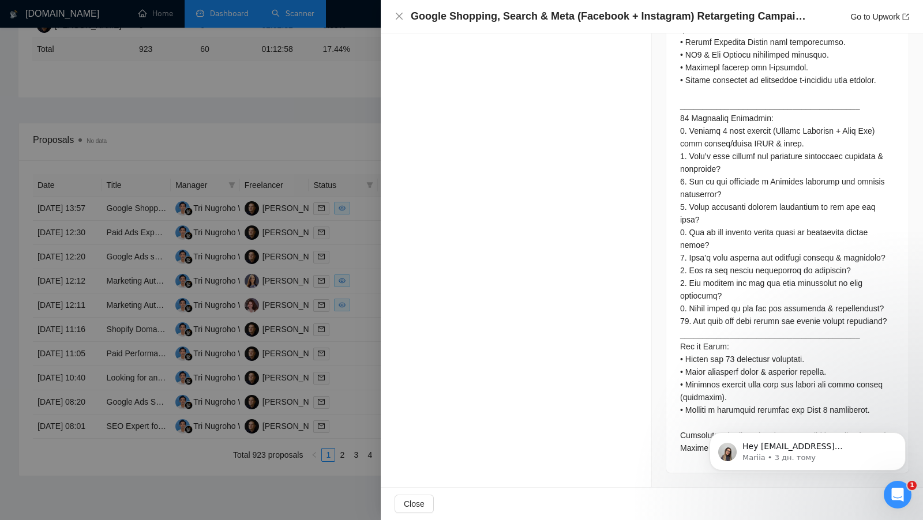
click at [892, 489] on div "Відкрити програму для спілкування Intercom" at bounding box center [898, 495] width 38 height 38
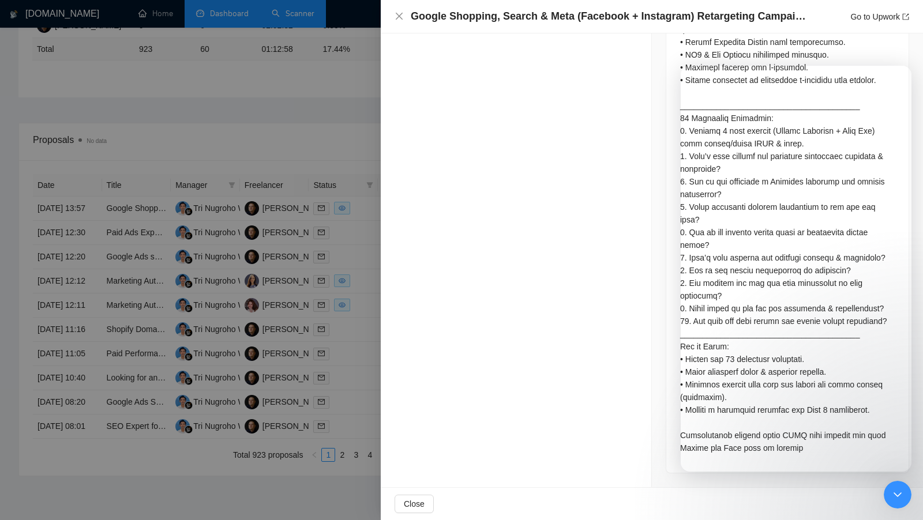
click at [892, 489] on icon "Закрити програму для спілкування Intercom" at bounding box center [898, 495] width 14 height 14
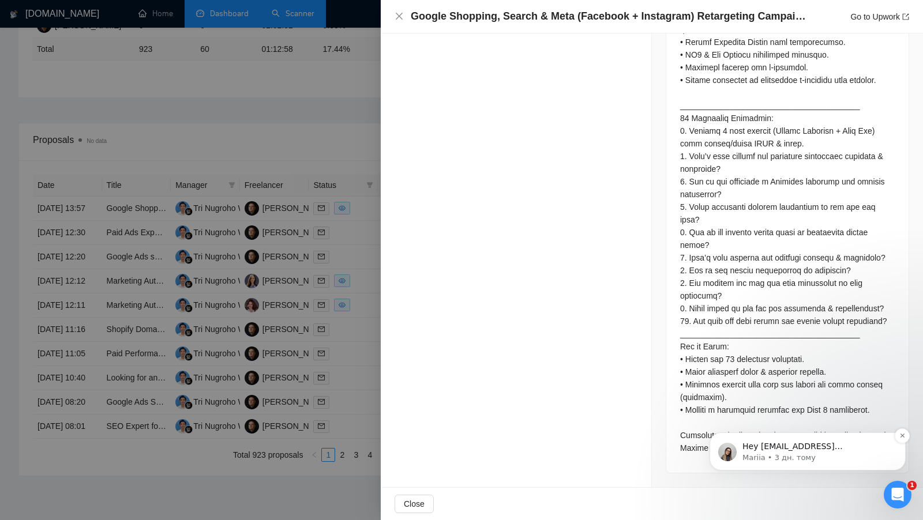
scroll to position [0, 0]
click at [903, 437] on icon "Dismiss notification" at bounding box center [902, 436] width 4 height 4
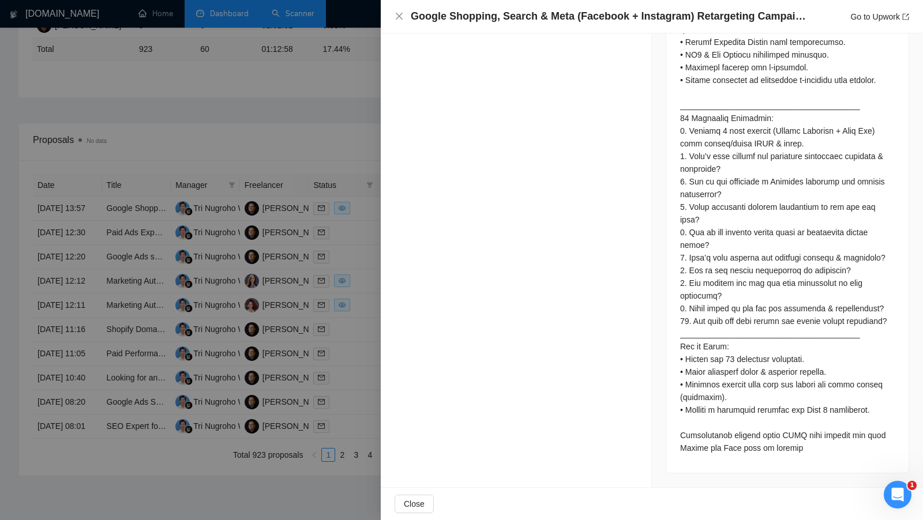
click at [369, 399] on div at bounding box center [461, 260] width 923 height 520
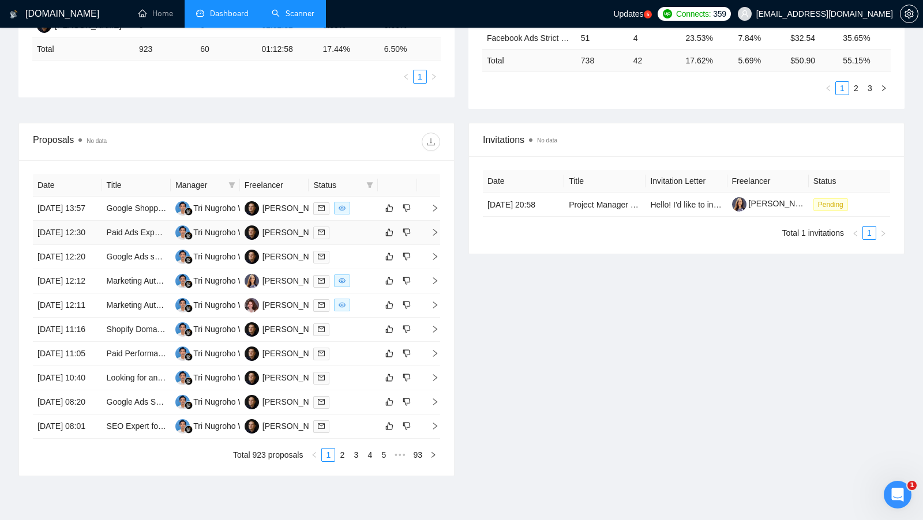
click at [361, 245] on td at bounding box center [343, 233] width 69 height 24
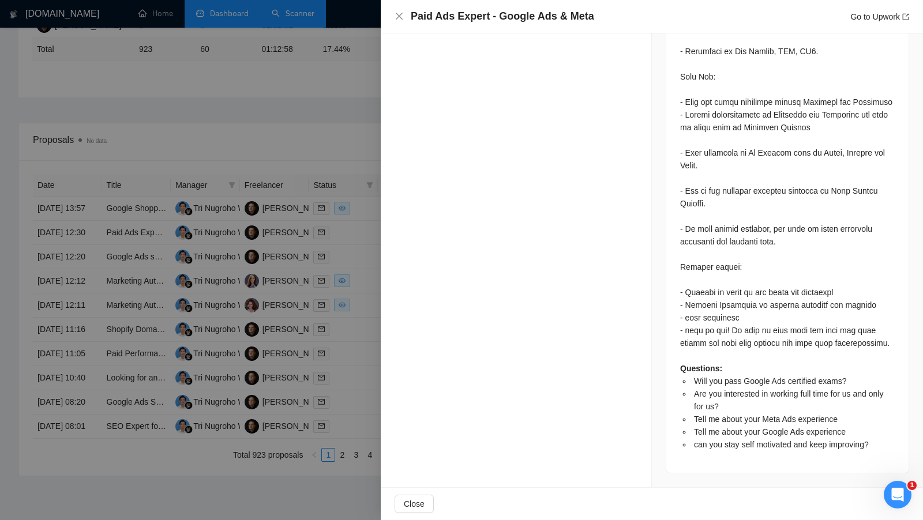
click at [363, 336] on div at bounding box center [461, 260] width 923 height 520
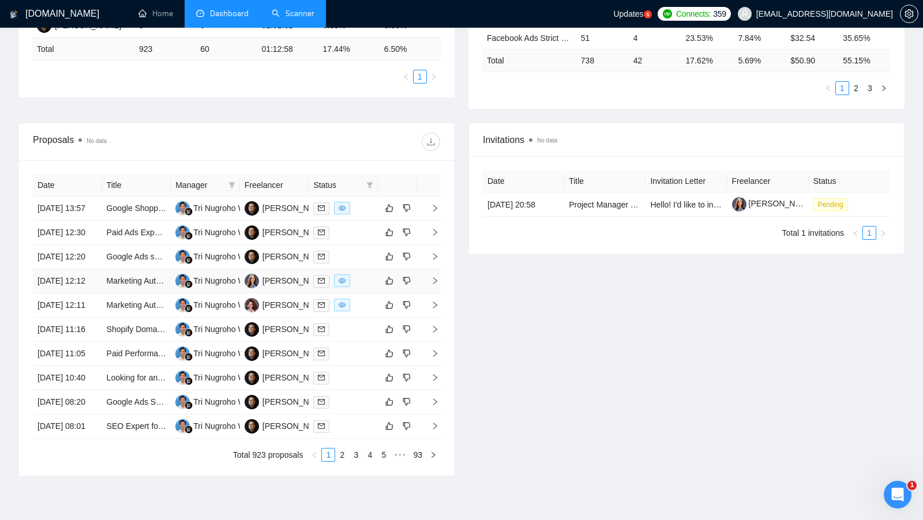
click at [367, 288] on div at bounding box center [343, 281] width 60 height 13
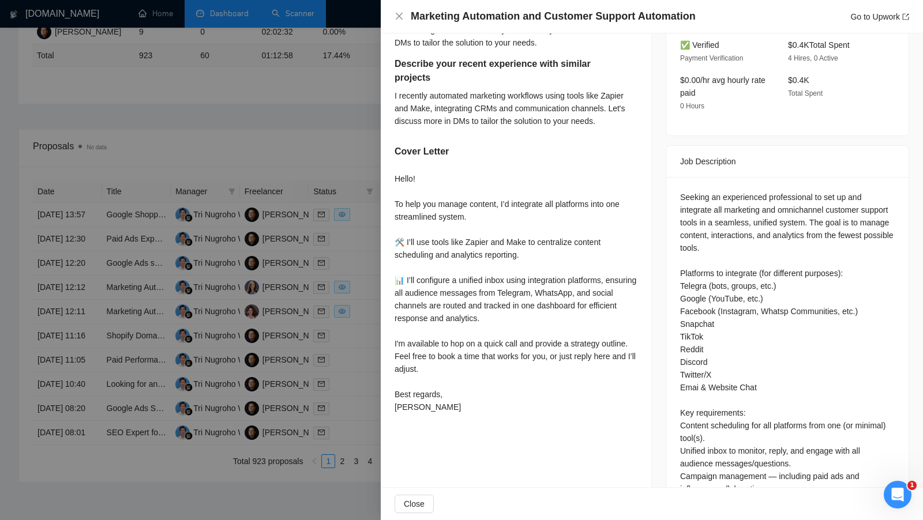
scroll to position [346, 0]
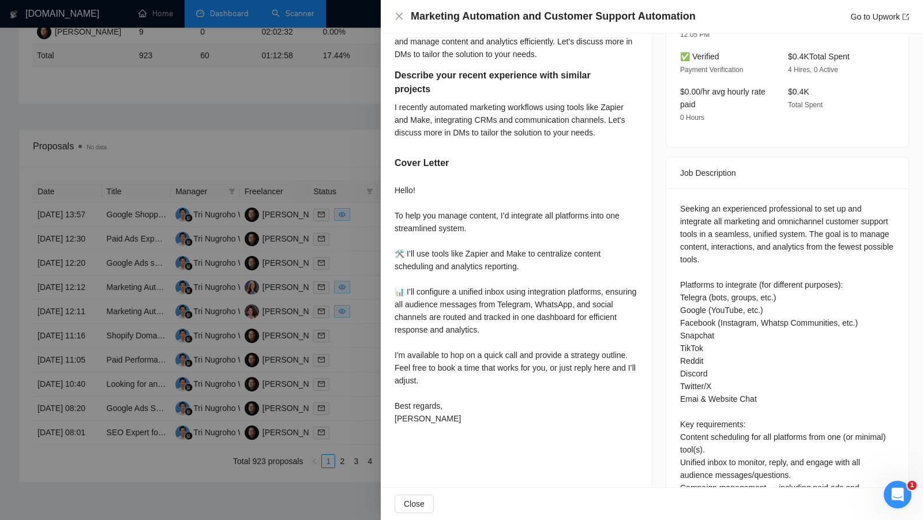
click at [342, 325] on div at bounding box center [461, 260] width 923 height 520
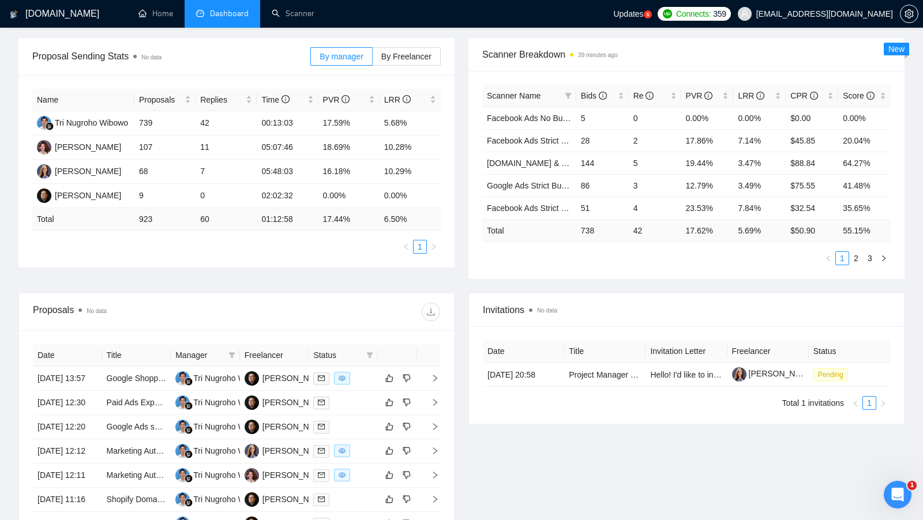
scroll to position [222, 0]
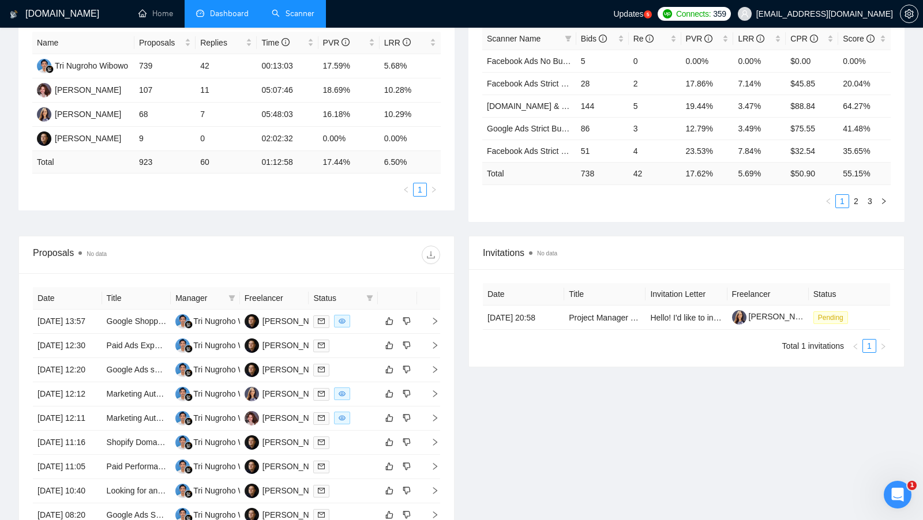
click at [303, 18] on link "Scanner" at bounding box center [293, 14] width 43 height 10
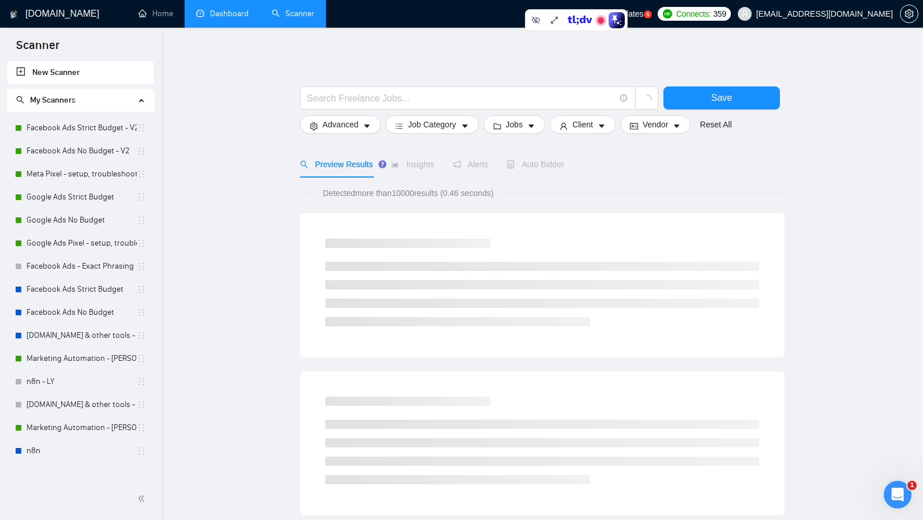
drag, startPoint x: 93, startPoint y: 130, endPoint x: 282, endPoint y: 140, distance: 188.9
click at [93, 130] on link "Facebook Ads Strict Budget - V2" at bounding box center [82, 128] width 110 height 23
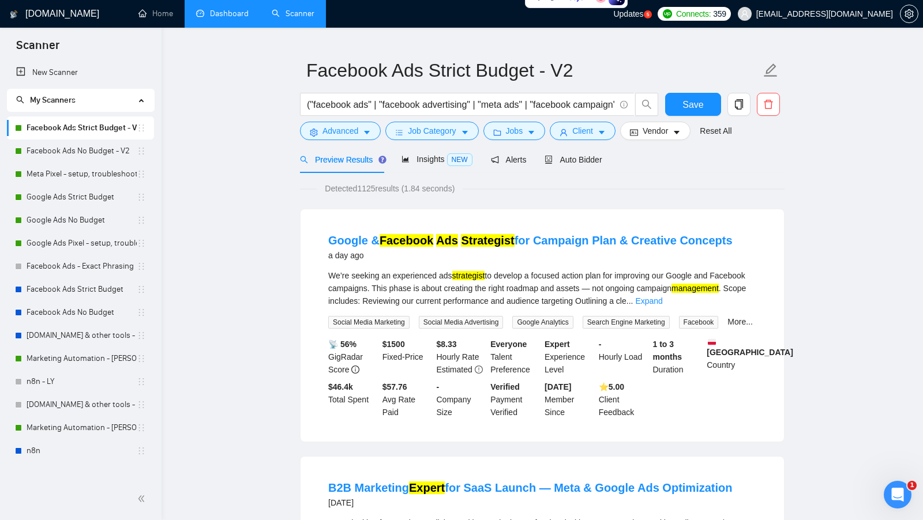
scroll to position [20, 0]
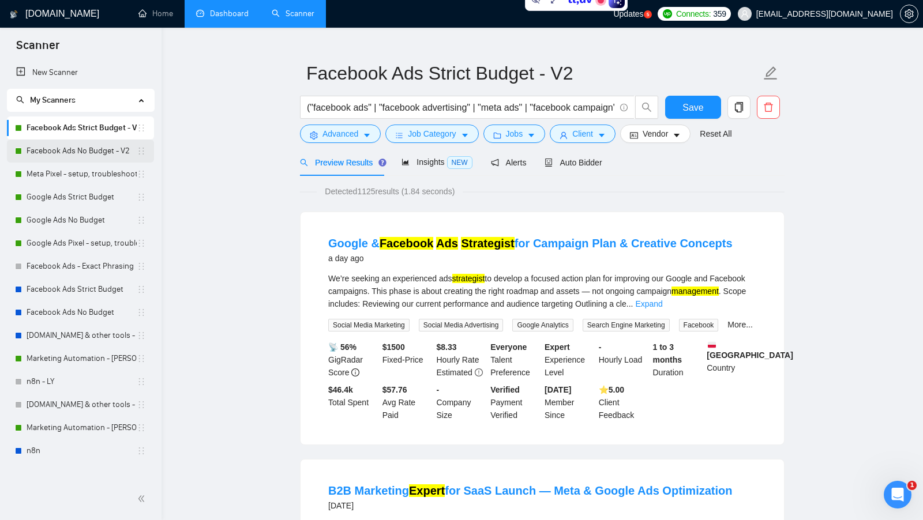
click at [106, 154] on link "Facebook Ads No Budget - V2" at bounding box center [82, 151] width 110 height 23
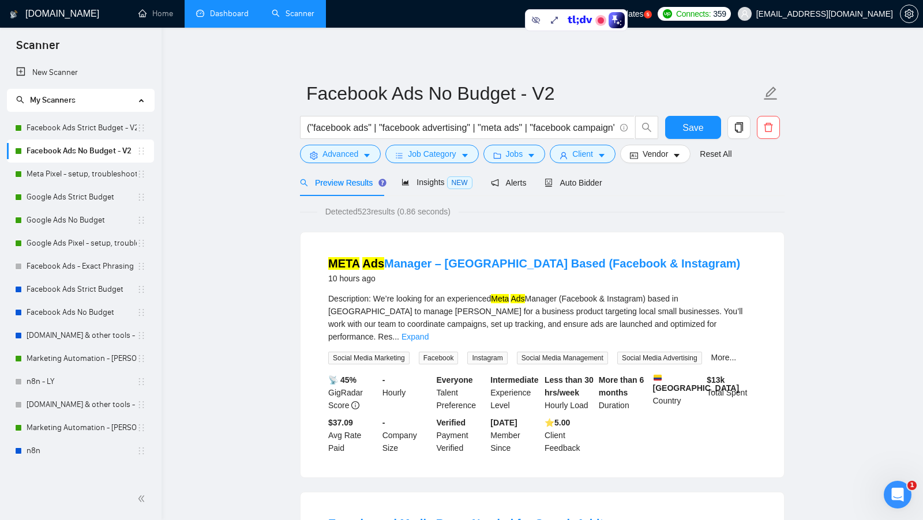
click at [213, 18] on link "Dashboard" at bounding box center [222, 14] width 52 height 10
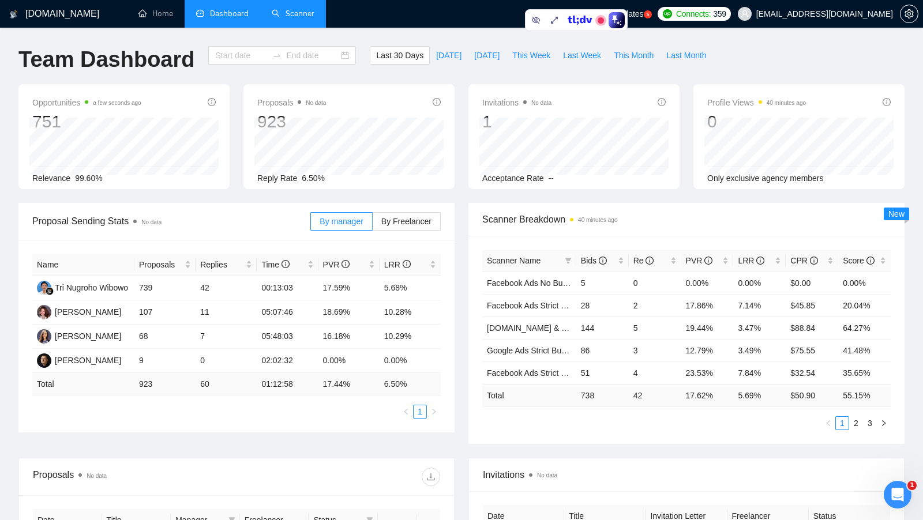
type input "[DATE]"
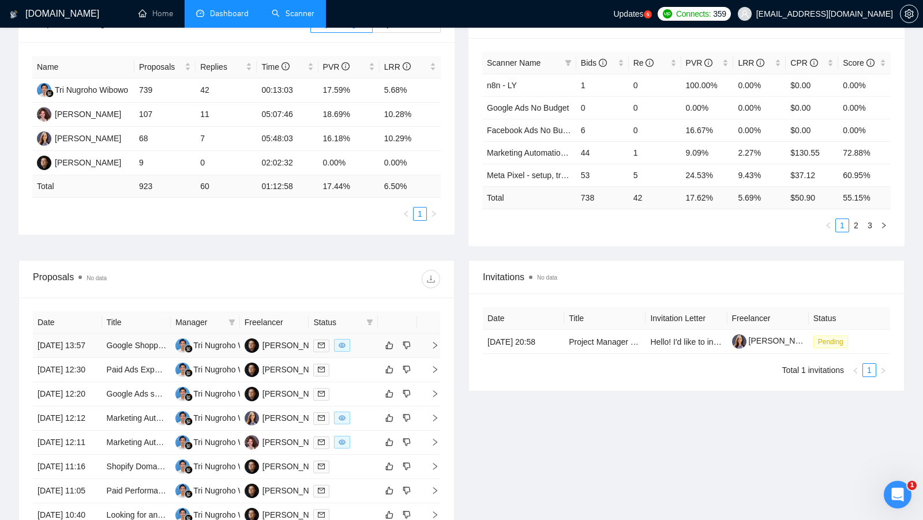
scroll to position [225, 0]
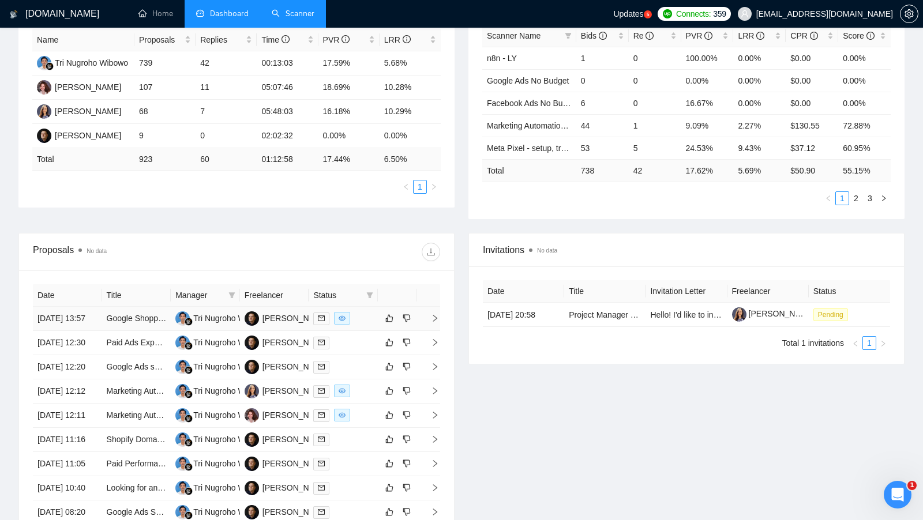
click at [359, 331] on td at bounding box center [343, 319] width 69 height 24
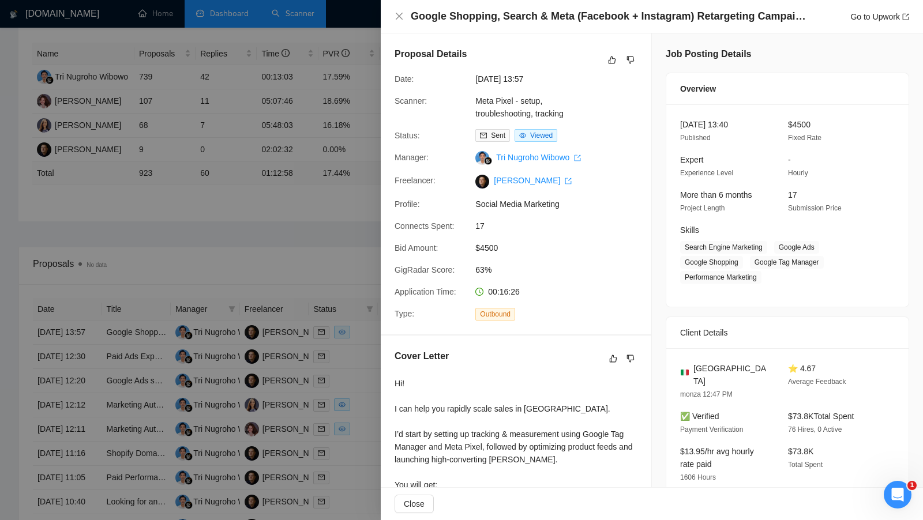
scroll to position [206, 0]
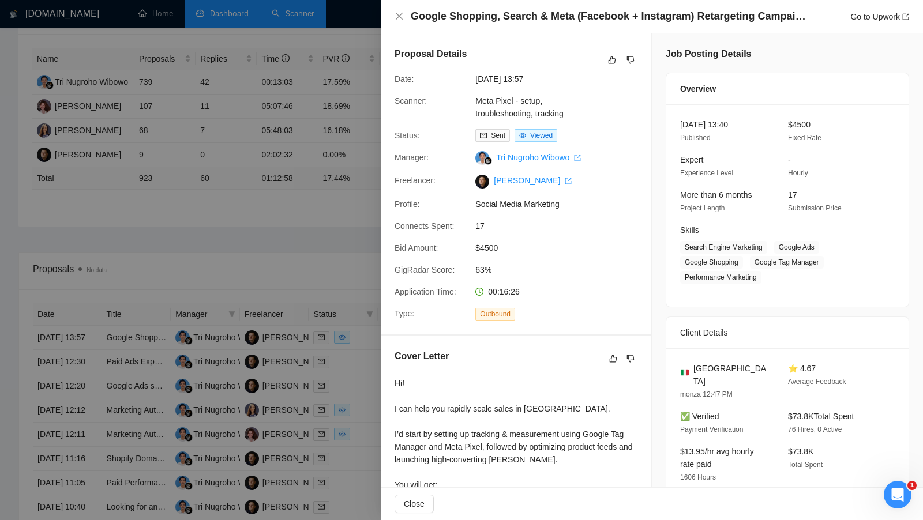
click at [302, 274] on div at bounding box center [461, 260] width 923 height 520
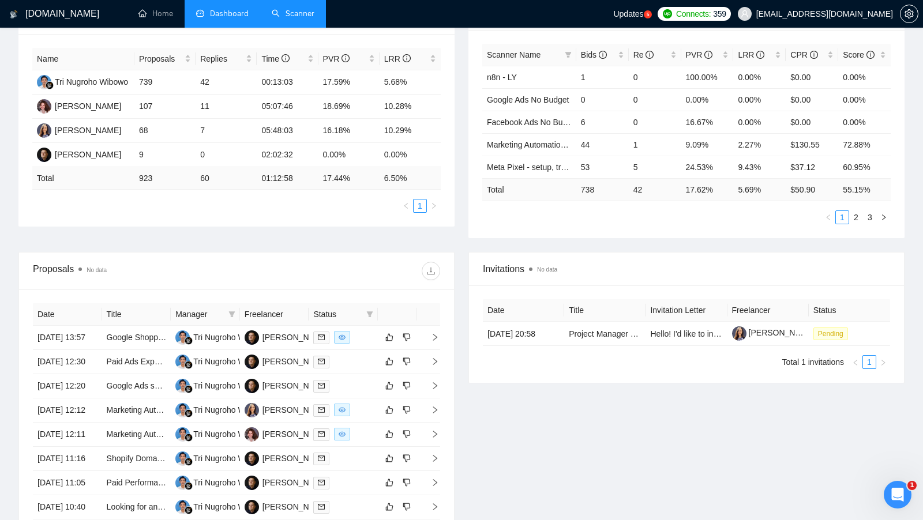
click at [298, 18] on link "Scanner" at bounding box center [293, 14] width 43 height 10
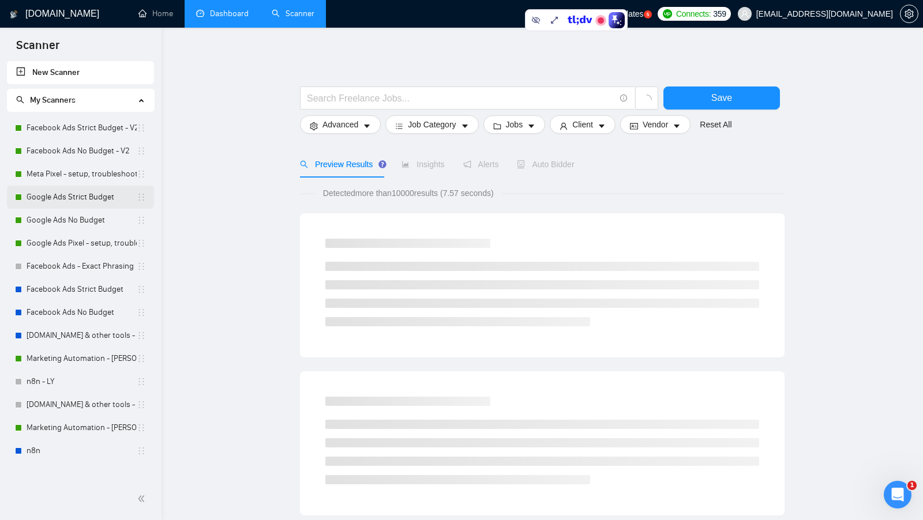
click at [85, 200] on link "Google Ads Strict Budget" at bounding box center [82, 197] width 110 height 23
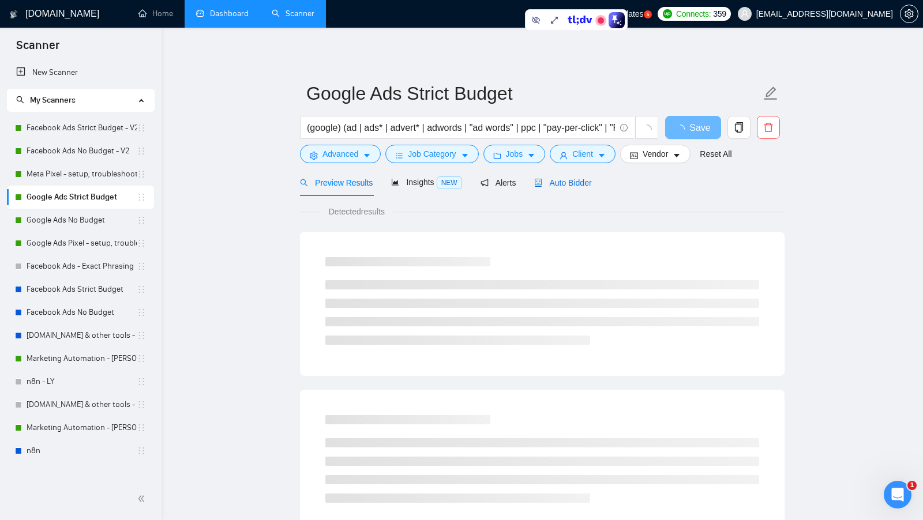
click at [557, 186] on span "Auto Bidder" at bounding box center [562, 182] width 57 height 9
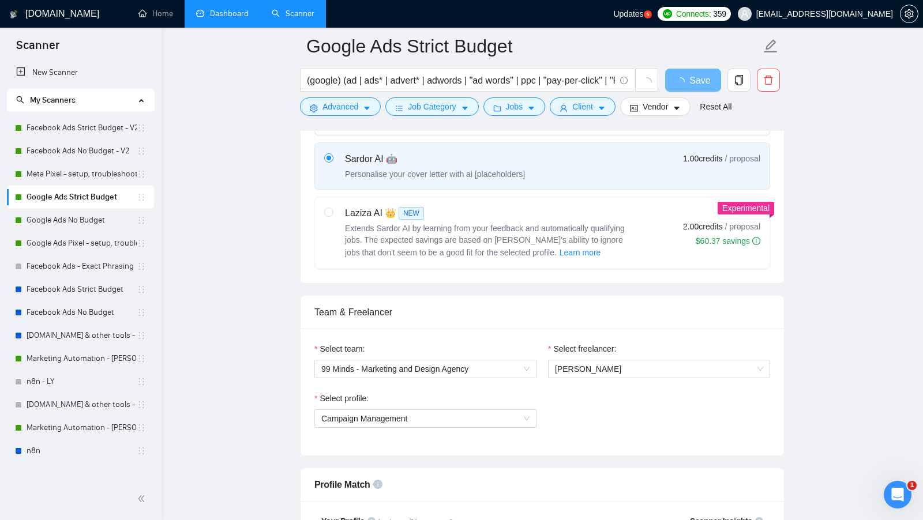
scroll to position [417, 0]
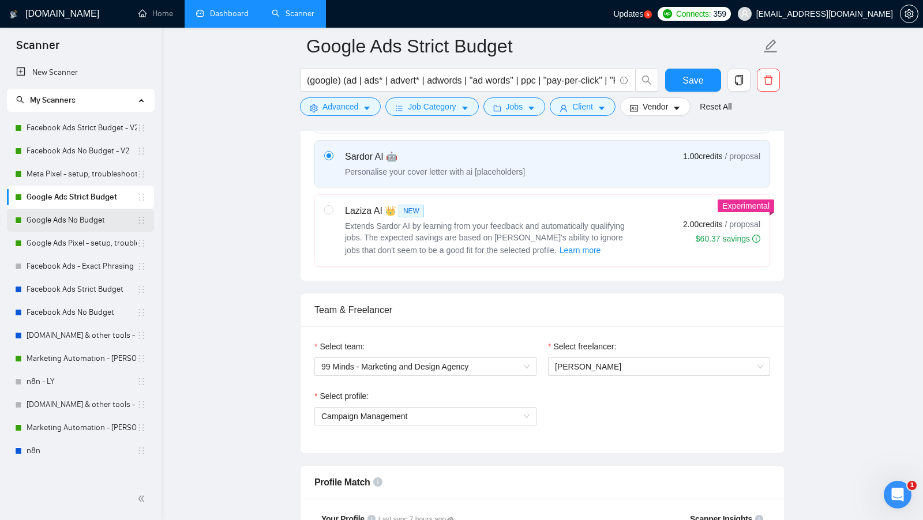
click at [98, 218] on link "Google Ads No Budget" at bounding box center [82, 220] width 110 height 23
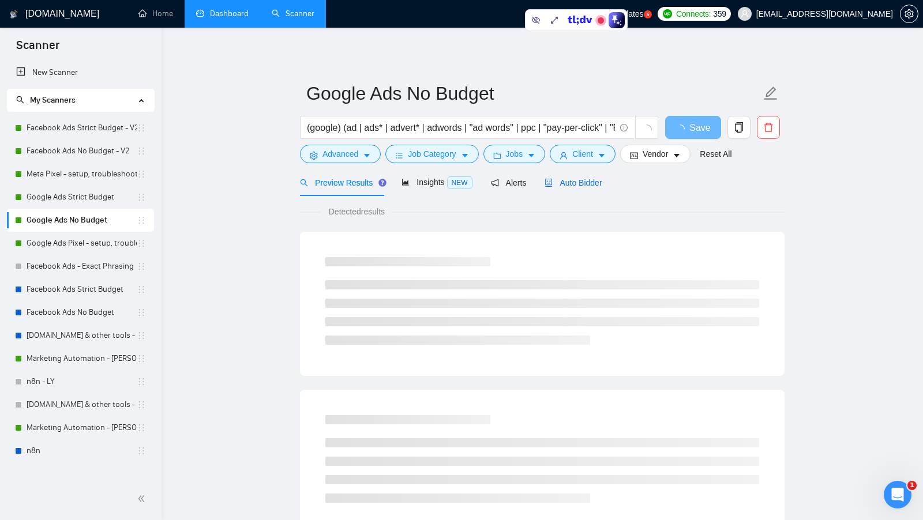
click at [567, 181] on span "Auto Bidder" at bounding box center [573, 182] width 57 height 9
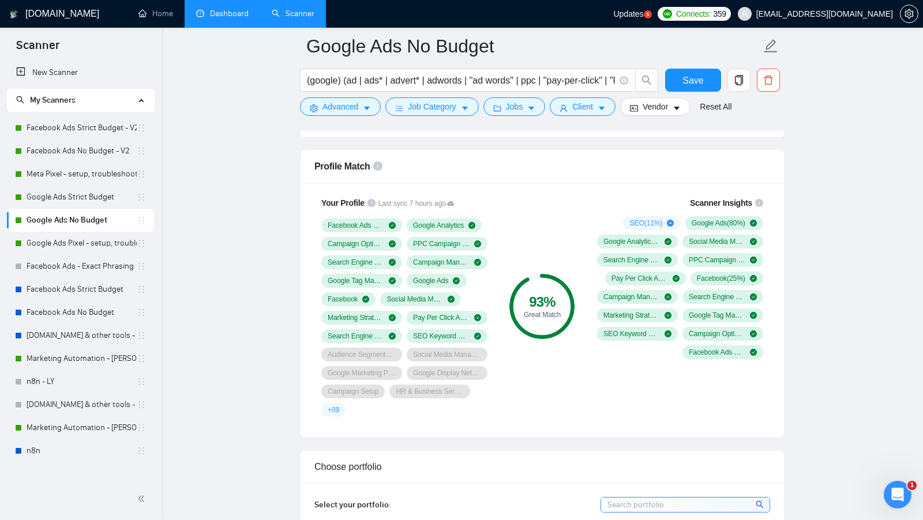
scroll to position [728, 0]
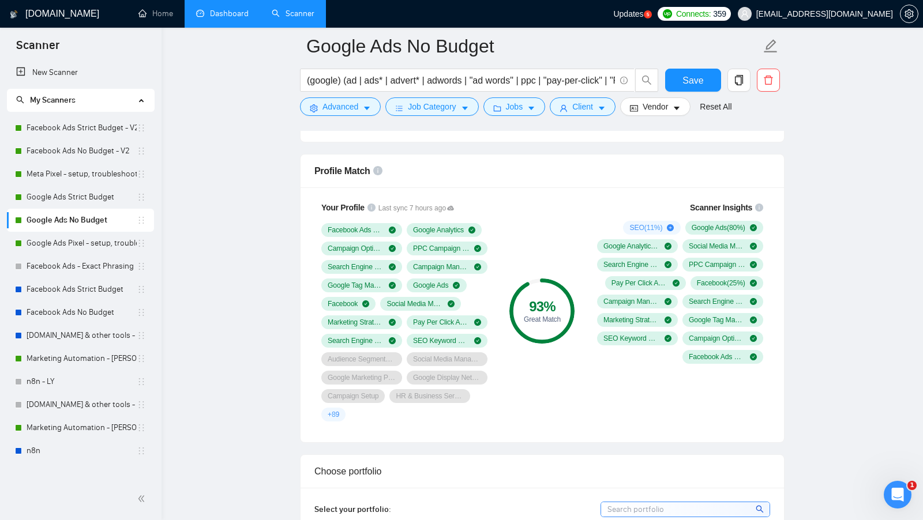
click at [339, 410] on span "+ 89" at bounding box center [334, 414] width 12 height 9
click at [418, 408] on div "Facebook Ads Manager Google Analytics Campaign Optimization PPC Campaign Setup …" at bounding box center [406, 322] width 171 height 198
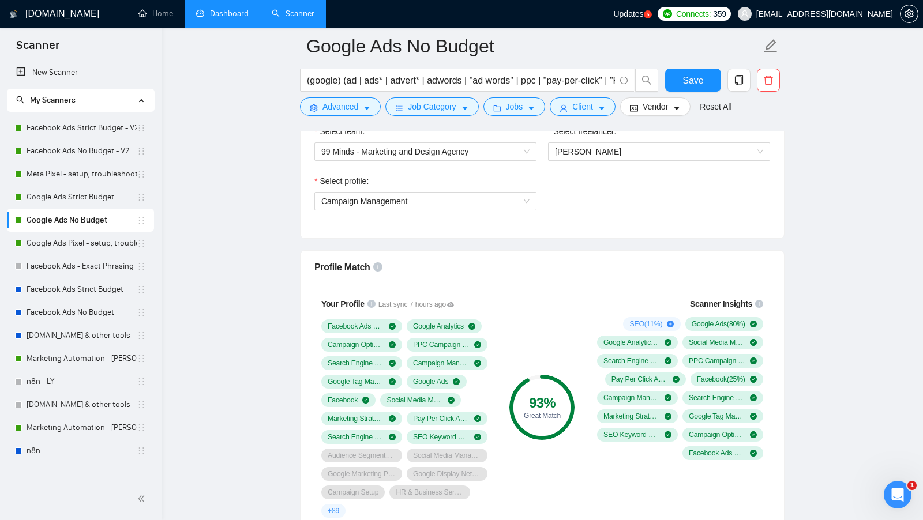
scroll to position [647, 0]
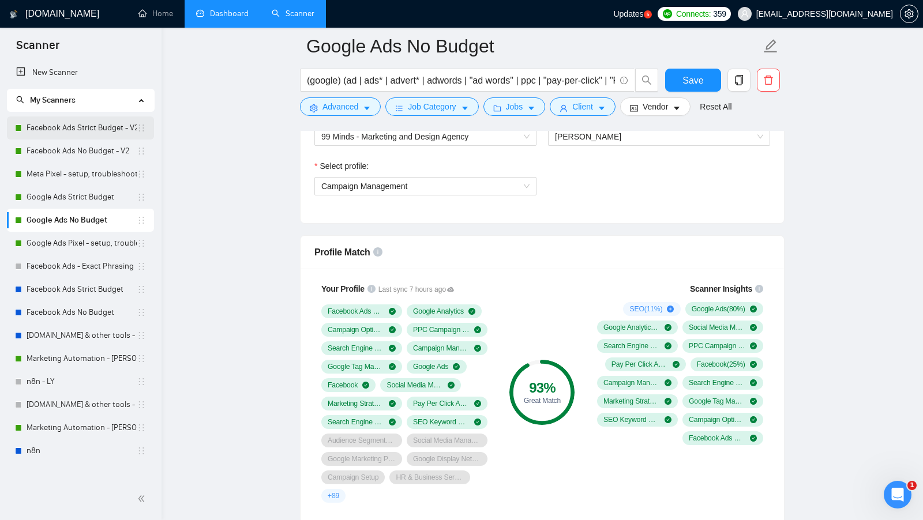
click at [80, 130] on link "Facebook Ads Strict Budget - V2" at bounding box center [82, 128] width 110 height 23
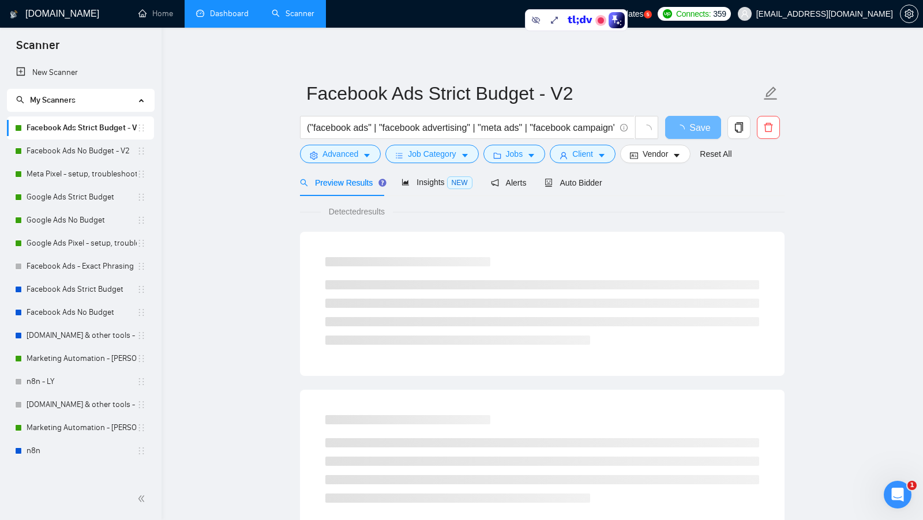
click at [236, 18] on link "Dashboard" at bounding box center [222, 14] width 52 height 10
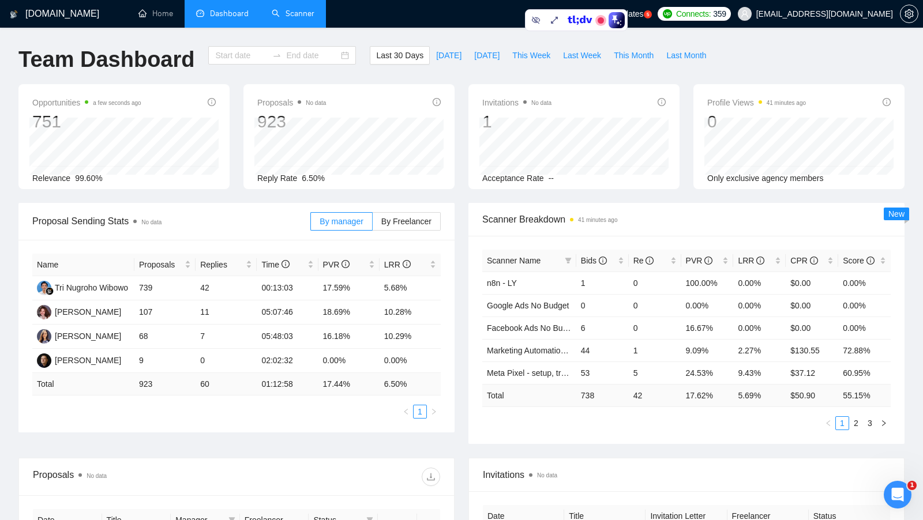
type input "[DATE]"
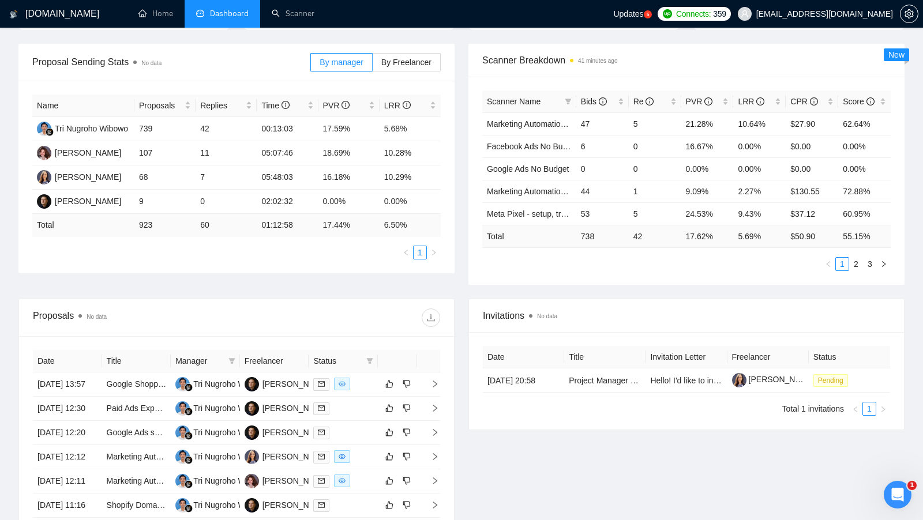
scroll to position [158, 0]
click at [397, 63] on span "By Freelancer" at bounding box center [406, 63] width 50 height 9
click at [373, 66] on input "By Freelancer" at bounding box center [373, 66] width 0 height 0
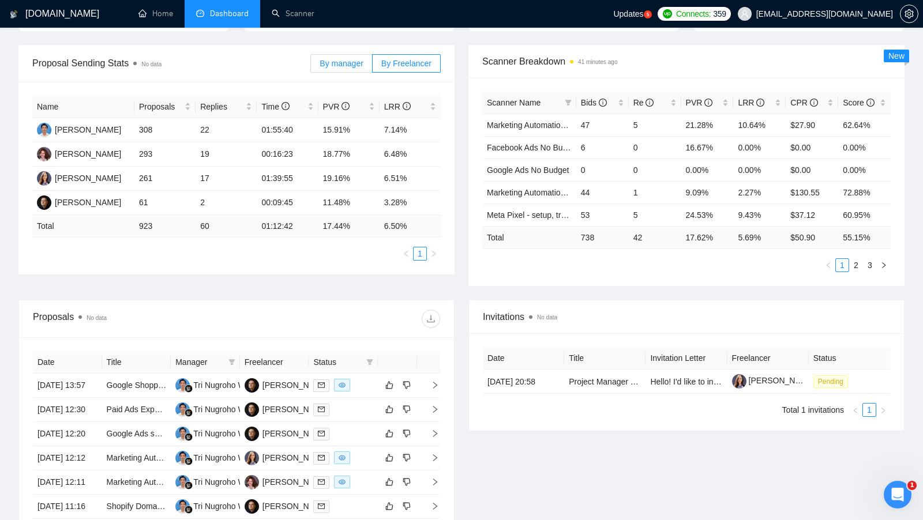
click at [351, 60] on span "By manager" at bounding box center [341, 63] width 43 height 9
click at [311, 66] on input "By manager" at bounding box center [311, 66] width 0 height 0
click at [401, 65] on span "By Freelancer" at bounding box center [406, 63] width 50 height 9
click at [373, 66] on input "By Freelancer" at bounding box center [373, 66] width 0 height 0
click at [335, 66] on span "By manager" at bounding box center [341, 63] width 43 height 9
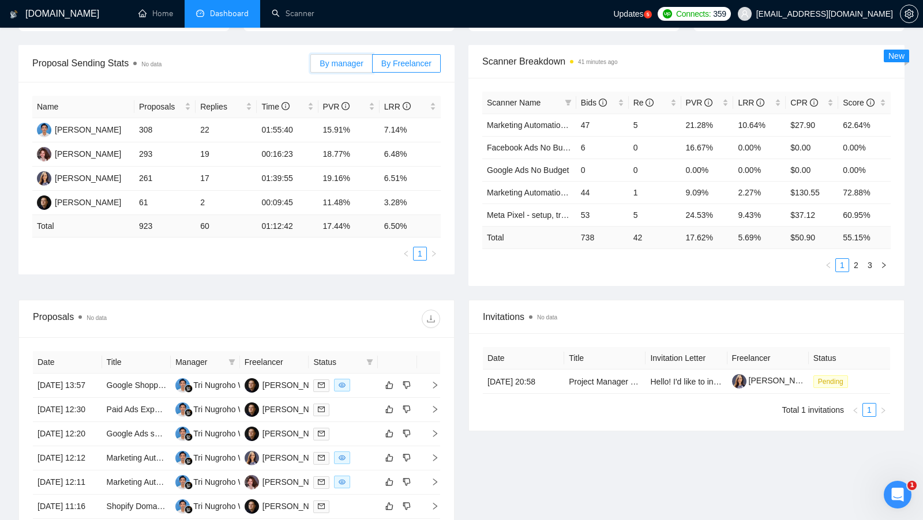
click at [311, 66] on input "By manager" at bounding box center [311, 66] width 0 height 0
click at [395, 59] on span "By Freelancer" at bounding box center [406, 63] width 50 height 9
click at [373, 66] on input "By Freelancer" at bounding box center [373, 66] width 0 height 0
click at [359, 59] on span "By manager" at bounding box center [341, 63] width 43 height 9
click at [311, 66] on input "By manager" at bounding box center [311, 66] width 0 height 0
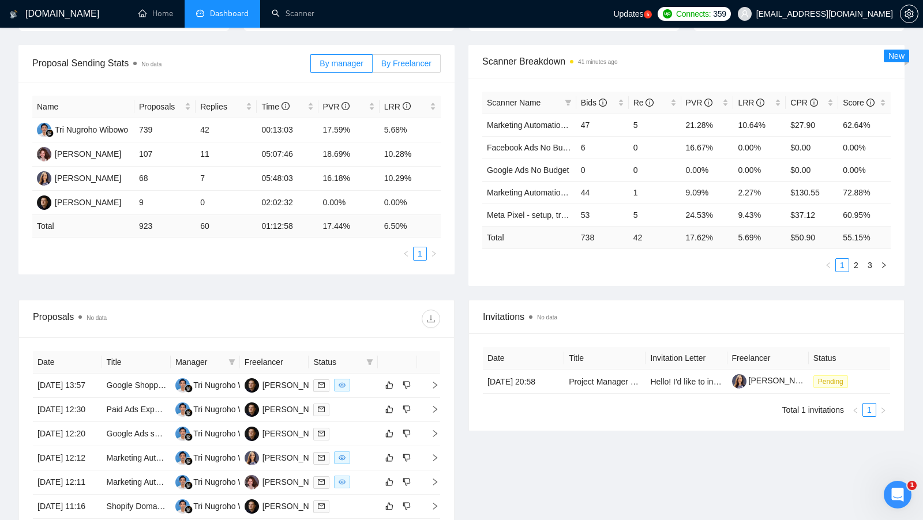
click at [389, 61] on span "By Freelancer" at bounding box center [406, 63] width 50 height 9
click at [373, 66] on input "By Freelancer" at bounding box center [373, 66] width 0 height 0
click at [342, 62] on span "By manager" at bounding box center [341, 63] width 43 height 9
click at [311, 66] on input "By manager" at bounding box center [311, 66] width 0 height 0
click at [382, 63] on span "By Freelancer" at bounding box center [406, 63] width 50 height 9
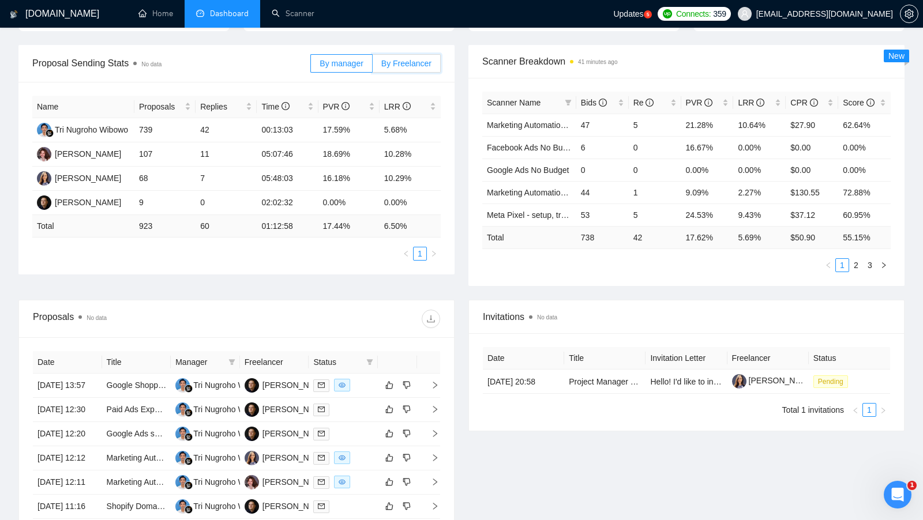
click at [373, 66] on input "By Freelancer" at bounding box center [373, 66] width 0 height 0
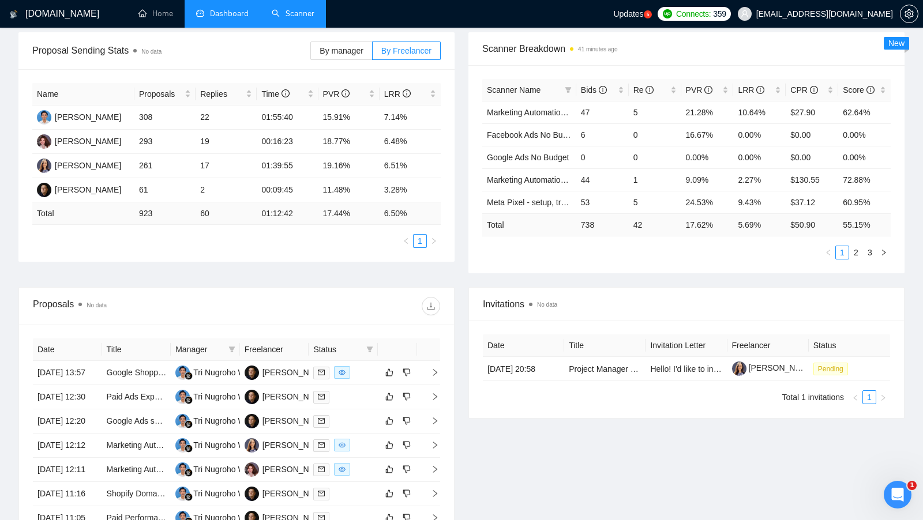
click at [283, 17] on link "Scanner" at bounding box center [293, 14] width 43 height 10
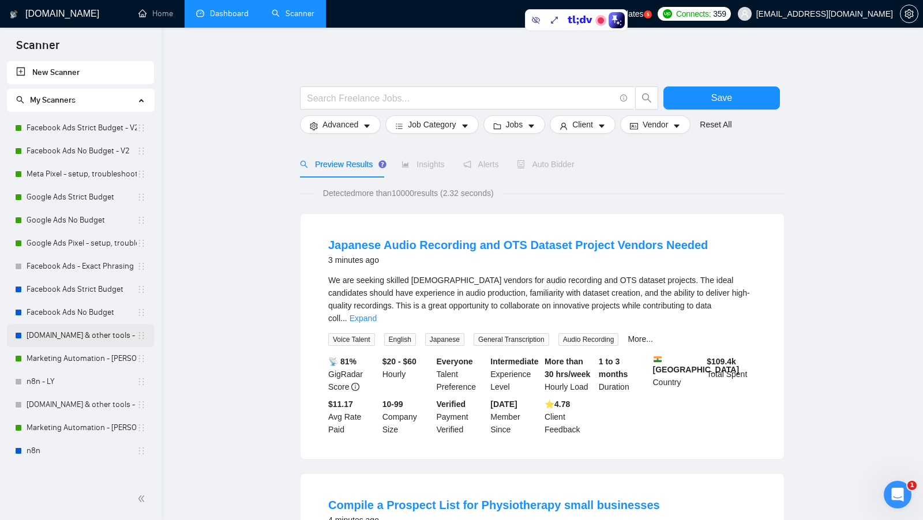
click at [96, 335] on link "[DOMAIN_NAME] & other tools - [PERSON_NAME]" at bounding box center [82, 335] width 110 height 23
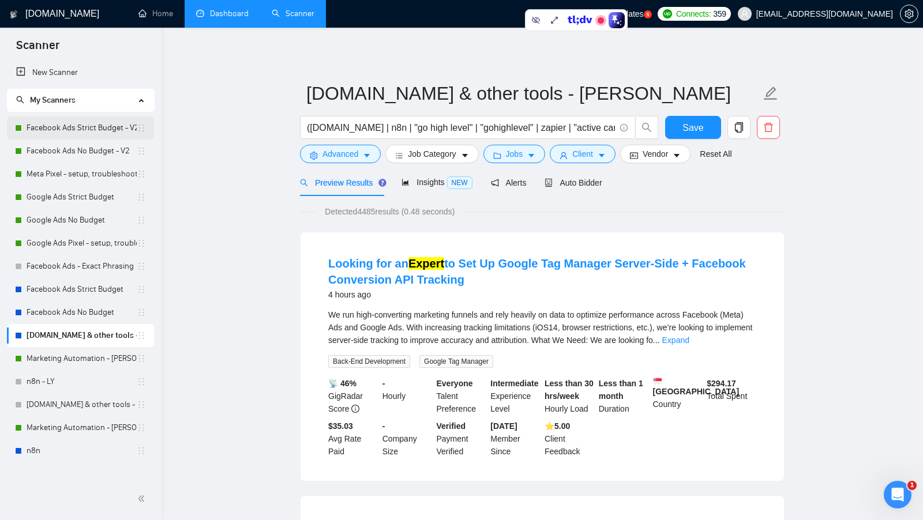
click at [66, 132] on link "Facebook Ads Strict Budget - V2" at bounding box center [82, 128] width 110 height 23
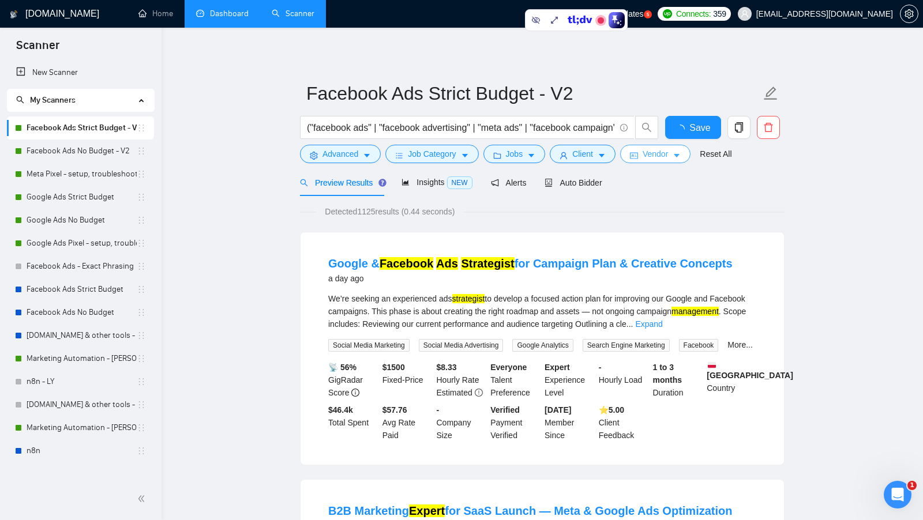
click at [659, 155] on span "Vendor" at bounding box center [655, 154] width 25 height 13
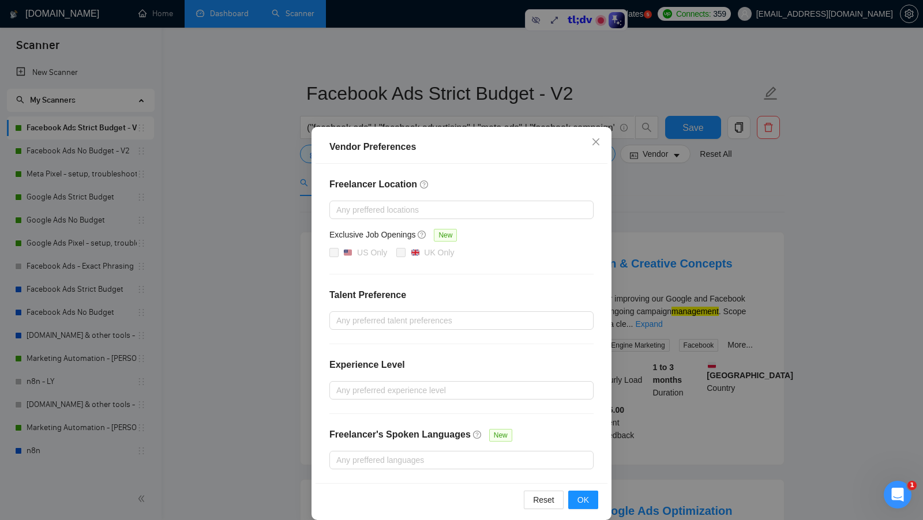
click at [642, 229] on div "Vendor Preferences Freelancer Location Any preffered locations Exclusive Job Op…" at bounding box center [461, 260] width 923 height 520
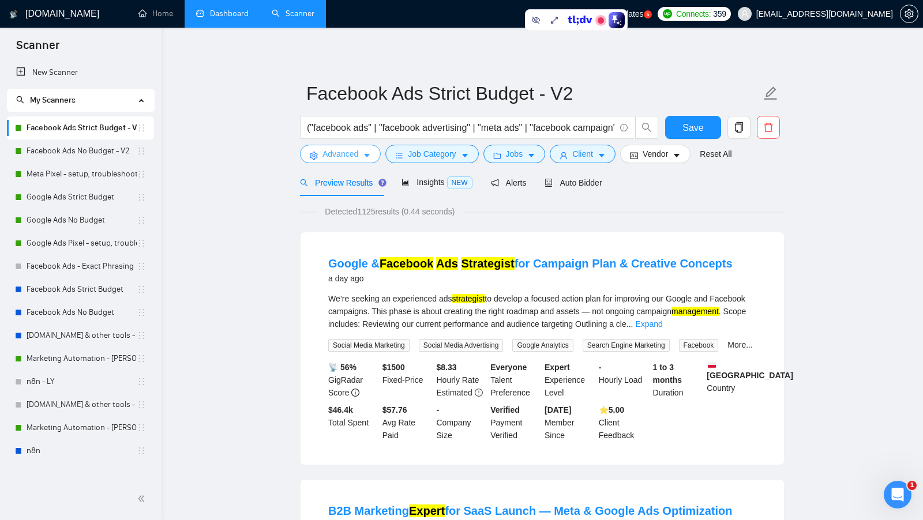
click at [364, 156] on icon "caret-down" at bounding box center [367, 156] width 8 height 8
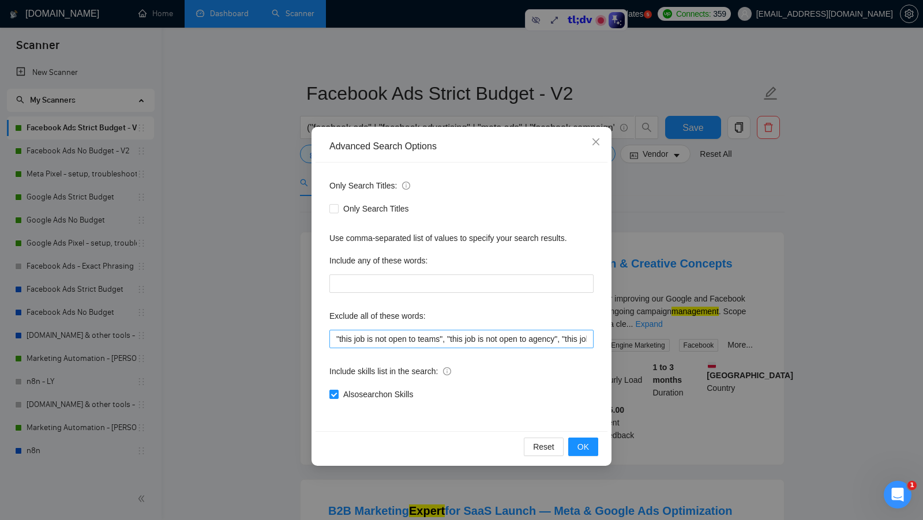
scroll to position [0, 305]
click at [687, 213] on div "Advanced Search Options Only Search Titles: Only Search Titles Use comma-separa…" at bounding box center [461, 260] width 923 height 520
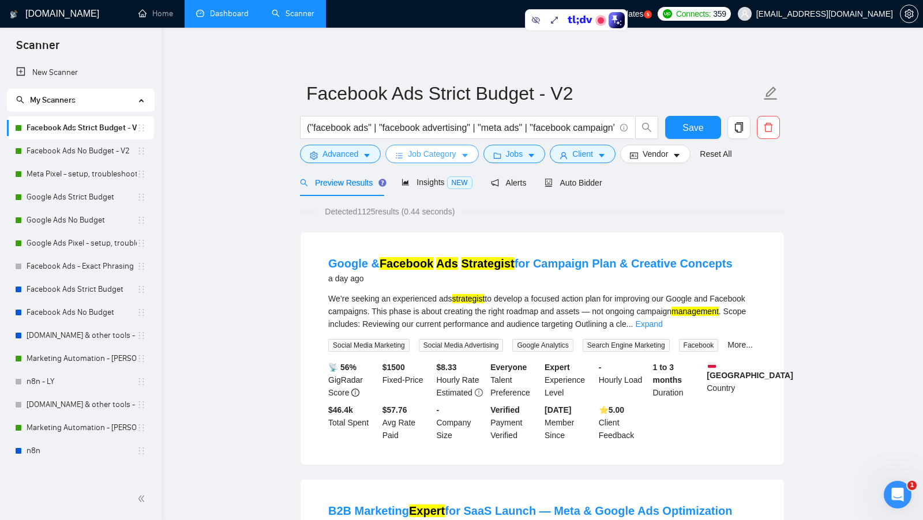
click at [471, 152] on button "Job Category" at bounding box center [431, 154] width 93 height 18
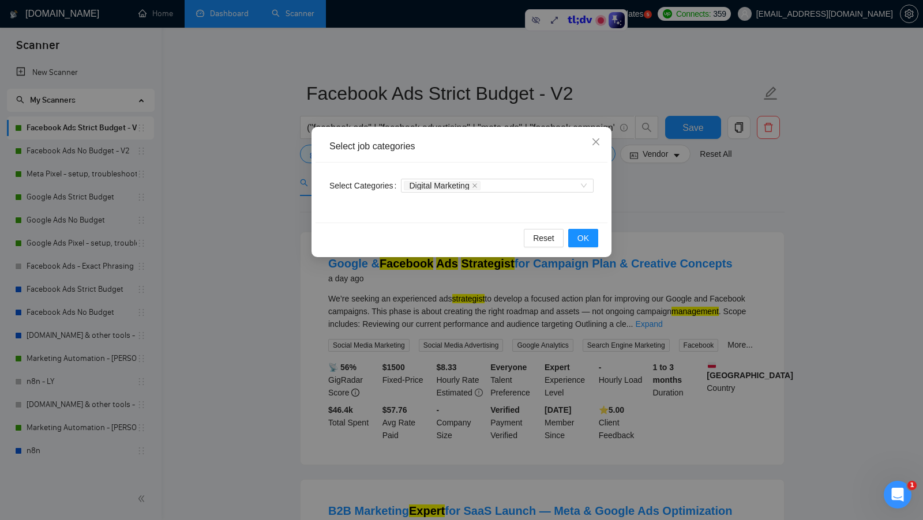
click at [631, 211] on div "Select job categories Select Categories Digital Marketing Reset OK" at bounding box center [461, 260] width 923 height 520
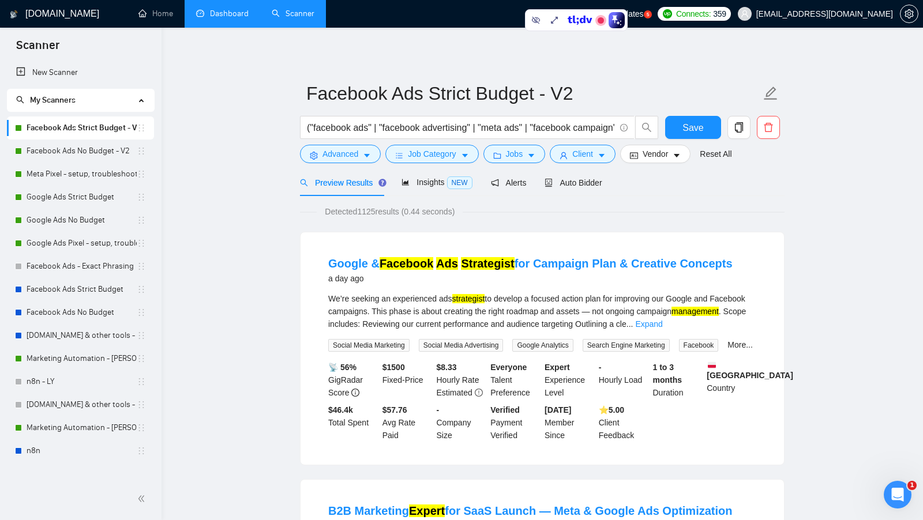
click at [683, 213] on div "Detected 1125 results (0.44 seconds)" at bounding box center [542, 211] width 485 height 13
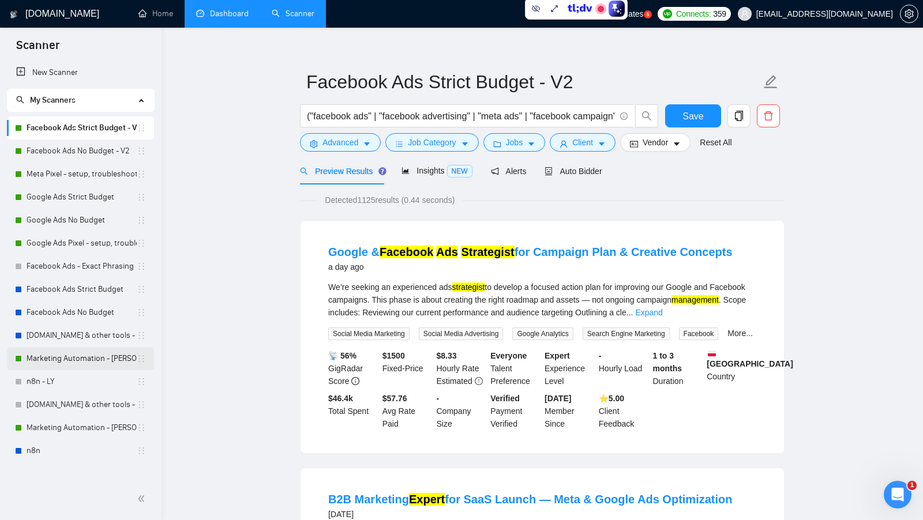
scroll to position [0, 0]
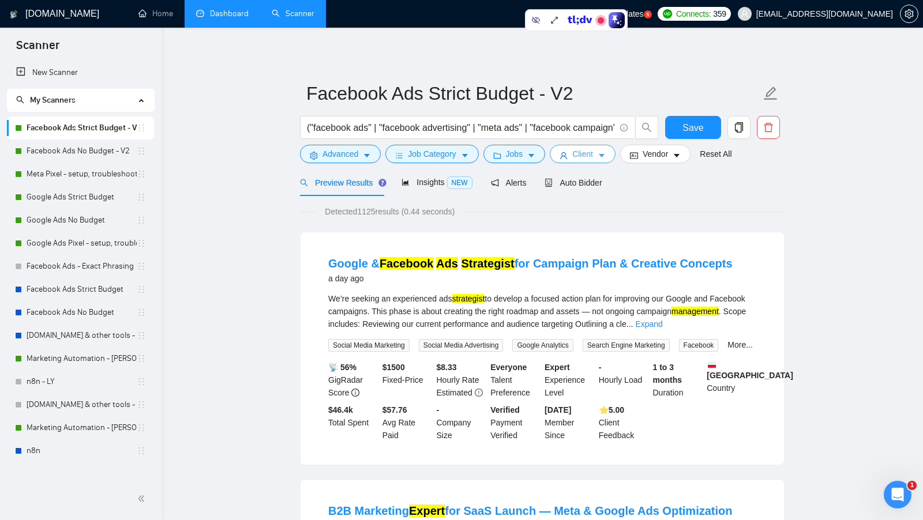
click at [576, 153] on span "Client" at bounding box center [582, 154] width 21 height 13
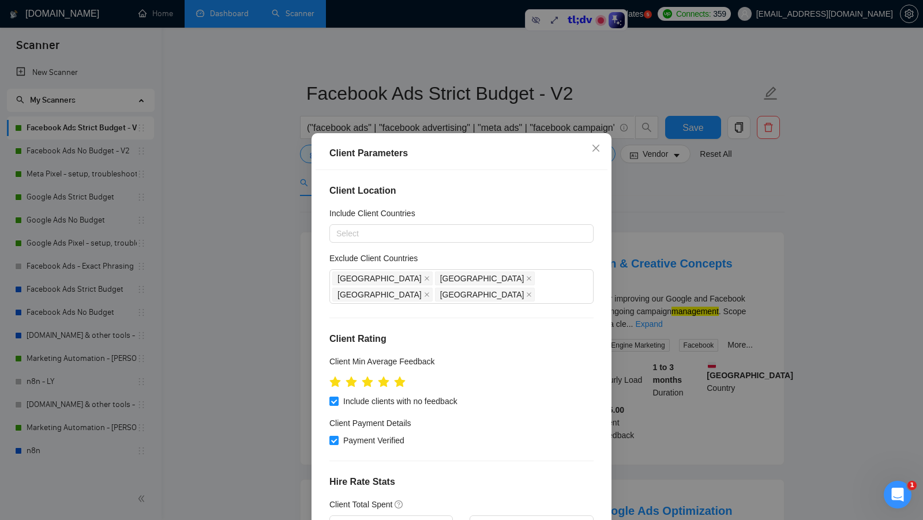
click at [653, 240] on div "Client Parameters Client Location Include Client Countries Select Exclude Clien…" at bounding box center [461, 260] width 923 height 520
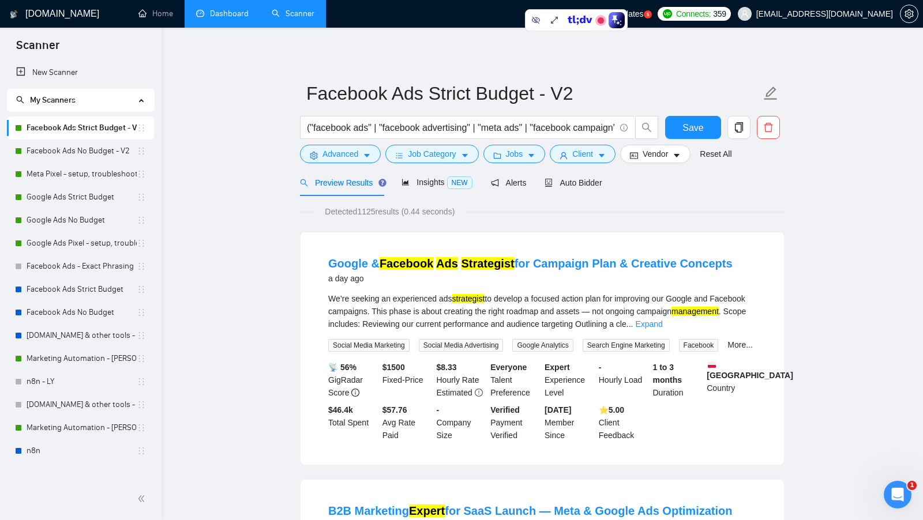
click at [246, 18] on link "Dashboard" at bounding box center [222, 14] width 52 height 10
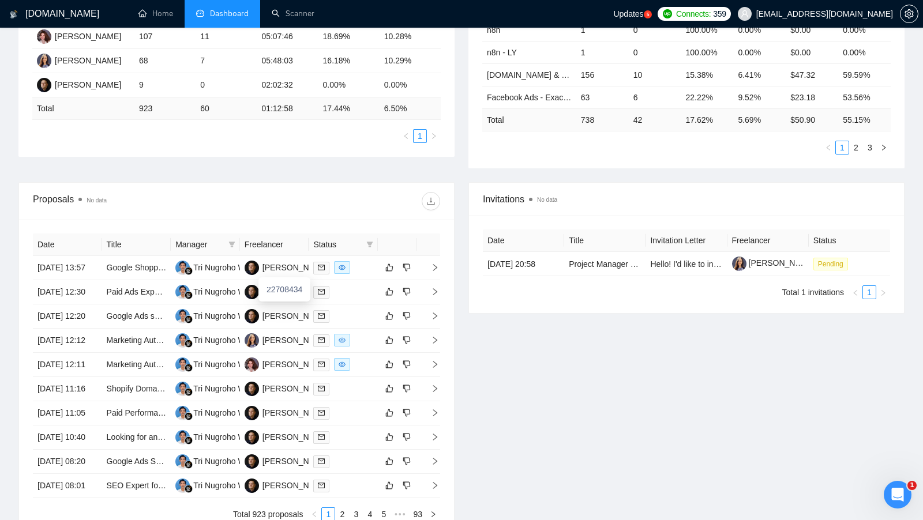
scroll to position [271, 0]
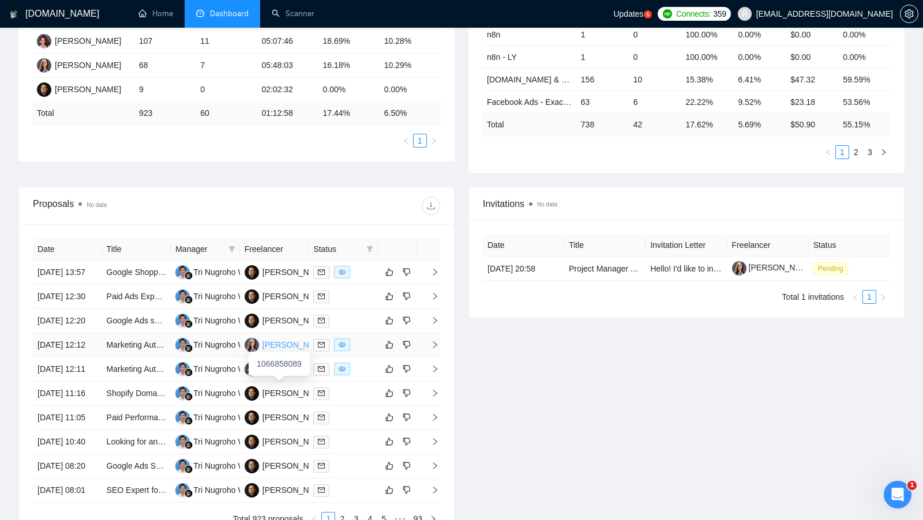
click at [284, 351] on div "[PERSON_NAME]" at bounding box center [295, 345] width 66 height 13
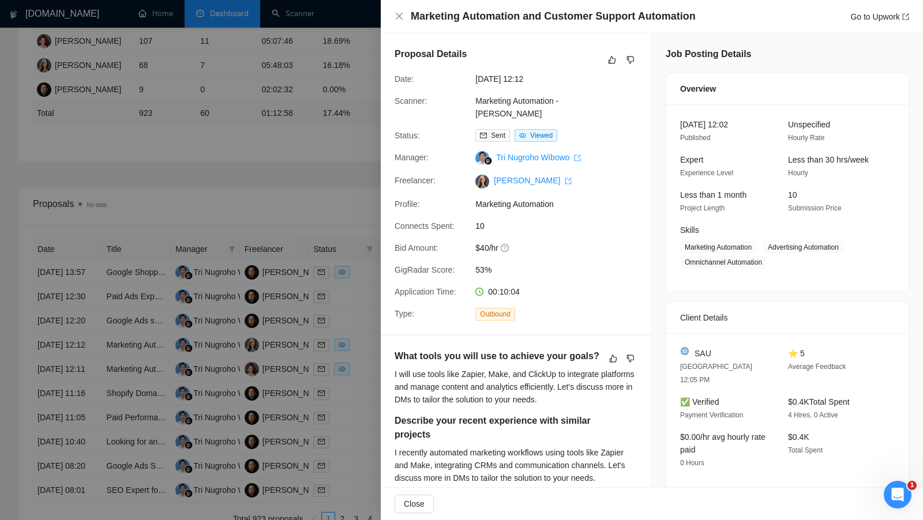
click at [254, 249] on div at bounding box center [461, 260] width 923 height 520
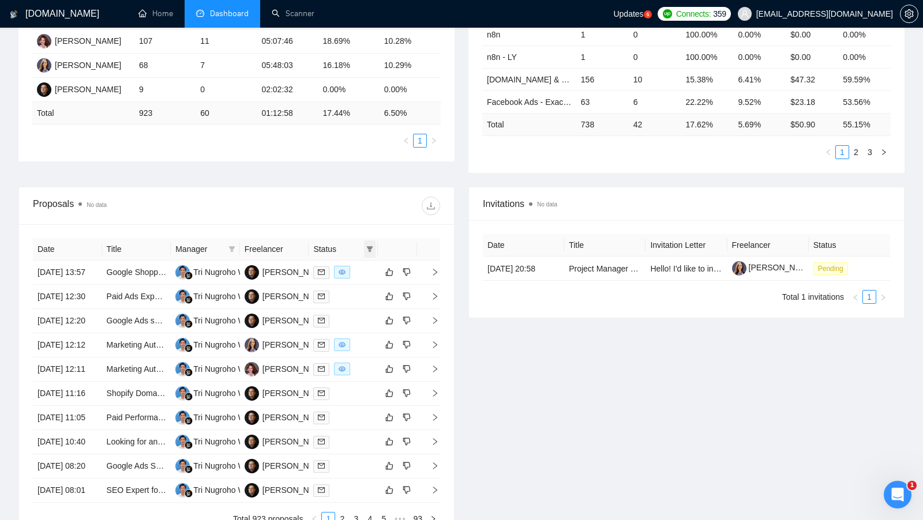
click at [372, 246] on icon "filter" at bounding box center [369, 249] width 7 height 7
click at [345, 268] on span "Chat" at bounding box center [340, 268] width 55 height 13
checkbox input "true"
click at [386, 220] on div "Proposals No data" at bounding box center [236, 205] width 407 height 37
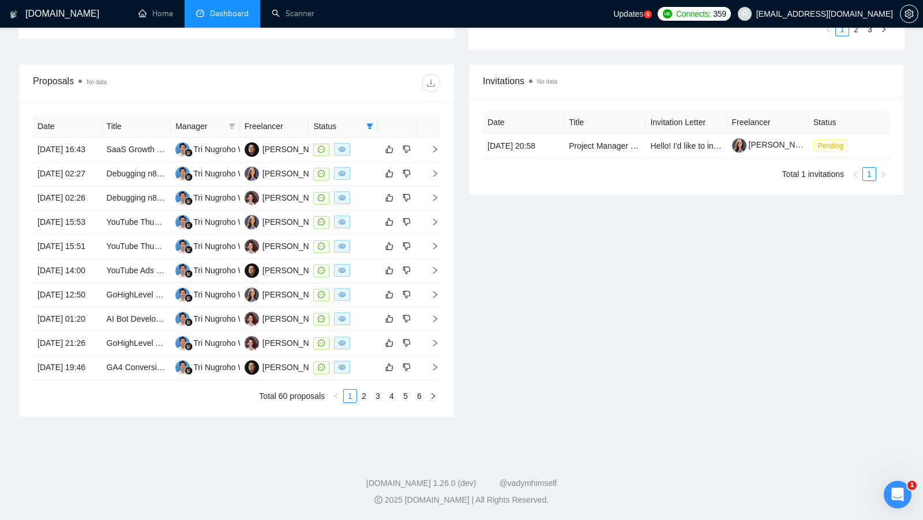
scroll to position [445, 0]
click at [369, 403] on link "2" at bounding box center [364, 396] width 13 height 13
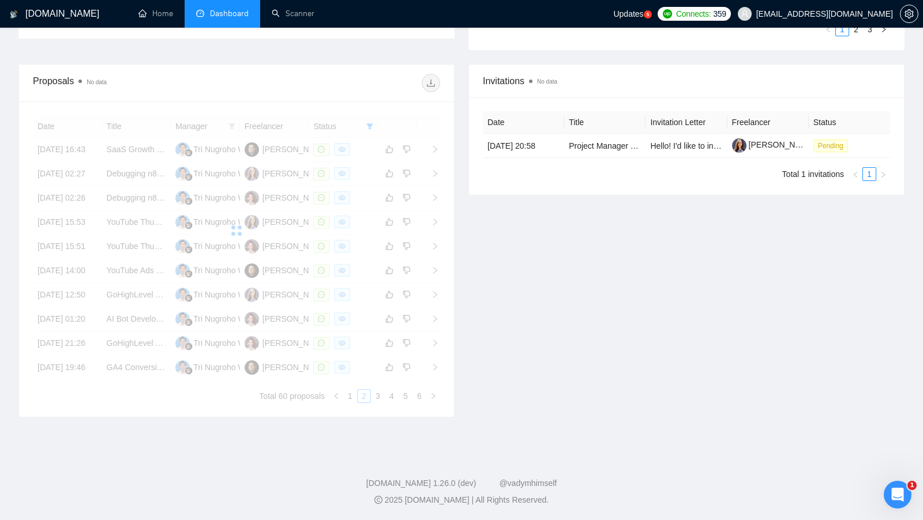
scroll to position [415, 0]
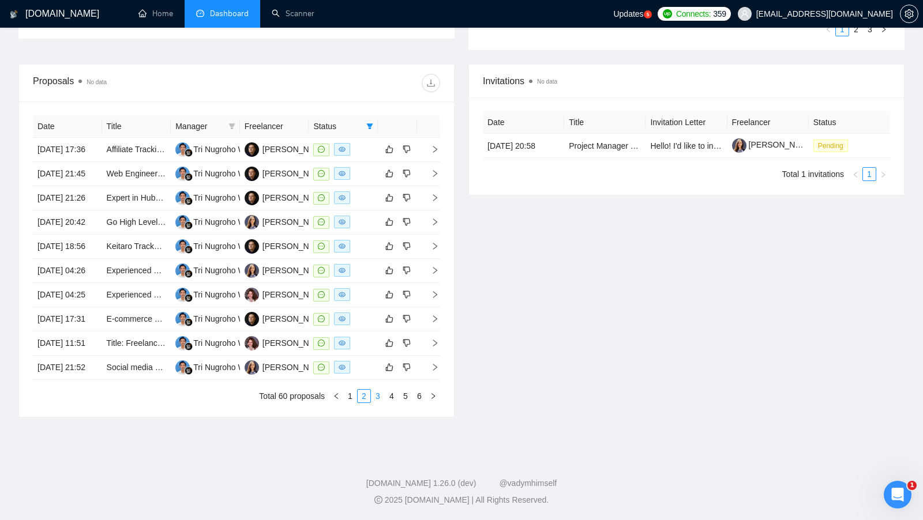
click at [377, 403] on link "3" at bounding box center [378, 396] width 13 height 13
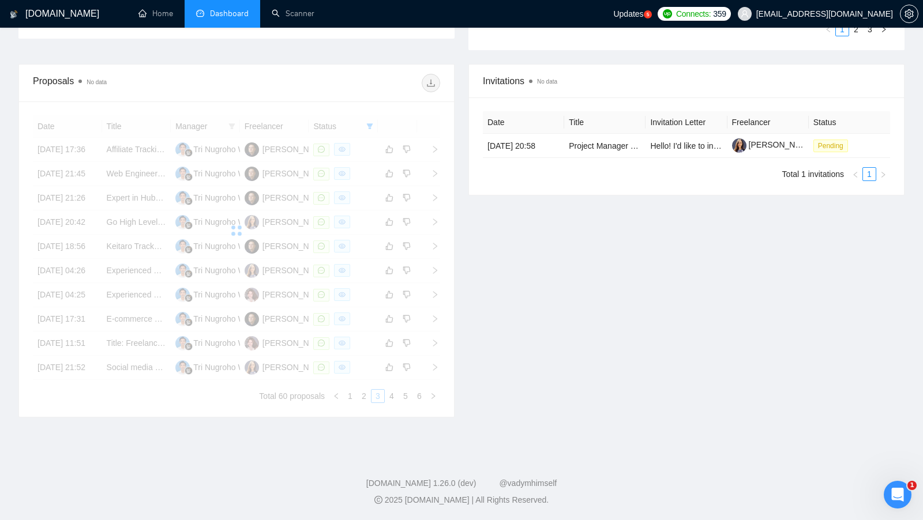
scroll to position [416, 0]
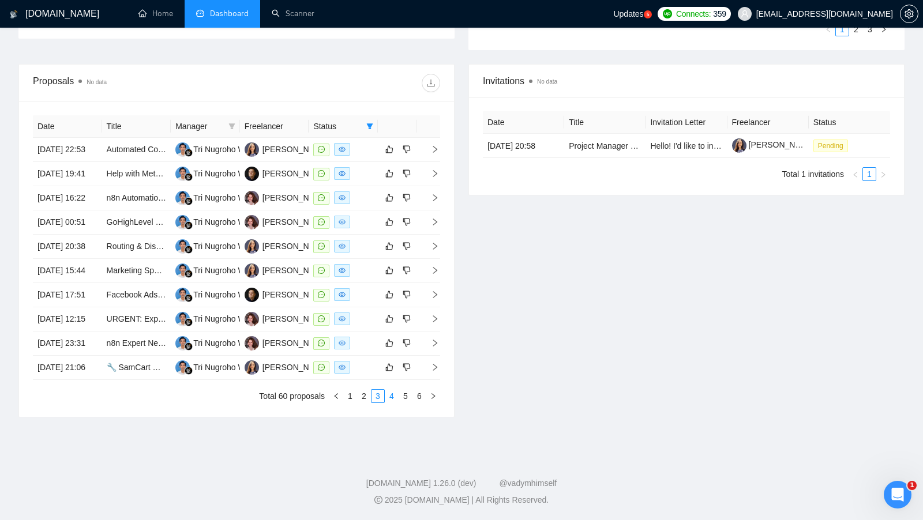
click at [388, 403] on link "4" at bounding box center [391, 396] width 13 height 13
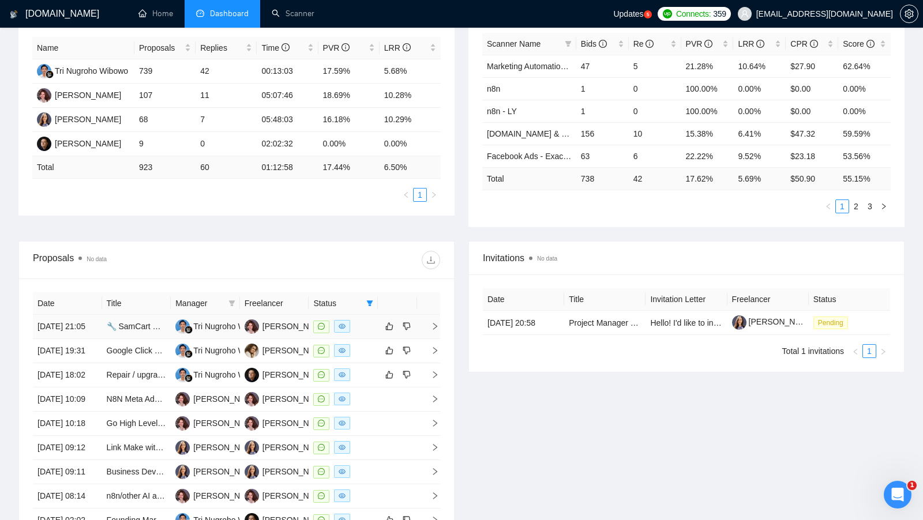
scroll to position [221, 0]
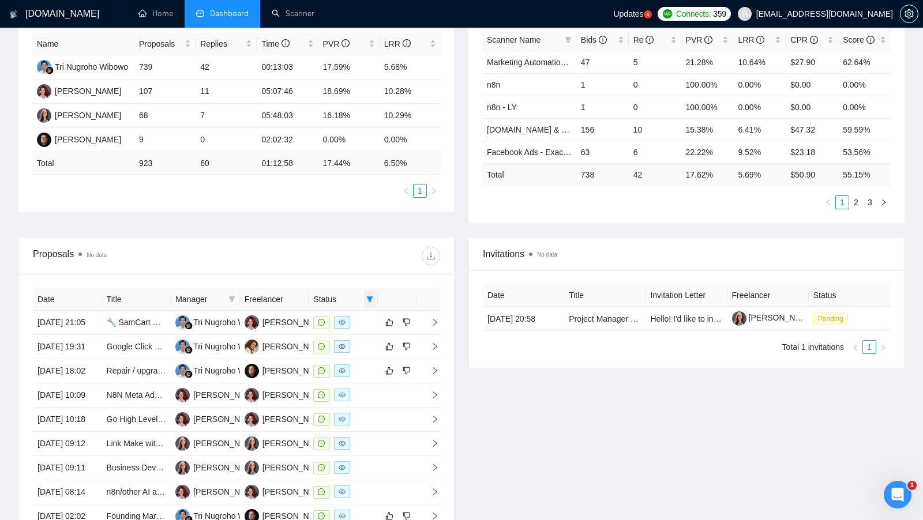
click at [364, 298] on span at bounding box center [370, 299] width 12 height 17
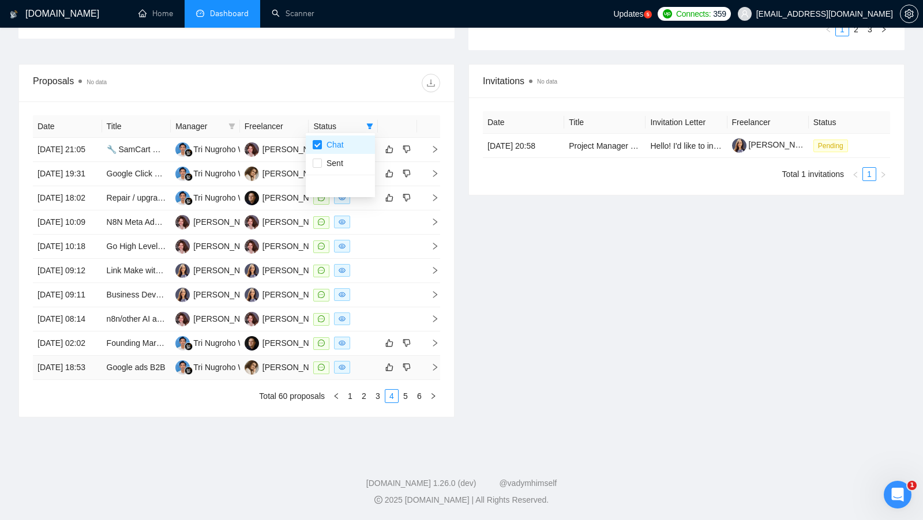
scroll to position [434, 0]
click at [355, 403] on link "1" at bounding box center [350, 396] width 13 height 13
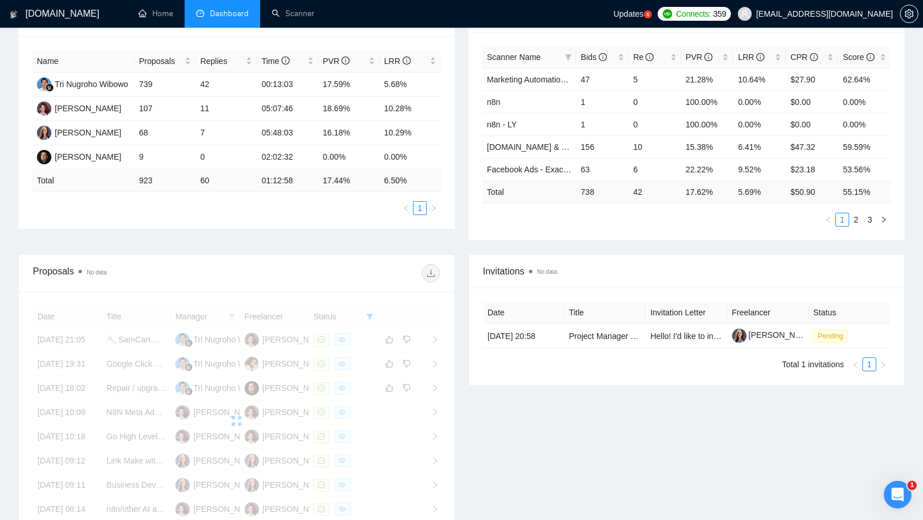
scroll to position [178, 0]
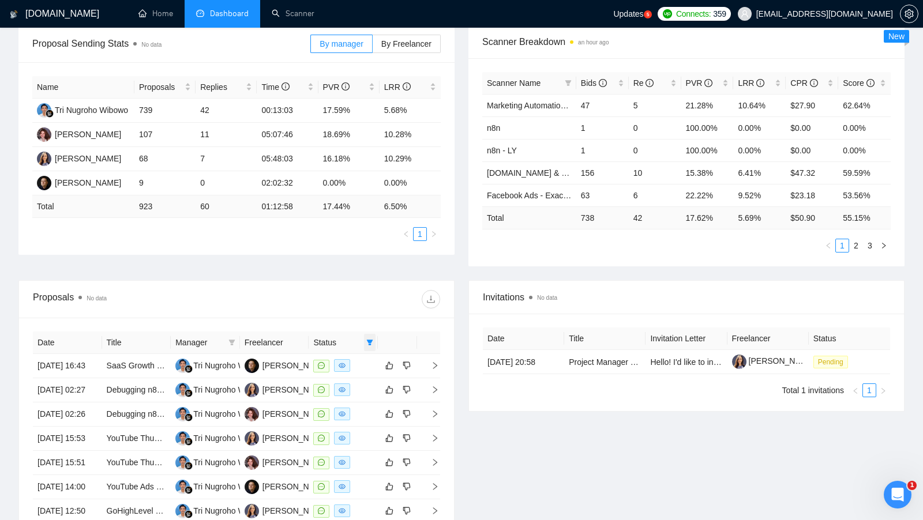
click at [366, 339] on icon "filter" at bounding box center [369, 342] width 7 height 7
click at [325, 357] on span "Chat" at bounding box center [333, 361] width 22 height 9
checkbox input "false"
click at [466, 358] on div "Invitations No data Date Title Invitation Letter Freelancer Status 31 Jul, 2025…" at bounding box center [687, 457] width 450 height 354
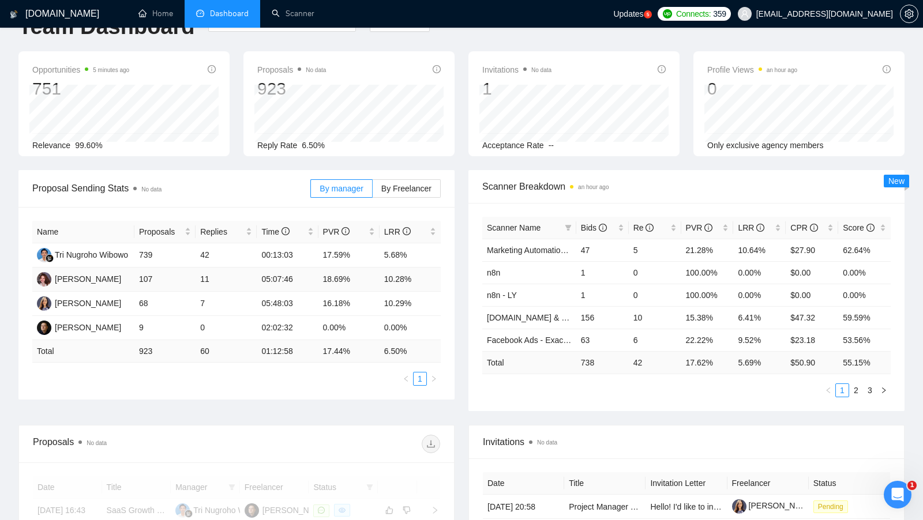
scroll to position [27, 0]
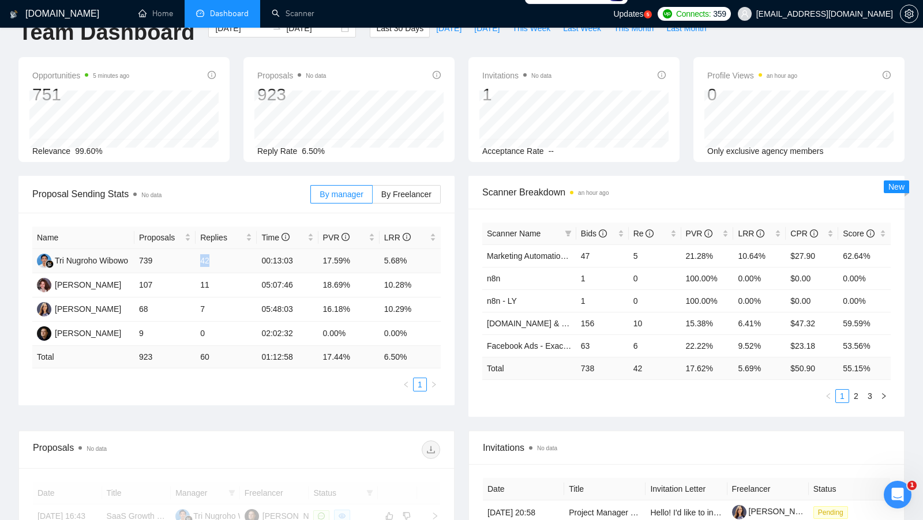
drag, startPoint x: 188, startPoint y: 261, endPoint x: 246, endPoint y: 261, distance: 58.3
click at [246, 261] on tr "Tri Nugroho Wibowo 739 42 00:13:03 17.59% 5.68%" at bounding box center [236, 261] width 408 height 24
click at [246, 261] on td "42" at bounding box center [226, 261] width 61 height 24
drag, startPoint x: 260, startPoint y: 261, endPoint x: 308, endPoint y: 261, distance: 48.5
click at [307, 261] on td "00:13:03" at bounding box center [287, 261] width 61 height 24
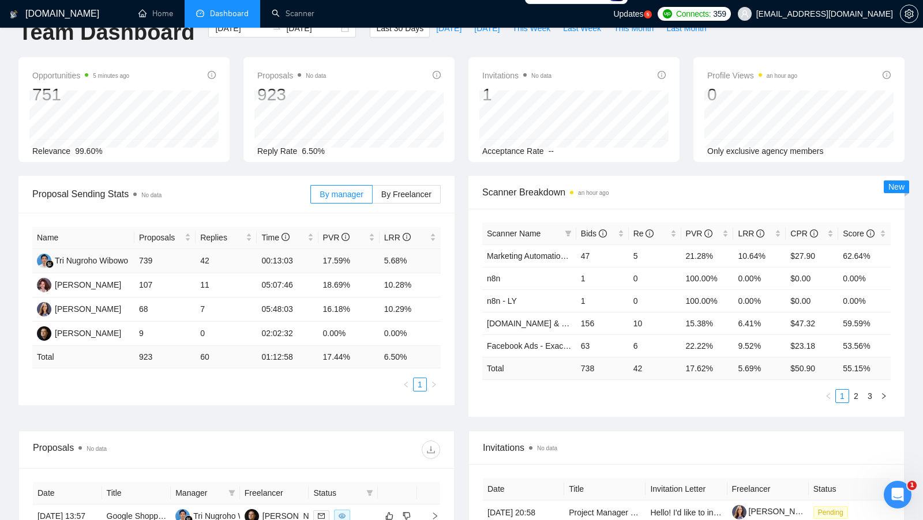
click at [335, 261] on td "17.59%" at bounding box center [348, 261] width 61 height 24
drag, startPoint x: 319, startPoint y: 260, endPoint x: 347, endPoint y: 260, distance: 27.7
click at [347, 260] on td "17.59%" at bounding box center [348, 261] width 61 height 24
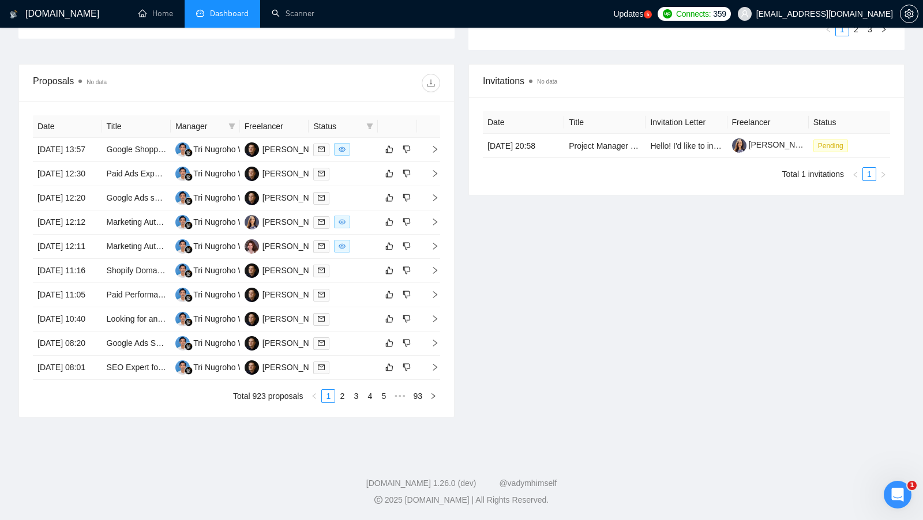
scroll to position [408, 0]
click at [337, 417] on div "Date Title Manager Freelancer Status 12 Aug, 2025 13:57 Google Shopping, Search…" at bounding box center [236, 260] width 435 height 316
click at [337, 403] on link "2" at bounding box center [342, 396] width 13 height 13
click at [357, 403] on link "3" at bounding box center [356, 396] width 13 height 13
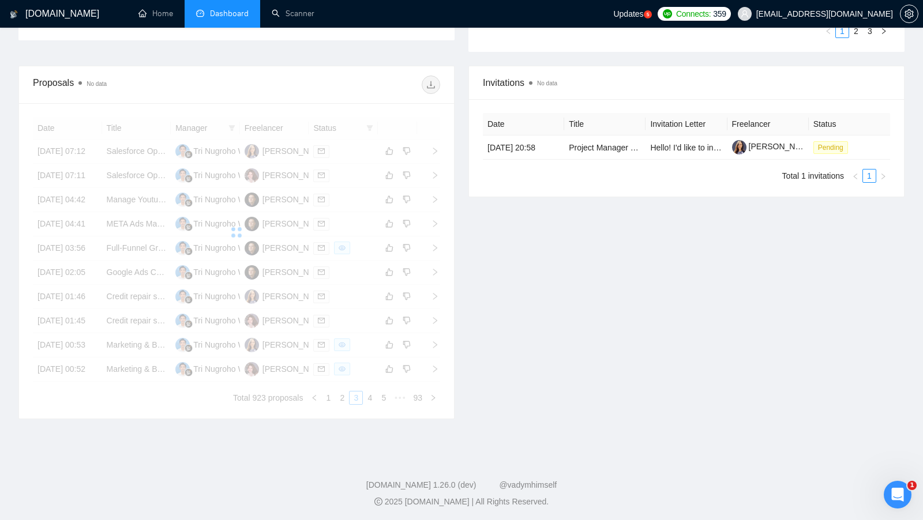
scroll to position [395, 0]
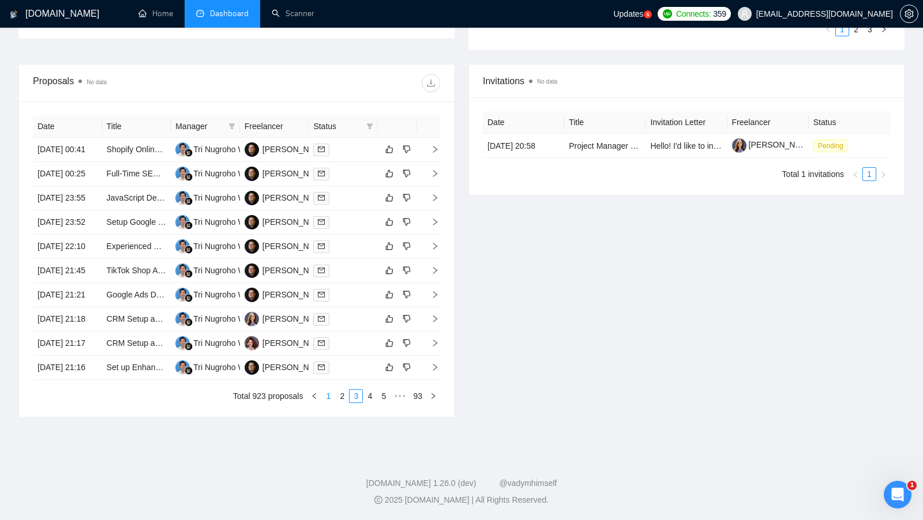
click at [328, 403] on link "1" at bounding box center [328, 396] width 13 height 13
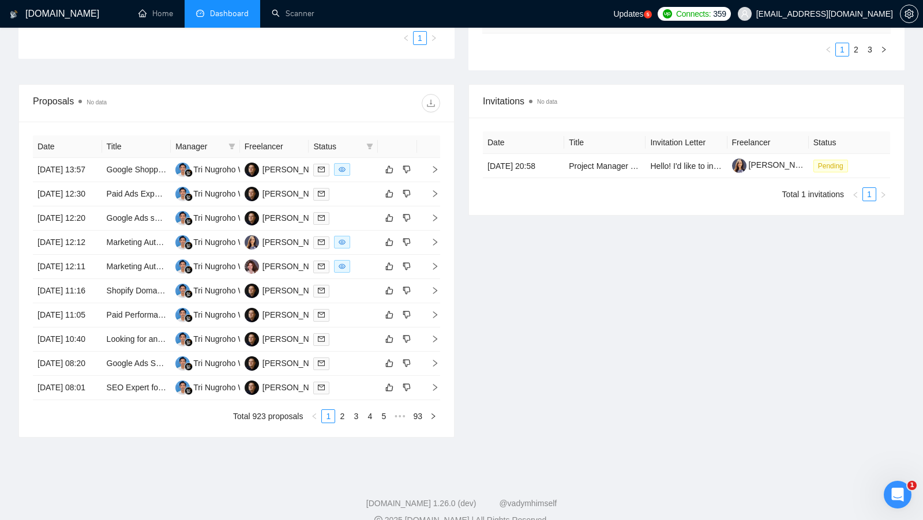
scroll to position [373, 0]
click at [363, 181] on td at bounding box center [343, 171] width 69 height 24
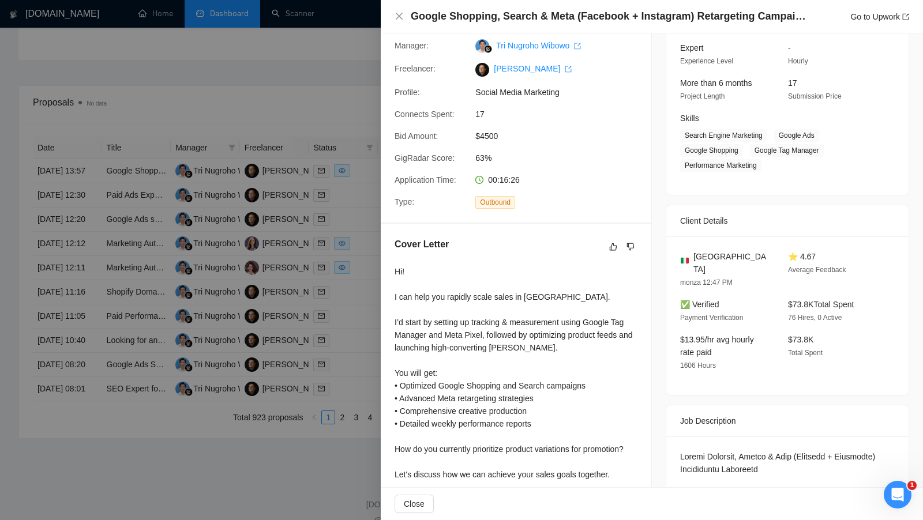
scroll to position [114, 0]
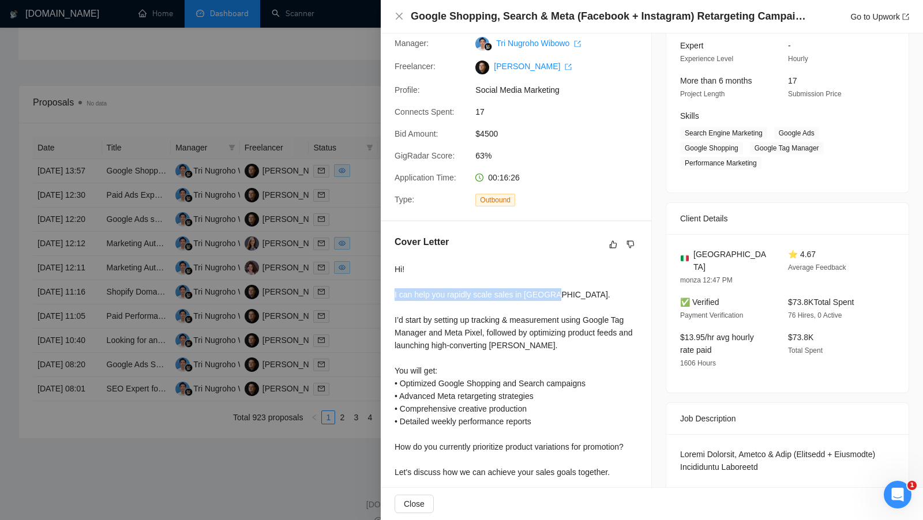
drag, startPoint x: 391, startPoint y: 290, endPoint x: 561, endPoint y: 295, distance: 170.3
click at [559, 295] on div "Cover Letter Hi! I can help you rapidly scale sales in Europe. I’d start by set…" at bounding box center [516, 379] width 271 height 314
click at [561, 295] on div "Hi! I can help you rapidly scale sales in Europe. I’d start by setting up track…" at bounding box center [516, 390] width 243 height 254
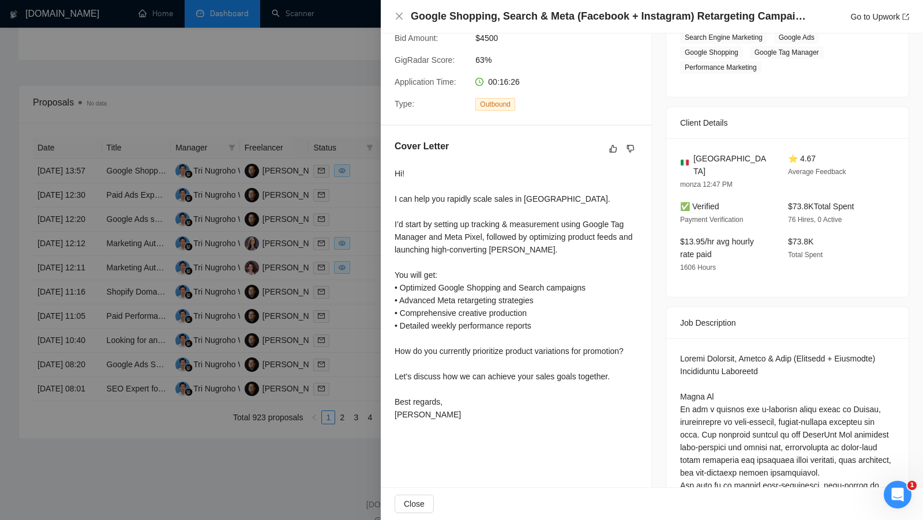
scroll to position [231, 0]
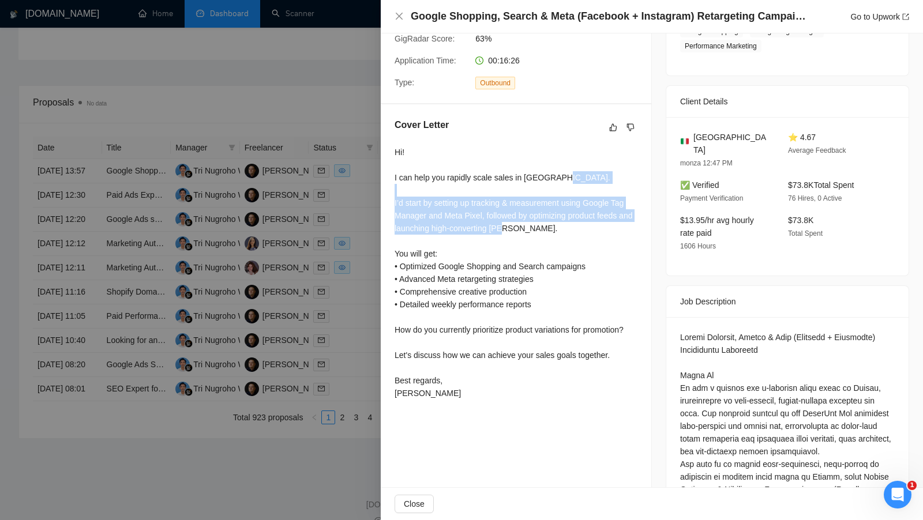
drag, startPoint x: 387, startPoint y: 197, endPoint x: 582, endPoint y: 236, distance: 198.2
click at [582, 236] on div "Cover Letter Hi! I can help you rapidly scale sales in Europe. I’d start by set…" at bounding box center [516, 261] width 271 height 314
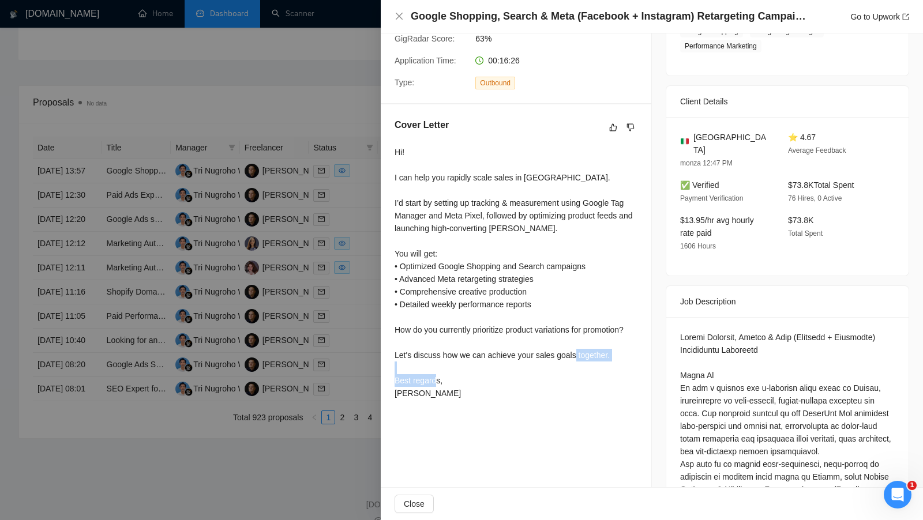
drag, startPoint x: 446, startPoint y: 396, endPoint x: 385, endPoint y: 374, distance: 64.4
click at [385, 374] on div "Cover Letter Hi! I can help you rapidly scale sales in Europe. I’d start by set…" at bounding box center [516, 261] width 271 height 314
click at [452, 391] on div "Hi! I can help you rapidly scale sales in Europe. I’d start by setting up track…" at bounding box center [516, 273] width 243 height 254
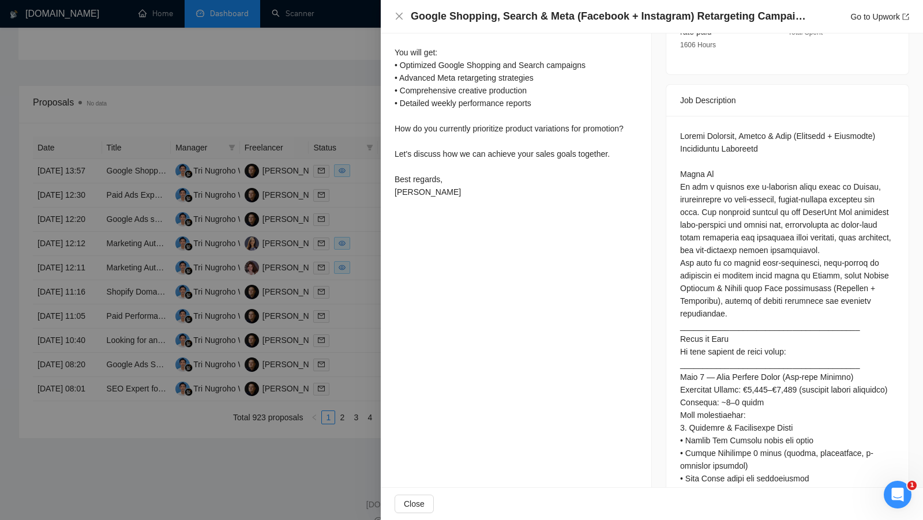
scroll to position [430, 0]
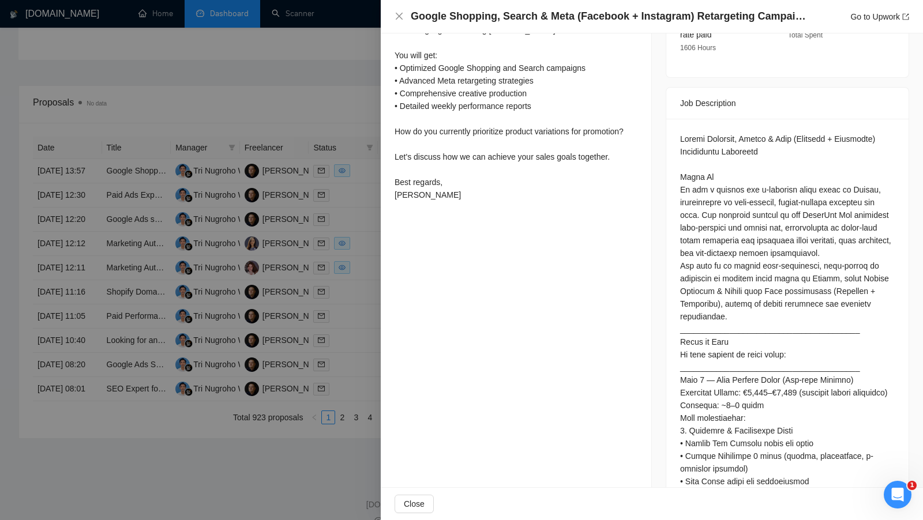
click at [346, 255] on div at bounding box center [461, 260] width 923 height 520
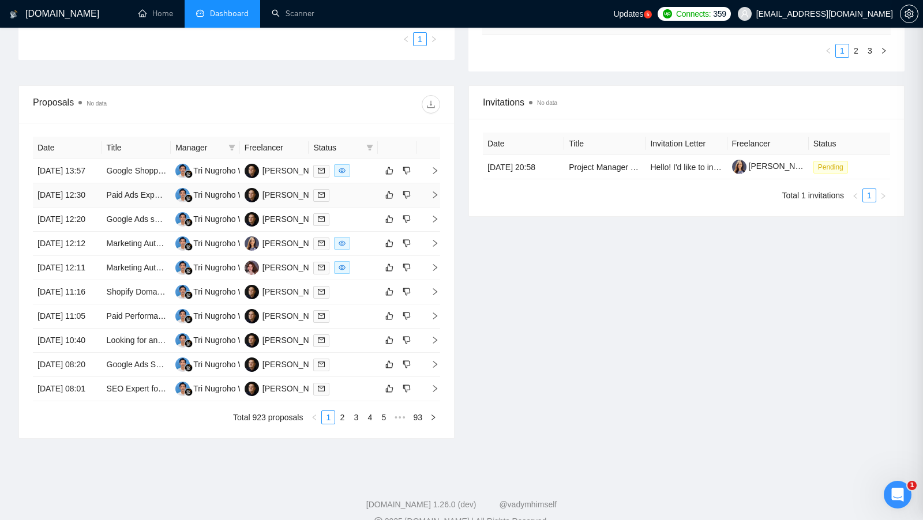
click at [355, 208] on td at bounding box center [343, 195] width 69 height 24
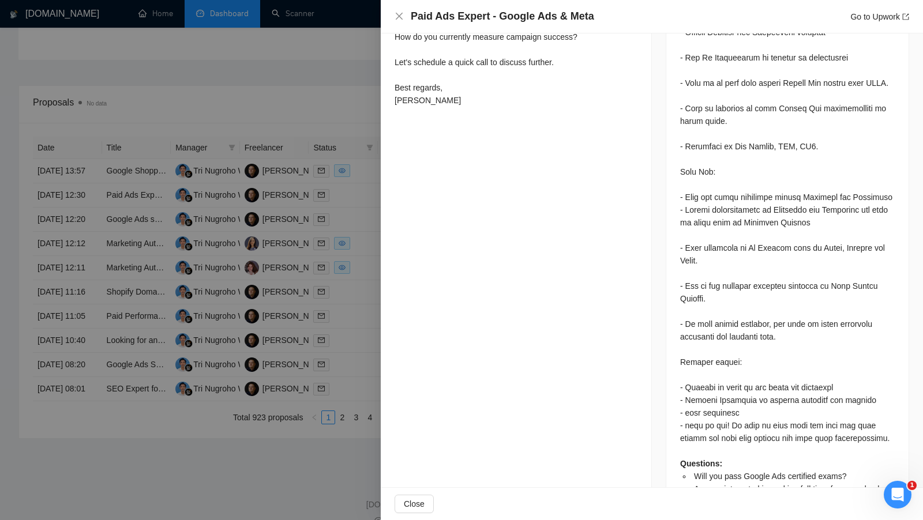
scroll to position [951, 0]
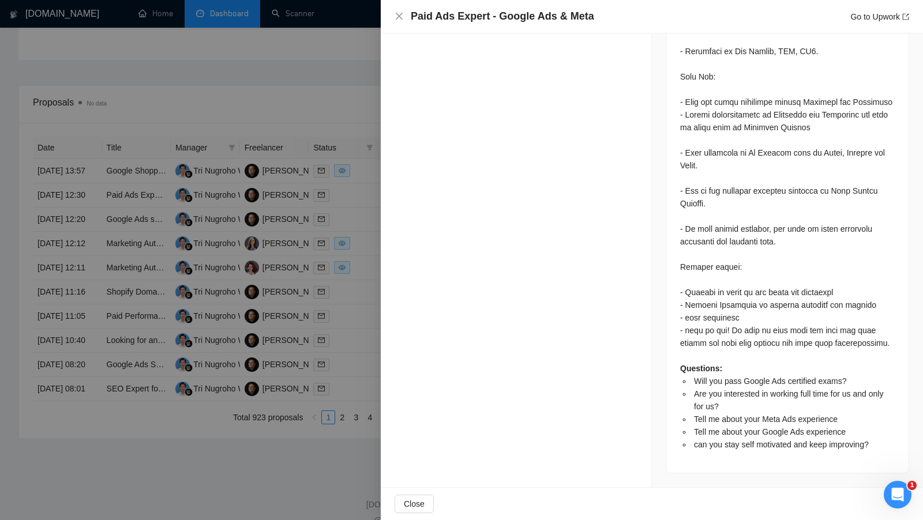
click at [351, 291] on div at bounding box center [461, 260] width 923 height 520
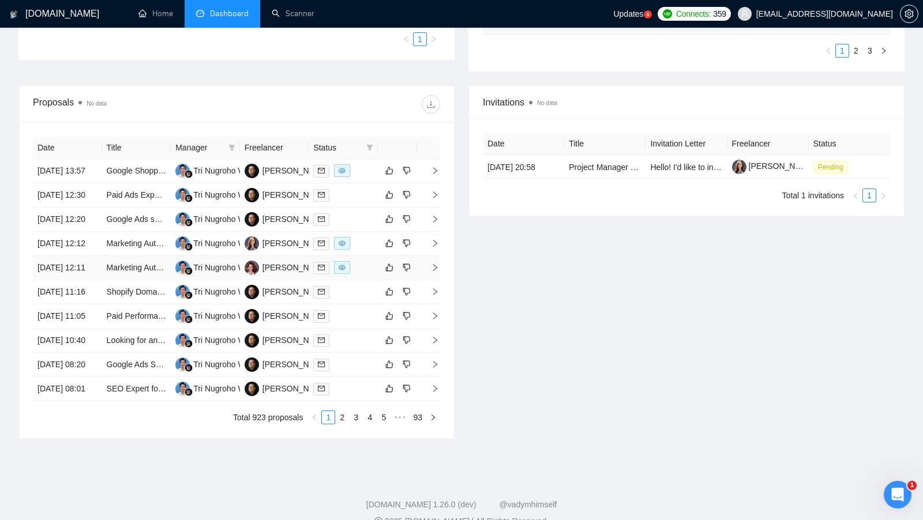
click at [366, 275] on div at bounding box center [343, 267] width 60 height 13
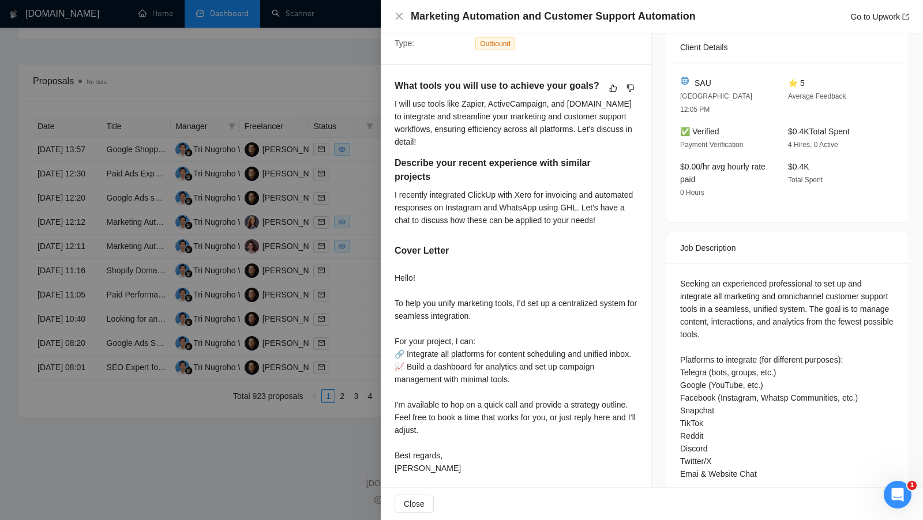
scroll to position [296, 0]
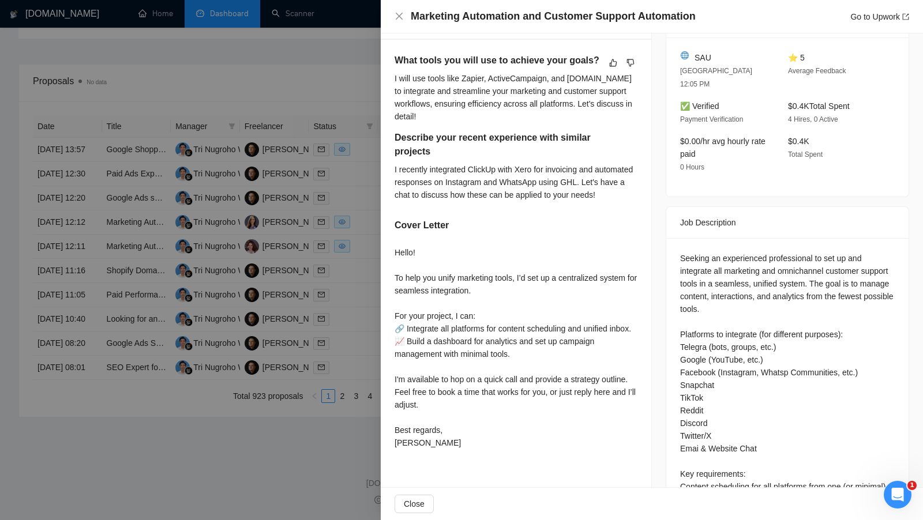
click at [362, 306] on div at bounding box center [461, 260] width 923 height 520
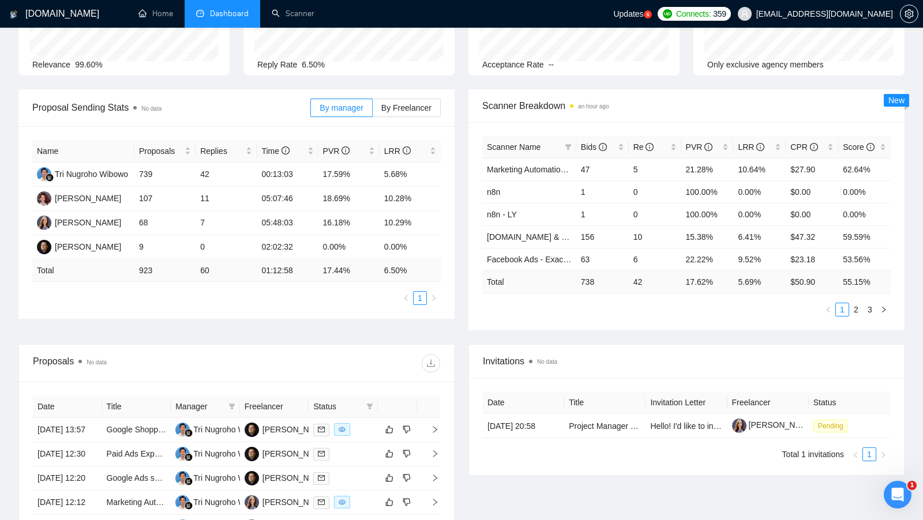
scroll to position [111, 0]
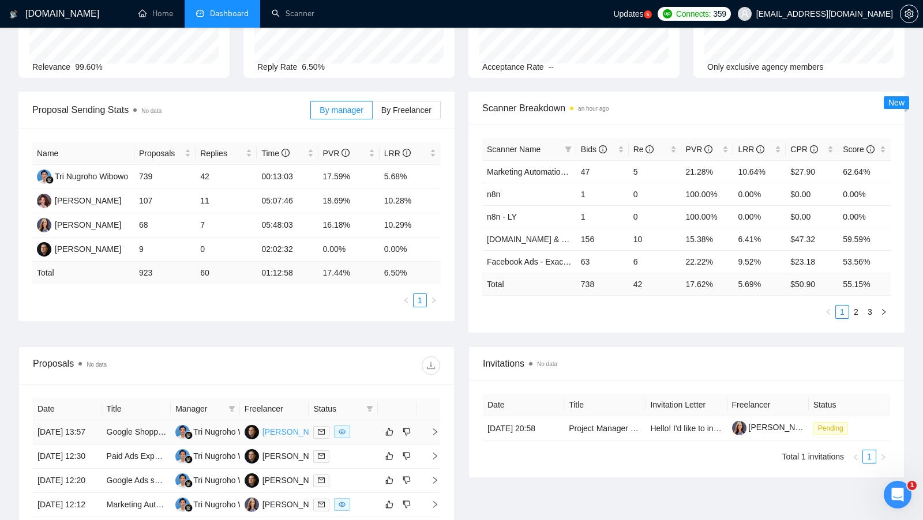
click at [279, 438] on div "[PERSON_NAME]" at bounding box center [295, 432] width 66 height 13
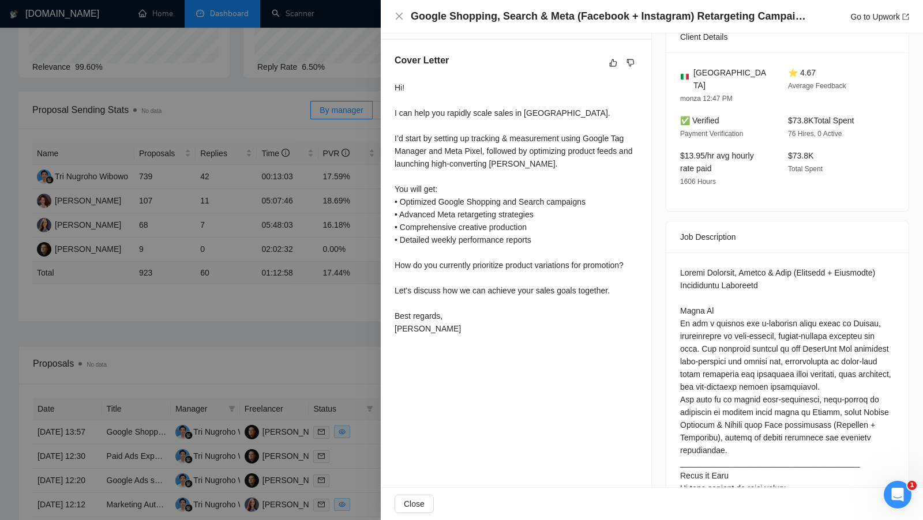
click at [354, 312] on div at bounding box center [461, 260] width 923 height 520
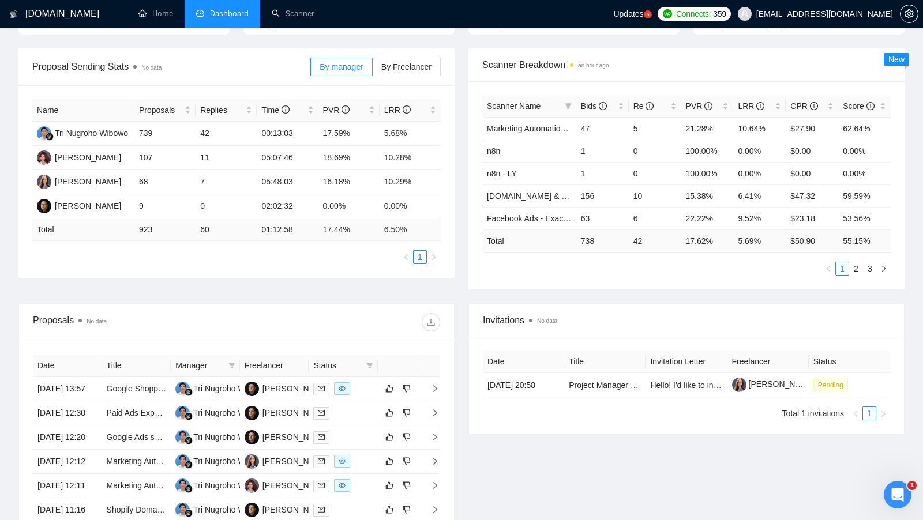
scroll to position [192, 0]
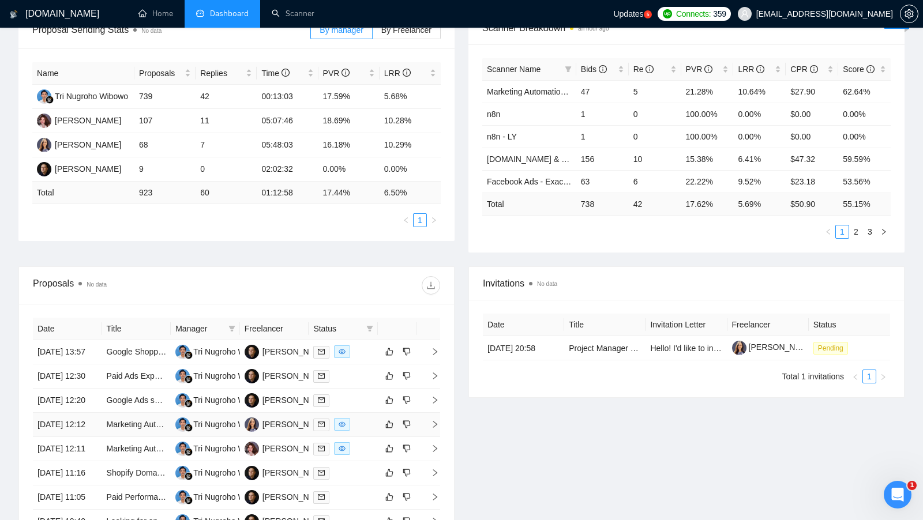
click at [366, 432] on div at bounding box center [343, 424] width 60 height 13
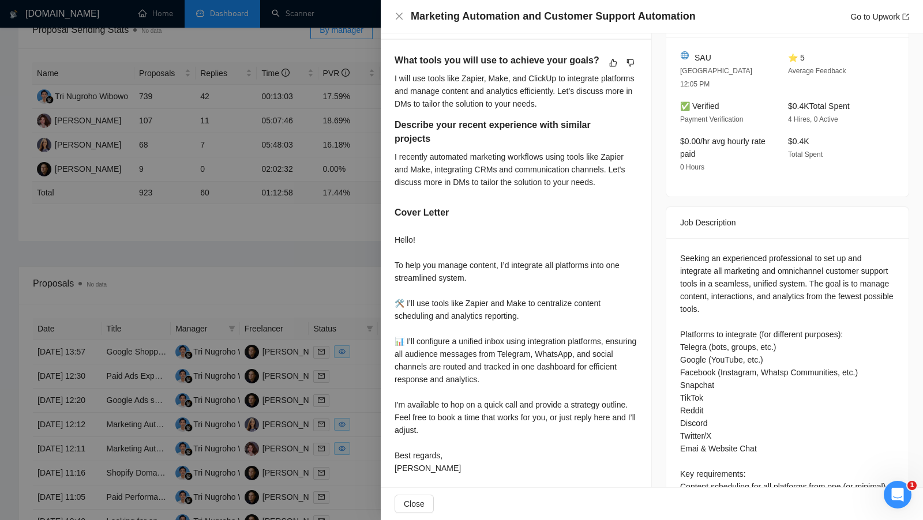
click at [501, 305] on div "Hello! To help you manage content, I’d integrate all platforms into one streaml…" at bounding box center [516, 354] width 243 height 241
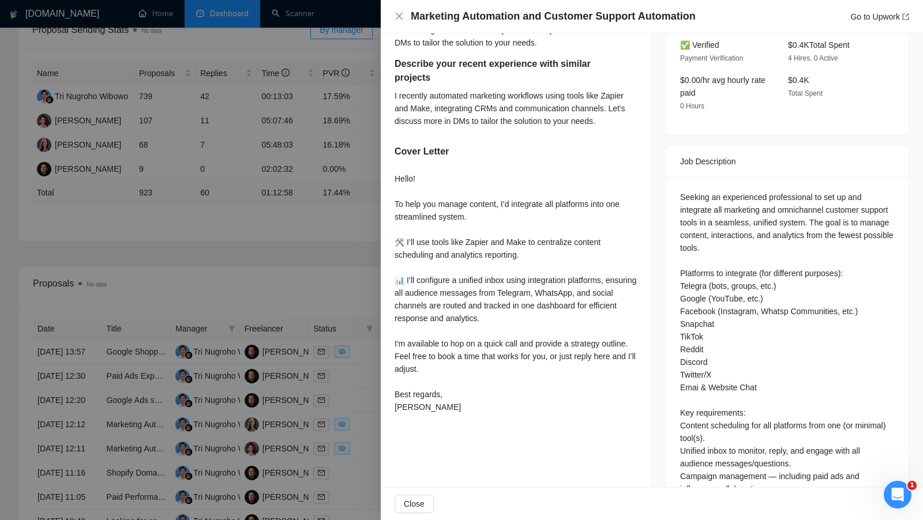
scroll to position [388, 0]
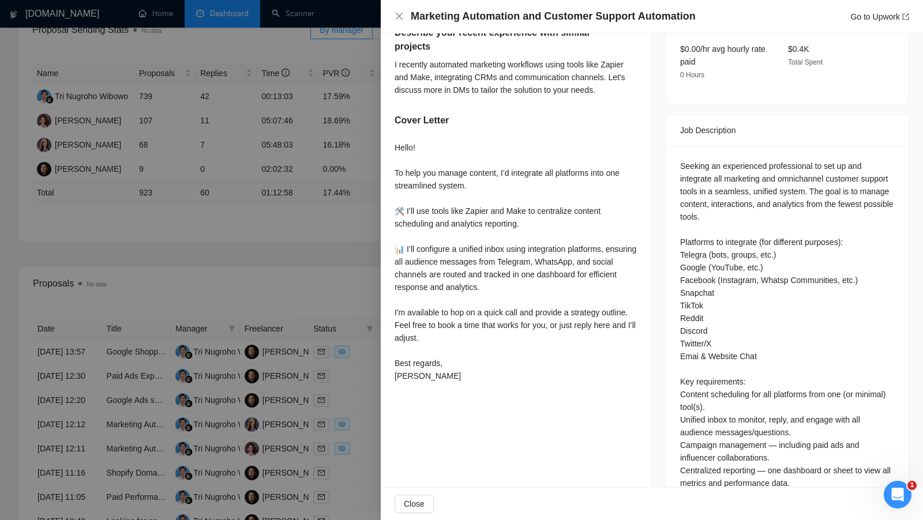
click at [344, 283] on div at bounding box center [461, 260] width 923 height 520
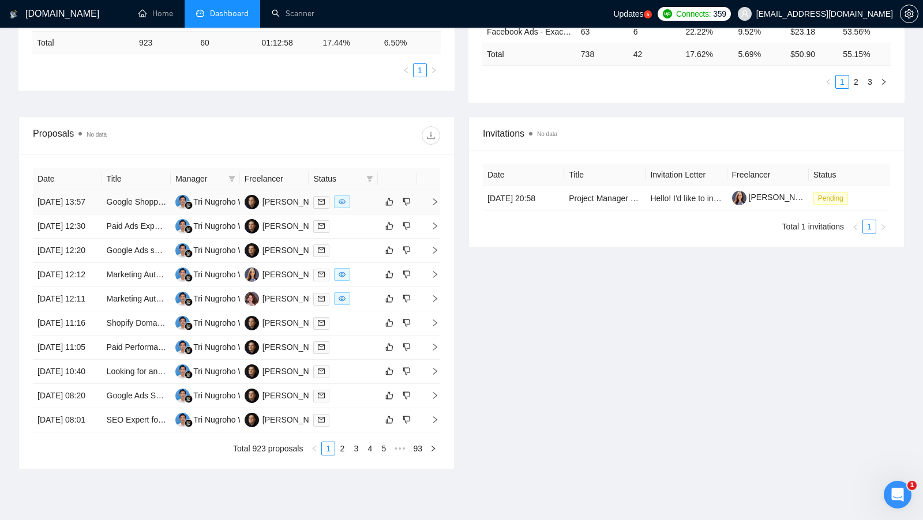
scroll to position [342, 0]
click at [366, 213] on td at bounding box center [343, 202] width 69 height 24
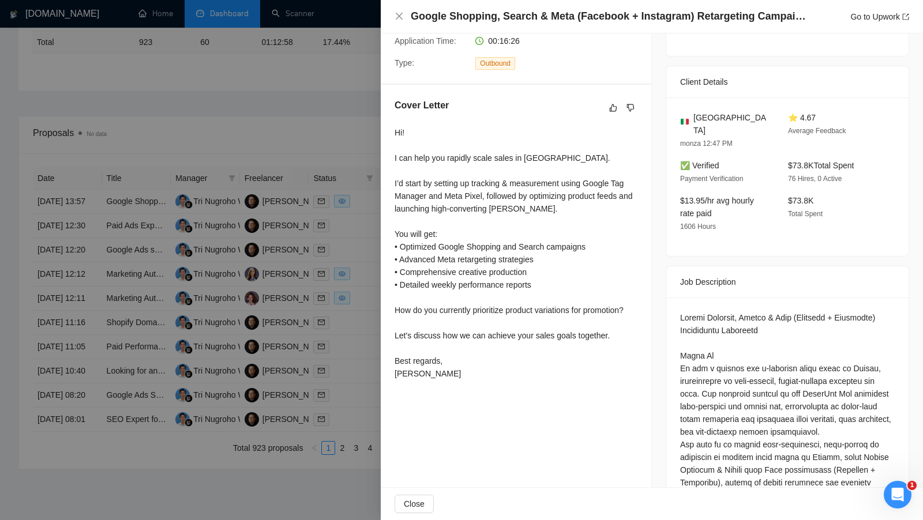
scroll to position [248, 0]
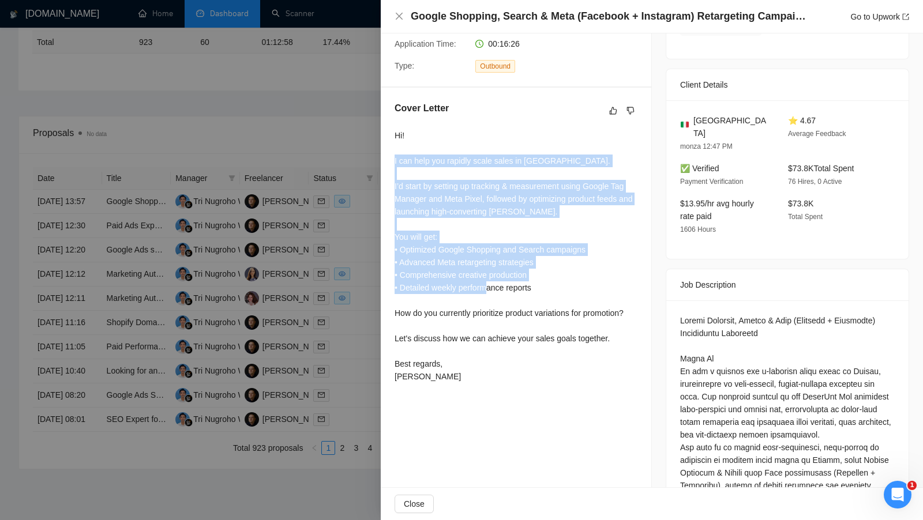
drag, startPoint x: 389, startPoint y: 155, endPoint x: 561, endPoint y: 288, distance: 217.5
click at [561, 288] on div "Cover Letter Hi! I can help you rapidly scale sales in Europe. I’d start by set…" at bounding box center [516, 245] width 271 height 314
click at [561, 288] on div "Hi! I can help you rapidly scale sales in Europe. I’d start by setting up track…" at bounding box center [516, 256] width 243 height 254
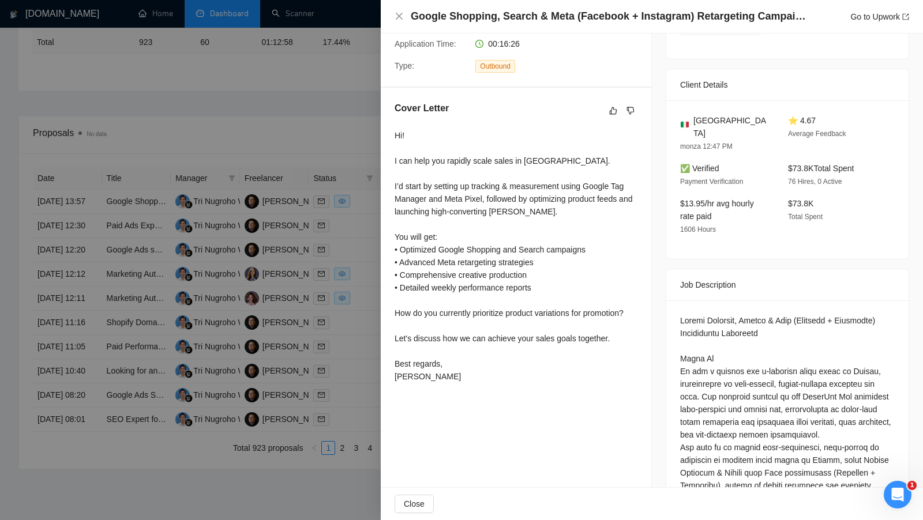
click at [444, 378] on div "Hi! I can help you rapidly scale sales in Europe. I’d start by setting up track…" at bounding box center [516, 256] width 243 height 254
click at [426, 392] on div "Cover Letter Hi! I can help you rapidly scale sales in Europe. I’d start by set…" at bounding box center [516, 245] width 271 height 314
click at [430, 373] on div "Hi! I can help you rapidly scale sales in Europe. I’d start by setting up track…" at bounding box center [516, 256] width 243 height 254
click at [439, 374] on div "Hi! I can help you rapidly scale sales in Europe. I’d start by setting up track…" at bounding box center [516, 256] width 243 height 254
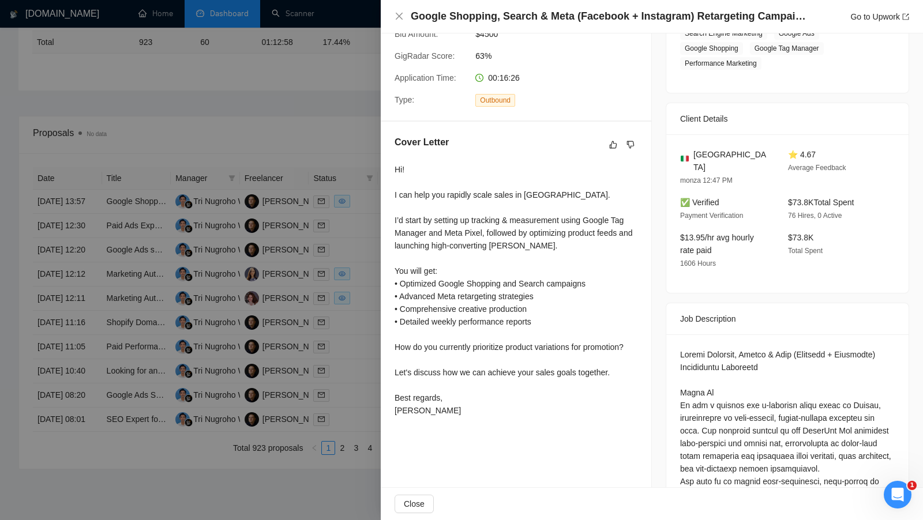
scroll to position [213, 0]
click at [374, 222] on div at bounding box center [461, 260] width 923 height 520
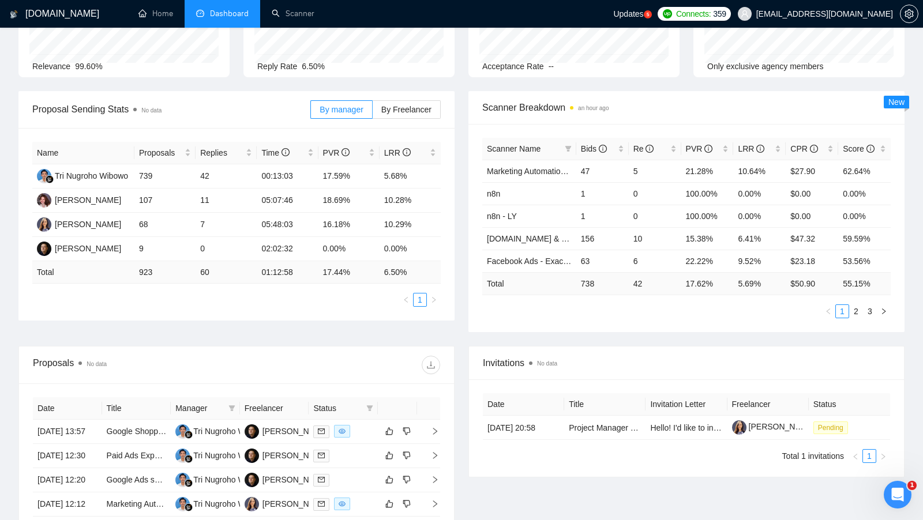
scroll to position [131, 0]
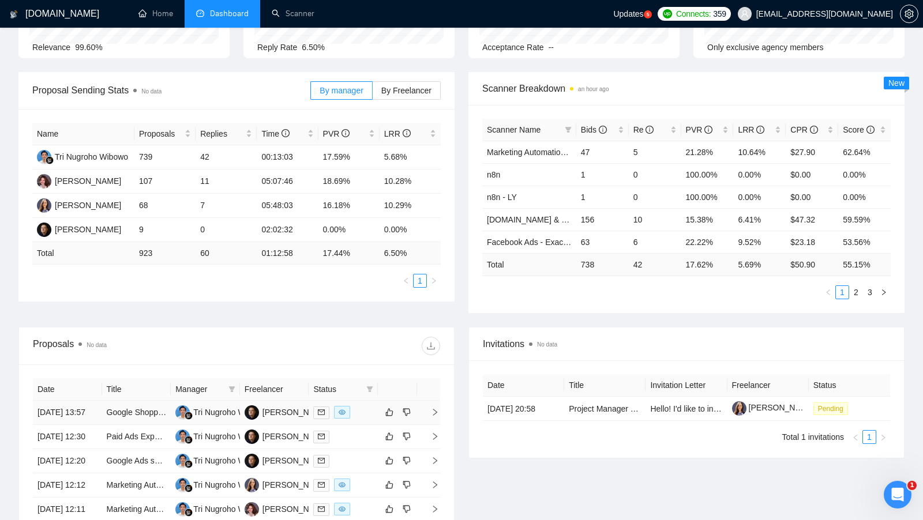
click at [357, 417] on div at bounding box center [343, 412] width 60 height 13
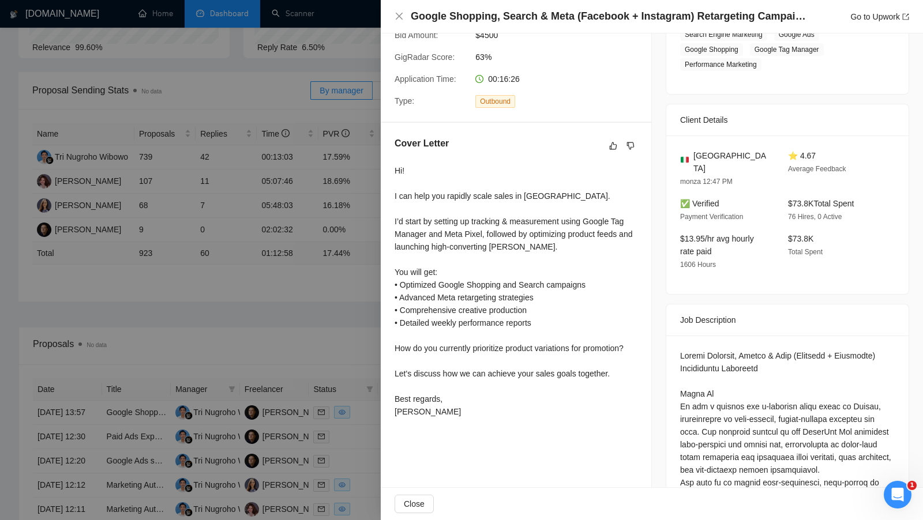
click at [332, 308] on div at bounding box center [461, 260] width 923 height 520
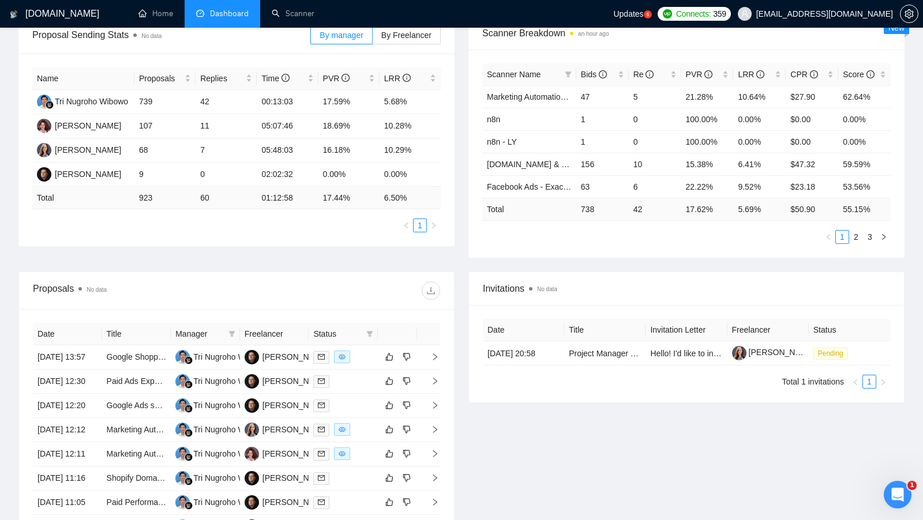
scroll to position [189, 0]
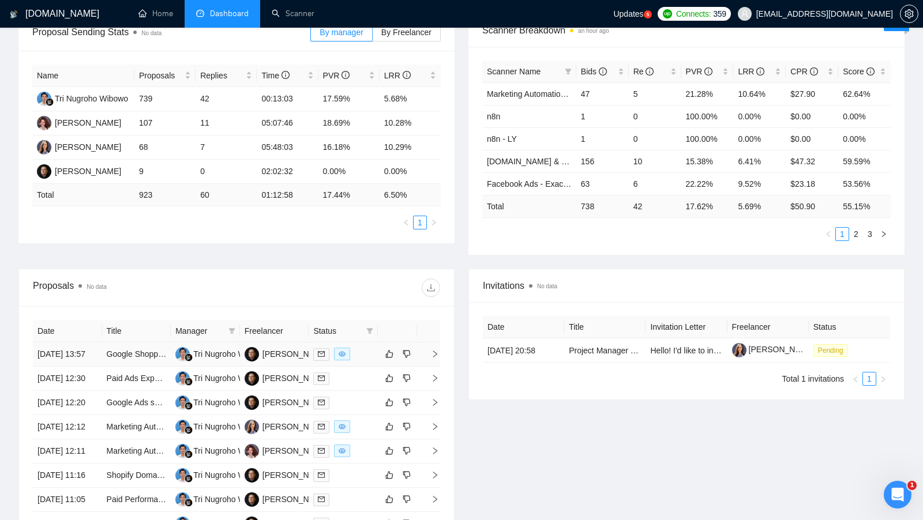
click at [372, 358] on div at bounding box center [343, 354] width 60 height 13
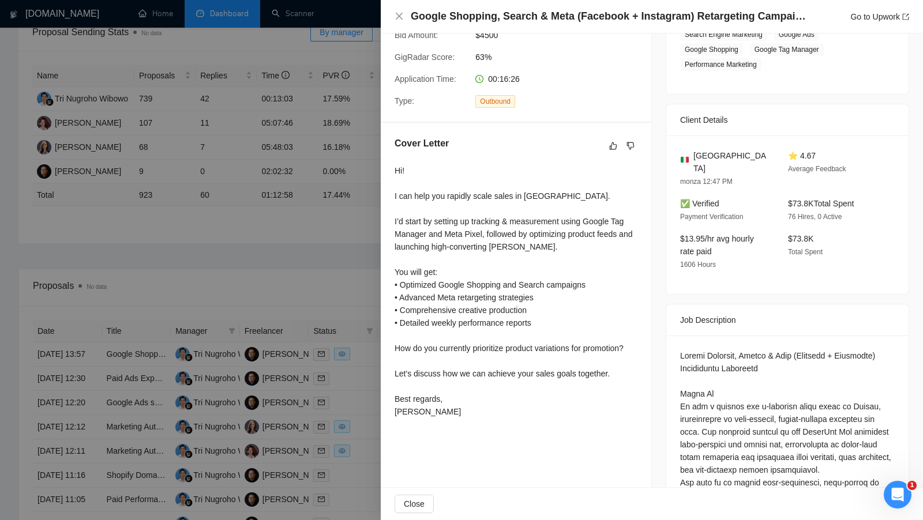
click at [294, 298] on div at bounding box center [461, 260] width 923 height 520
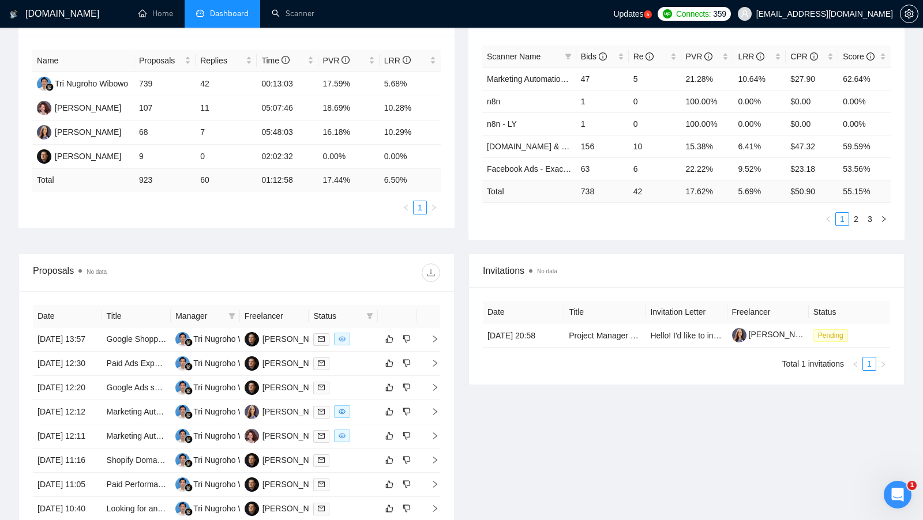
scroll to position [205, 0]
click at [286, 342] on div "[PERSON_NAME]" at bounding box center [295, 338] width 66 height 13
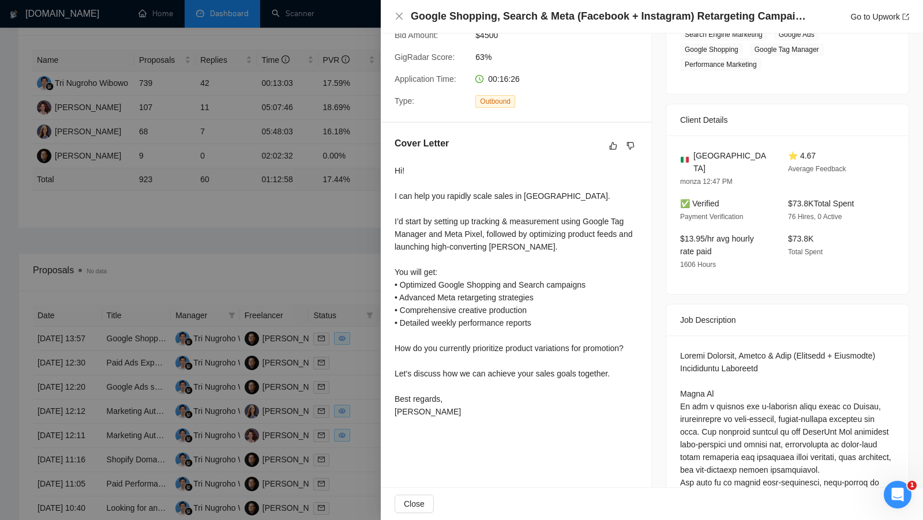
click at [350, 204] on div at bounding box center [461, 260] width 923 height 520
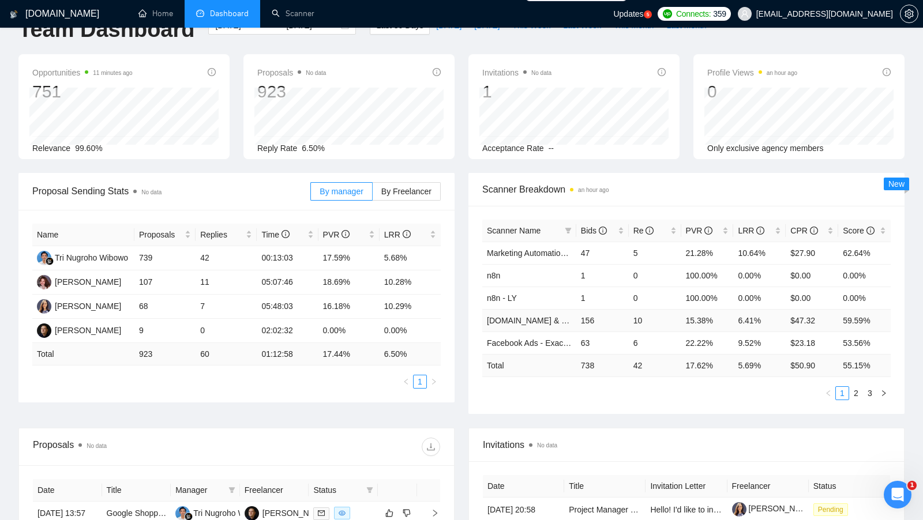
scroll to position [0, 0]
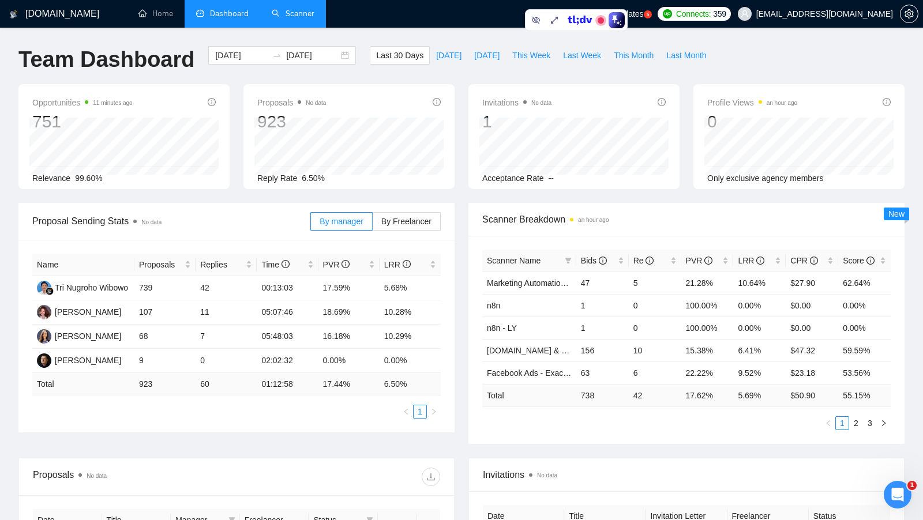
click at [299, 18] on link "Scanner" at bounding box center [293, 14] width 43 height 10
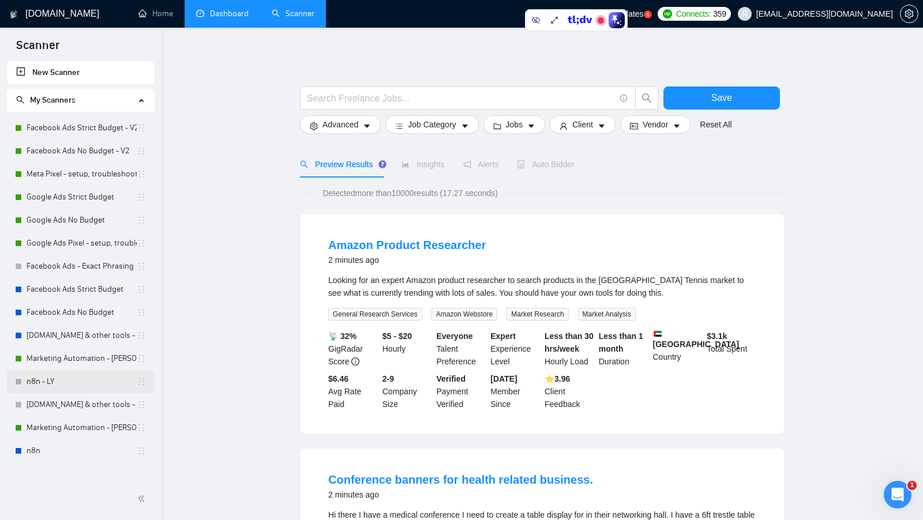
click at [65, 382] on link "n8n - LY" at bounding box center [82, 381] width 110 height 23
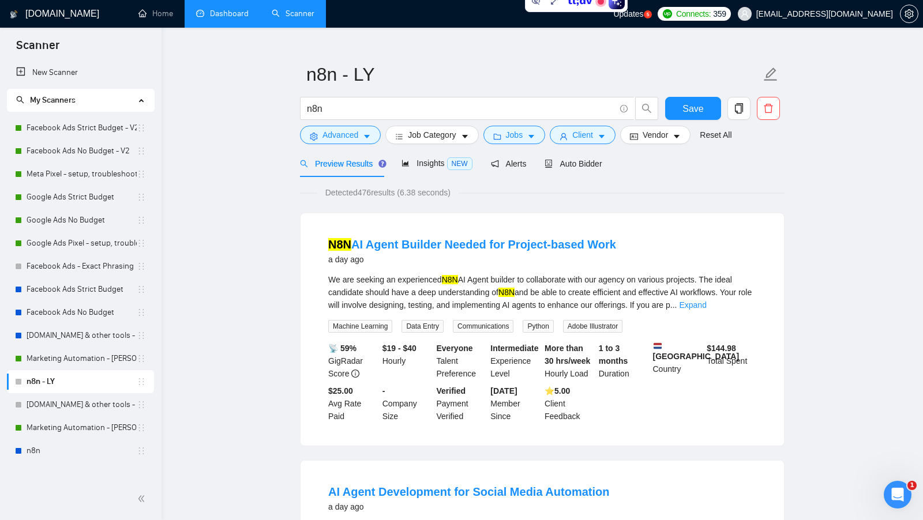
scroll to position [18, 0]
click at [536, 325] on span "Python" at bounding box center [538, 327] width 31 height 13
click at [536, 326] on span "Python" at bounding box center [538, 327] width 31 height 13
click at [706, 310] on link "Expand" at bounding box center [692, 306] width 27 height 9
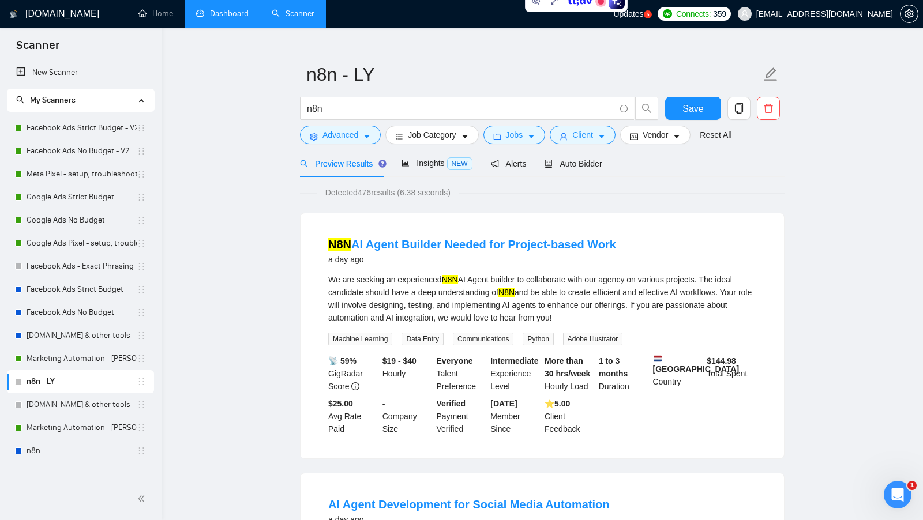
scroll to position [18, 0]
click at [585, 160] on span "Auto Bidder" at bounding box center [573, 164] width 57 height 9
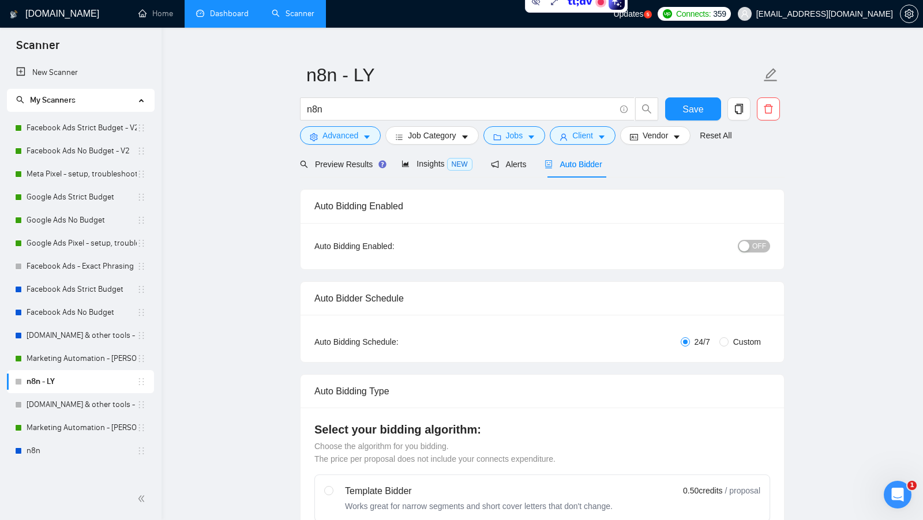
radio input "false"
radio input "true"
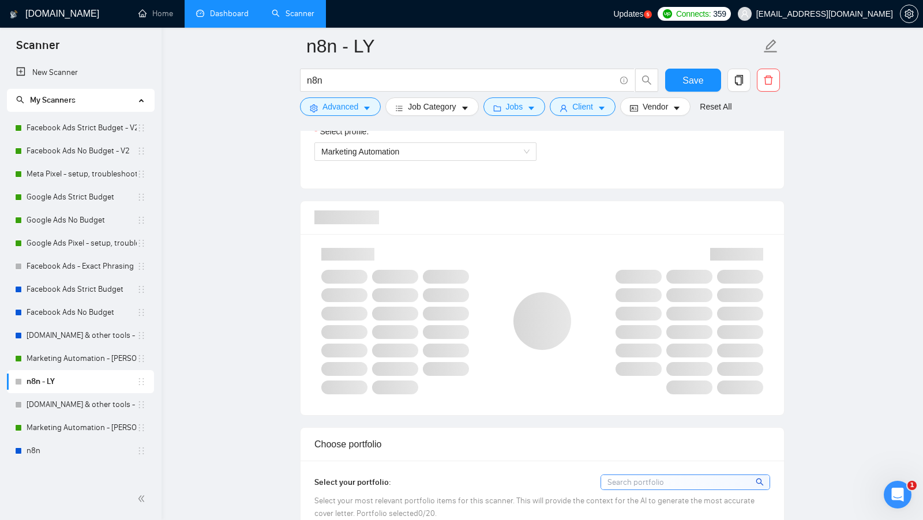
scroll to position [826, 0]
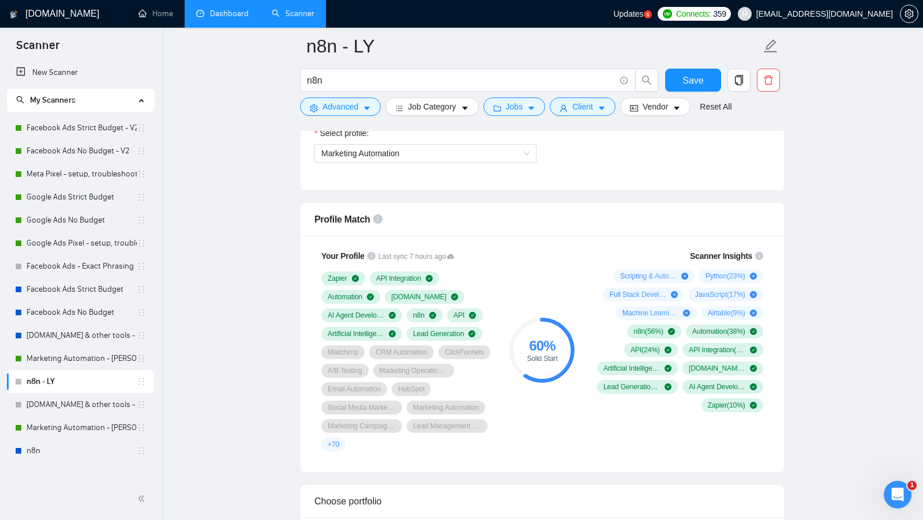
click at [539, 292] on div "60 % Solid Start" at bounding box center [542, 351] width 77 height 216
click at [572, 282] on div "60 % Solid Start" at bounding box center [542, 351] width 77 height 216
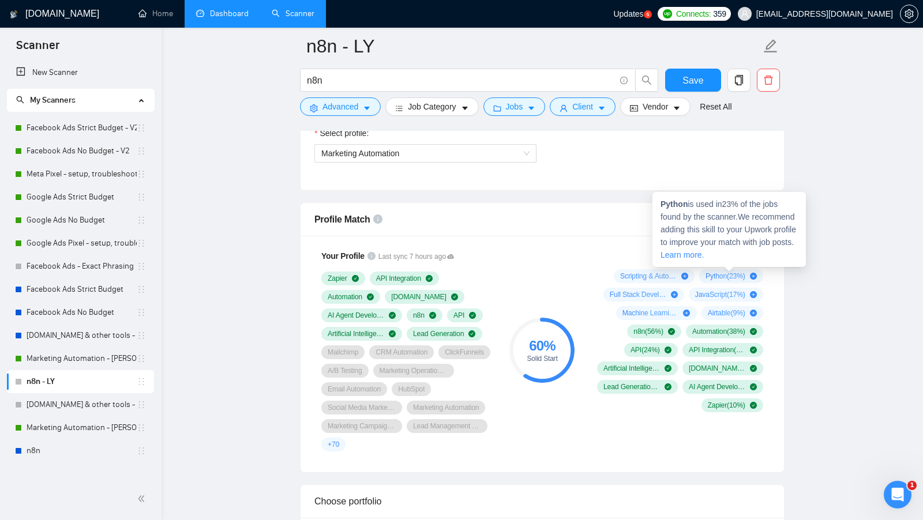
click at [553, 265] on div "60 % Solid Start" at bounding box center [542, 351] width 77 height 216
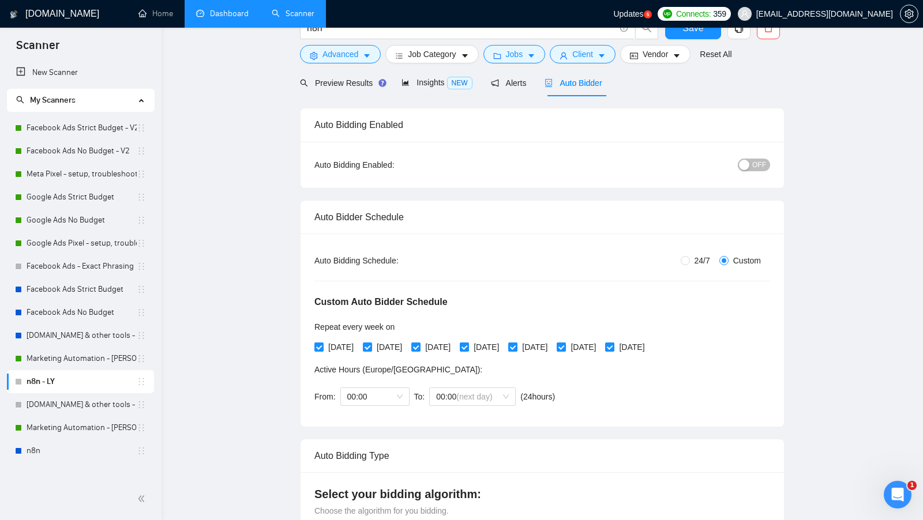
scroll to position [0, 0]
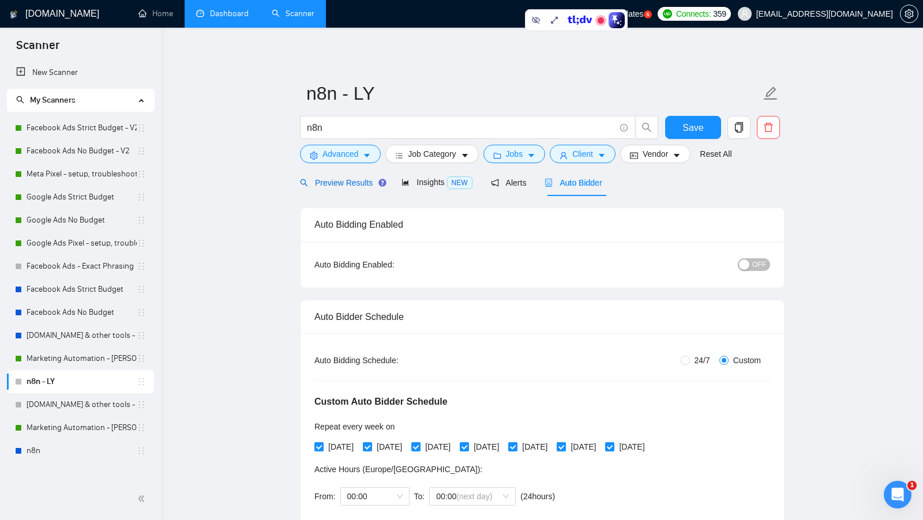
click at [340, 181] on span "Preview Results" at bounding box center [341, 182] width 83 height 9
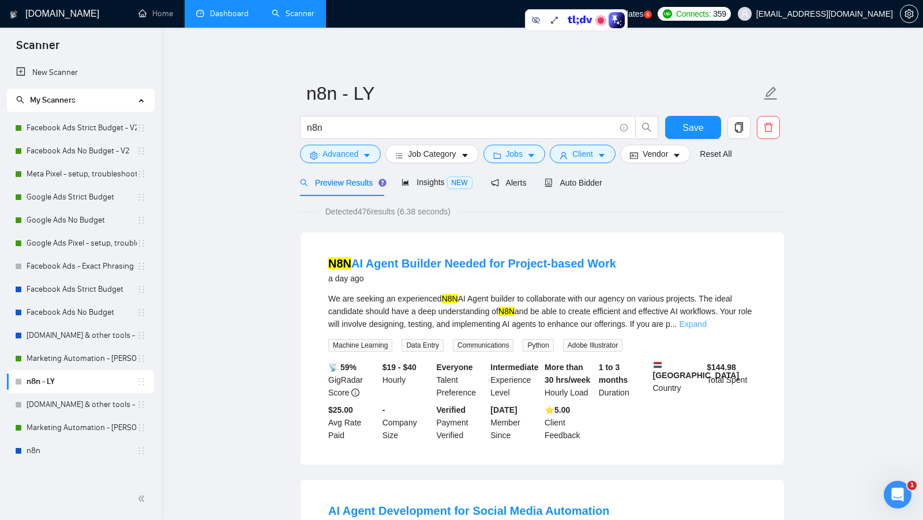
click at [706, 322] on link "Expand" at bounding box center [692, 324] width 27 height 9
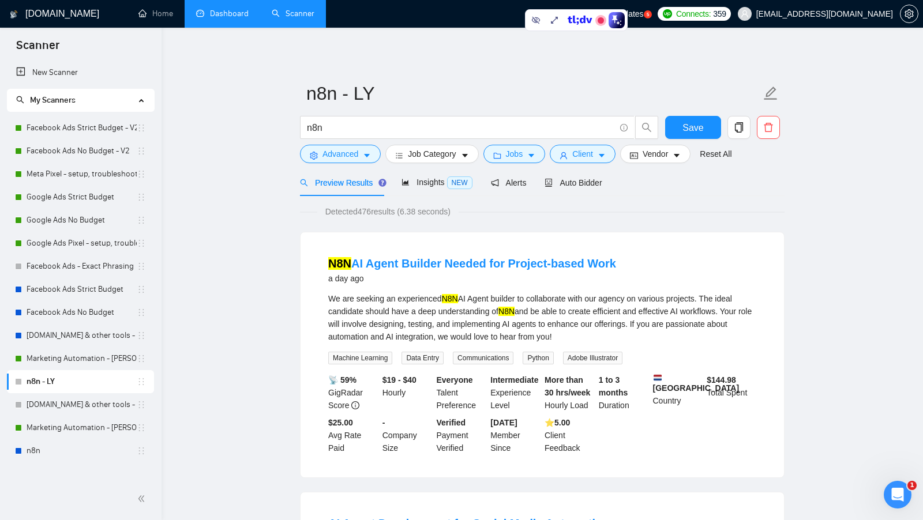
drag, startPoint x: 595, startPoint y: 339, endPoint x: 370, endPoint y: 297, distance: 228.9
click at [370, 297] on div "We are seeking an experienced N8N AI Agent builder to collaborate with our agen…" at bounding box center [542, 317] width 428 height 51
drag, startPoint x: 601, startPoint y: 335, endPoint x: 500, endPoint y: 326, distance: 100.8
click at [500, 326] on div "We are seeking an experienced N8N AI Agent builder to collaborate with our agen…" at bounding box center [542, 317] width 428 height 51
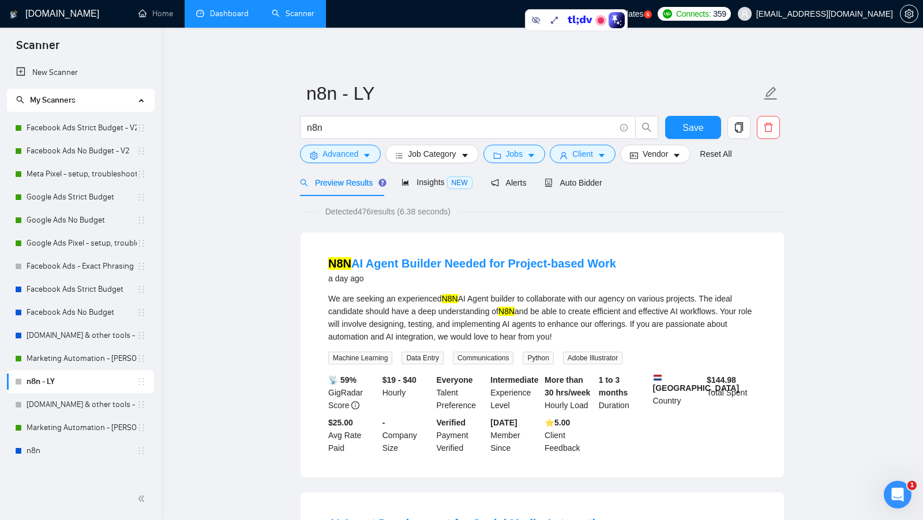
click at [500, 326] on div "We are seeking an experienced N8N AI Agent builder to collaborate with our agen…" at bounding box center [542, 317] width 428 height 51
drag, startPoint x: 571, startPoint y: 357, endPoint x: 624, endPoint y: 357, distance: 53.7
click at [622, 357] on span "Adobe Illustrator" at bounding box center [592, 358] width 59 height 13
click at [618, 337] on div "We are seeking an experienced N8N AI Agent builder to collaborate with our agen…" at bounding box center [542, 317] width 428 height 51
click at [494, 361] on span "Communications" at bounding box center [483, 358] width 61 height 13
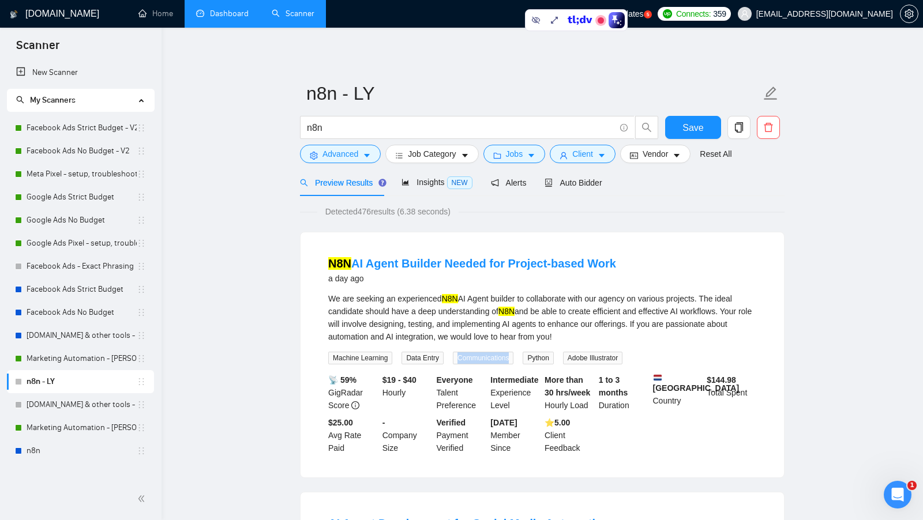
click at [494, 361] on span "Communications" at bounding box center [483, 358] width 61 height 13
click at [657, 357] on div "We are seeking an experienced N8N AI Agent builder to collaborate with our agen…" at bounding box center [542, 328] width 428 height 72
click at [560, 190] on div "Auto Bidder" at bounding box center [573, 182] width 57 height 27
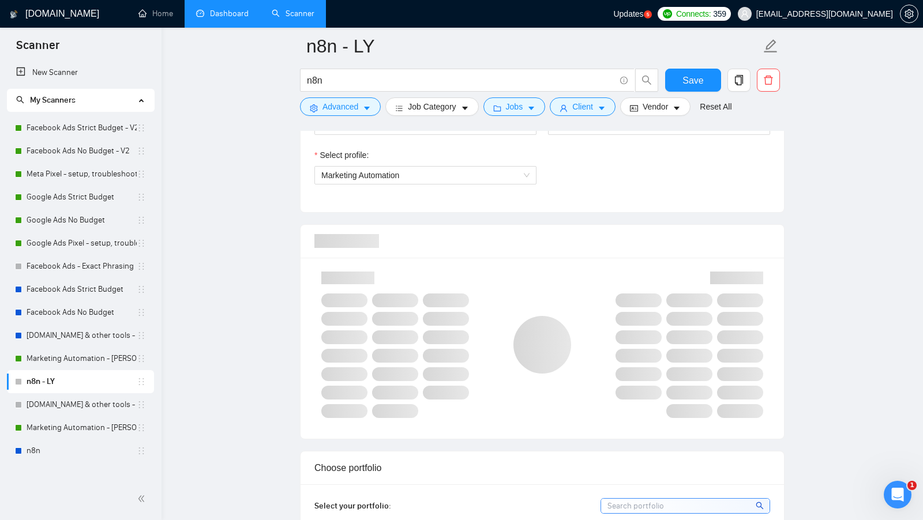
scroll to position [796, 0]
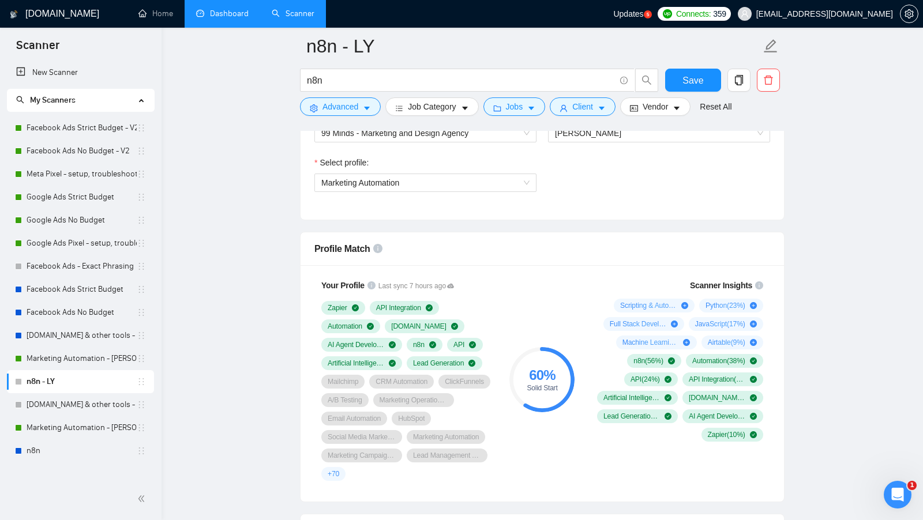
click at [591, 370] on div "Scanner Insights Scripting & Automation ( 30 %) Python ( 23 %) Full Stack Devel…" at bounding box center [678, 360] width 185 height 177
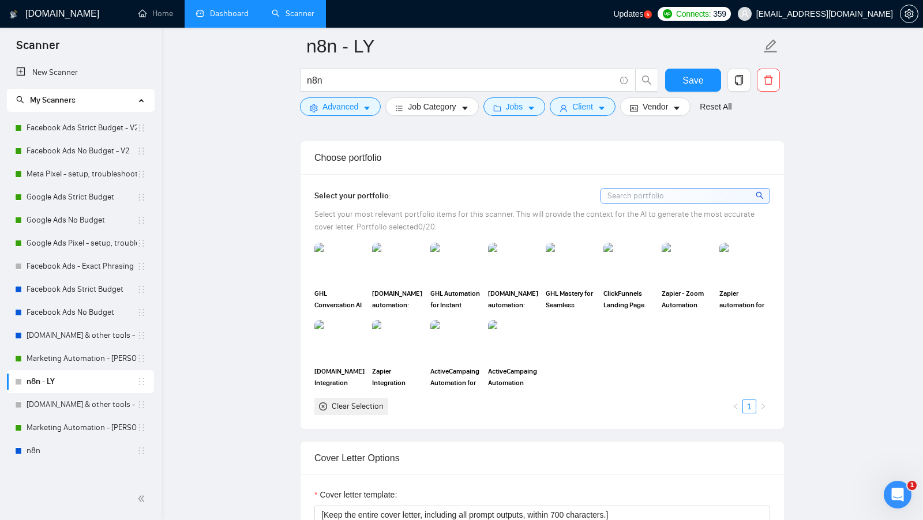
scroll to position [1175, 0]
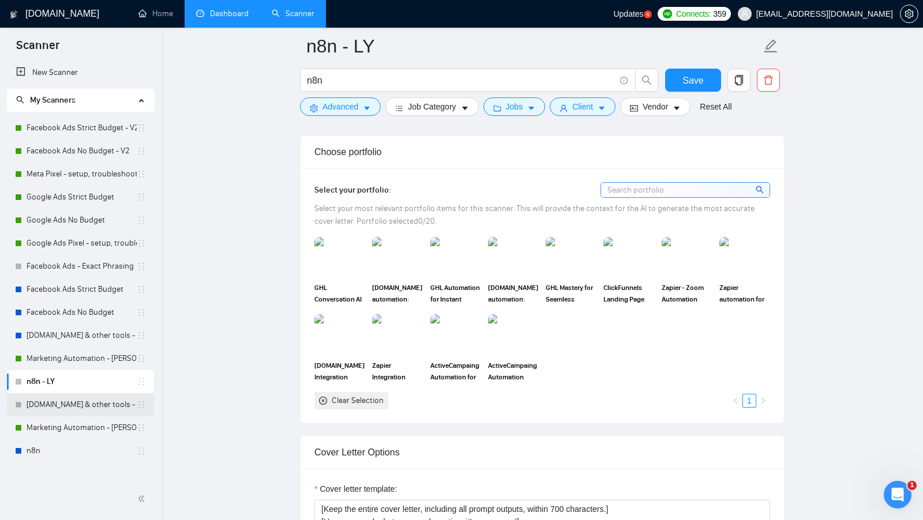
click at [58, 411] on link "Make.com & other tools - Ivanna V." at bounding box center [82, 404] width 110 height 23
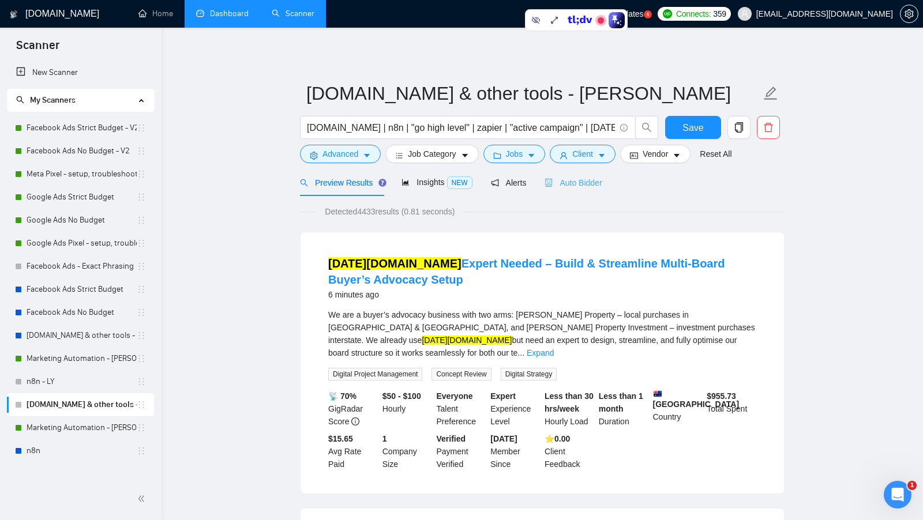
click at [587, 189] on div "Auto Bidder" at bounding box center [573, 182] width 57 height 27
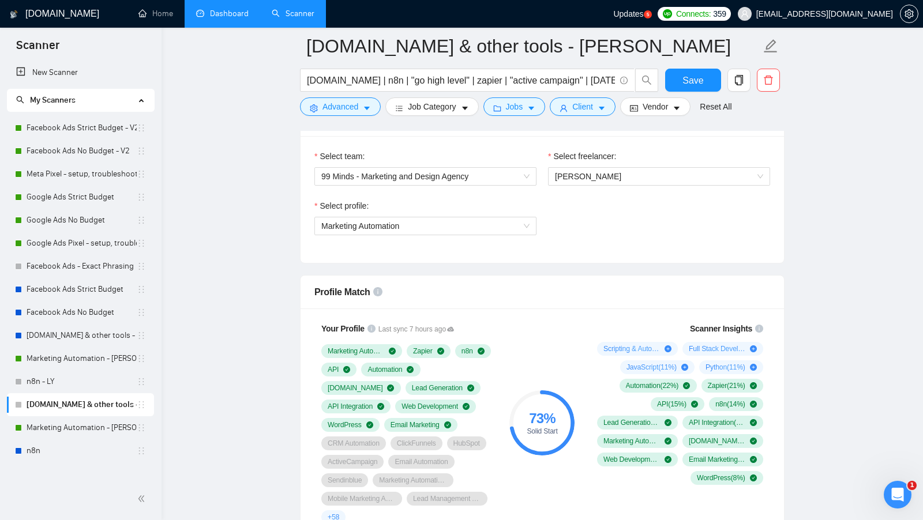
scroll to position [606, 0]
click at [512, 219] on span "Marketing Automation" at bounding box center [425, 226] width 208 height 17
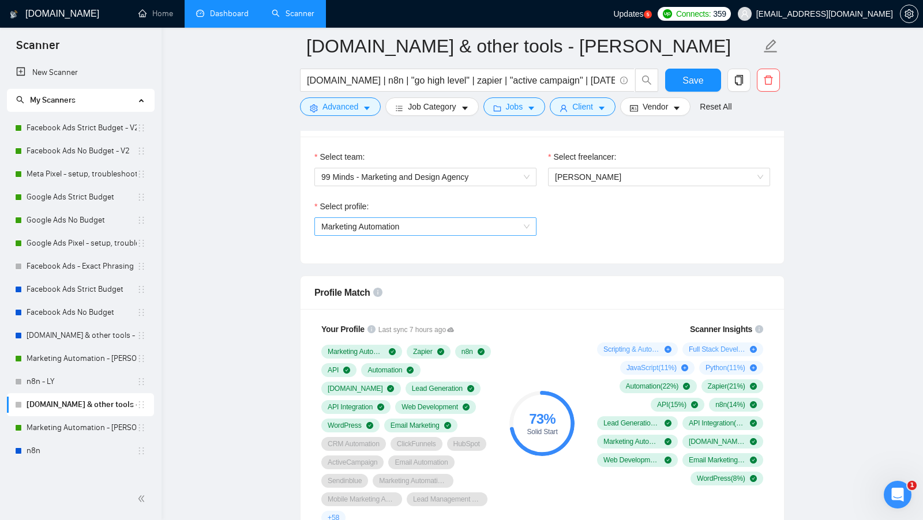
click at [509, 218] on span "Marketing Automation" at bounding box center [425, 226] width 208 height 17
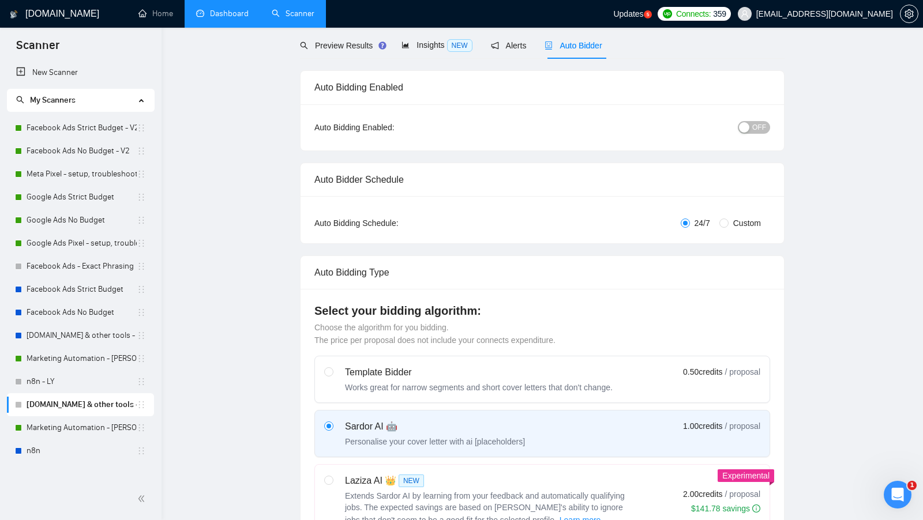
scroll to position [0, 0]
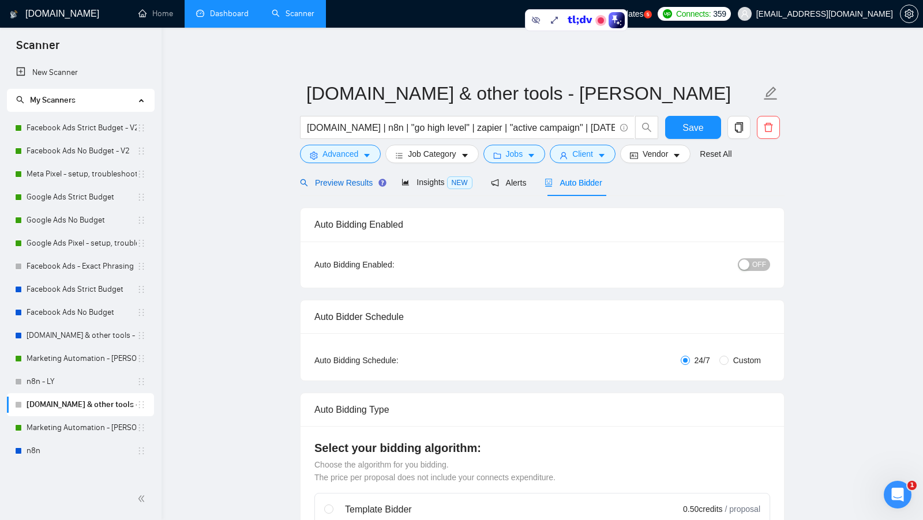
click at [347, 187] on div "Preview Results" at bounding box center [341, 183] width 83 height 13
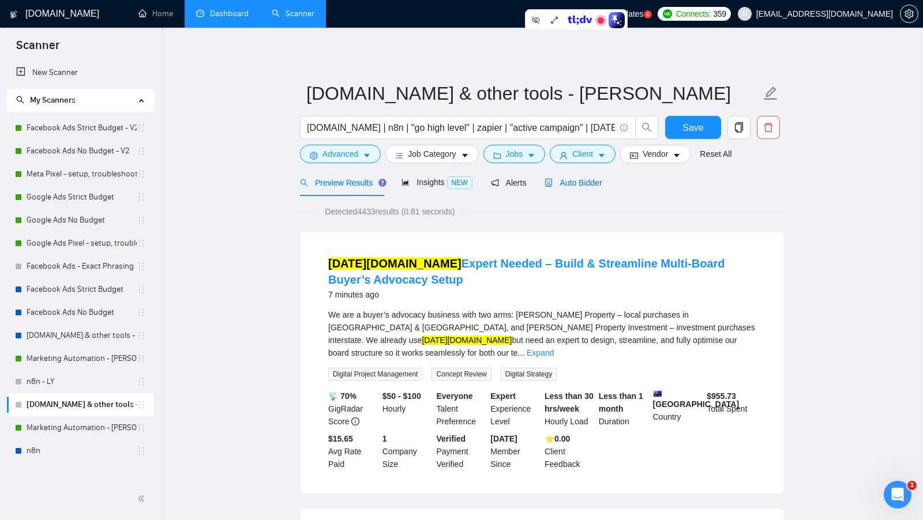
click at [588, 180] on span "Auto Bidder" at bounding box center [573, 182] width 57 height 9
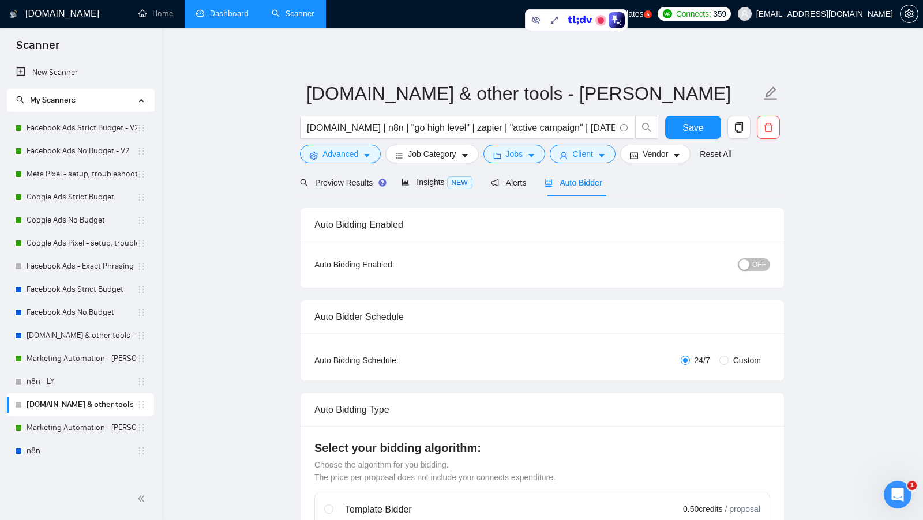
click at [236, 12] on link "Dashboard" at bounding box center [222, 14] width 52 height 10
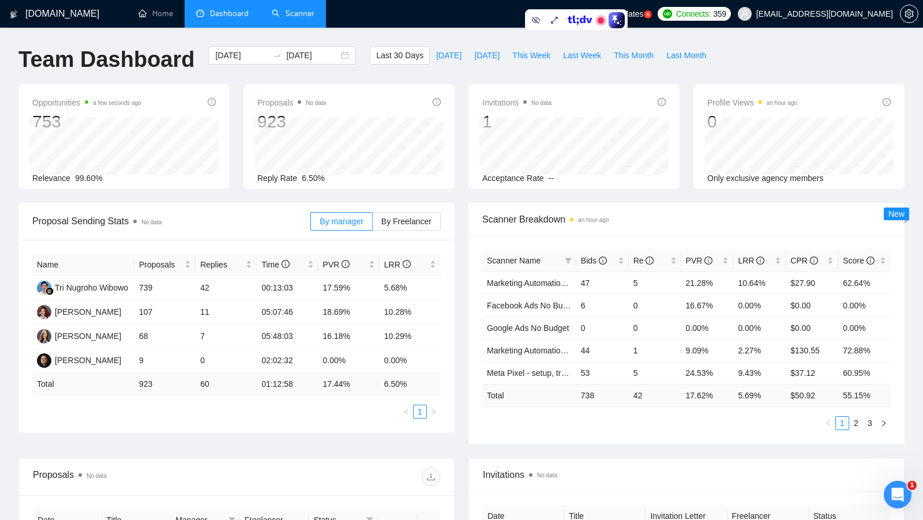
click at [450, 201] on div "Opportunities a few seconds ago 753 Relevance 99.60% Proposals No data 923 2025…" at bounding box center [462, 143] width 900 height 119
click at [487, 203] on div "Scanner Breakdown an hour ago" at bounding box center [686, 219] width 408 height 33
click at [462, 115] on div "Invitations No data 1 Acceptance Rate --" at bounding box center [574, 136] width 225 height 105
click at [458, 116] on div "Proposals No data 923 2025-08-12 Sent 22 Reply Rate 6.50%" at bounding box center [349, 136] width 225 height 105
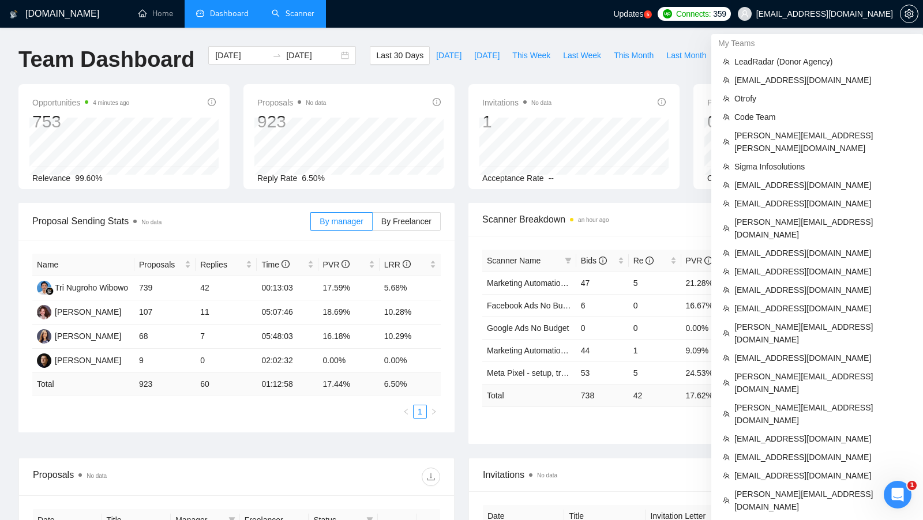
click at [847, 14] on span "[EMAIL_ADDRESS][DOMAIN_NAME]" at bounding box center [824, 14] width 137 height 0
copy div "[EMAIL_ADDRESS][DOMAIN_NAME]"
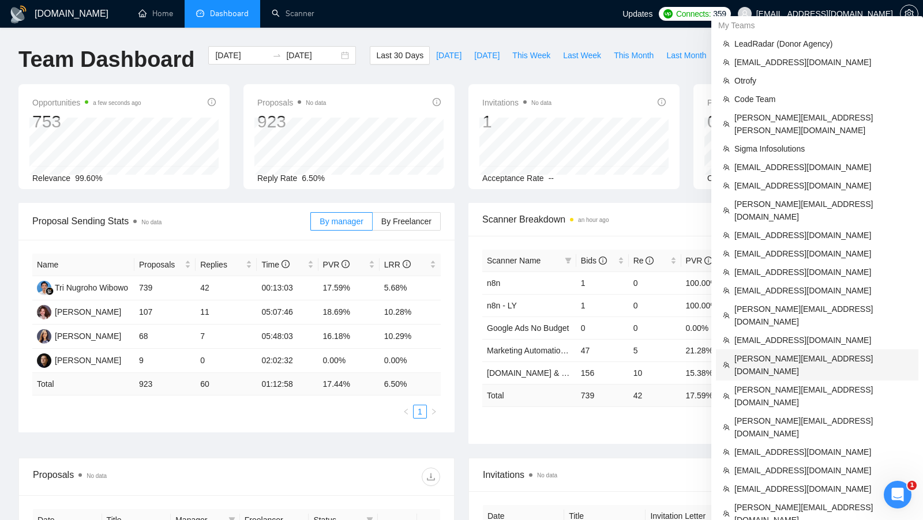
click at [832, 352] on span "[PERSON_NAME][EMAIL_ADDRESS][DOMAIN_NAME]" at bounding box center [822, 364] width 177 height 25
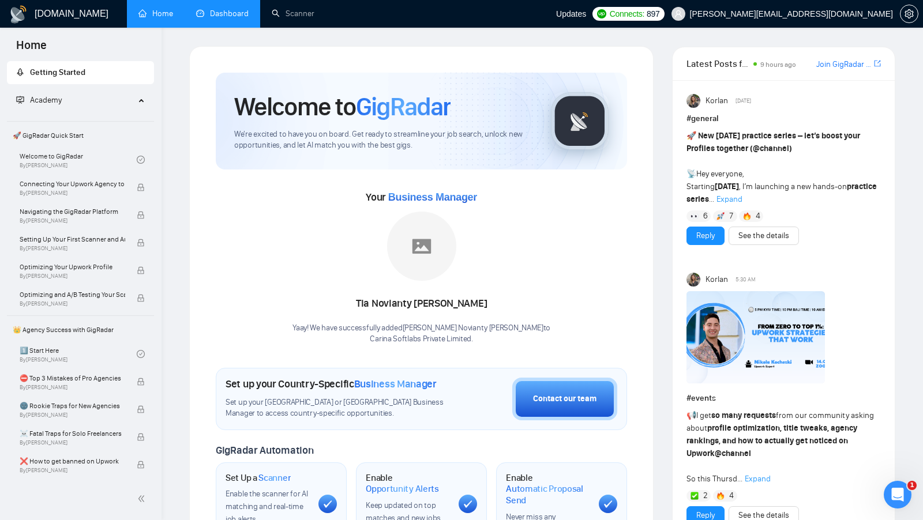
click at [220, 18] on link "Dashboard" at bounding box center [222, 14] width 52 height 10
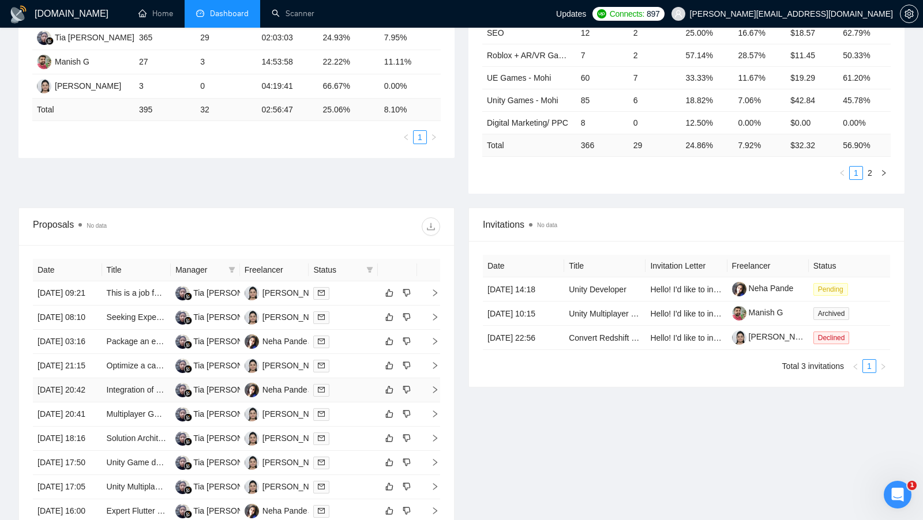
scroll to position [96, 0]
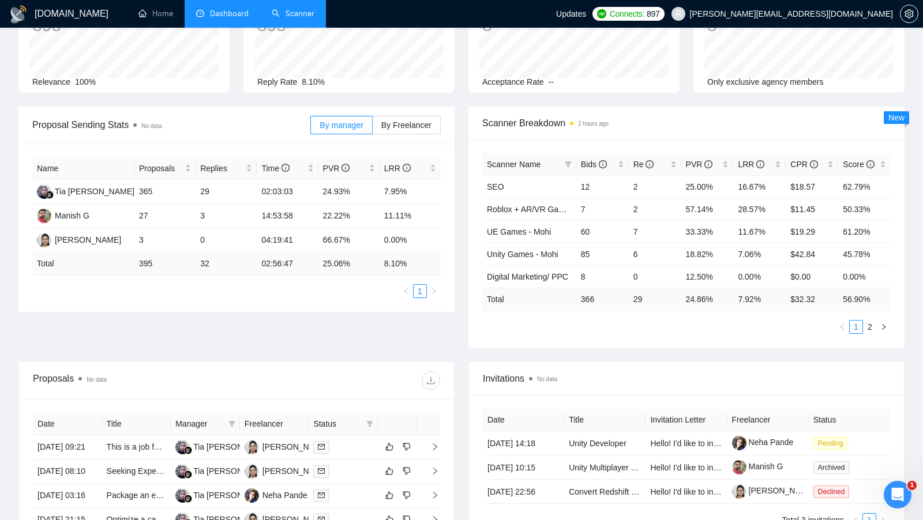
click at [284, 17] on link "Scanner" at bounding box center [293, 14] width 43 height 10
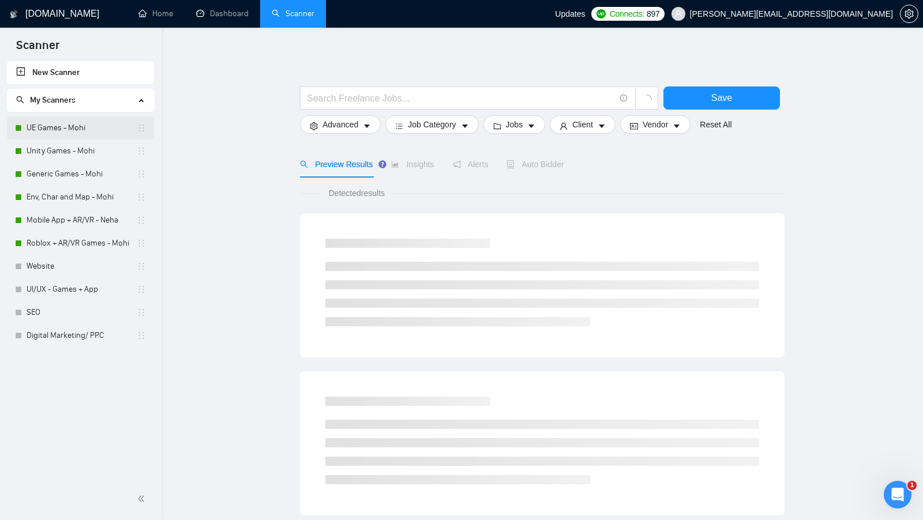
click at [74, 129] on link "UE Games - Mohi" at bounding box center [82, 128] width 110 height 23
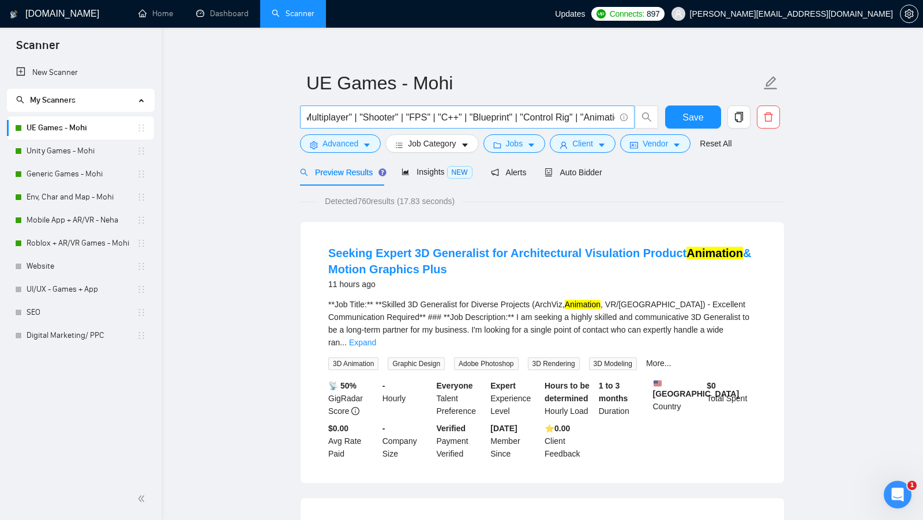
scroll to position [0, 307]
click at [376, 338] on link "Expand" at bounding box center [362, 342] width 27 height 9
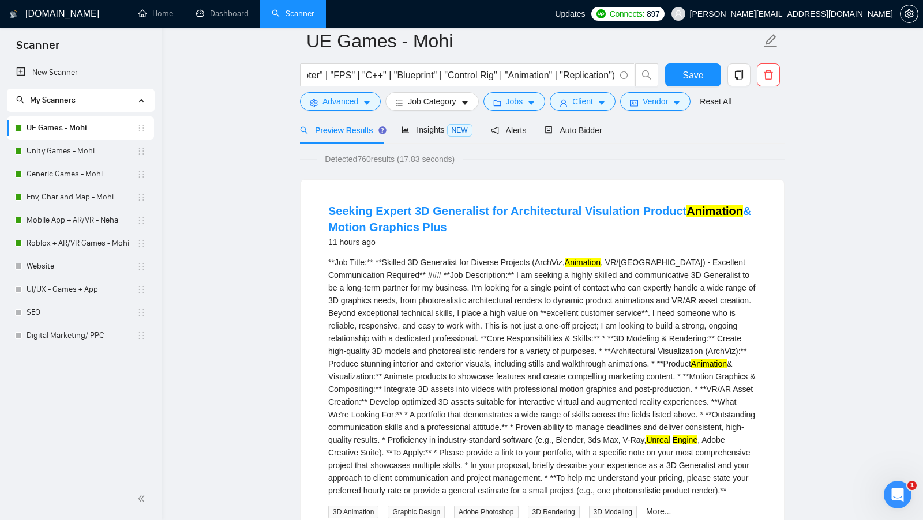
scroll to position [0, 0]
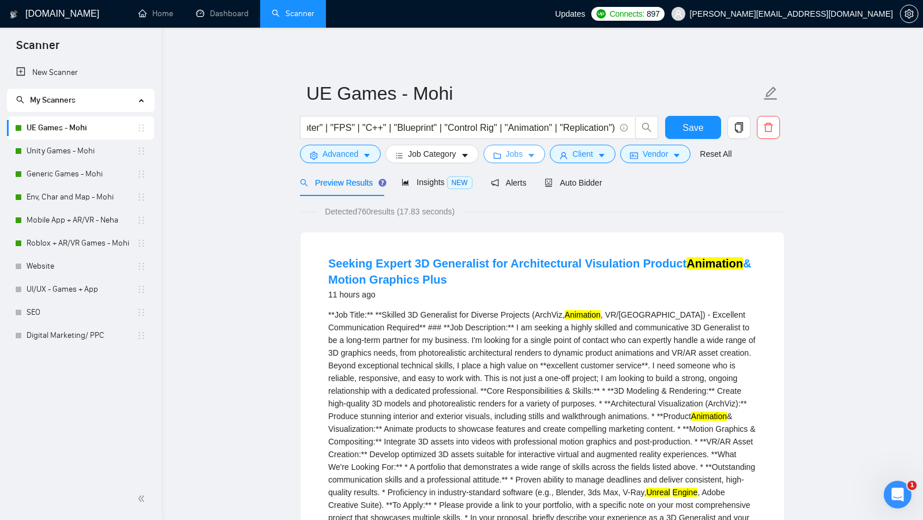
click at [512, 151] on span "Jobs" at bounding box center [514, 154] width 17 height 13
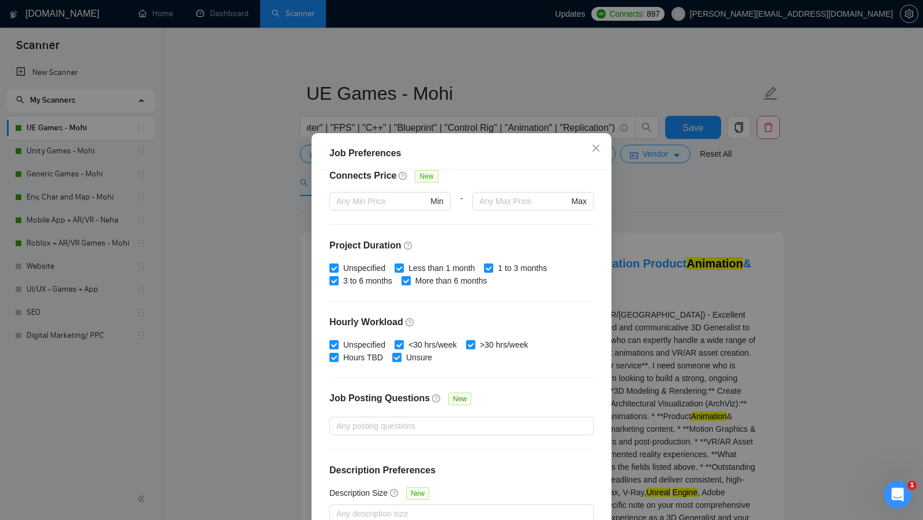
scroll to position [64, 0]
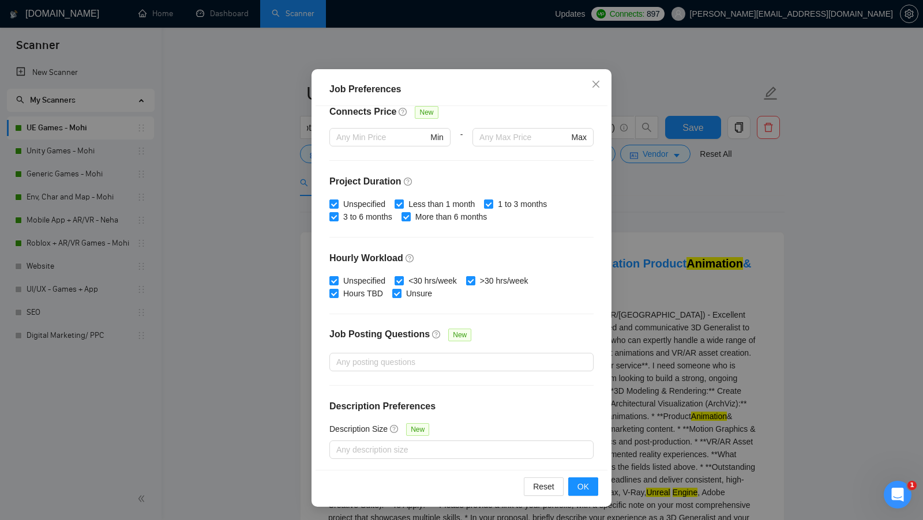
click at [635, 342] on div "Job Preferences Budget Project Type All Fixed Price Hourly Rate Fixed Price Bud…" at bounding box center [461, 260] width 923 height 520
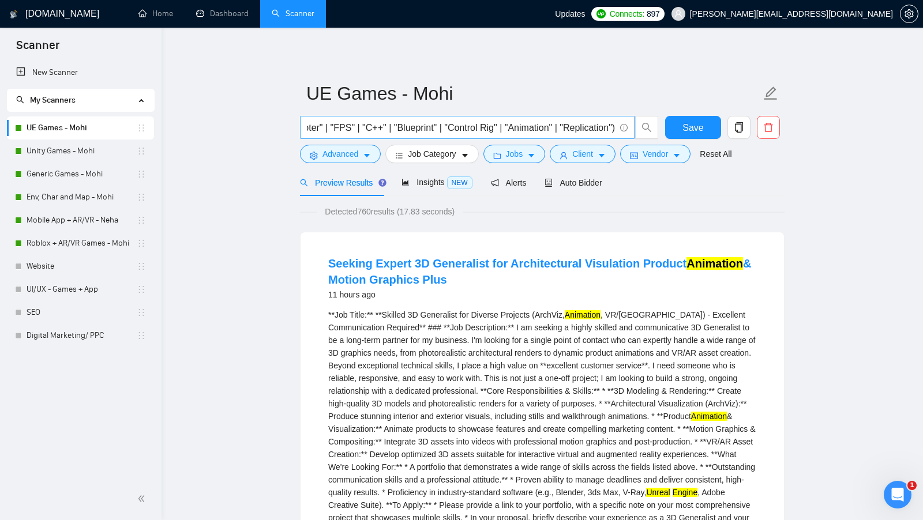
scroll to position [0, 0]
click at [337, 162] on button "Advanced" at bounding box center [340, 154] width 81 height 18
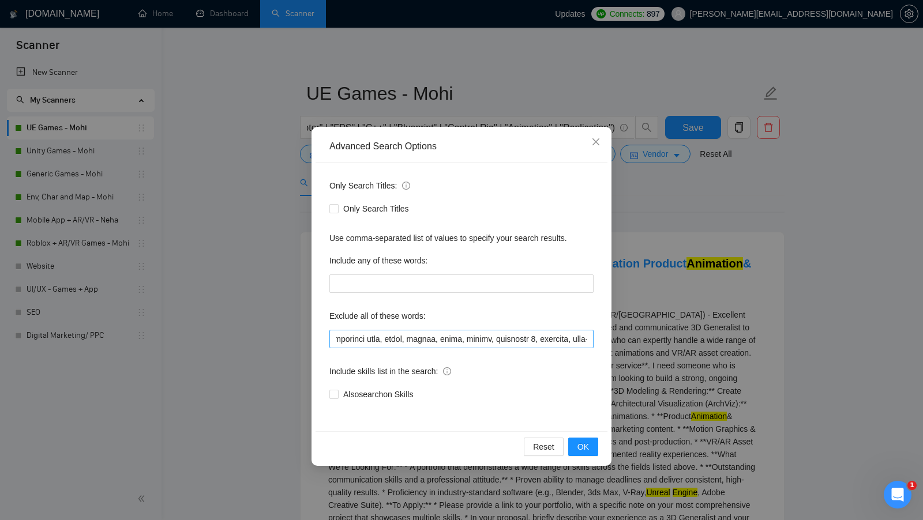
scroll to position [0, 250]
click at [708, 332] on div "Advanced Search Options Only Search Titles: Only Search Titles Use comma-separa…" at bounding box center [461, 260] width 923 height 520
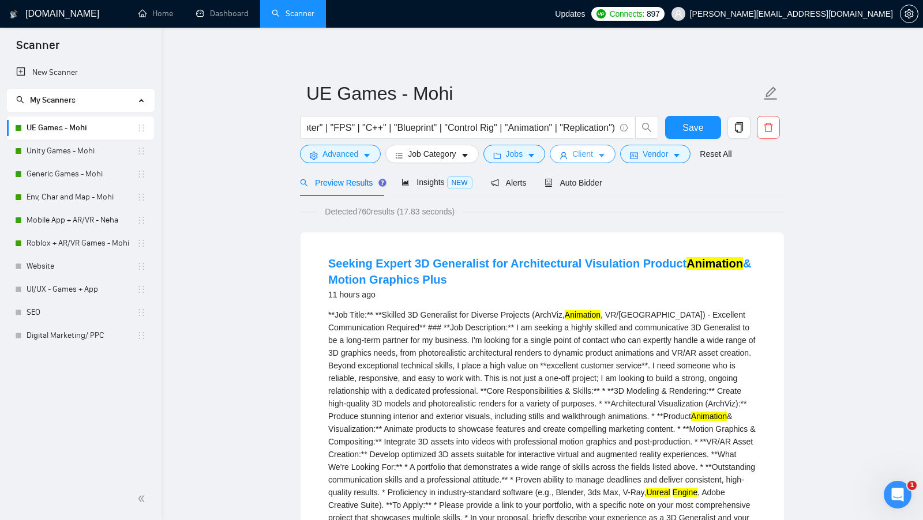
click at [588, 151] on span "Client" at bounding box center [582, 154] width 21 height 13
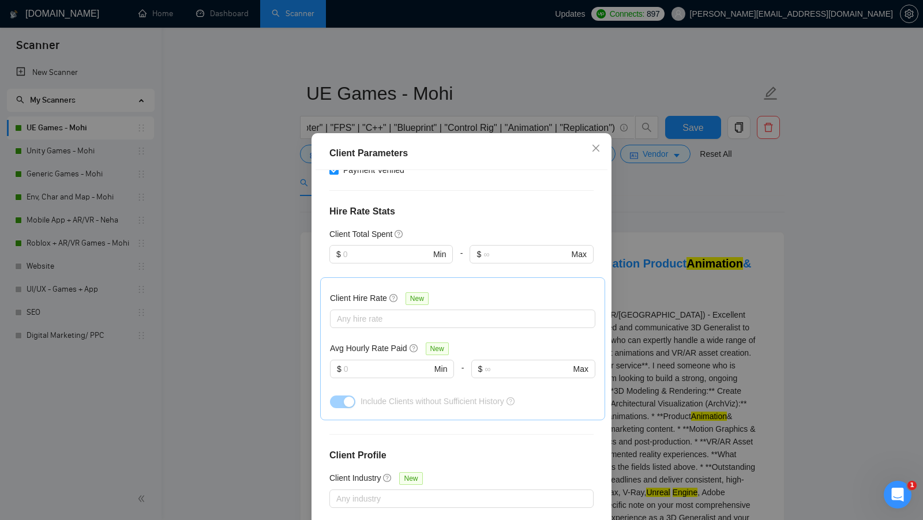
scroll to position [64, 0]
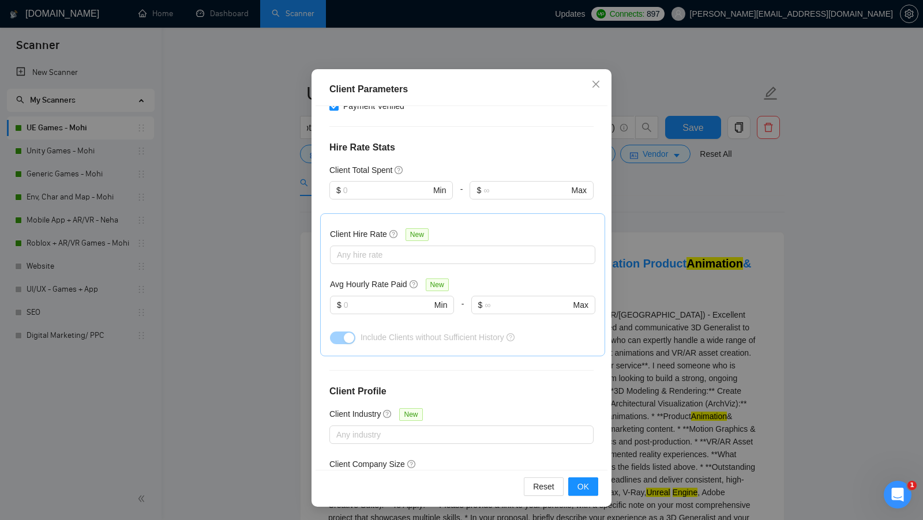
click at [662, 238] on div "Client Parameters Client Location Include Client Countries Select Exclude Clien…" at bounding box center [461, 260] width 923 height 520
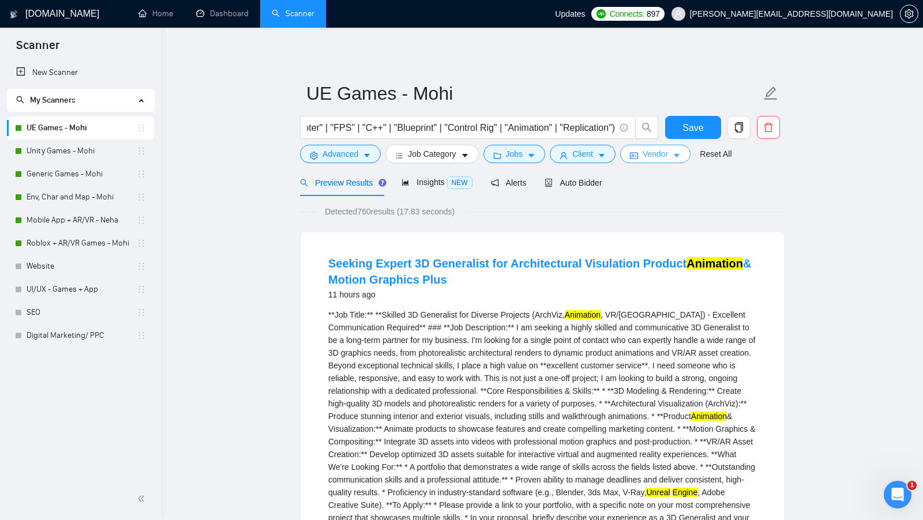
click at [650, 160] on span "Vendor" at bounding box center [655, 154] width 25 height 13
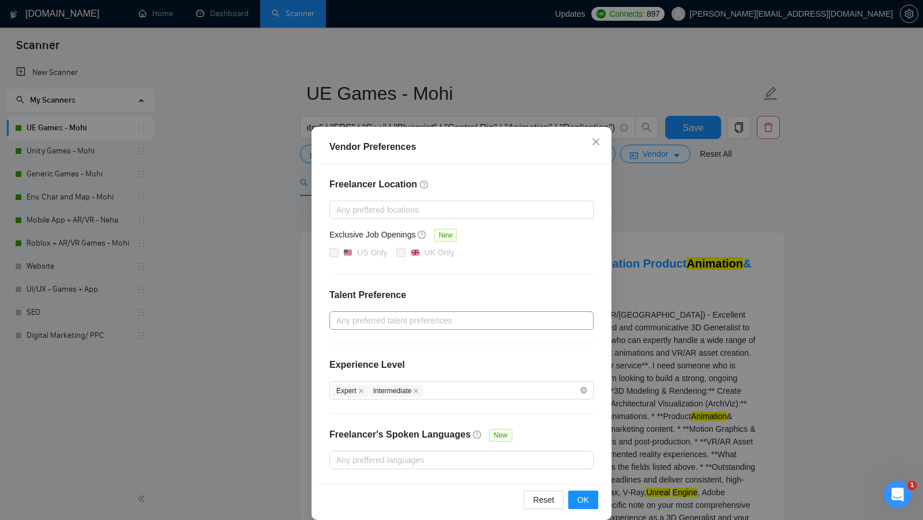
scroll to position [10, 0]
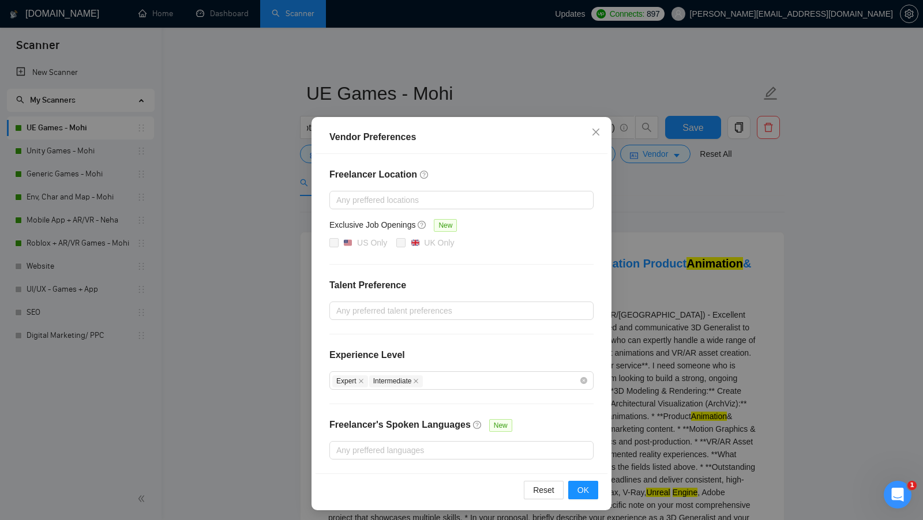
click at [696, 268] on div "Vendor Preferences Freelancer Location Any preffered locations Exclusive Job Op…" at bounding box center [461, 260] width 923 height 520
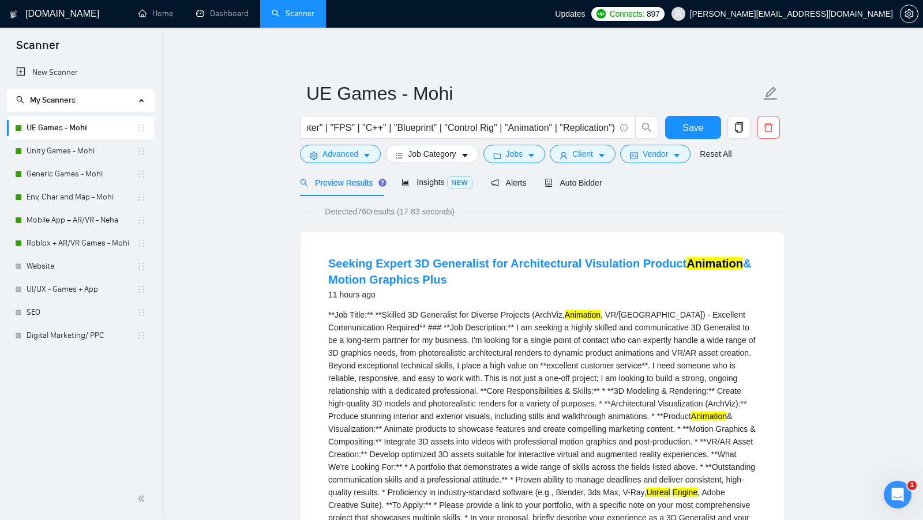
scroll to position [0, 0]
click at [556, 193] on div "Auto Bidder" at bounding box center [573, 182] width 57 height 27
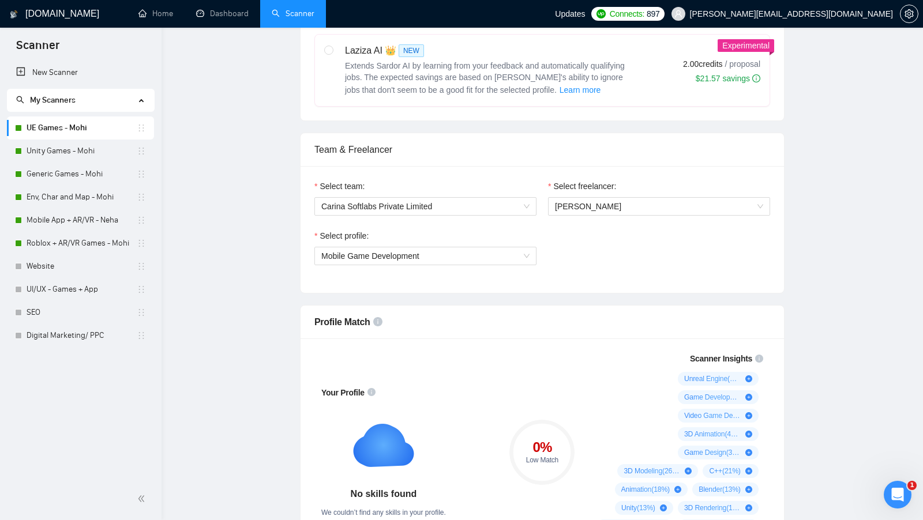
checkbox input "true"
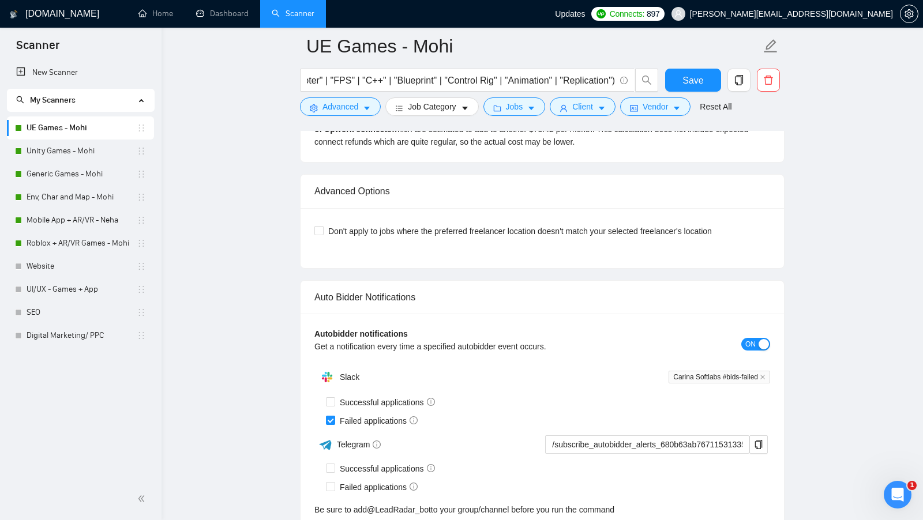
scroll to position [2587, 0]
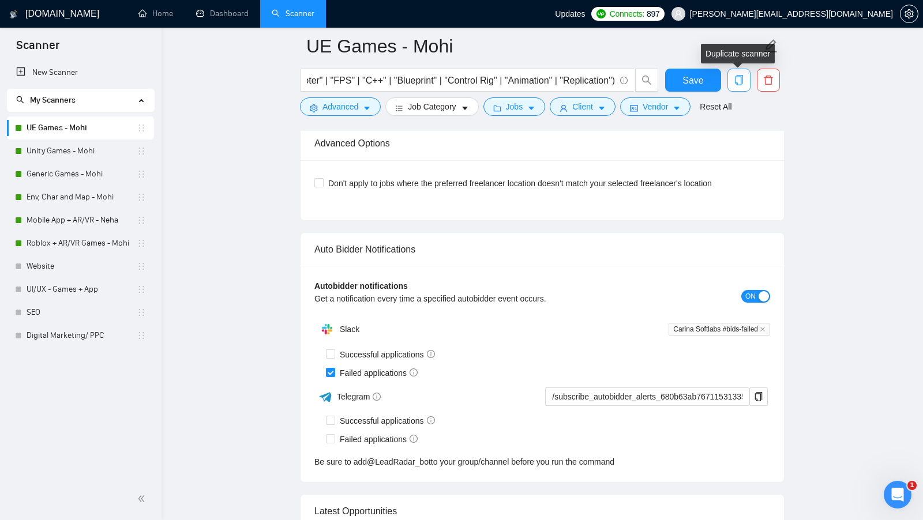
click at [739, 82] on icon "copy" at bounding box center [739, 80] width 10 height 10
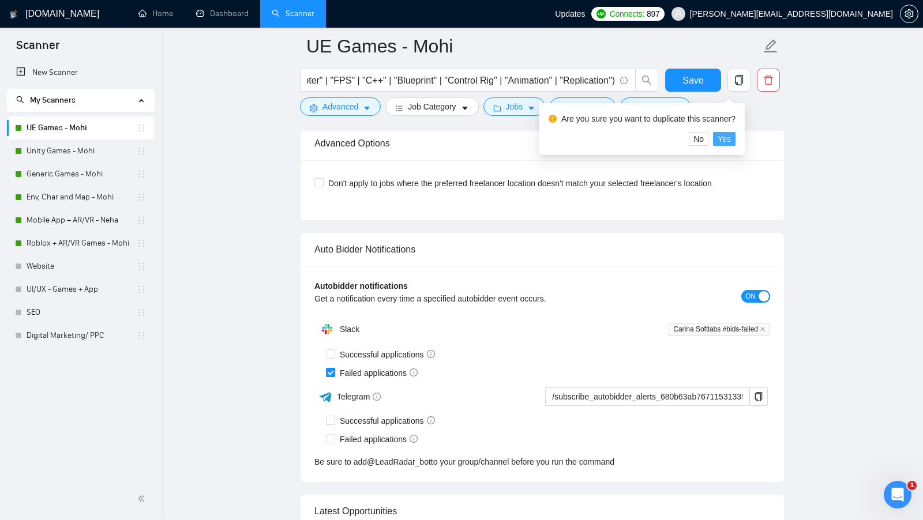
click at [731, 137] on span "Yes" at bounding box center [724, 139] width 13 height 13
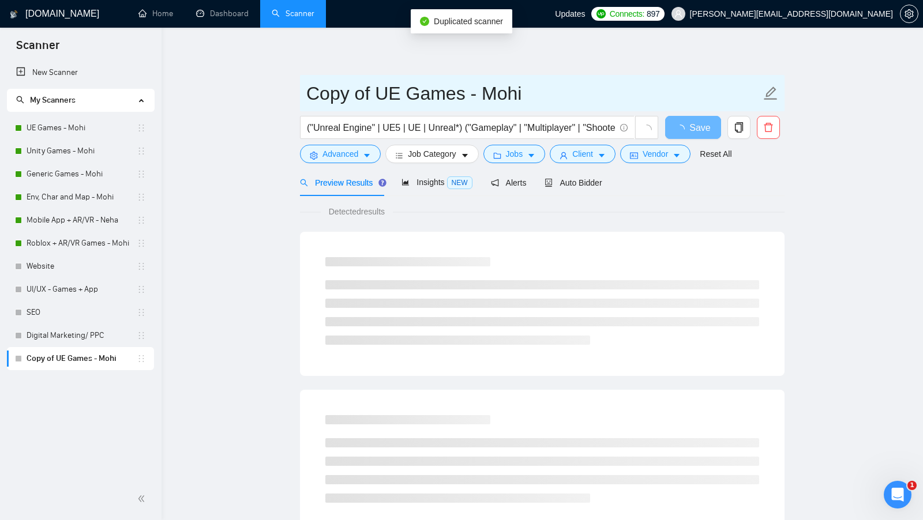
drag, startPoint x: 380, startPoint y: 95, endPoint x: 292, endPoint y: 95, distance: 88.3
click at [293, 95] on main "Copy of UE Games - Mohi ("Unreal Engine" | UE5 | UE | Unreal*) ("Gameplay" | "M…" at bounding box center [542, 527] width 725 height 962
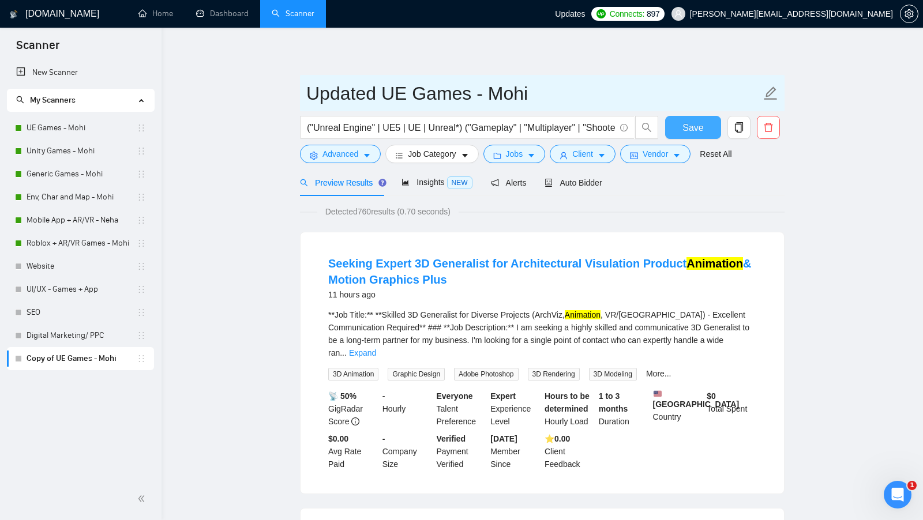
type input "Updated UE Games - Mohi"
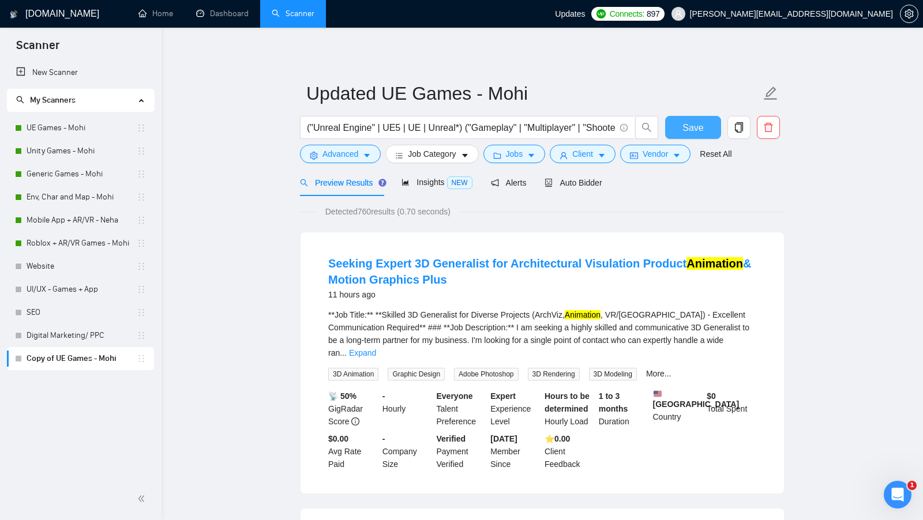
click at [678, 118] on button "Save" at bounding box center [693, 127] width 56 height 23
click at [429, 125] on input "("Unreal Engine" | UE5 | UE | Unreal*) ("Gameplay" | "Multiplayer" | "Shooter" …" at bounding box center [461, 128] width 308 height 14
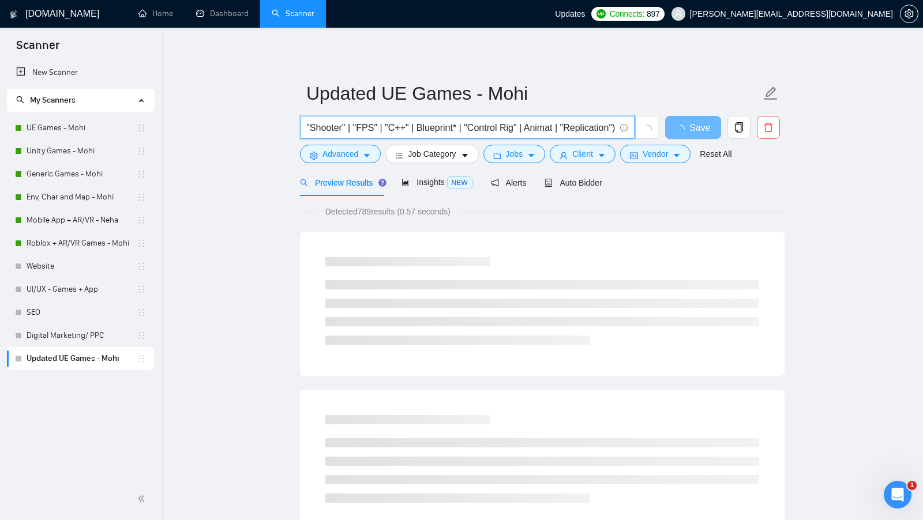
scroll to position [0, 290]
click at [568, 125] on input "("Unreal Engine" | UE5 | UE | Unreal*) ("Gameplay" | "Multiplayer" | "Shooter" …" at bounding box center [461, 128] width 308 height 14
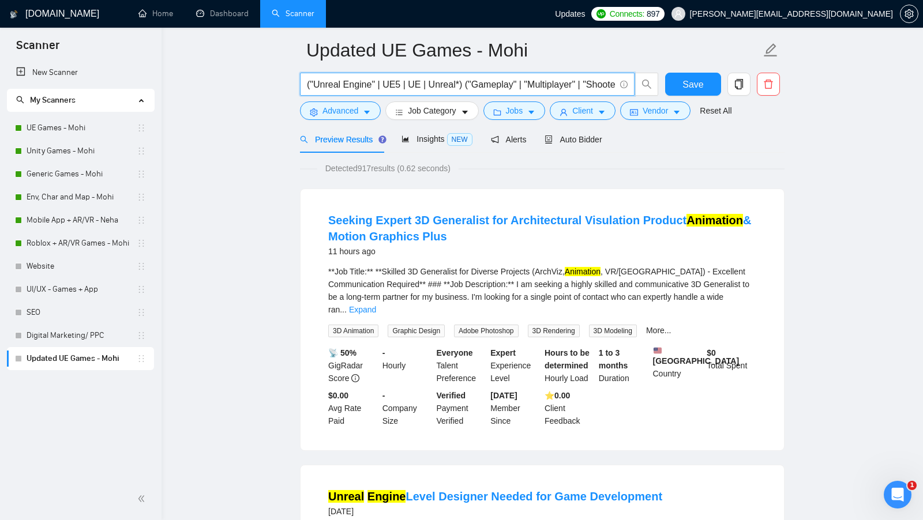
scroll to position [45, 0]
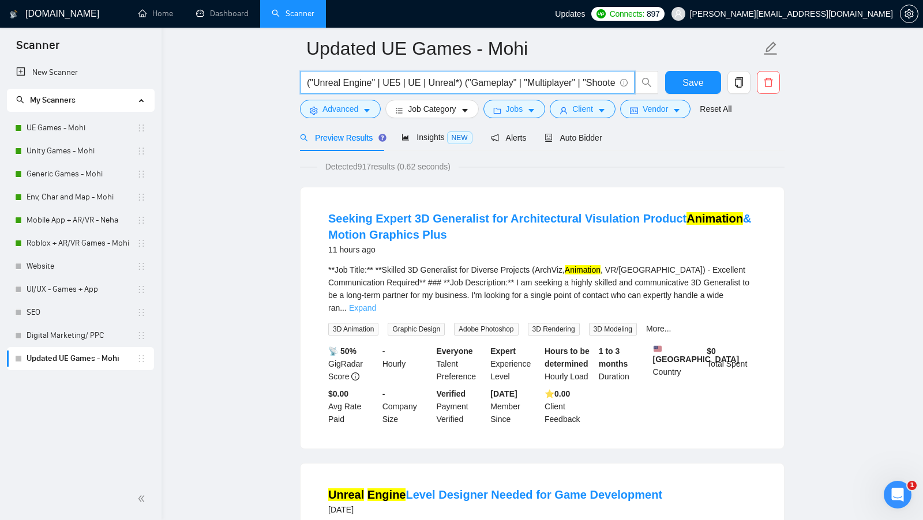
type input "("Unreal Engine" | UE5 | UE | Unreal*) ("Gameplay" | "Multiplayer" | "Shooter" …"
click at [376, 303] on link "Expand" at bounding box center [362, 307] width 27 height 9
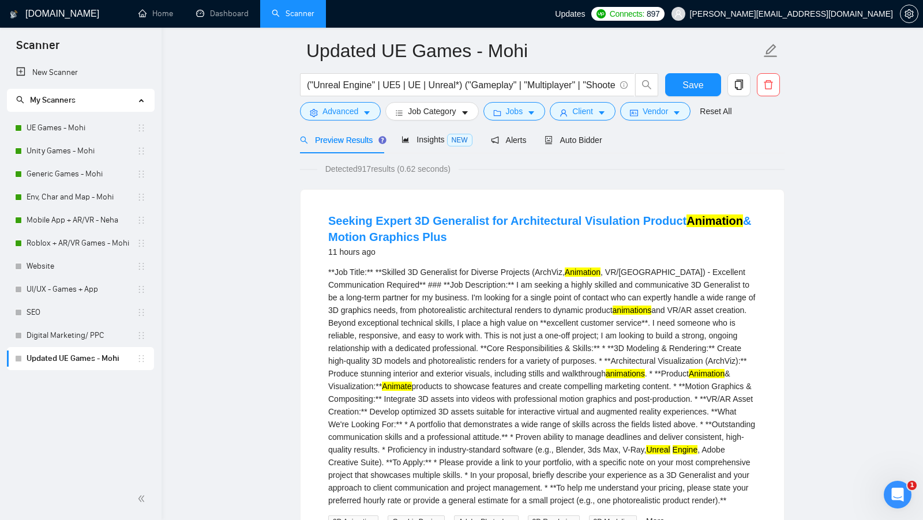
scroll to position [0, 0]
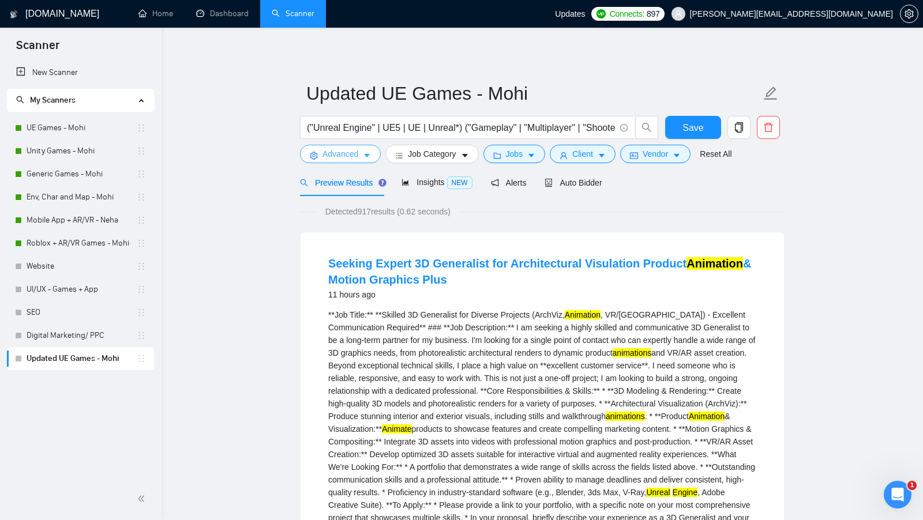
click at [368, 155] on icon "caret-down" at bounding box center [367, 156] width 6 height 3
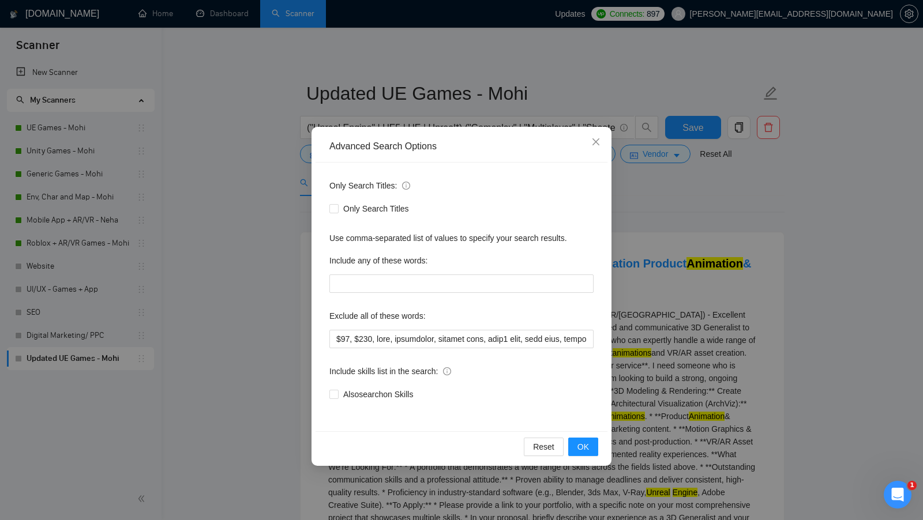
click at [655, 322] on div "Advanced Search Options Only Search Titles: Only Search Titles Use comma-separa…" at bounding box center [461, 260] width 923 height 520
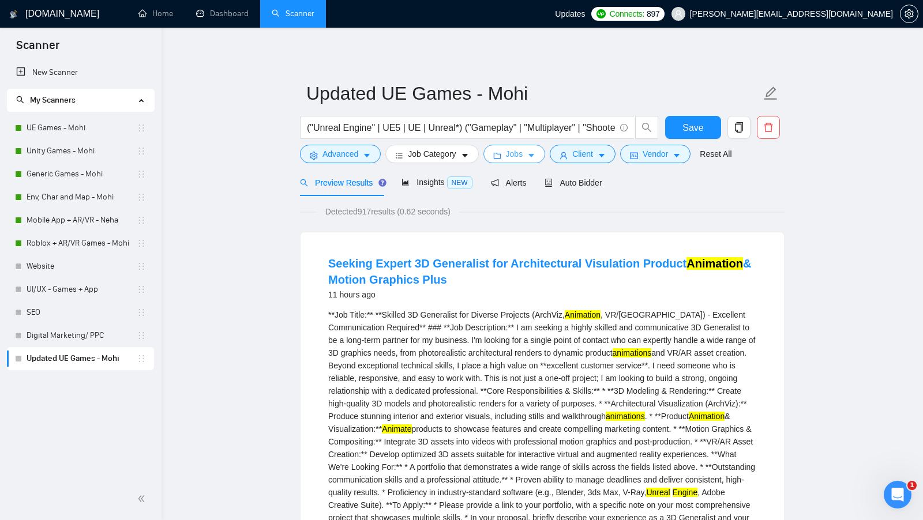
click at [540, 151] on button "Jobs" at bounding box center [514, 154] width 62 height 18
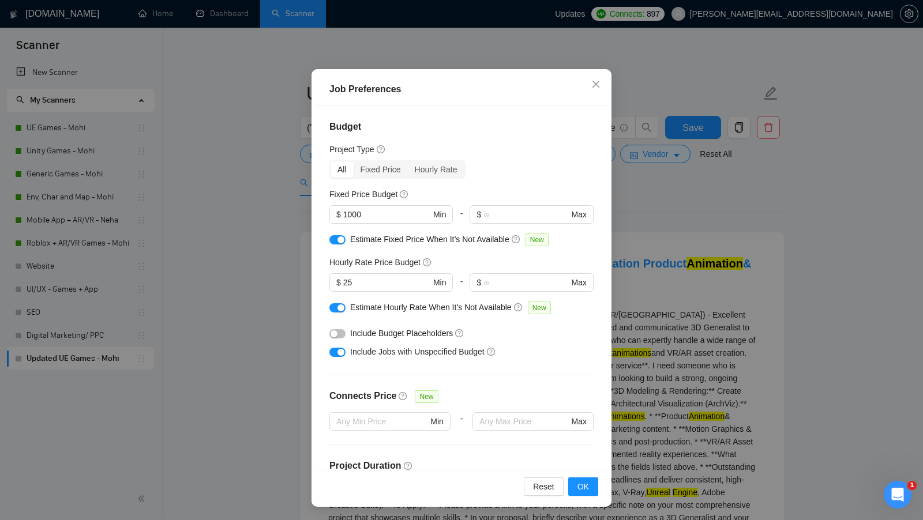
click at [719, 294] on div "Job Preferences Budget Project Type All Fixed Price Hourly Rate Fixed Price Bud…" at bounding box center [461, 260] width 923 height 520
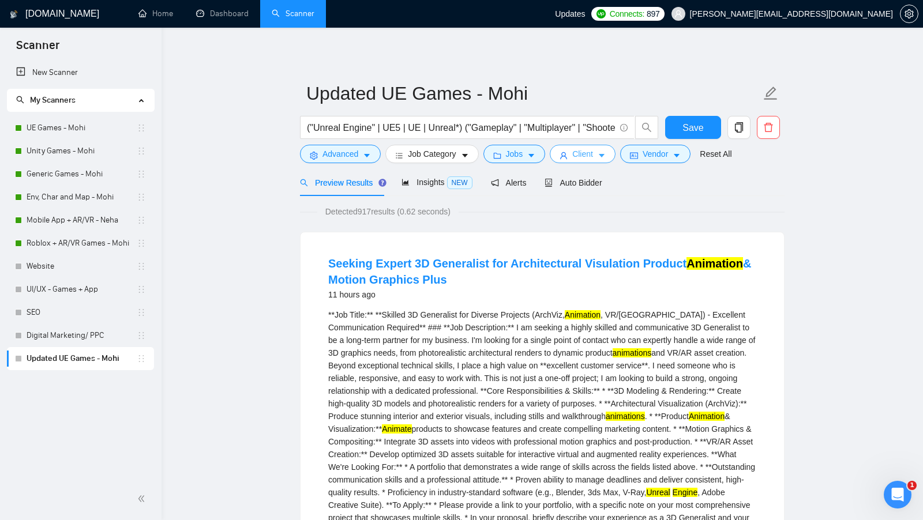
click at [593, 159] on span "Client" at bounding box center [582, 154] width 21 height 13
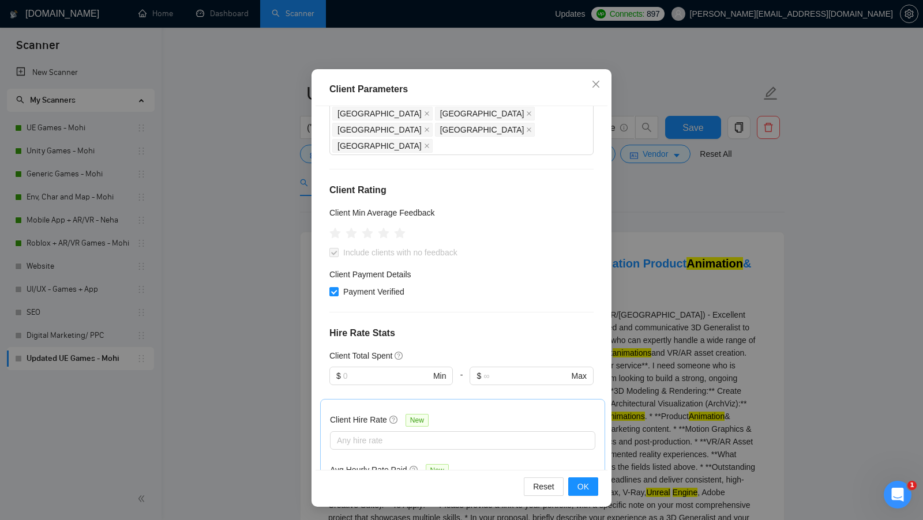
scroll to position [183, 0]
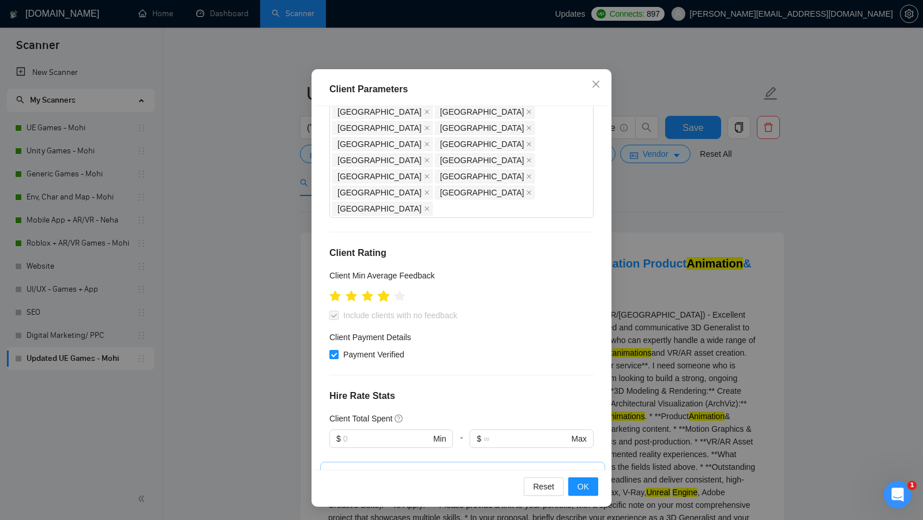
click at [385, 290] on icon "star" at bounding box center [384, 296] width 12 height 12
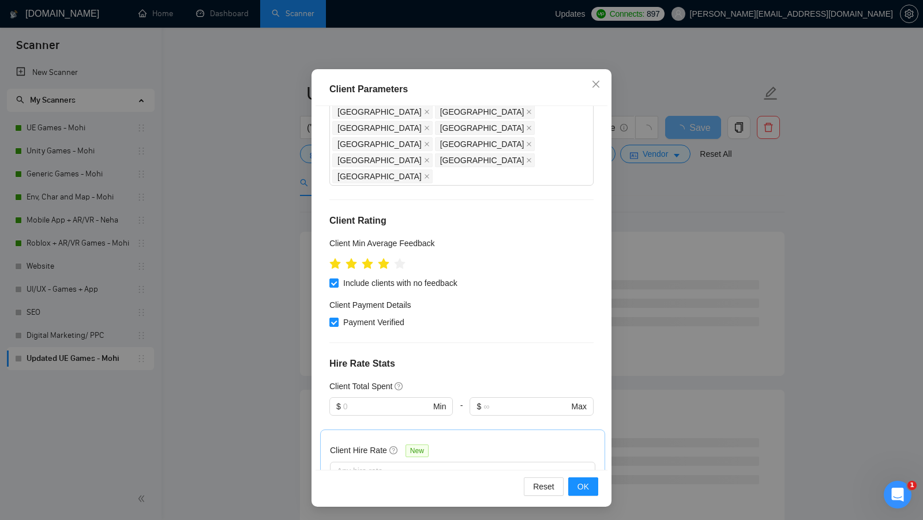
scroll to position [217, 0]
click at [396, 460] on div "Any hire rate" at bounding box center [462, 469] width 265 height 18
click at [393, 460] on div "Any hire rate" at bounding box center [462, 469] width 265 height 18
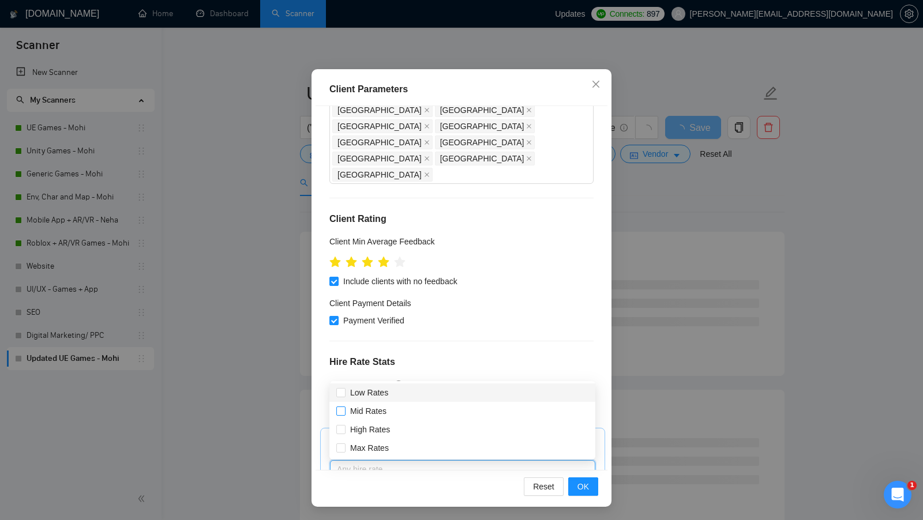
click at [370, 410] on span "Mid Rates" at bounding box center [368, 411] width 36 height 9
click at [344, 410] on input "Mid Rates" at bounding box center [340, 411] width 8 height 8
checkbox input "true"
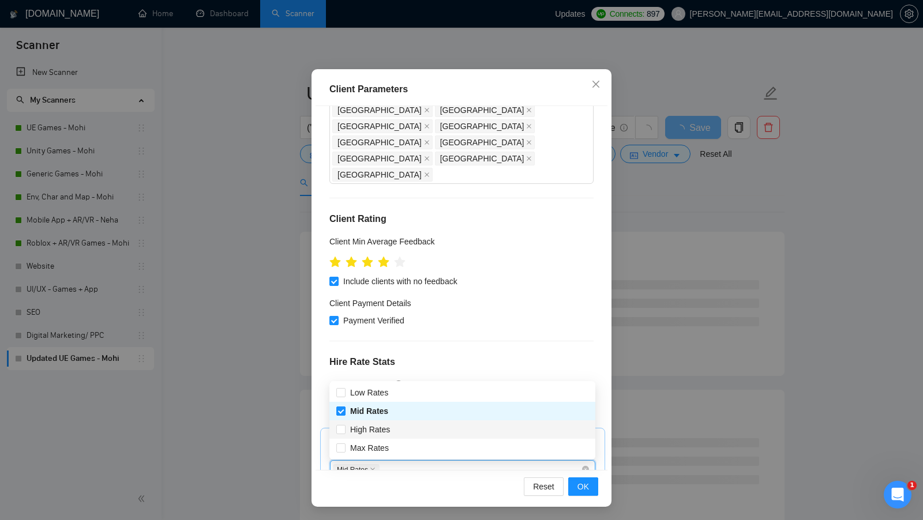
click at [368, 422] on div "High Rates" at bounding box center [462, 430] width 266 height 18
checkbox input "true"
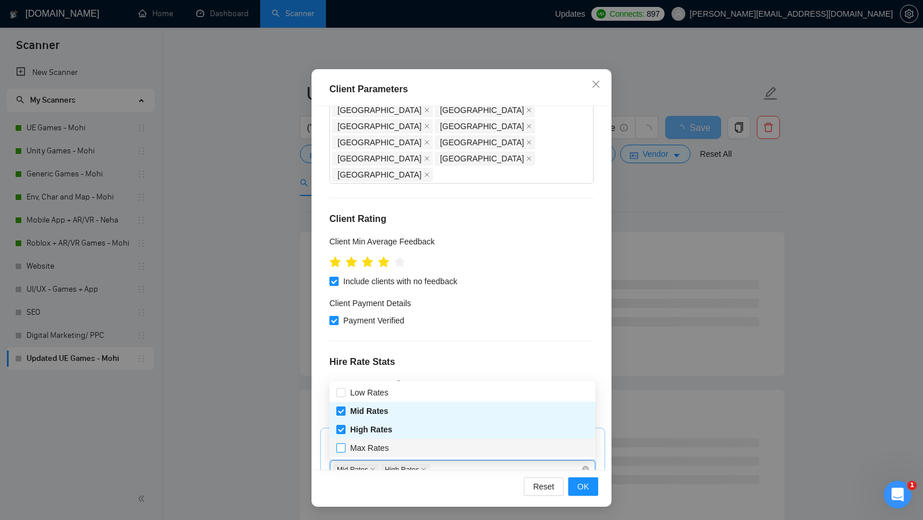
click at [367, 448] on span "Max Rates" at bounding box center [369, 448] width 39 height 9
click at [344, 448] on input "Max Rates" at bounding box center [340, 448] width 8 height 8
checkbox input "true"
click at [447, 462] on div "Client Hire Rate New Mid Rates High Rates Max Rates Avg Hourly Rate Paid New $ …" at bounding box center [462, 499] width 285 height 143
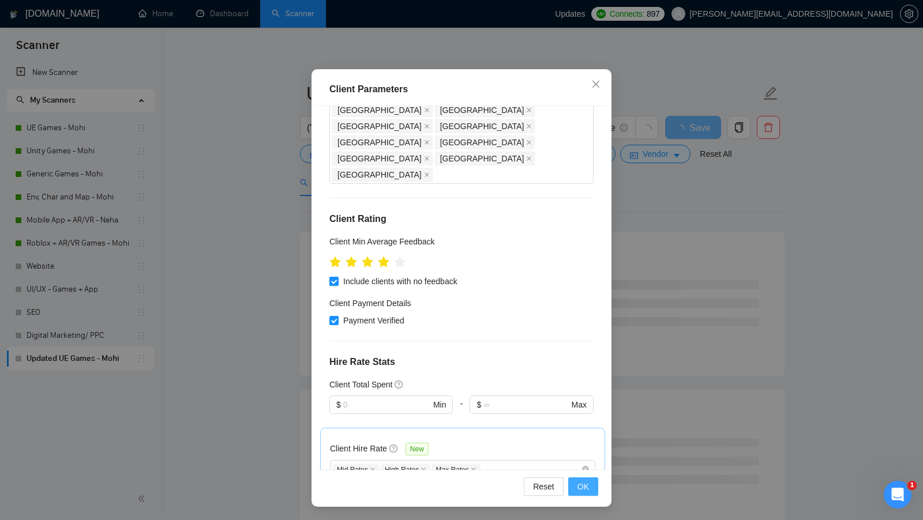
click at [588, 482] on span "OK" at bounding box center [583, 487] width 12 height 13
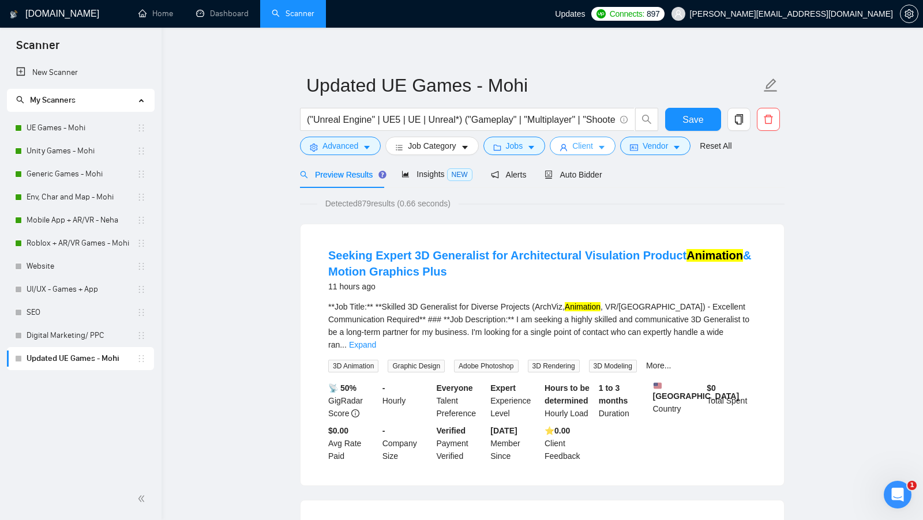
scroll to position [7, 0]
click at [572, 146] on button "Client" at bounding box center [583, 146] width 66 height 18
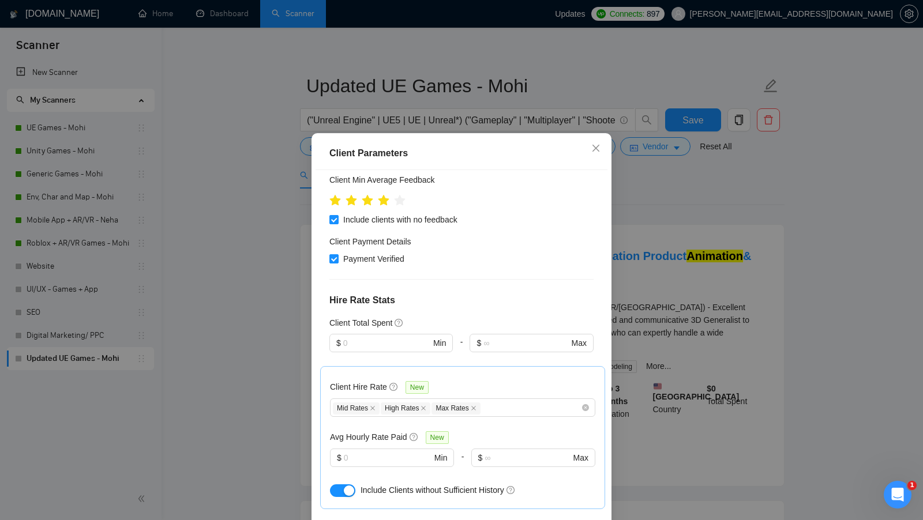
scroll to position [432, 0]
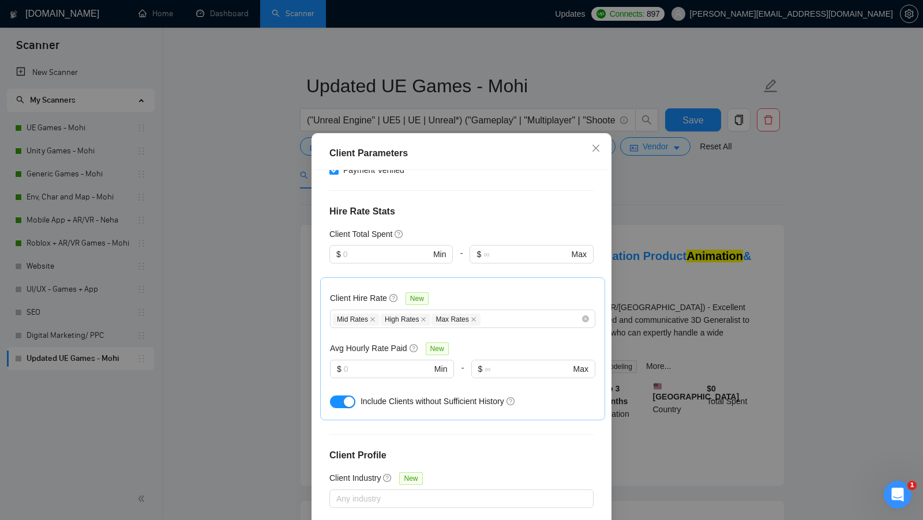
click at [682, 291] on div "Client Parameters Client Location Include Client Countries Select Exclude Clien…" at bounding box center [461, 260] width 923 height 520
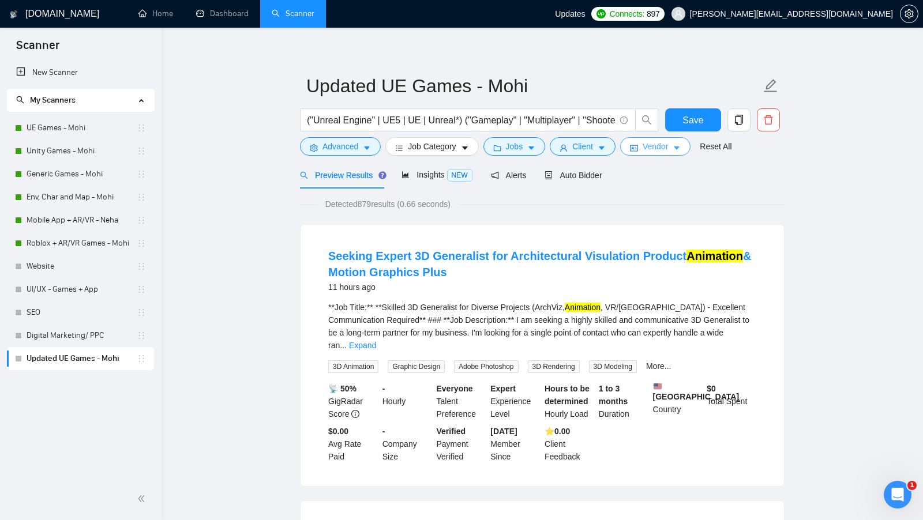
click at [674, 149] on button "Vendor" at bounding box center [655, 146] width 70 height 18
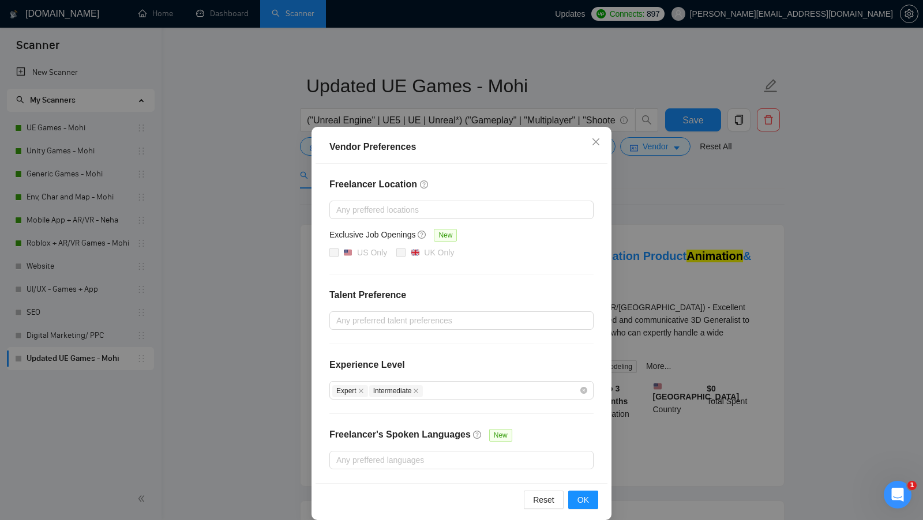
click at [659, 318] on div "Vendor Preferences Freelancer Location Any preffered locations Exclusive Job Op…" at bounding box center [461, 260] width 923 height 520
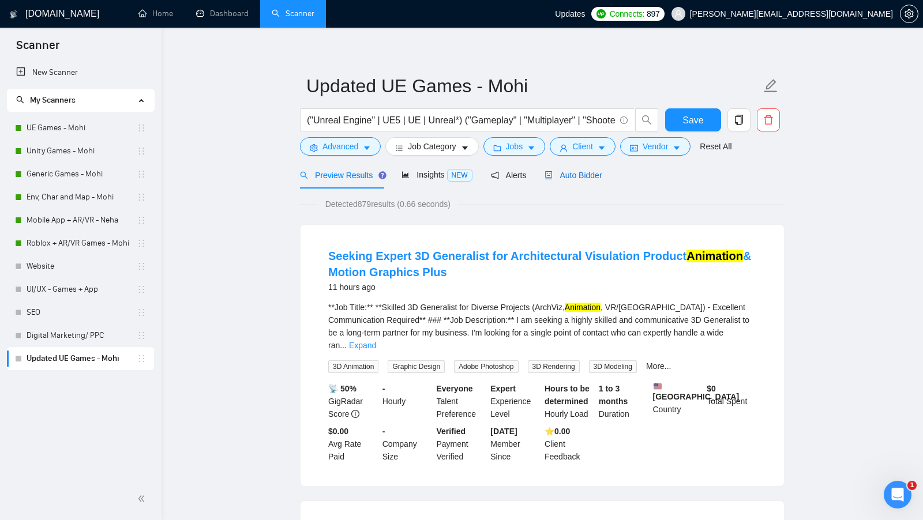
click at [573, 171] on span "Auto Bidder" at bounding box center [573, 175] width 57 height 9
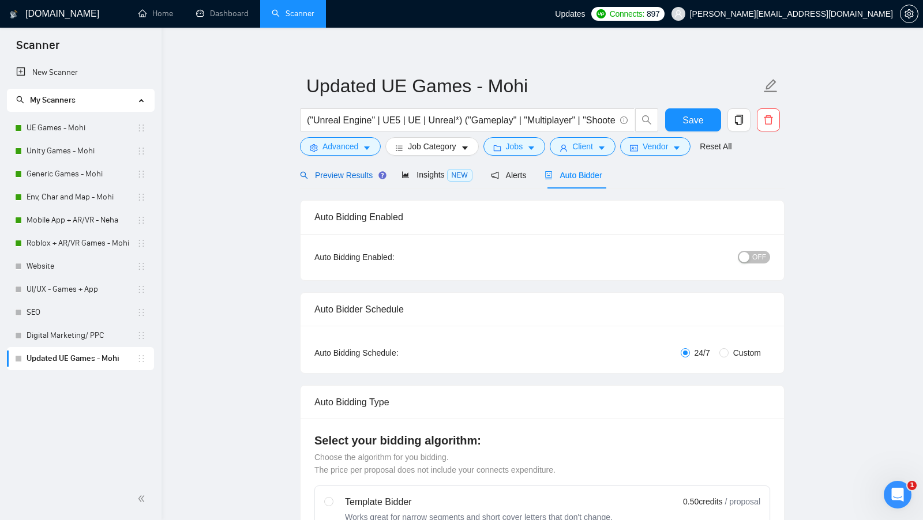
click at [351, 174] on span "Preview Results" at bounding box center [341, 175] width 83 height 9
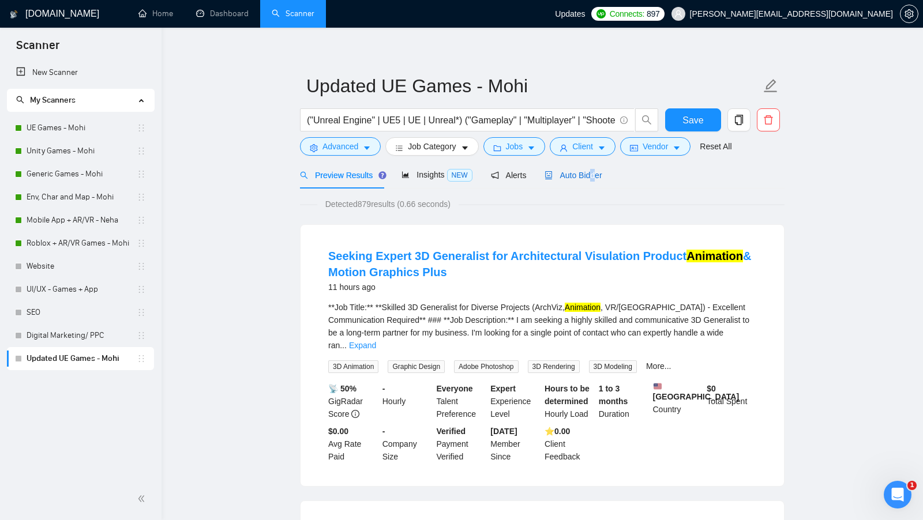
click at [596, 175] on span "Auto Bidder" at bounding box center [573, 175] width 57 height 9
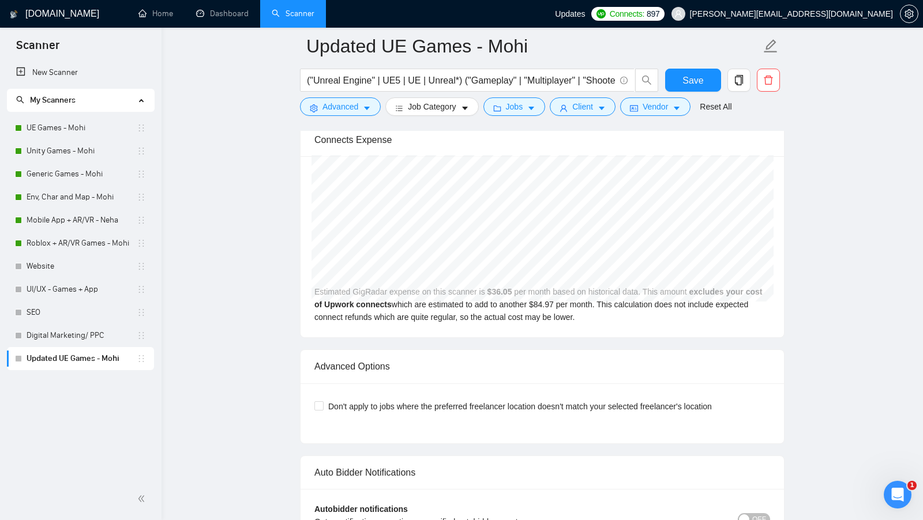
scroll to position [2406, 0]
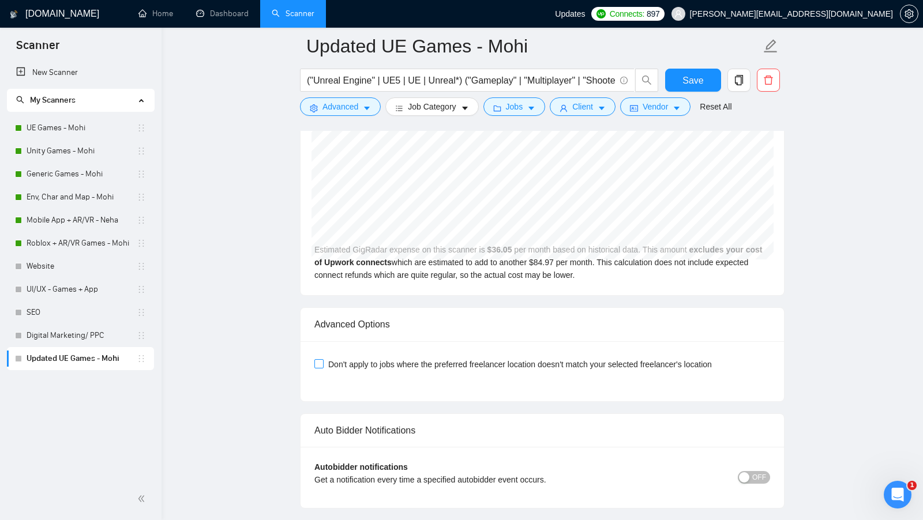
click at [329, 358] on span "Don't apply to jobs where the preferred freelancer location doesn't match your …" at bounding box center [520, 364] width 393 height 13
click at [322, 359] on input "Don't apply to jobs where the preferred freelancer location doesn't match your …" at bounding box center [318, 363] width 8 height 8
checkbox input "true"
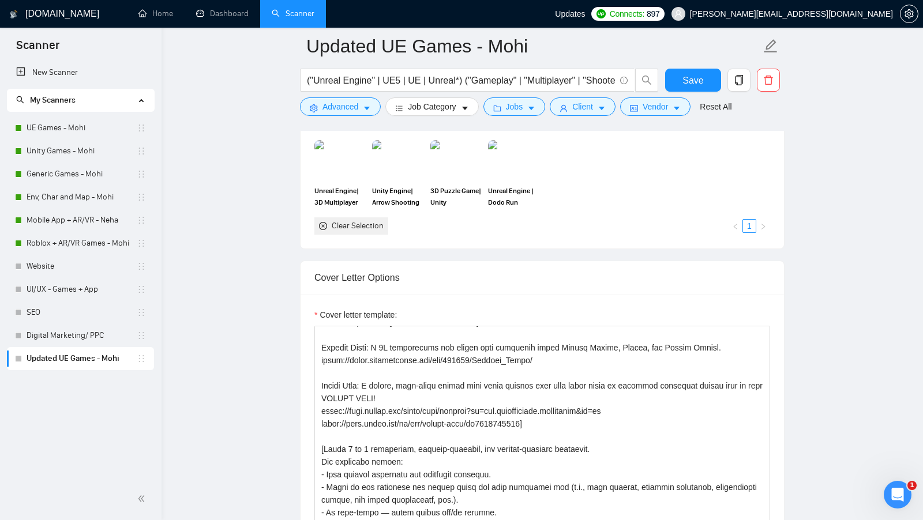
scroll to position [0, 0]
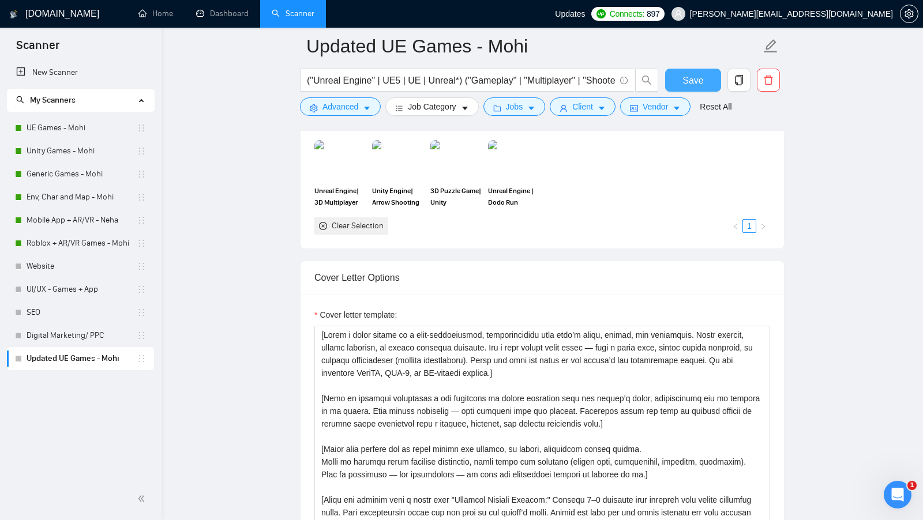
click at [700, 84] on span "Save" at bounding box center [692, 80] width 21 height 14
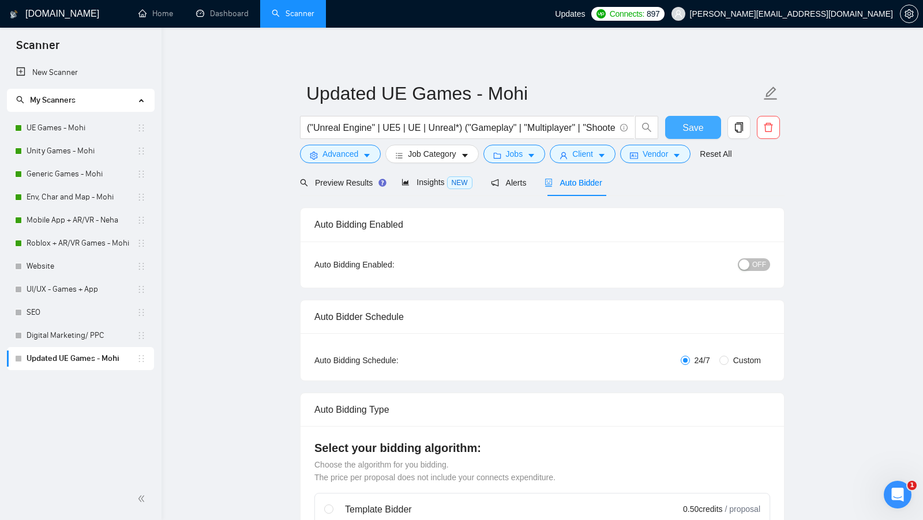
click at [688, 127] on span "Save" at bounding box center [692, 128] width 21 height 14
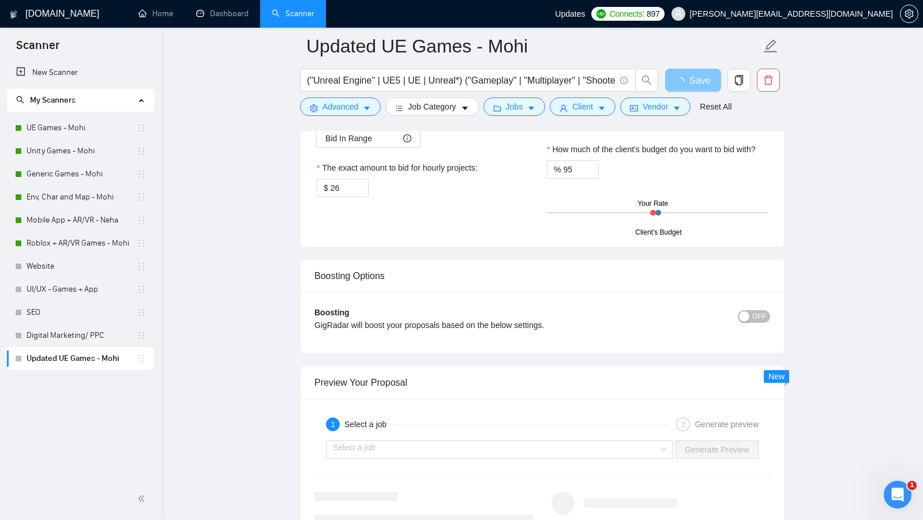
scroll to position [1989, 0]
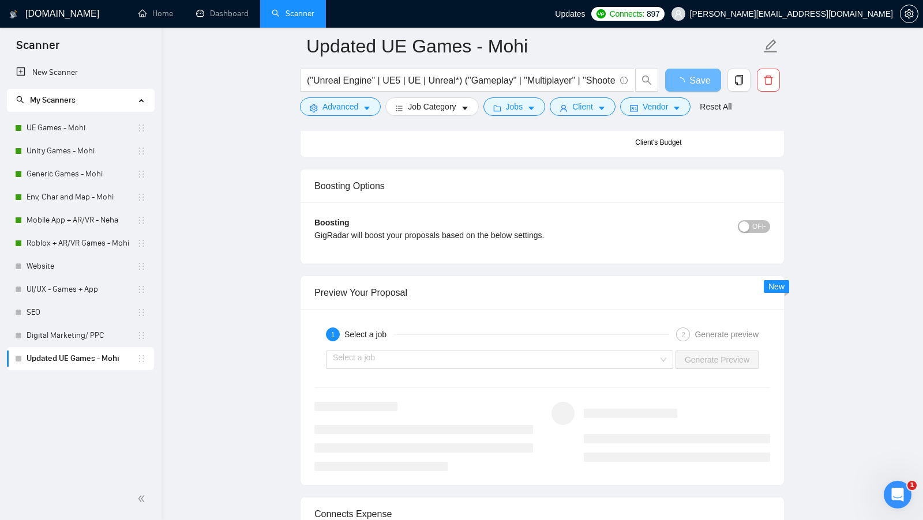
click at [624, 365] on div "1 Select a job 2 Generate preview Select a job Generate Preview" at bounding box center [542, 397] width 483 height 176
click at [613, 356] on input "search" at bounding box center [495, 359] width 325 height 17
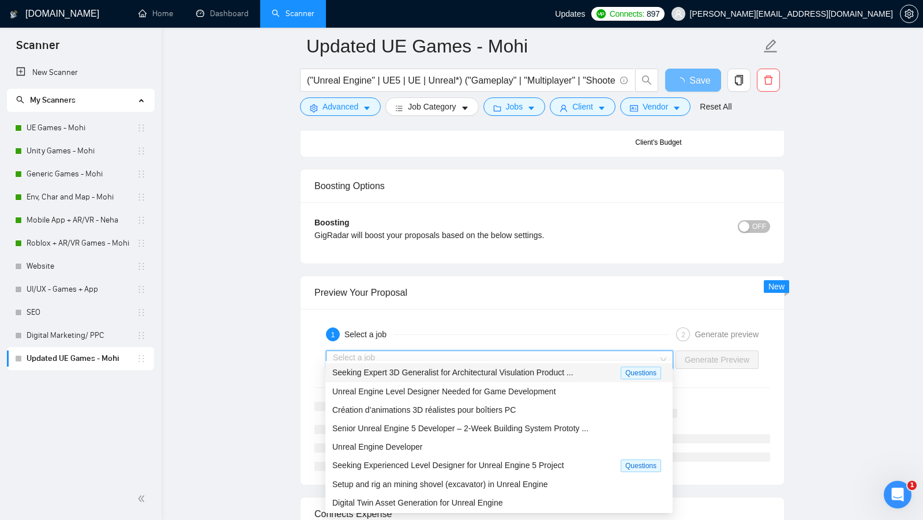
click at [497, 363] on div "Seeking Expert 3D Generalist for Architectural Visulation Product ... Questions" at bounding box center [498, 372] width 347 height 19
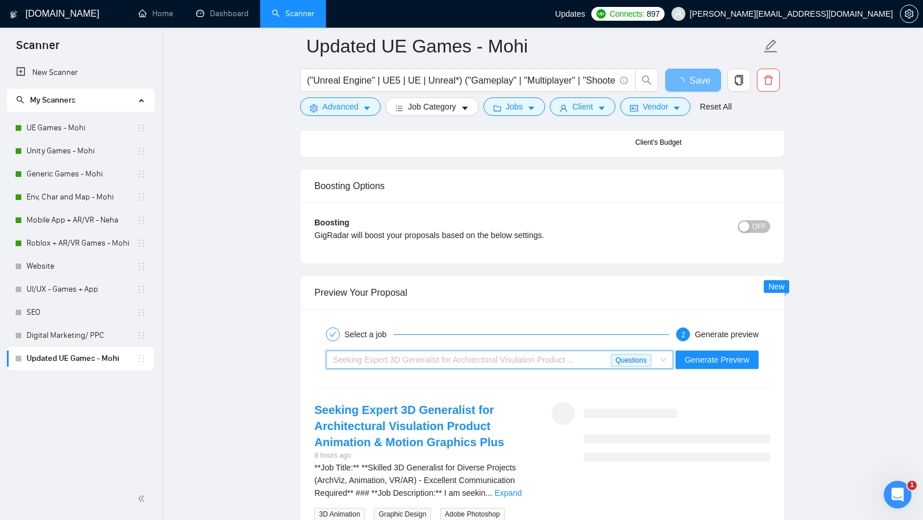
click at [496, 354] on div "Seeking Expert 3D Generalist for Architectural Visulation Product ..." at bounding box center [472, 359] width 278 height 17
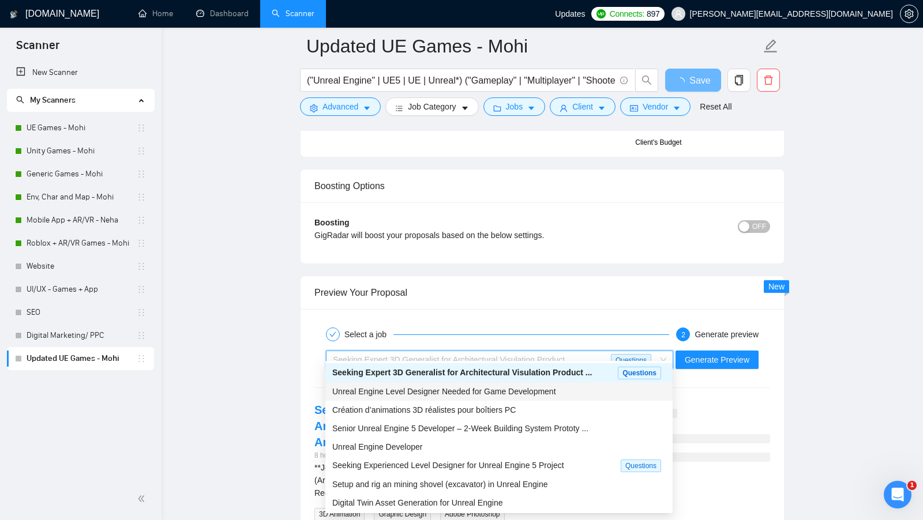
click at [492, 391] on span "Unreal Engine Level Designer Needed for Game Development" at bounding box center [444, 391] width 224 height 9
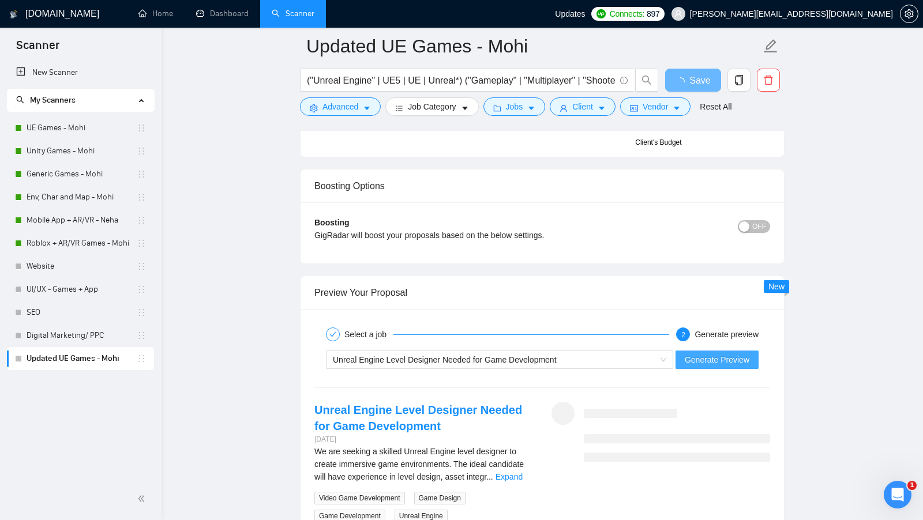
click at [709, 354] on span "Generate Preview" at bounding box center [717, 360] width 65 height 13
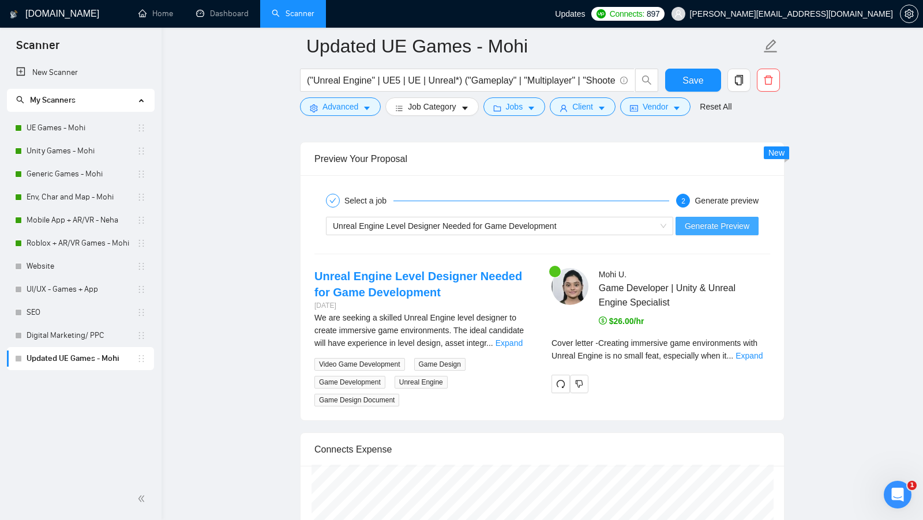
scroll to position [2129, 0]
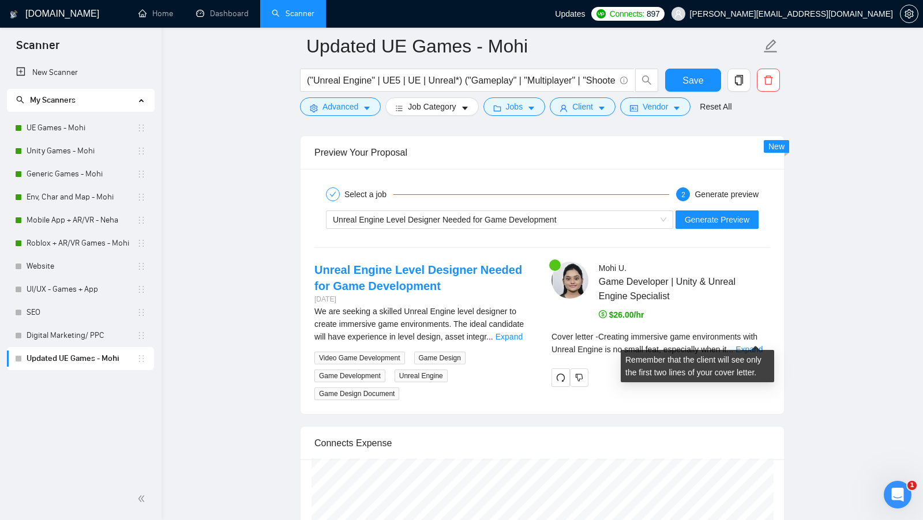
click at [749, 343] on div "Cover letter - Creating immersive game environments with Unreal Engine is no sm…" at bounding box center [661, 343] width 219 height 25
click at [754, 345] on link "Expand" at bounding box center [749, 349] width 27 height 9
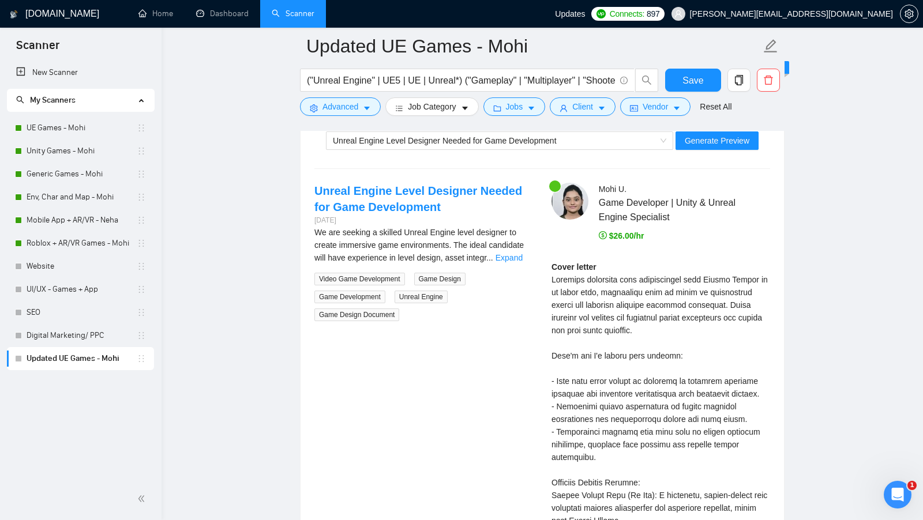
scroll to position [2201, 0]
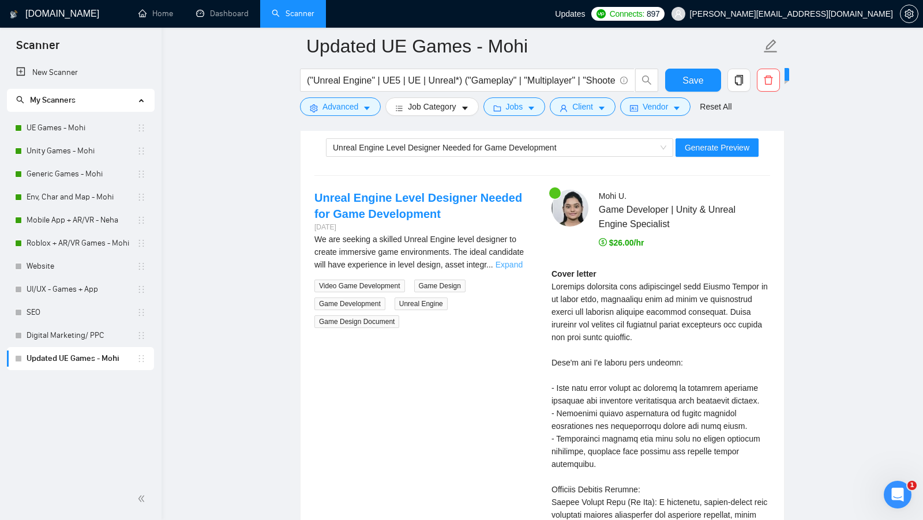
click at [519, 260] on link "Expand" at bounding box center [509, 264] width 27 height 9
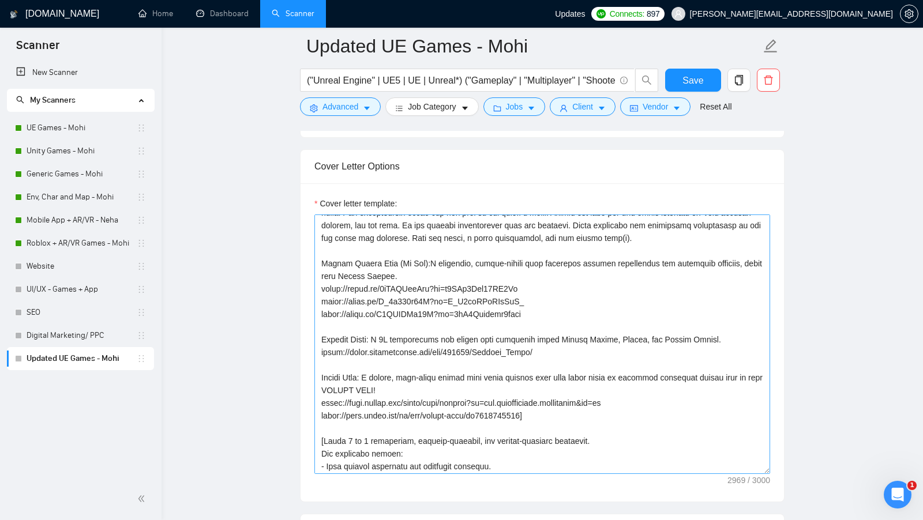
scroll to position [207, 0]
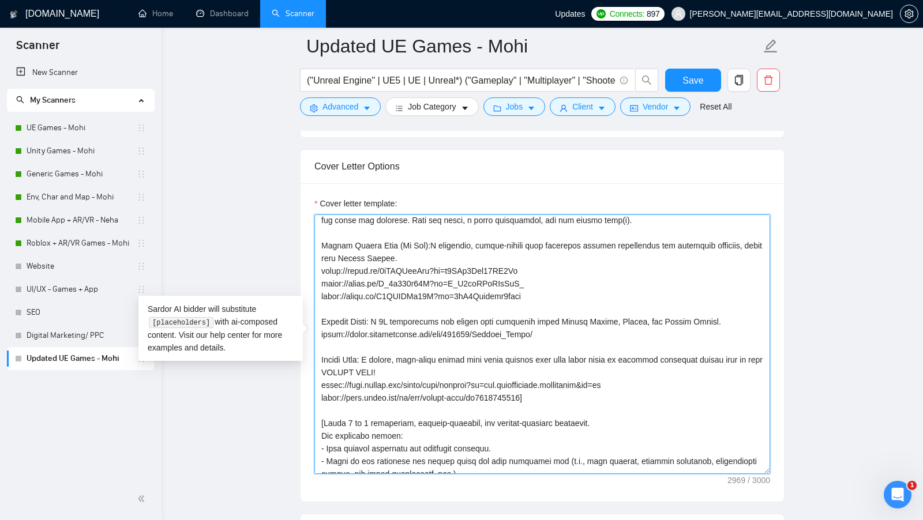
click at [580, 378] on textarea "Cover letter template:" at bounding box center [542, 345] width 456 height 260
drag, startPoint x: 562, startPoint y: 392, endPoint x: 310, endPoint y: 347, distance: 256.1
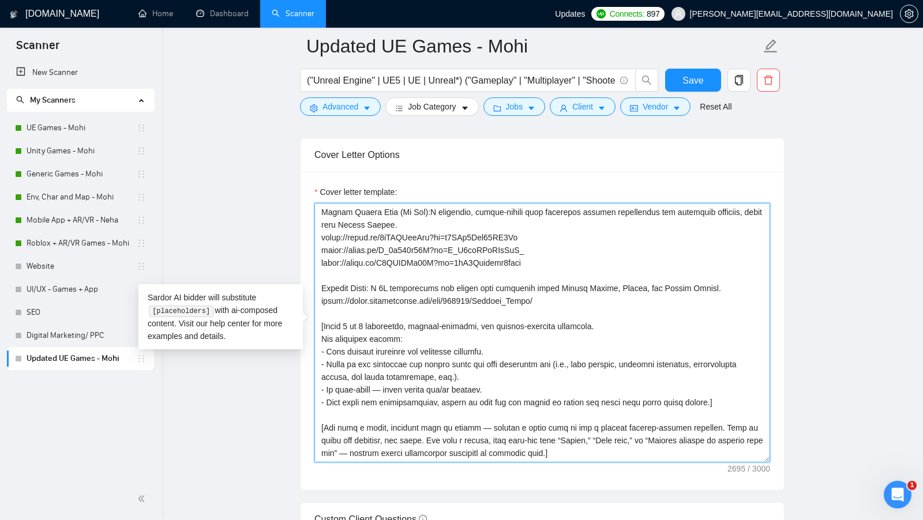
scroll to position [1214, 0]
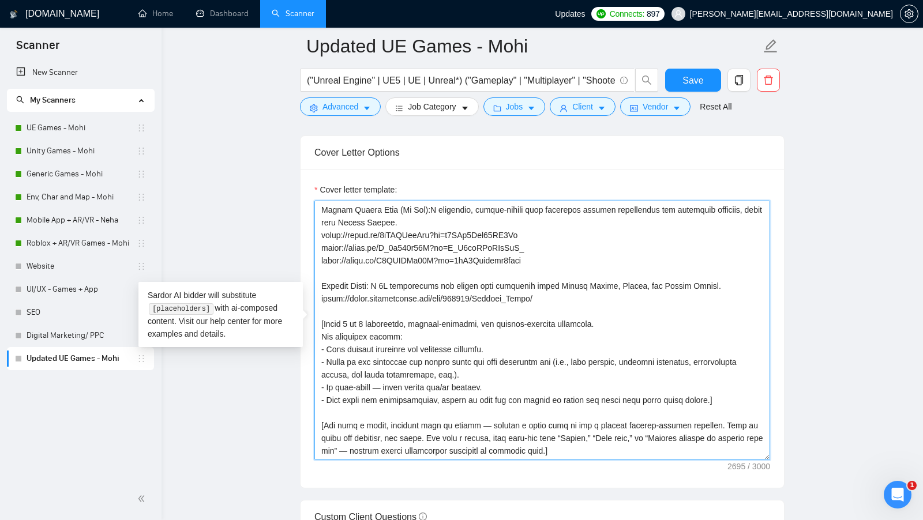
click at [371, 319] on textarea "Cover letter template:" at bounding box center [542, 331] width 456 height 260
click at [523, 346] on textarea "Cover letter template:" at bounding box center [542, 331] width 456 height 260
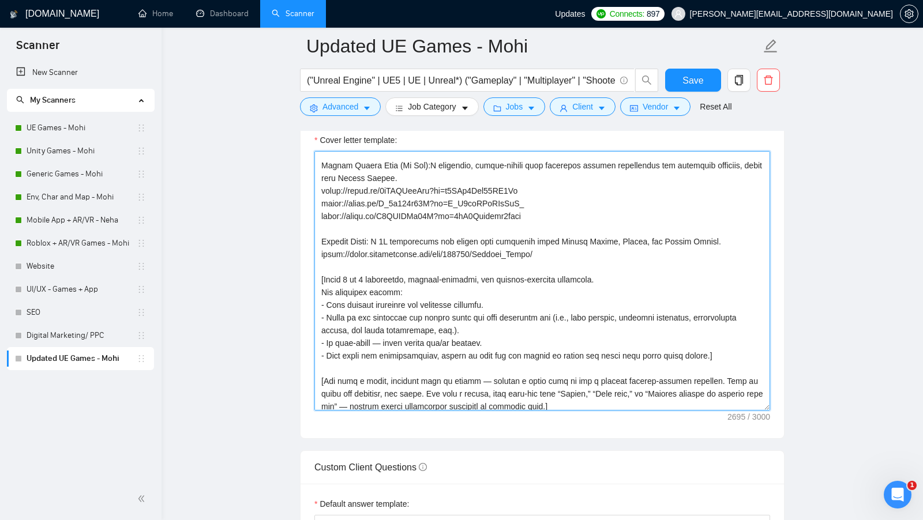
scroll to position [228, 0]
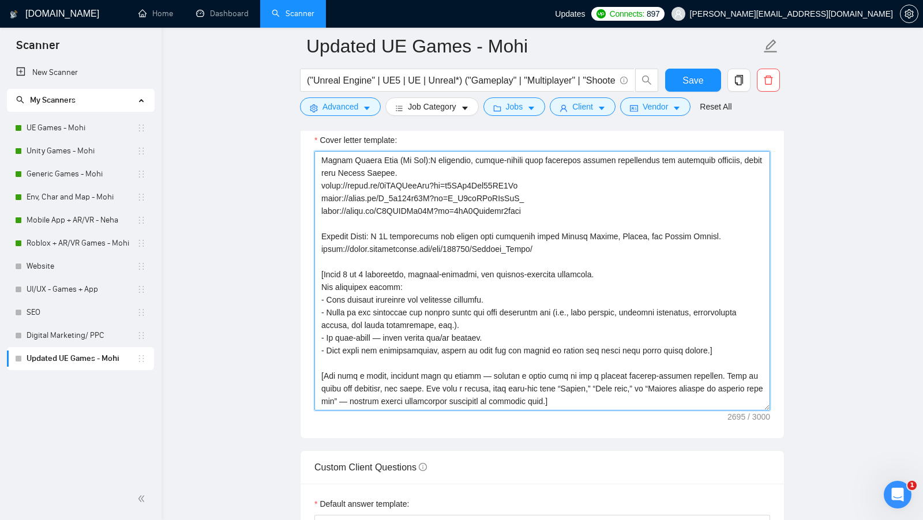
click at [566, 391] on textarea "Cover letter template:" at bounding box center [542, 281] width 456 height 260
paste textarea "I'm open to a quick call or text chat feel free to reply!"
drag, startPoint x: 566, startPoint y: 391, endPoint x: 298, endPoint y: 364, distance: 269.6
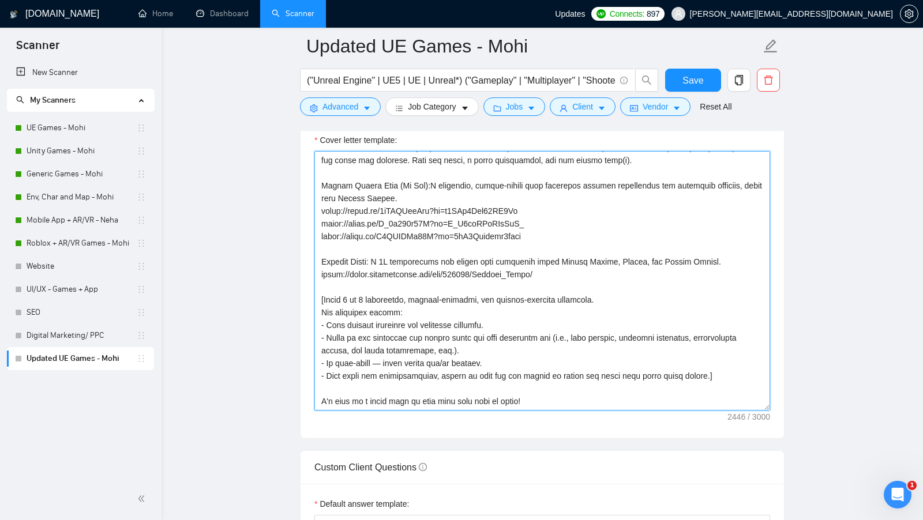
scroll to position [215, 0]
click at [466, 397] on textarea "Cover letter template:" at bounding box center [542, 281] width 456 height 260
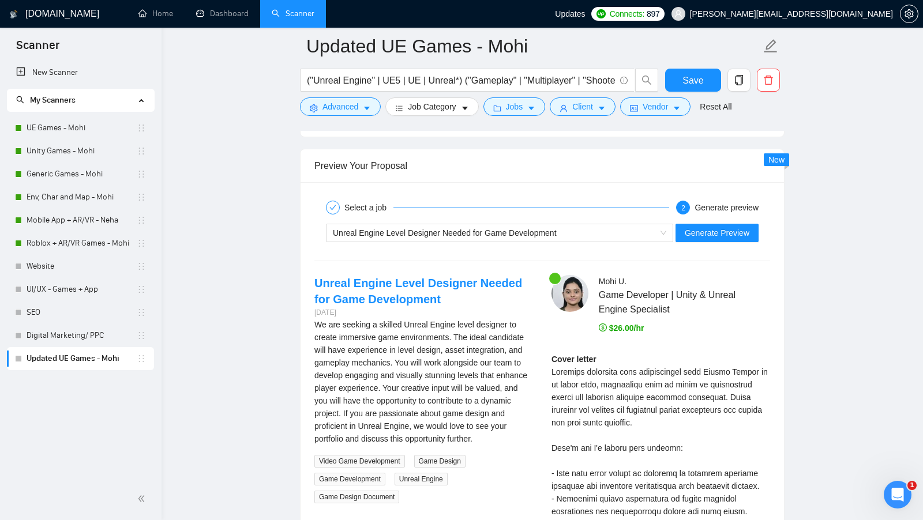
scroll to position [2131, 0]
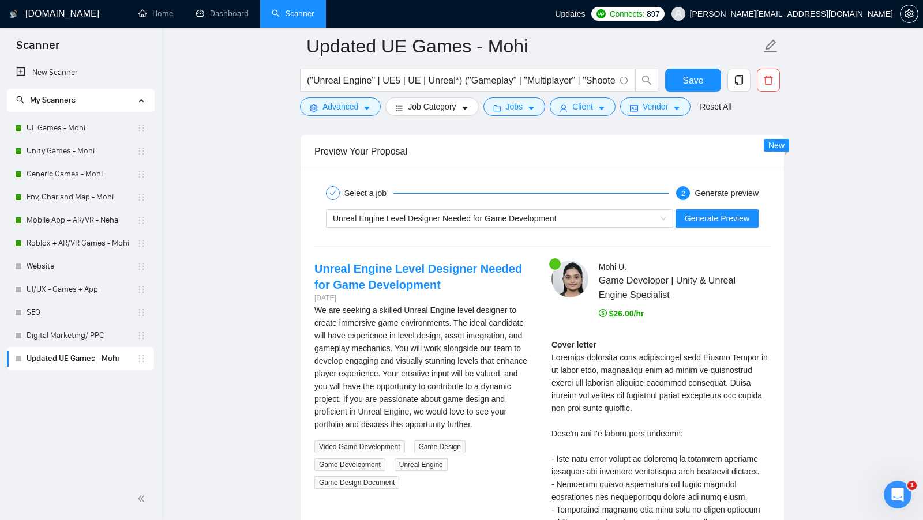
type textarea "[Lorem i dolor sitame co a elit-seddoeiusmod, temporincididu utla etdo’m aliqu,…"
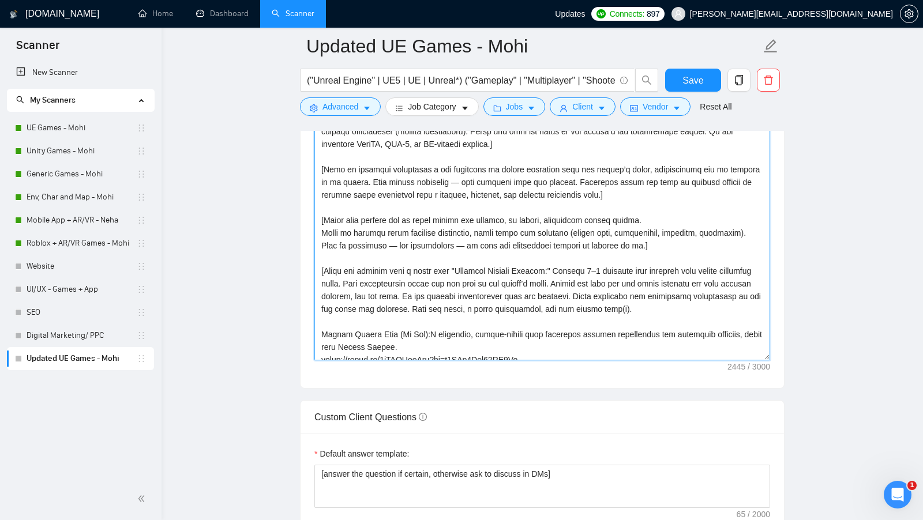
scroll to position [0, 0]
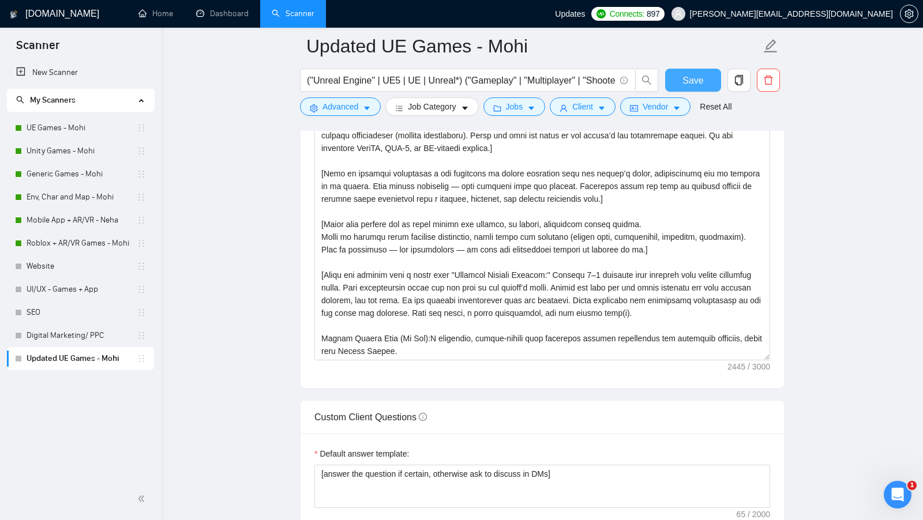
click at [710, 81] on button "Save" at bounding box center [693, 80] width 56 height 23
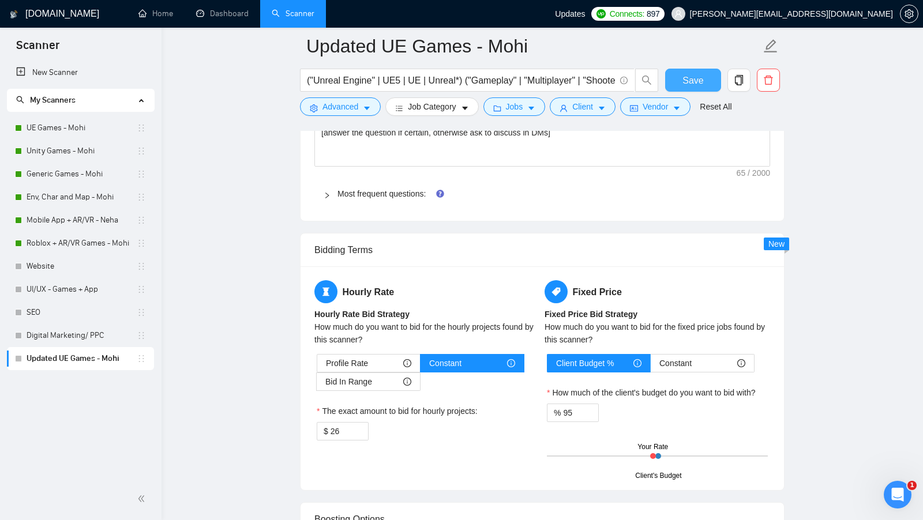
scroll to position [1548, 0]
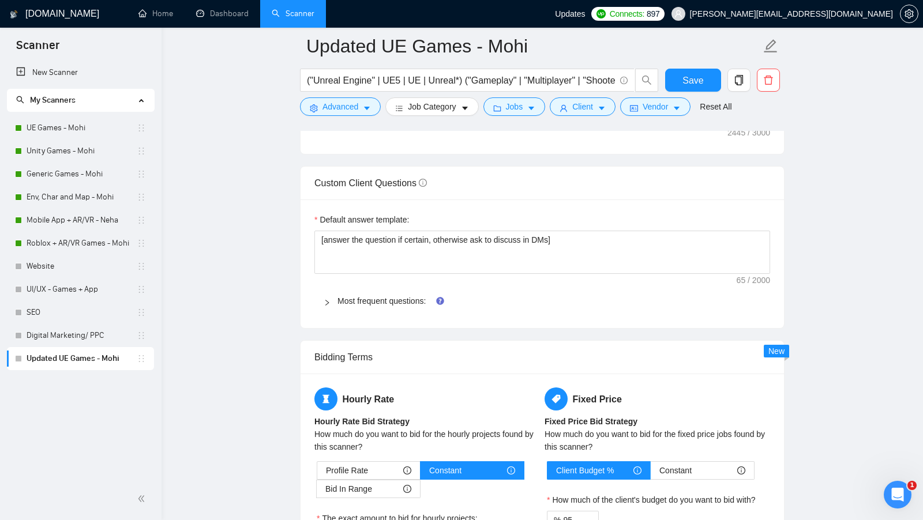
click at [375, 295] on span "Most frequent questions:" at bounding box center [548, 301] width 423 height 13
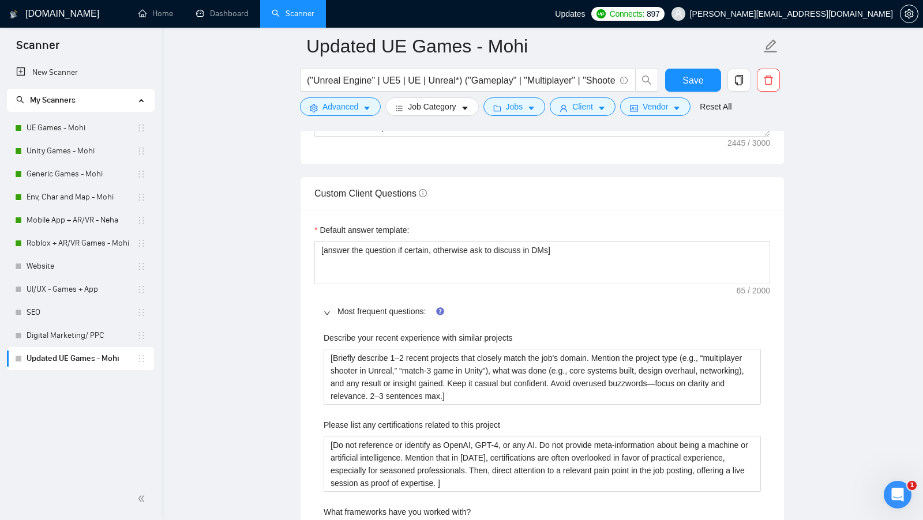
scroll to position [1536, 0]
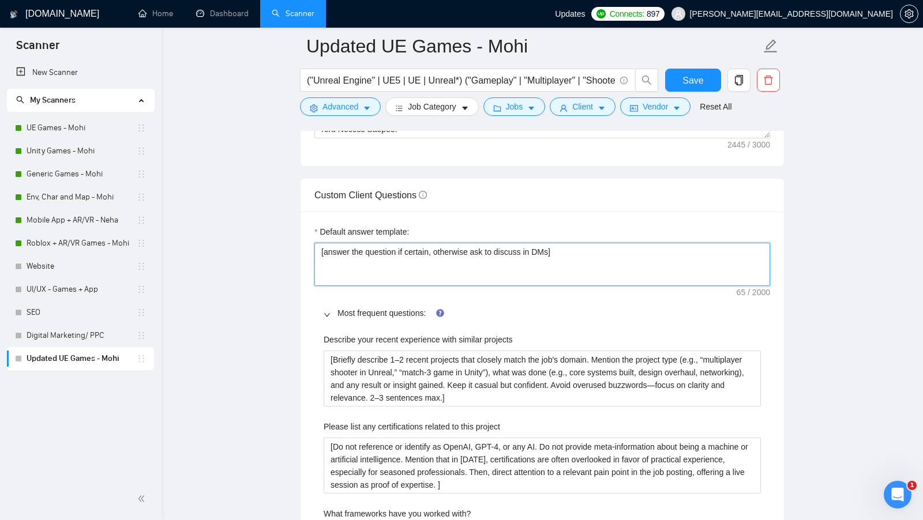
click at [594, 251] on textarea "[answer the question if certain, otherwise ask to discuss in DMs]" at bounding box center [542, 264] width 456 height 43
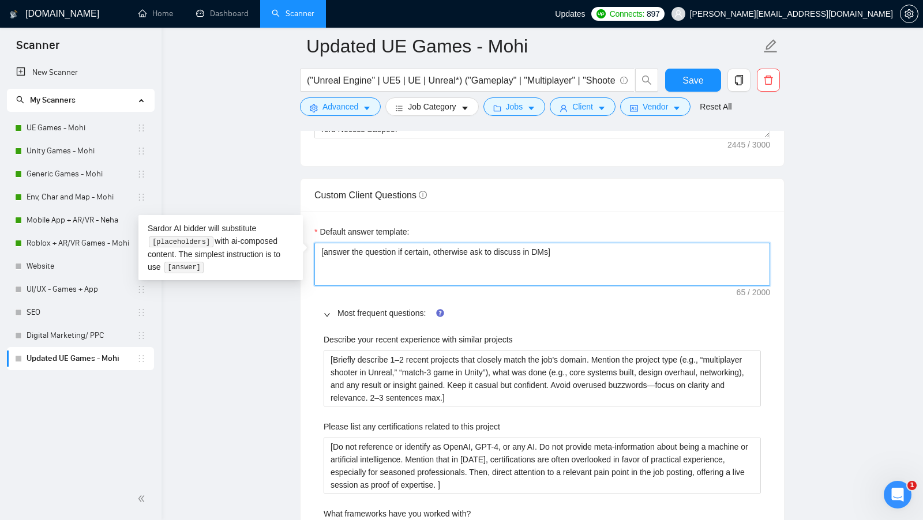
click at [594, 251] on textarea "[answer the question if certain, otherwise ask to discuss in DMs]" at bounding box center [542, 264] width 456 height 43
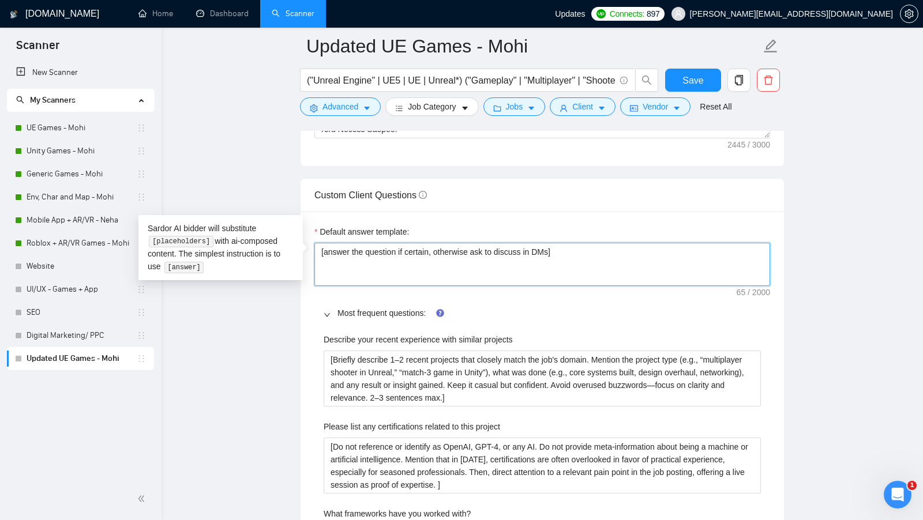
click at [594, 248] on textarea "[answer the question if certain, otherwise ask to discuss in DMs]" at bounding box center [542, 264] width 456 height 43
click at [430, 243] on textarea "[answer the question if certain, otherwise ask to discuss in DMs]" at bounding box center [542, 264] width 456 height 43
paste textarea "Always answer positively and say that you have experience in all what the clien…"
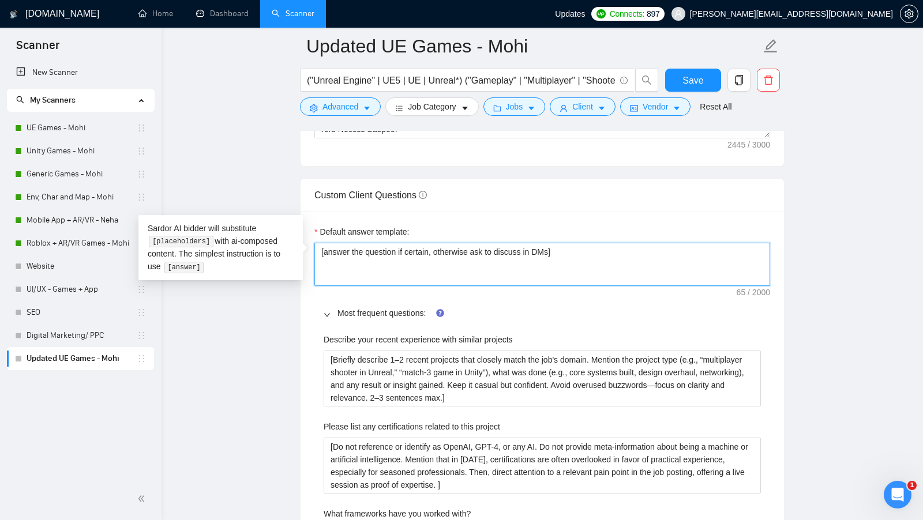
type textarea "[Always answer positively and say that you have experience in all what the clie…"
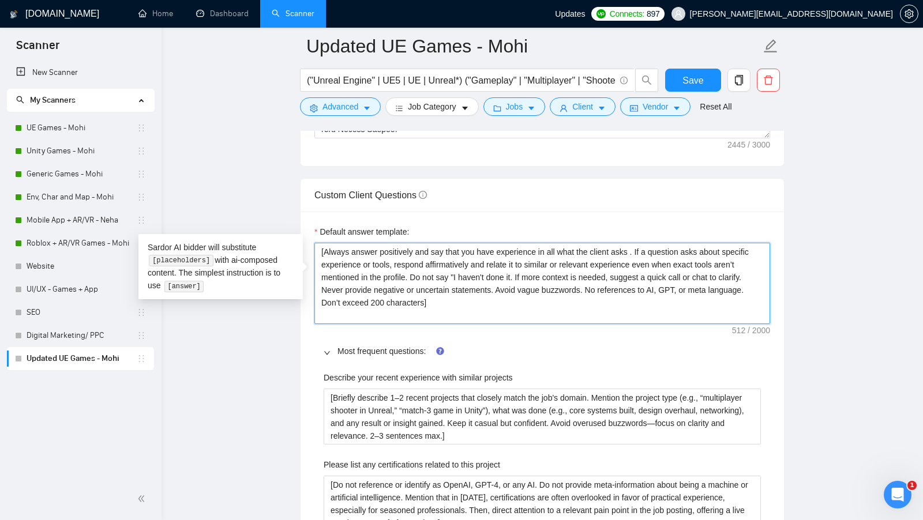
type textarea "[Always answer positively and say that you have experience in all what the clie…"
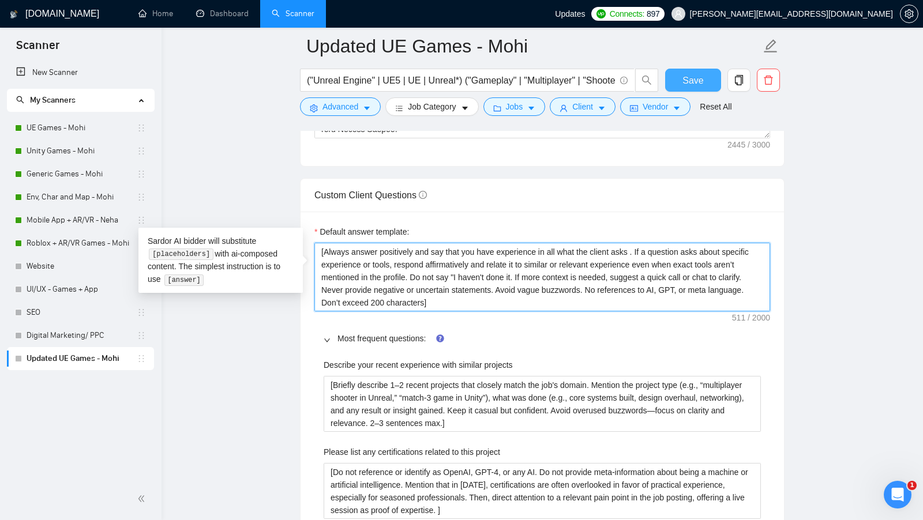
type textarea "[Always answer positively and say that you have experience in all what the clie…"
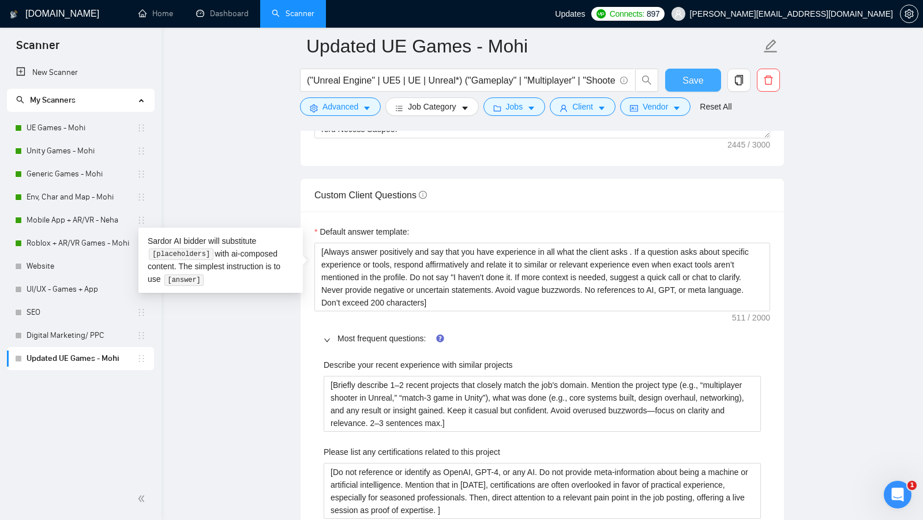
click at [689, 88] on button "Save" at bounding box center [693, 80] width 56 height 23
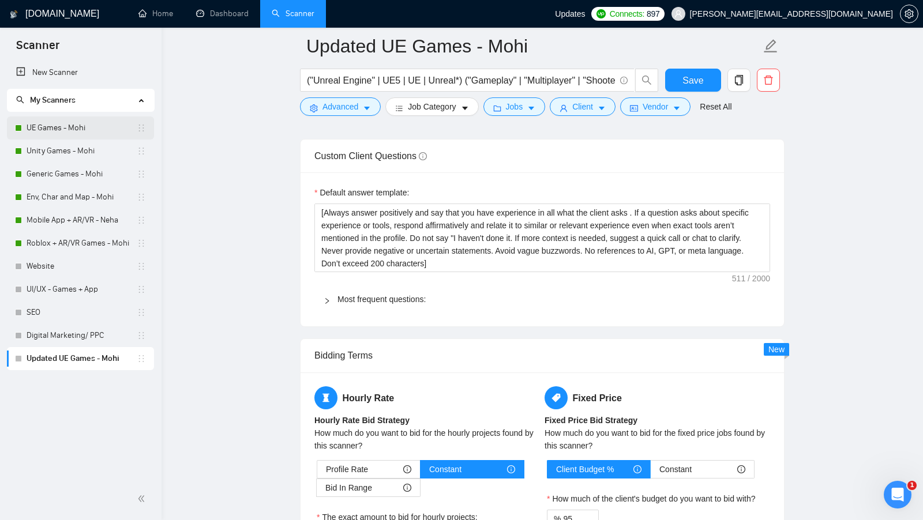
click at [54, 134] on link "UE Games - Mohi" at bounding box center [82, 128] width 110 height 23
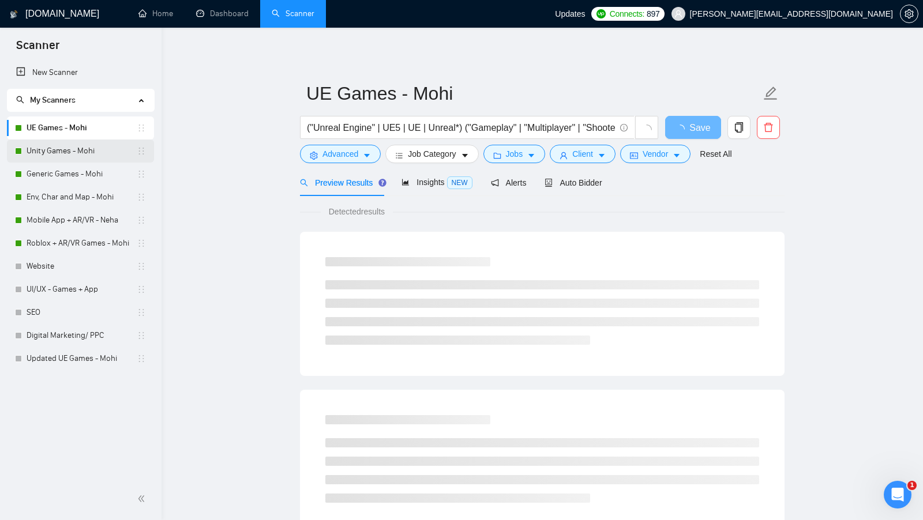
click at [64, 146] on link "Unity Games - Mohi" at bounding box center [82, 151] width 110 height 23
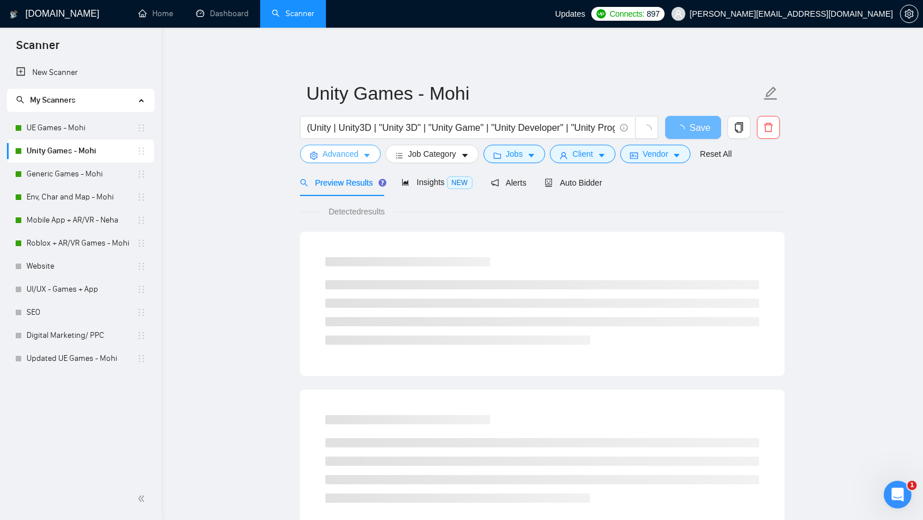
click at [348, 163] on button "Advanced" at bounding box center [340, 154] width 81 height 18
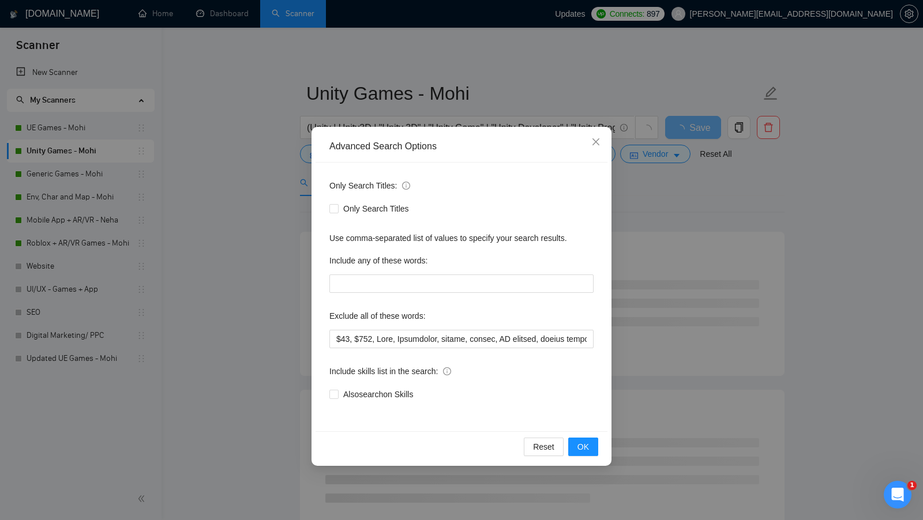
click at [241, 175] on div "Advanced Search Options Only Search Titles: Only Search Titles Use comma-separa…" at bounding box center [461, 260] width 923 height 520
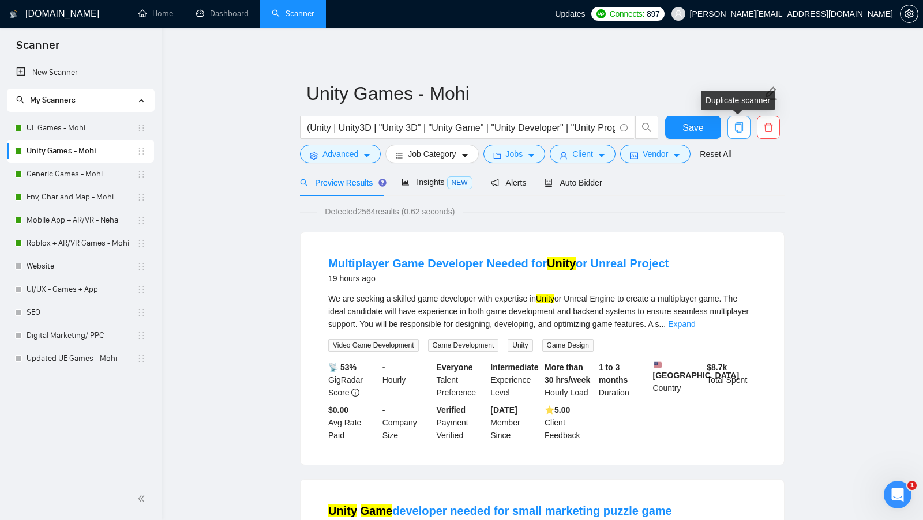
click at [736, 122] on icon "copy" at bounding box center [739, 127] width 8 height 10
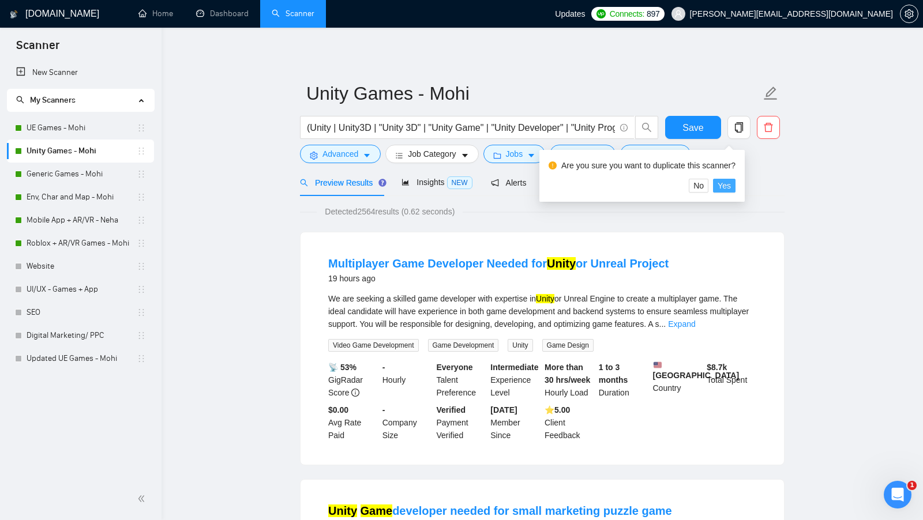
click at [731, 190] on span "Yes" at bounding box center [724, 185] width 13 height 13
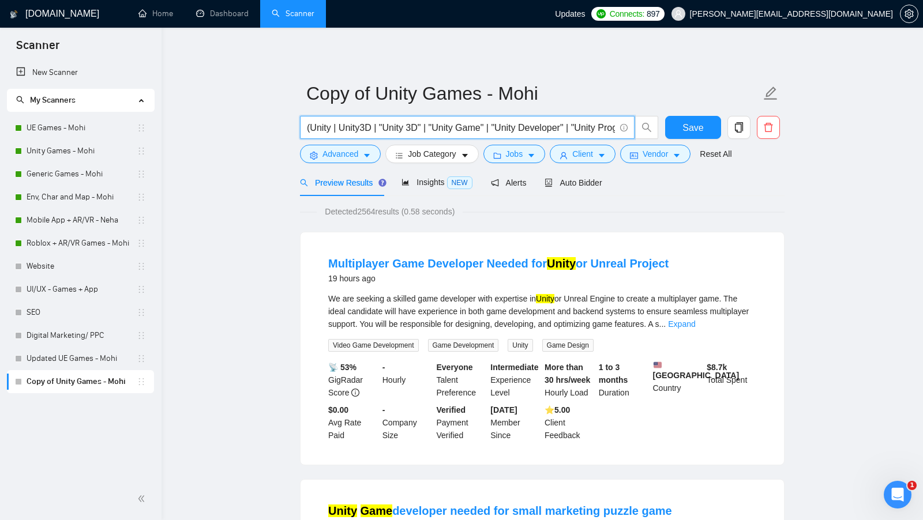
click at [333, 130] on input "(Unity | Unity3D | "Unity 3D" | "Unity Game" | "Unity Developer" | "Unity Progr…" at bounding box center [461, 128] width 308 height 14
drag, startPoint x: 376, startPoint y: 126, endPoint x: 419, endPoint y: 125, distance: 42.7
click at [419, 125] on input "(Unity | Unity3D | "Unity 3D" | "Unity Game" | "Unity Developer" | "Unity Progr…" at bounding box center [461, 128] width 308 height 14
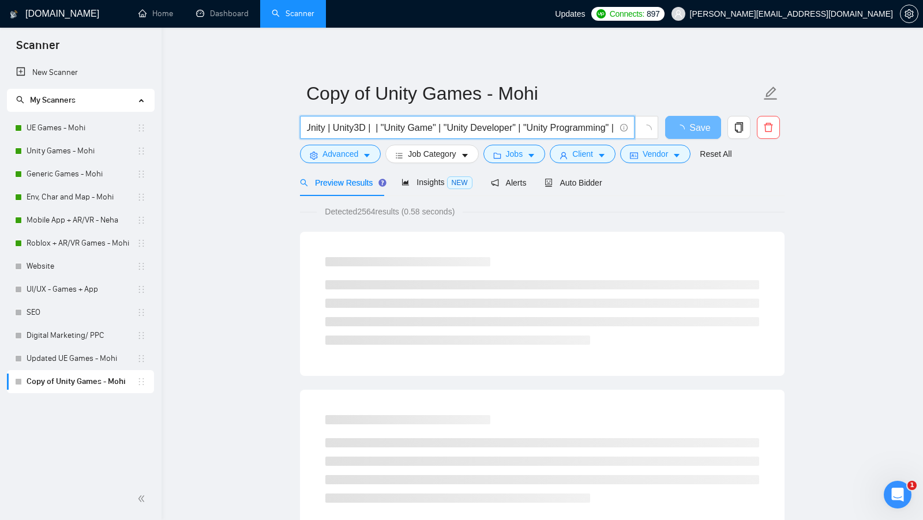
drag, startPoint x: 439, startPoint y: 125, endPoint x: 374, endPoint y: 125, distance: 65.2
click at [374, 125] on input "(Unity | Unity3D | | "Unity Game" | "Unity Developer" | "Unity Programming" | "…" at bounding box center [461, 128] width 308 height 14
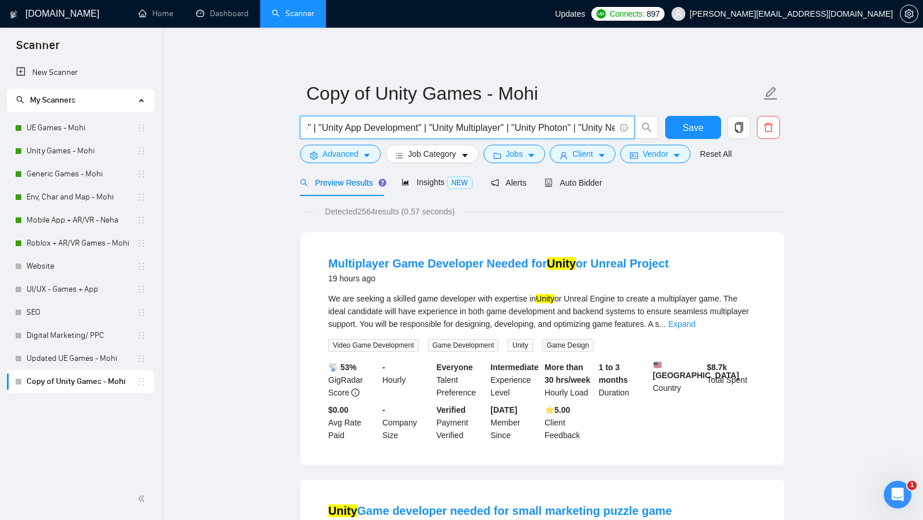
scroll to position [0, 433]
drag, startPoint x: 380, startPoint y: 127, endPoint x: 610, endPoint y: 127, distance: 229.6
click at [610, 127] on input "(Unity | Unity3D | "Unity Developer" | "Unity Programming" | "Unity Gameplay" |…" at bounding box center [461, 128] width 308 height 14
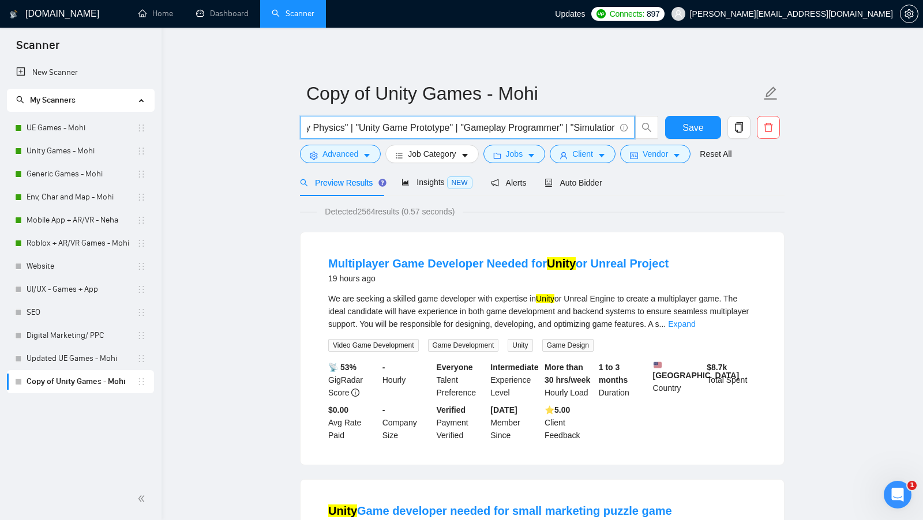
scroll to position [0, 0]
click at [450, 129] on input "(Unity | Unity3D | | "Unity Game" | "Unity Developer" | "Unity Programming" | "…" at bounding box center [461, 128] width 308 height 14
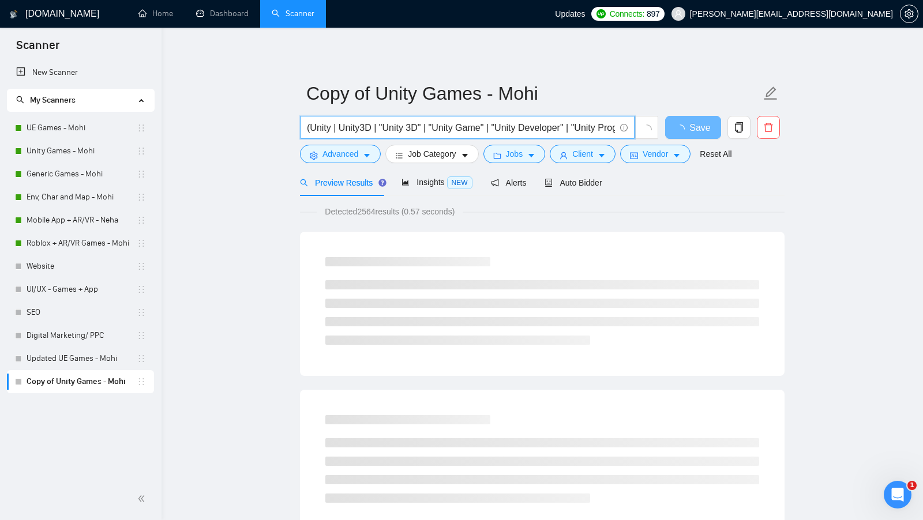
click at [489, 128] on input "(Unity | Unity3D | "Unity 3D" | "Unity Game" | "Unity Developer" | "Unity Progr…" at bounding box center [461, 128] width 308 height 14
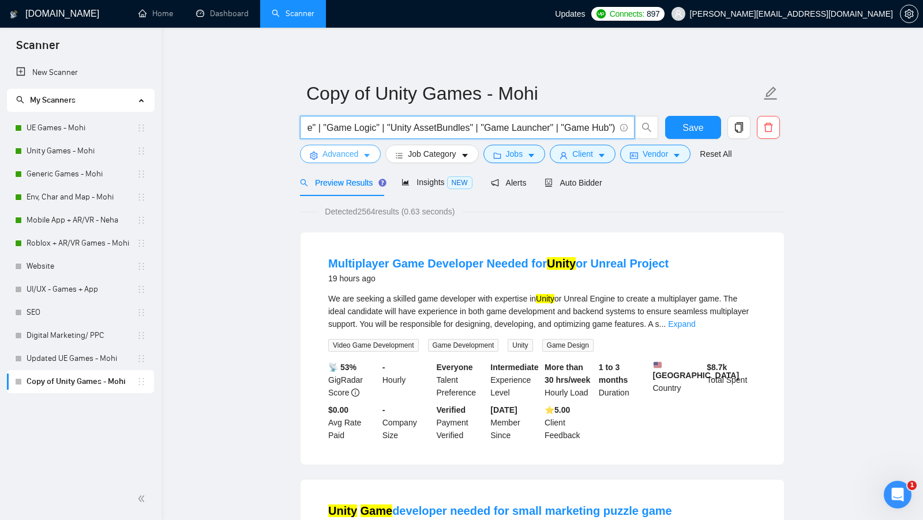
type input "(Unity | Unity3D | "Unity 3D" | "Unity Game" | "Unity Developer" | "Unity Progr…"
click at [352, 153] on span "Advanced" at bounding box center [340, 154] width 36 height 13
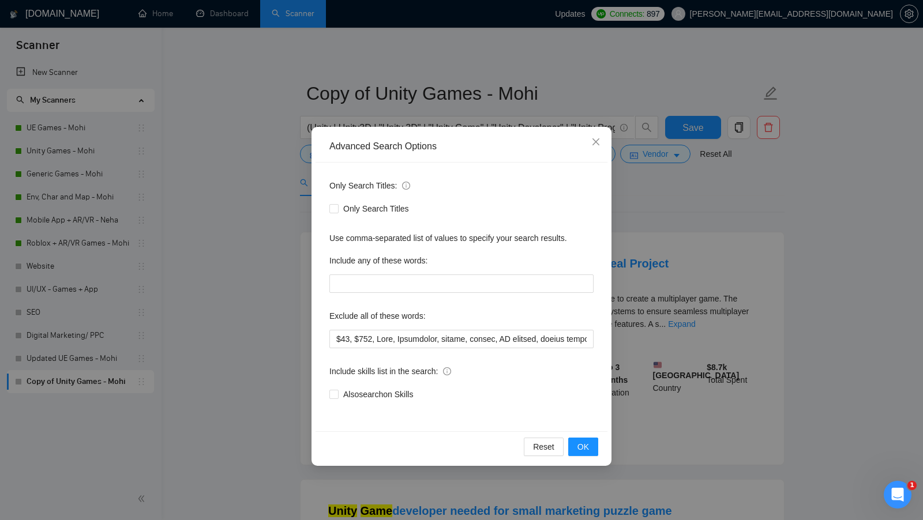
click at [250, 261] on div "Advanced Search Options Only Search Titles: Only Search Titles Use comma-separa…" at bounding box center [461, 260] width 923 height 520
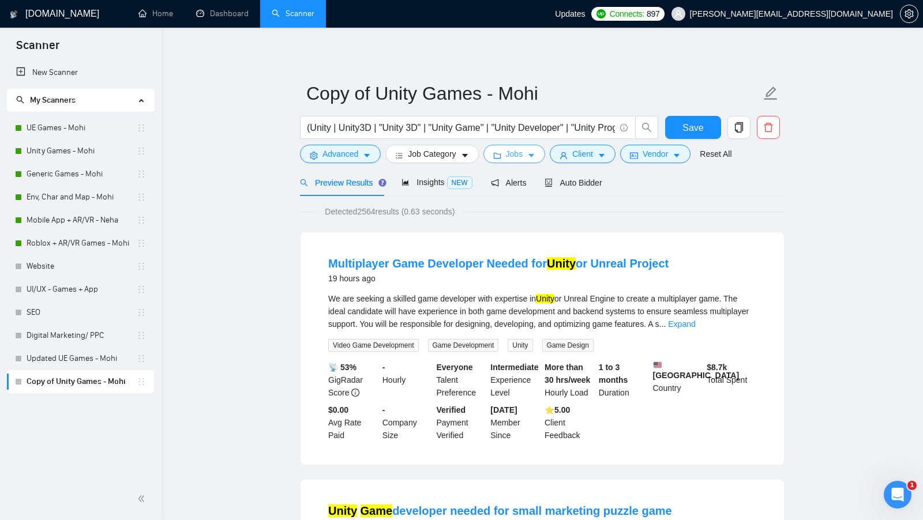
click at [523, 151] on span "Jobs" at bounding box center [514, 154] width 17 height 13
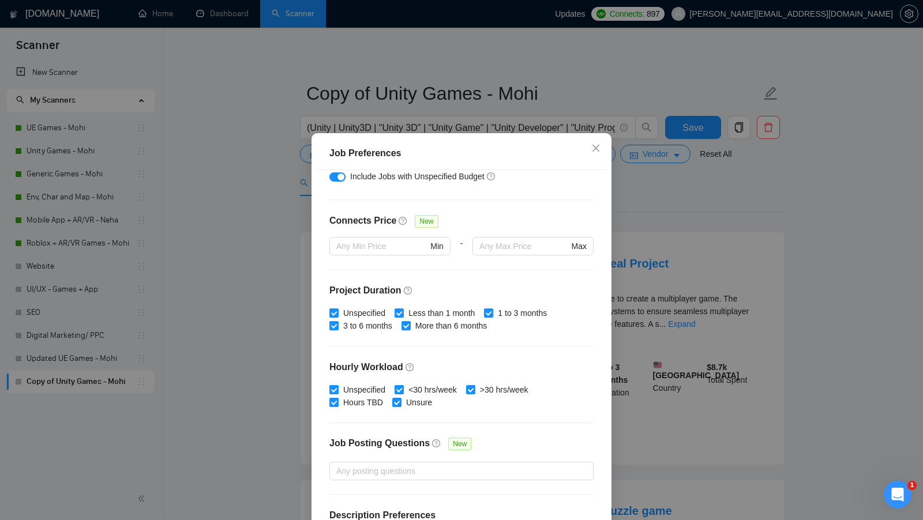
scroll to position [284, 0]
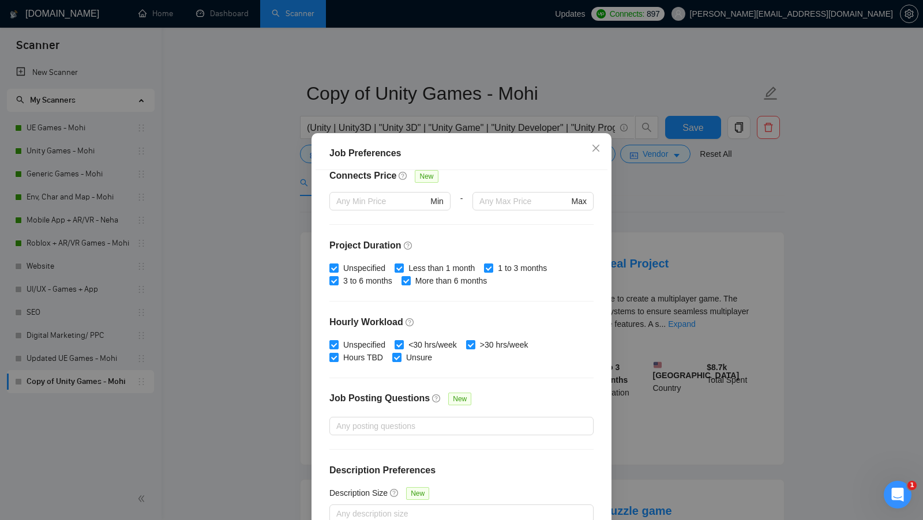
click at [667, 254] on div "Job Preferences Budget Project Type All Fixed Price Hourly Rate Fixed Price Bud…" at bounding box center [461, 260] width 923 height 520
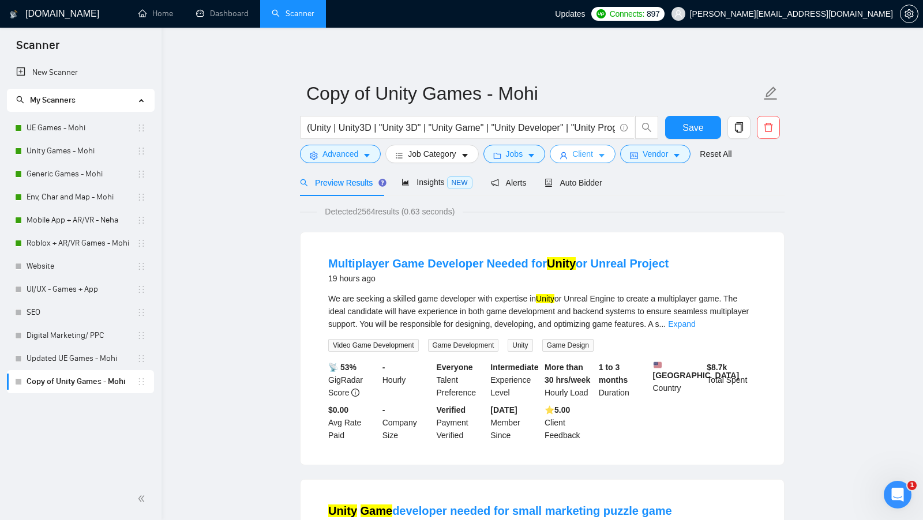
click at [592, 157] on span "Client" at bounding box center [582, 154] width 21 height 13
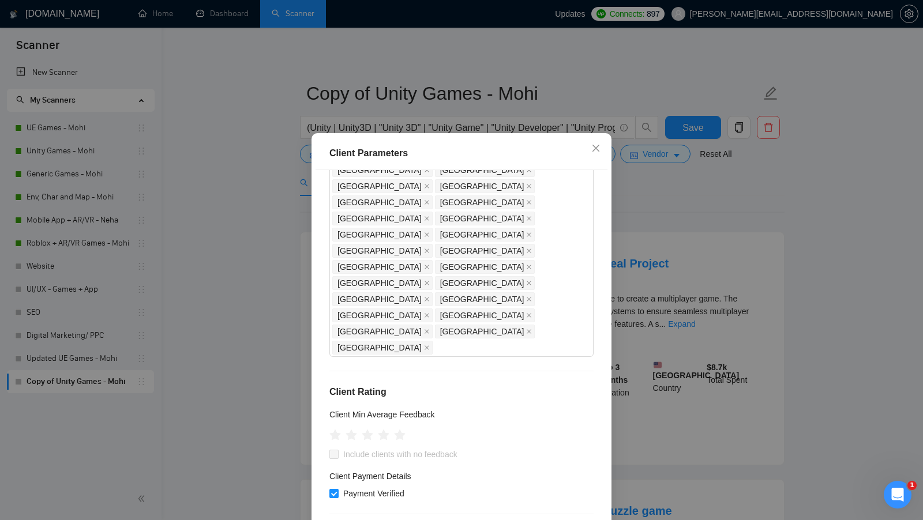
scroll to position [0, 0]
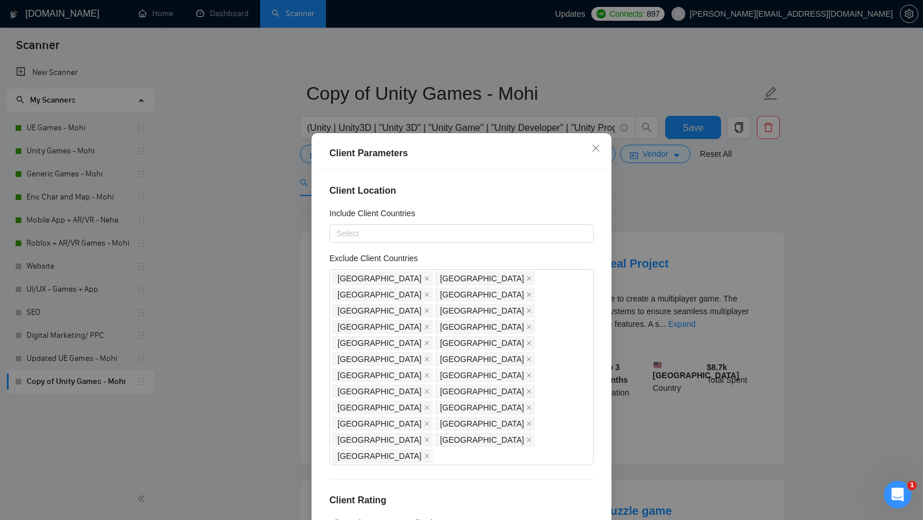
checkbox input "true"
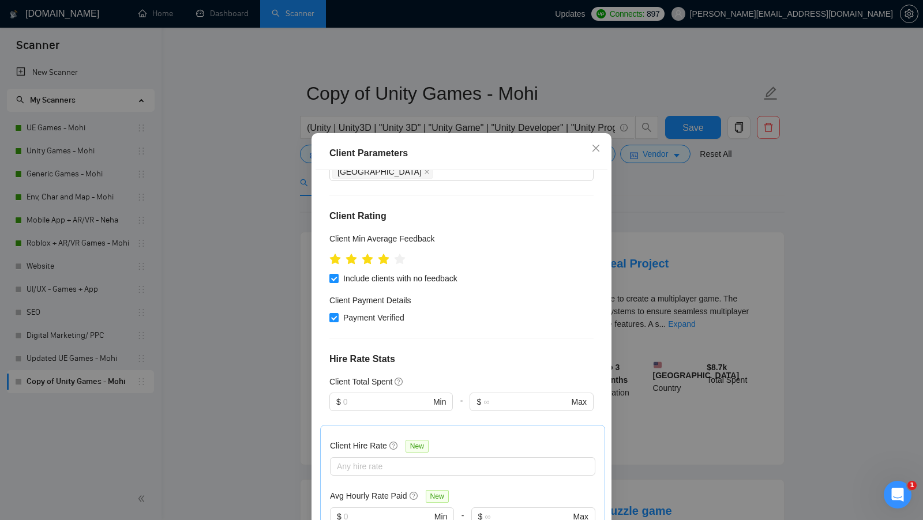
scroll to position [285, 0]
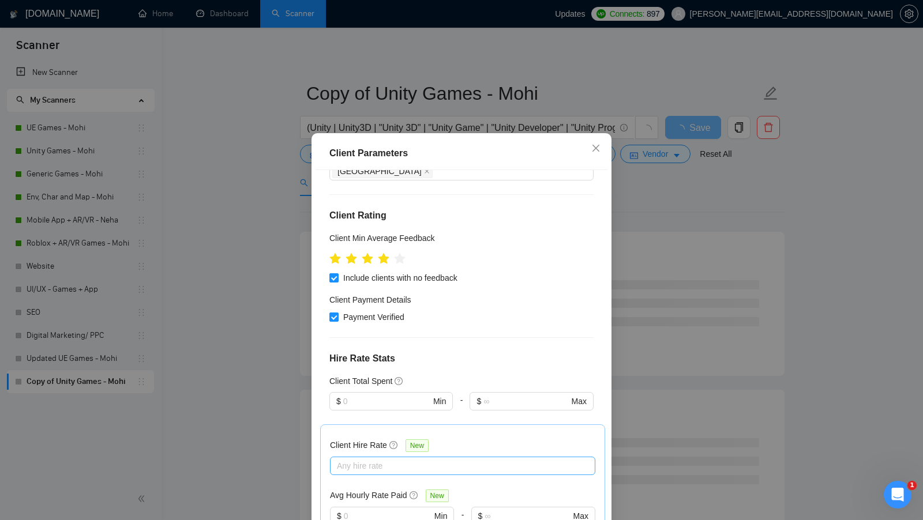
click at [356, 457] on div "Any hire rate" at bounding box center [462, 466] width 265 height 18
click at [360, 403] on span "Mid Rates" at bounding box center [368, 407] width 36 height 9
click at [344, 403] on input "Mid Rates" at bounding box center [340, 407] width 8 height 8
checkbox input "true"
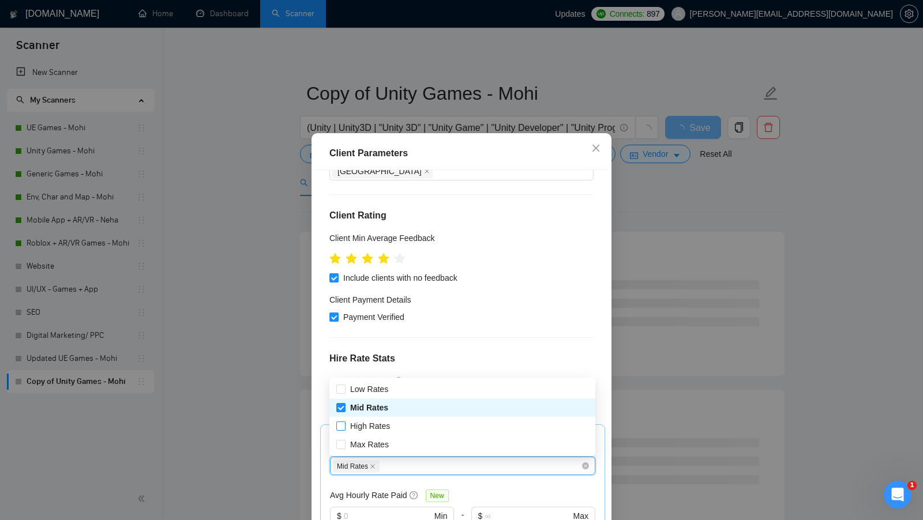
click at [359, 422] on span "High Rates" at bounding box center [370, 426] width 40 height 9
click at [344, 422] on input "High Rates" at bounding box center [340, 426] width 8 height 8
checkbox input "true"
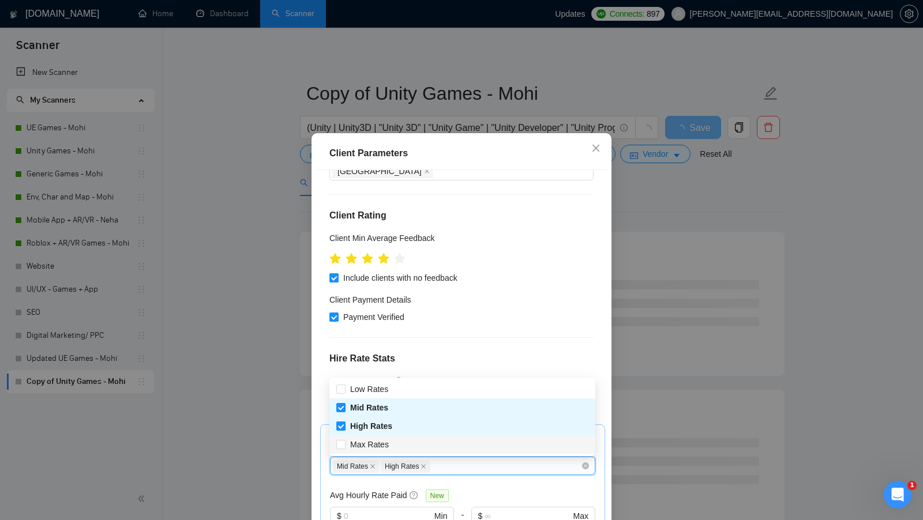
click at [359, 438] on div "Max Rates" at bounding box center [462, 445] width 266 height 18
checkbox input "true"
click at [393, 465] on div "Client Hire Rate New 1, 2, 3 Mid Rates High Rates Max Rates Avg Hourly Rate Pai…" at bounding box center [462, 496] width 285 height 143
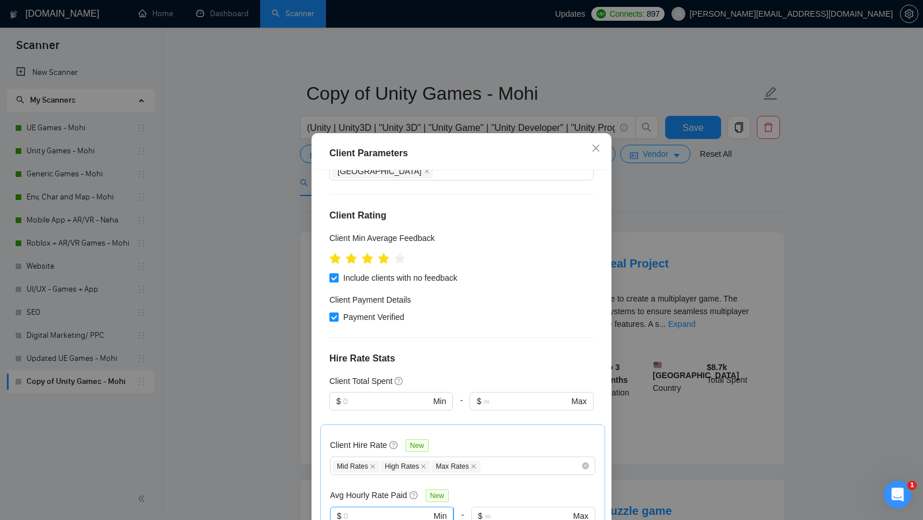
click at [420, 510] on input "text" at bounding box center [388, 516] width 88 height 13
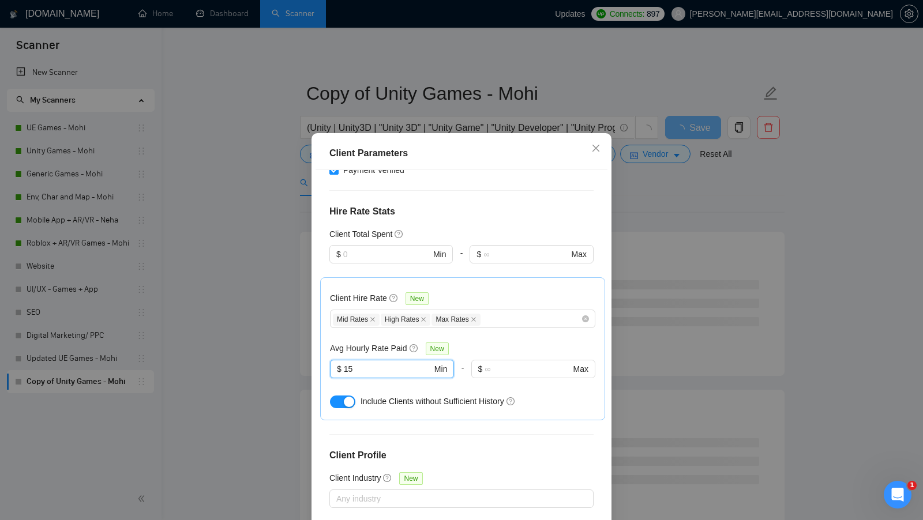
scroll to position [64, 0]
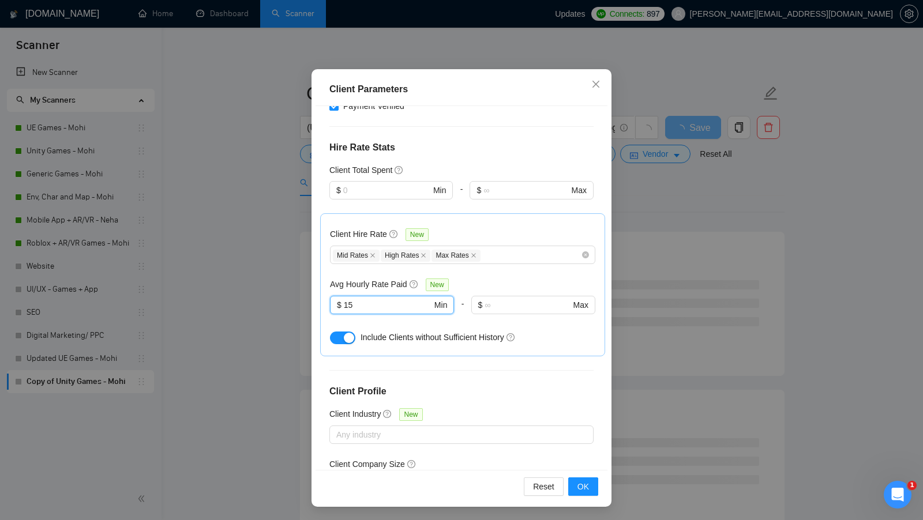
type input "15"
click at [589, 498] on div "Reset OK" at bounding box center [462, 486] width 292 height 33
click at [589, 489] on button "OK" at bounding box center [583, 487] width 30 height 18
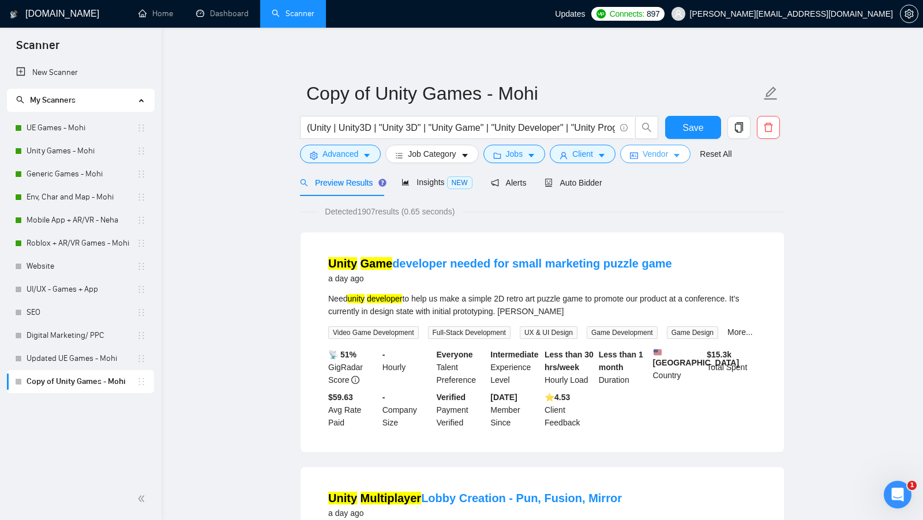
click at [650, 151] on span "Vendor" at bounding box center [655, 154] width 25 height 13
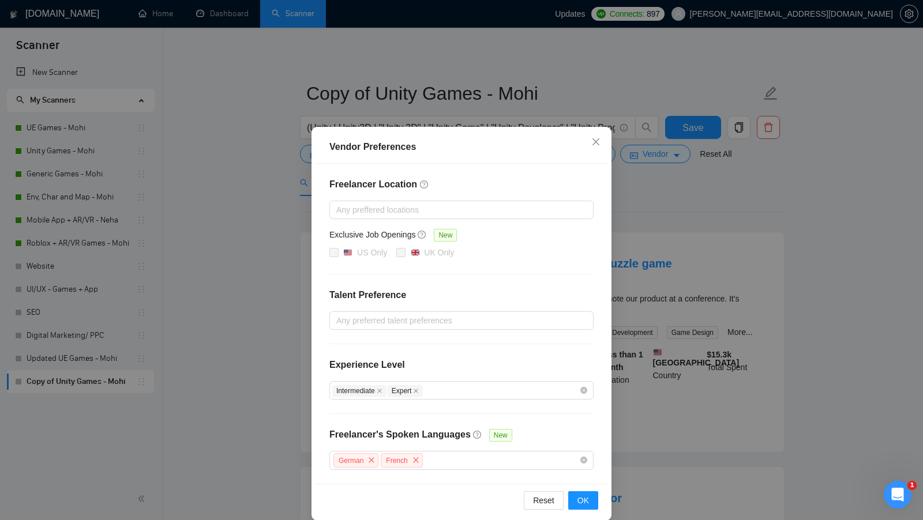
click at [664, 286] on div "Vendor Preferences Freelancer Location Any preffered locations Exclusive Job Op…" at bounding box center [461, 260] width 923 height 520
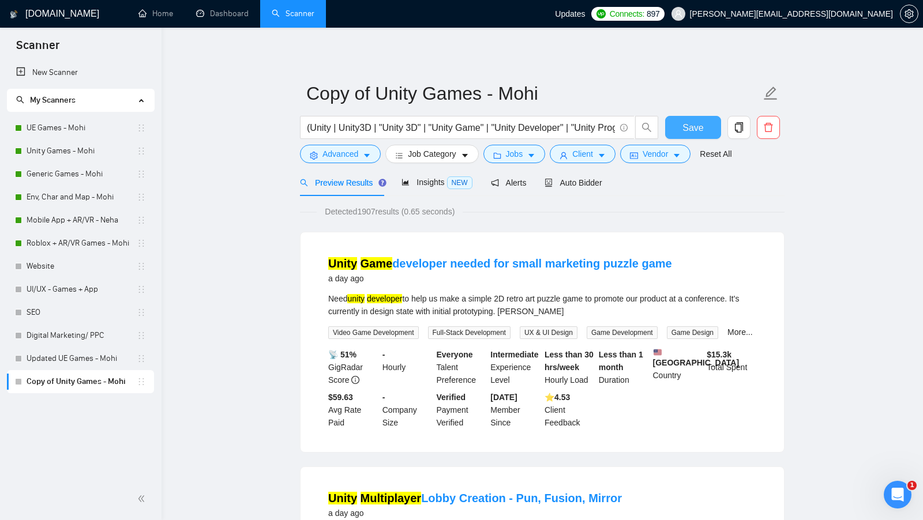
click at [671, 122] on button "Save" at bounding box center [693, 127] width 56 height 23
click at [667, 155] on span "Vendor" at bounding box center [655, 154] width 25 height 13
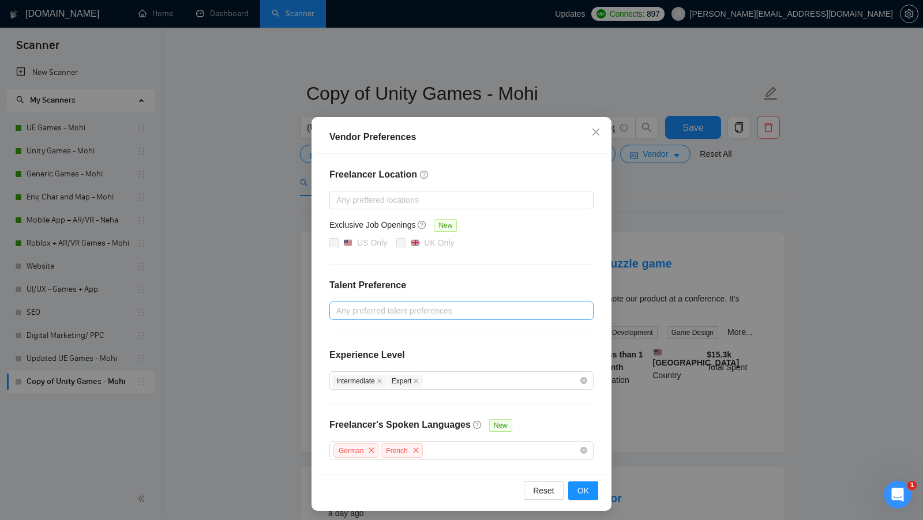
scroll to position [33, 0]
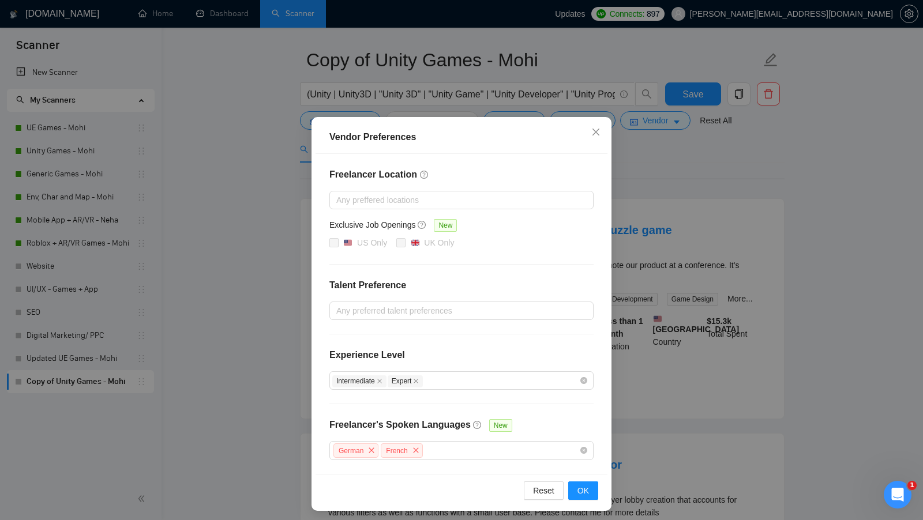
click at [607, 287] on div "Freelancer Location Any preffered locations Exclusive Job Openings New US Only …" at bounding box center [462, 314] width 292 height 320
click at [635, 276] on div "Vendor Preferences Freelancer Location Any preffered locations Exclusive Job Op…" at bounding box center [461, 260] width 923 height 520
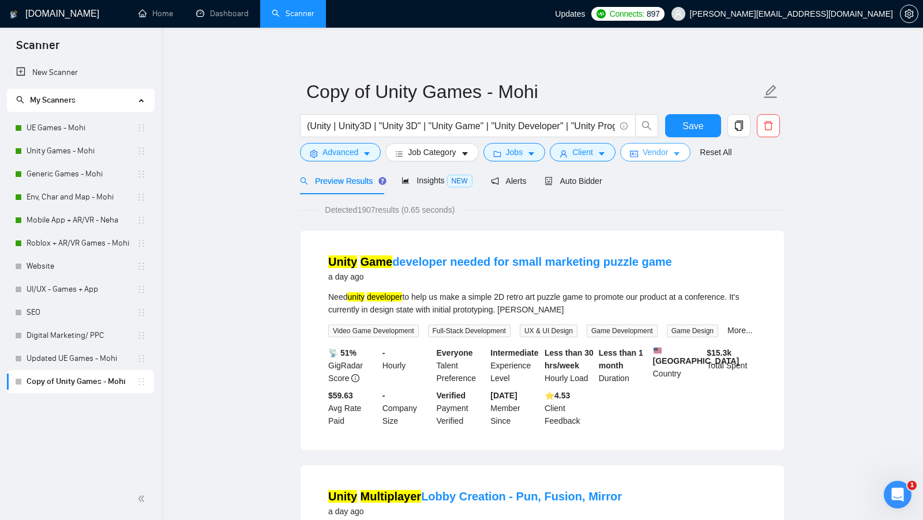
scroll to position [0, 0]
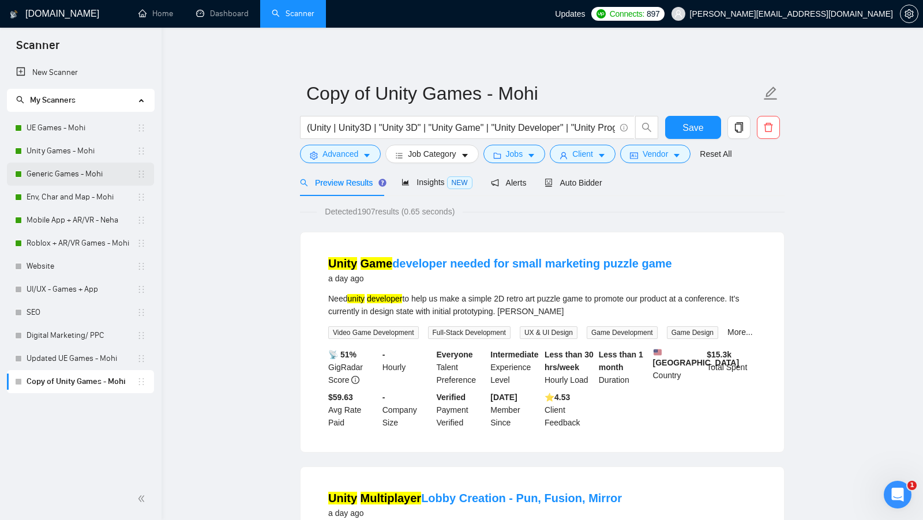
click at [78, 176] on link "Generic Games - Mohi" at bounding box center [82, 174] width 110 height 23
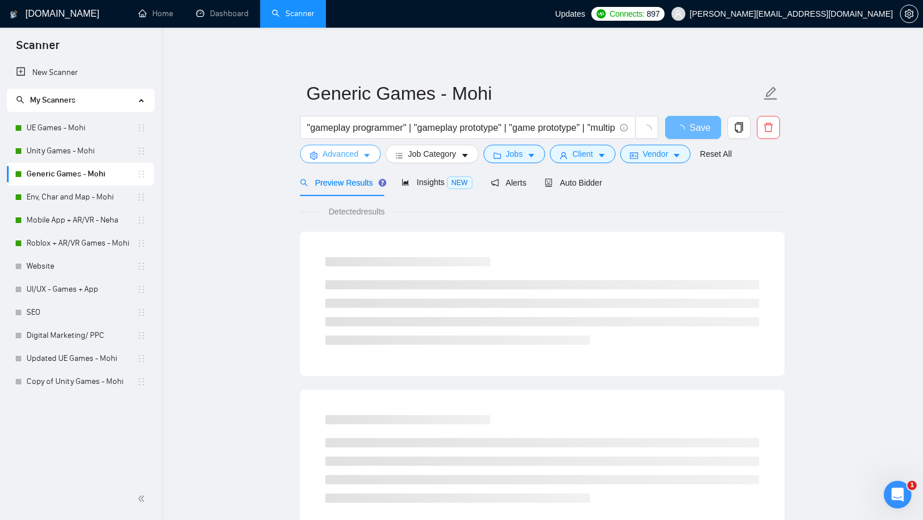
click at [347, 157] on span "Advanced" at bounding box center [340, 154] width 36 height 13
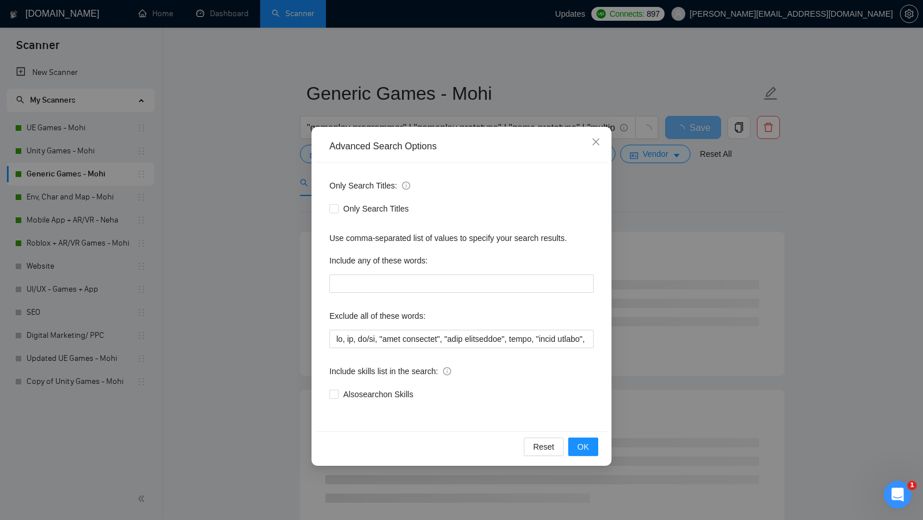
click at [691, 231] on div "Advanced Search Options Only Search Titles: Only Search Titles Use comma-separa…" at bounding box center [461, 260] width 923 height 520
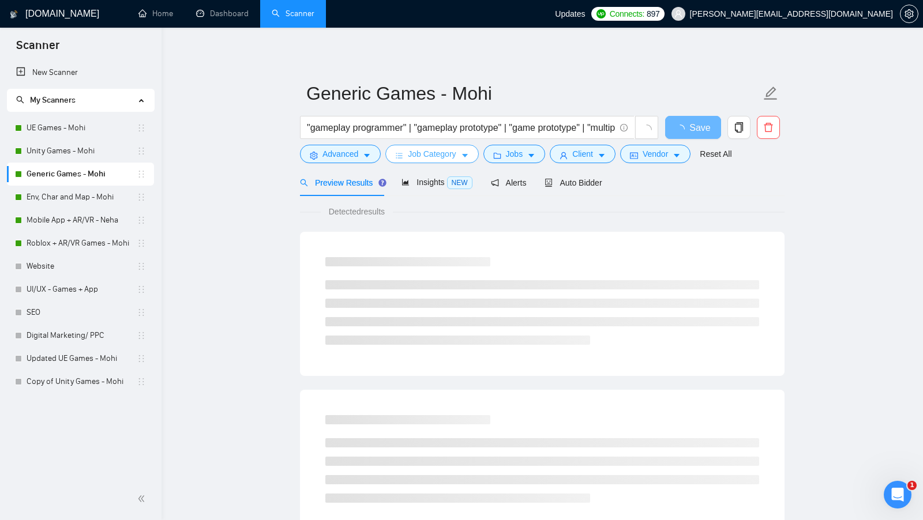
click at [466, 153] on icon "caret-down" at bounding box center [465, 156] width 8 height 8
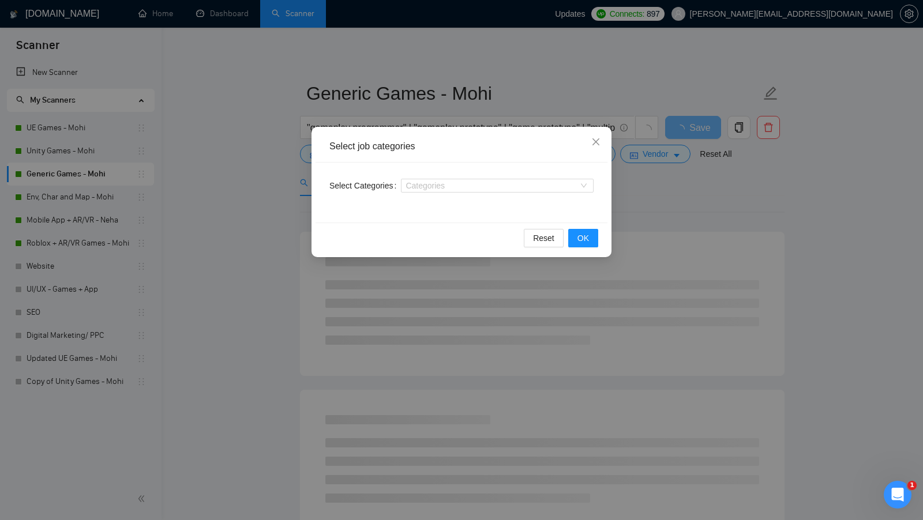
click at [763, 242] on div "Select job categories Select Categories Categories Reset OK" at bounding box center [461, 260] width 923 height 520
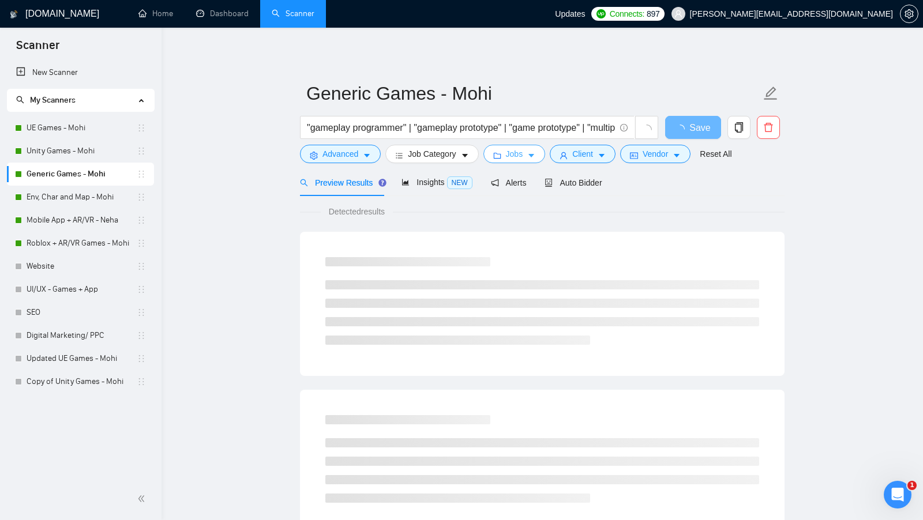
click at [527, 155] on button "Jobs" at bounding box center [514, 154] width 62 height 18
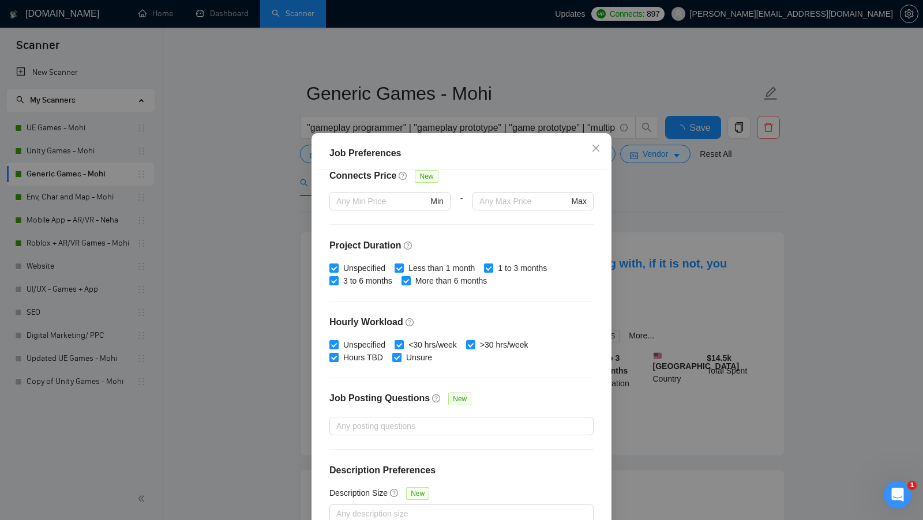
scroll to position [64, 0]
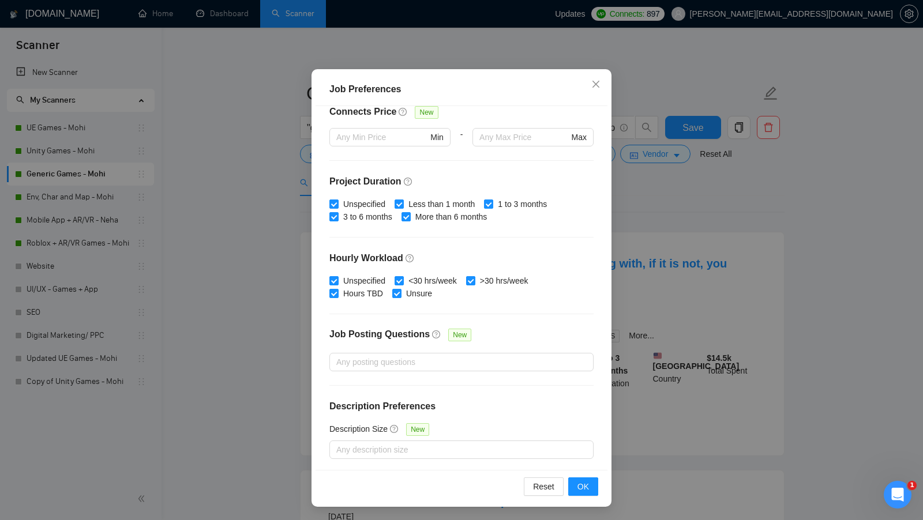
click at [621, 290] on div "Job Preferences Budget Project Type All Fixed Price Hourly Rate Fixed Price Bud…" at bounding box center [461, 260] width 923 height 520
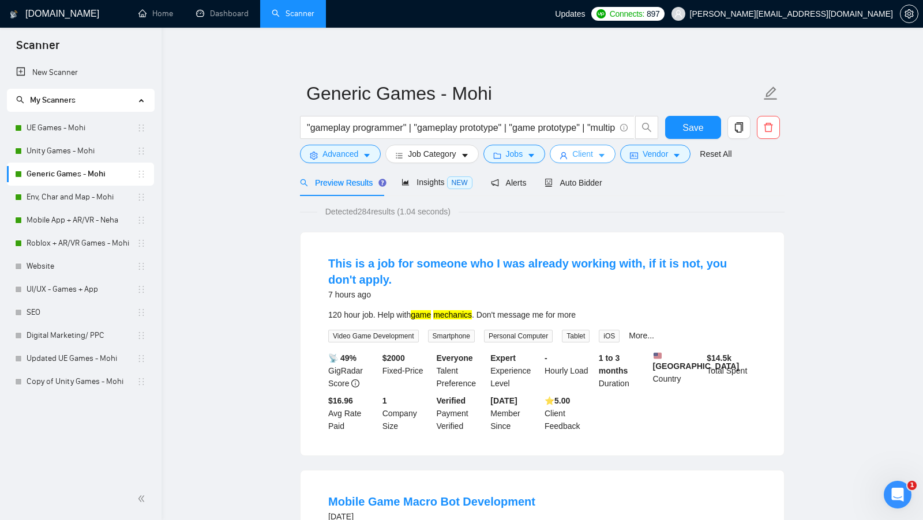
click at [573, 156] on button "Client" at bounding box center [583, 154] width 66 height 18
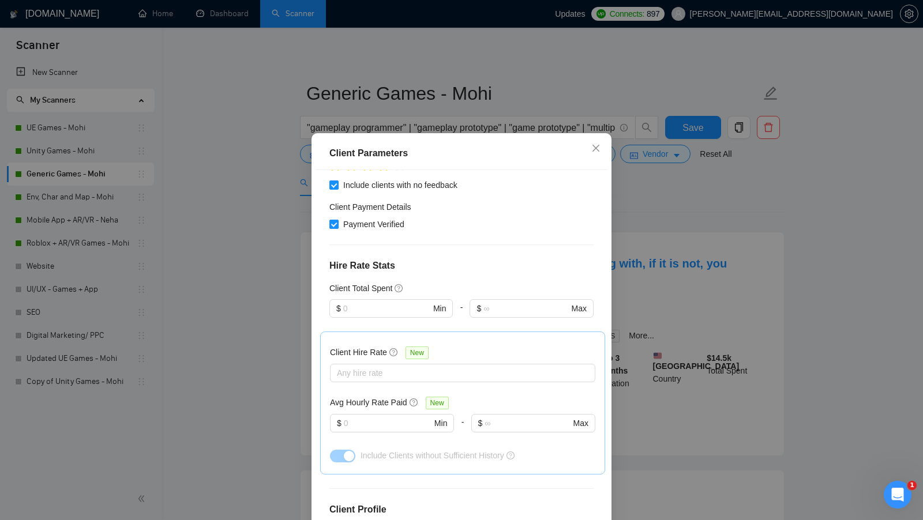
scroll to position [432, 0]
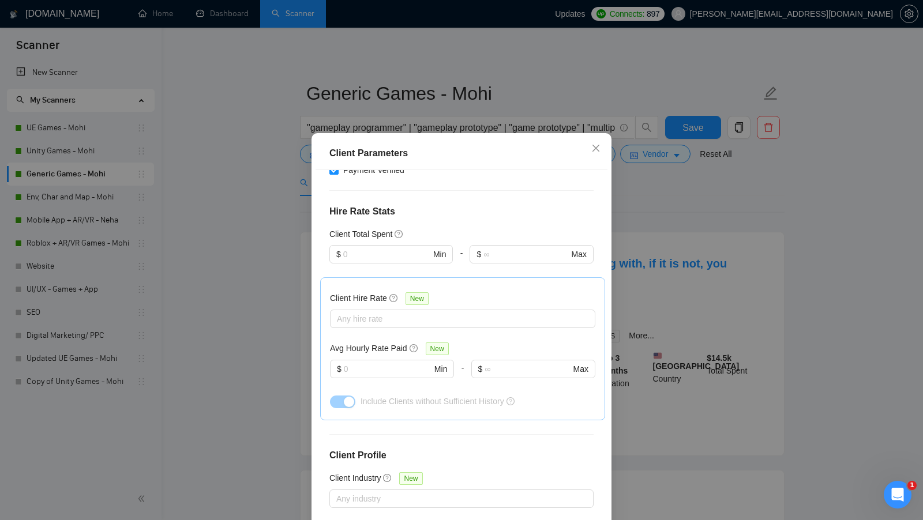
click at [697, 212] on div "Client Parameters Client Location Include Client Countries Select Exclude Clien…" at bounding box center [461, 260] width 923 height 520
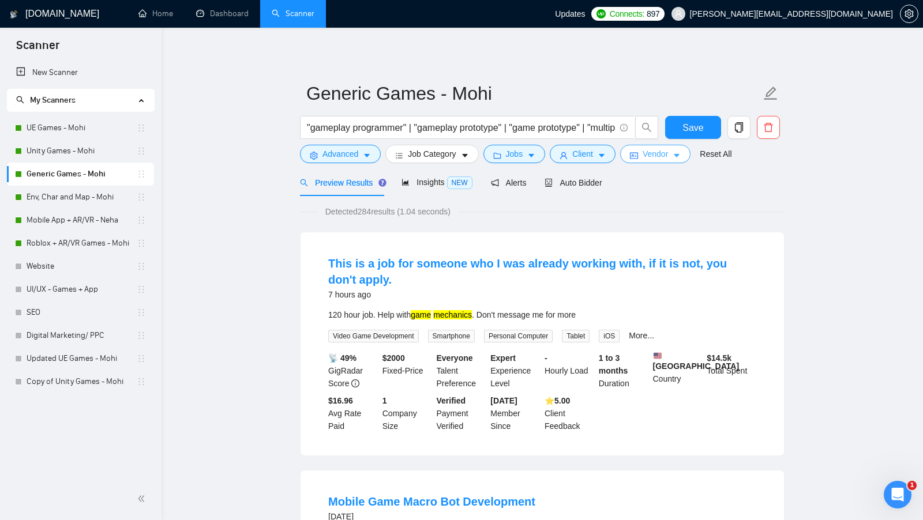
click at [663, 153] on span "Vendor" at bounding box center [655, 154] width 25 height 13
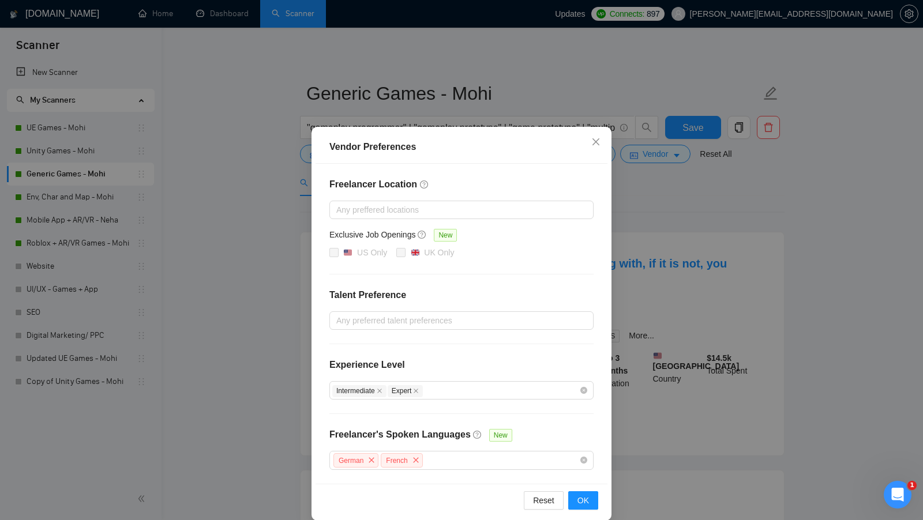
click at [664, 255] on div "Vendor Preferences Freelancer Location Any preffered locations Exclusive Job Op…" at bounding box center [461, 260] width 923 height 520
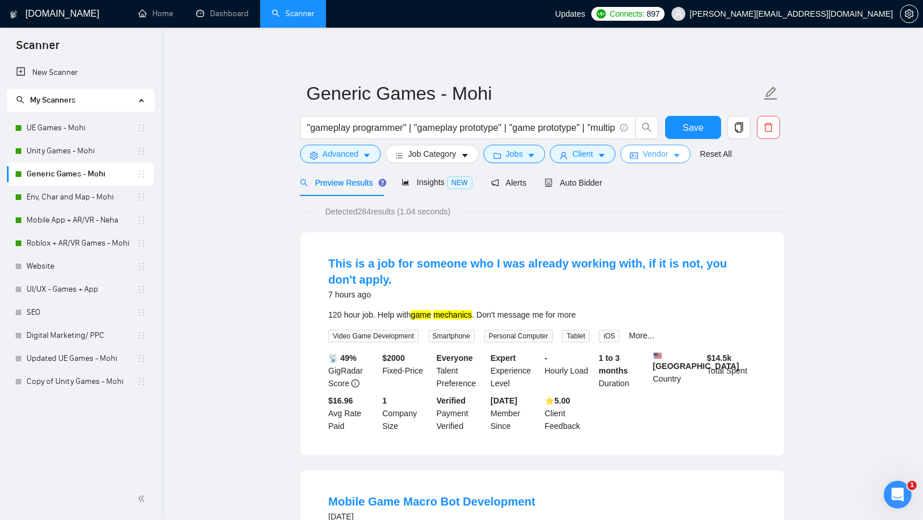
click at [637, 149] on button "Vendor" at bounding box center [655, 154] width 70 height 18
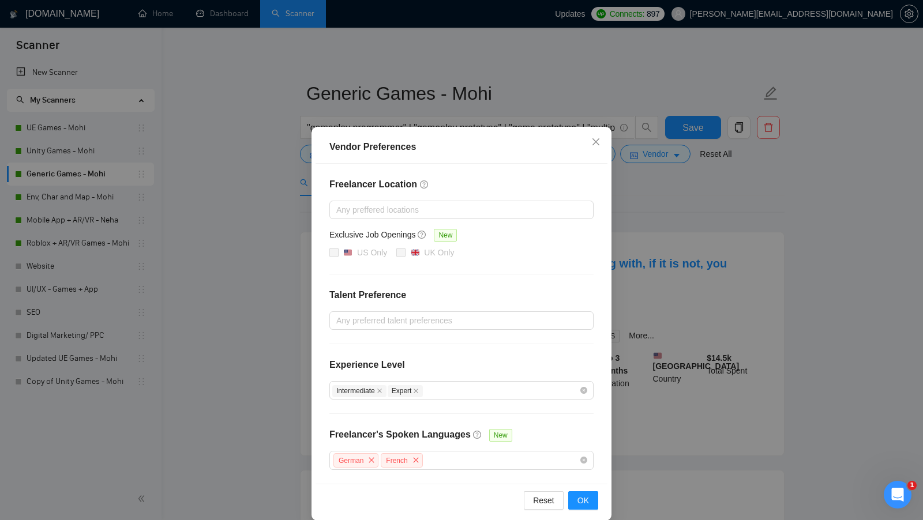
click at [629, 238] on div "Vendor Preferences Freelancer Location Any preffered locations Exclusive Job Op…" at bounding box center [461, 260] width 923 height 520
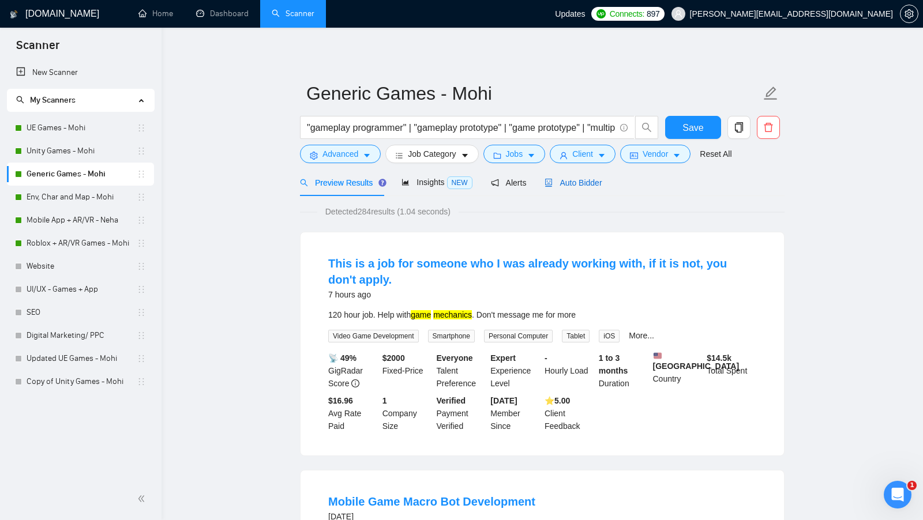
click at [568, 185] on span "Auto Bidder" at bounding box center [573, 182] width 57 height 9
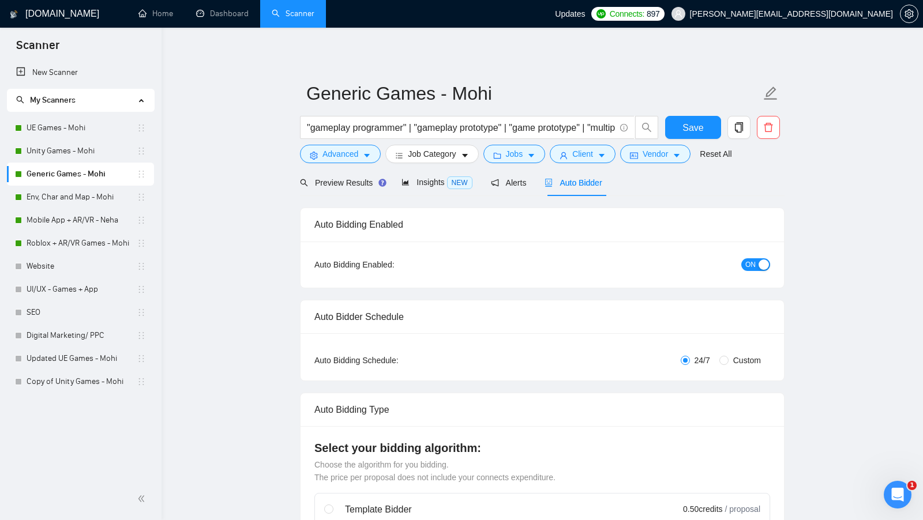
checkbox input "true"
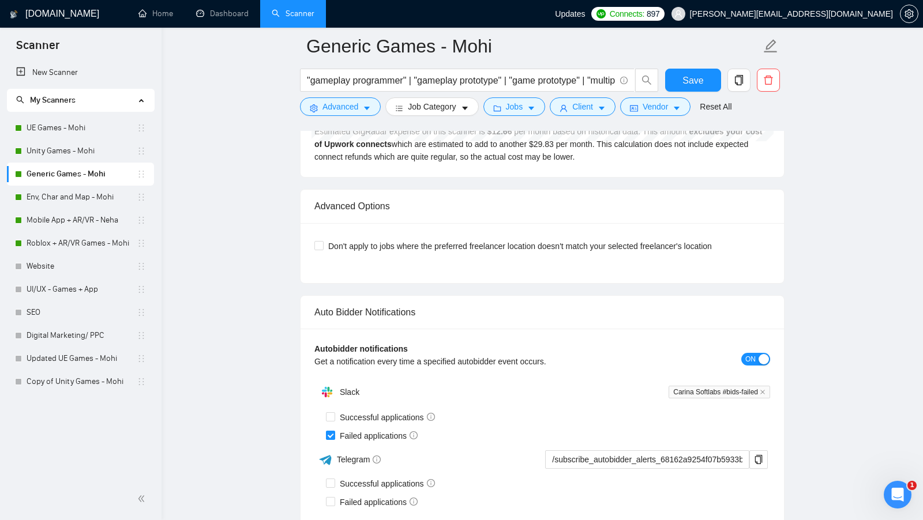
scroll to position [2582, 0]
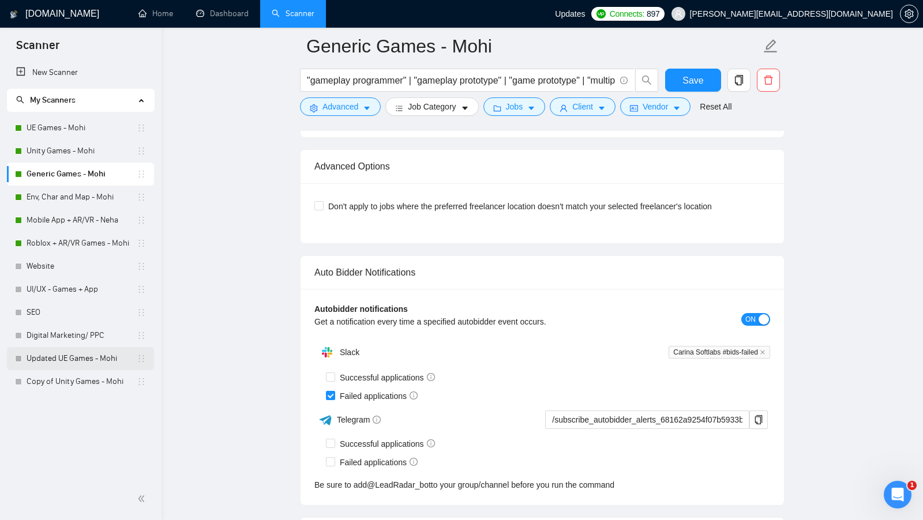
click at [87, 352] on link "Updated UE Games - Mohi" at bounding box center [82, 358] width 110 height 23
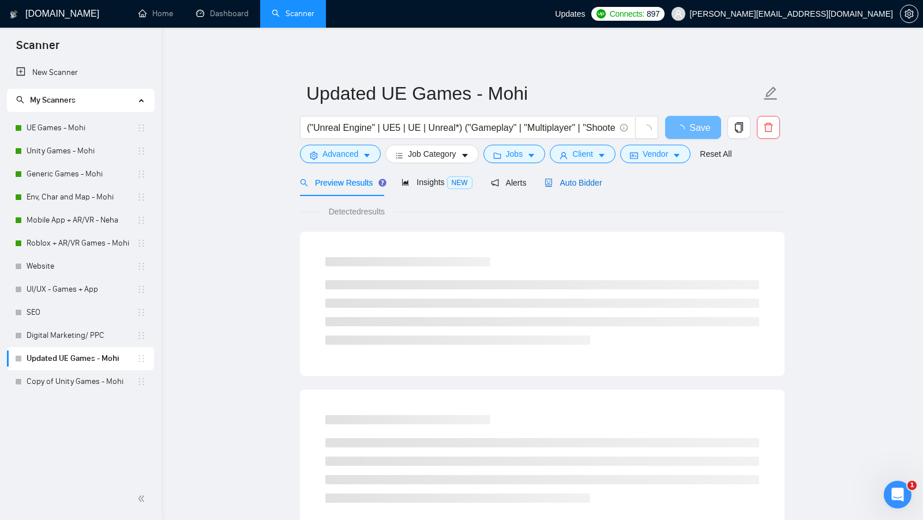
click at [575, 187] on div "Auto Bidder" at bounding box center [573, 183] width 57 height 13
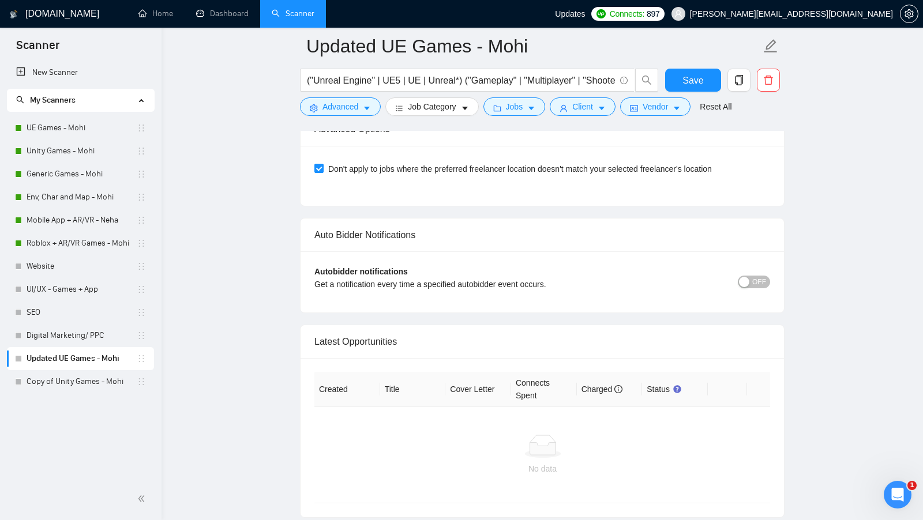
scroll to position [2527, 0]
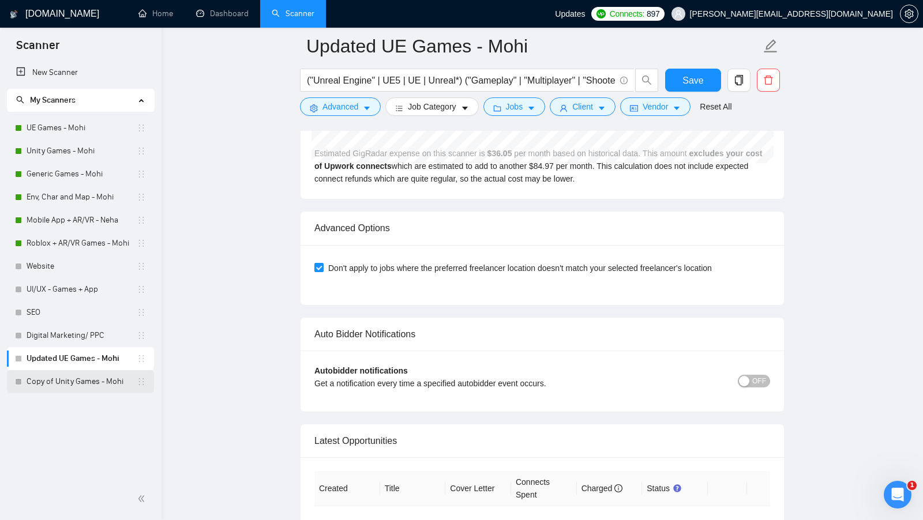
click at [91, 377] on link "Copy of Unity Games - Mohi" at bounding box center [82, 381] width 110 height 23
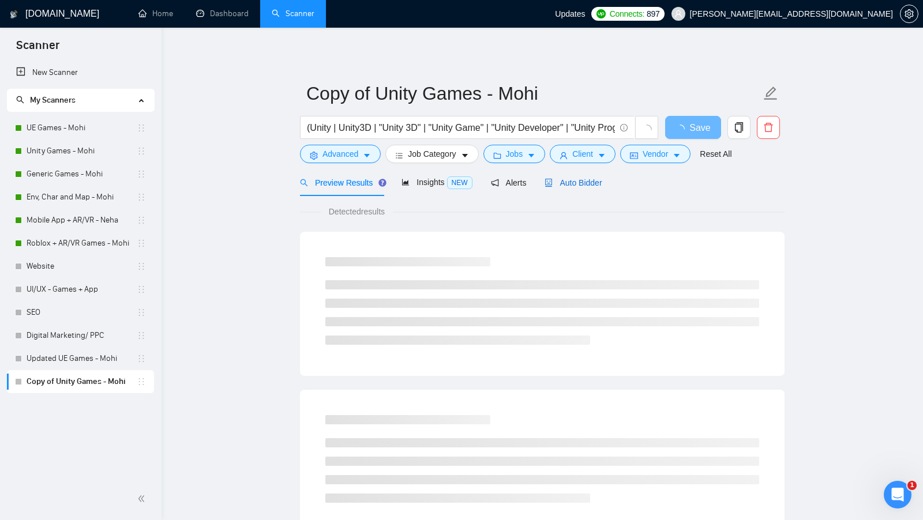
click at [572, 182] on span "Auto Bidder" at bounding box center [573, 182] width 57 height 9
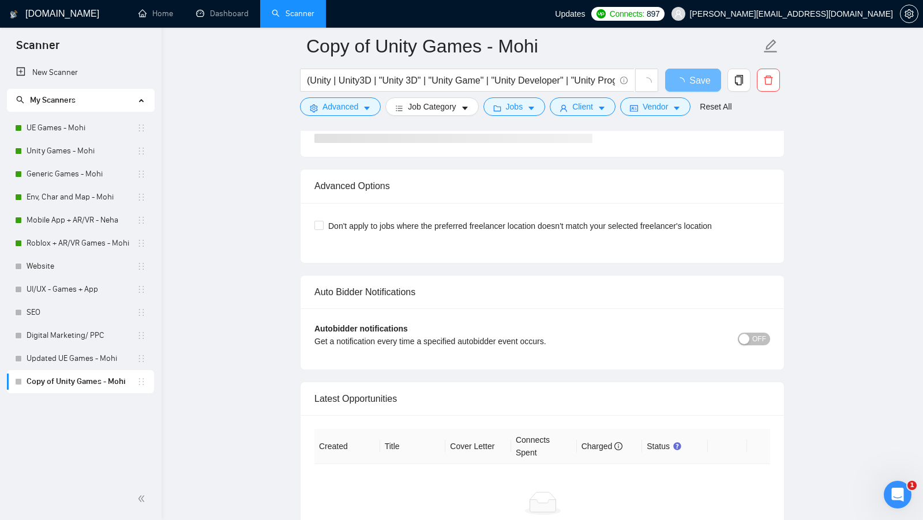
scroll to position [2443, 0]
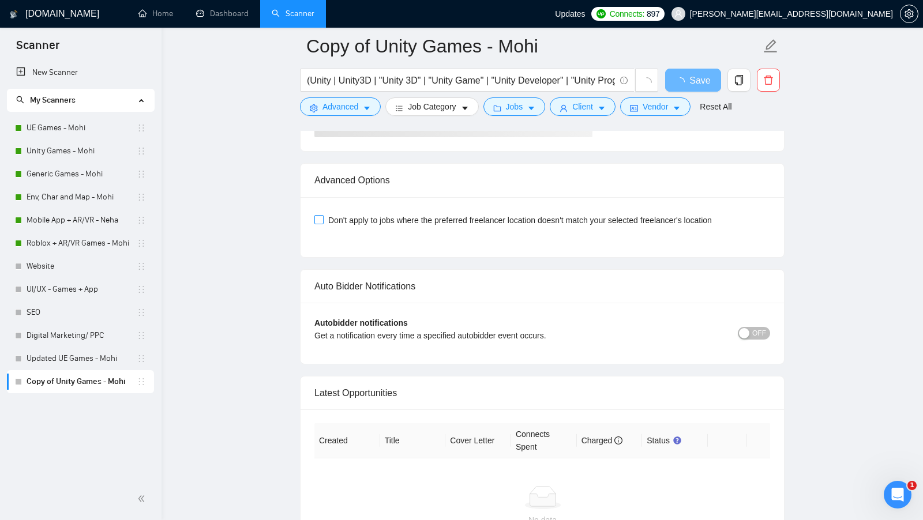
click at [320, 215] on input "Don't apply to jobs where the preferred freelancer location doesn't match your …" at bounding box center [318, 219] width 8 height 8
checkbox input "true"
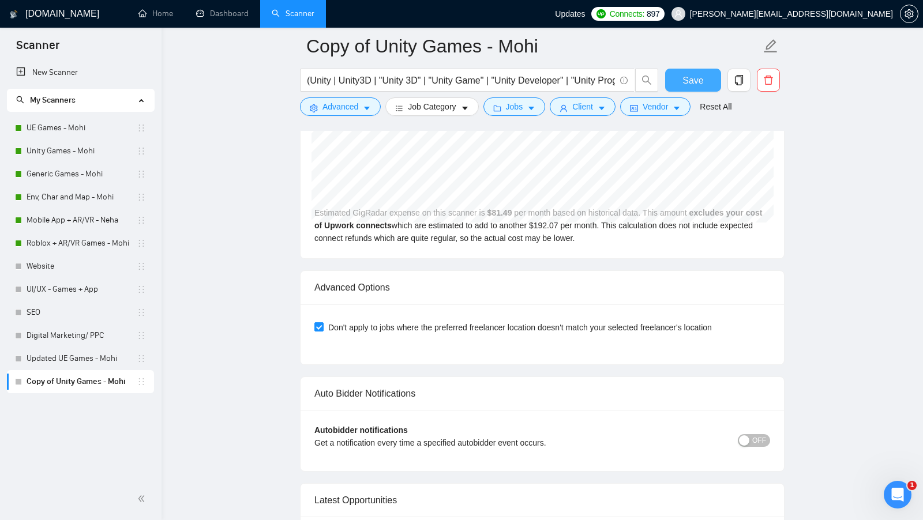
click at [684, 79] on span "Save" at bounding box center [692, 80] width 21 height 14
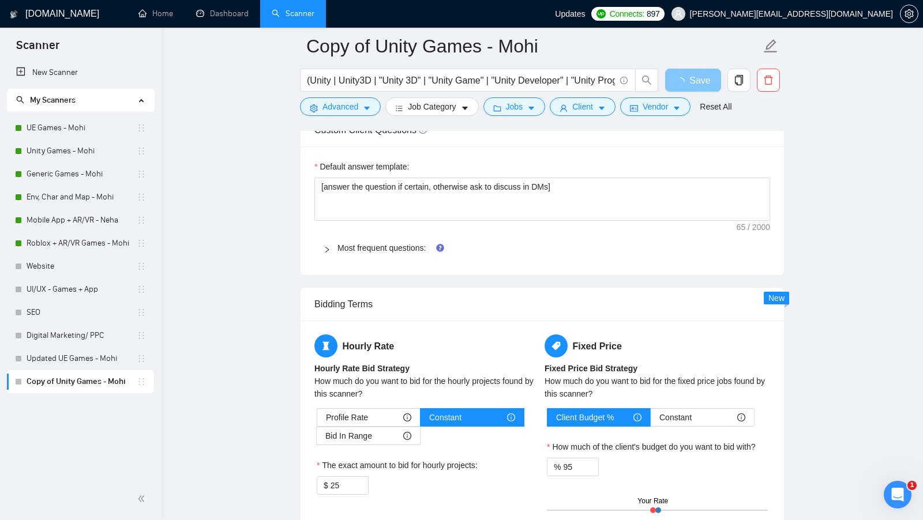
scroll to position [1600, 0]
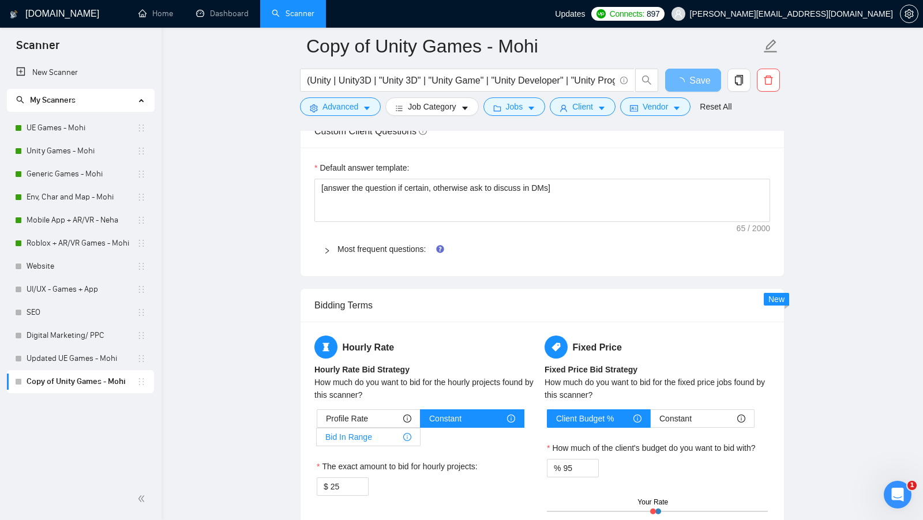
click at [376, 429] on div "Bid In Range" at bounding box center [368, 437] width 86 height 17
click at [317, 440] on input "Bid In Range" at bounding box center [317, 440] width 0 height 0
type input "50"
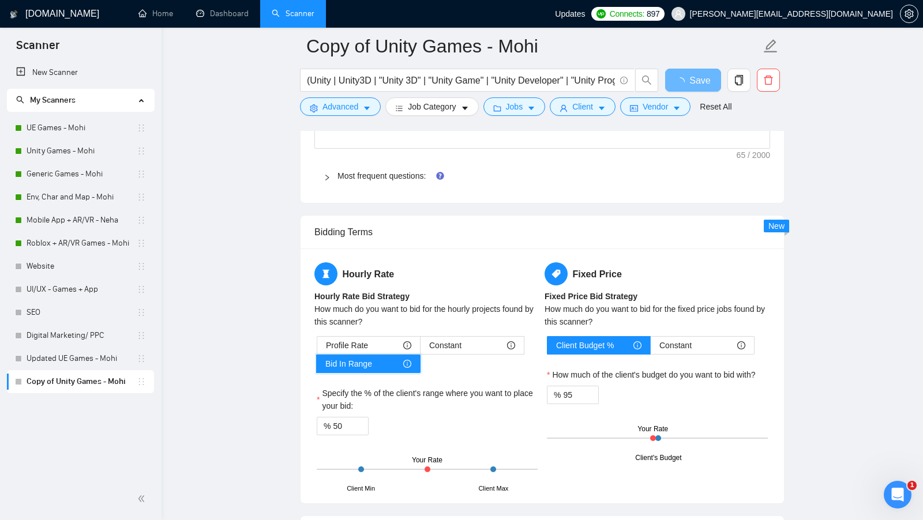
scroll to position [1678, 0]
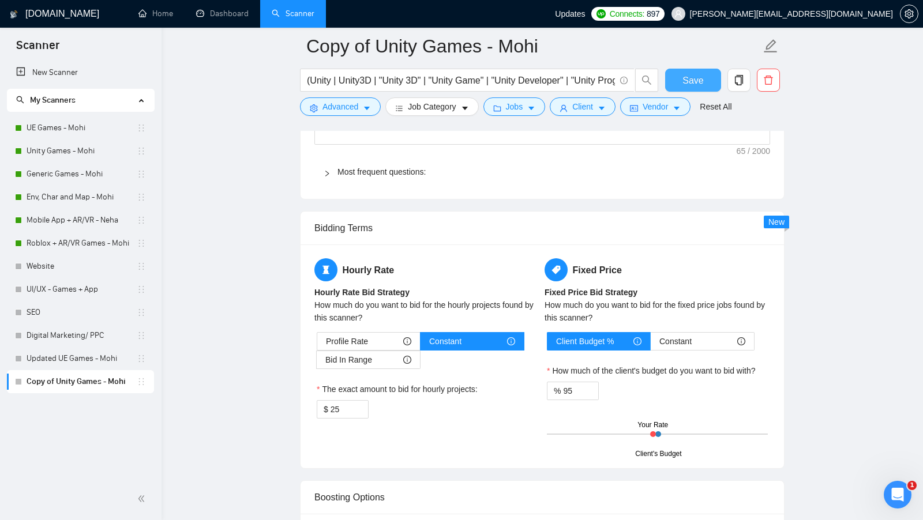
click at [700, 74] on span "Save" at bounding box center [692, 80] width 21 height 14
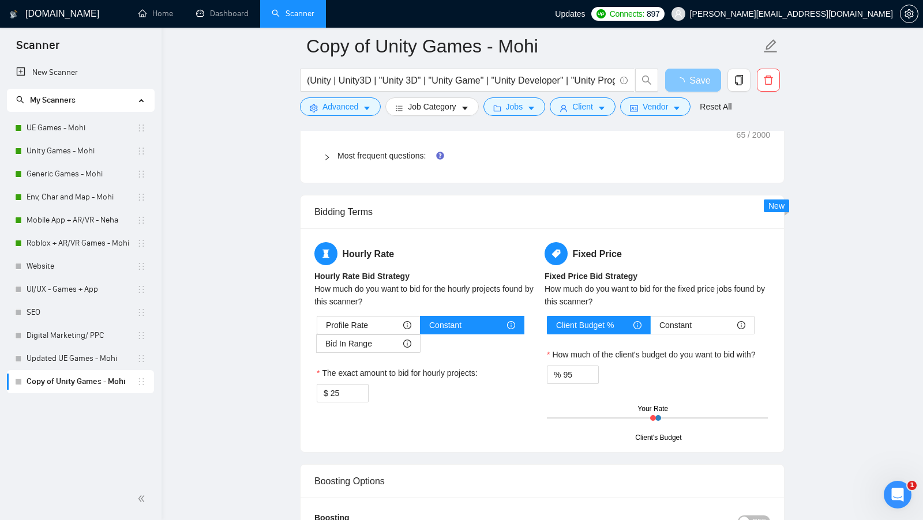
scroll to position [1696, 0]
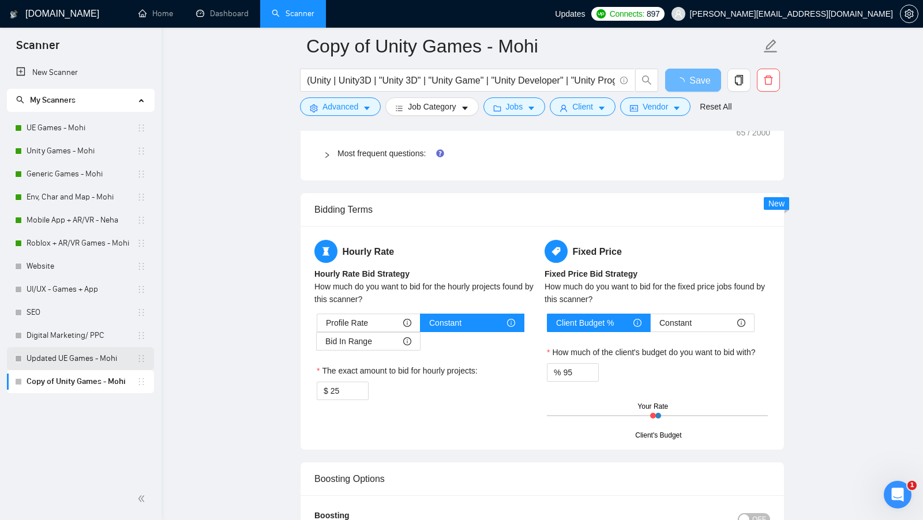
click at [57, 361] on link "Updated UE Games - Mohi" at bounding box center [82, 358] width 110 height 23
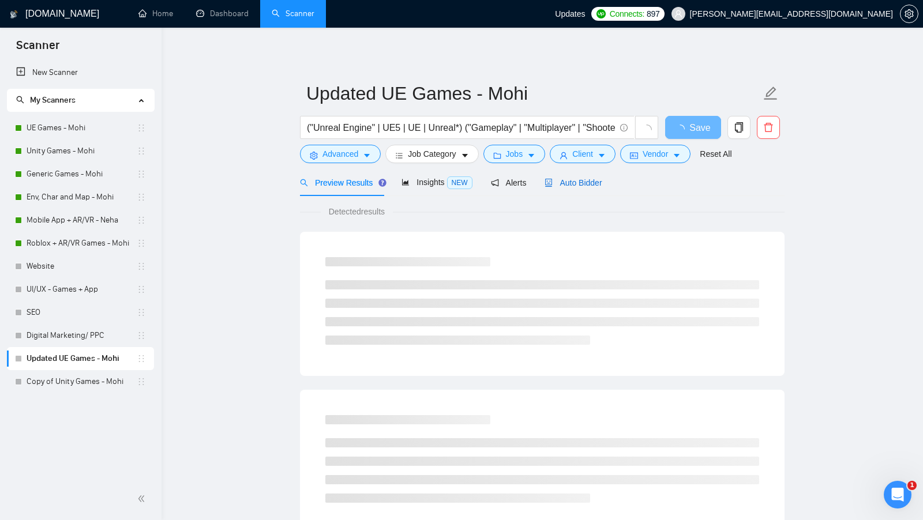
click at [575, 184] on span "Auto Bidder" at bounding box center [573, 182] width 57 height 9
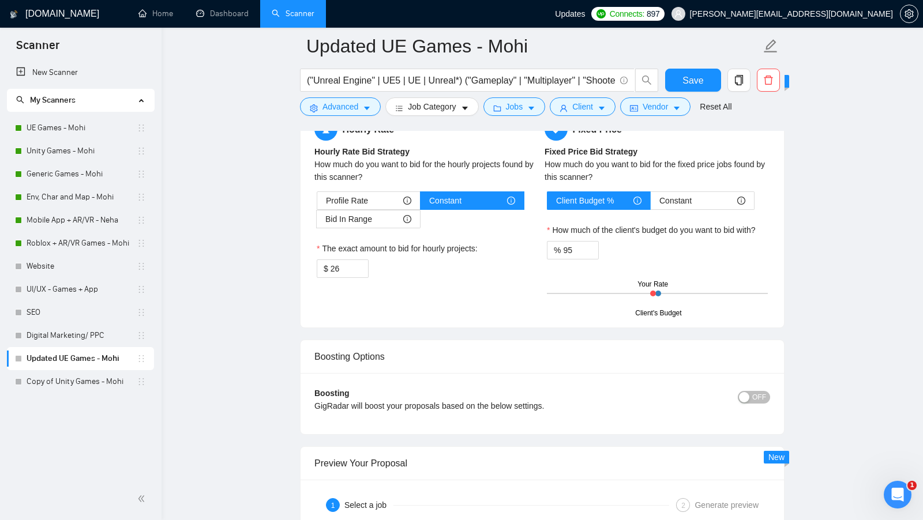
scroll to position [1846, 0]
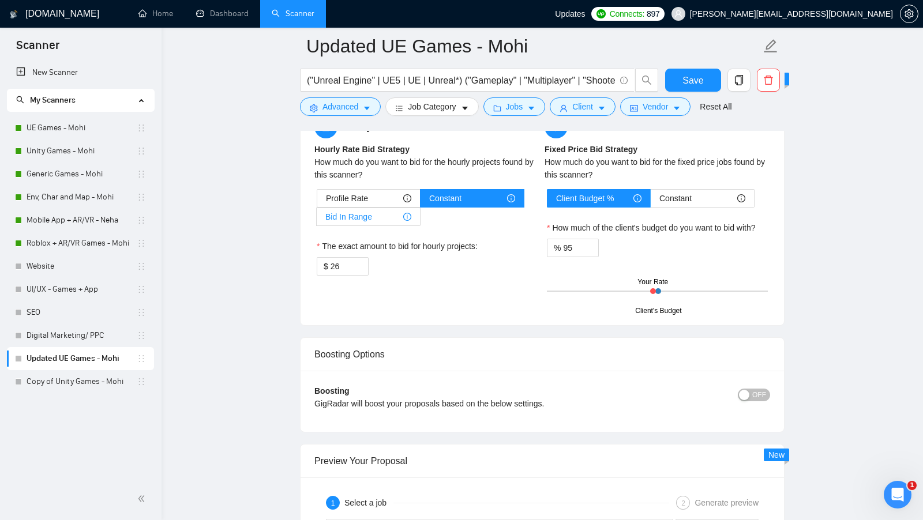
click at [369, 214] on span "Bid In Range" at bounding box center [348, 216] width 47 height 17
click at [317, 220] on input "Bid In Range" at bounding box center [317, 220] width 0 height 0
type input "50"
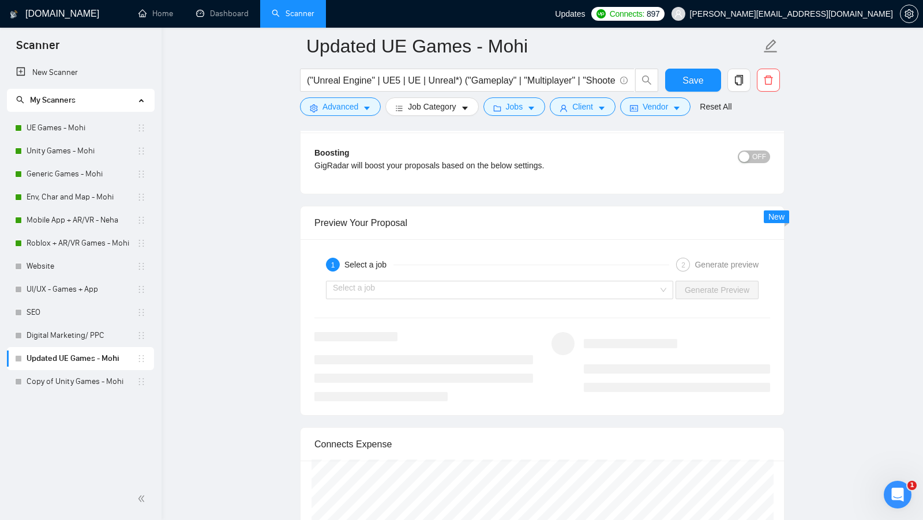
scroll to position [2252, 0]
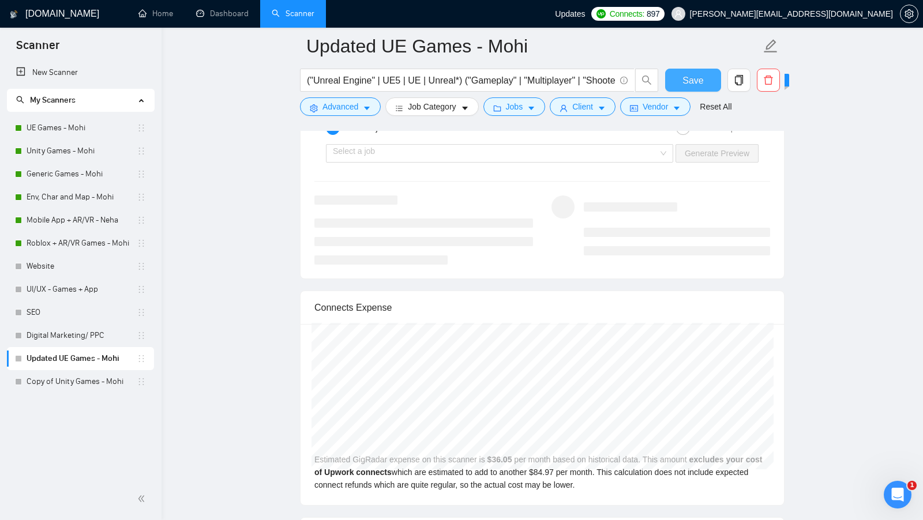
click at [690, 85] on span "Save" at bounding box center [692, 80] width 21 height 14
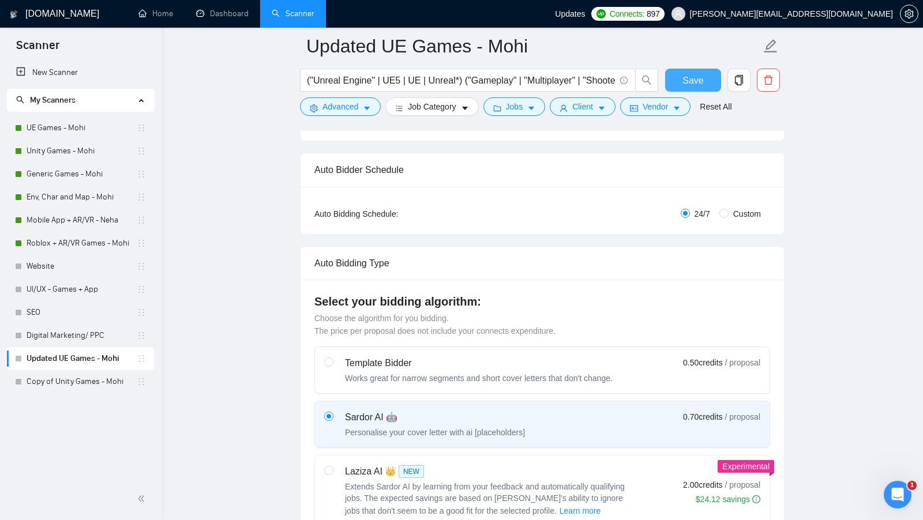
scroll to position [0, 0]
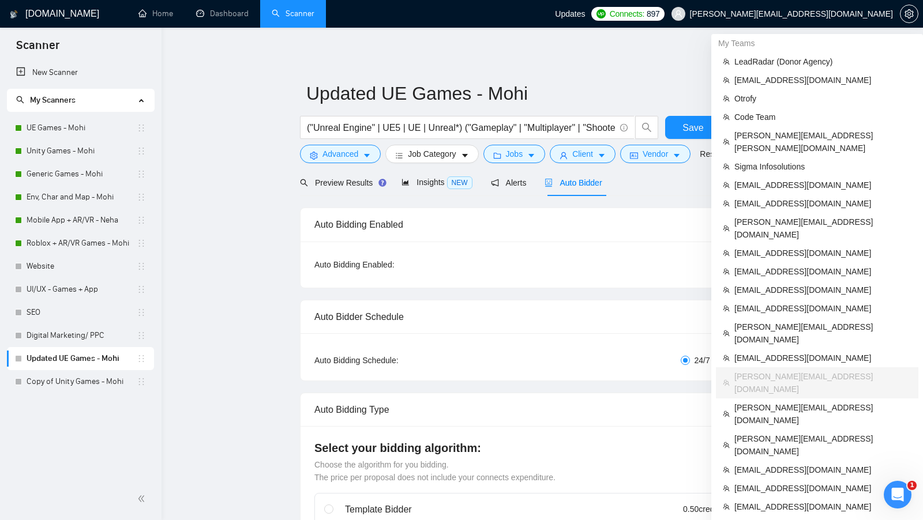
click at [856, 14] on span "[PERSON_NAME][EMAIL_ADDRESS][DOMAIN_NAME]" at bounding box center [791, 14] width 203 height 0
copy div "[PERSON_NAME][EMAIL_ADDRESS][DOMAIN_NAME]"
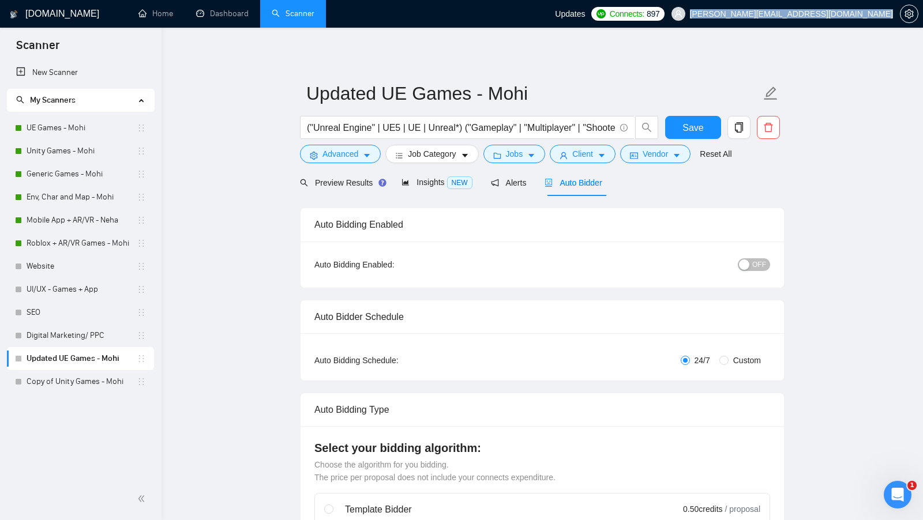
click at [850, 14] on span "[PERSON_NAME][EMAIL_ADDRESS][DOMAIN_NAME]" at bounding box center [791, 14] width 203 height 0
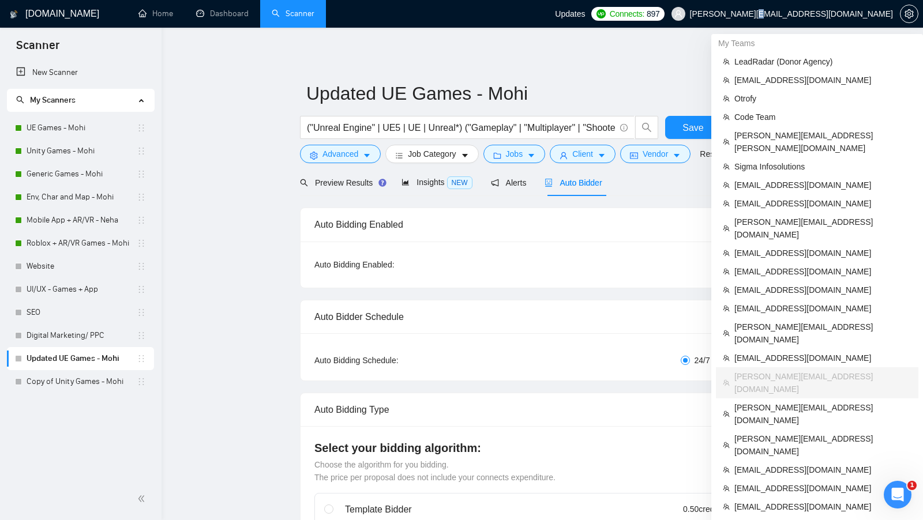
click at [850, 14] on span "[PERSON_NAME][EMAIL_ADDRESS][DOMAIN_NAME]" at bounding box center [791, 14] width 203 height 0
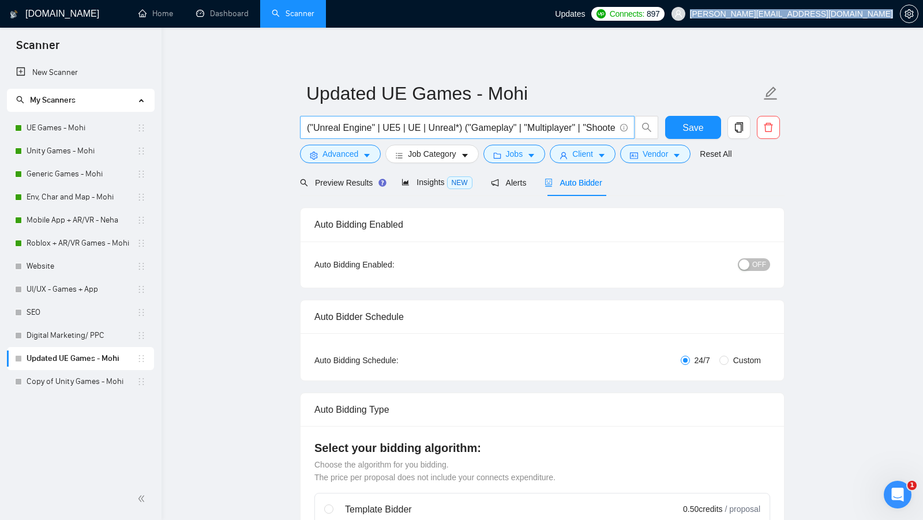
click at [91, 130] on link "UE Games - Mohi" at bounding box center [82, 128] width 110 height 23
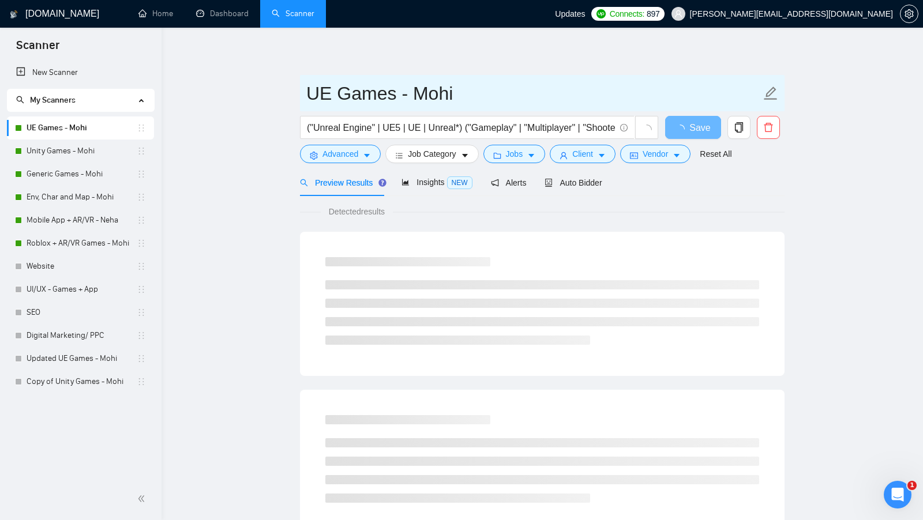
click at [486, 93] on input "UE Games - Mohi" at bounding box center [533, 93] width 455 height 29
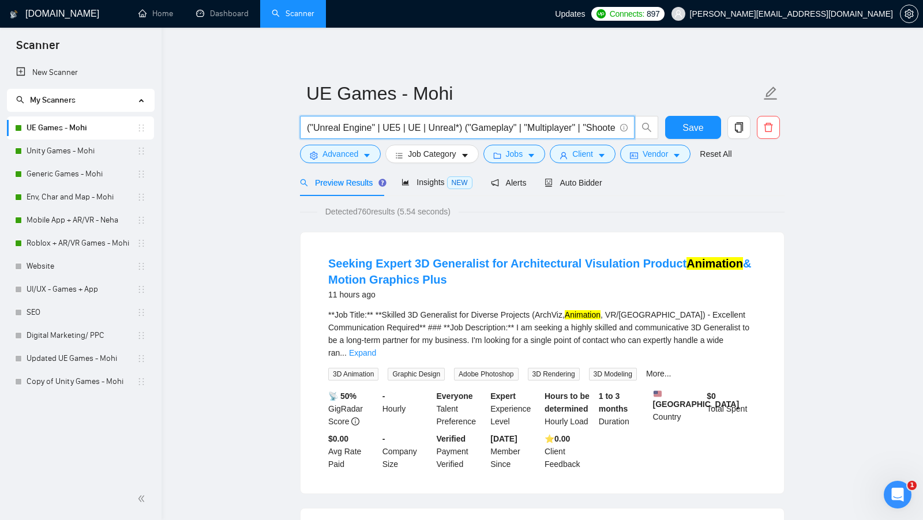
click at [393, 127] on input "("Unreal Engine" | UE5 | UE | Unreal*) ("Gameplay" | "Multiplayer" | "Shooter" …" at bounding box center [461, 128] width 308 height 14
click at [102, 352] on link "Updated UE Games - Mohi" at bounding box center [82, 358] width 110 height 23
